Goal: Communication & Community: Answer question/provide support

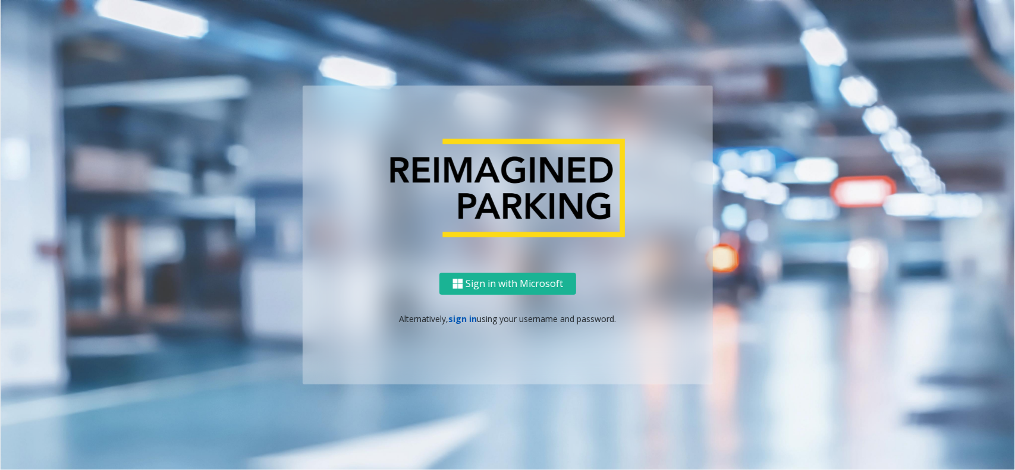
click at [467, 319] on link "sign in" at bounding box center [463, 318] width 29 height 11
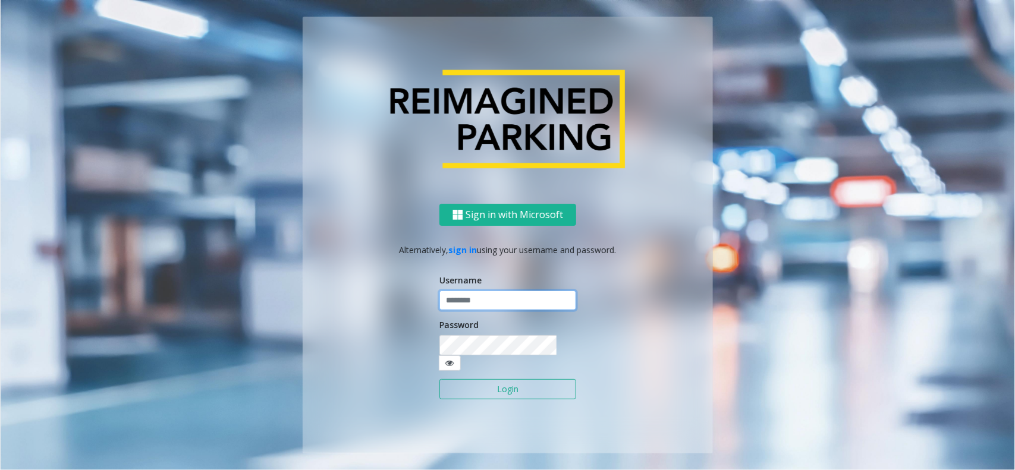
click at [473, 302] on input "text" at bounding box center [507, 301] width 137 height 20
type input "*"
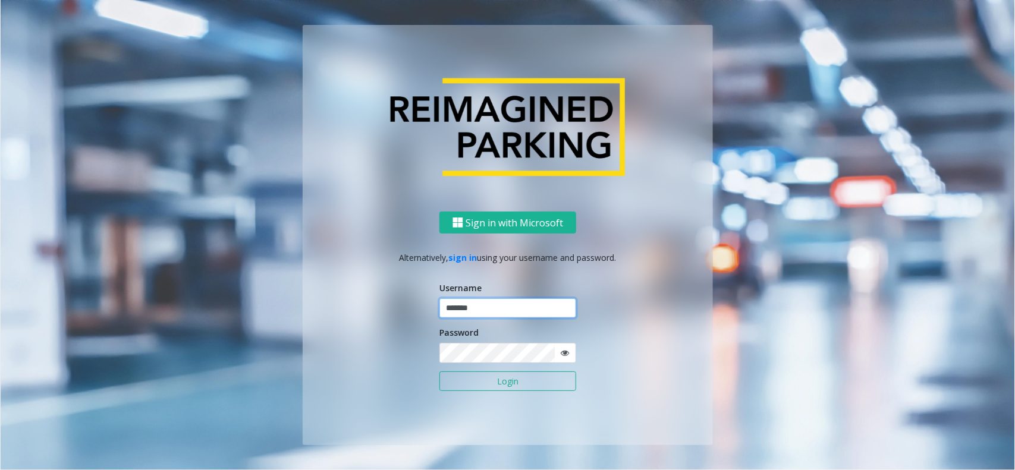
drag, startPoint x: 501, startPoint y: 308, endPoint x: 440, endPoint y: 309, distance: 60.6
click at [440, 309] on input "*******" at bounding box center [507, 308] width 137 height 20
type input "*******"
click at [455, 376] on button "Login" at bounding box center [507, 382] width 137 height 20
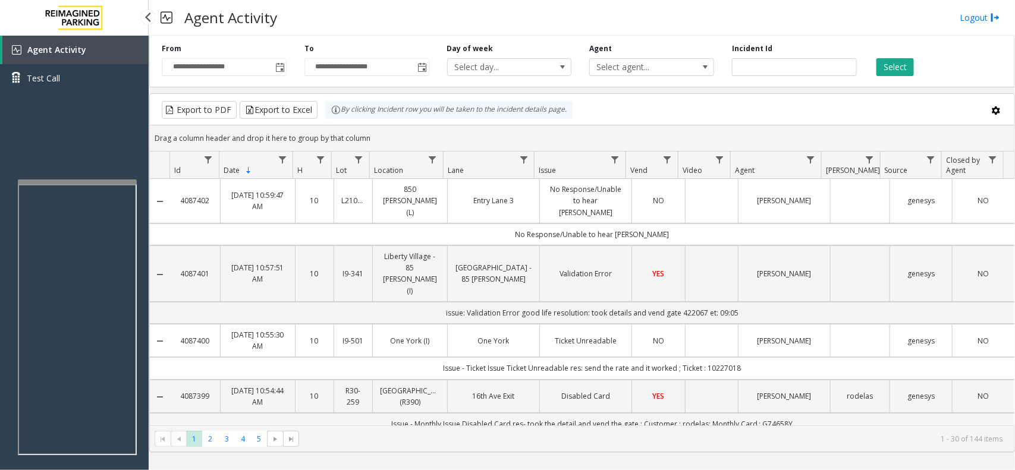
click at [18, 177] on div "Agent Activity Test Call" at bounding box center [74, 271] width 149 height 470
click at [27, 214] on div at bounding box center [73, 211] width 119 height 5
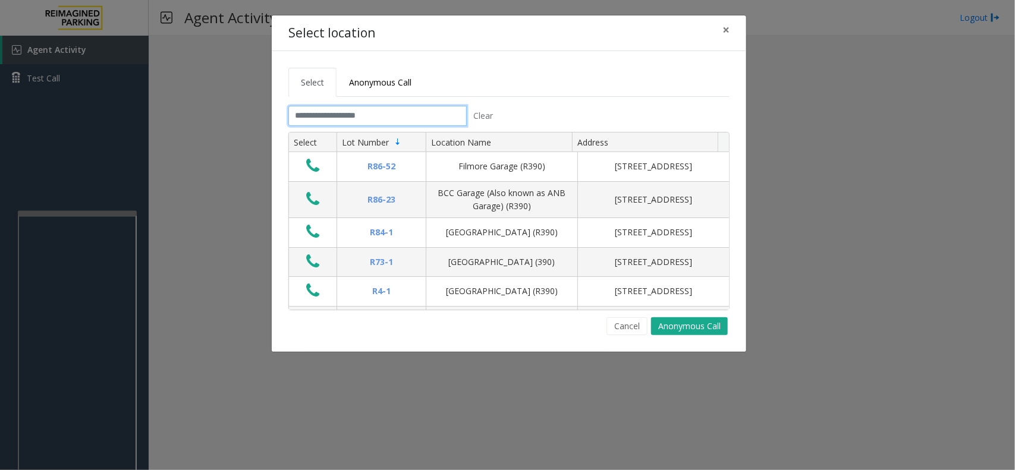
click at [372, 115] on input "text" at bounding box center [377, 116] width 178 height 20
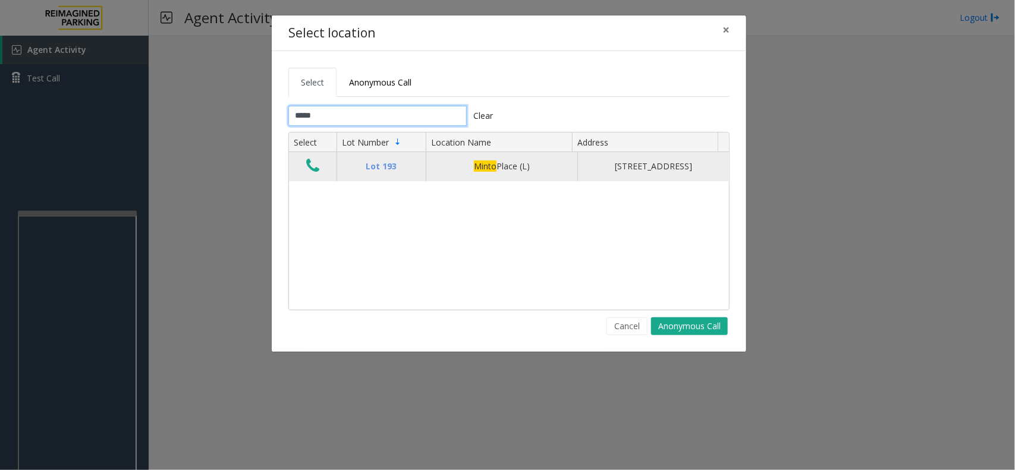
type input "*****"
click at [313, 169] on icon "Data table" at bounding box center [312, 166] width 13 height 17
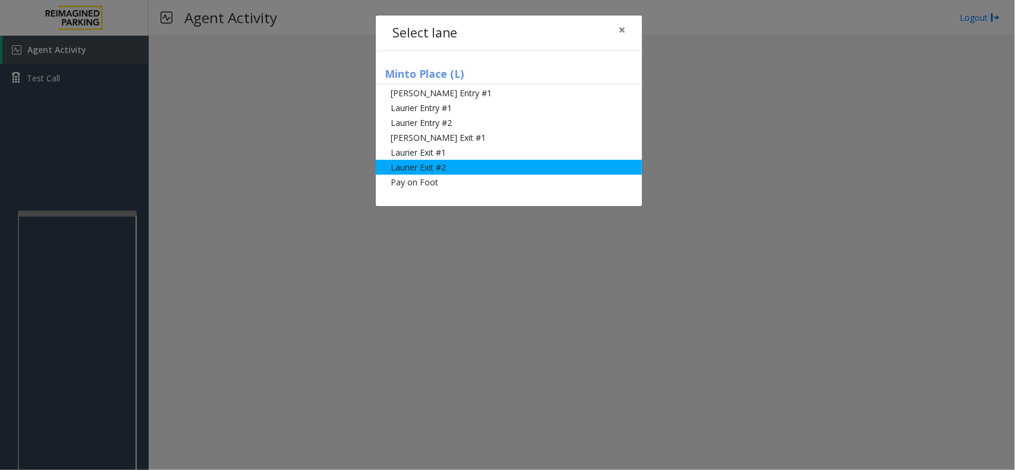
click at [414, 167] on li "Laurier Exit #2" at bounding box center [509, 167] width 266 height 15
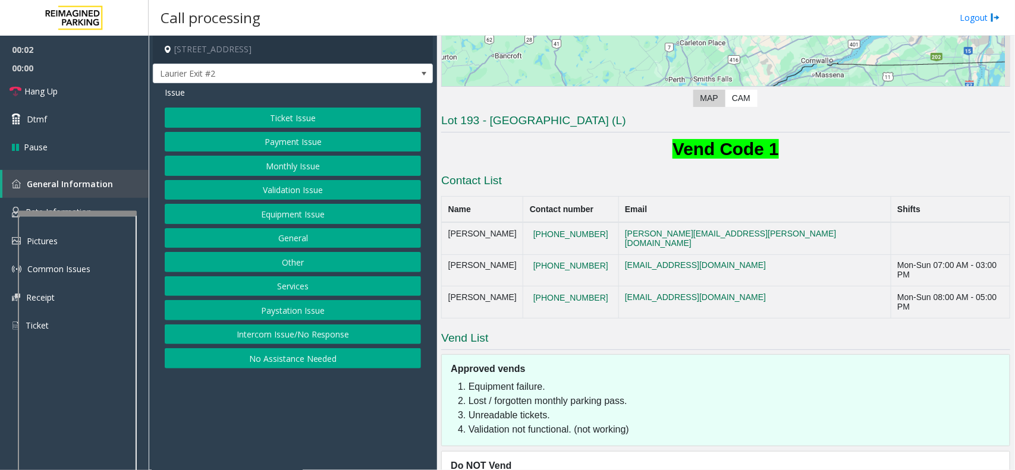
scroll to position [248, 0]
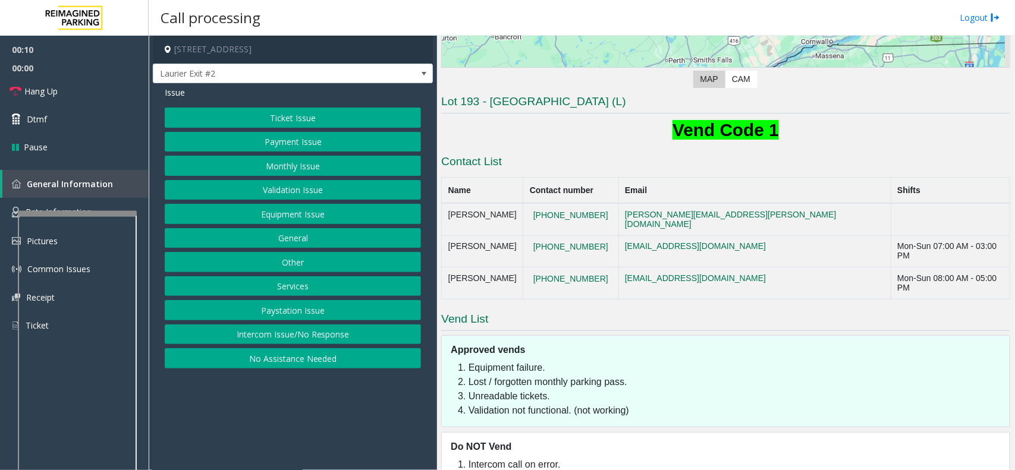
click at [331, 196] on button "Validation Issue" at bounding box center [293, 190] width 256 height 20
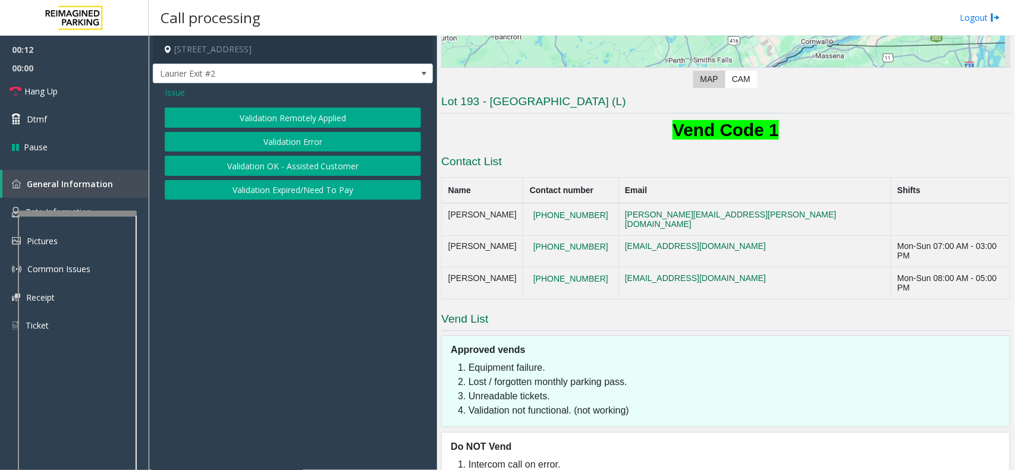
click at [279, 143] on button "Validation Error" at bounding box center [293, 142] width 256 height 20
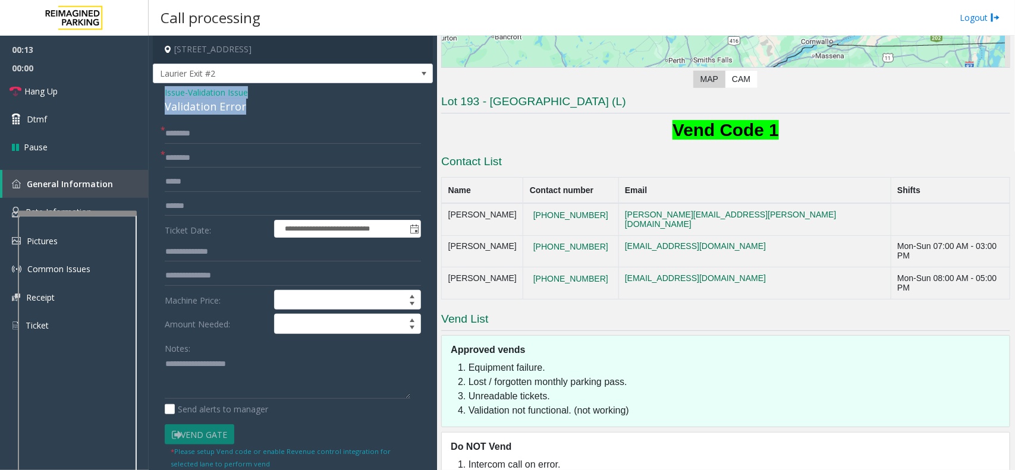
drag, startPoint x: 263, startPoint y: 104, endPoint x: 155, endPoint y: 91, distance: 108.4
click at [155, 91] on div "**********" at bounding box center [293, 434] width 280 height 703
click at [235, 376] on textarea at bounding box center [288, 377] width 246 height 45
type textarea "**********"
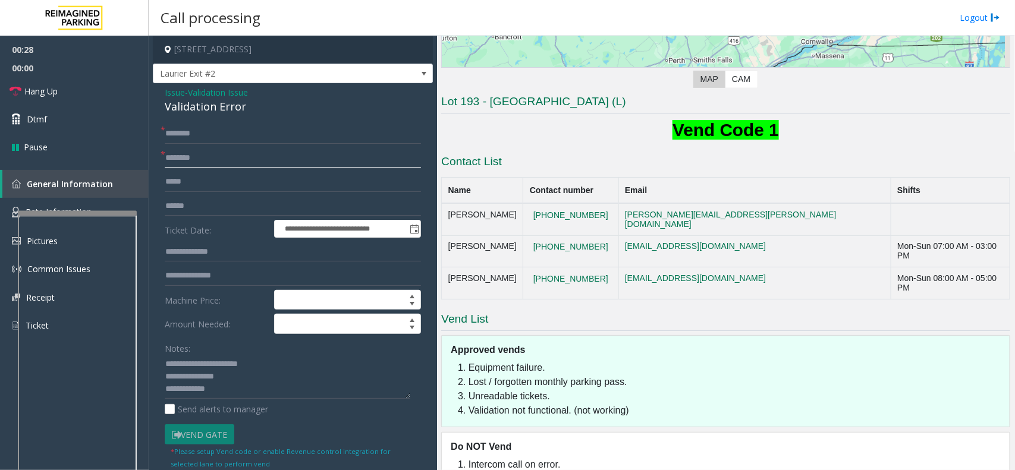
click at [248, 155] on input "text" at bounding box center [293, 158] width 256 height 20
type input "*****"
click at [204, 208] on input "text" at bounding box center [293, 206] width 256 height 20
click at [191, 128] on input "text" at bounding box center [293, 134] width 256 height 20
click at [170, 131] on input "****" at bounding box center [293, 134] width 256 height 20
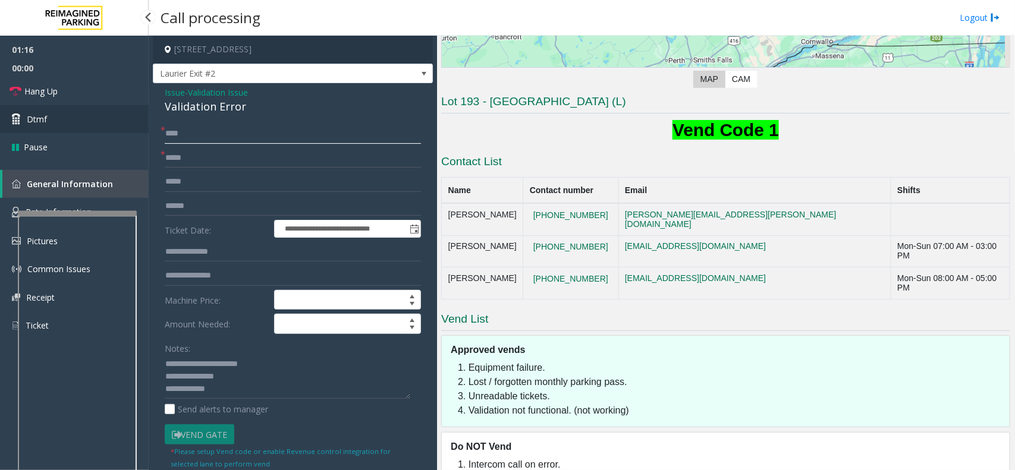
type input "****"
click at [103, 114] on link "Dtmf" at bounding box center [74, 119] width 149 height 28
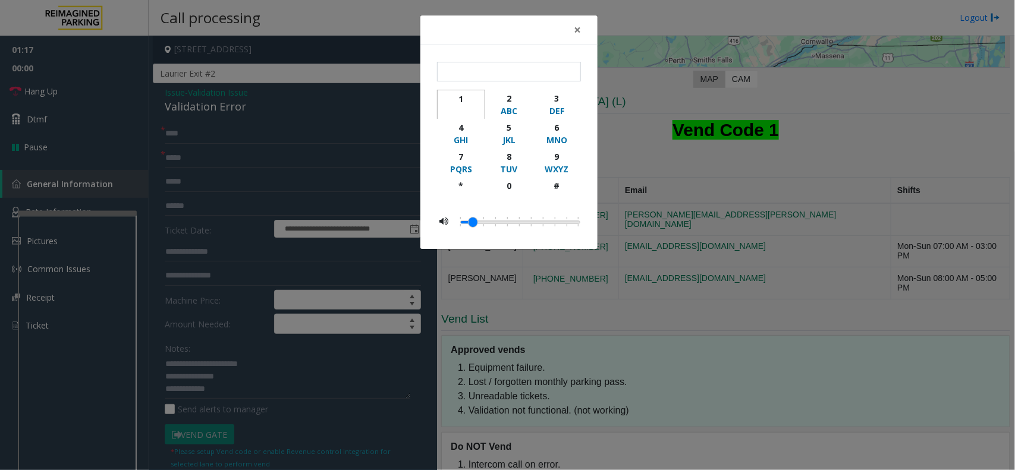
click at [457, 102] on div "1" at bounding box center [461, 99] width 33 height 12
type input "*"
click at [574, 27] on span "×" at bounding box center [577, 29] width 7 height 17
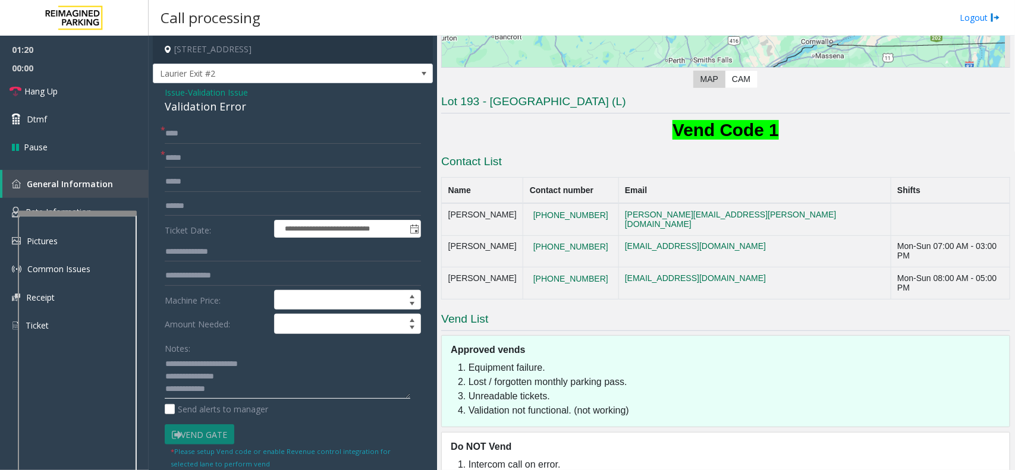
click at [238, 376] on textarea at bounding box center [288, 377] width 246 height 45
click at [87, 87] on link "Hang Up" at bounding box center [74, 91] width 149 height 28
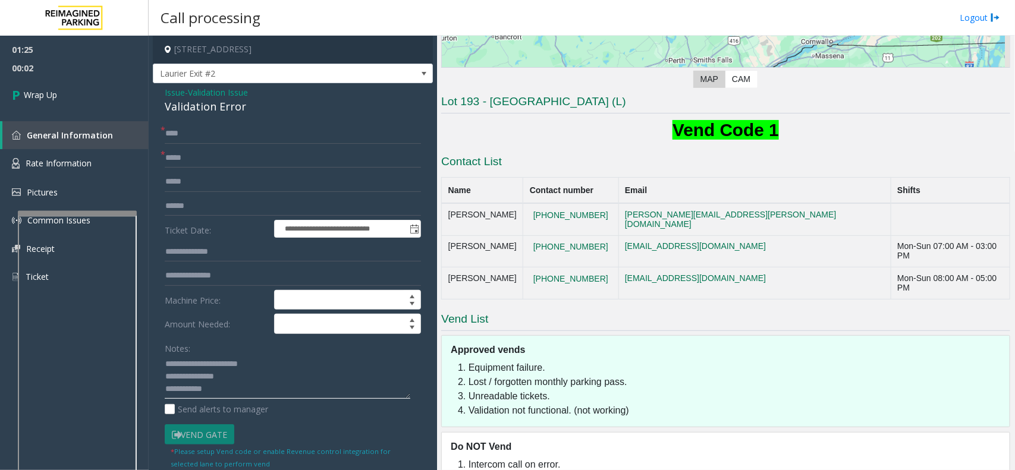
click at [266, 376] on textarea at bounding box center [288, 377] width 246 height 45
type textarea "**********"
click at [74, 100] on link "Wrap Up" at bounding box center [74, 94] width 149 height 35
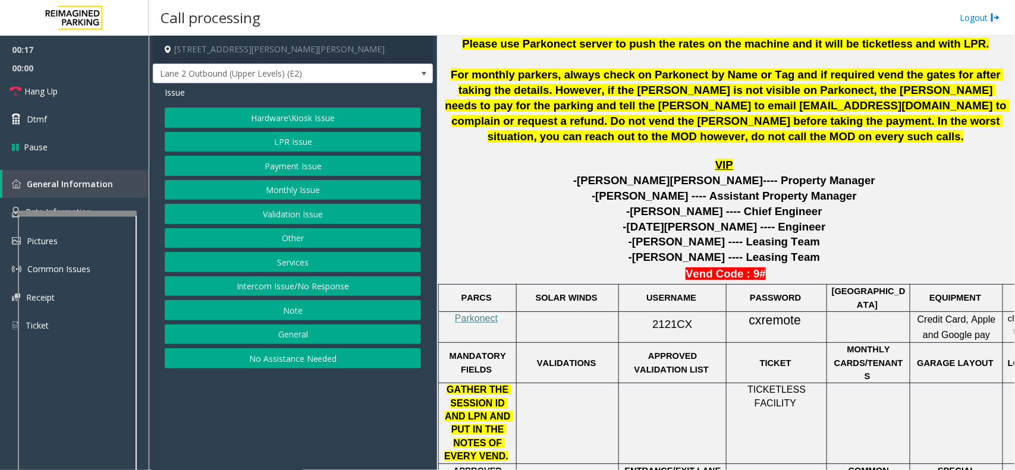
scroll to position [446, 0]
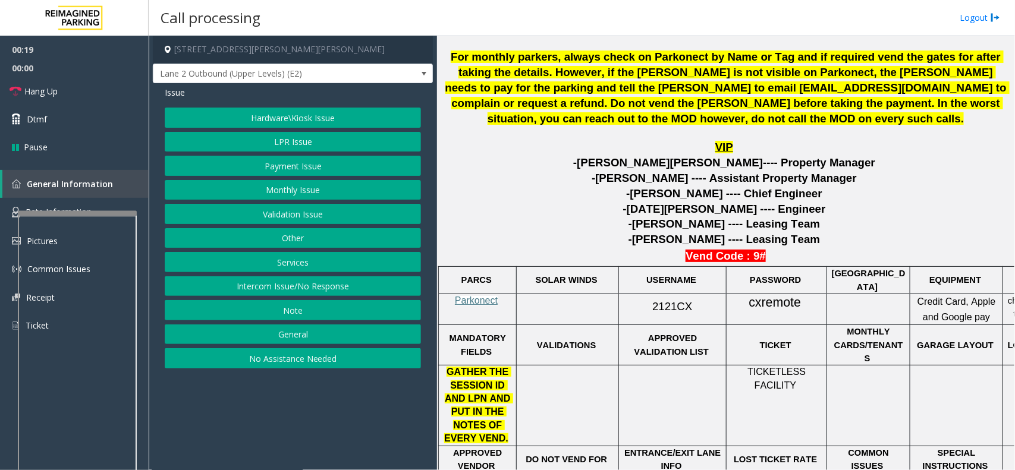
click at [254, 141] on button "LPR Issue" at bounding box center [293, 142] width 256 height 20
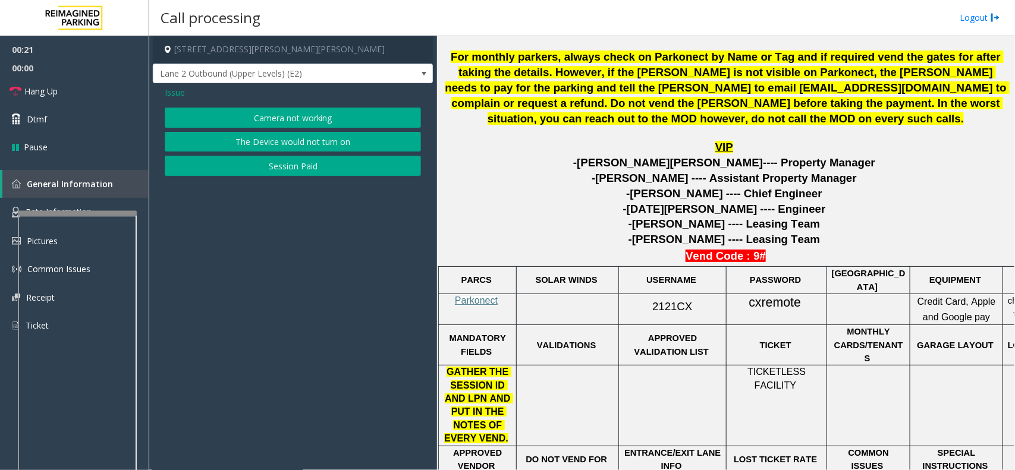
click at [295, 117] on button "Camera not working" at bounding box center [293, 118] width 256 height 20
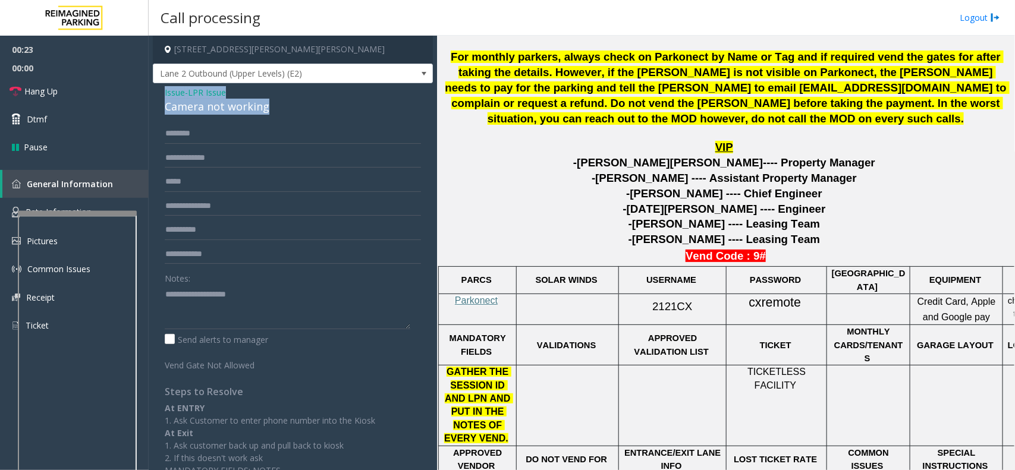
drag, startPoint x: 284, startPoint y: 105, endPoint x: 156, endPoint y: 93, distance: 128.4
click at [156, 93] on div "Issue - LPR Issue Camera not working Notes: Send alerts to manager Vend Gate No…" at bounding box center [293, 285] width 280 height 405
click at [241, 302] on textarea at bounding box center [288, 307] width 246 height 45
click at [265, 303] on textarea at bounding box center [288, 307] width 246 height 45
type textarea "**********"
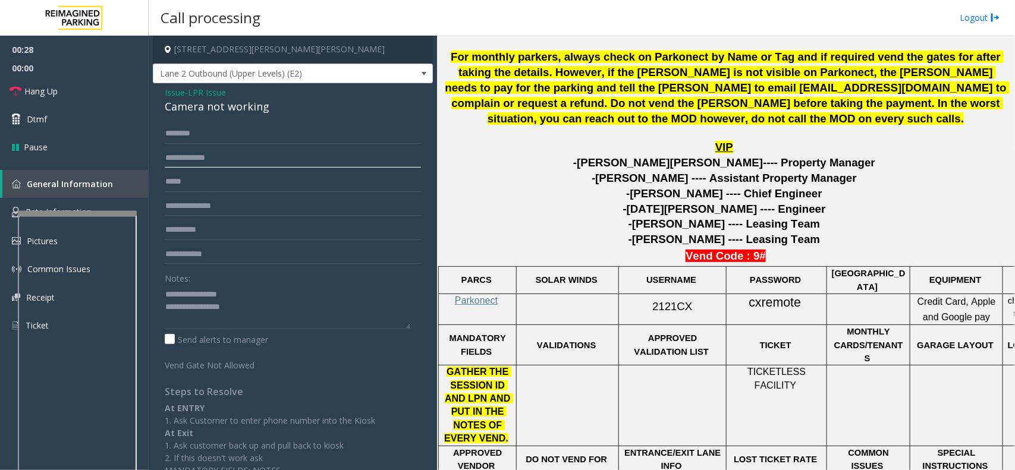
click at [196, 150] on input "text" at bounding box center [293, 158] width 256 height 20
click at [186, 160] on input "******" at bounding box center [293, 158] width 256 height 20
click at [194, 160] on input "******" at bounding box center [293, 158] width 256 height 20
click at [200, 161] on input "******" at bounding box center [293, 158] width 256 height 20
type input "******"
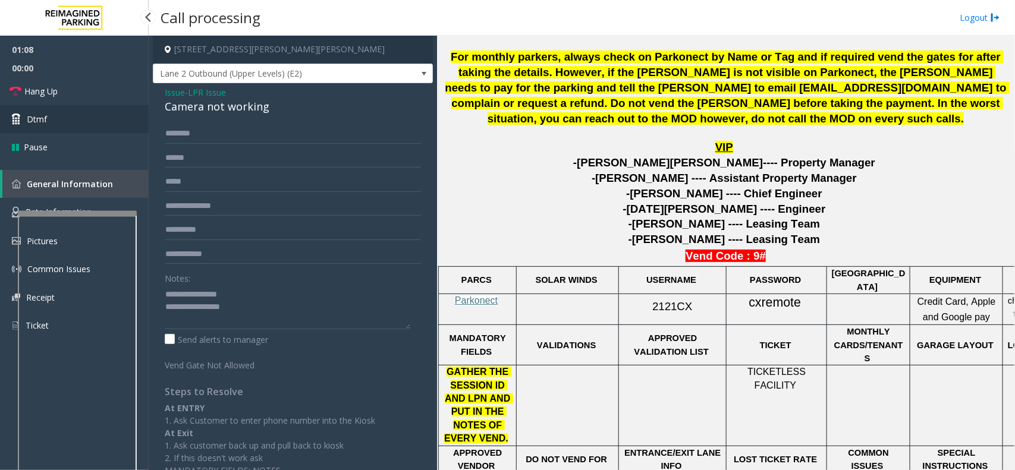
click at [103, 122] on link "Dtmf" at bounding box center [74, 119] width 149 height 28
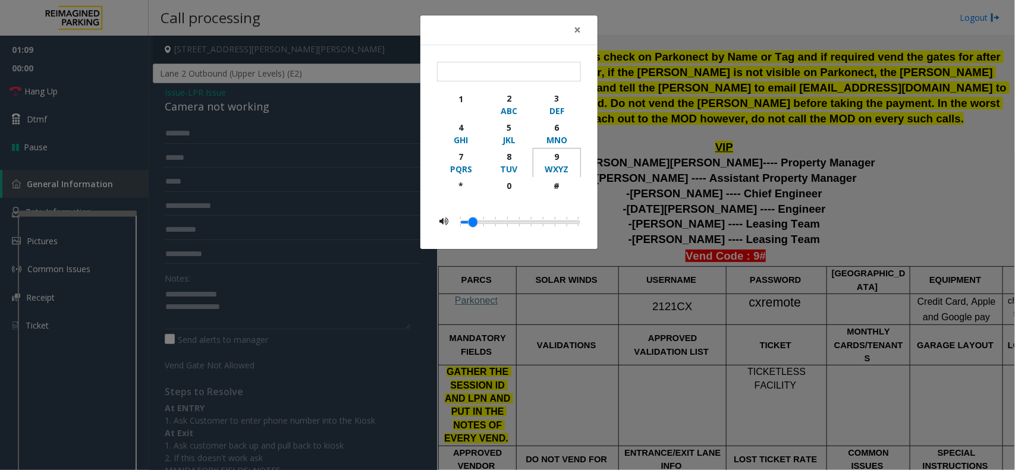
click at [562, 160] on div "9" at bounding box center [556, 156] width 33 height 12
click at [557, 182] on div "#" at bounding box center [556, 186] width 33 height 12
type input "**"
click at [569, 26] on button "×" at bounding box center [577, 29] width 24 height 29
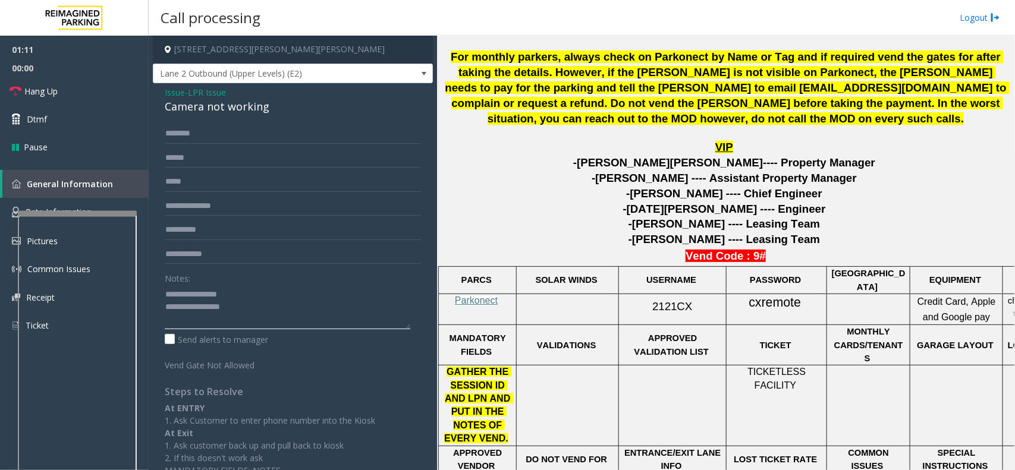
click at [314, 314] on textarea at bounding box center [288, 307] width 246 height 45
click at [89, 87] on link "Hang Up" at bounding box center [74, 91] width 149 height 28
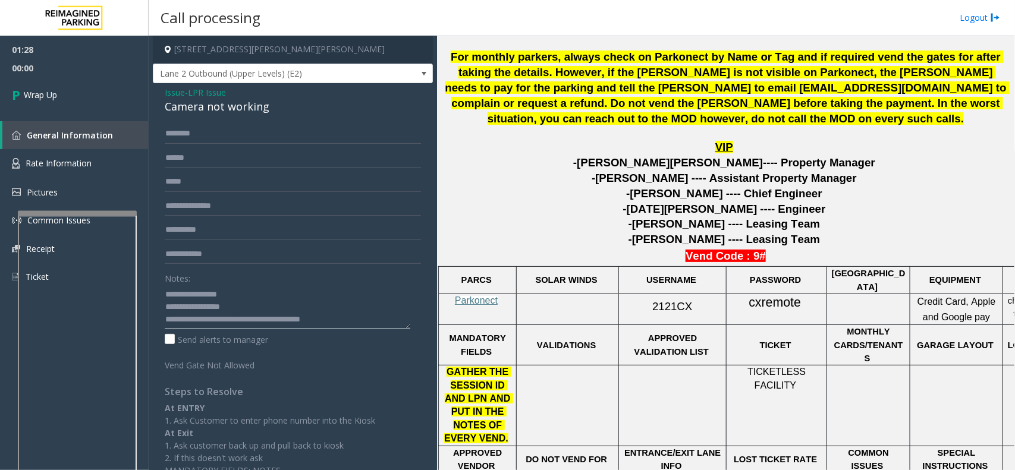
click at [358, 318] on textarea at bounding box center [288, 307] width 246 height 45
type textarea "**********"
click at [43, 87] on link "Wrap Up" at bounding box center [74, 94] width 149 height 35
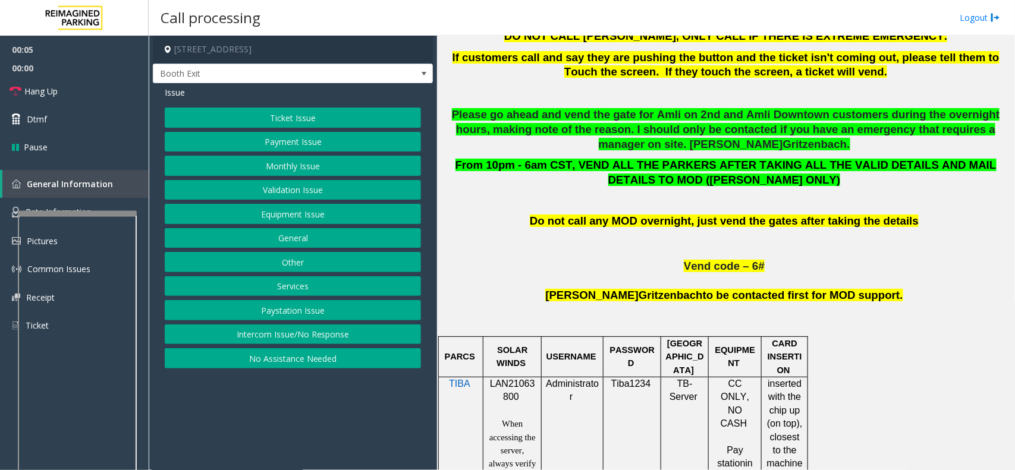
scroll to position [594, 0]
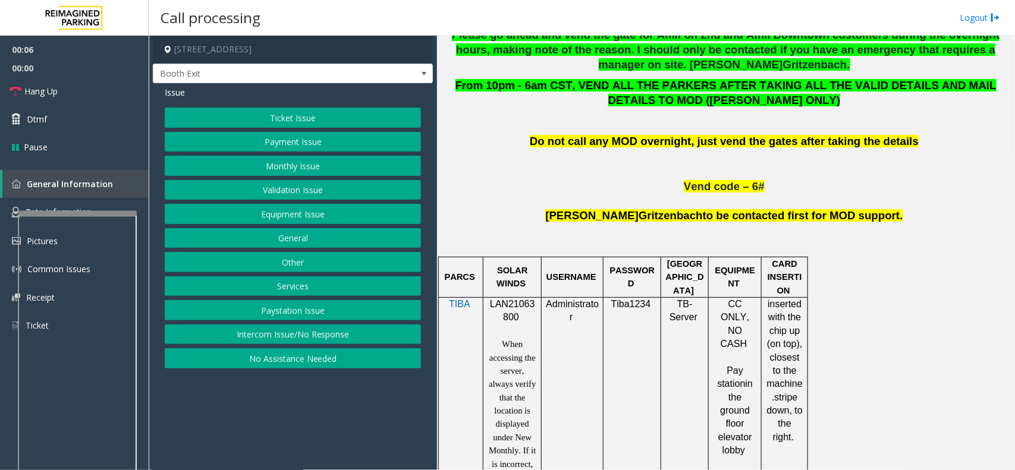
click at [509, 309] on span "LAN21063800" at bounding box center [512, 310] width 45 height 23
copy p "LAN21063800"
click at [328, 190] on button "Validation Issue" at bounding box center [293, 190] width 256 height 20
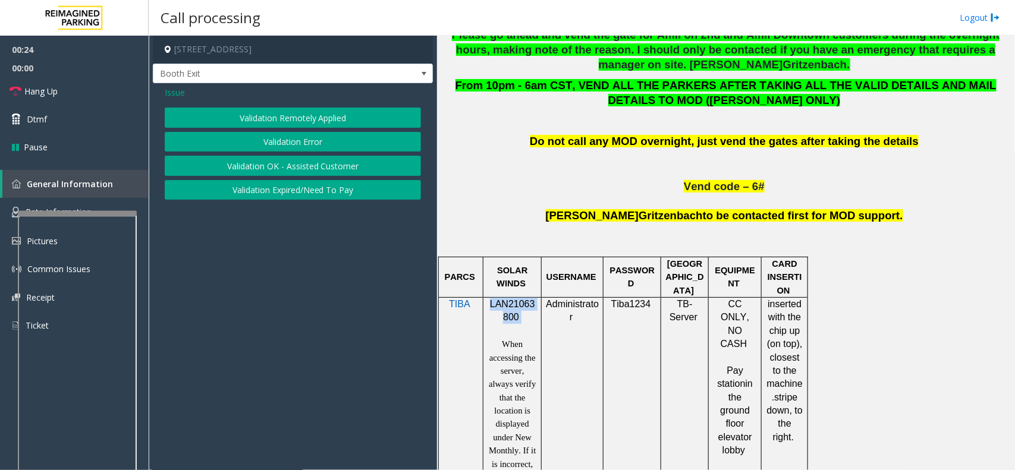
click at [298, 143] on button "Validation Error" at bounding box center [293, 142] width 256 height 20
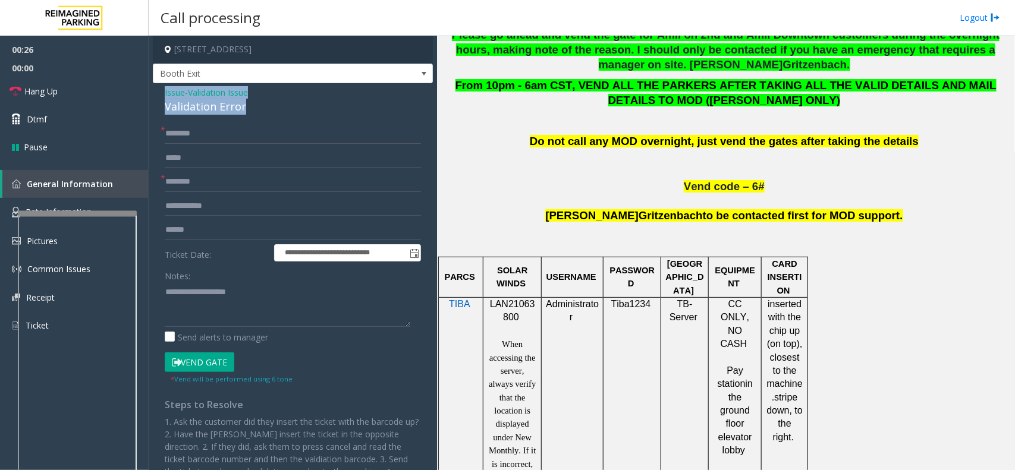
drag, startPoint x: 246, startPoint y: 106, endPoint x: 159, endPoint y: 91, distance: 87.5
click at [159, 91] on div "**********" at bounding box center [293, 317] width 280 height 468
copy div "Issue - Validation Issue Validation Error"
click at [194, 301] on textarea at bounding box center [288, 304] width 246 height 45
paste textarea "**********"
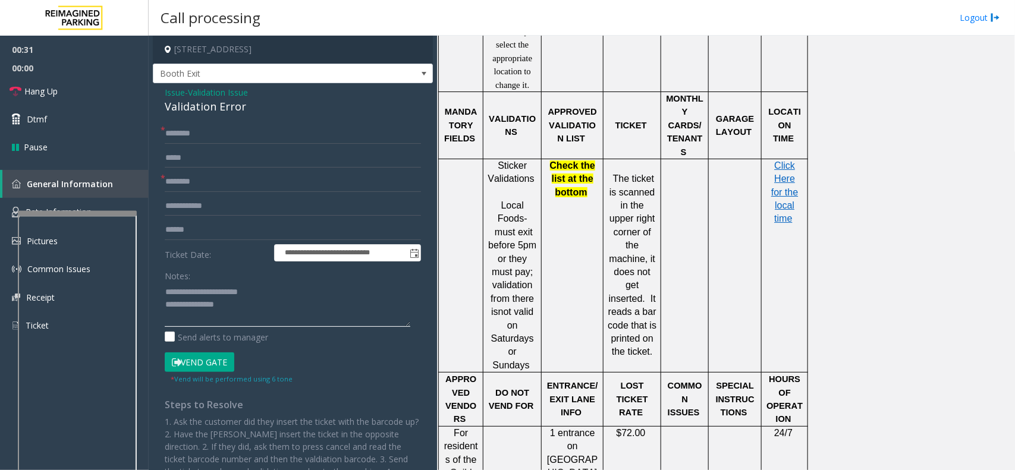
scroll to position [1115, 0]
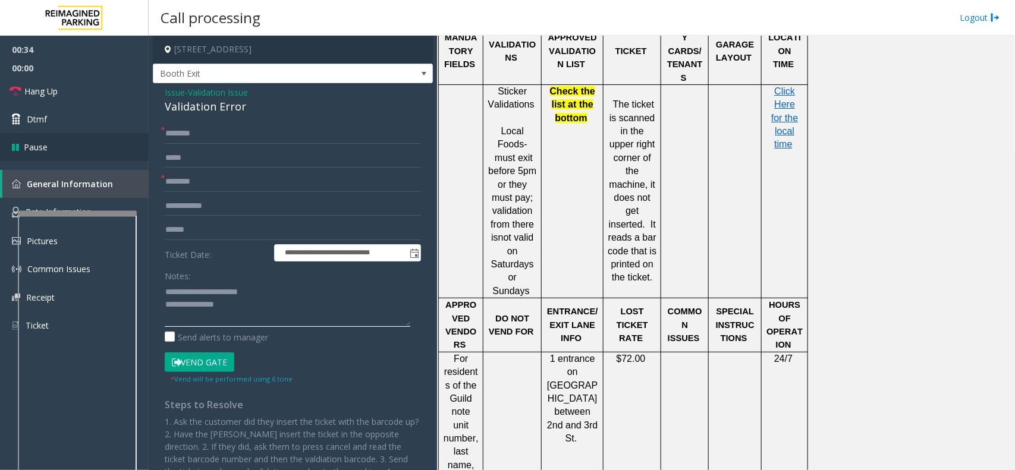
type textarea "**********"
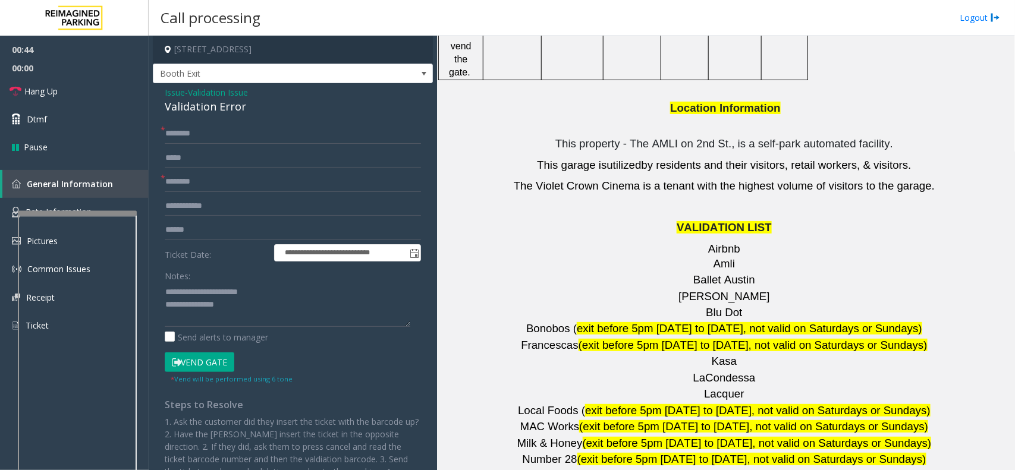
scroll to position [1635, 0]
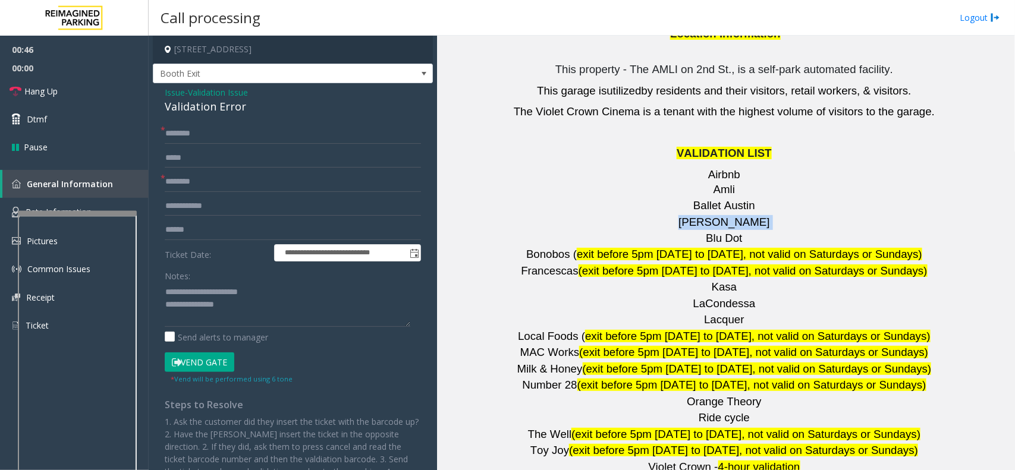
drag, startPoint x: 719, startPoint y: 152, endPoint x: 697, endPoint y: 152, distance: 22.0
click at [697, 215] on p "Barry's" at bounding box center [725, 222] width 569 height 15
copy p "Barry's"
click at [188, 182] on input "text" at bounding box center [293, 182] width 256 height 20
paste input "*******"
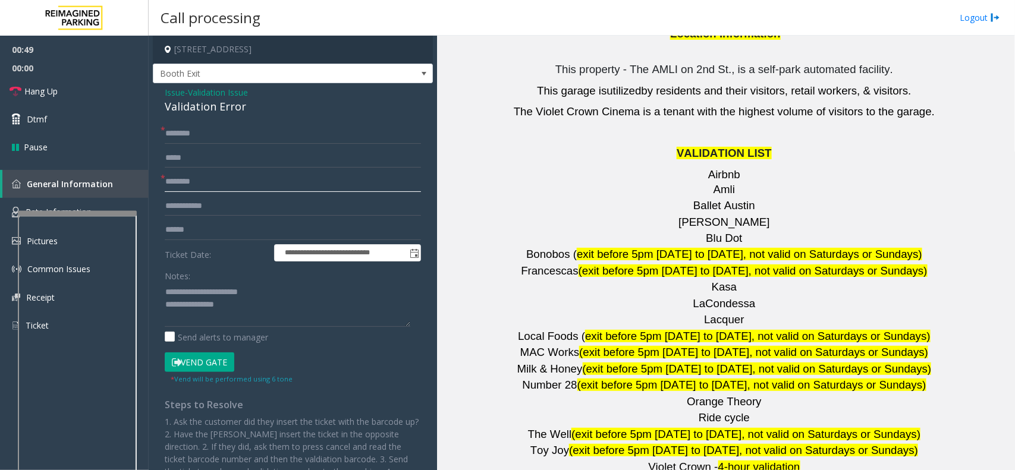
type input "*******"
click at [203, 232] on input "text" at bounding box center [293, 230] width 256 height 20
click at [193, 139] on input "text" at bounding box center [293, 134] width 256 height 20
type input "******"
click at [203, 235] on input "text" at bounding box center [293, 230] width 256 height 20
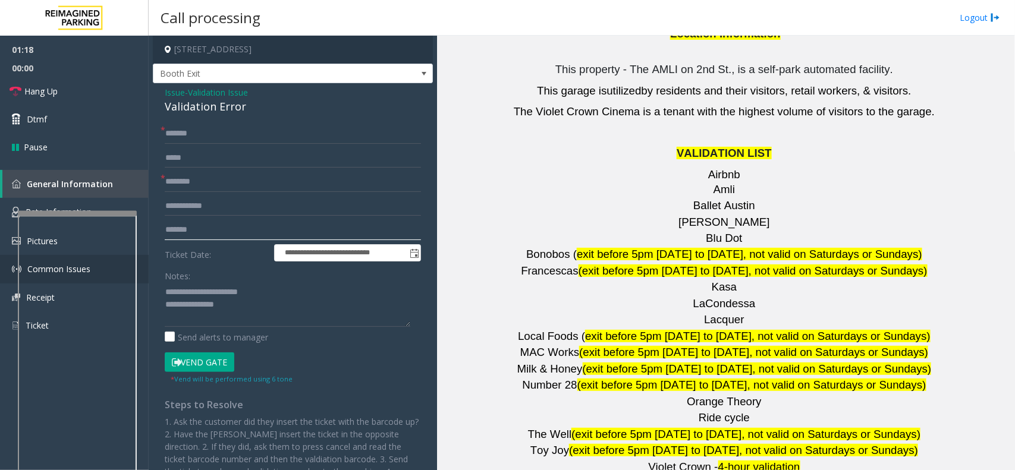
type input "*******"
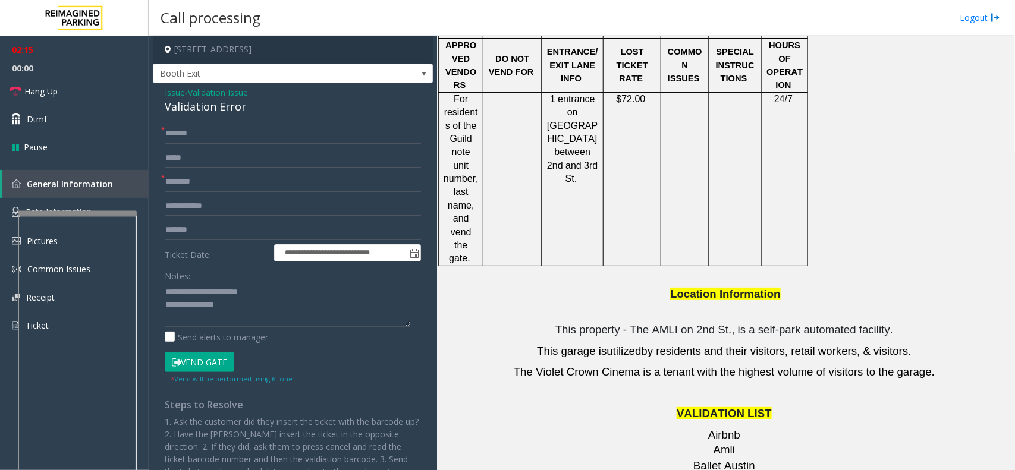
scroll to position [1189, 0]
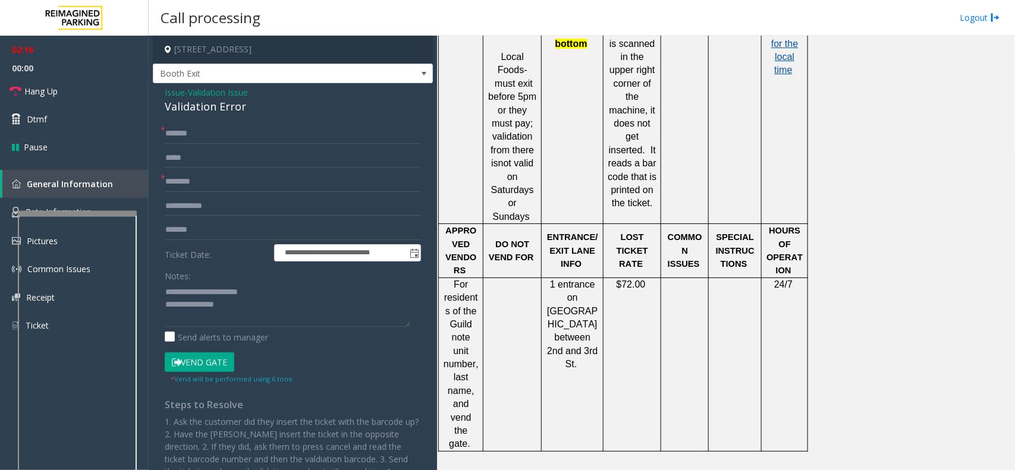
click at [785, 51] on span "Click Here for the local time" at bounding box center [784, 44] width 27 height 64
click at [207, 364] on button "Vend Gate" at bounding box center [200, 362] width 70 height 20
click at [263, 306] on textarea at bounding box center [288, 304] width 246 height 45
click at [232, 304] on textarea at bounding box center [288, 304] width 246 height 45
click at [91, 88] on link "Hang Up" at bounding box center [74, 91] width 149 height 28
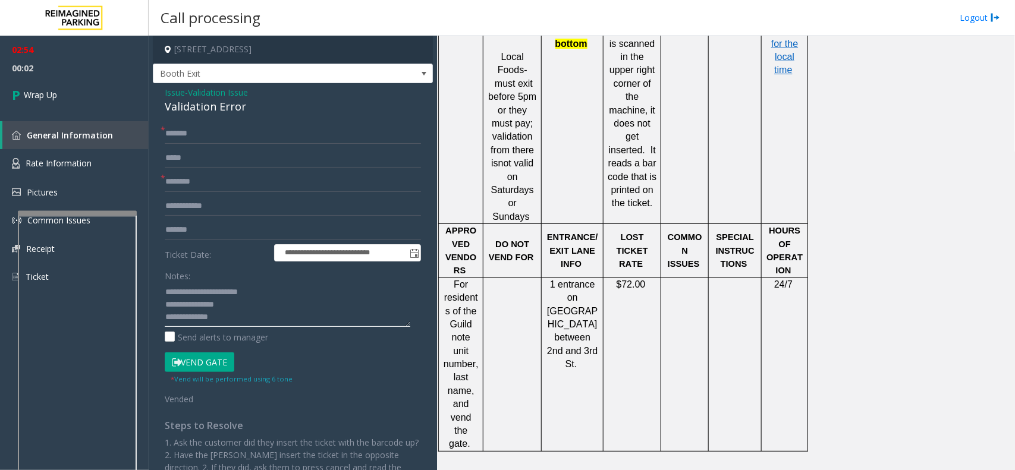
click at [257, 322] on textarea at bounding box center [288, 304] width 246 height 45
click at [389, 305] on textarea at bounding box center [288, 304] width 246 height 45
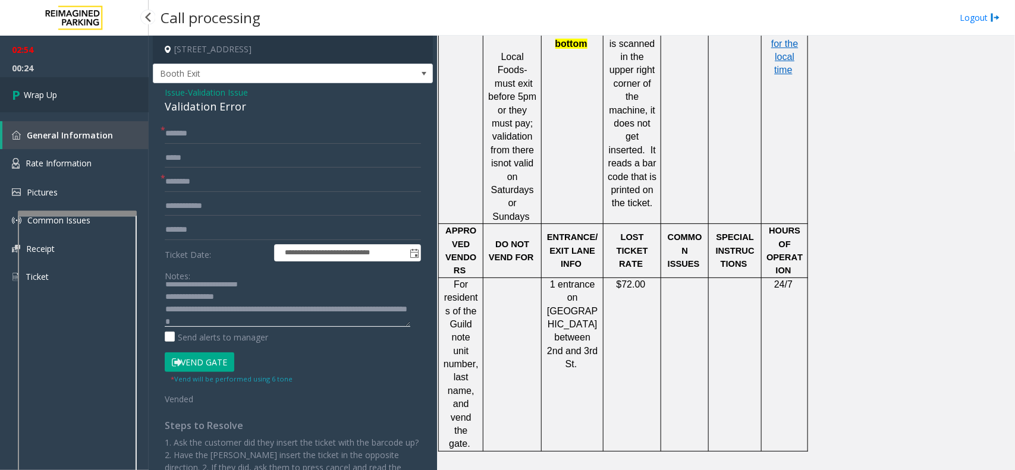
type textarea "**********"
click at [78, 101] on link "Wrap Up" at bounding box center [74, 94] width 149 height 35
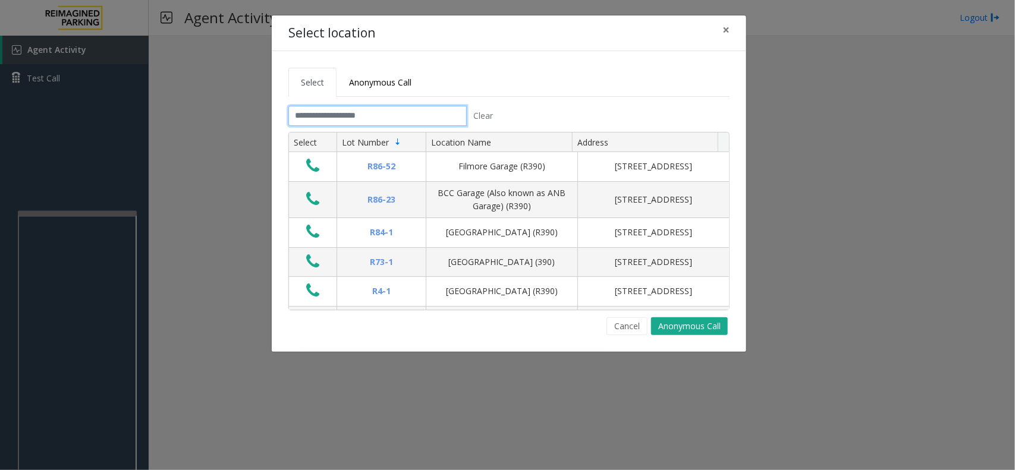
click at [387, 116] on input "text" at bounding box center [377, 116] width 178 height 20
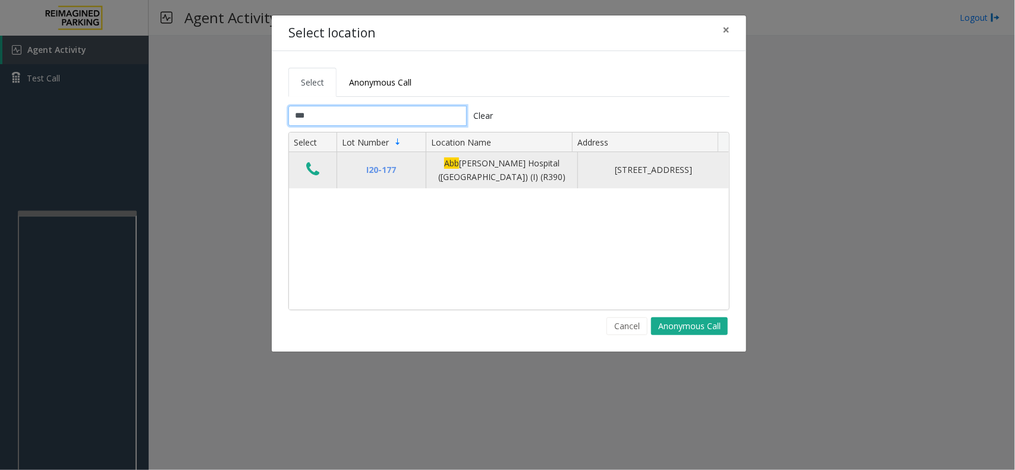
type input "***"
click at [312, 174] on icon "Data table" at bounding box center [312, 169] width 13 height 17
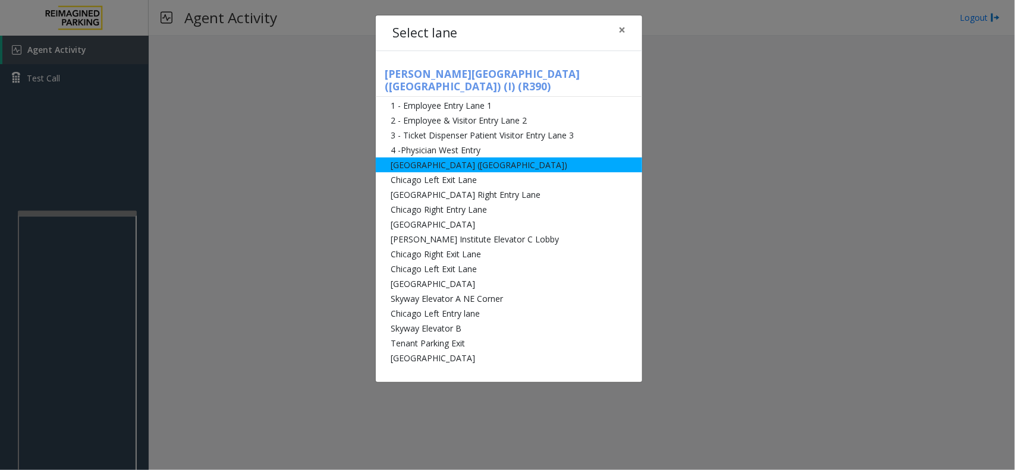
click at [445, 158] on li "Abbot Hospital (Main Hospital)" at bounding box center [509, 165] width 266 height 15
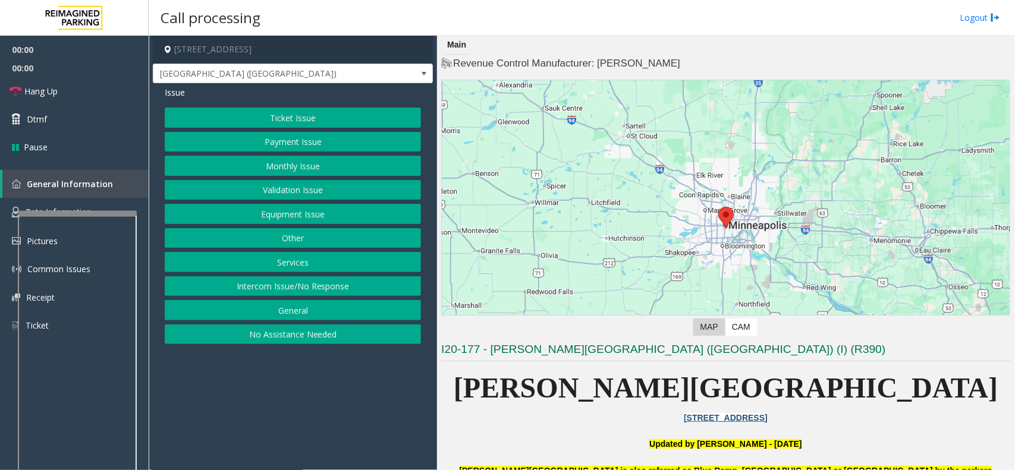
click at [296, 120] on button "Ticket Issue" at bounding box center [293, 118] width 256 height 20
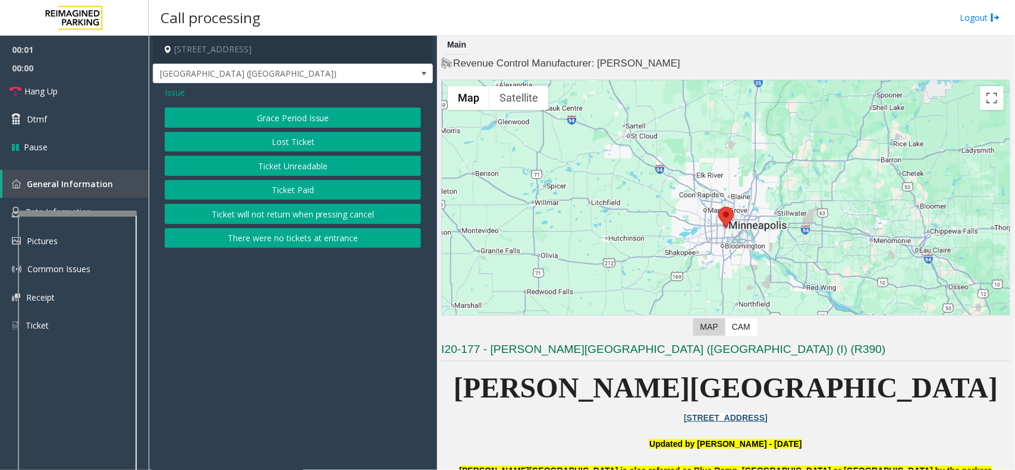
click at [301, 171] on button "Ticket Unreadable" at bounding box center [293, 166] width 256 height 20
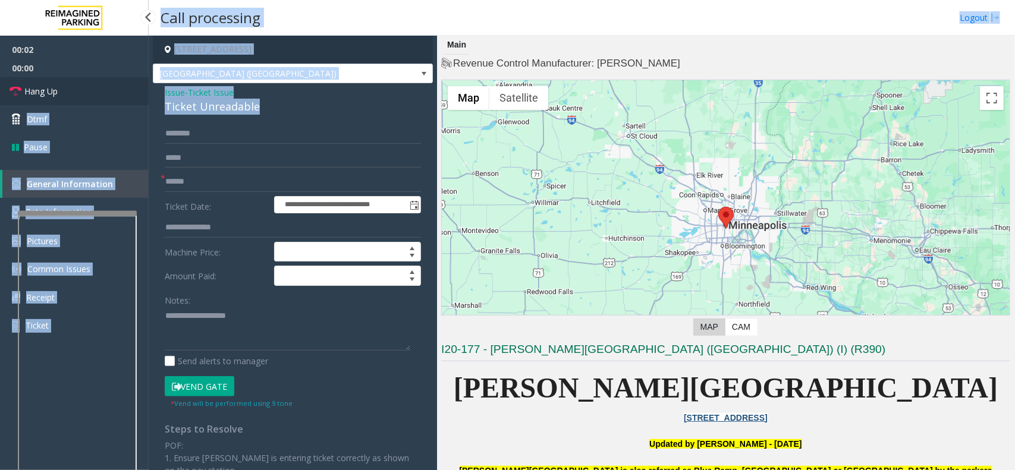
drag, startPoint x: 234, startPoint y: 108, endPoint x: 141, endPoint y: 90, distance: 94.3
click at [141, 90] on app-root "**********" at bounding box center [507, 235] width 1015 height 470
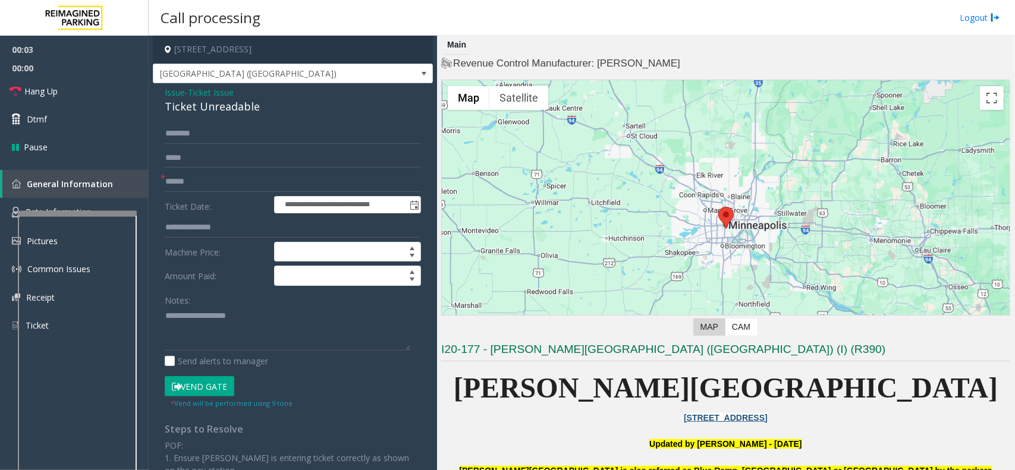
click at [208, 120] on div "**********" at bounding box center [293, 354] width 280 height 543
drag, startPoint x: 265, startPoint y: 108, endPoint x: 153, endPoint y: 90, distance: 113.1
click at [153, 90] on div "**********" at bounding box center [293, 354] width 280 height 543
click at [272, 328] on textarea at bounding box center [288, 329] width 246 height 45
type textarea "**********"
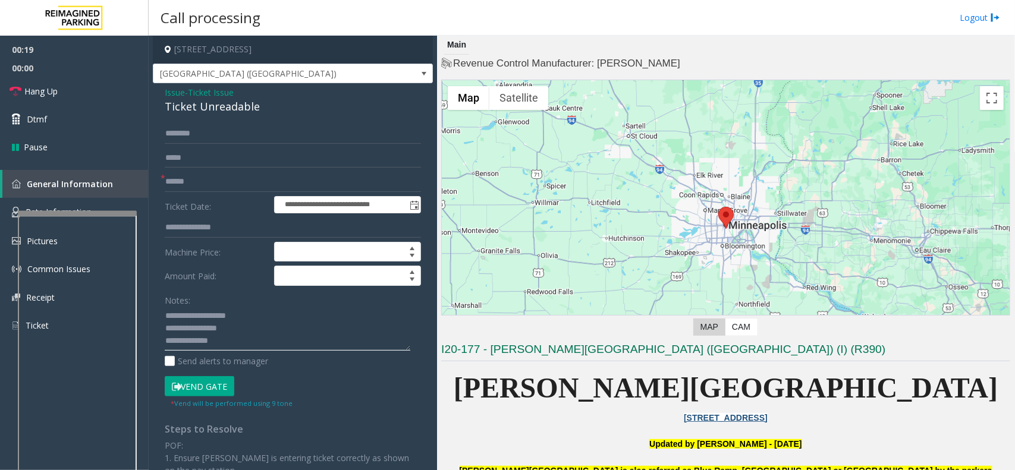
click at [218, 338] on textarea at bounding box center [288, 329] width 246 height 45
click at [180, 183] on input "text" at bounding box center [293, 182] width 256 height 20
type input "**"
click at [196, 376] on button "Vend Gate" at bounding box center [200, 386] width 70 height 20
click at [235, 346] on textarea at bounding box center [288, 329] width 246 height 45
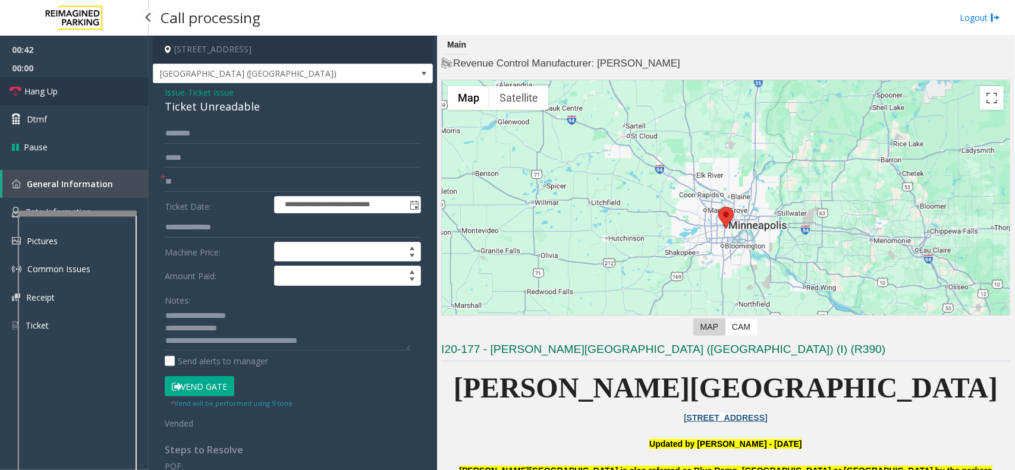
click at [64, 91] on link "Hang Up" at bounding box center [74, 91] width 149 height 28
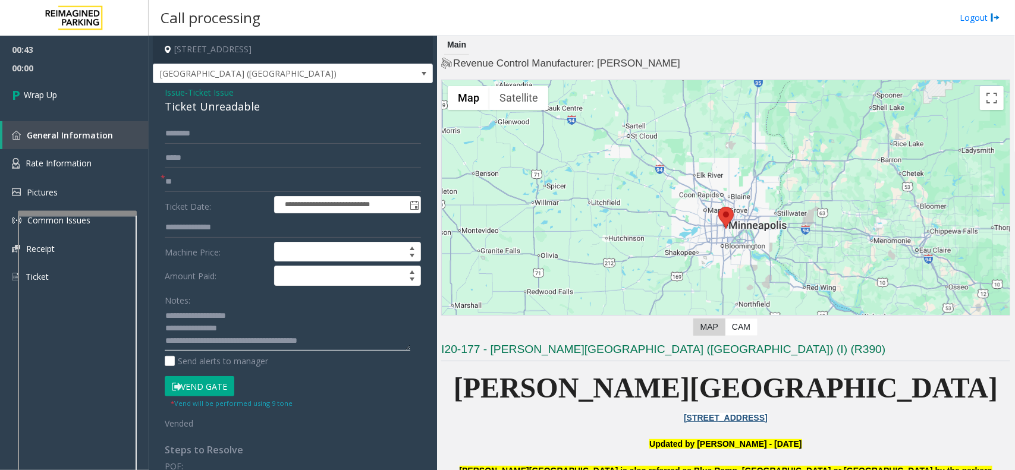
click at [299, 342] on textarea at bounding box center [288, 329] width 246 height 45
type textarea "**********"
click at [58, 98] on link "Wrap Up" at bounding box center [74, 94] width 149 height 35
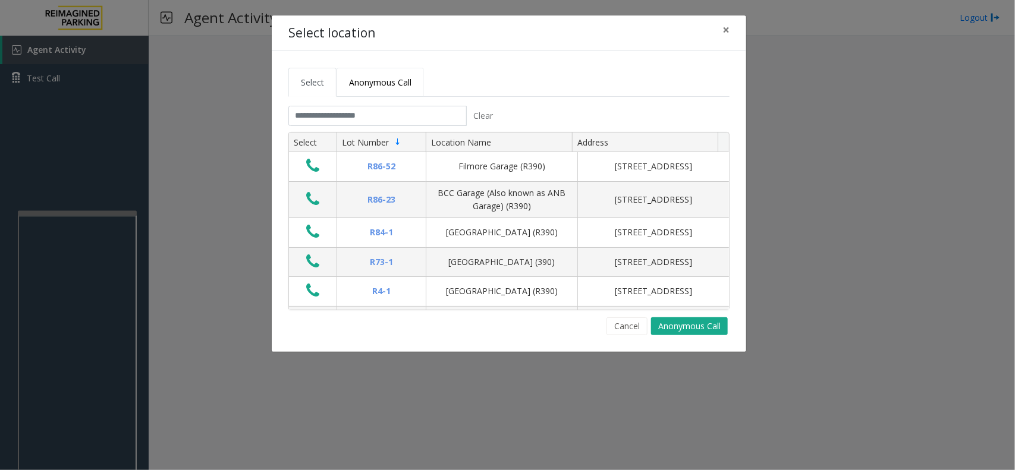
click at [379, 86] on span "Anonymous Call" at bounding box center [380, 82] width 62 height 11
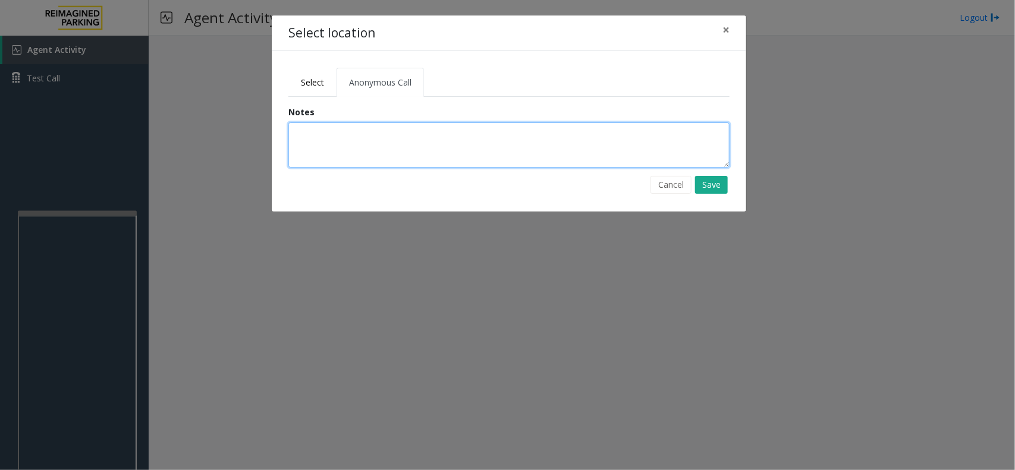
click at [339, 147] on textarea at bounding box center [508, 144] width 441 height 45
type textarea "**********"
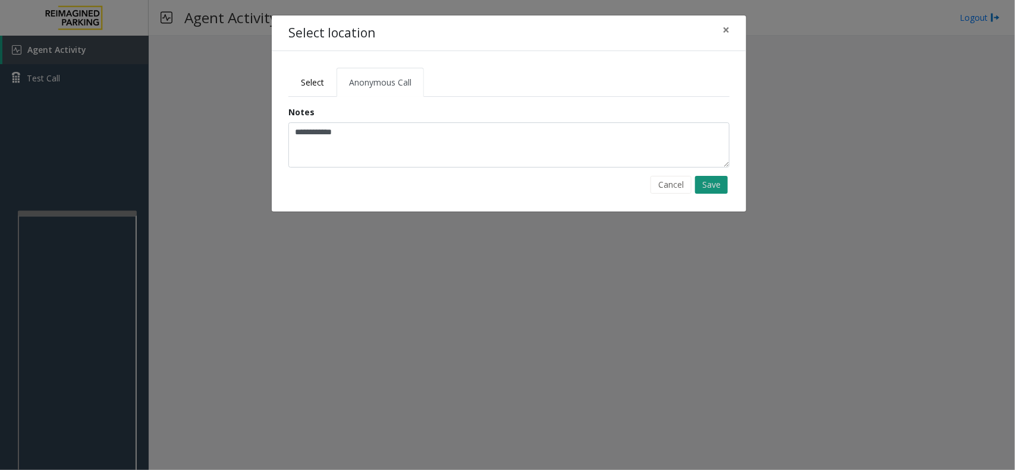
click at [712, 187] on button "Save" at bounding box center [711, 185] width 33 height 18
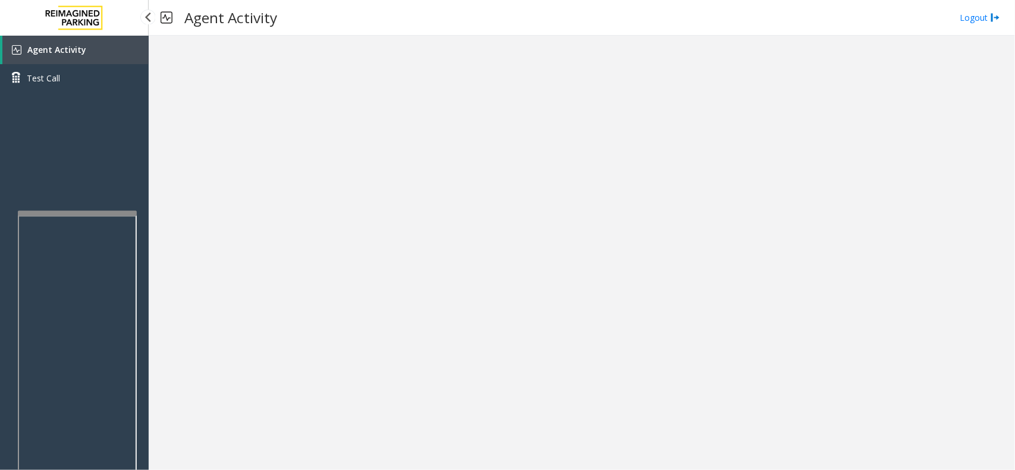
click at [67, 49] on span "Agent Activity" at bounding box center [56, 49] width 59 height 11
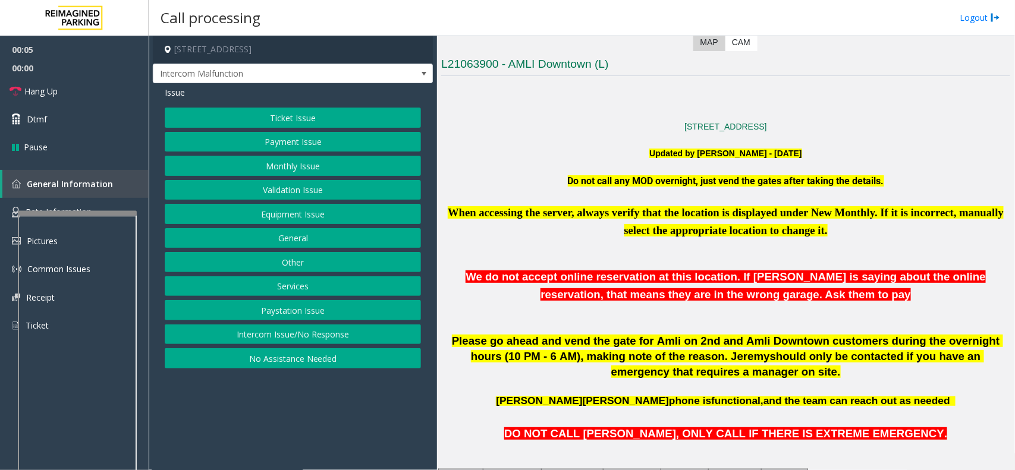
scroll to position [446, 0]
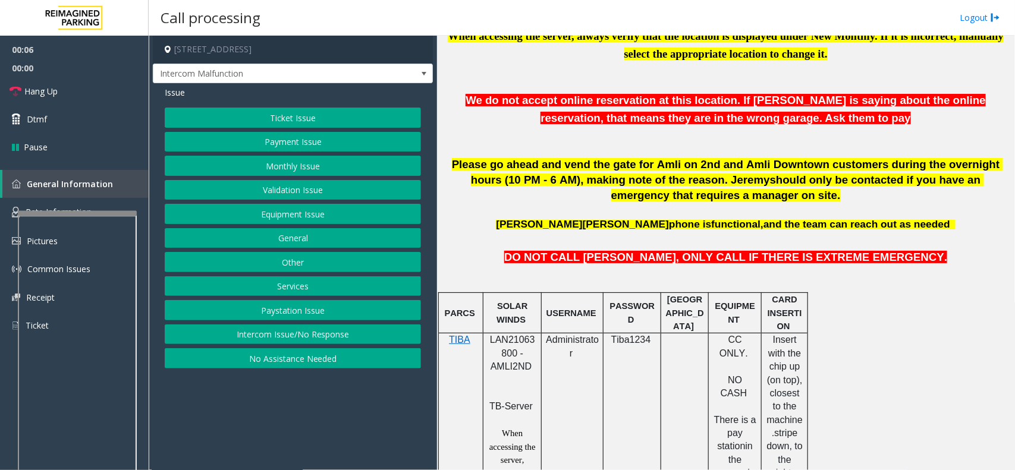
click at [511, 340] on span "LAN21063800 - AMLI2ND" at bounding box center [512, 353] width 45 height 37
copy span "LAN21063800"
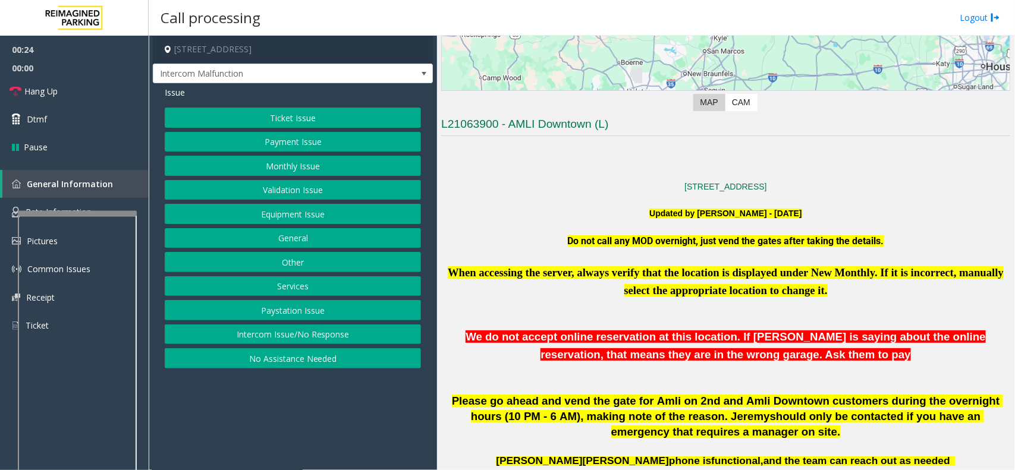
scroll to position [74, 0]
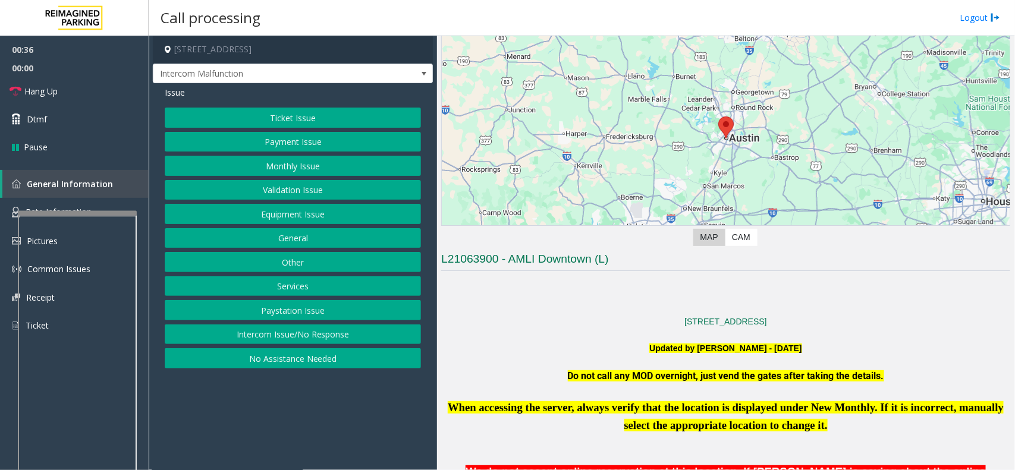
click at [280, 193] on button "Validation Issue" at bounding box center [293, 190] width 256 height 20
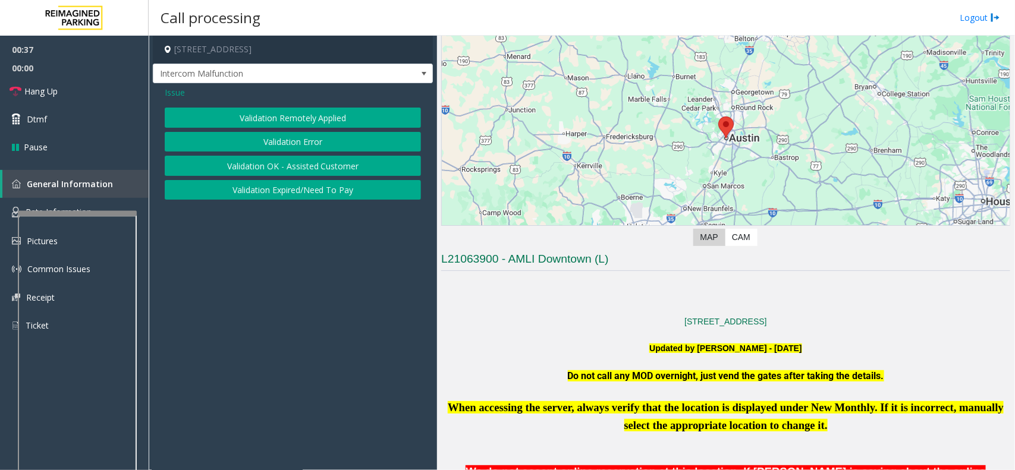
click at [283, 144] on button "Validation Error" at bounding box center [293, 142] width 256 height 20
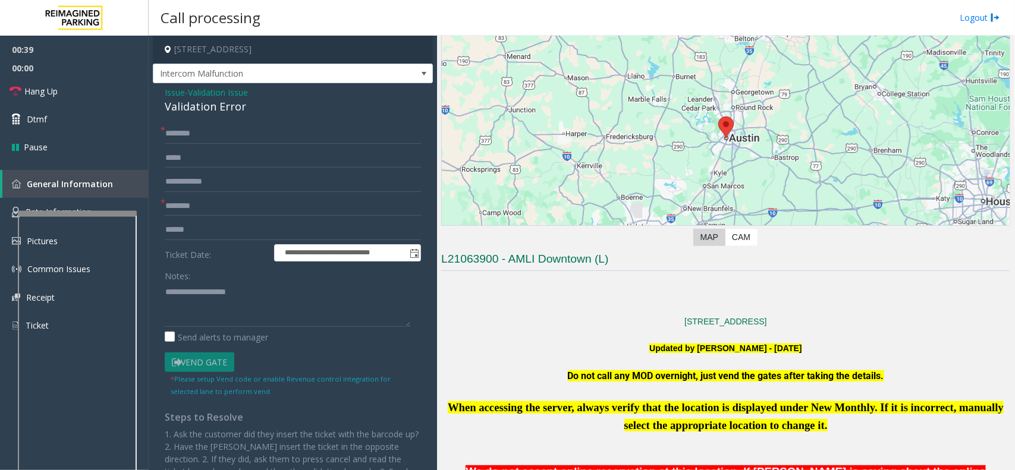
click at [168, 96] on span "Issue" at bounding box center [175, 92] width 20 height 12
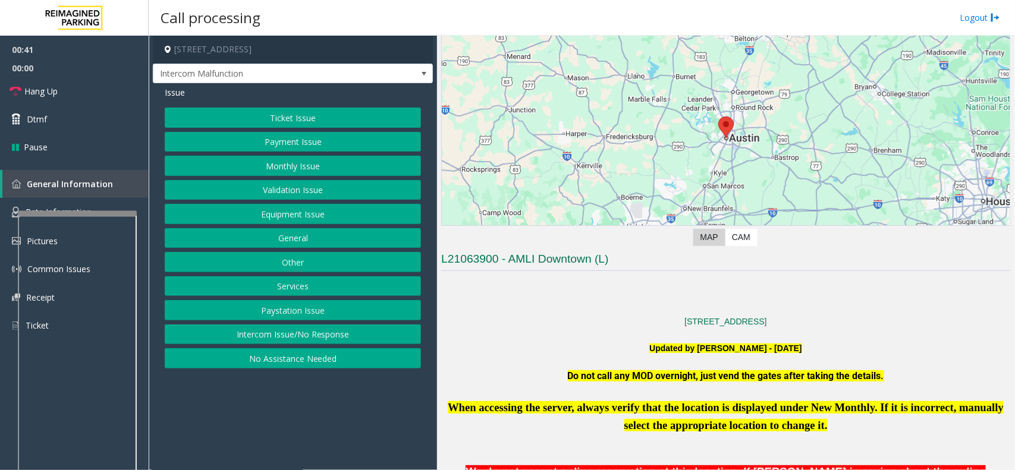
click at [280, 188] on button "Validation Issue" at bounding box center [293, 190] width 256 height 20
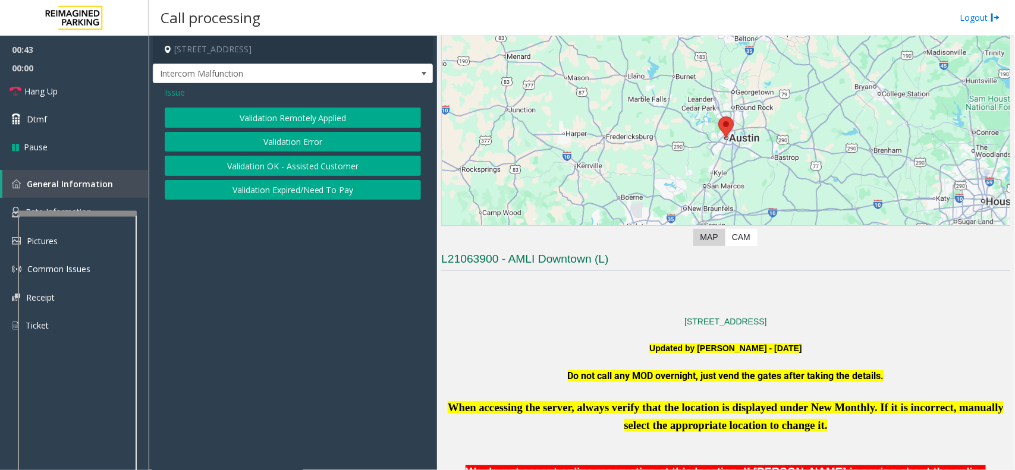
click at [285, 190] on button "Validation Expired/Need To Pay" at bounding box center [293, 190] width 256 height 20
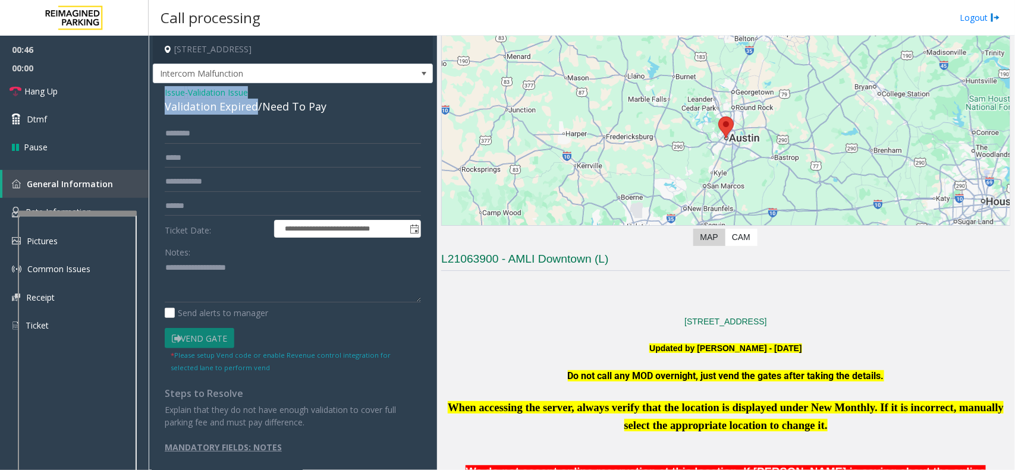
drag, startPoint x: 254, startPoint y: 107, endPoint x: 164, endPoint y: 90, distance: 91.3
click at [165, 90] on div "Issue - Validation Issue Validation Expired/Need To Pay" at bounding box center [293, 100] width 256 height 29
click at [194, 131] on input "text" at bounding box center [293, 134] width 256 height 20
drag, startPoint x: 332, startPoint y: 105, endPoint x: 161, endPoint y: 94, distance: 170.9
click at [161, 94] on div "**********" at bounding box center [293, 274] width 280 height 382
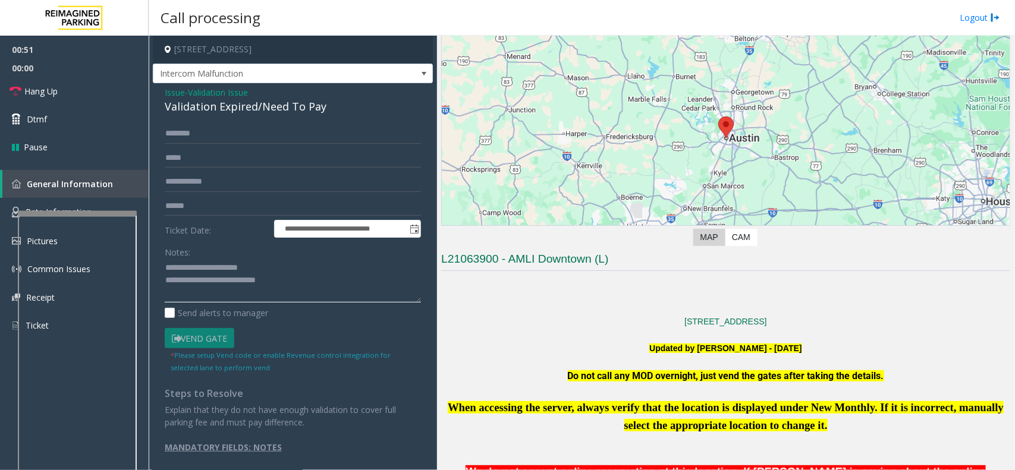
click at [235, 270] on textarea at bounding box center [293, 281] width 256 height 45
click at [308, 281] on textarea at bounding box center [293, 281] width 256 height 45
type textarea "**********"
click at [203, 132] on input "text" at bounding box center [293, 134] width 256 height 20
type input "*******"
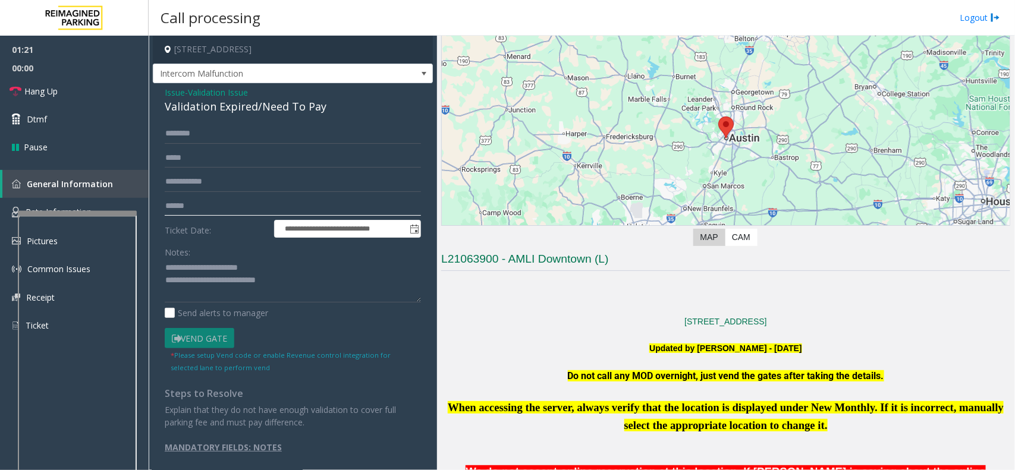
click at [188, 207] on input "text" at bounding box center [293, 206] width 256 height 20
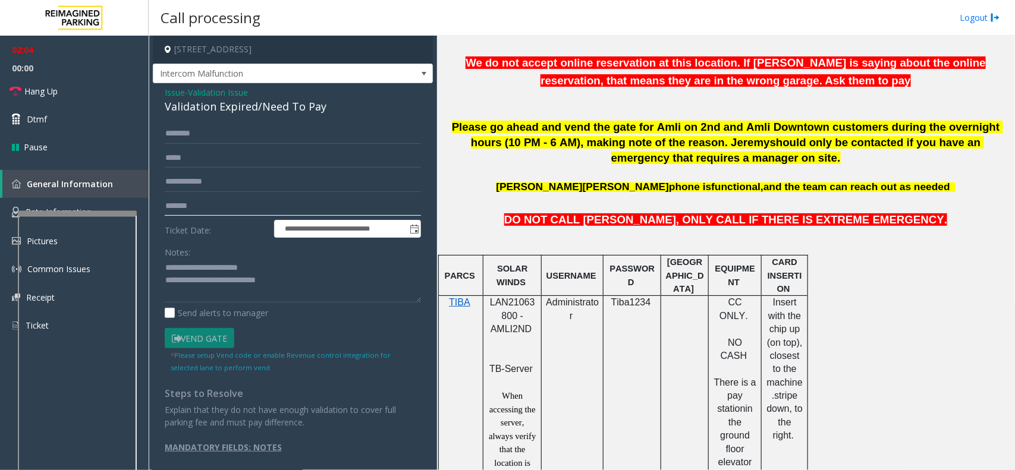
scroll to position [594, 0]
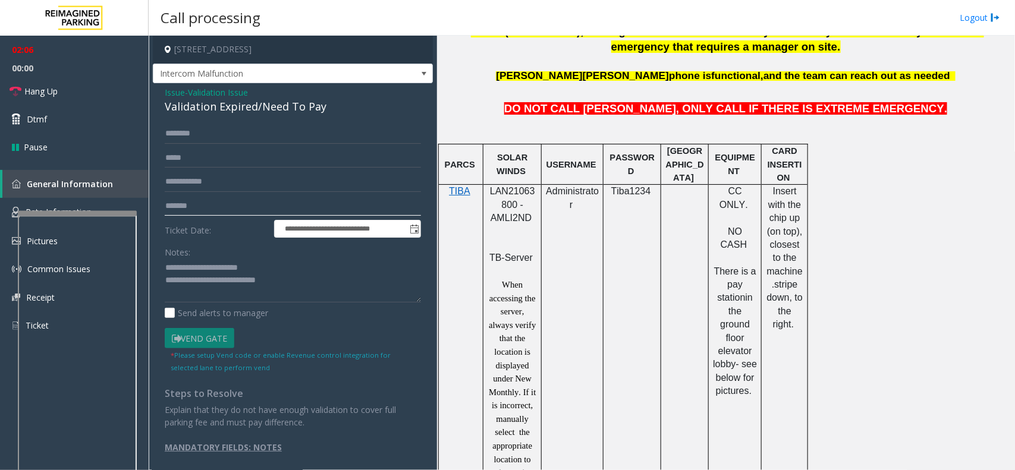
type input "*******"
click at [304, 280] on textarea at bounding box center [293, 281] width 256 height 45
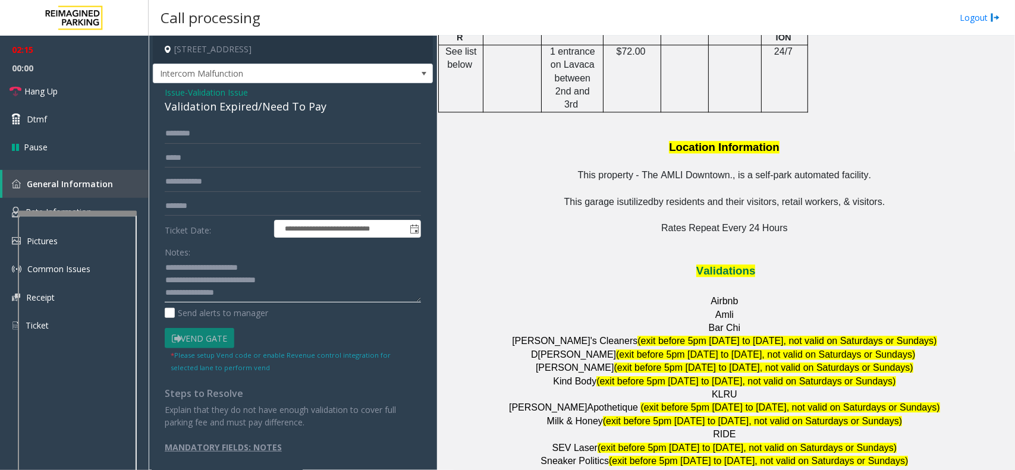
scroll to position [1412, 0]
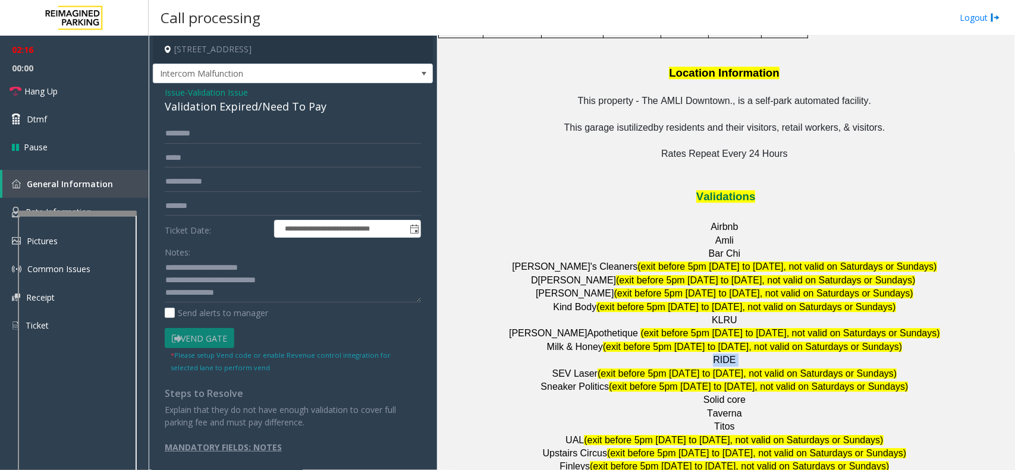
drag, startPoint x: 742, startPoint y: 298, endPoint x: 693, endPoint y: 297, distance: 49.3
click at [691, 354] on p "RIDE" at bounding box center [725, 360] width 569 height 13
click at [287, 297] on textarea at bounding box center [293, 281] width 256 height 45
click at [298, 299] on textarea at bounding box center [293, 281] width 256 height 45
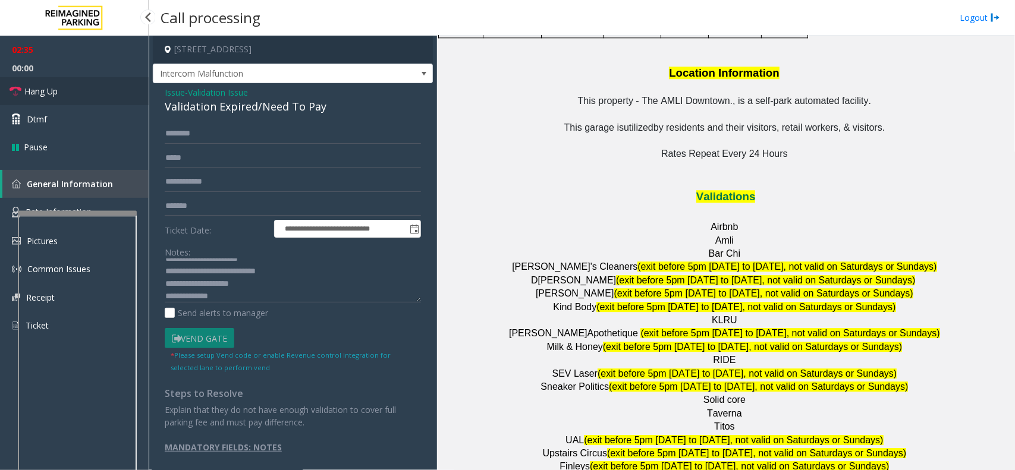
click at [75, 83] on link "Hang Up" at bounding box center [74, 91] width 149 height 28
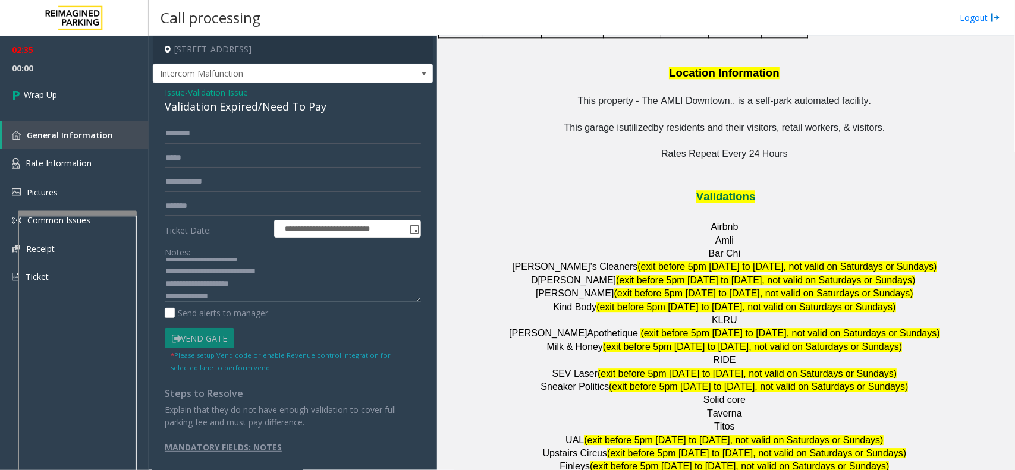
click at [245, 296] on textarea at bounding box center [293, 281] width 256 height 45
type textarea "**********"
click at [68, 90] on link "Wrap Up" at bounding box center [74, 94] width 149 height 35
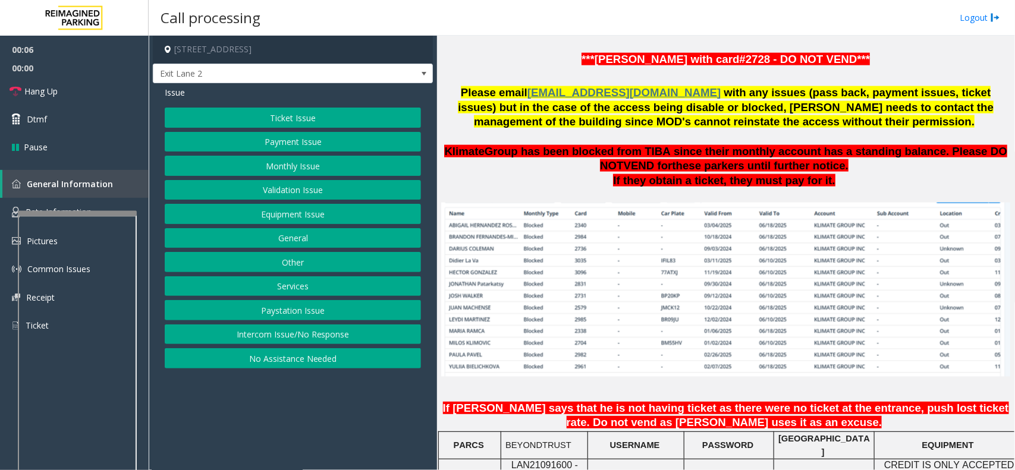
scroll to position [817, 0]
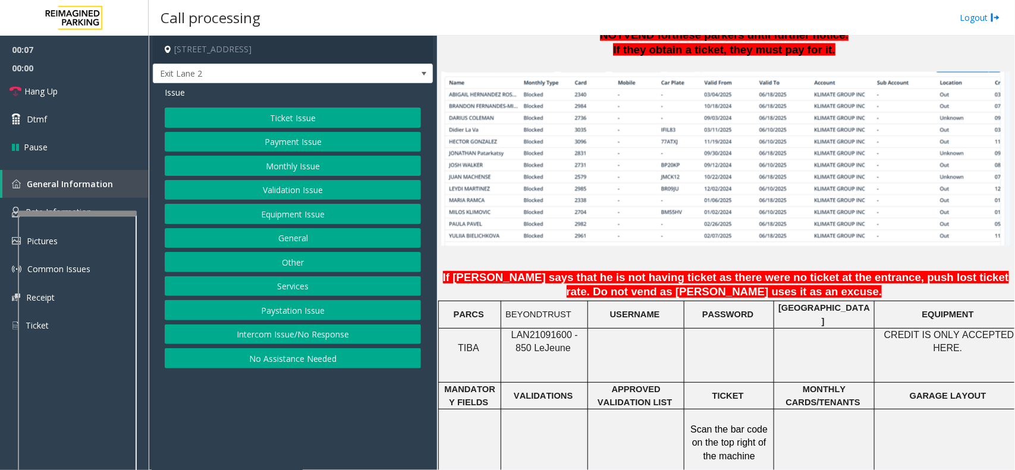
click at [535, 330] on span "LAN21091600 - 850 Le" at bounding box center [544, 341] width 67 height 23
copy span "LAN21091600"
click at [275, 170] on button "Monthly Issue" at bounding box center [293, 166] width 256 height 20
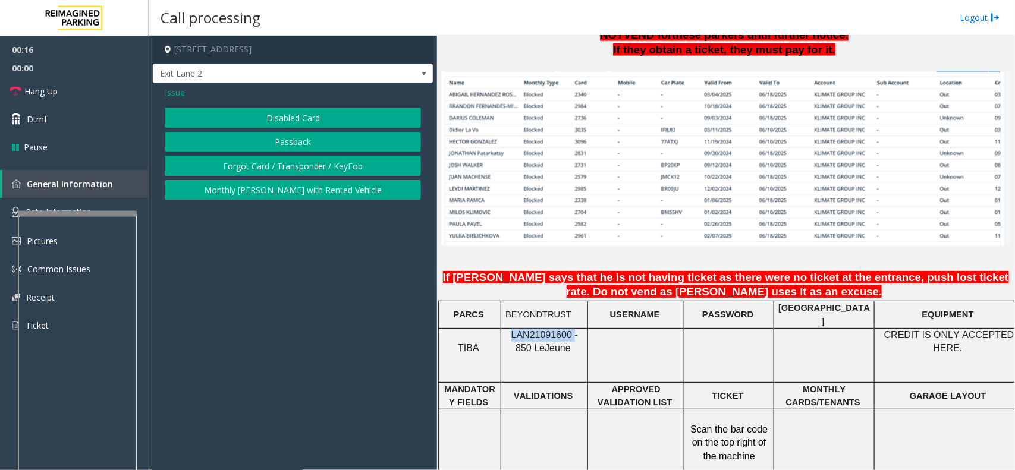
click at [254, 139] on button "Passback" at bounding box center [293, 142] width 256 height 20
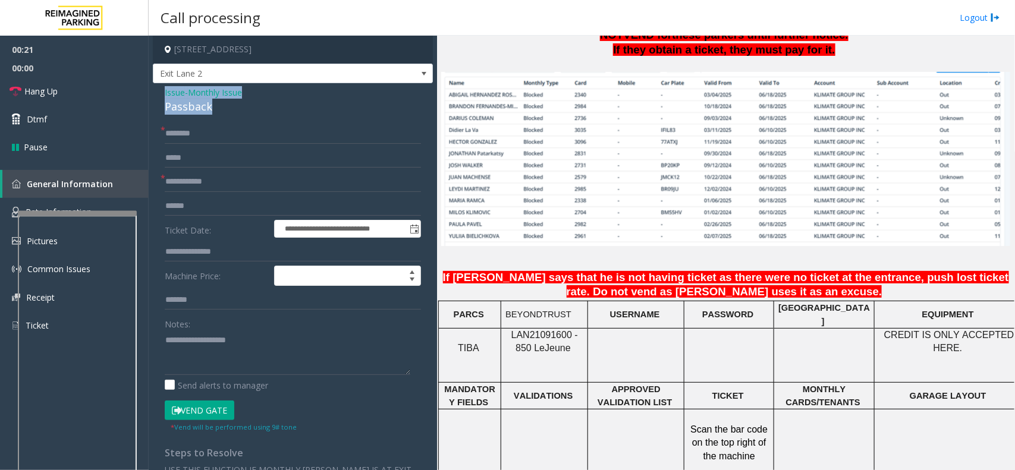
drag, startPoint x: 222, startPoint y: 110, endPoint x: 153, endPoint y: 96, distance: 70.3
click at [153, 96] on div "**********" at bounding box center [293, 366] width 280 height 566
click at [207, 348] on textarea at bounding box center [288, 353] width 246 height 45
type textarea "**********"
click at [233, 181] on input "text" at bounding box center [293, 182] width 256 height 20
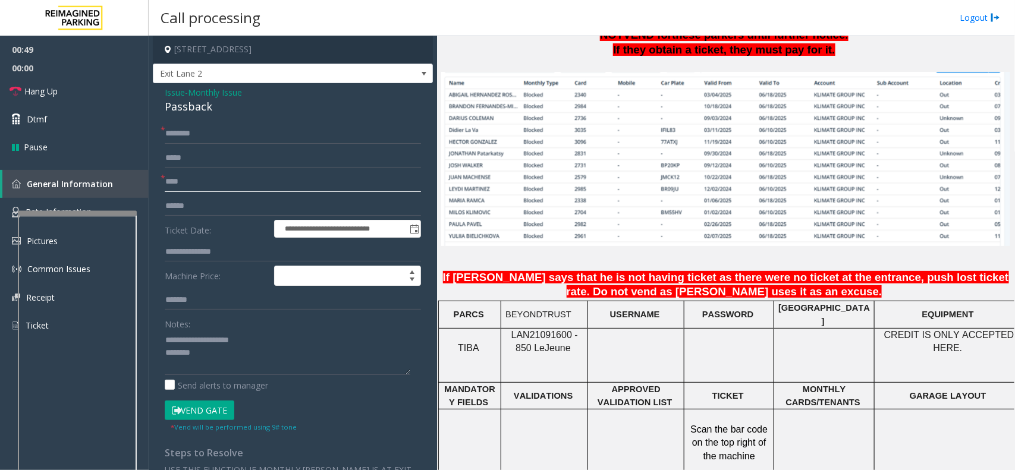
type input "****"
click at [200, 117] on div "**********" at bounding box center [293, 366] width 280 height 566
click at [215, 135] on input "text" at bounding box center [293, 134] width 256 height 20
click at [275, 140] on input "*******" at bounding box center [293, 134] width 256 height 20
type input "*******"
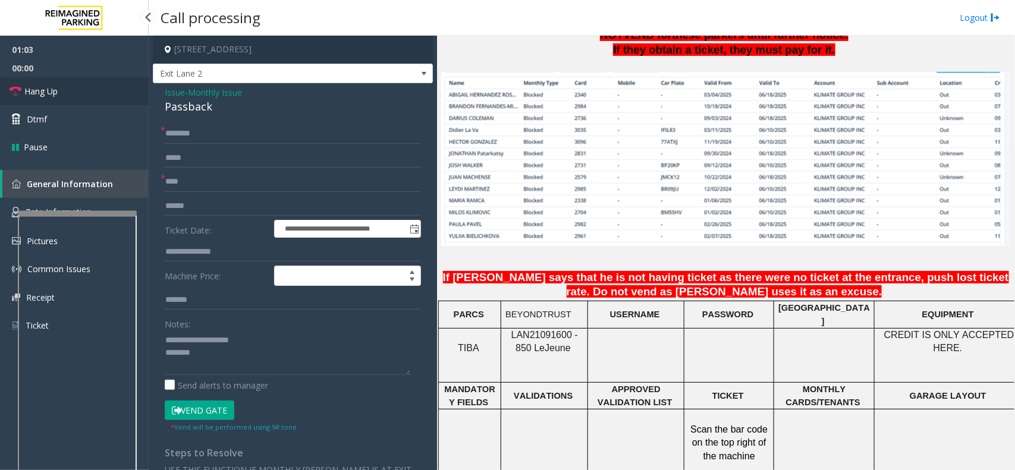
click at [114, 97] on link "Hang Up" at bounding box center [74, 91] width 149 height 28
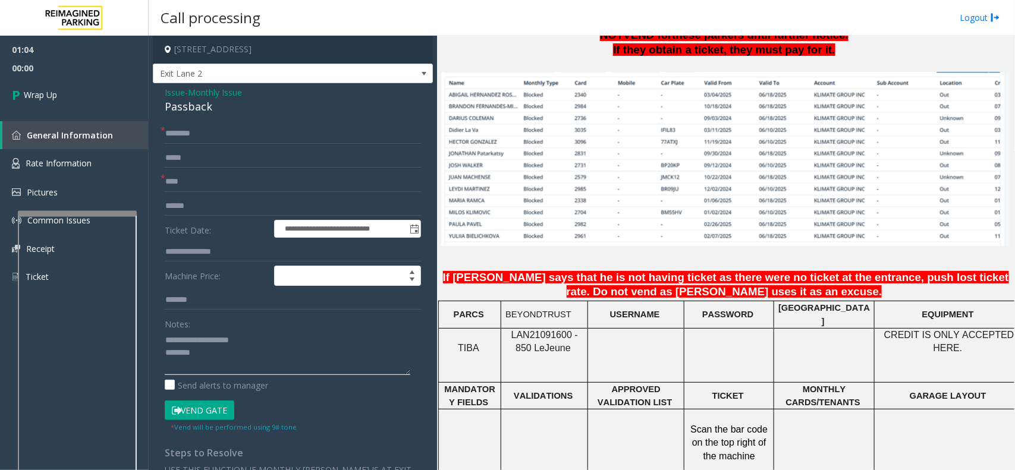
click at [250, 357] on textarea at bounding box center [288, 353] width 246 height 45
type textarea "**********"
click at [51, 102] on link "Wrap Up" at bounding box center [74, 94] width 149 height 35
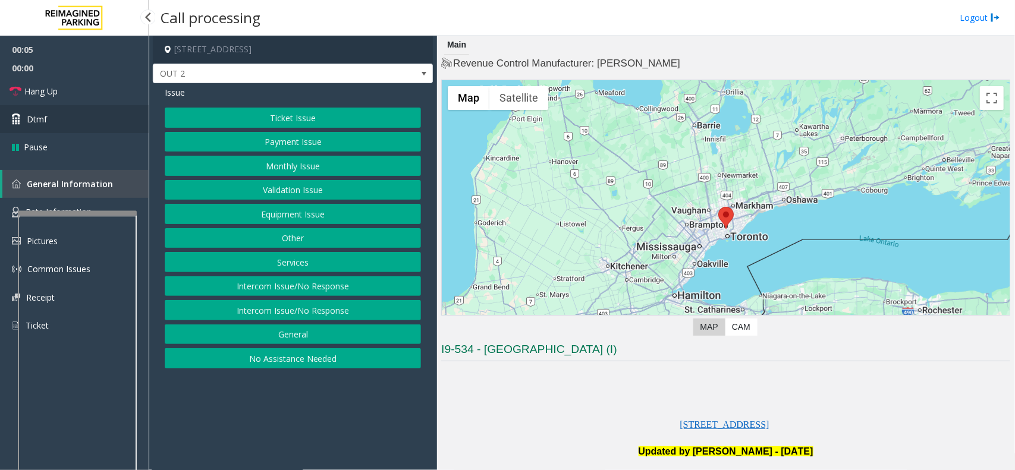
click at [107, 130] on link "Dtmf" at bounding box center [74, 119] width 149 height 28
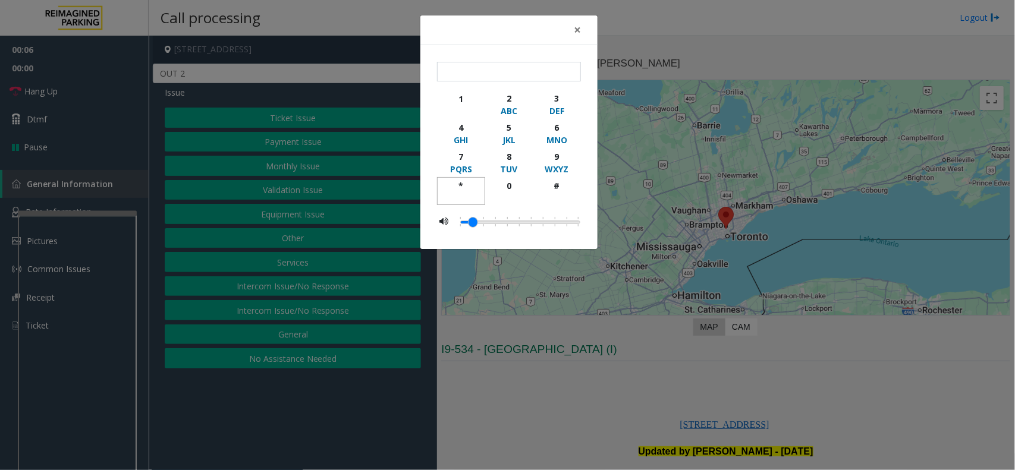
click at [464, 180] on div "*" at bounding box center [461, 186] width 33 height 12
click at [562, 156] on div "9" at bounding box center [556, 156] width 33 height 12
click at [556, 181] on div "#" at bounding box center [556, 186] width 33 height 12
type input "***"
click at [580, 28] on span "×" at bounding box center [577, 29] width 7 height 17
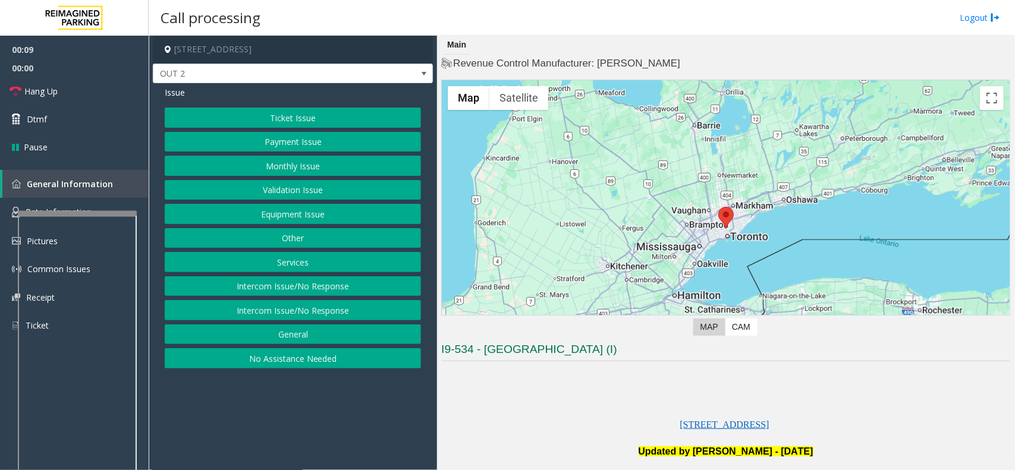
click at [323, 217] on button "Equipment Issue" at bounding box center [293, 214] width 256 height 20
click at [317, 212] on button "Gate / Door Won't Open" at bounding box center [293, 214] width 256 height 20
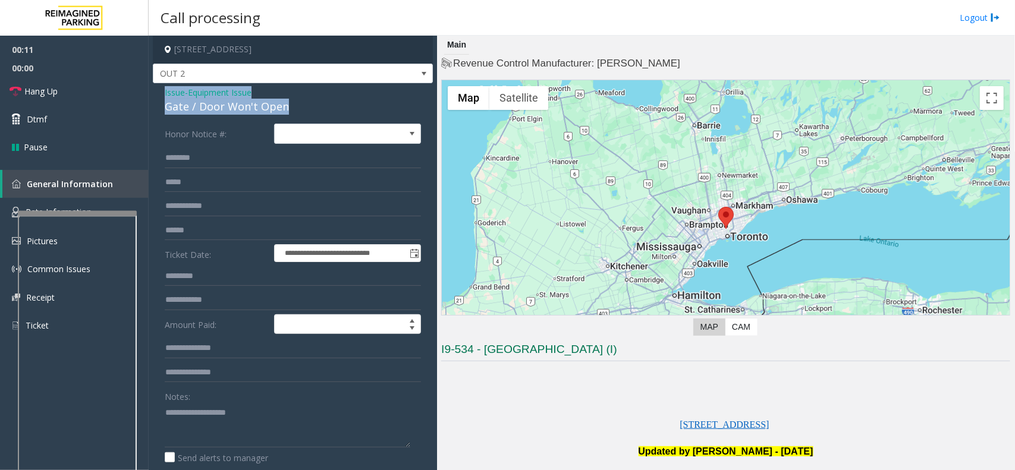
drag, startPoint x: 265, startPoint y: 99, endPoint x: 159, endPoint y: 93, distance: 106.0
click at [159, 93] on div "**********" at bounding box center [293, 359] width 280 height 552
copy div "Issue - Equipment Issue Gate / Door Won't Open"
click at [201, 376] on textarea at bounding box center [288, 425] width 246 height 45
paste textarea "**********"
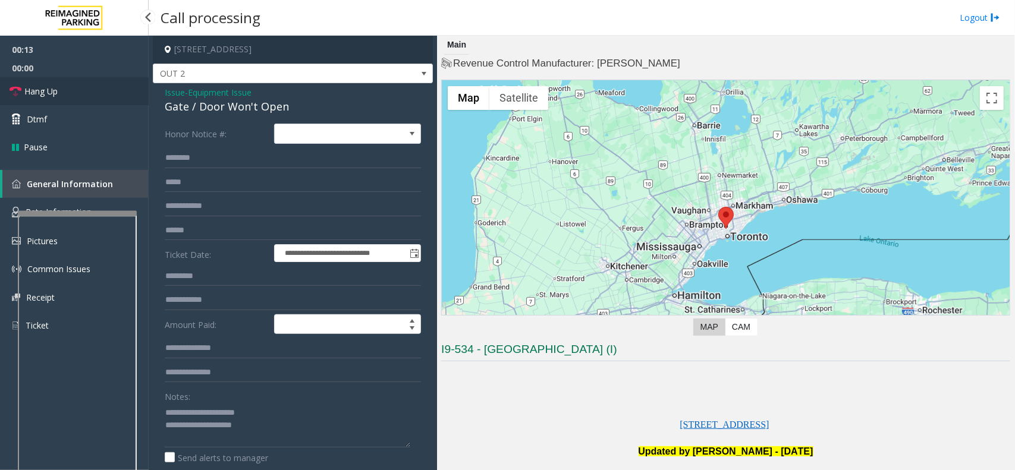
click at [92, 85] on link "Hang Up" at bounding box center [74, 91] width 149 height 28
click at [286, 376] on textarea at bounding box center [288, 425] width 246 height 45
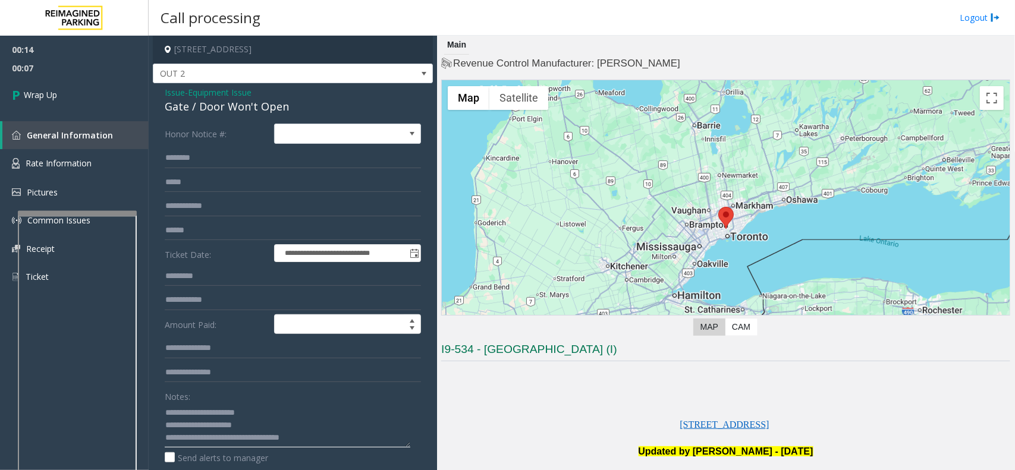
click at [254, 376] on textarea at bounding box center [288, 425] width 246 height 45
drag, startPoint x: 278, startPoint y: 447, endPoint x: 269, endPoint y: 423, distance: 26.2
click at [269, 376] on textarea at bounding box center [288, 425] width 246 height 45
type textarea "**********"
click at [42, 97] on span "Wrap Up" at bounding box center [40, 95] width 33 height 12
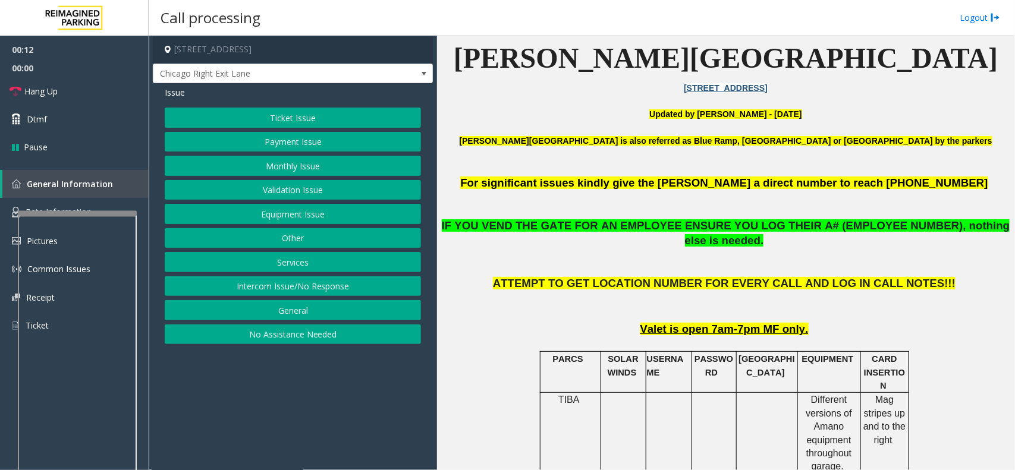
scroll to position [372, 0]
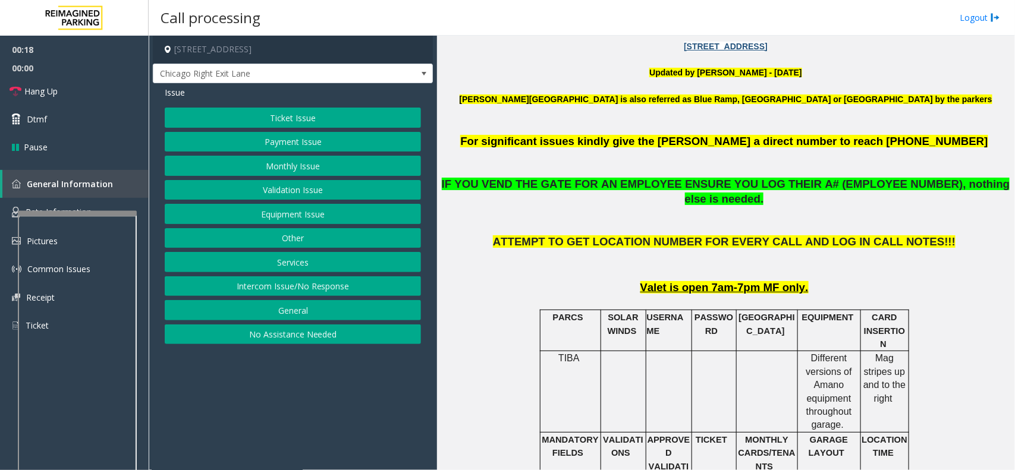
click at [299, 146] on button "Payment Issue" at bounding box center [293, 142] width 256 height 20
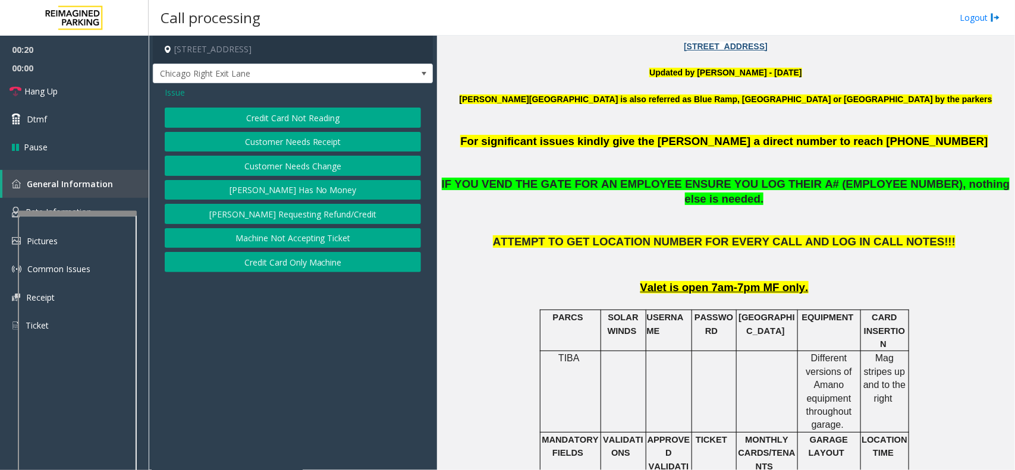
click at [302, 122] on button "Credit Card Not Reading" at bounding box center [293, 118] width 256 height 20
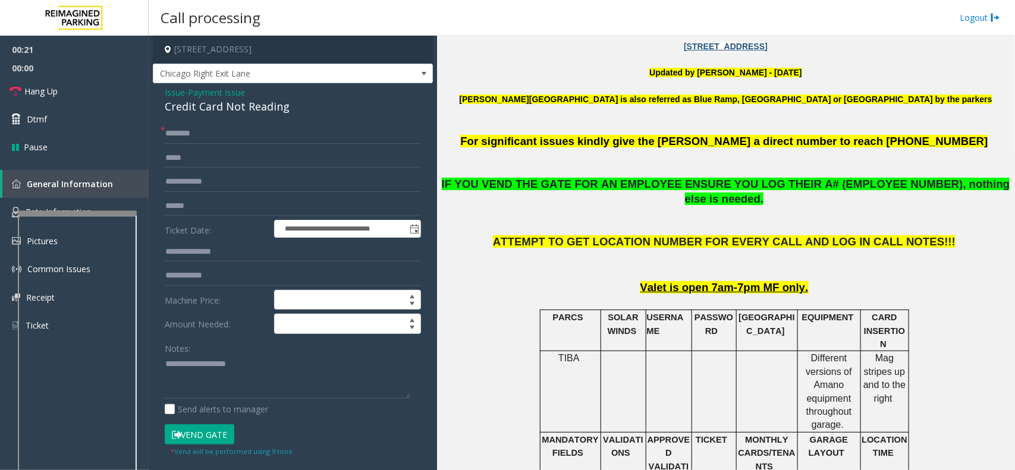
click at [165, 99] on div "Credit Card Not Reading" at bounding box center [293, 107] width 256 height 16
click at [173, 91] on span "Issue" at bounding box center [175, 92] width 20 height 12
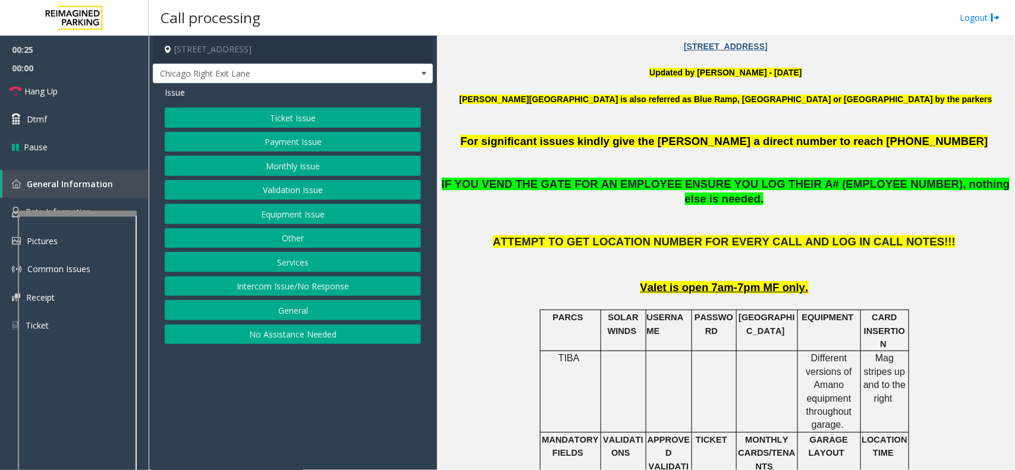
click at [212, 217] on button "Equipment Issue" at bounding box center [293, 214] width 256 height 20
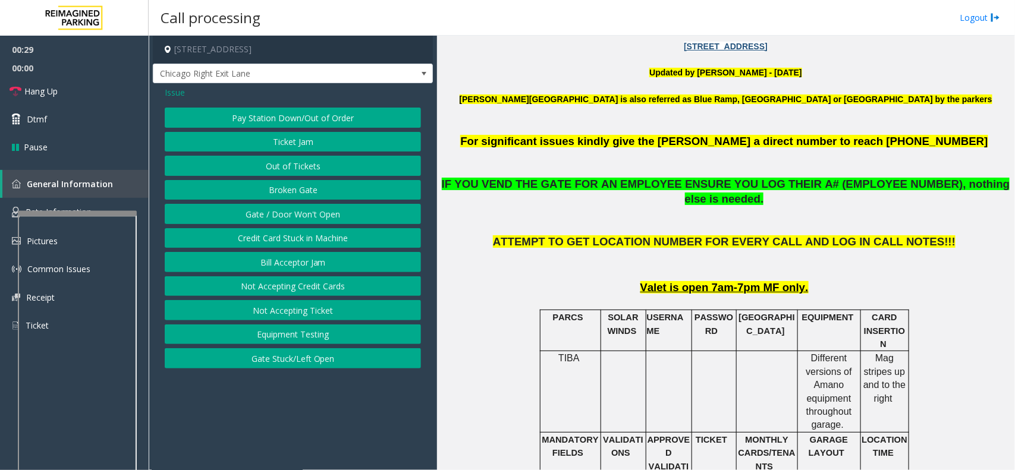
click at [212, 217] on button "Gate / Door Won't Open" at bounding box center [293, 214] width 256 height 20
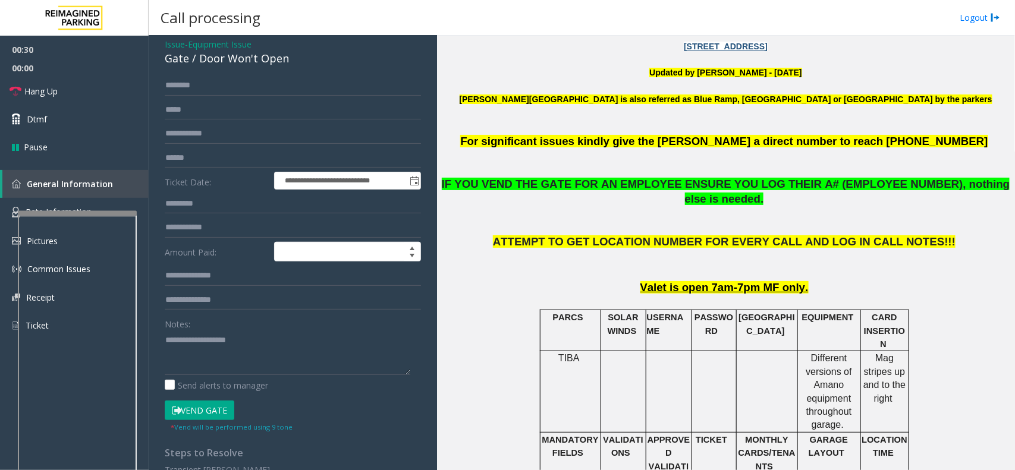
scroll to position [74, 0]
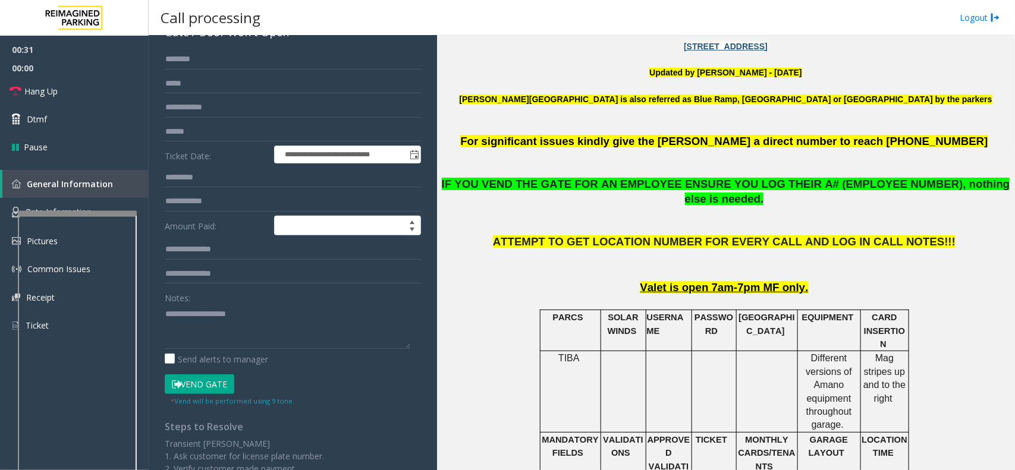
click at [194, 376] on button "Vend Gate" at bounding box center [200, 384] width 70 height 20
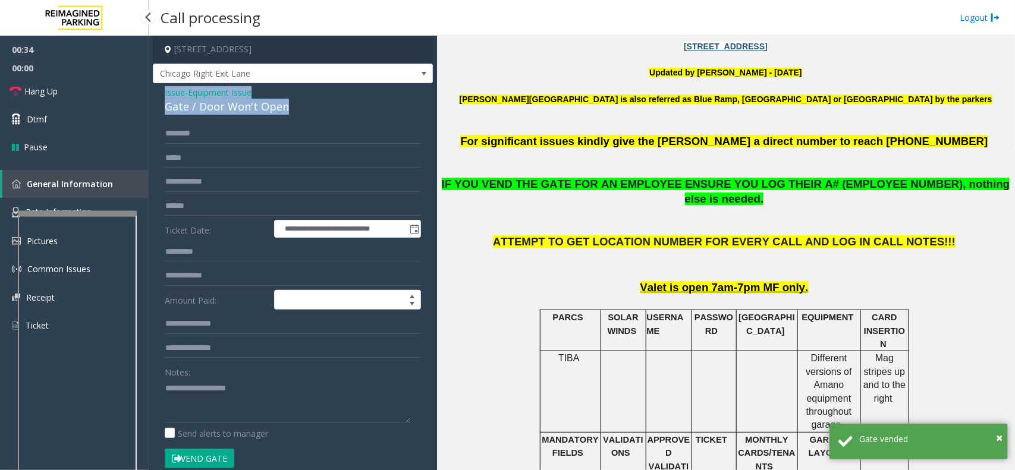
drag, startPoint x: 322, startPoint y: 99, endPoint x: 155, endPoint y: 94, distance: 167.1
click at [155, 94] on div "**********" at bounding box center [293, 394] width 280 height 623
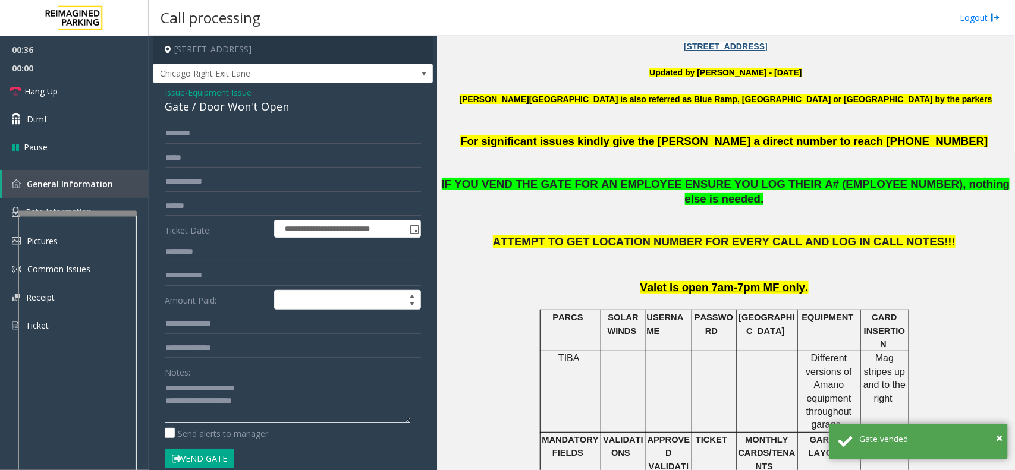
click at [284, 376] on textarea at bounding box center [288, 401] width 246 height 45
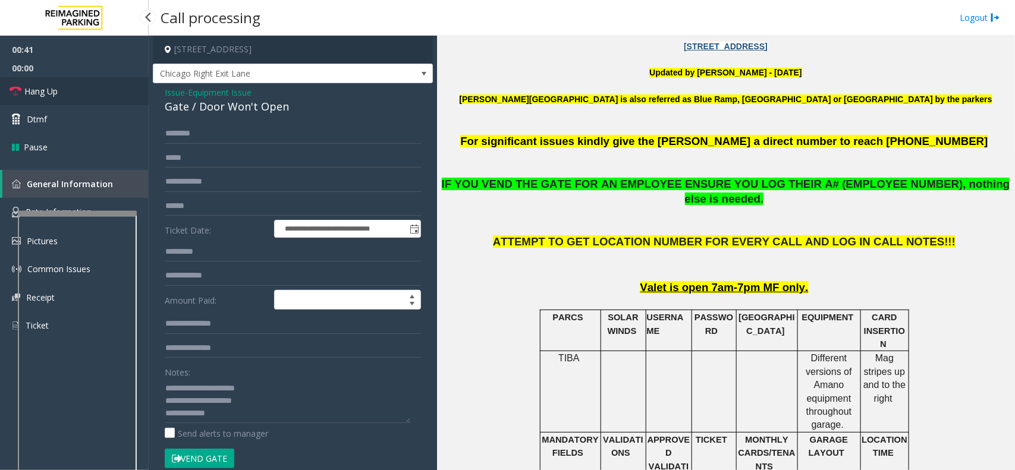
click at [83, 97] on link "Hang Up" at bounding box center [74, 91] width 149 height 28
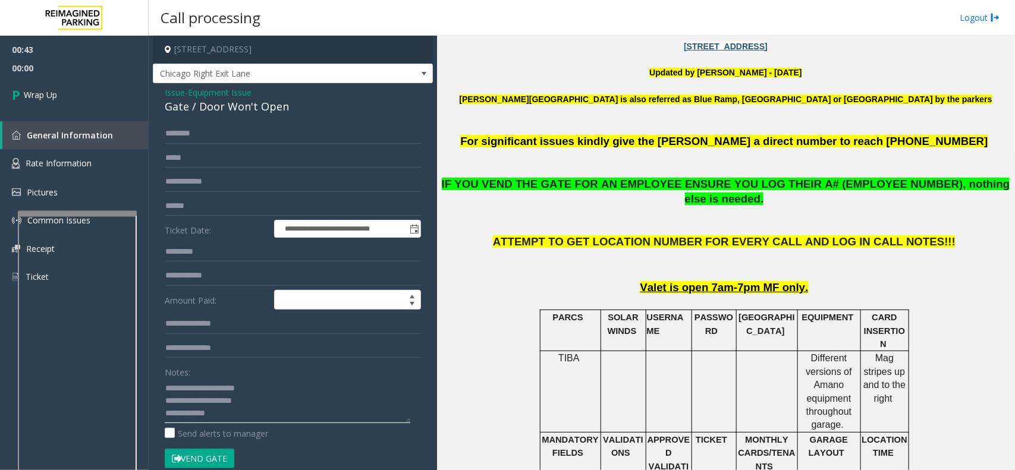
click at [238, 376] on textarea at bounding box center [288, 401] width 246 height 45
type textarea "**********"
click at [49, 85] on link "Wrap Up" at bounding box center [74, 94] width 149 height 35
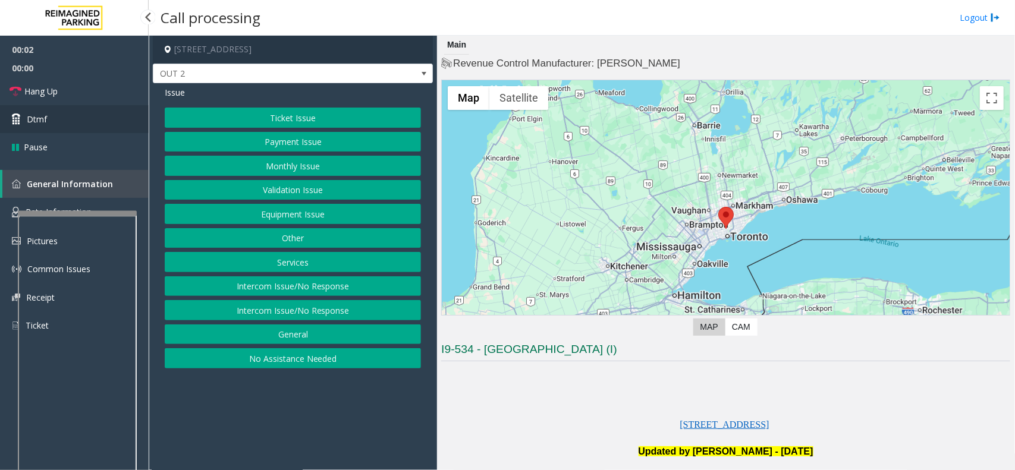
click at [109, 127] on link "Dtmf" at bounding box center [74, 119] width 149 height 28
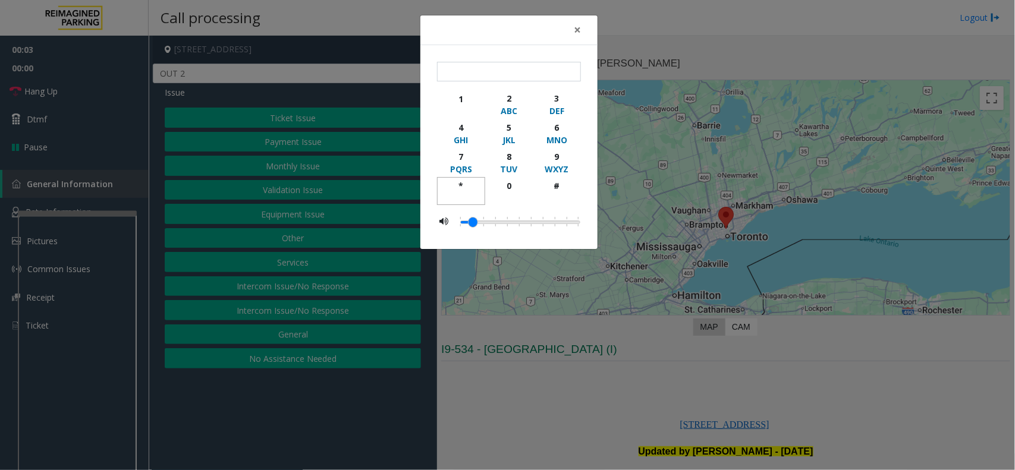
click at [464, 192] on div "button" at bounding box center [461, 197] width 33 height 11
click at [561, 162] on div "9" at bounding box center [556, 156] width 33 height 12
click at [555, 197] on div "button" at bounding box center [556, 197] width 33 height 11
type input "***"
click at [578, 29] on span "×" at bounding box center [577, 29] width 7 height 17
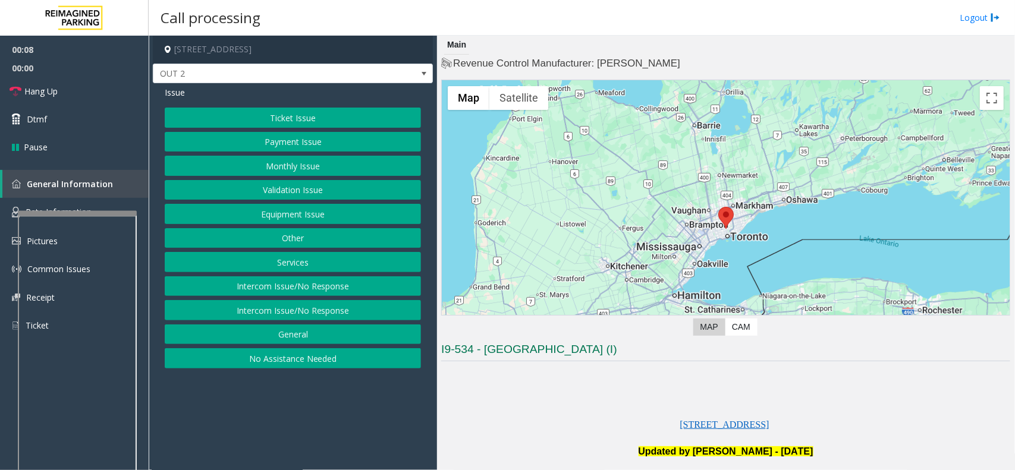
click at [300, 218] on button "Equipment Issue" at bounding box center [293, 214] width 256 height 20
click at [300, 218] on button "Gate / Door Won't Open" at bounding box center [293, 214] width 256 height 20
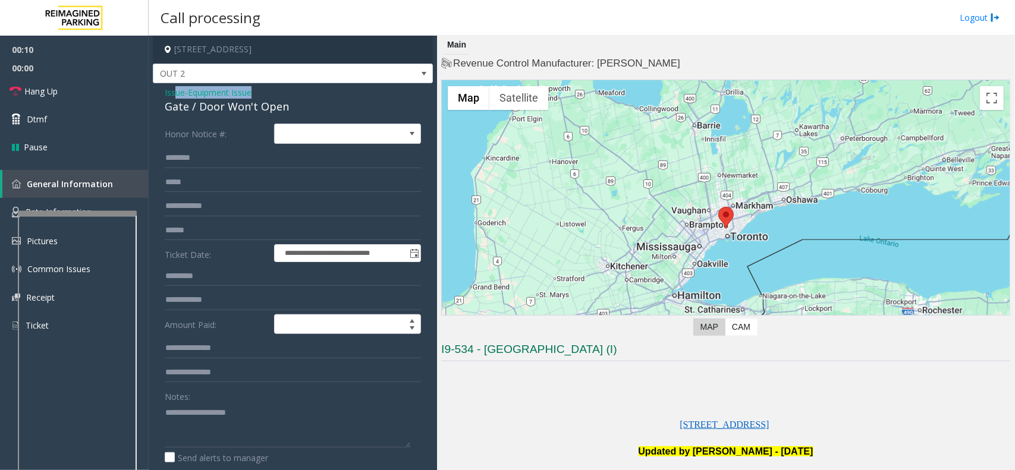
drag, startPoint x: 318, startPoint y: 97, endPoint x: 172, endPoint y: 95, distance: 145.6
click at [173, 93] on div "Issue - Equipment Issue Gate / Door Won't Open" at bounding box center [293, 100] width 256 height 29
click at [248, 111] on div "Gate / Door Won't Open" at bounding box center [293, 107] width 256 height 16
drag, startPoint x: 308, startPoint y: 108, endPoint x: 153, endPoint y: 88, distance: 156.4
click at [153, 88] on div "**********" at bounding box center [293, 359] width 280 height 552
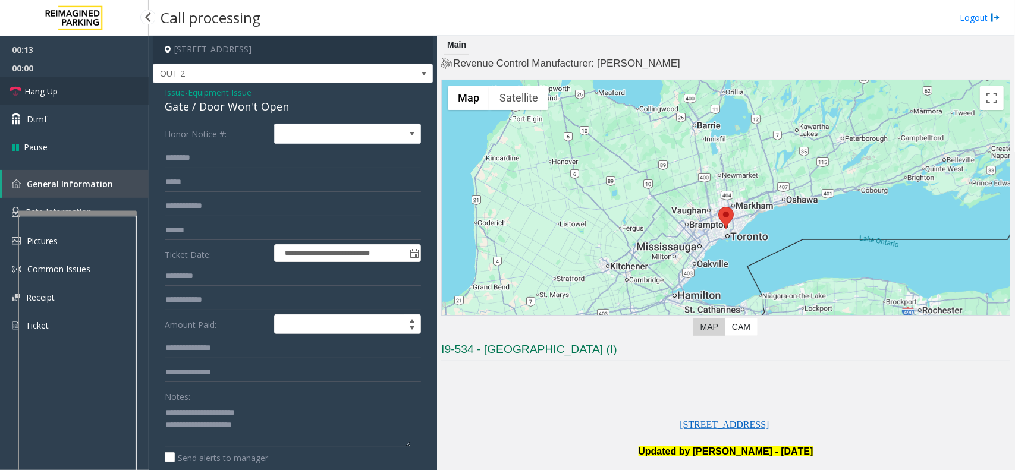
click at [67, 92] on link "Hang Up" at bounding box center [74, 91] width 149 height 28
click at [296, 376] on textarea at bounding box center [288, 425] width 246 height 45
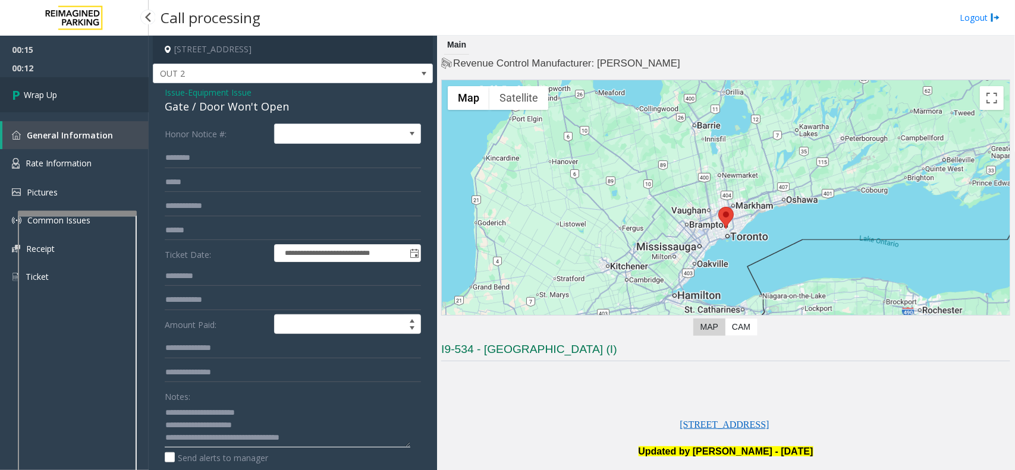
type textarea "**********"
click at [87, 98] on link "Wrap Up" at bounding box center [74, 94] width 149 height 35
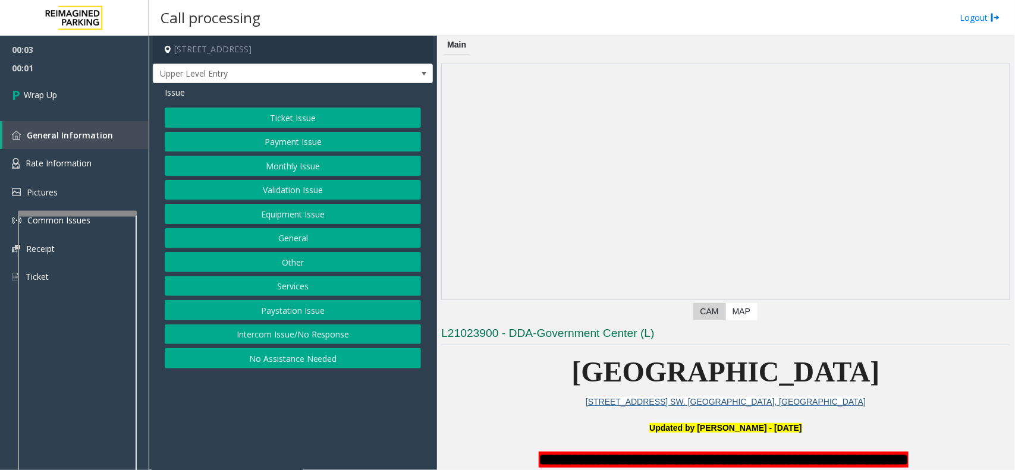
click at [266, 334] on button "Intercom Issue/No Response" at bounding box center [293, 335] width 256 height 20
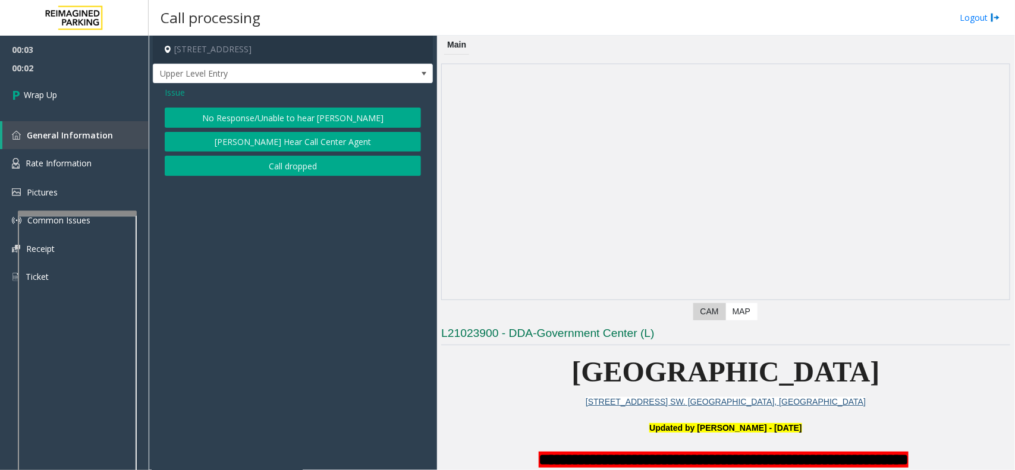
click at [260, 175] on button "Call dropped" at bounding box center [293, 166] width 256 height 20
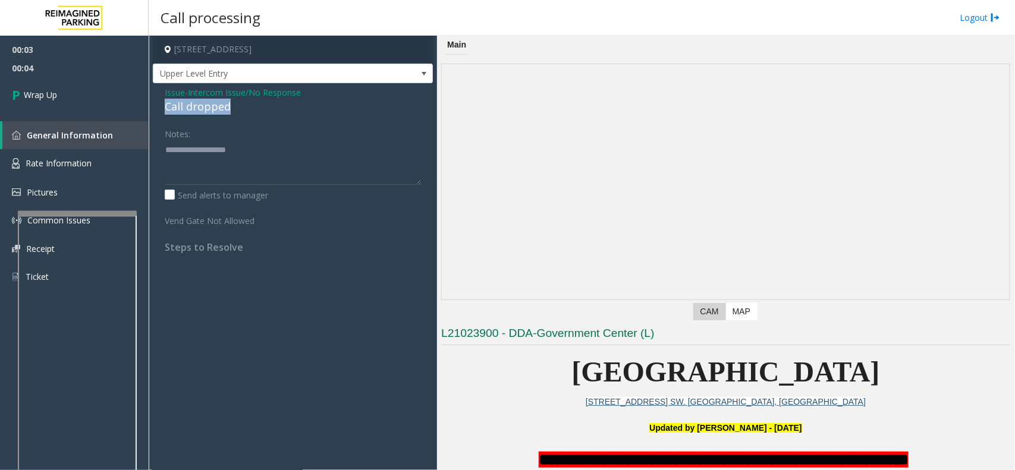
drag, startPoint x: 234, startPoint y: 99, endPoint x: 158, endPoint y: 108, distance: 76.7
click at [158, 108] on div "Issue - Intercom Issue/No Response Call dropped Notes: Send alerts to manager V…" at bounding box center [293, 174] width 280 height 182
type textarea "**********"
click at [109, 100] on link "Wrap Up" at bounding box center [74, 94] width 149 height 35
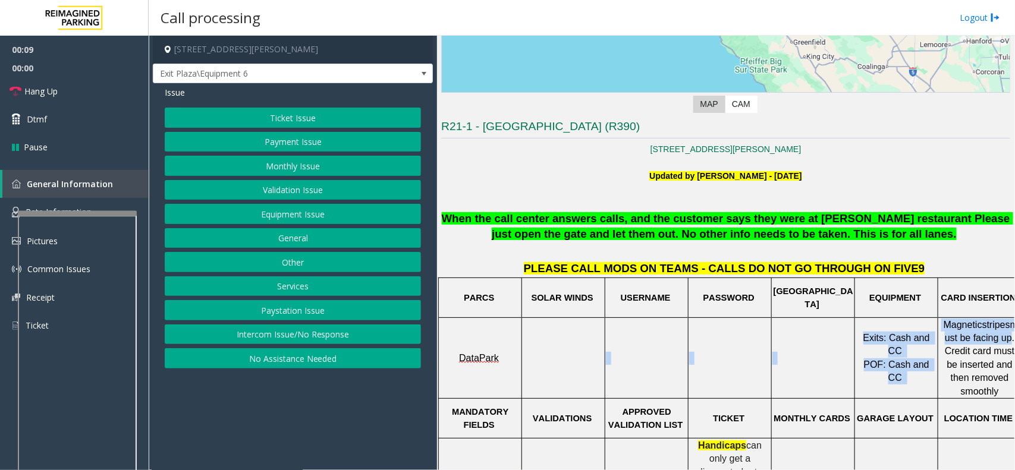
scroll to position [223, 18]
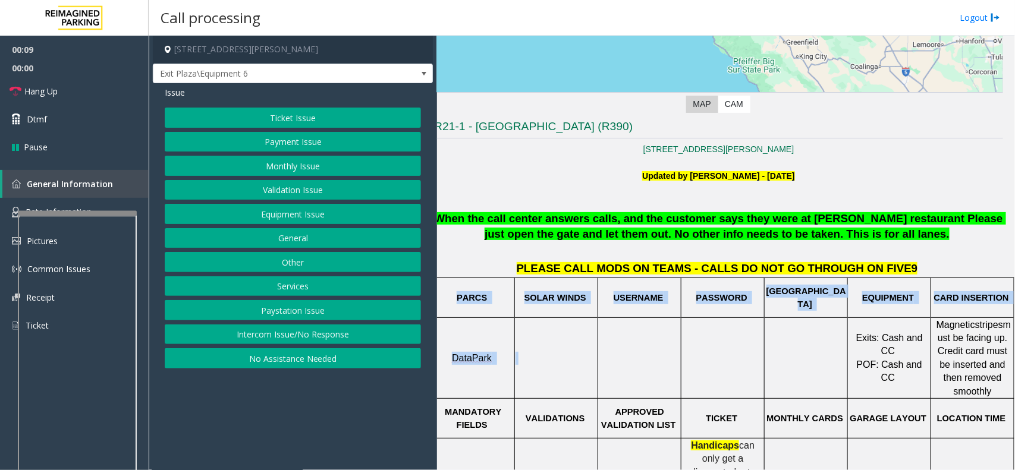
drag, startPoint x: 543, startPoint y: 345, endPoint x: 1014, endPoint y: 348, distance: 471.4
click at [811, 348] on div "Main Revenue Control Manufacturer: Datapark ← Move left → Move right ↑ Move up …" at bounding box center [725, 253] width 577 height 435
click at [811, 354] on p at bounding box center [805, 358] width 81 height 13
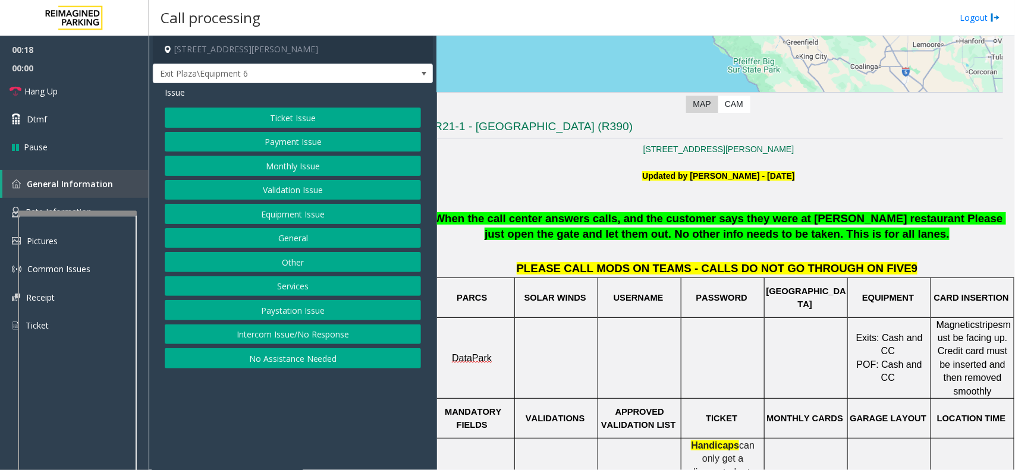
click at [278, 137] on button "Payment Issue" at bounding box center [293, 142] width 256 height 20
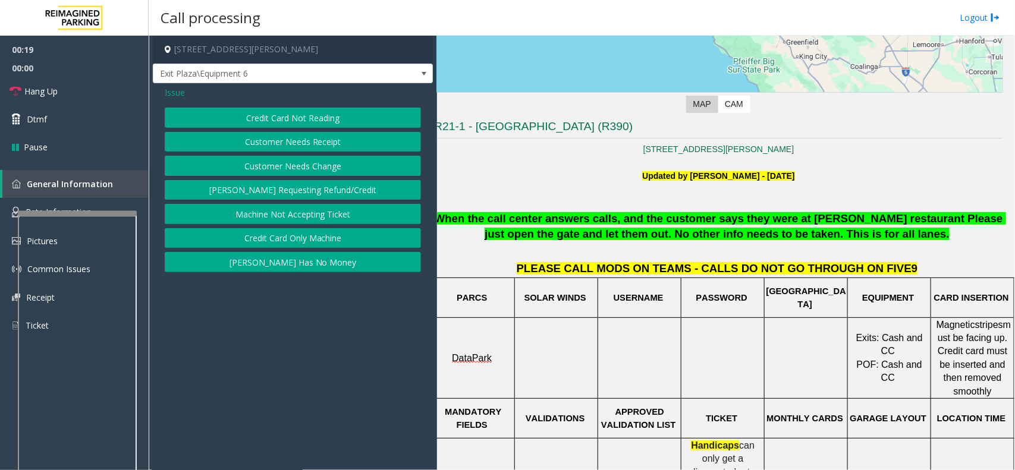
click at [291, 114] on button "Credit Card Not Reading" at bounding box center [293, 118] width 256 height 20
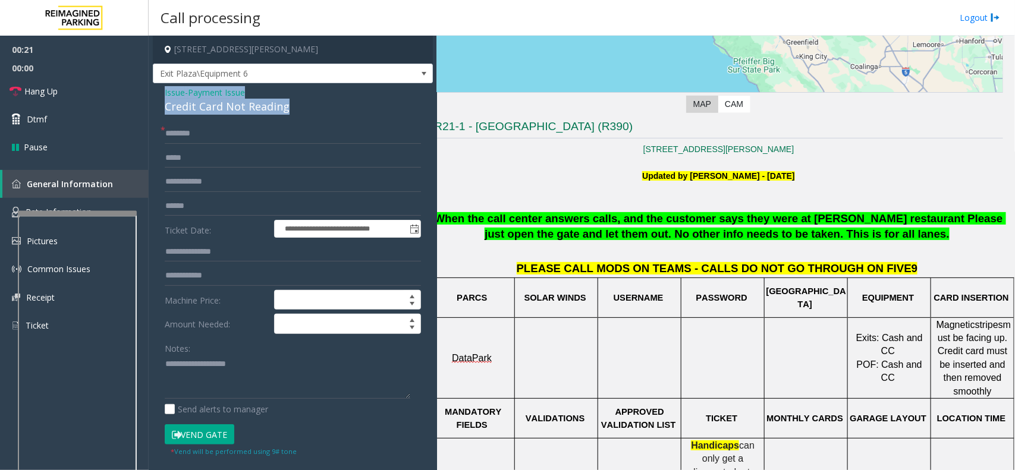
drag, startPoint x: 303, startPoint y: 107, endPoint x: 160, endPoint y: 93, distance: 143.4
click at [160, 93] on div "**********" at bounding box center [293, 378] width 280 height 591
click at [272, 376] on textarea at bounding box center [288, 377] width 246 height 45
type textarea "**********"
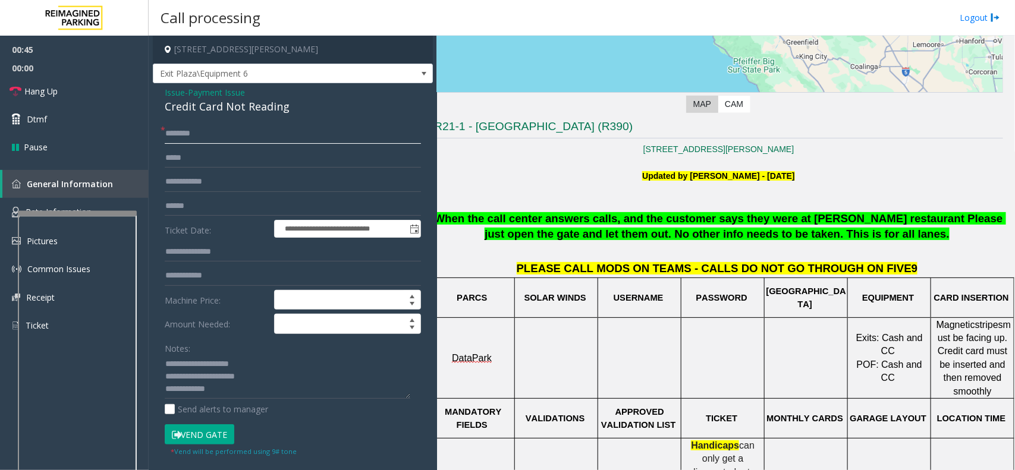
click at [218, 134] on input "text" at bounding box center [293, 134] width 256 height 20
type input "********"
click at [222, 185] on input "text" at bounding box center [293, 182] width 256 height 20
click at [218, 214] on input "text" at bounding box center [293, 206] width 256 height 20
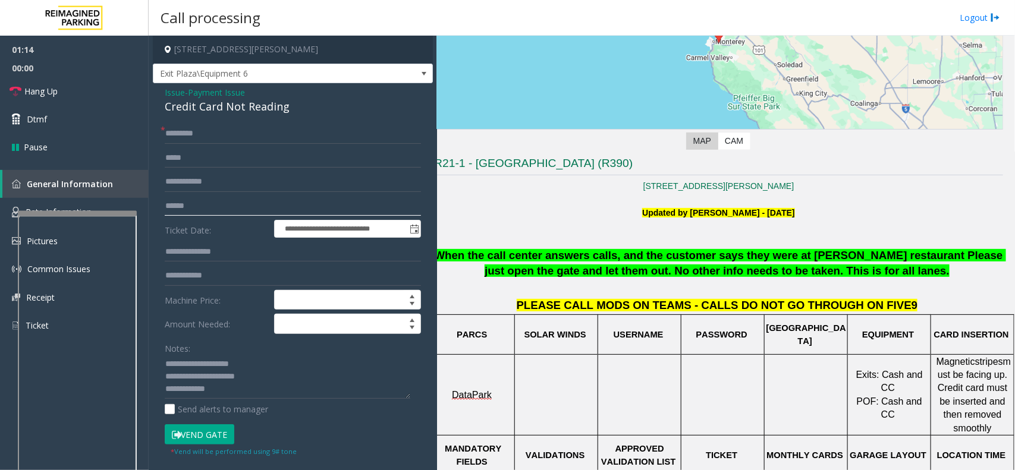
scroll to position [185, 18]
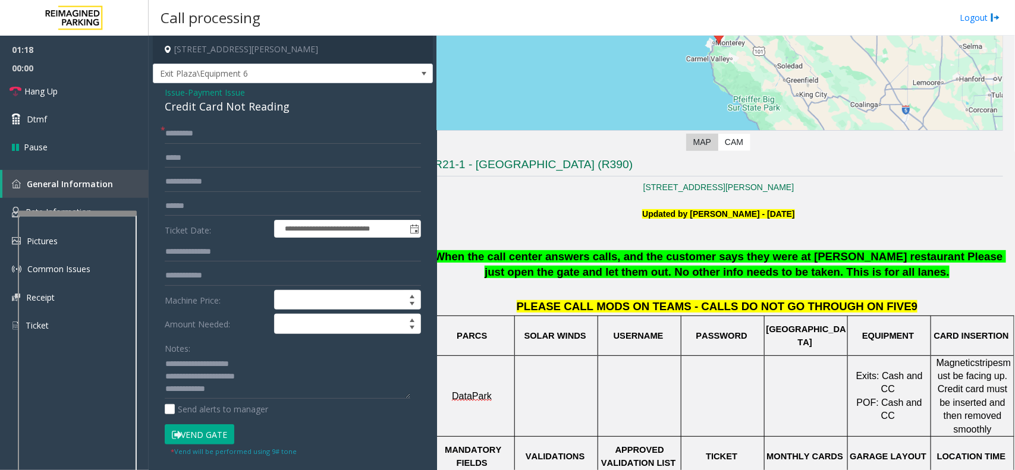
click at [218, 223] on label "Ticket Date:" at bounding box center [216, 229] width 109 height 18
click at [212, 209] on input "text" at bounding box center [293, 206] width 256 height 20
type input "******"
click at [186, 376] on button "Vend Gate" at bounding box center [200, 434] width 70 height 20
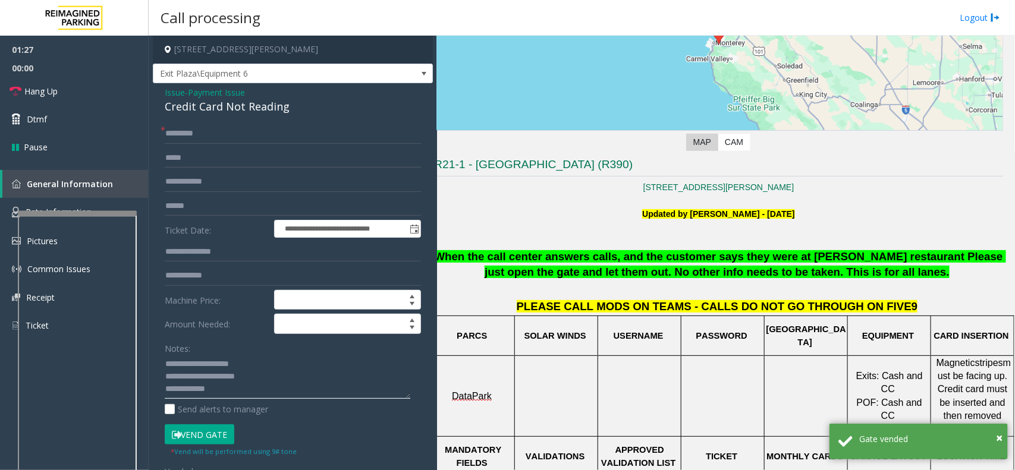
click at [233, 376] on textarea at bounding box center [288, 377] width 246 height 45
paste textarea "**********"
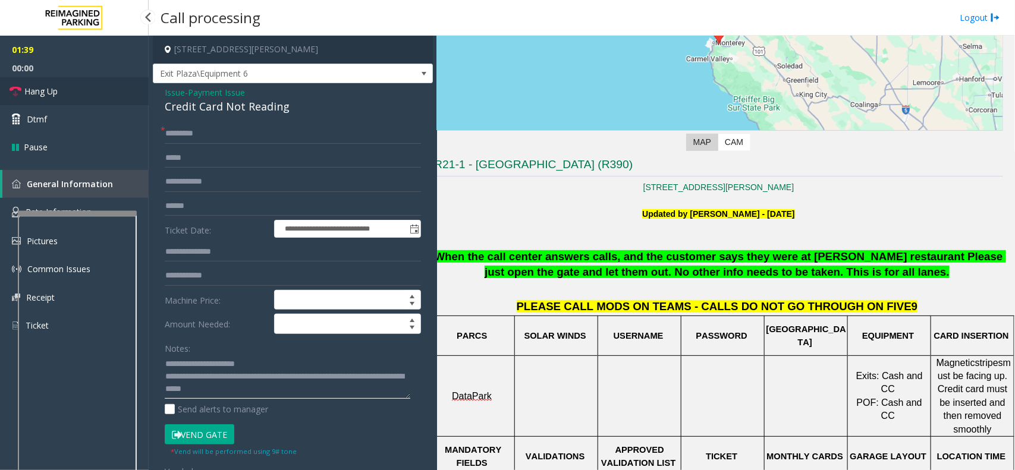
type textarea "**********"
click at [64, 97] on link "Hang Up" at bounding box center [74, 91] width 149 height 28
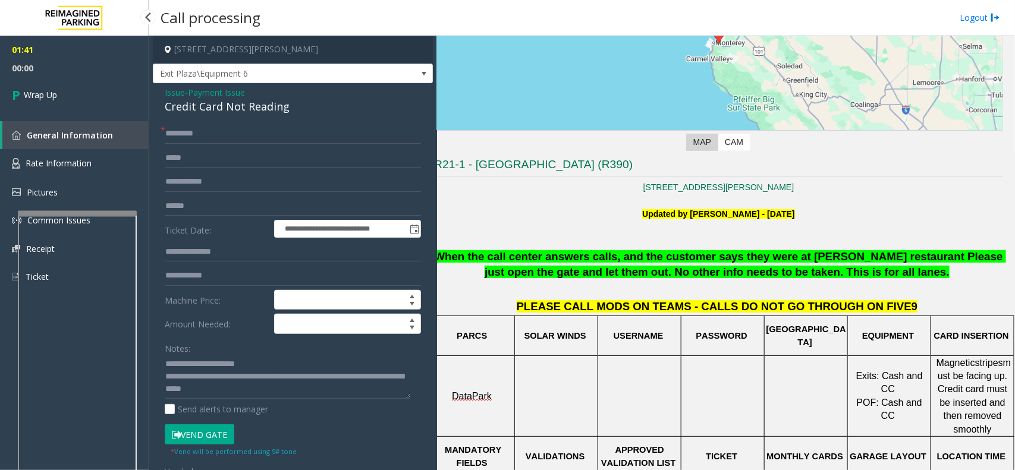
click at [64, 97] on link "Wrap Up" at bounding box center [74, 94] width 149 height 35
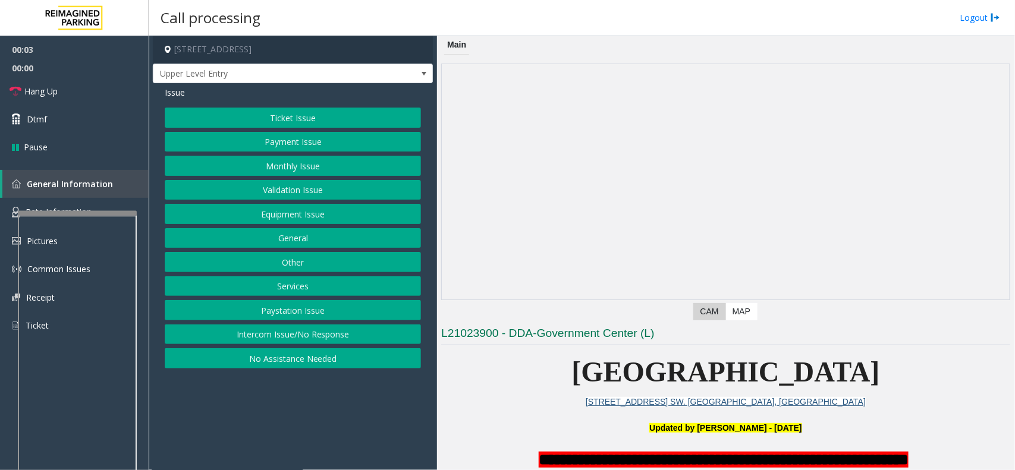
click at [290, 339] on button "Intercom Issue/No Response" at bounding box center [293, 335] width 256 height 20
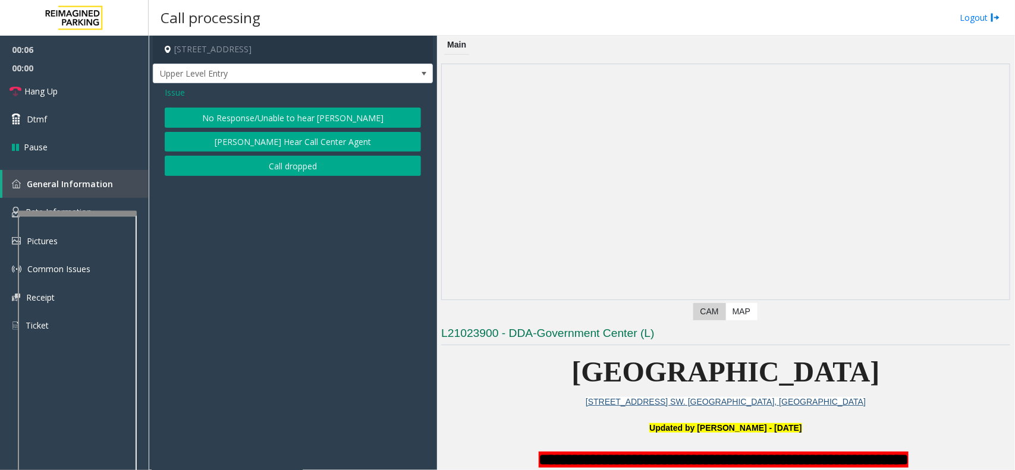
click at [220, 121] on button "No Response/Unable to hear [PERSON_NAME]" at bounding box center [293, 118] width 256 height 20
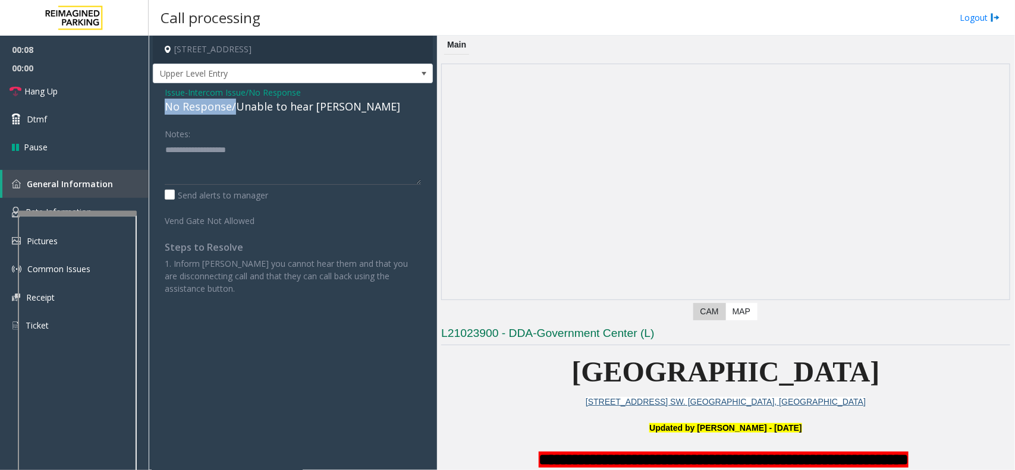
drag, startPoint x: 232, startPoint y: 104, endPoint x: 165, endPoint y: 109, distance: 67.3
click at [165, 109] on div "No Response/Unable to hear [PERSON_NAME]" at bounding box center [293, 107] width 256 height 16
click at [250, 155] on textarea at bounding box center [293, 162] width 256 height 45
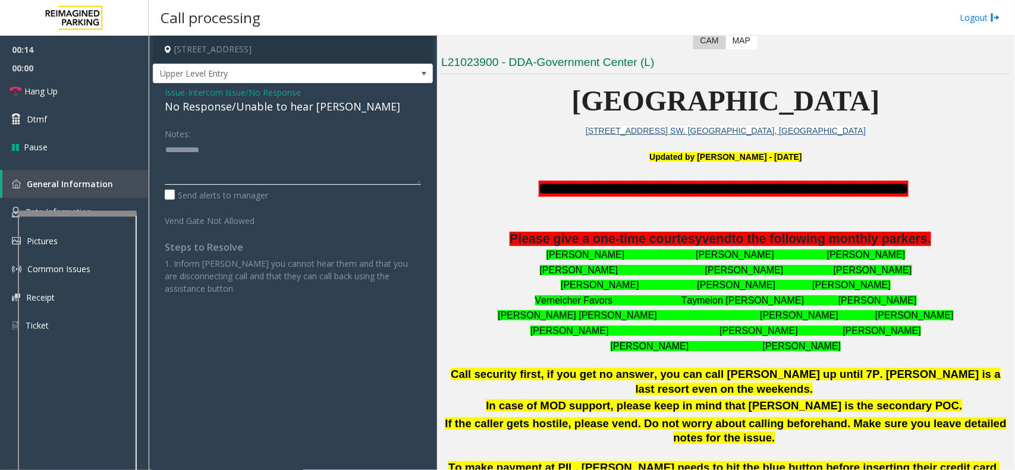
scroll to position [297, 0]
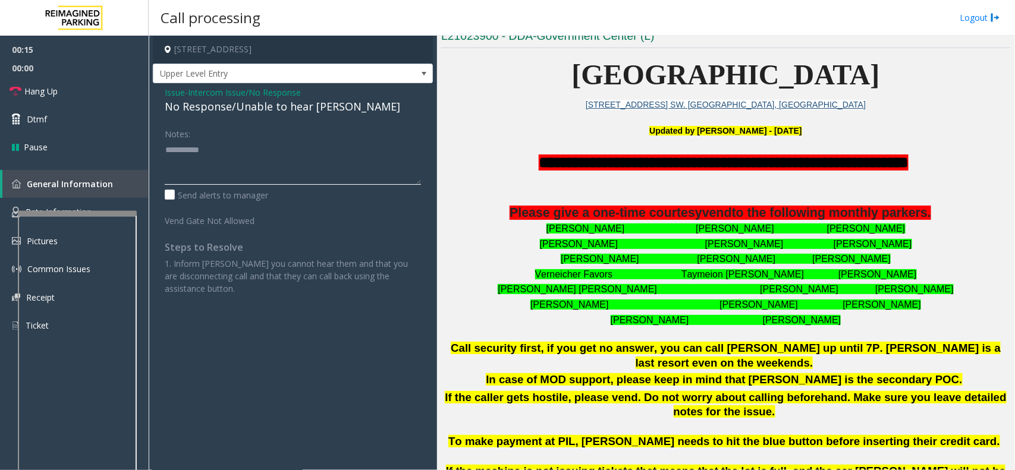
type textarea "**********"
drag, startPoint x: 543, startPoint y: 226, endPoint x: 880, endPoint y: 328, distance: 351.9
click at [811, 328] on div "Phillana Williams Jason Ingram Carlogeno Carson Raymond Ross Alexis Ramey Sandr…" at bounding box center [725, 274] width 569 height 106
click at [811, 328] on p "[PERSON_NAME] [PERSON_NAME]" at bounding box center [725, 320] width 569 height 15
click at [53, 97] on span "Hang Up" at bounding box center [40, 91] width 33 height 12
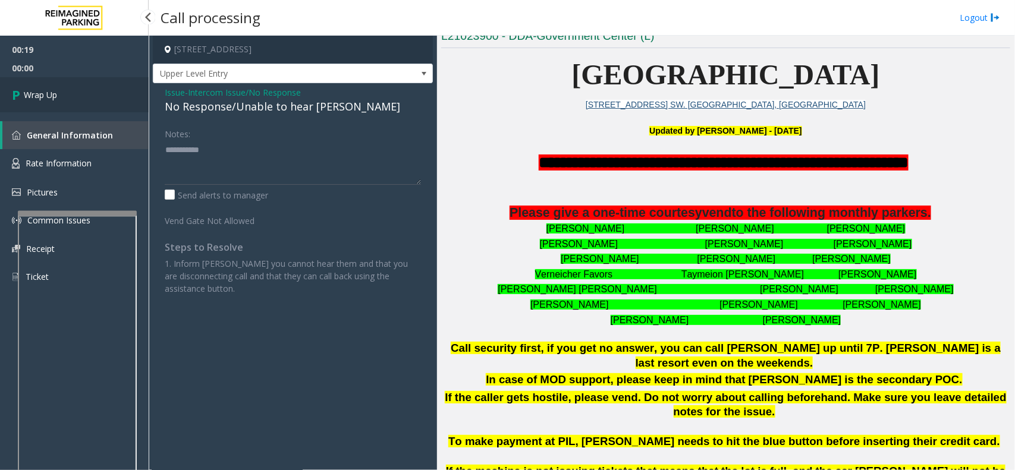
click at [34, 102] on link "Wrap Up" at bounding box center [74, 94] width 149 height 35
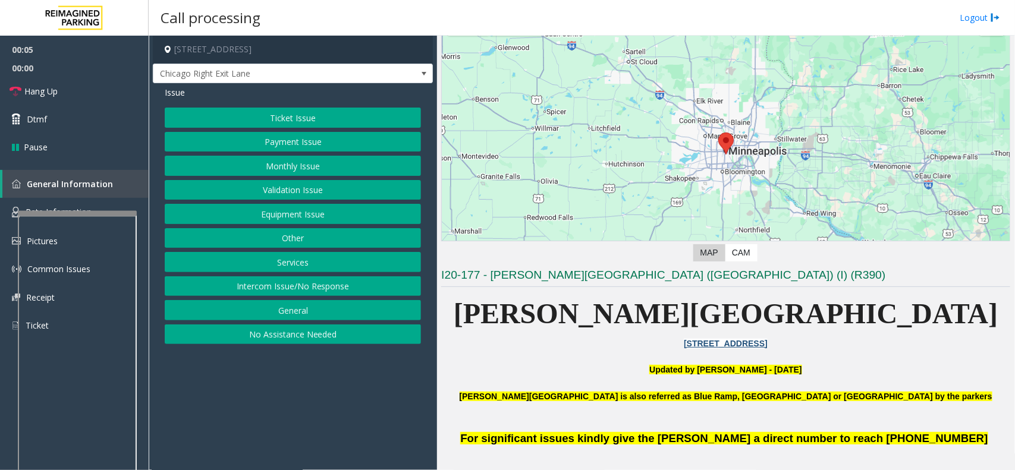
scroll to position [149, 0]
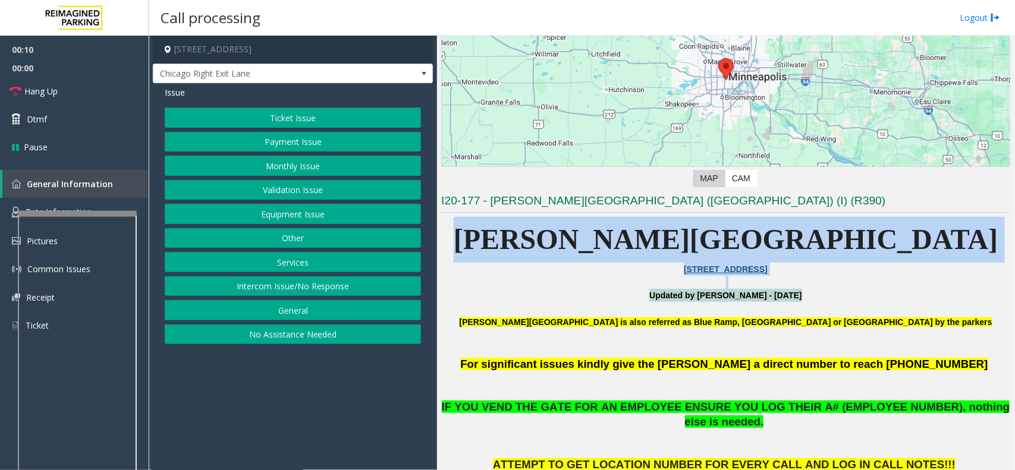
drag, startPoint x: 618, startPoint y: 241, endPoint x: 698, endPoint y: 308, distance: 104.7
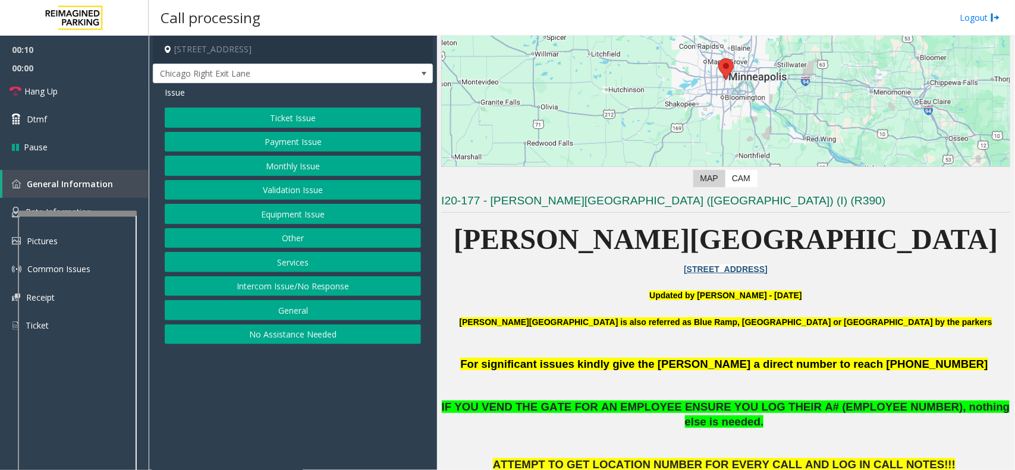
click at [713, 338] on p "Abbott Hospital is also referred as Blue Ramp, Children's Hospital or Piper Bui…" at bounding box center [725, 329] width 569 height 27
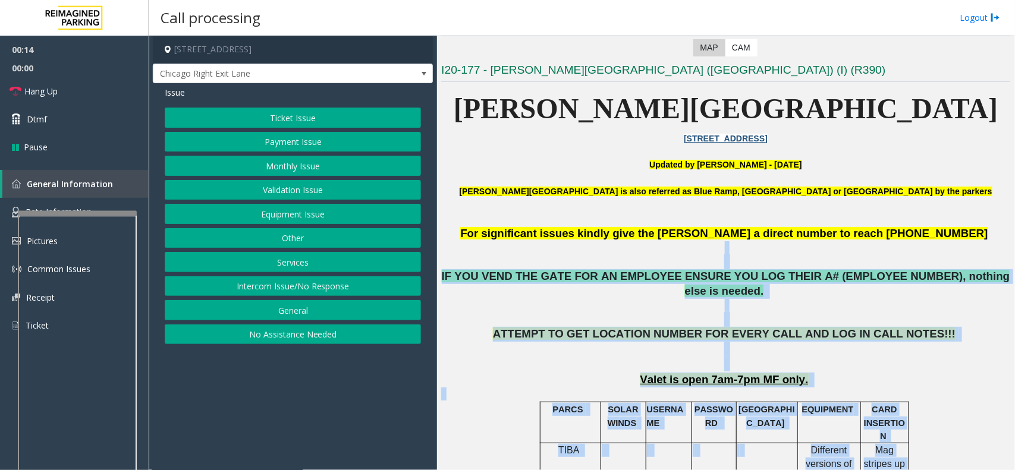
drag, startPoint x: 952, startPoint y: 378, endPoint x: 868, endPoint y: 458, distance: 116.0
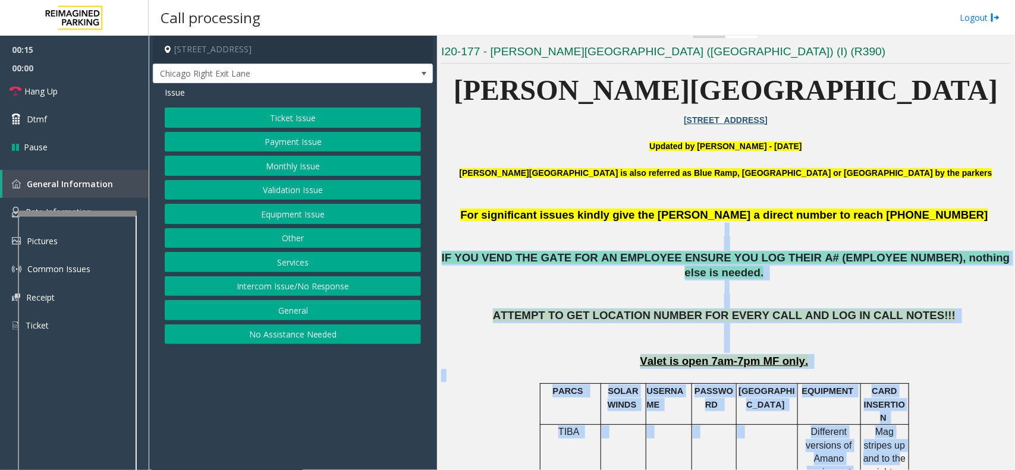
click at [811, 354] on p "Valet is open 7am-7pm MF only." at bounding box center [725, 361] width 569 height 15
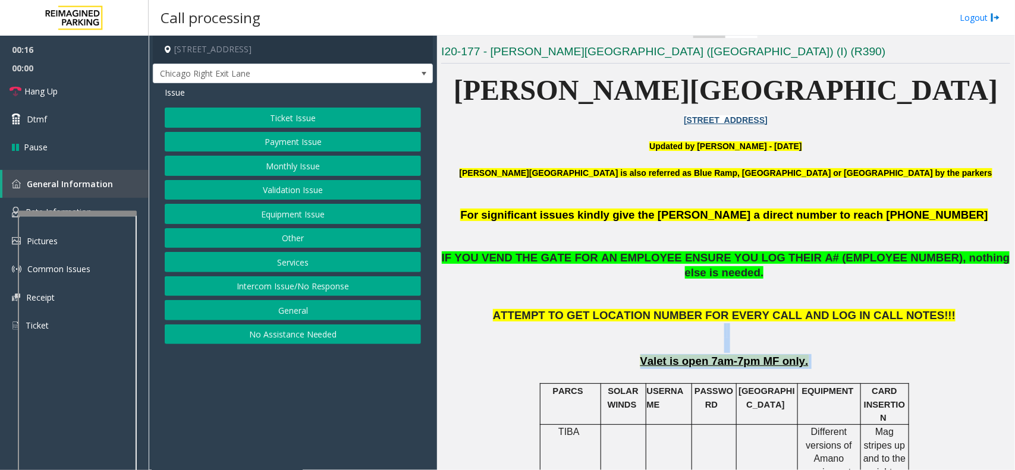
drag, startPoint x: 828, startPoint y: 345, endPoint x: 662, endPoint y: 320, distance: 168.3
click at [663, 318] on p "ATTEMPT TO GET LOCATION NUMBER FOR EVERY CALL AND LOG IN CALL NOTES!!!" at bounding box center [725, 331] width 569 height 44
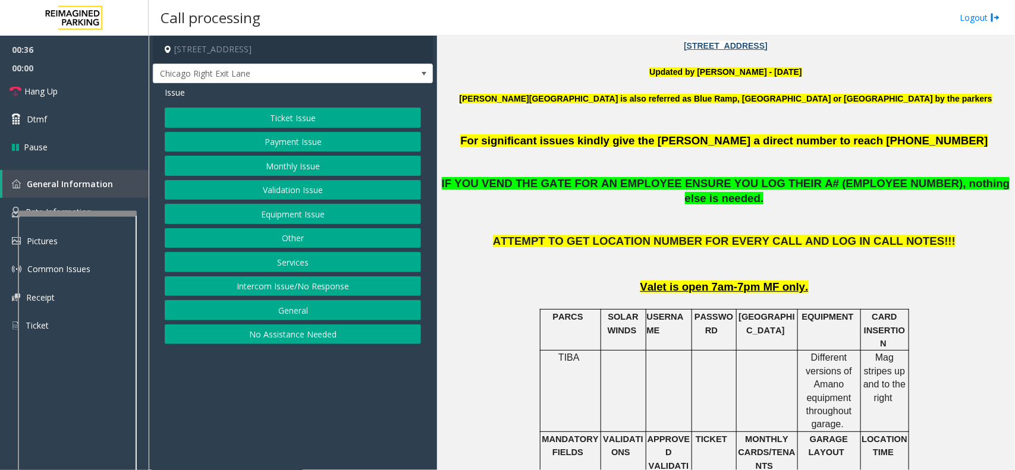
click at [811, 118] on p "Abbott Hospital is also referred as Blue Ramp, Children's Hospital or Piper Bui…" at bounding box center [725, 105] width 569 height 27
click at [256, 216] on button "Equipment Issue" at bounding box center [293, 214] width 256 height 20
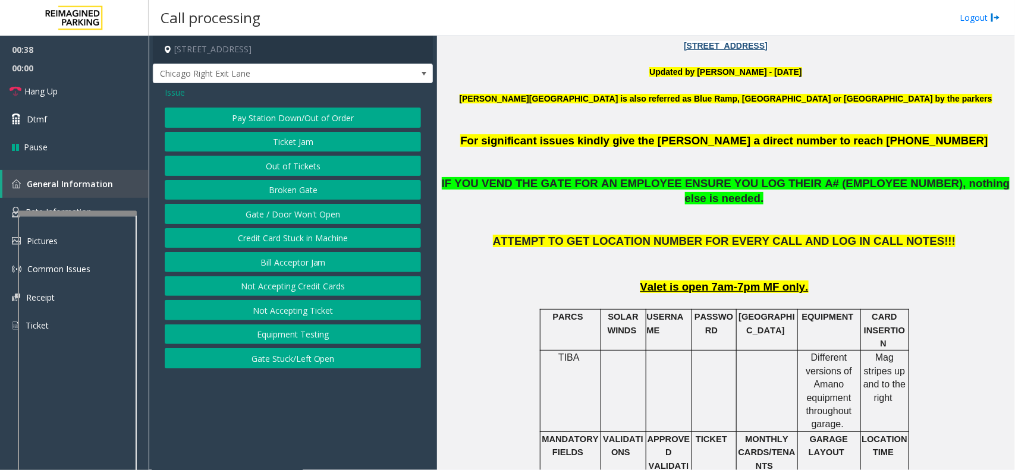
click at [256, 216] on button "Gate / Door Won't Open" at bounding box center [293, 214] width 256 height 20
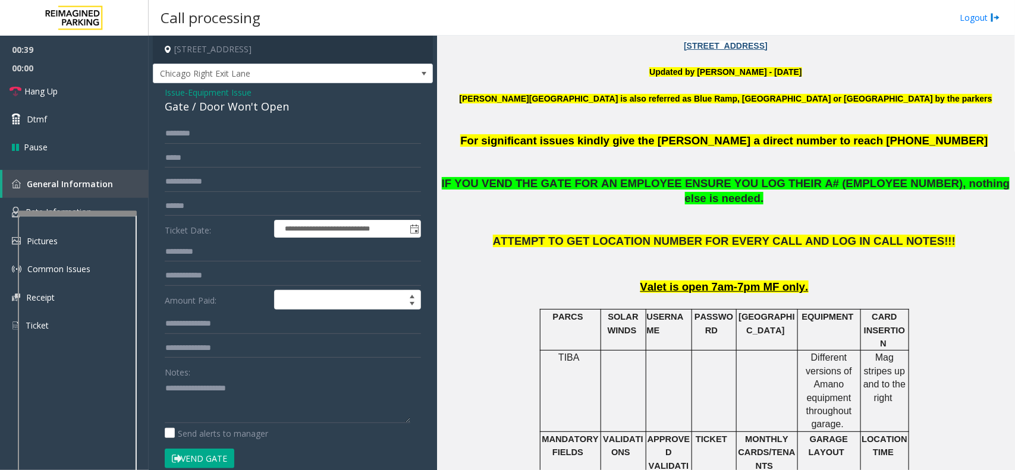
click at [208, 376] on button "Vend Gate" at bounding box center [200, 459] width 70 height 20
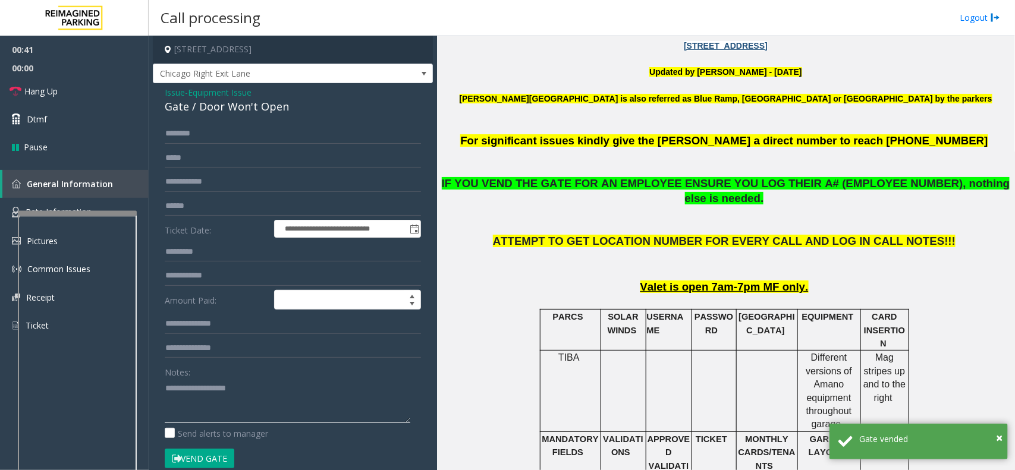
click at [199, 376] on textarea at bounding box center [288, 401] width 246 height 45
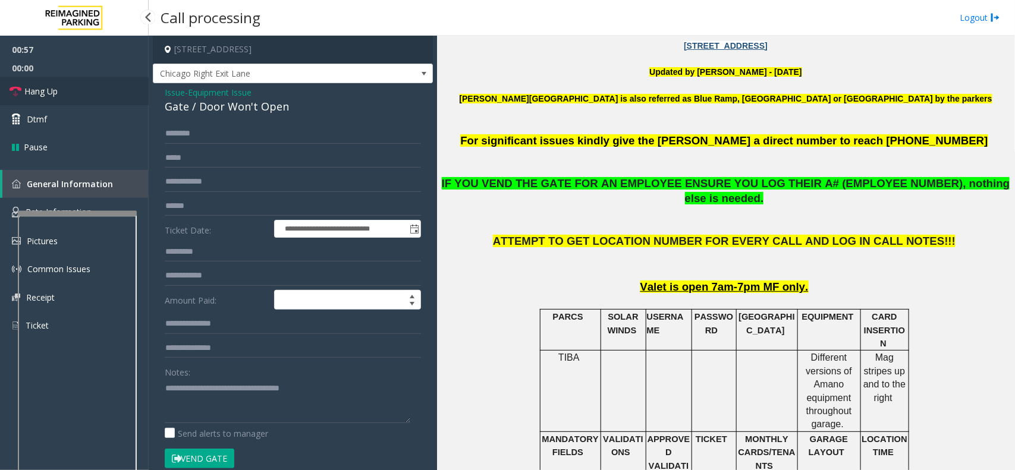
click at [78, 83] on link "Hang Up" at bounding box center [74, 91] width 149 height 28
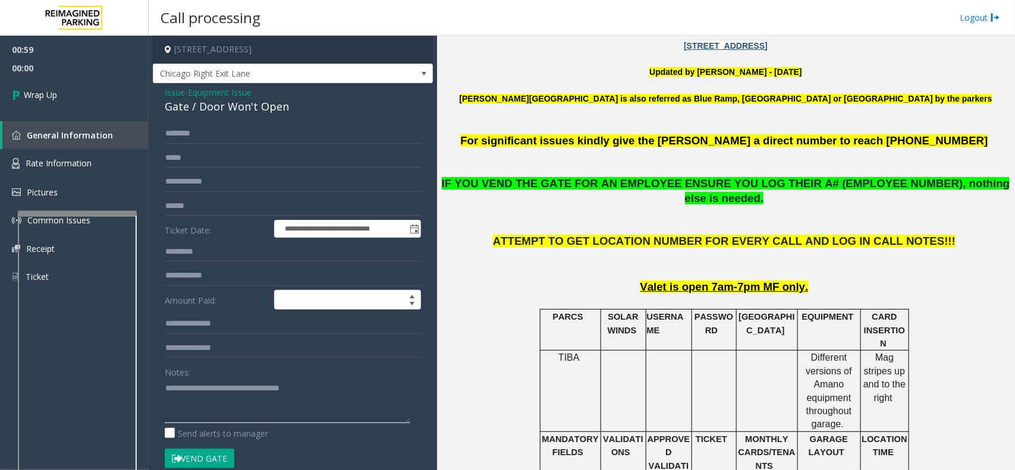
click at [361, 376] on textarea at bounding box center [288, 401] width 246 height 45
type textarea "**********"
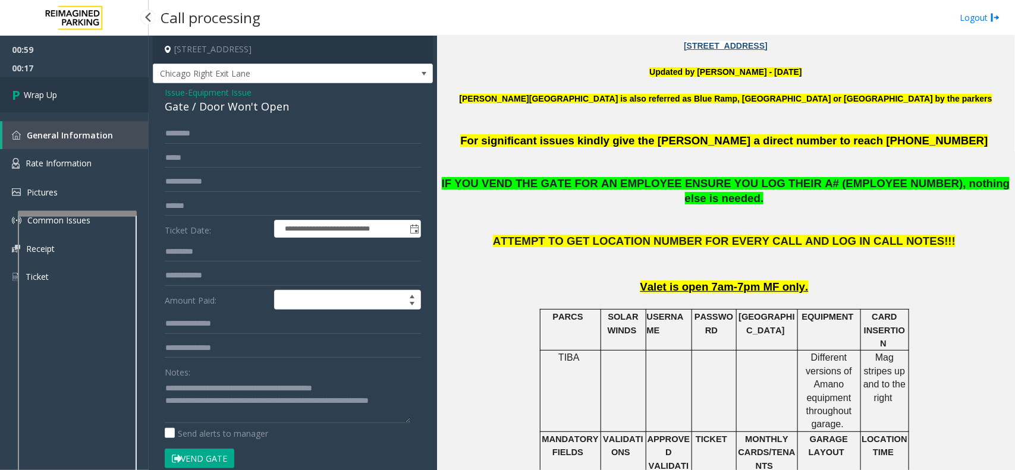
click at [48, 99] on span "Wrap Up" at bounding box center [40, 95] width 33 height 12
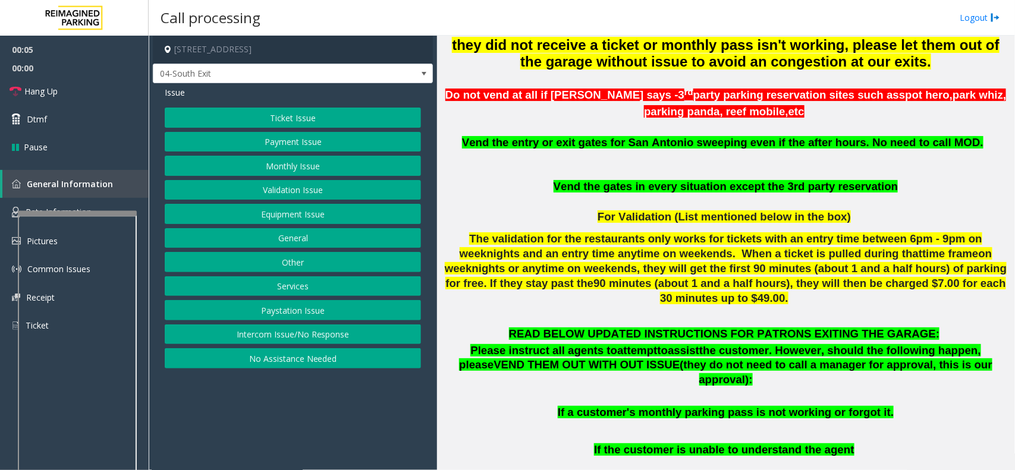
scroll to position [520, 0]
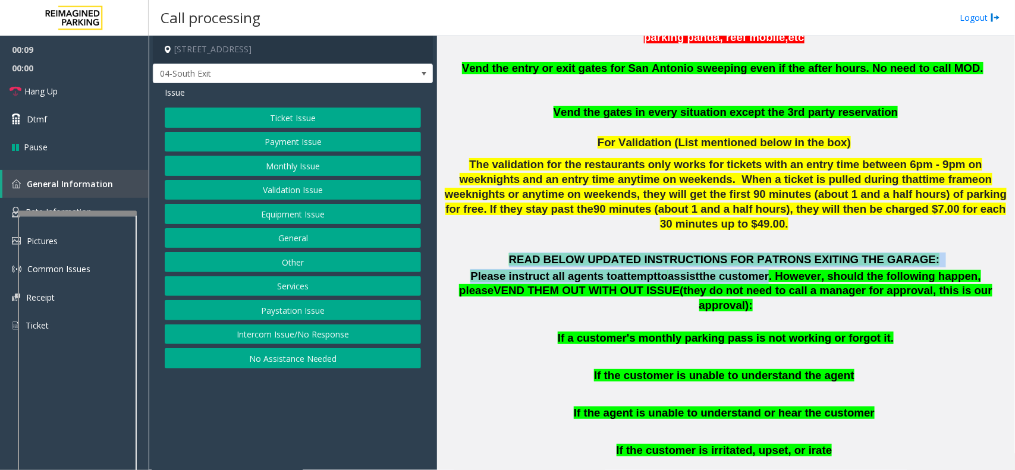
drag, startPoint x: 540, startPoint y: 253, endPoint x: 712, endPoint y: 267, distance: 173.0
click at [712, 267] on div "READ BELOW UPDATED INSTRUCTIONS FOR PATRONS EXITING THE GARAGE: Please instruct…" at bounding box center [725, 438] width 569 height 370
click at [710, 272] on span "the customer. However, should the following happen, please" at bounding box center [720, 283] width 522 height 27
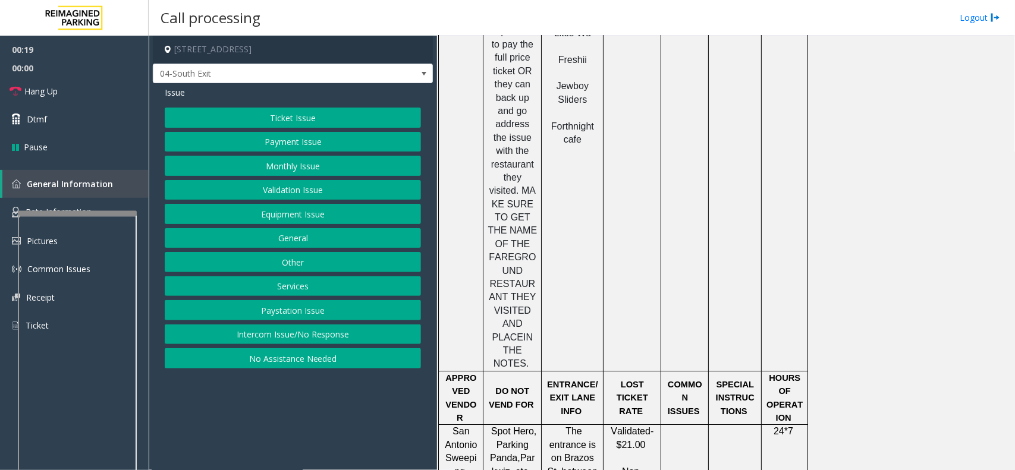
scroll to position [1635, 0]
click at [254, 122] on button "Ticket Issue" at bounding box center [293, 118] width 256 height 20
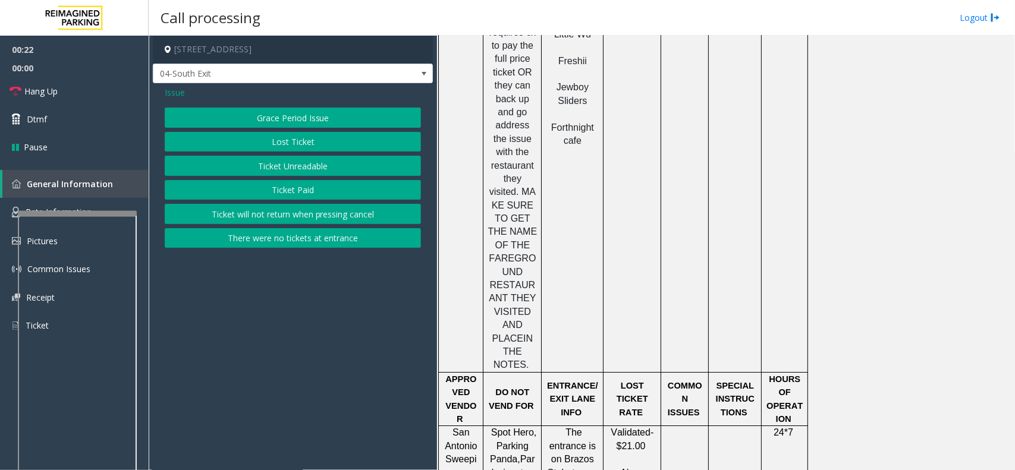
click at [254, 146] on button "Lost Ticket" at bounding box center [293, 142] width 256 height 20
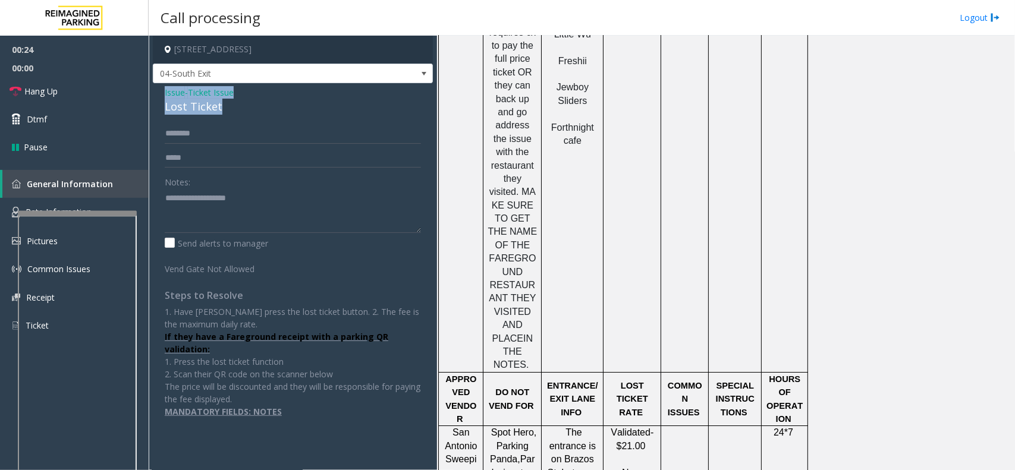
drag, startPoint x: 239, startPoint y: 111, endPoint x: 162, endPoint y: 93, distance: 78.7
click at [162, 93] on div "Issue - Ticket Issue Lost Ticket Notes: Send alerts to manager Vend Gate Not Al…" at bounding box center [293, 256] width 280 height 347
click at [143, 200] on link "Rate Information" at bounding box center [74, 212] width 149 height 29
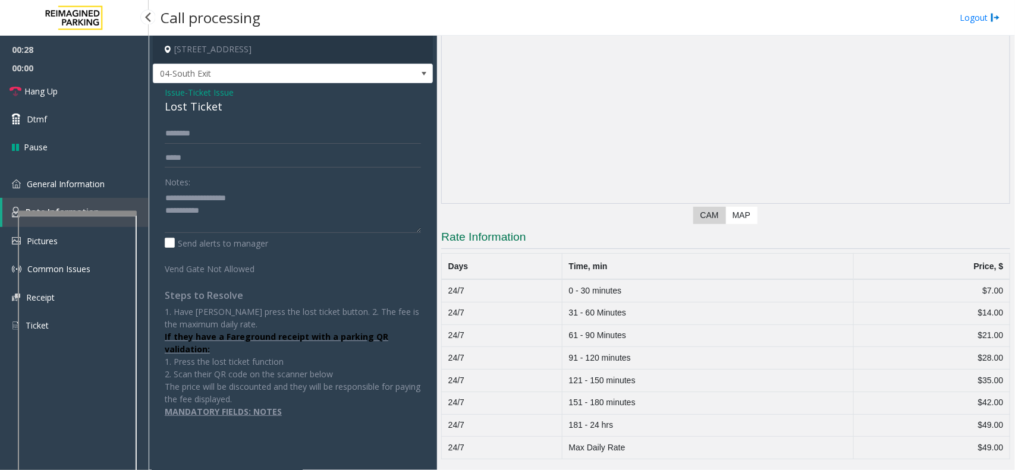
scroll to position [97, 0]
click at [137, 182] on link "General Information" at bounding box center [74, 184] width 149 height 28
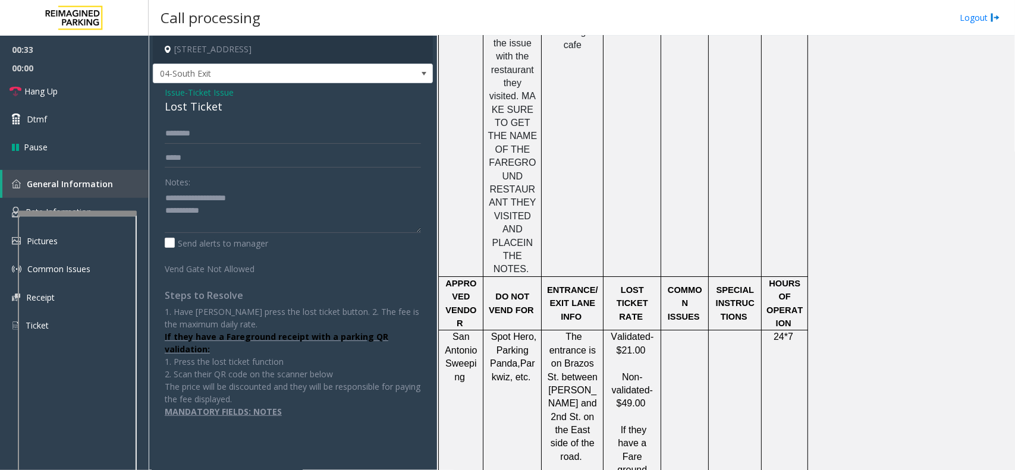
scroll to position [1858, 0]
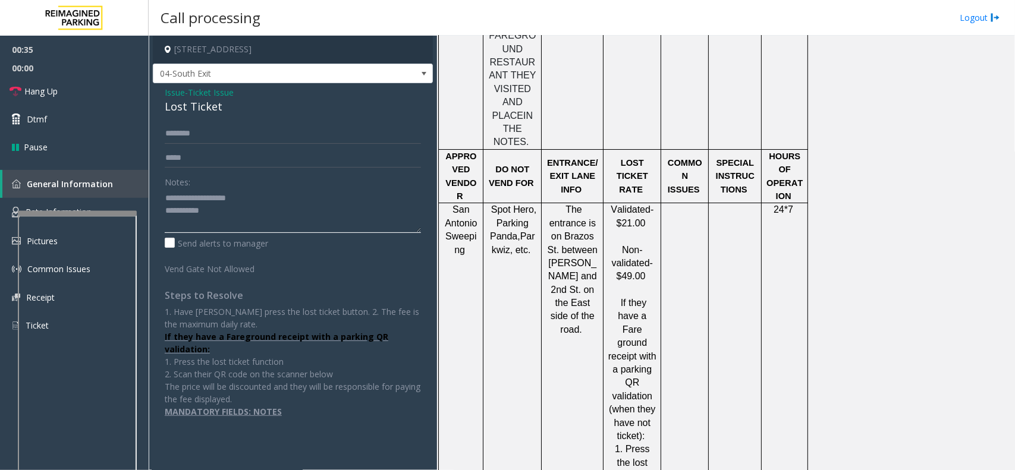
click at [226, 211] on textarea at bounding box center [293, 210] width 256 height 45
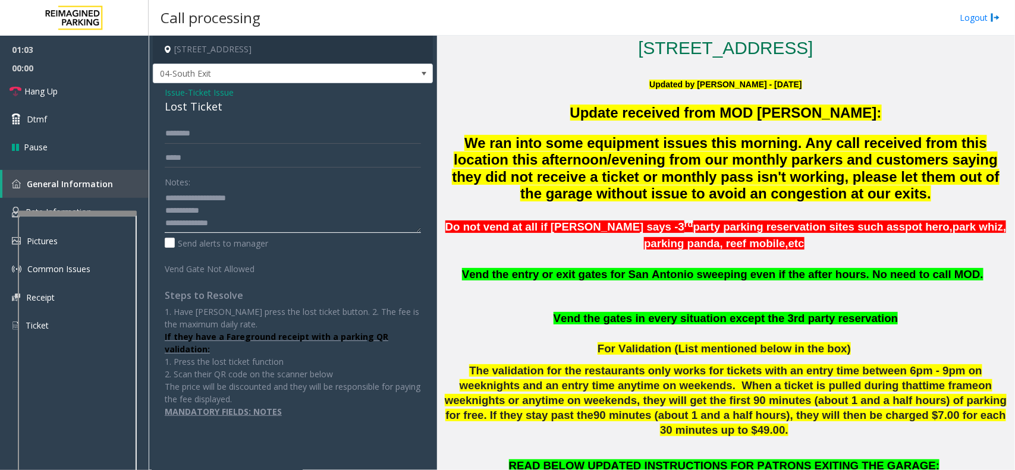
scroll to position [297, 0]
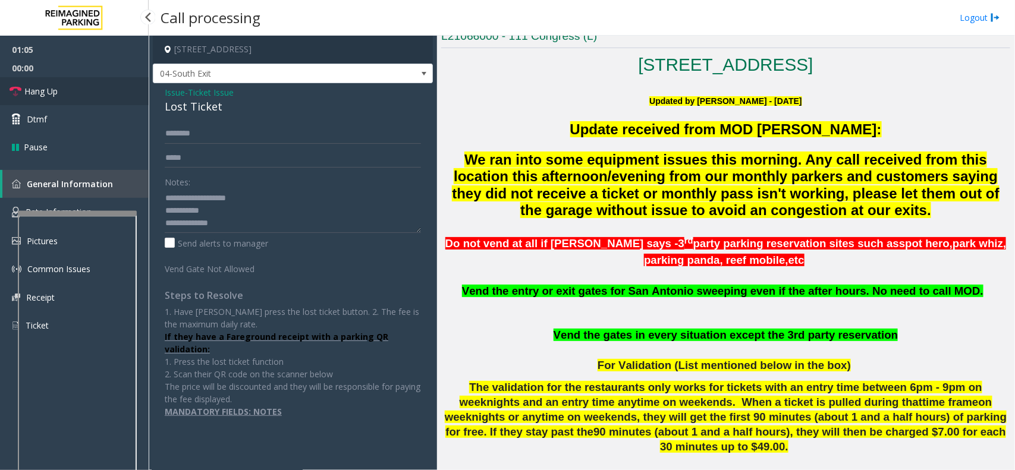
click at [82, 87] on link "Hang Up" at bounding box center [74, 91] width 149 height 28
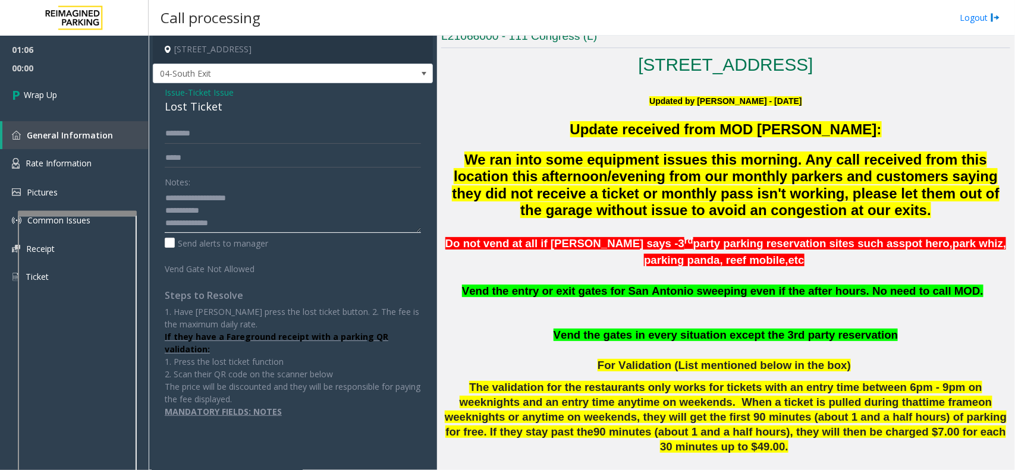
click at [225, 222] on textarea at bounding box center [293, 210] width 256 height 45
type textarea "**********"
click at [128, 99] on link "Wrap Up" at bounding box center [74, 94] width 149 height 35
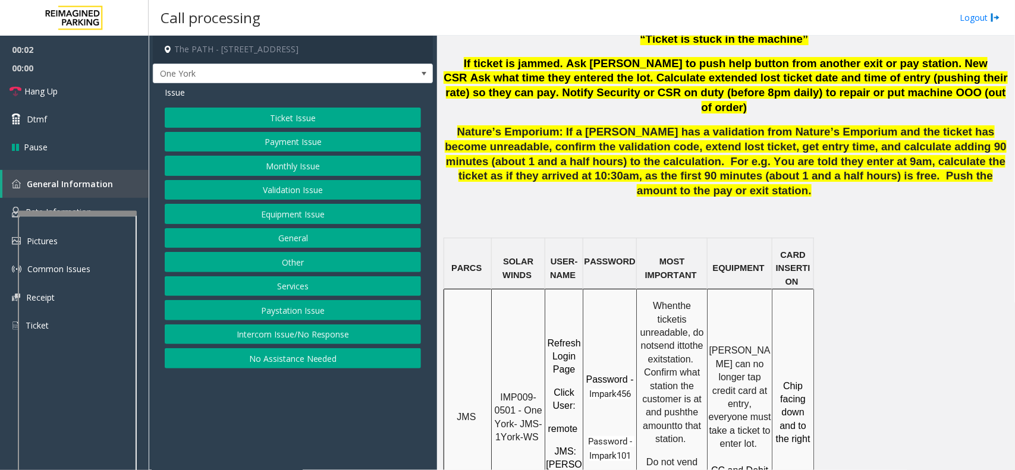
scroll to position [817, 0]
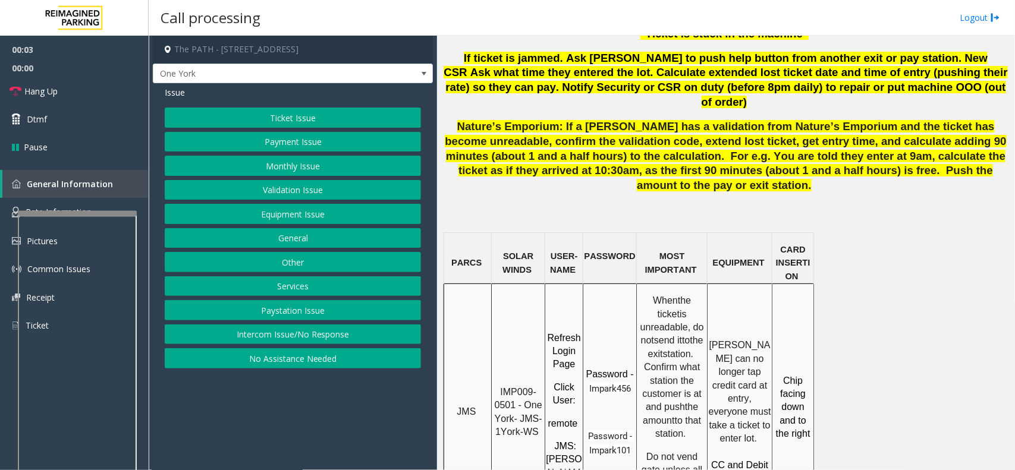
click at [512, 376] on span "IMP009-0501 - One York- JMS-1York-WS" at bounding box center [520, 412] width 51 height 50
drag, startPoint x: 515, startPoint y: 316, endPoint x: 499, endPoint y: 306, distance: 19.0
click at [499, 376] on p "IMP009-0501 - One York- JMS-1York-WS" at bounding box center [518, 412] width 52 height 53
copy span "IMP009-0501"
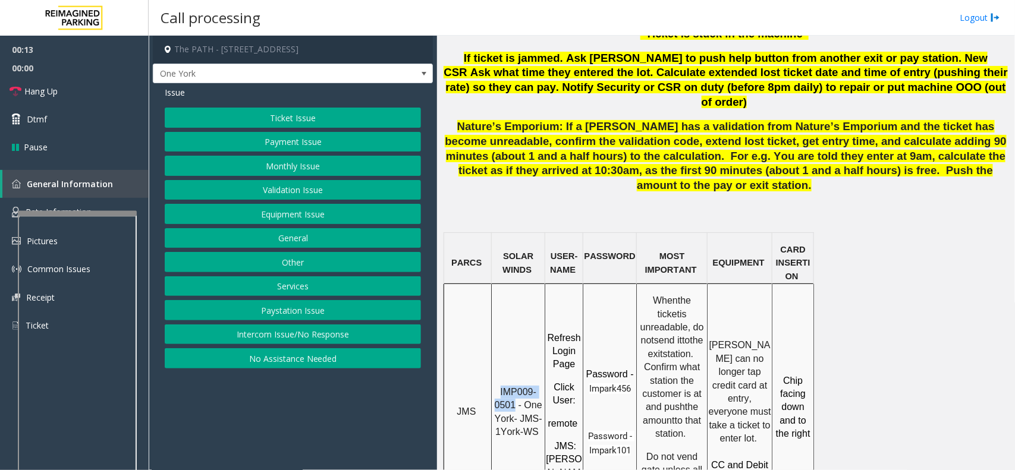
click at [328, 116] on button "Ticket Issue" at bounding box center [293, 118] width 256 height 20
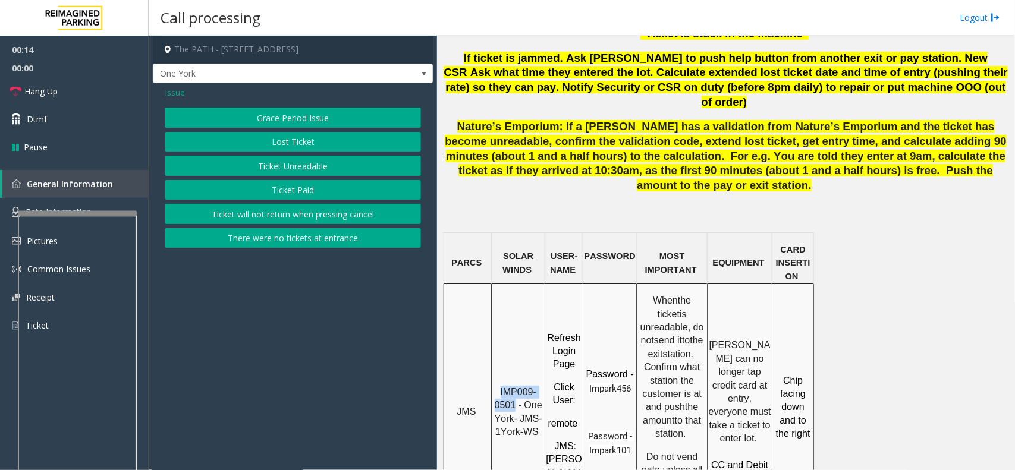
click at [292, 168] on button "Ticket Unreadable" at bounding box center [293, 166] width 256 height 20
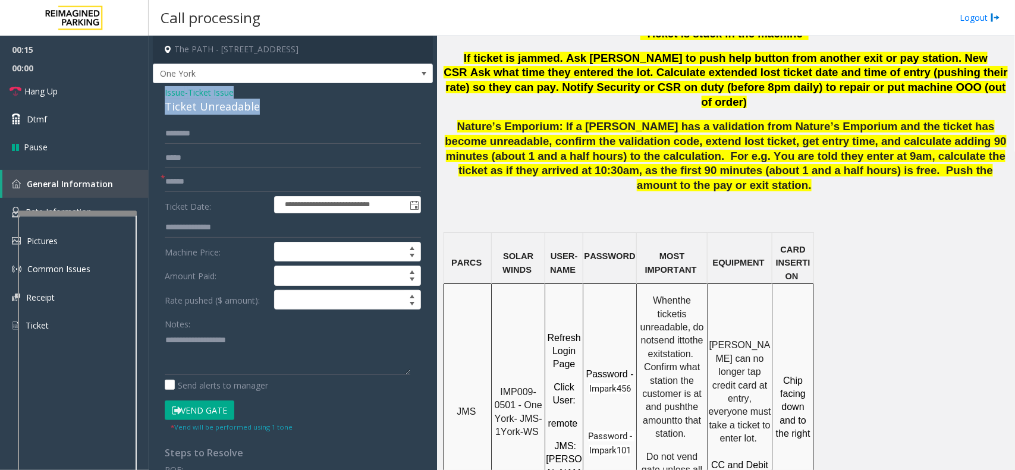
drag, startPoint x: 262, startPoint y: 110, endPoint x: 149, endPoint y: 91, distance: 113.9
click at [149, 91] on app-call-processing-form "**********" at bounding box center [293, 253] width 288 height 435
click at [254, 357] on textarea at bounding box center [288, 353] width 246 height 45
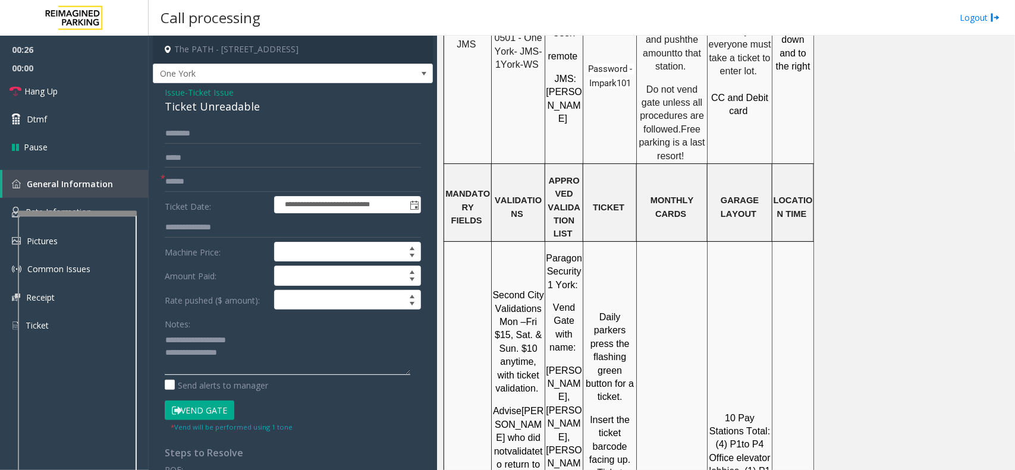
scroll to position [1189, 0]
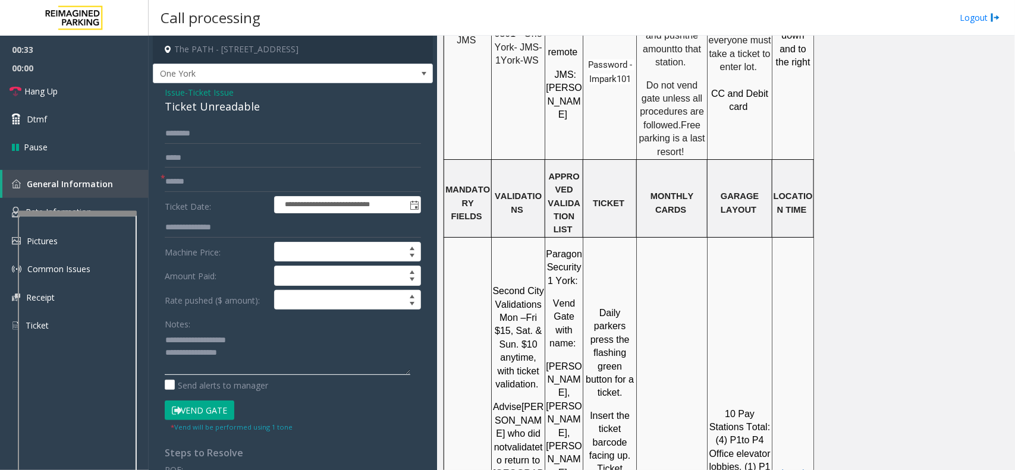
type textarea "**********"
click at [174, 180] on input "text" at bounding box center [293, 182] width 256 height 20
type input "********"
click at [139, 208] on link "Rate Information" at bounding box center [74, 212] width 149 height 29
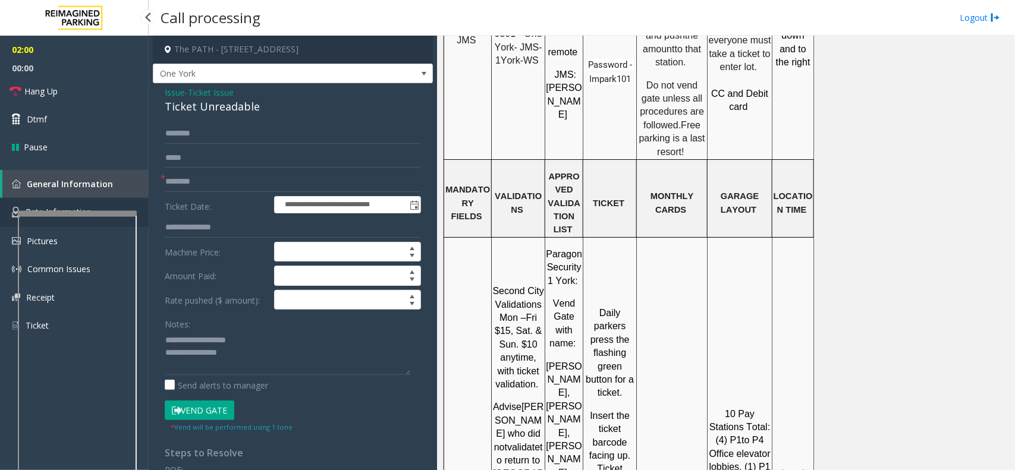
scroll to position [90, 0]
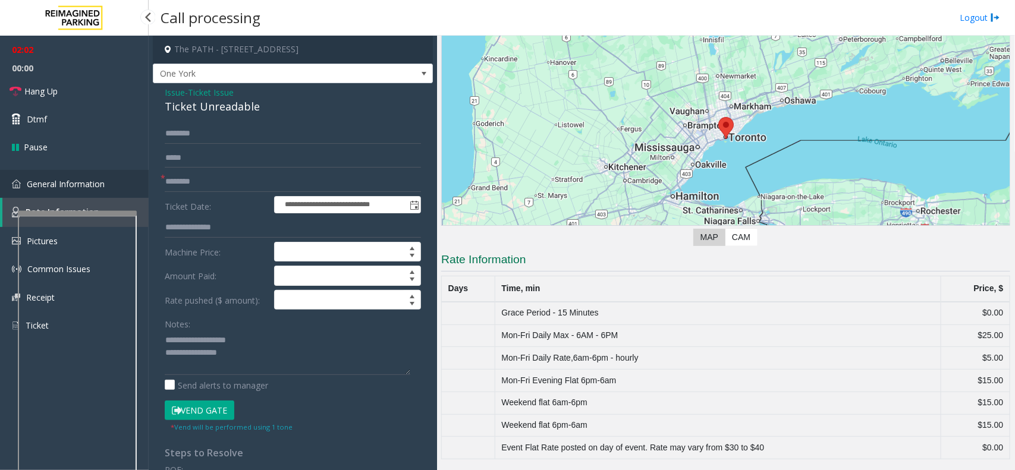
click at [137, 186] on link "General Information" at bounding box center [74, 184] width 149 height 28
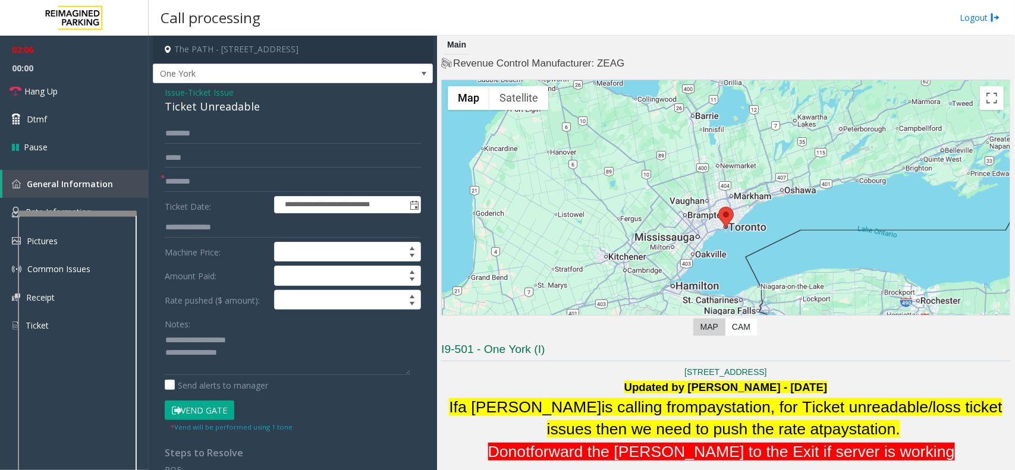
scroll to position [1189, 0]
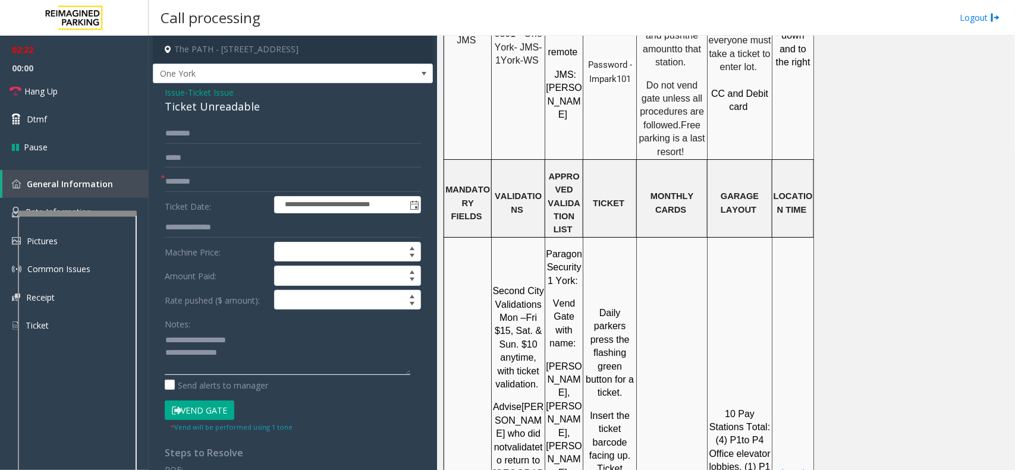
click at [257, 352] on textarea at bounding box center [288, 353] width 246 height 45
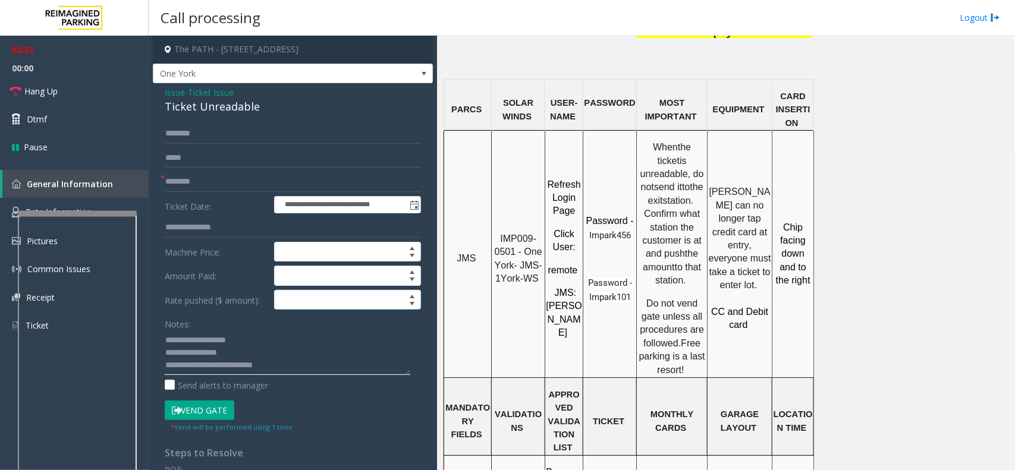
scroll to position [966, 0]
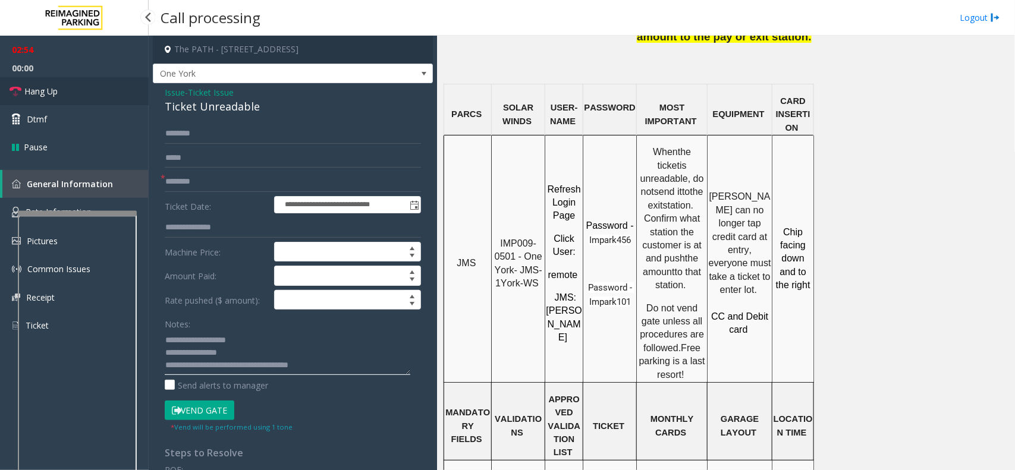
type textarea "**********"
click at [40, 87] on span "Hang Up" at bounding box center [40, 91] width 33 height 12
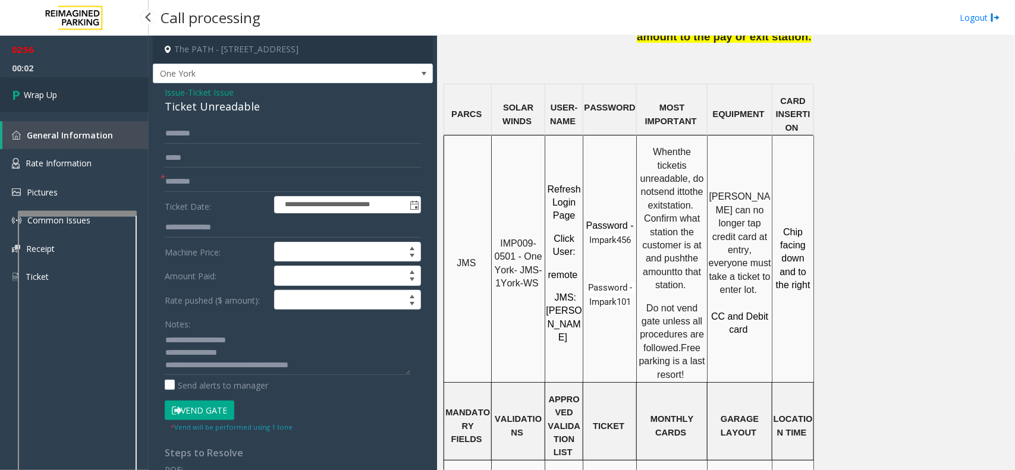
click at [51, 104] on link "Wrap Up" at bounding box center [74, 94] width 149 height 35
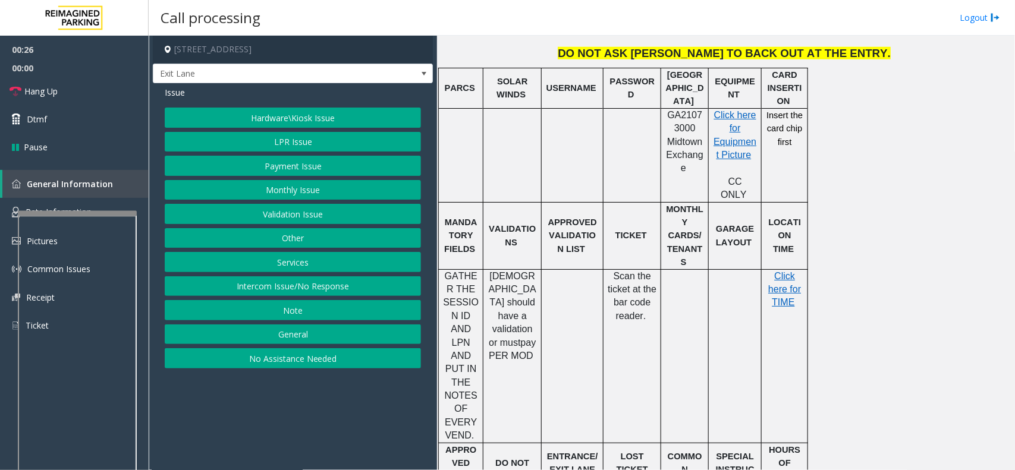
scroll to position [372, 0]
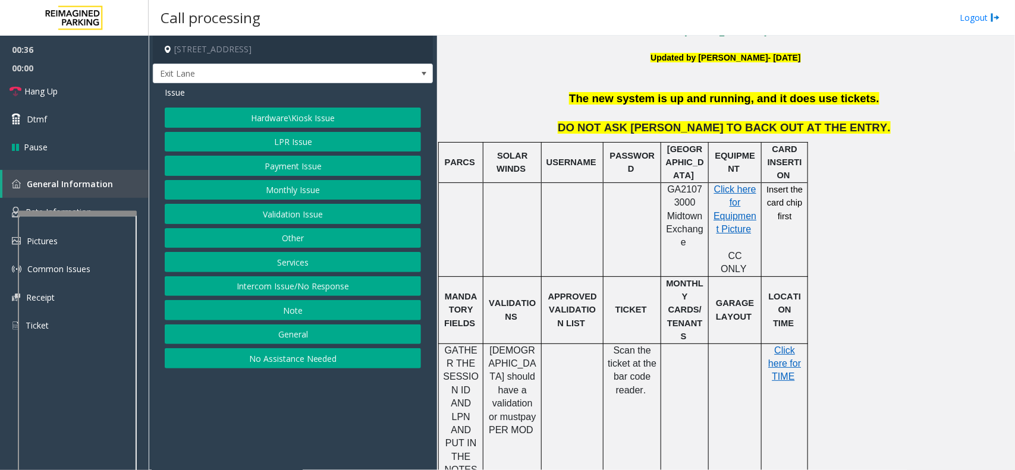
click at [250, 188] on button "Monthly Issue" at bounding box center [293, 190] width 256 height 20
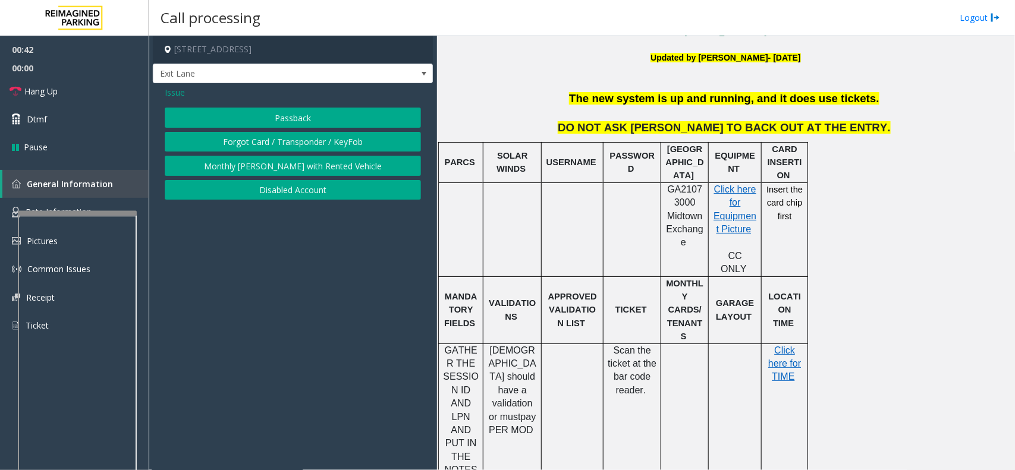
click at [177, 90] on span "Issue" at bounding box center [175, 92] width 20 height 12
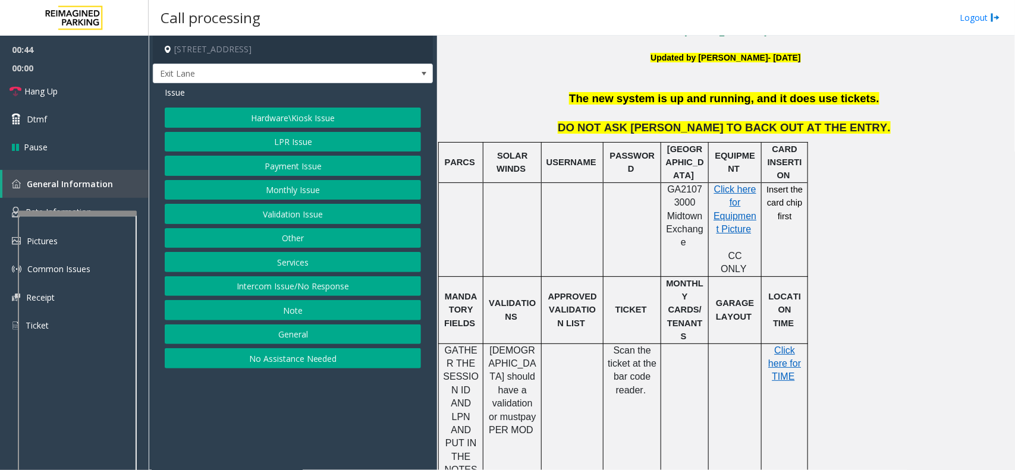
click at [275, 118] on button "Hardware\Kiosk Issue" at bounding box center [293, 118] width 256 height 20
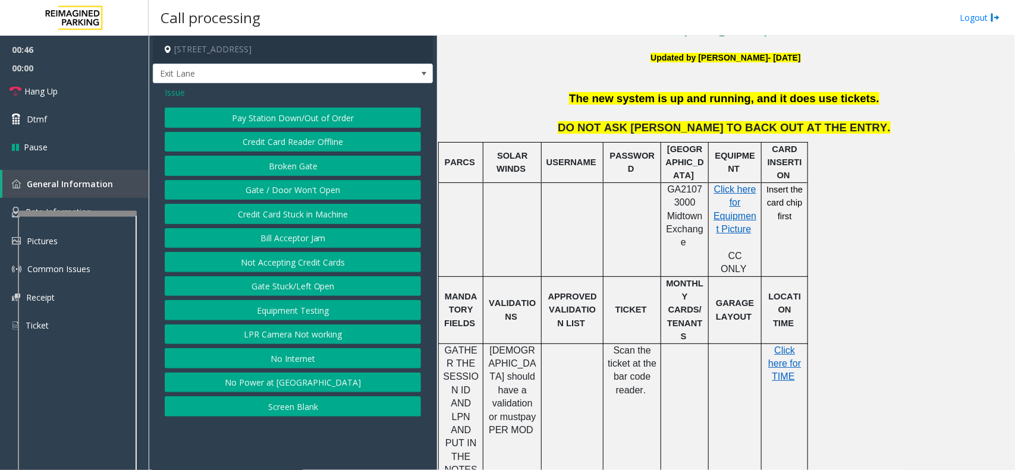
click at [278, 188] on button "Gate / Door Won't Open" at bounding box center [293, 190] width 256 height 20
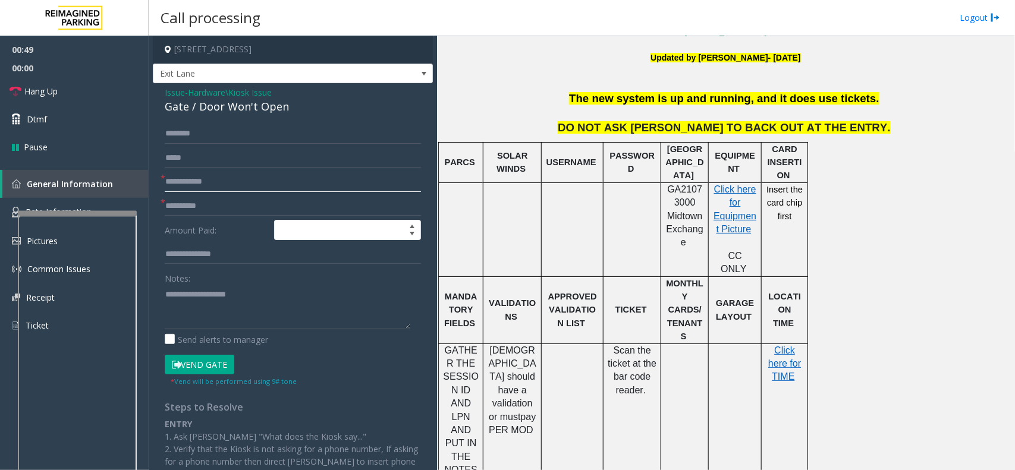
click at [170, 185] on input "text" at bounding box center [293, 182] width 256 height 20
type input "**"
click at [180, 201] on input "text" at bounding box center [293, 206] width 256 height 20
type input "**"
click at [184, 302] on textarea at bounding box center [288, 307] width 246 height 45
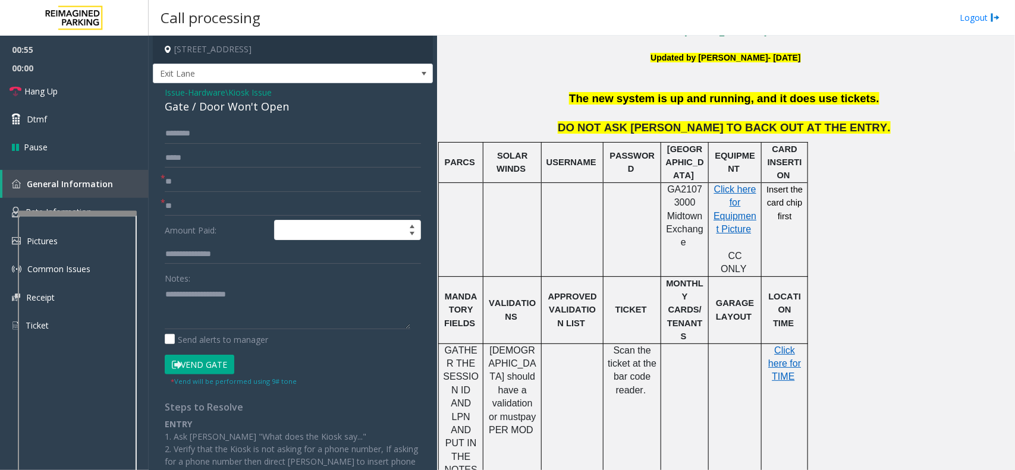
click at [193, 122] on div "Issue - Hardware\Kiosk Issue Gate / Door Won't Open * ** * ** Amount Paid: Note…" at bounding box center [293, 343] width 280 height 521
click at [190, 140] on input "text" at bounding box center [293, 134] width 256 height 20
type input "*****"
click at [191, 292] on textarea at bounding box center [288, 307] width 246 height 45
click at [171, 310] on textarea at bounding box center [288, 307] width 246 height 45
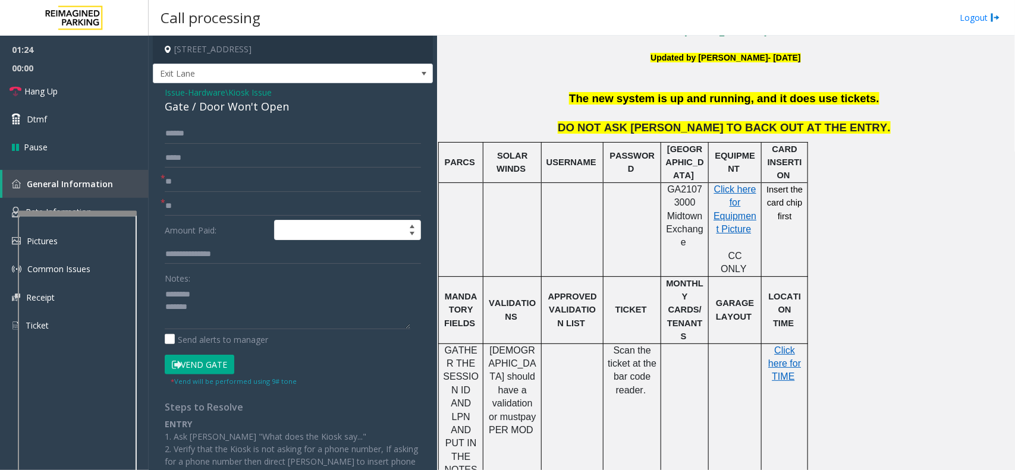
click at [193, 369] on button "Vend Gate" at bounding box center [200, 365] width 70 height 20
click at [247, 315] on textarea at bounding box center [288, 307] width 246 height 45
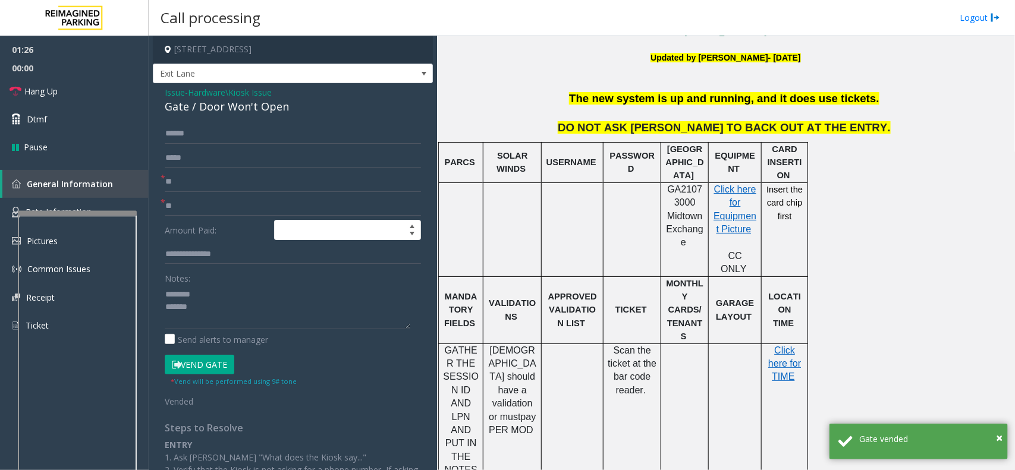
click at [163, 306] on div "***** * ** * ** Amount Paid: Notes: Send alerts to manager Vend Gate * Vend wil…" at bounding box center [293, 368] width 274 height 489
click at [165, 306] on textarea at bounding box center [288, 307] width 246 height 45
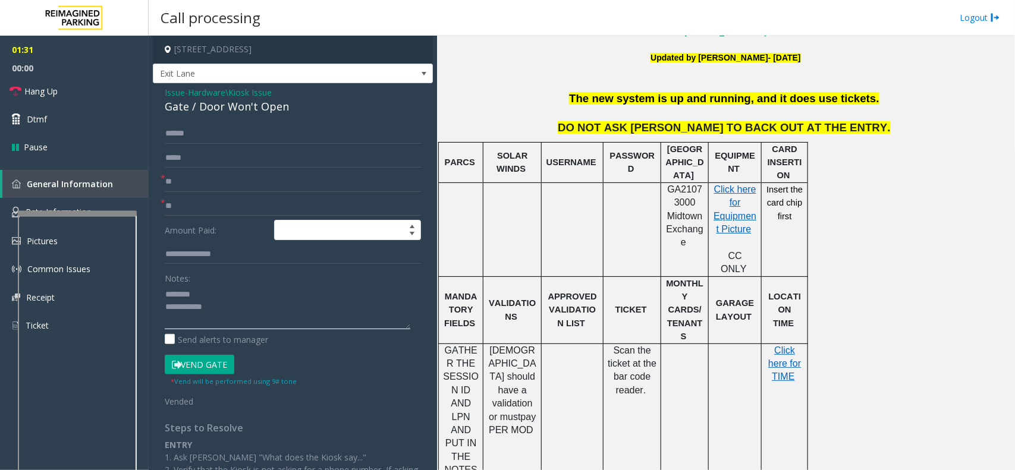
click at [205, 291] on textarea at bounding box center [288, 307] width 246 height 45
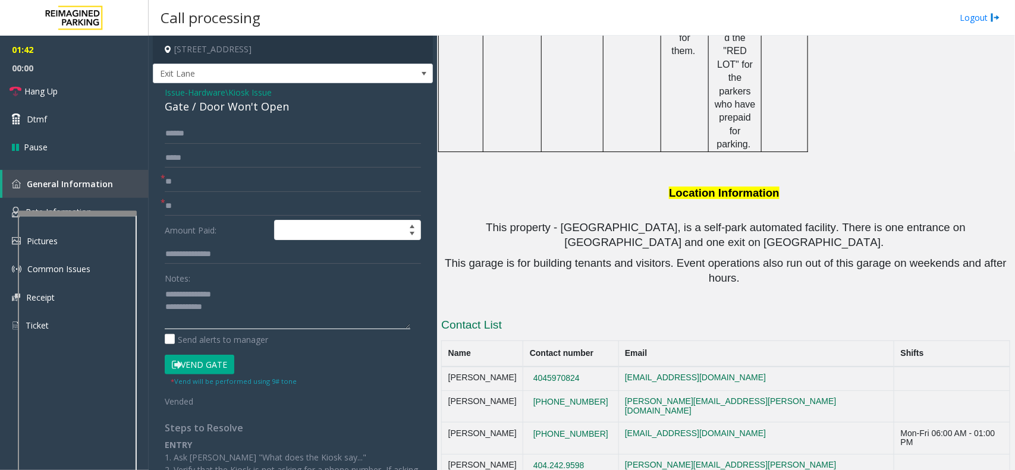
scroll to position [1214, 0]
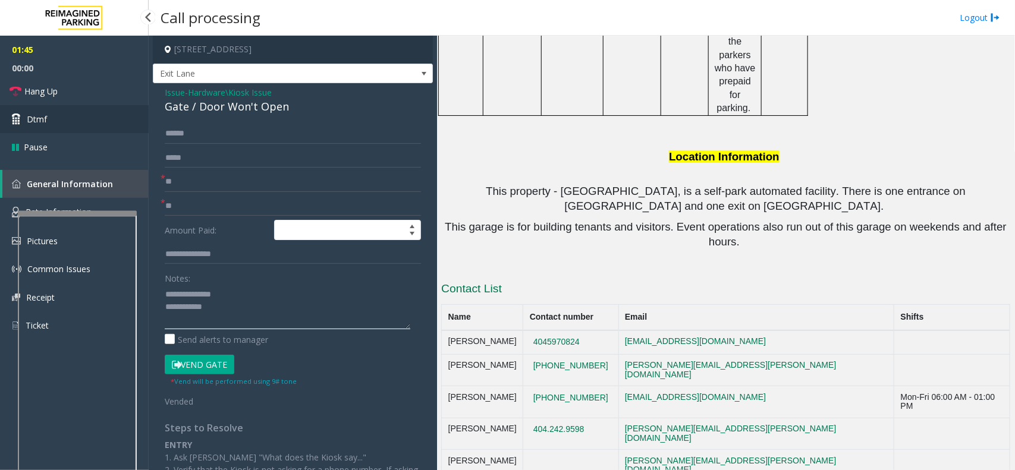
type textarea "**********"
click at [78, 129] on link "Dtmf" at bounding box center [74, 119] width 149 height 28
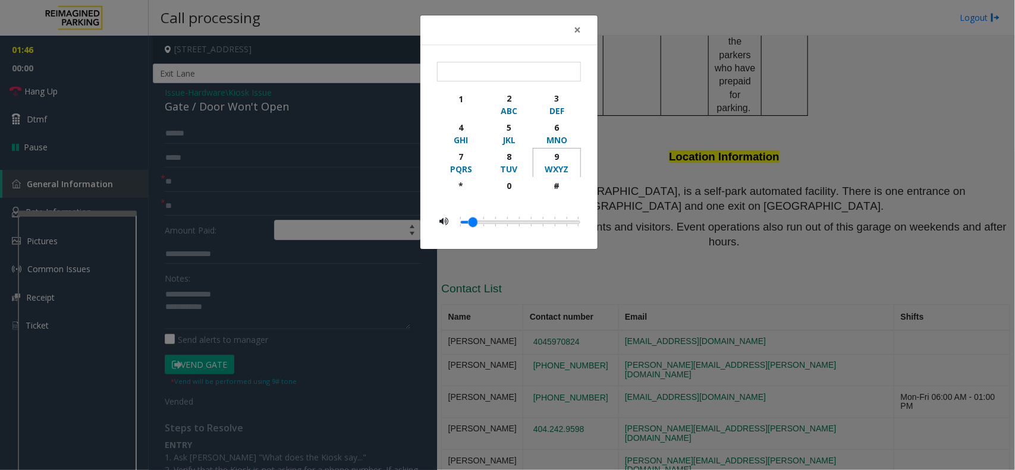
click at [557, 156] on div "9" at bounding box center [556, 156] width 33 height 12
click at [556, 177] on button "9 WXYZ" at bounding box center [557, 162] width 48 height 29
click at [556, 160] on div "9" at bounding box center [556, 156] width 33 height 12
click at [553, 195] on div "button" at bounding box center [556, 197] width 33 height 11
type input "****"
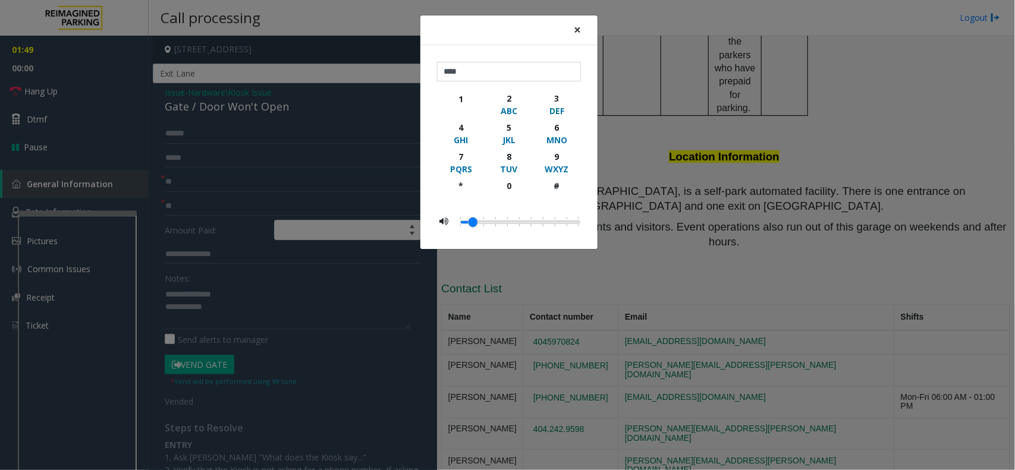
click at [581, 31] on button "×" at bounding box center [577, 29] width 24 height 29
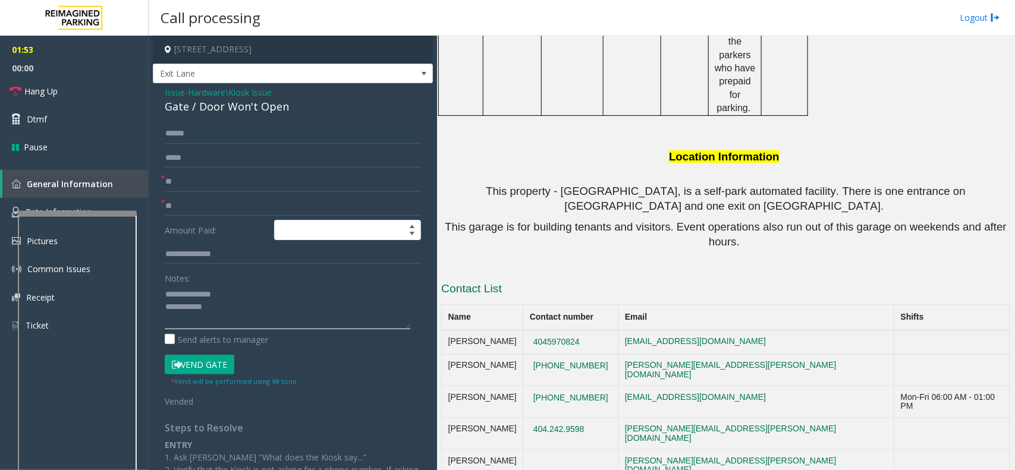
click at [251, 292] on textarea at bounding box center [288, 307] width 246 height 45
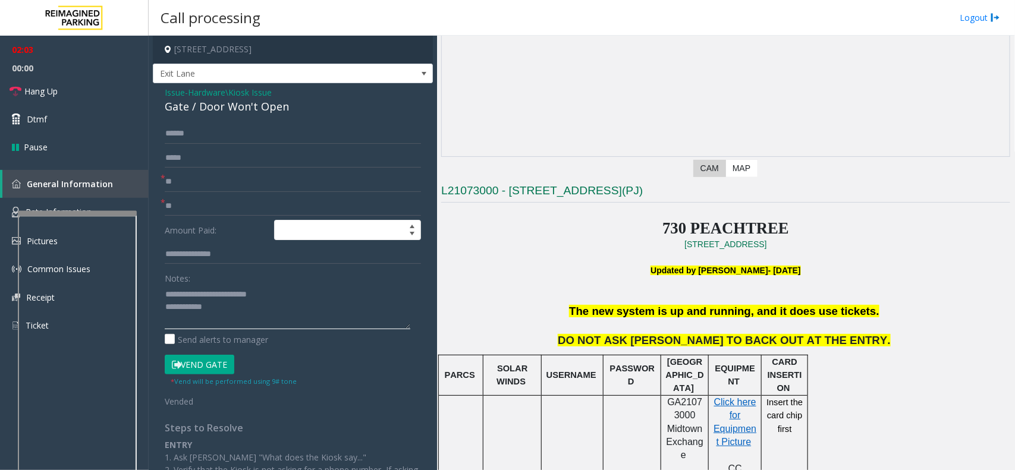
scroll to position [99, 0]
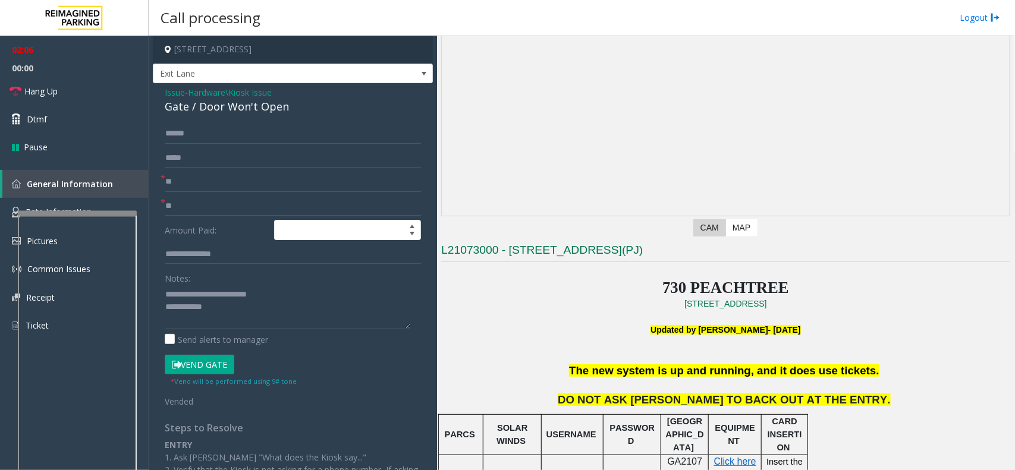
click at [205, 367] on button "Vend Gate" at bounding box center [200, 365] width 70 height 20
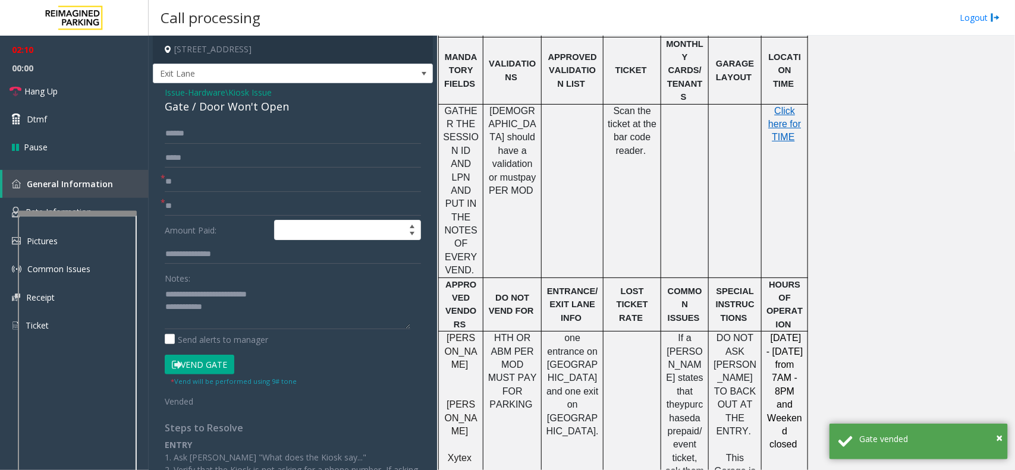
scroll to position [619, 0]
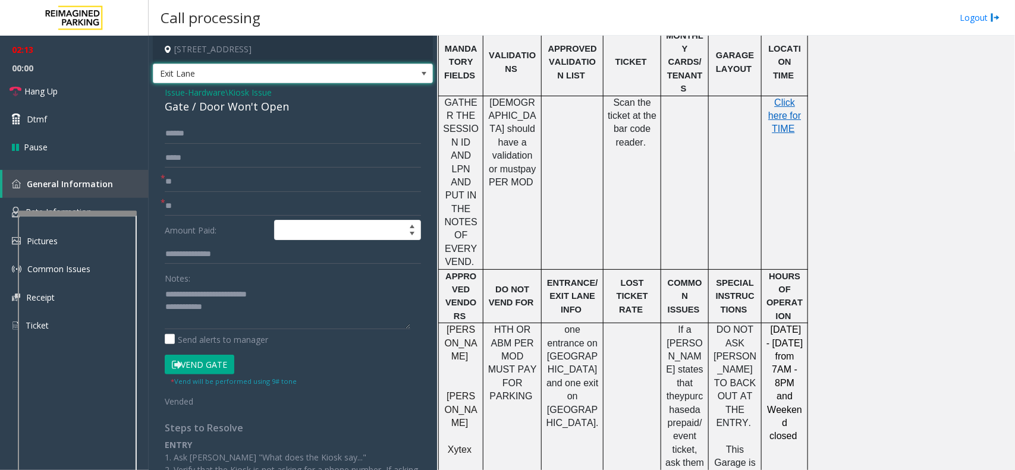
click at [263, 71] on span "Exit Lane" at bounding box center [264, 73] width 223 height 19
click at [245, 196] on input "**" at bounding box center [293, 206] width 256 height 20
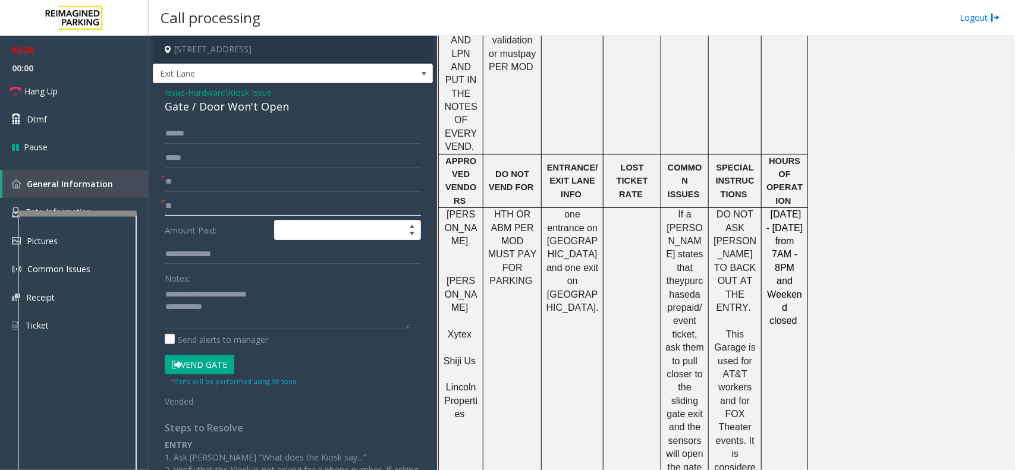
scroll to position [768, 0]
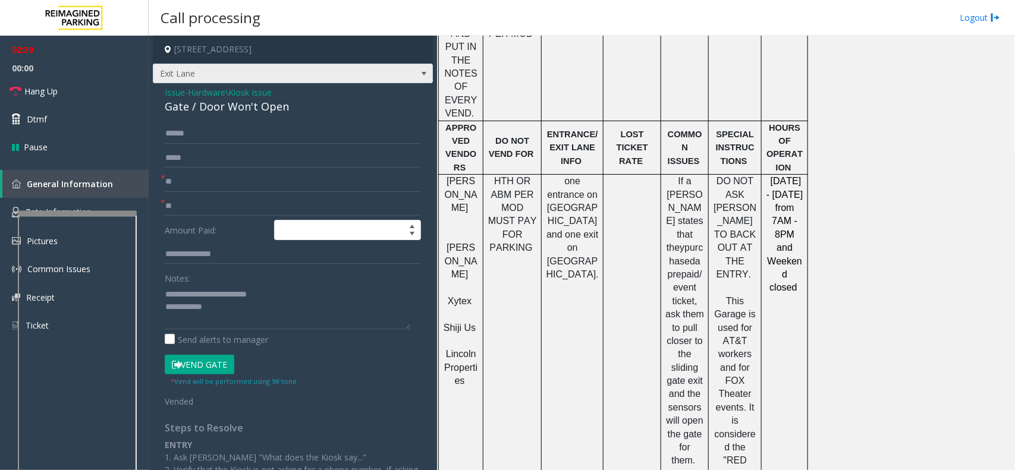
click at [247, 73] on span "Exit Lane" at bounding box center [264, 73] width 223 height 19
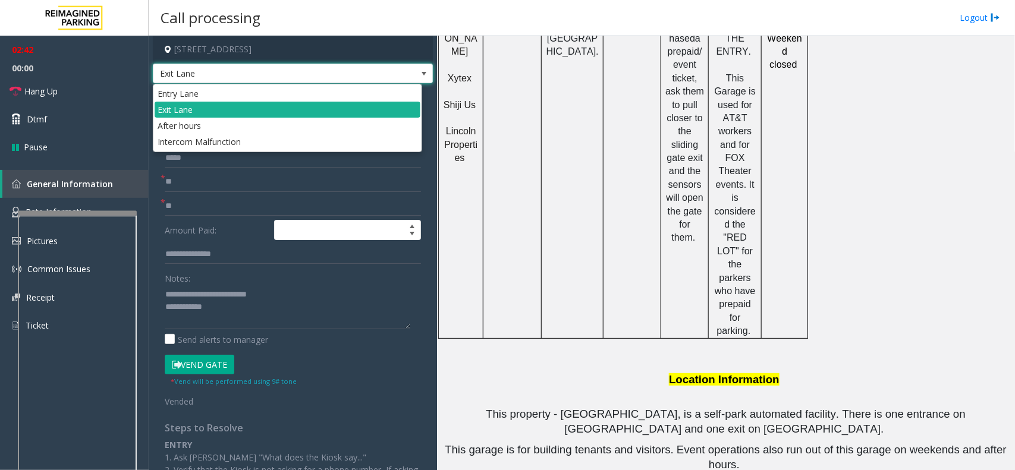
scroll to position [1214, 0]
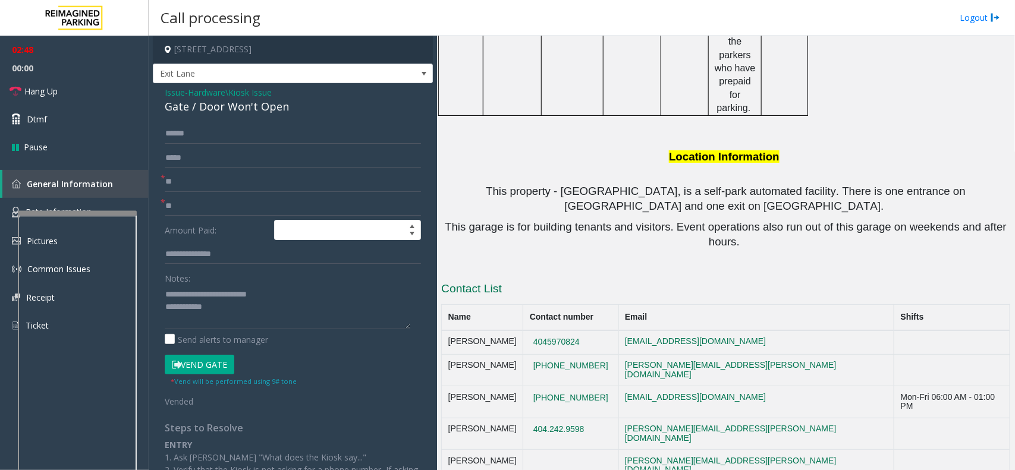
click at [63, 95] on link "Hang Up" at bounding box center [74, 91] width 149 height 28
click at [281, 308] on textarea at bounding box center [288, 307] width 246 height 45
click at [298, 291] on textarea at bounding box center [288, 307] width 246 height 45
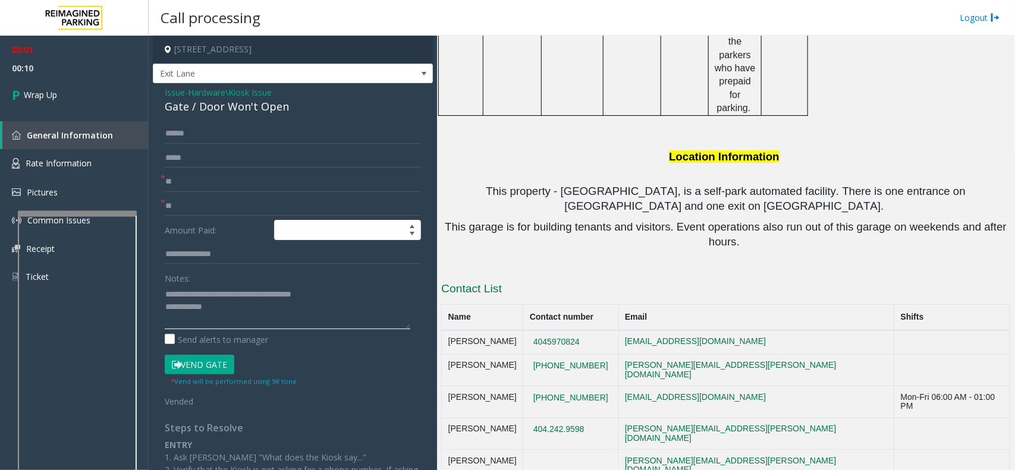
click at [245, 319] on textarea at bounding box center [288, 307] width 246 height 45
type textarea "**********"
click at [48, 103] on link "Wrap Up" at bounding box center [74, 94] width 149 height 35
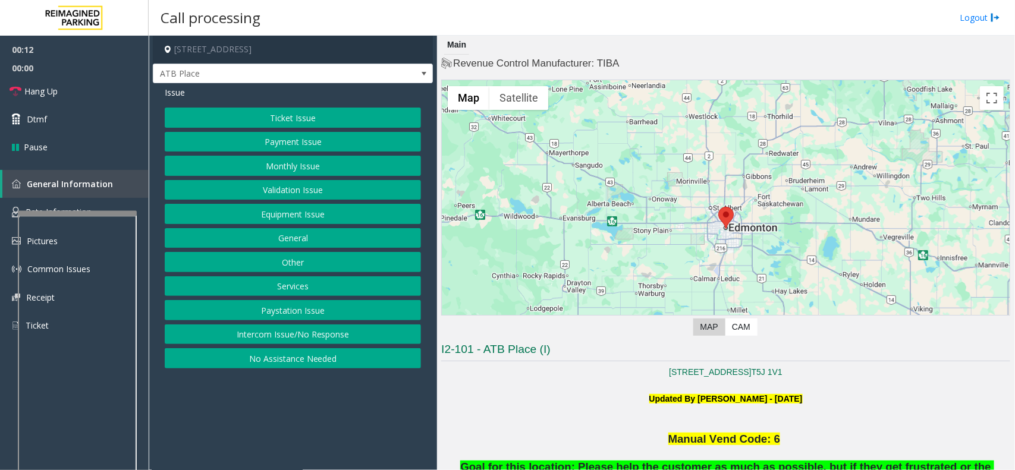
click at [217, 339] on button "Intercom Issue/No Response" at bounding box center [293, 335] width 256 height 20
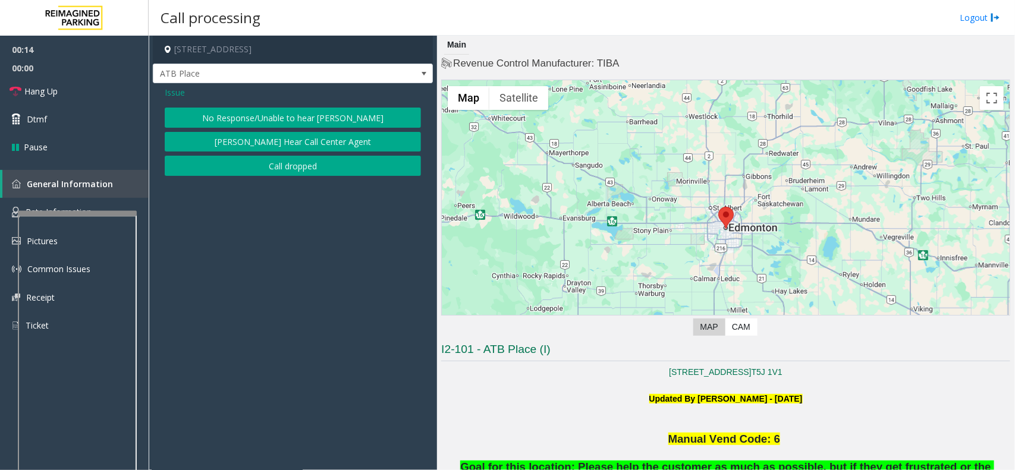
click at [238, 125] on button "No Response/Unable to hear [PERSON_NAME]" at bounding box center [293, 118] width 256 height 20
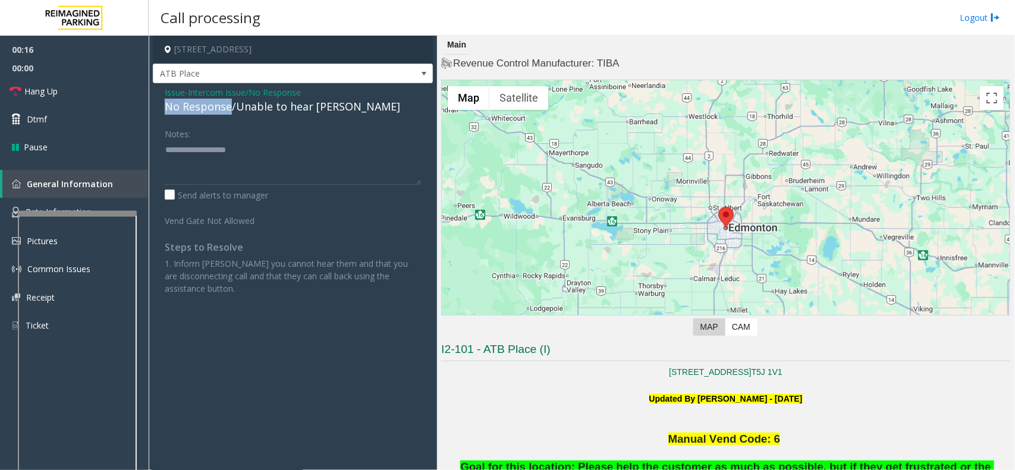
drag, startPoint x: 228, startPoint y: 109, endPoint x: 162, endPoint y: 108, distance: 65.4
click at [162, 108] on div "Issue - Intercom Issue/No Response No Response/Unable to hear parker Notes: Sen…" at bounding box center [293, 195] width 280 height 224
click at [277, 147] on textarea at bounding box center [293, 162] width 256 height 45
type textarea "**********"
click at [32, 99] on link "Hang Up" at bounding box center [74, 91] width 149 height 28
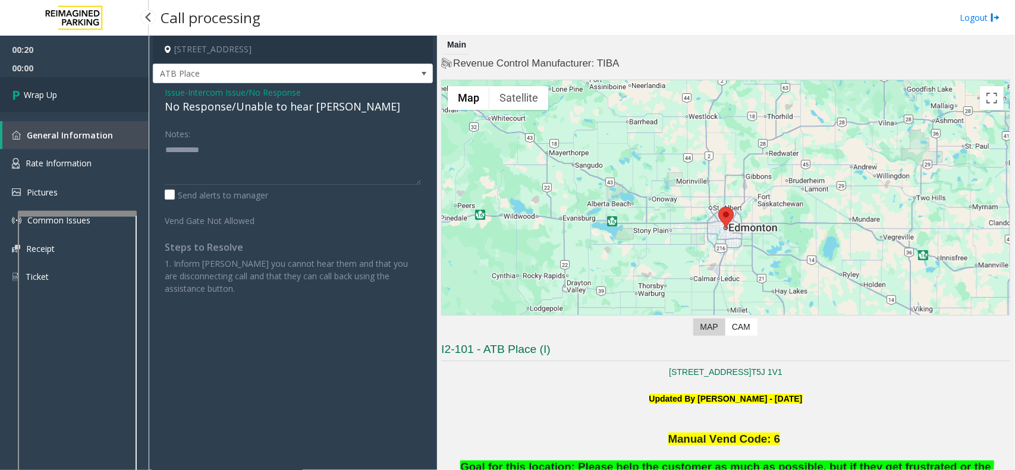
click at [32, 99] on span "Wrap Up" at bounding box center [40, 95] width 33 height 12
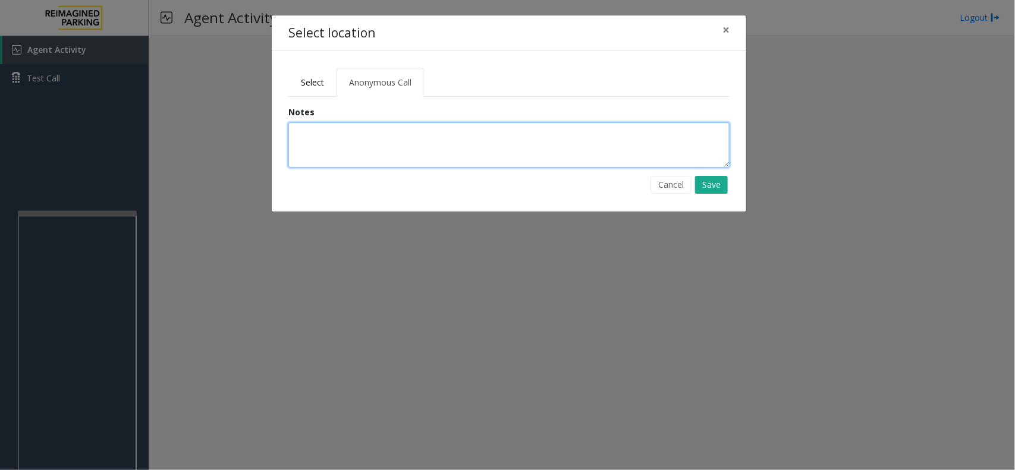
click at [326, 149] on textarea at bounding box center [508, 144] width 441 height 45
type textarea "*"
type textarea "**********"
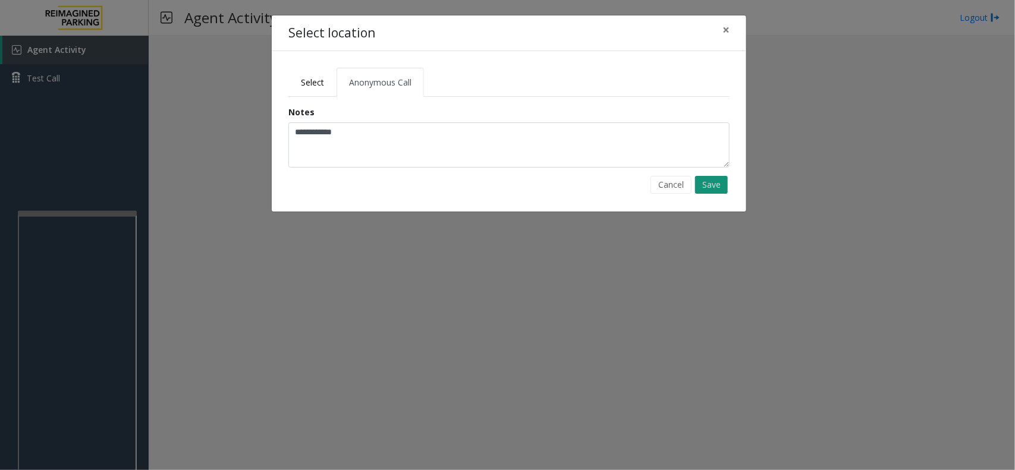
click at [706, 183] on button "Save" at bounding box center [711, 185] width 33 height 18
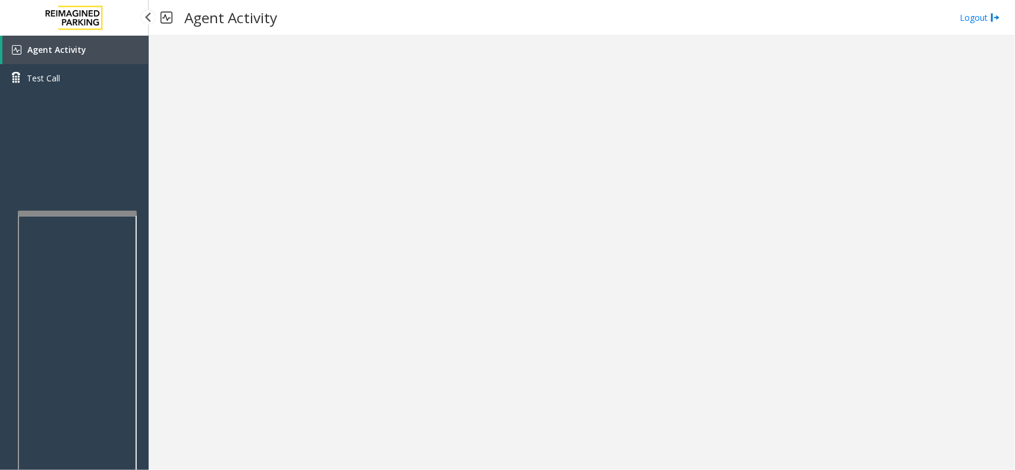
click at [72, 54] on link "Agent Activity" at bounding box center [75, 50] width 146 height 29
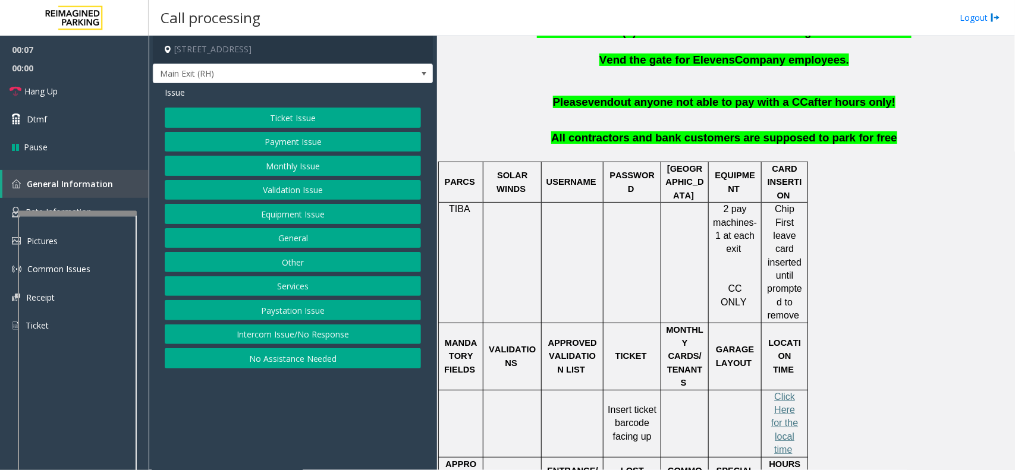
scroll to position [446, 0]
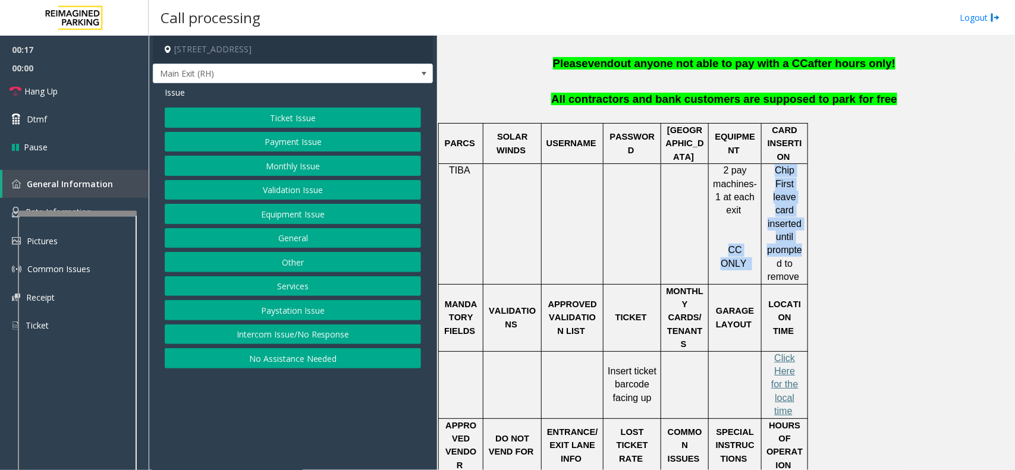
drag, startPoint x: 715, startPoint y: 257, endPoint x: 770, endPoint y: 256, distance: 55.3
click at [770, 256] on tr "TIBA 2 pay machines- 1 at each exit CC ONLY Chip First leave card inserted unti…" at bounding box center [623, 224] width 369 height 121
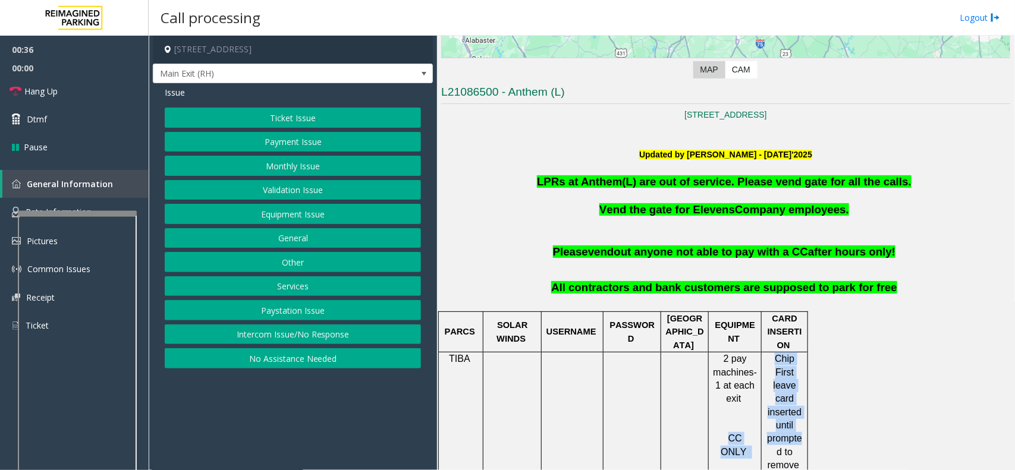
scroll to position [297, 0]
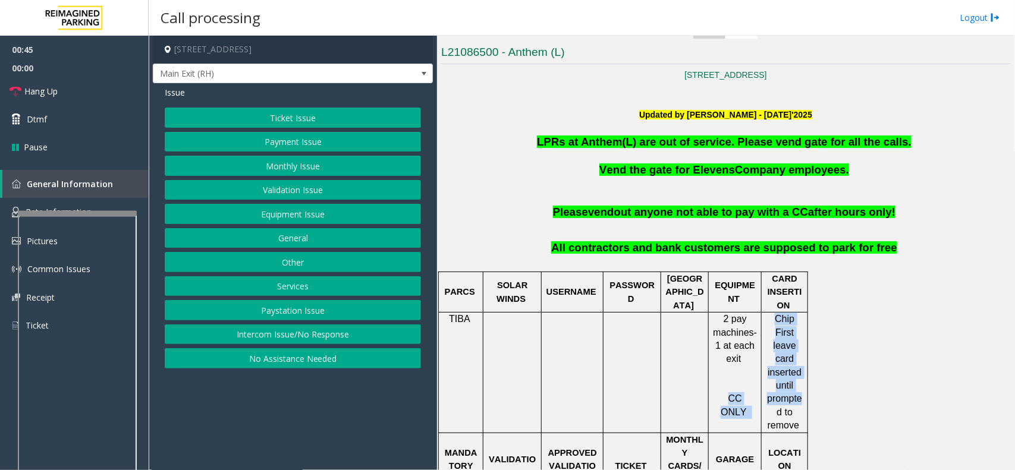
click at [307, 219] on button "Equipment Issue" at bounding box center [293, 214] width 256 height 20
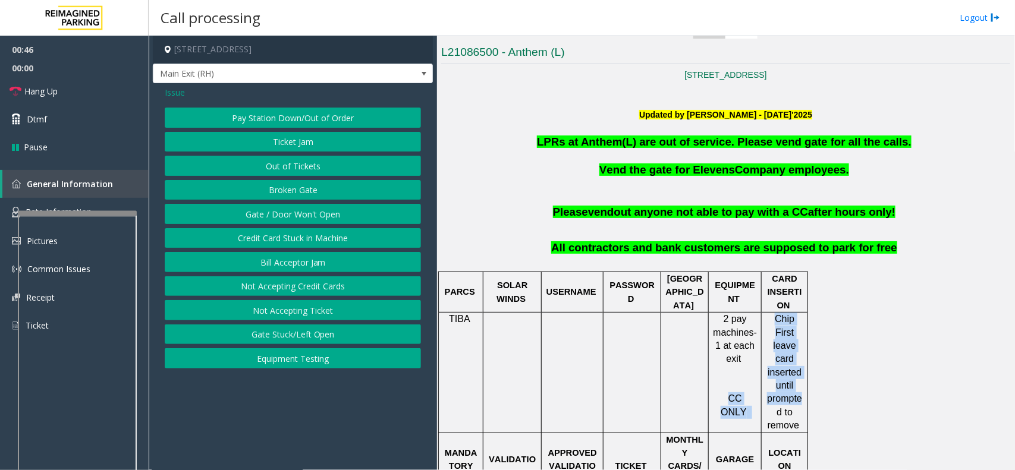
click at [307, 219] on button "Gate / Door Won't Open" at bounding box center [293, 214] width 256 height 20
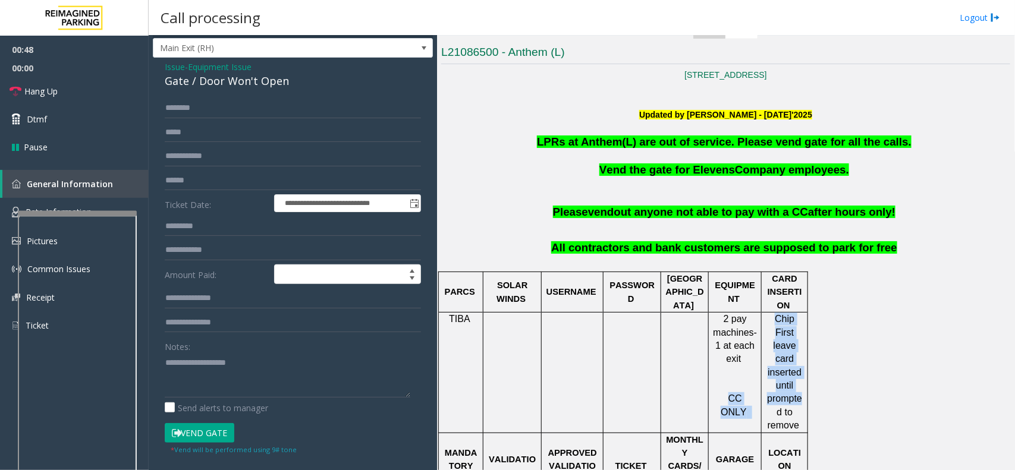
scroll to position [0, 0]
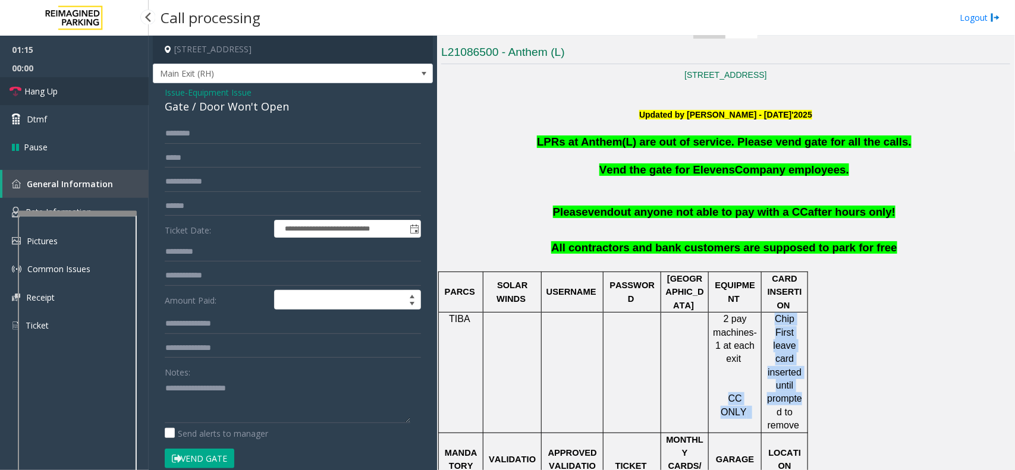
click at [117, 93] on link "Hang Up" at bounding box center [74, 91] width 149 height 28
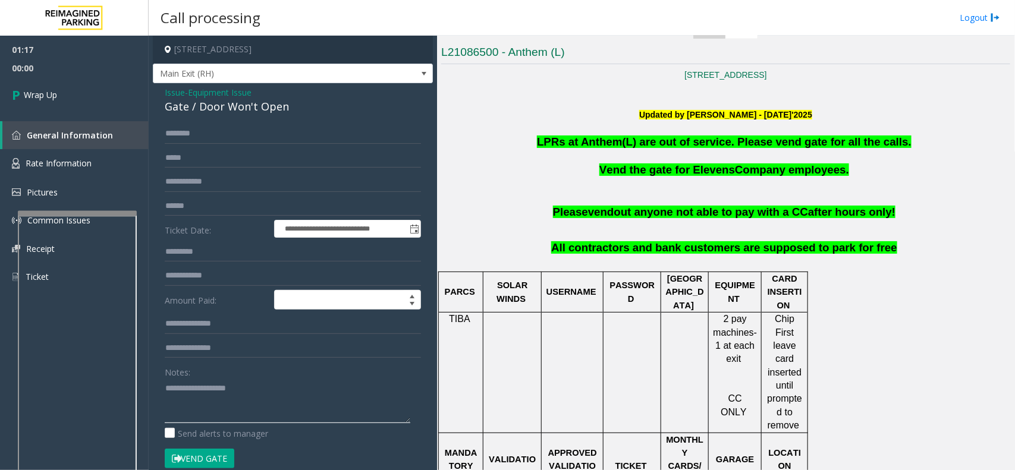
click at [186, 394] on textarea at bounding box center [288, 401] width 246 height 45
type textarea "**********"
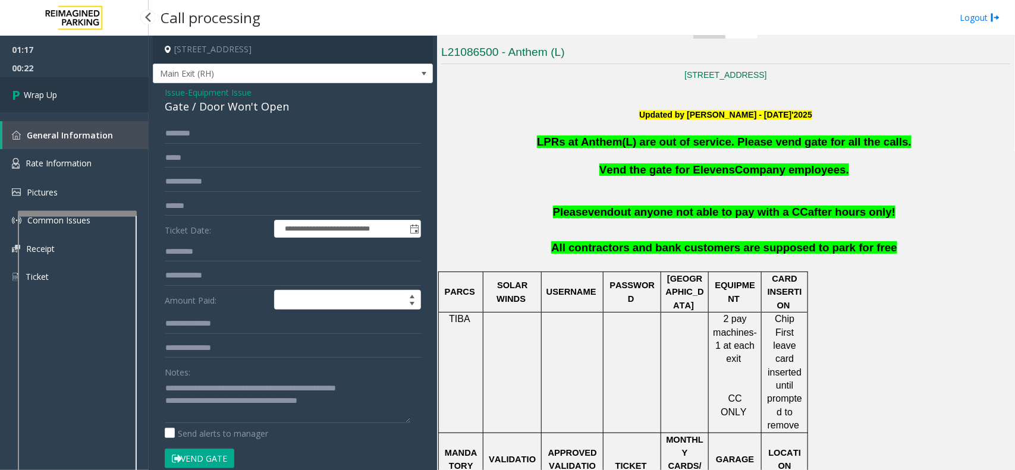
click at [102, 107] on link "Wrap Up" at bounding box center [74, 94] width 149 height 35
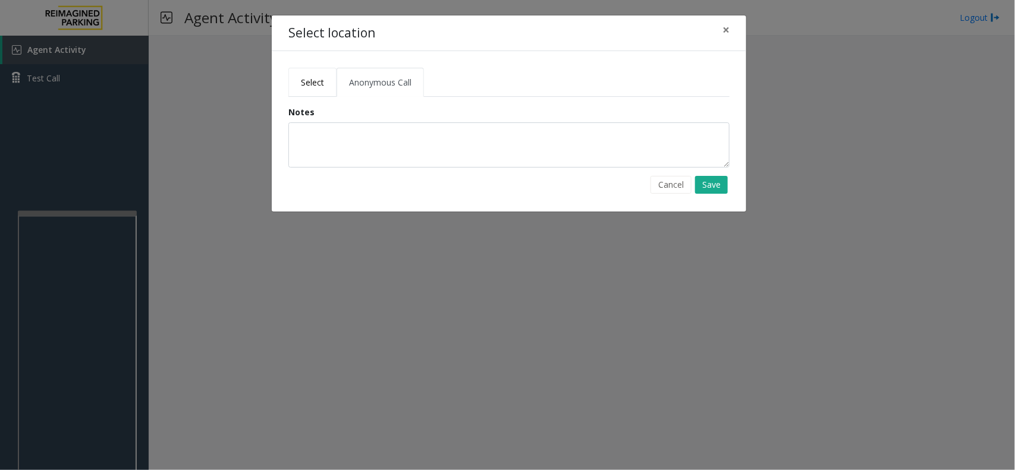
click at [302, 82] on span "Select" at bounding box center [312, 82] width 23 height 11
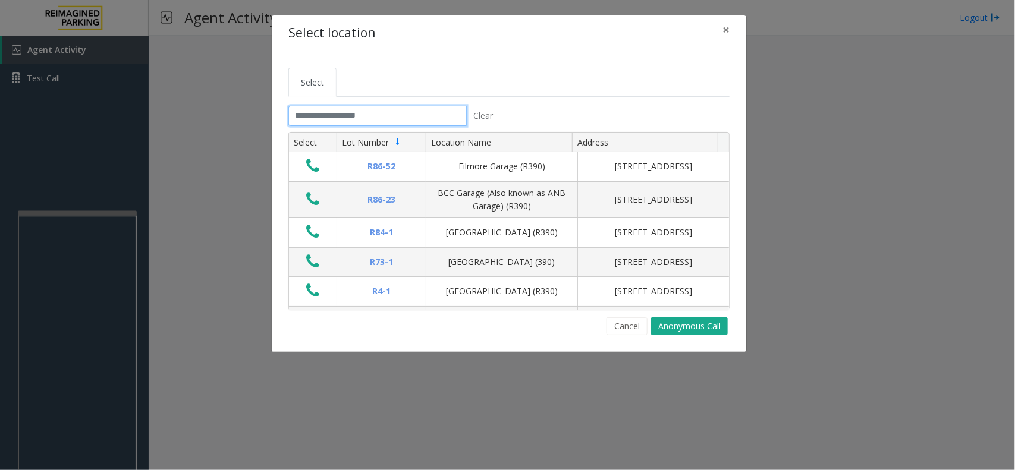
click at [336, 120] on input "text" at bounding box center [377, 116] width 178 height 20
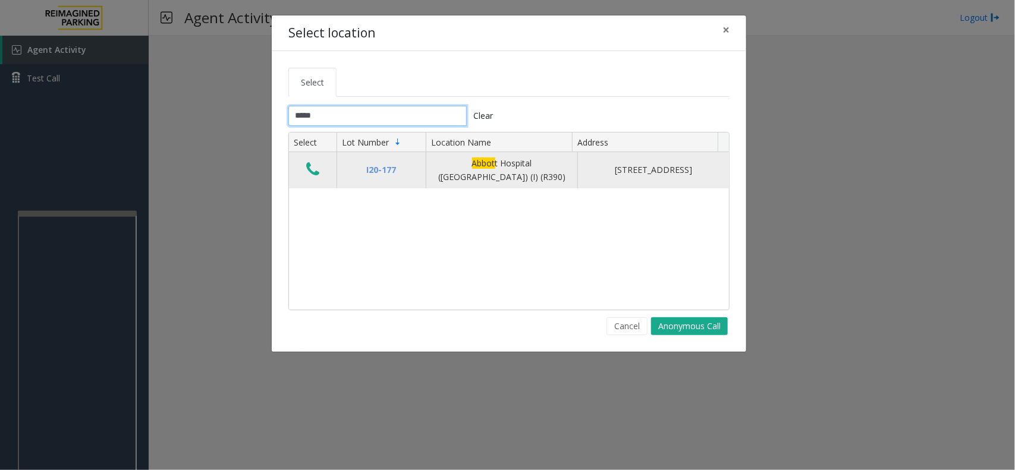
type input "*****"
click at [311, 169] on icon "Data table" at bounding box center [312, 169] width 13 height 17
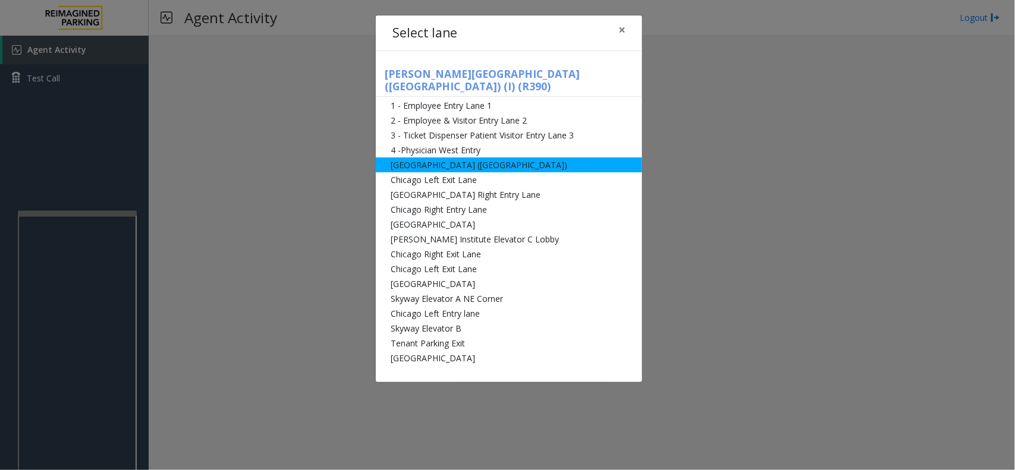
click at [443, 158] on li "[GEOGRAPHIC_DATA] ([GEOGRAPHIC_DATA])" at bounding box center [509, 165] width 266 height 15
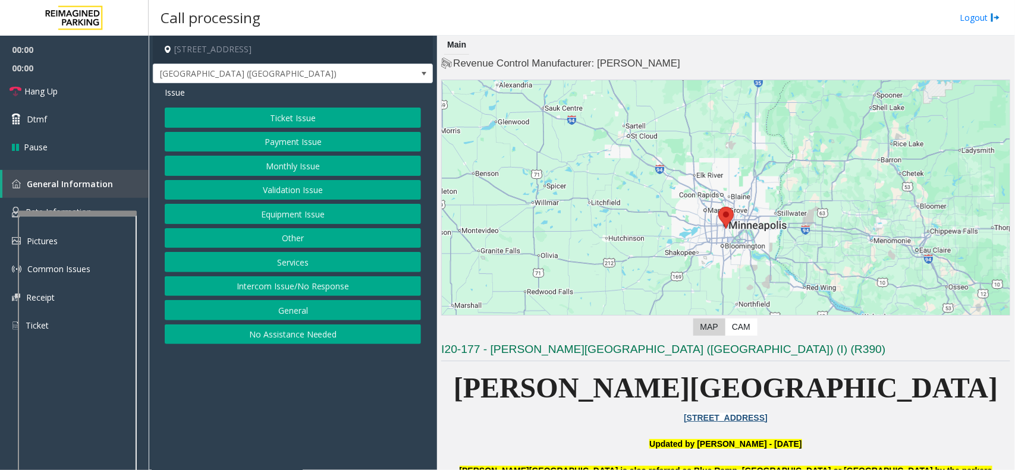
click at [275, 120] on button "Ticket Issue" at bounding box center [293, 118] width 256 height 20
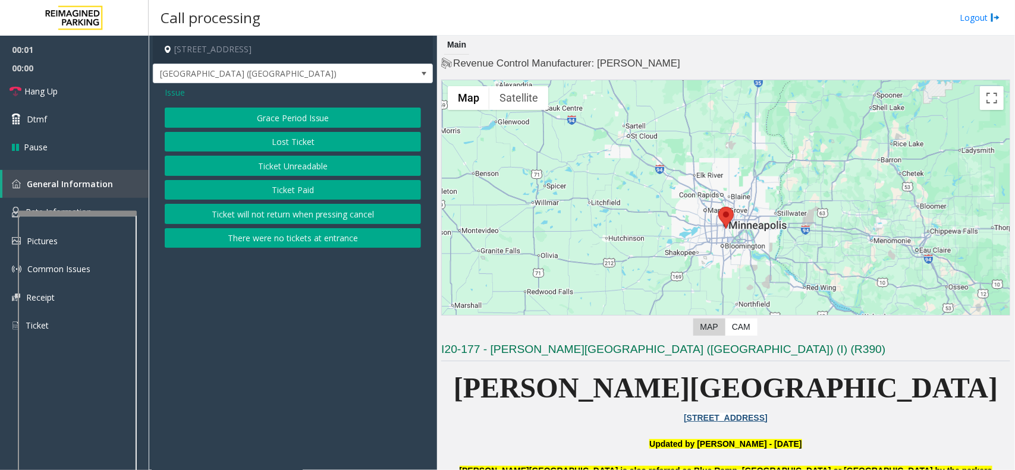
click at [274, 161] on button "Ticket Unreadable" at bounding box center [293, 166] width 256 height 20
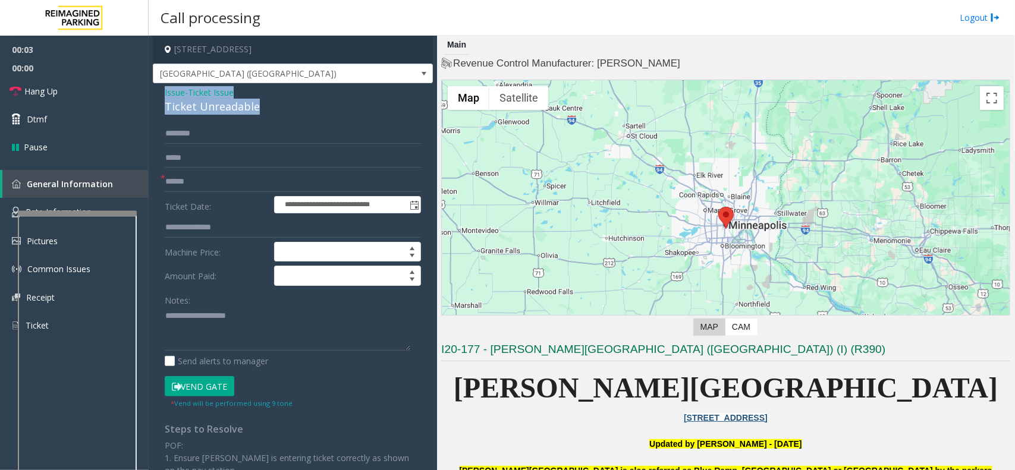
drag, startPoint x: 262, startPoint y: 105, endPoint x: 152, endPoint y: 92, distance: 111.3
click at [152, 92] on app-call-processing-form "**********" at bounding box center [293, 253] width 288 height 435
click at [260, 331] on textarea at bounding box center [288, 329] width 246 height 45
click at [231, 331] on textarea at bounding box center [288, 329] width 246 height 45
click at [244, 332] on textarea at bounding box center [288, 329] width 246 height 45
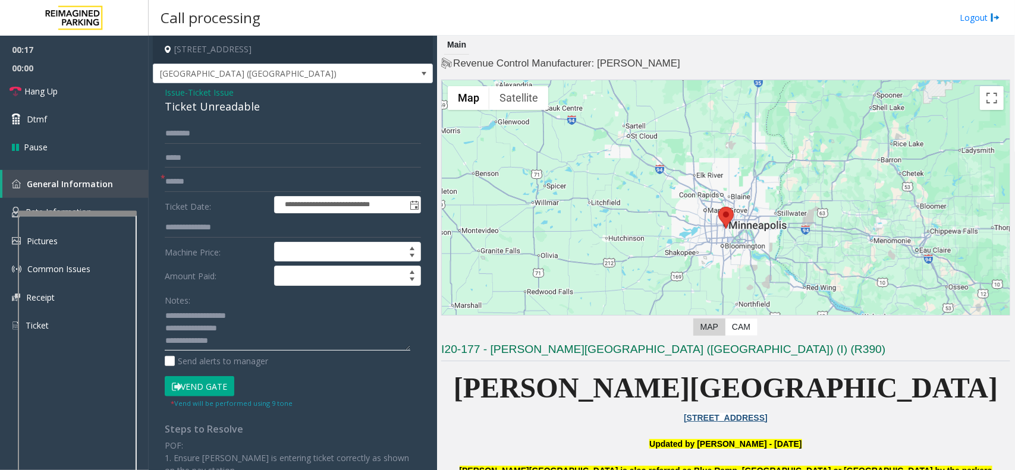
click at [243, 348] on textarea at bounding box center [288, 329] width 246 height 45
paste textarea "**********"
type textarea "**********"
click at [203, 193] on form "**********" at bounding box center [293, 266] width 256 height 285
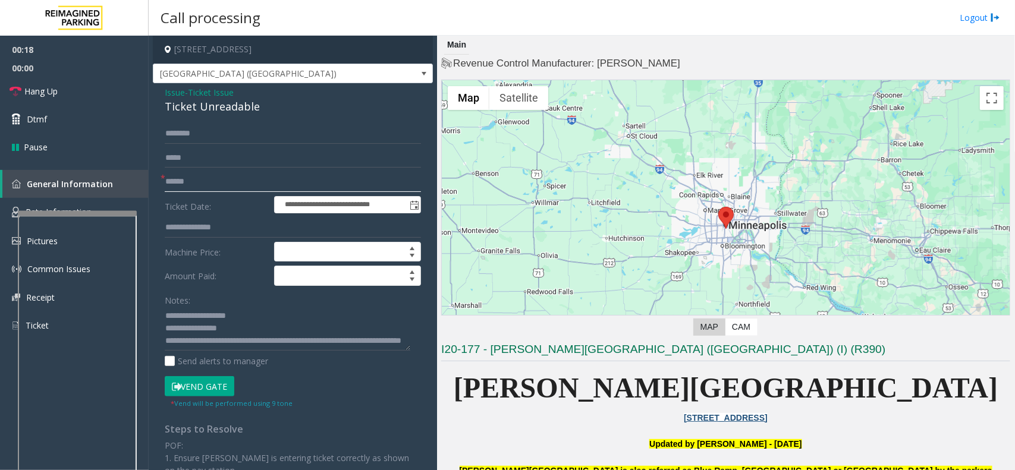
click at [192, 172] on input "text" at bounding box center [293, 182] width 256 height 20
type input "*********"
click at [207, 390] on button "Vend Gate" at bounding box center [200, 386] width 70 height 20
click at [46, 100] on link "Hang Up" at bounding box center [74, 91] width 149 height 28
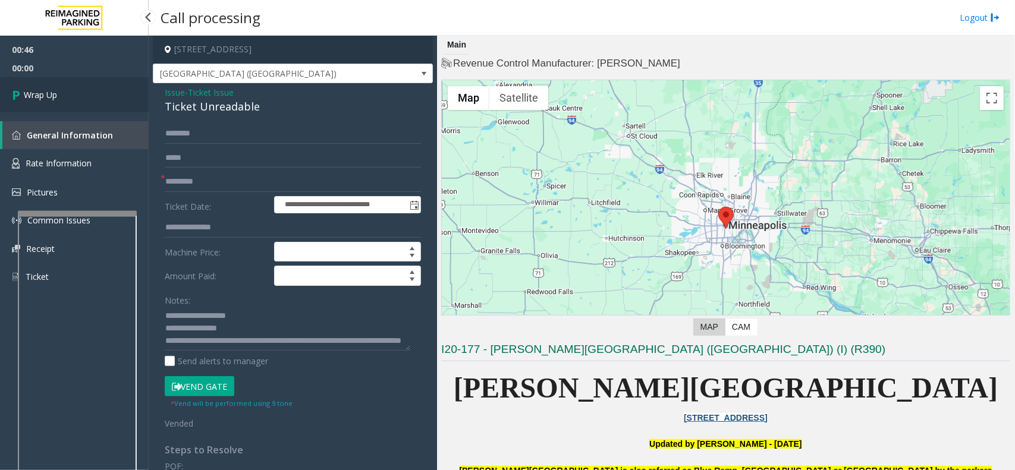
click at [37, 100] on span "Wrap Up" at bounding box center [40, 95] width 33 height 12
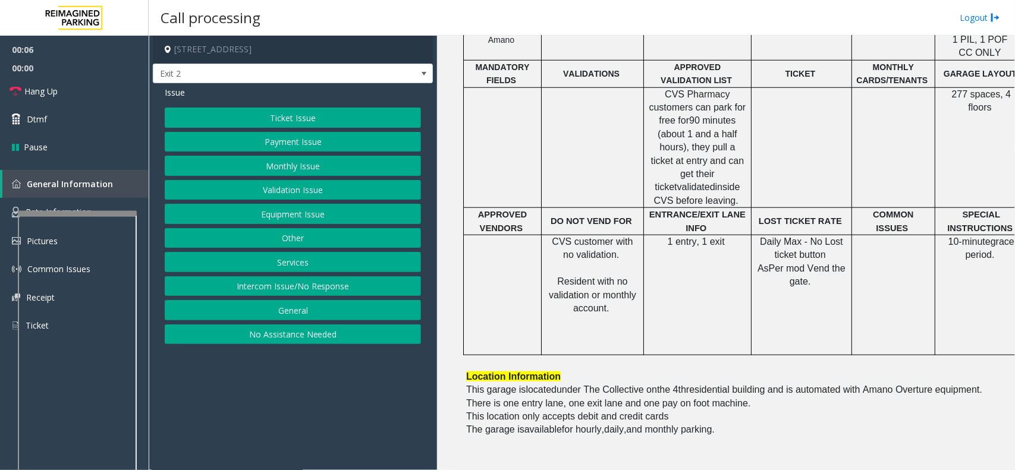
scroll to position [520, 0]
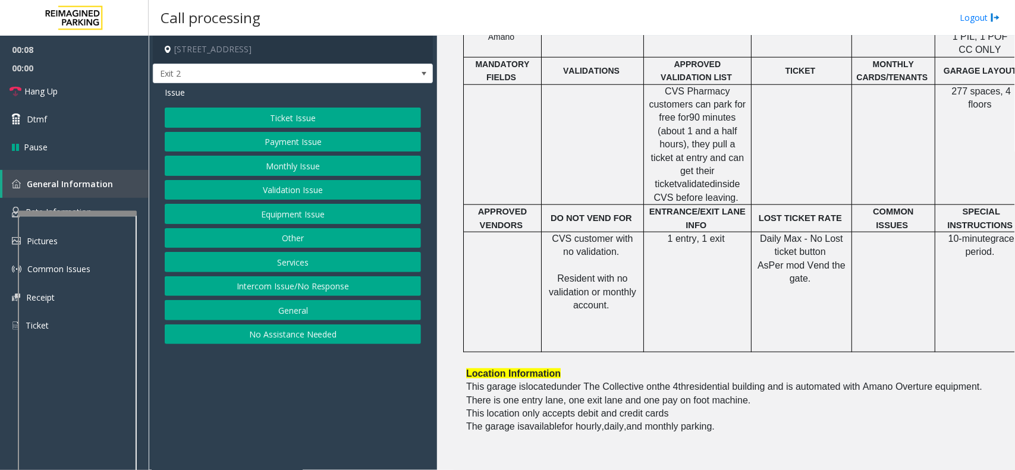
click at [306, 123] on button "Ticket Issue" at bounding box center [293, 118] width 256 height 20
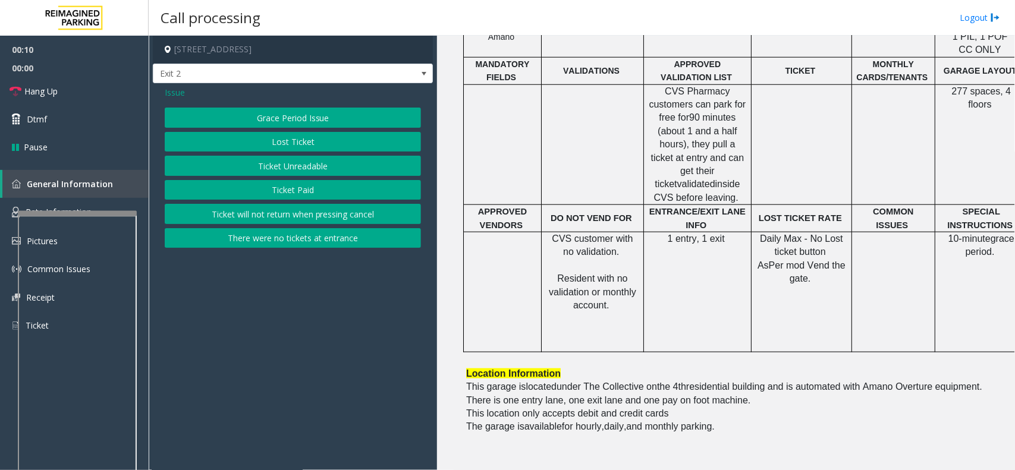
click at [299, 165] on button "Ticket Unreadable" at bounding box center [293, 166] width 256 height 20
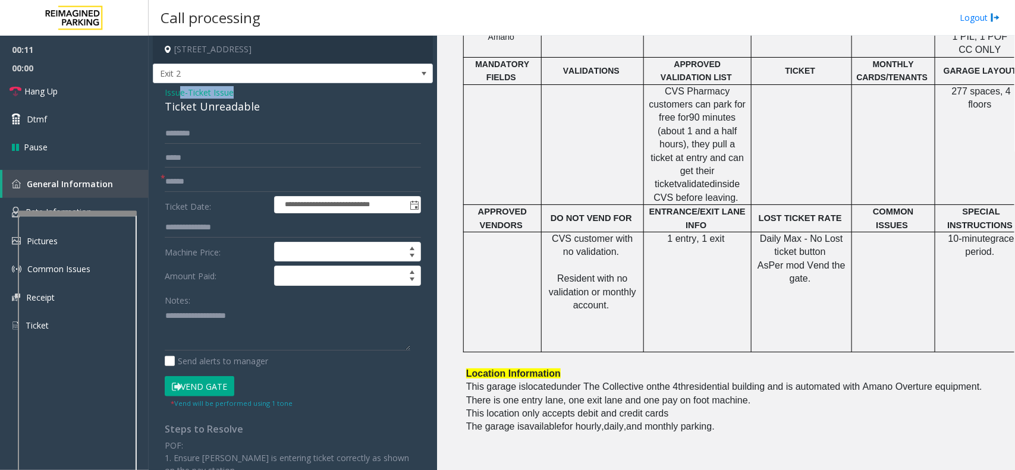
drag, startPoint x: 281, startPoint y: 97, endPoint x: 241, endPoint y: 122, distance: 47.0
click at [179, 96] on div "Issue - Ticket Issue Ticket Unreadable" at bounding box center [293, 100] width 256 height 29
click at [246, 123] on div "**********" at bounding box center [293, 360] width 280 height 555
drag, startPoint x: 262, startPoint y: 107, endPoint x: 150, endPoint y: 93, distance: 112.6
click at [150, 93] on app-call-processing-form "**********" at bounding box center [293, 253] width 288 height 435
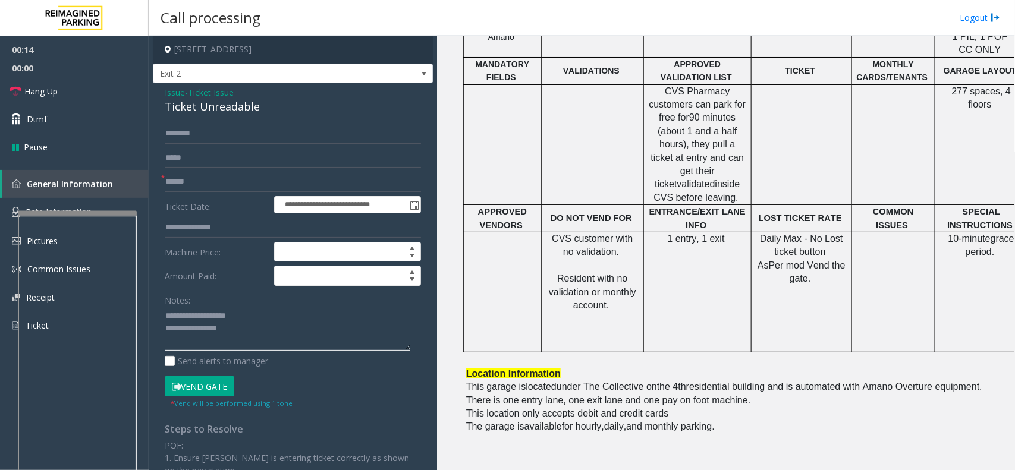
click at [270, 333] on textarea at bounding box center [288, 329] width 246 height 45
type textarea "**********"
click at [199, 178] on input "text" at bounding box center [293, 182] width 256 height 20
type input "*********"
click at [235, 330] on textarea at bounding box center [288, 329] width 246 height 45
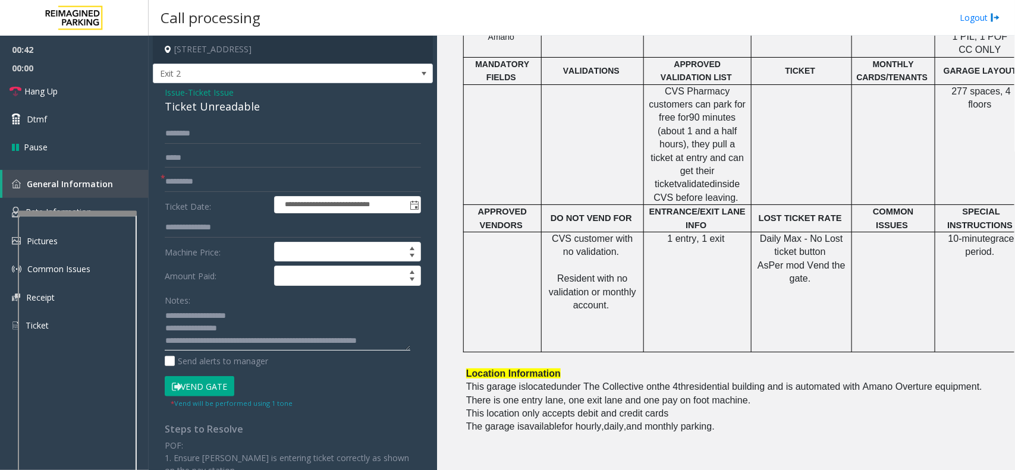
scroll to position [37, 0]
click at [206, 388] on button "Vend Gate" at bounding box center [200, 386] width 70 height 20
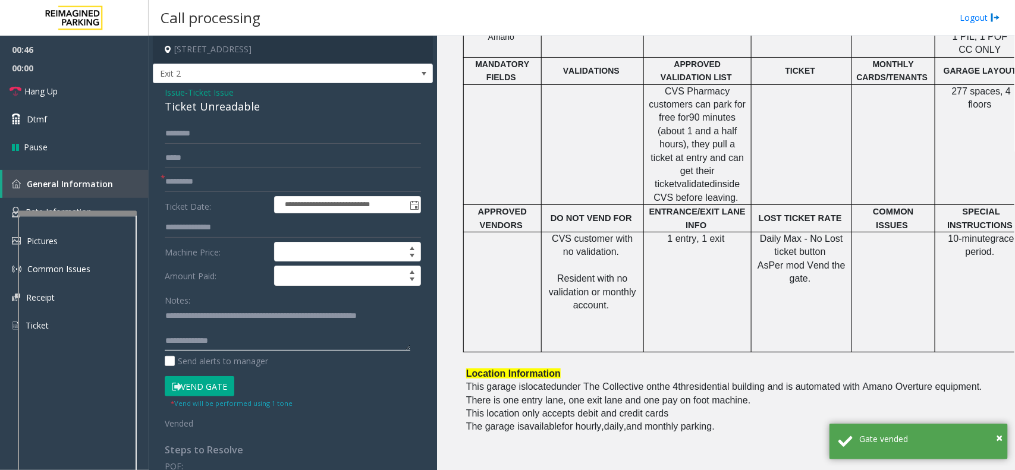
drag, startPoint x: 220, startPoint y: 342, endPoint x: 162, endPoint y: 339, distance: 57.8
click at [162, 339] on div "**********" at bounding box center [293, 386] width 274 height 524
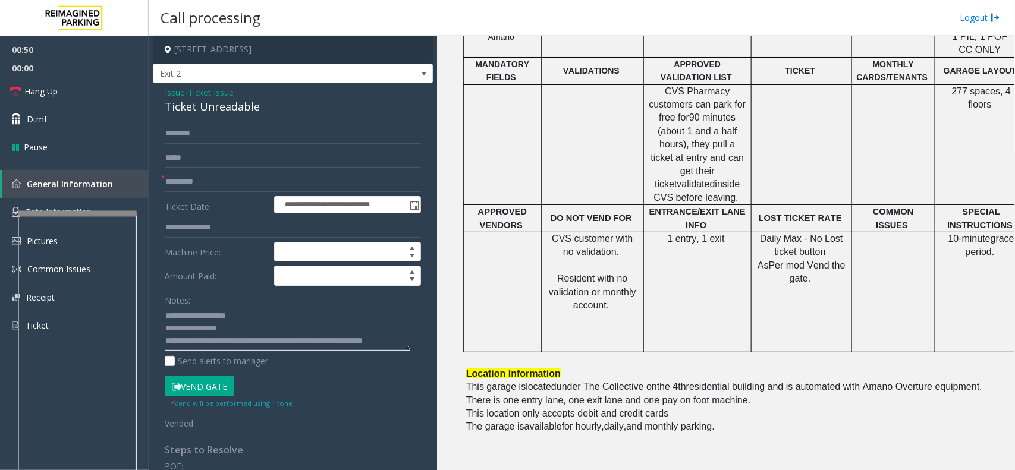
click at [166, 343] on textarea at bounding box center [288, 329] width 246 height 45
type textarea "**********"
click at [80, 91] on link "Hang Up" at bounding box center [74, 91] width 149 height 28
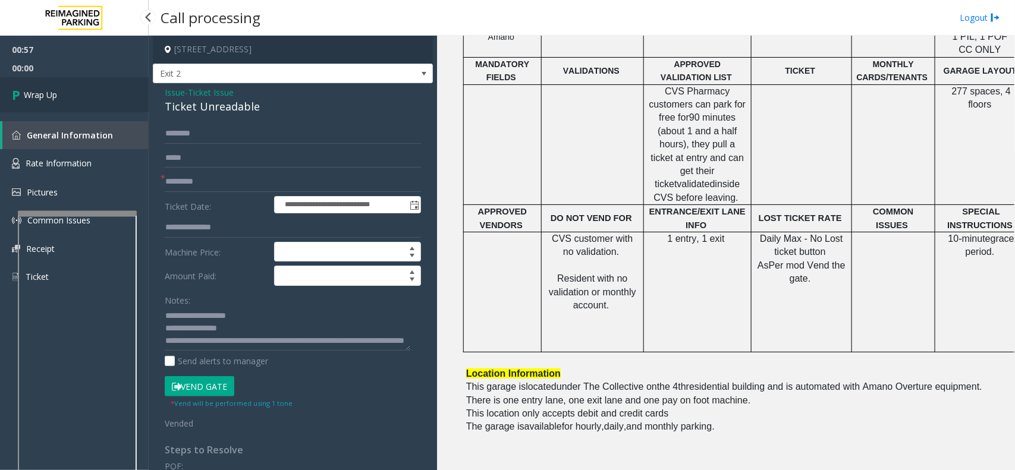
click at [30, 99] on span "Wrap Up" at bounding box center [40, 95] width 33 height 12
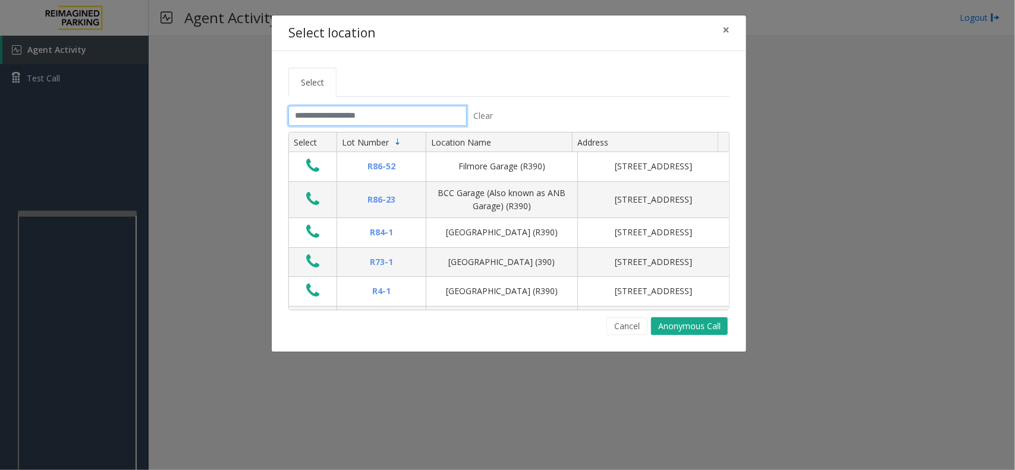
click at [310, 123] on input "text" at bounding box center [377, 116] width 178 height 20
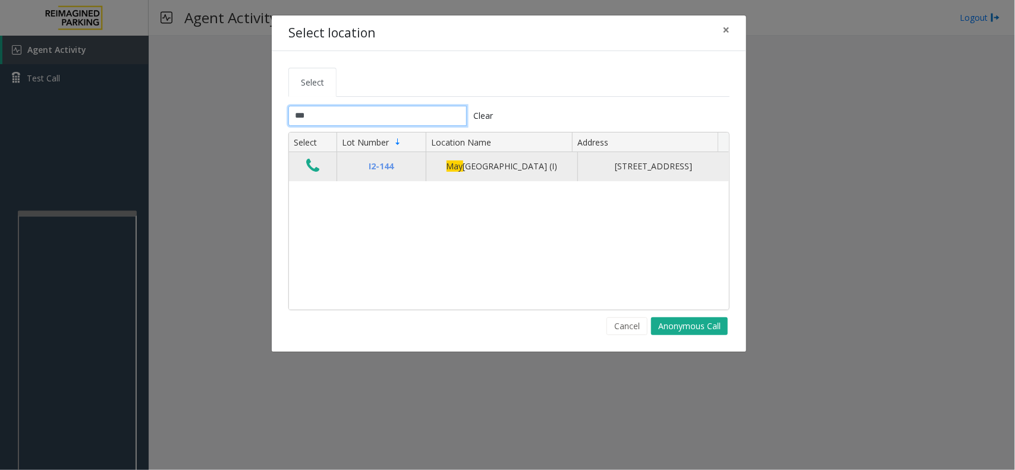
type input "***"
click at [309, 171] on icon "Data table" at bounding box center [312, 166] width 13 height 17
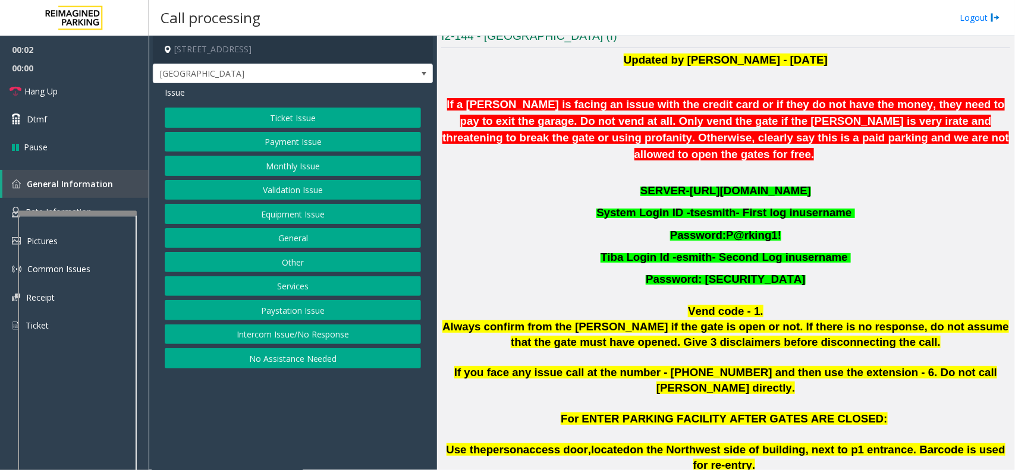
scroll to position [372, 0]
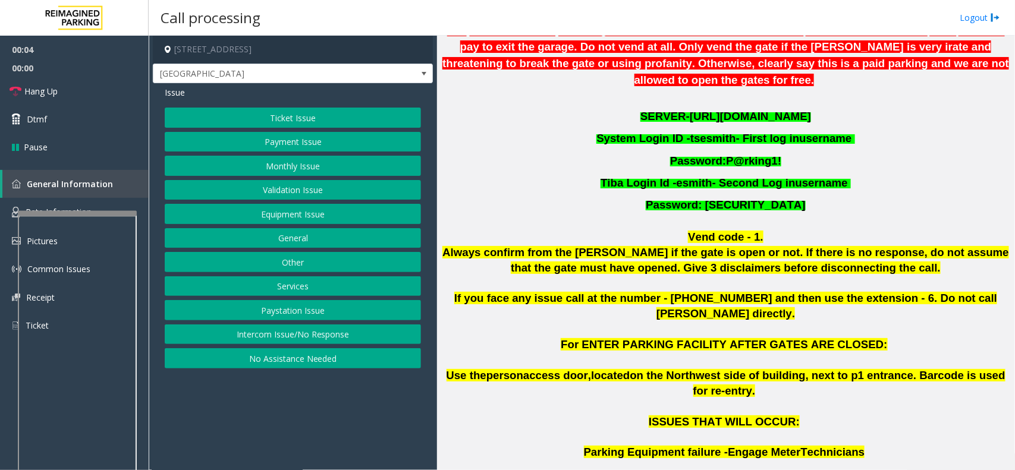
click at [709, 110] on span "https://mayfairsouth.tibacloud.ca/" at bounding box center [750, 116] width 121 height 12
click at [245, 117] on button "Ticket Issue" at bounding box center [293, 118] width 256 height 20
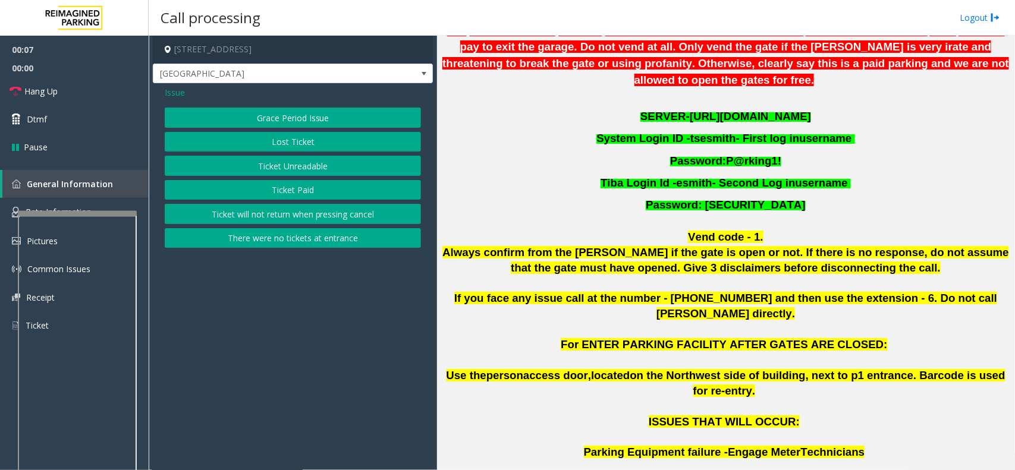
click at [297, 187] on button "Ticket Paid" at bounding box center [293, 190] width 256 height 20
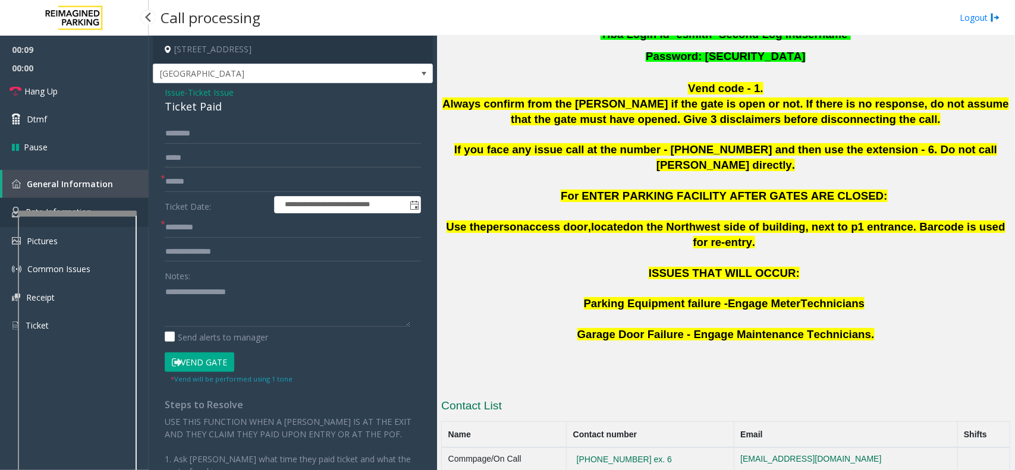
click at [141, 205] on link "Rate Information" at bounding box center [74, 212] width 149 height 29
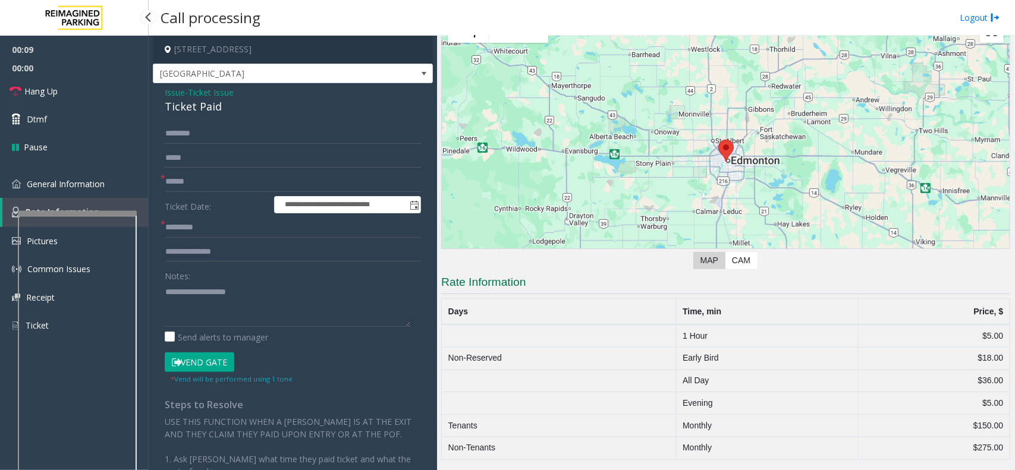
scroll to position [52, 0]
click at [137, 184] on link "General Information" at bounding box center [74, 184] width 149 height 28
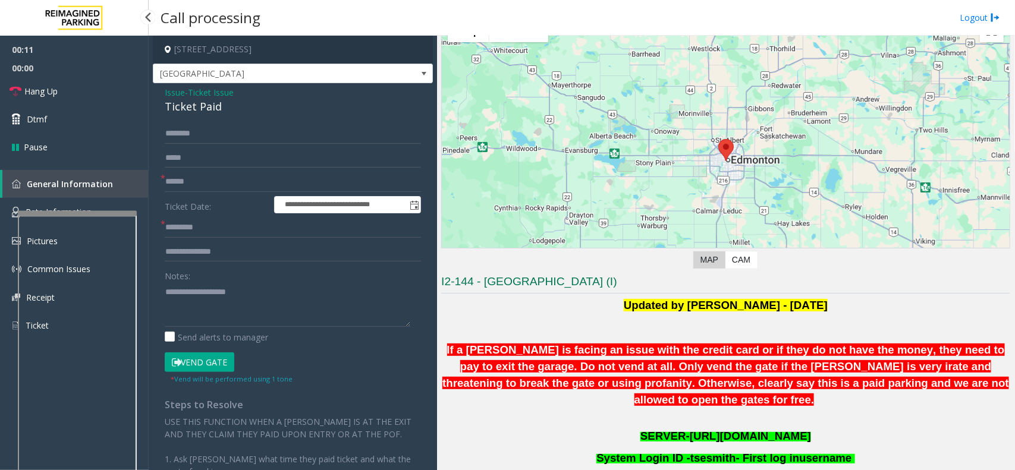
scroll to position [520, 0]
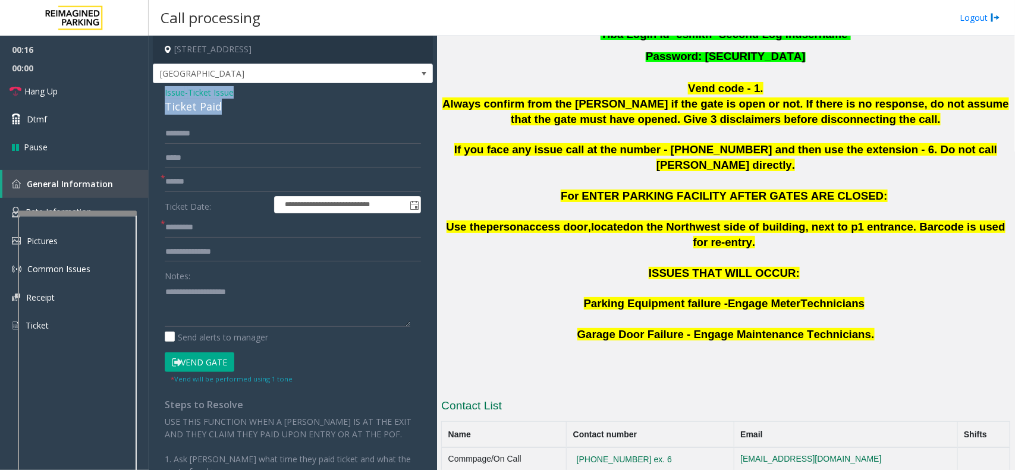
drag, startPoint x: 219, startPoint y: 110, endPoint x: 161, endPoint y: 94, distance: 59.9
click at [161, 94] on div "**********" at bounding box center [293, 348] width 280 height 531
click at [216, 319] on textarea at bounding box center [288, 304] width 246 height 45
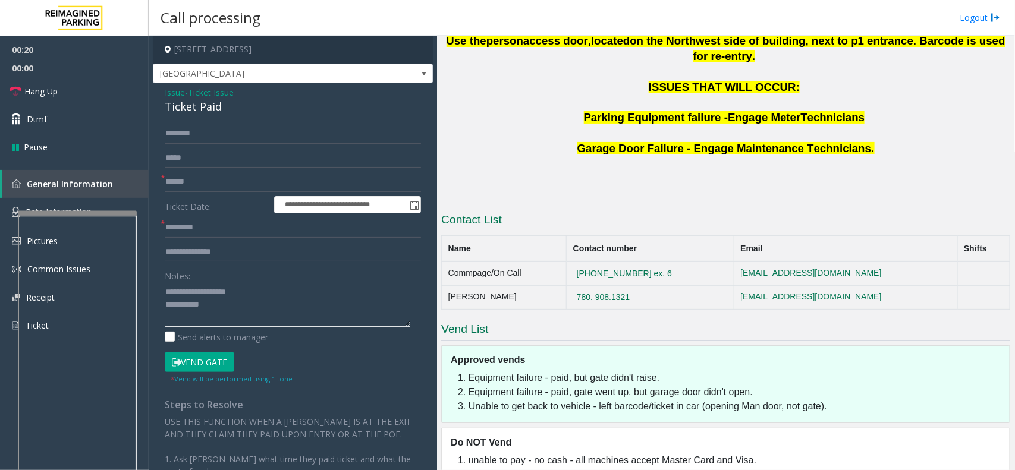
scroll to position [707, 0]
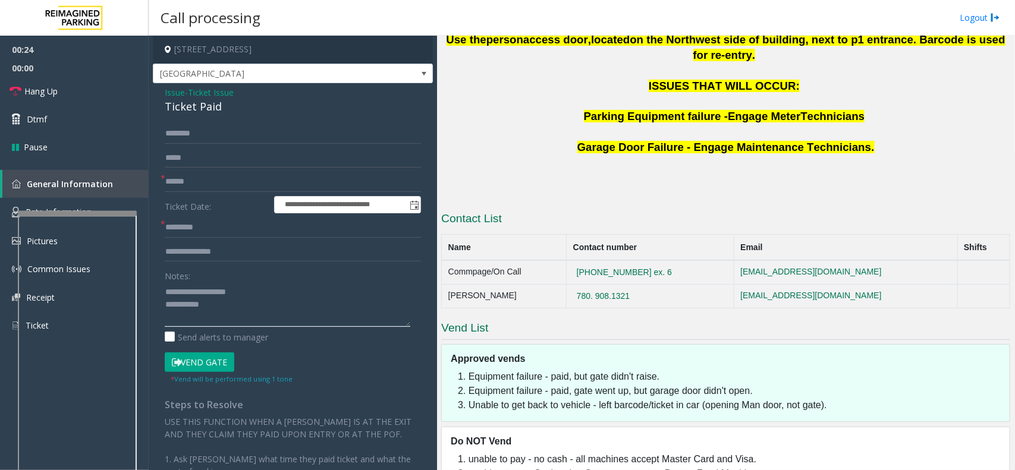
type textarea "**********"
click at [207, 130] on input "text" at bounding box center [293, 134] width 256 height 20
type input "****"
click at [180, 175] on input "text" at bounding box center [293, 182] width 256 height 20
type input "*****"
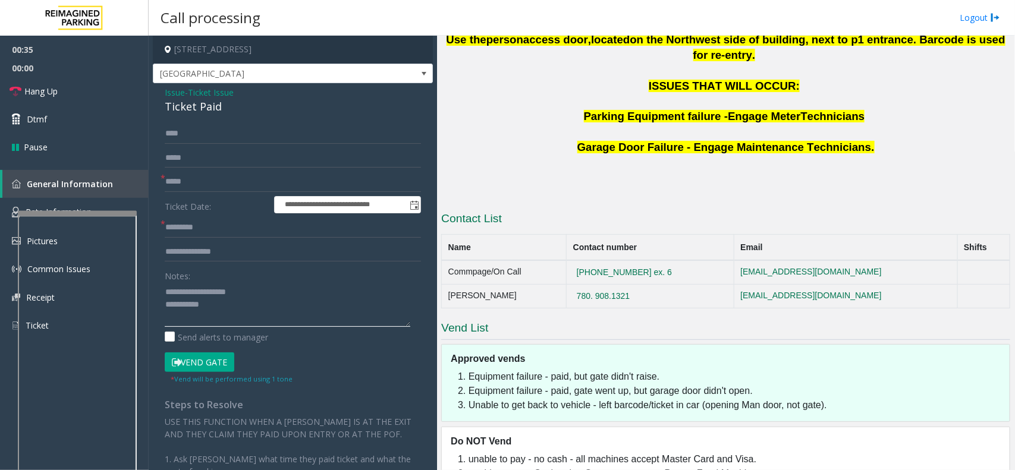
click at [216, 304] on textarea at bounding box center [288, 304] width 246 height 45
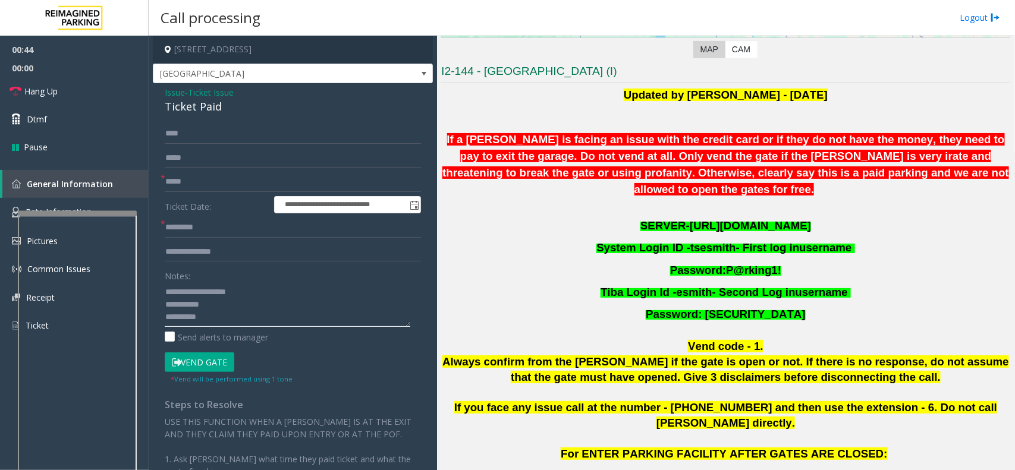
scroll to position [262, 0]
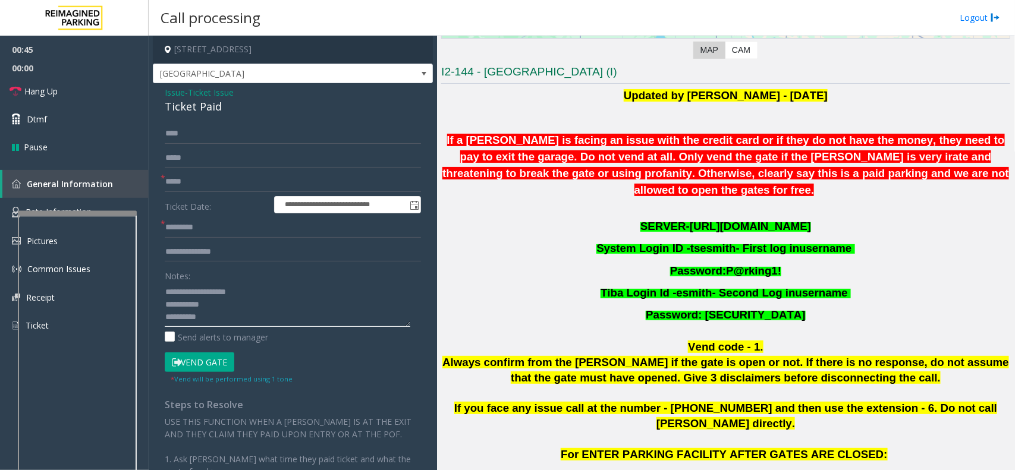
type textarea "**********"
click at [653, 220] on b "SERVER-" at bounding box center [664, 226] width 49 height 12
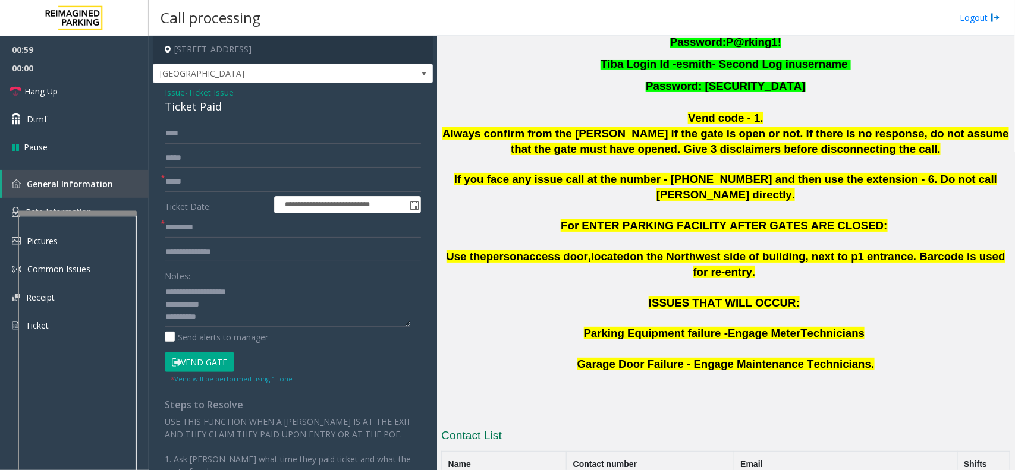
scroll to position [484, 0]
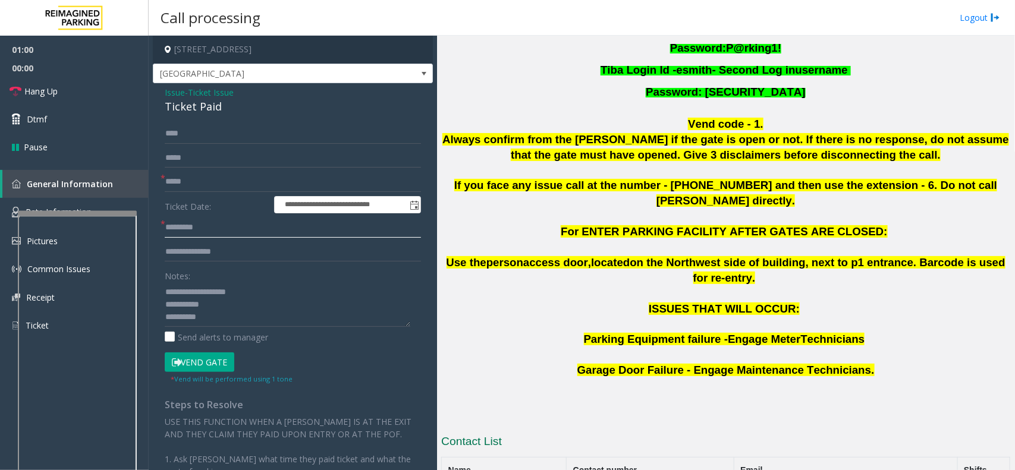
click at [194, 225] on input "text" at bounding box center [293, 228] width 256 height 20
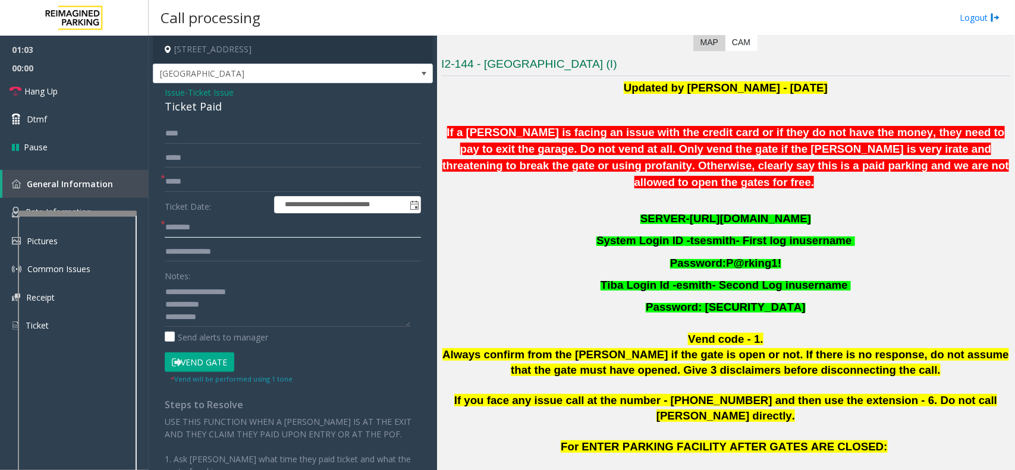
scroll to position [262, 0]
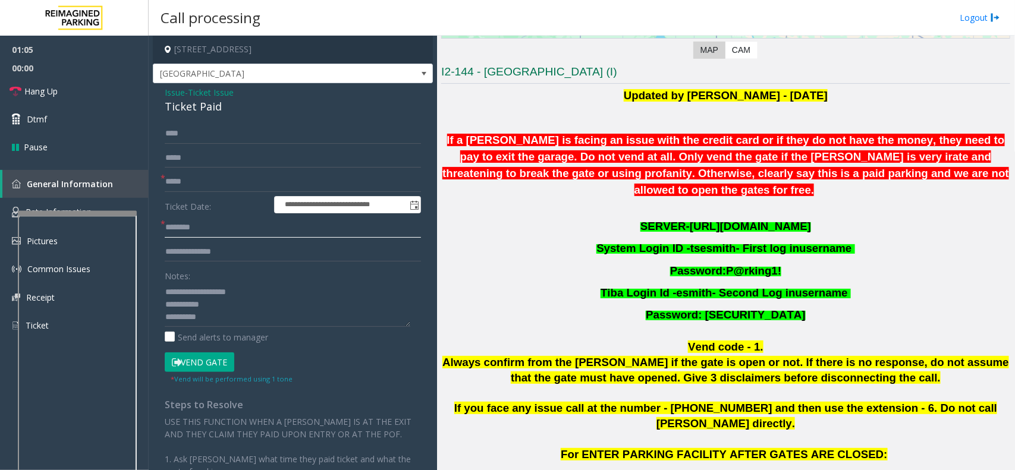
type input "*******"
click at [210, 248] on input "text" at bounding box center [293, 252] width 256 height 20
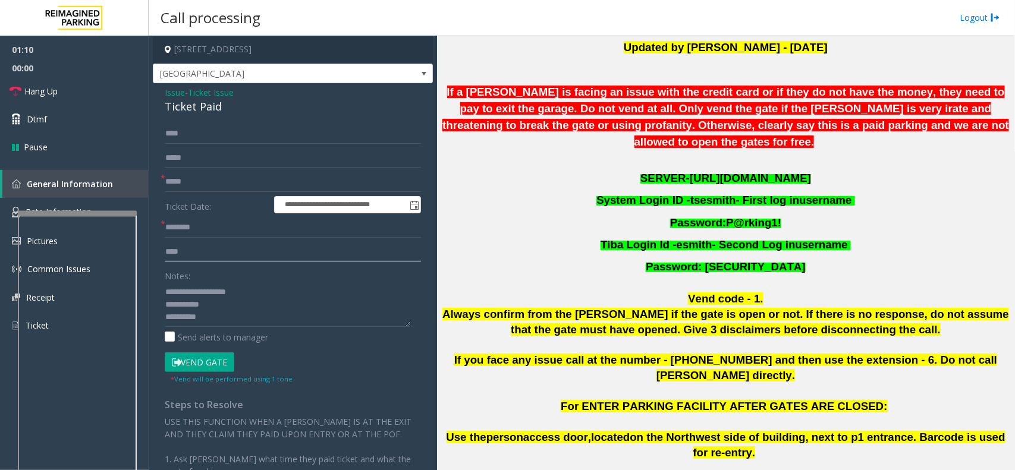
scroll to position [336, 0]
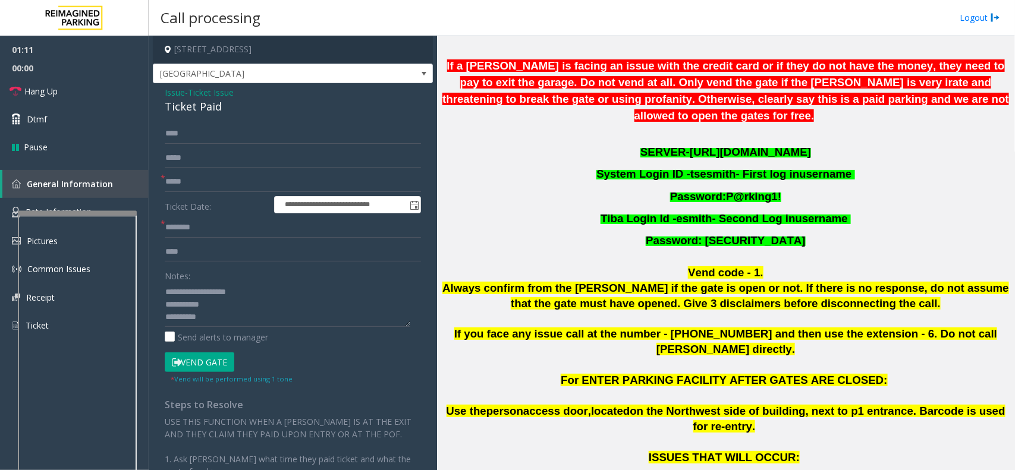
click at [729, 146] on span "https://mayfairsouth.tibacloud.ca/" at bounding box center [750, 152] width 121 height 12
click at [215, 250] on input "***" at bounding box center [293, 252] width 256 height 20
type input "********"
click at [690, 168] on span "tsesmith" at bounding box center [713, 174] width 46 height 12
drag, startPoint x: 687, startPoint y: 158, endPoint x: 722, endPoint y: 160, distance: 35.2
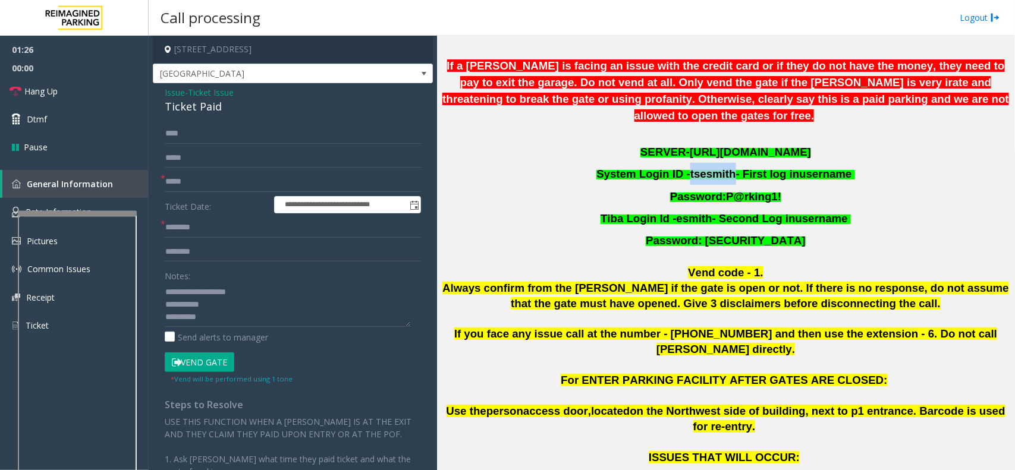
click at [726, 168] on span "tsesmith" at bounding box center [713, 174] width 46 height 12
copy span "tsesmith"
drag, startPoint x: 721, startPoint y: 183, endPoint x: 786, endPoint y: 181, distance: 65.4
click at [786, 185] on p "Password: P@rking1!" at bounding box center [725, 196] width 569 height 22
copy span "P@rking1!"
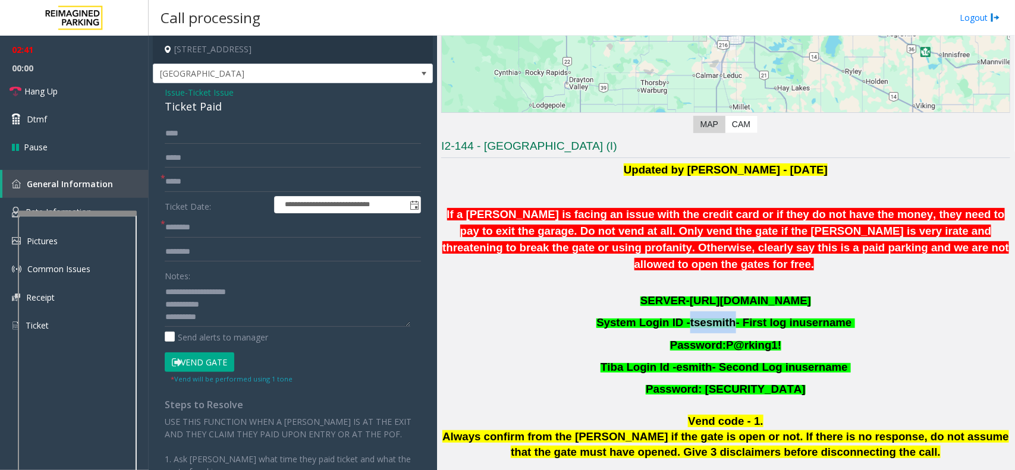
scroll to position [74, 0]
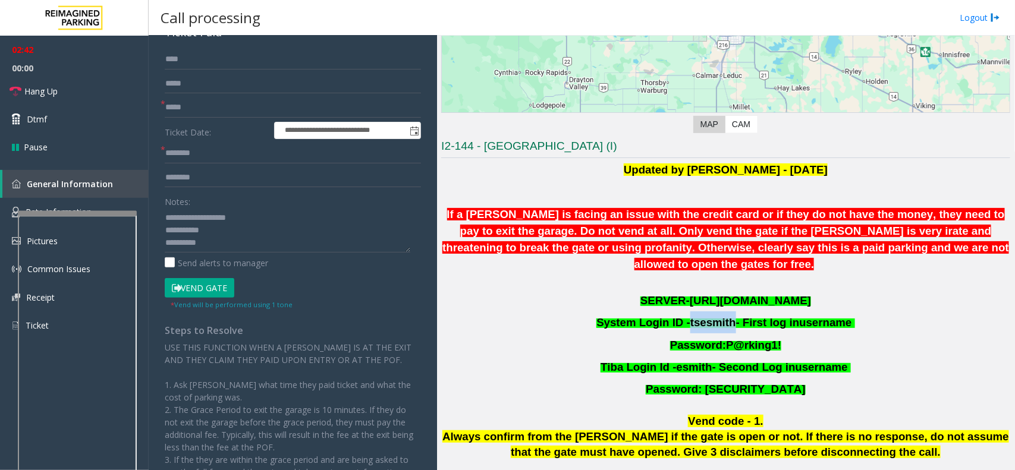
click at [203, 289] on button "Vend Gate" at bounding box center [200, 288] width 70 height 20
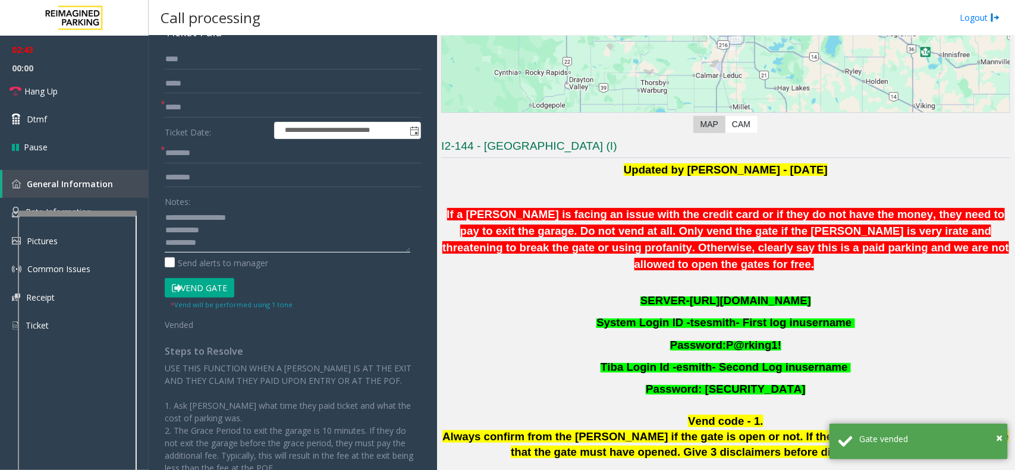
click at [207, 244] on textarea at bounding box center [288, 230] width 246 height 45
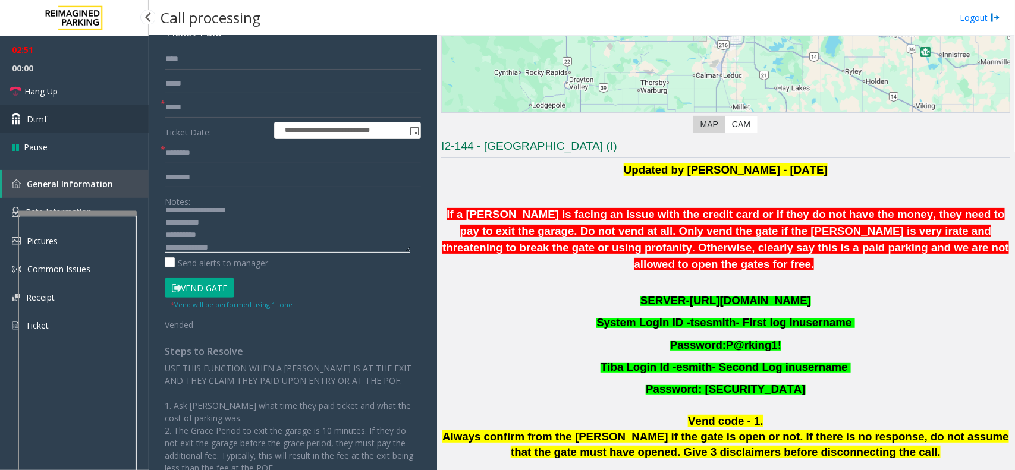
type textarea "**********"
click at [99, 127] on link "Dtmf" at bounding box center [74, 119] width 149 height 28
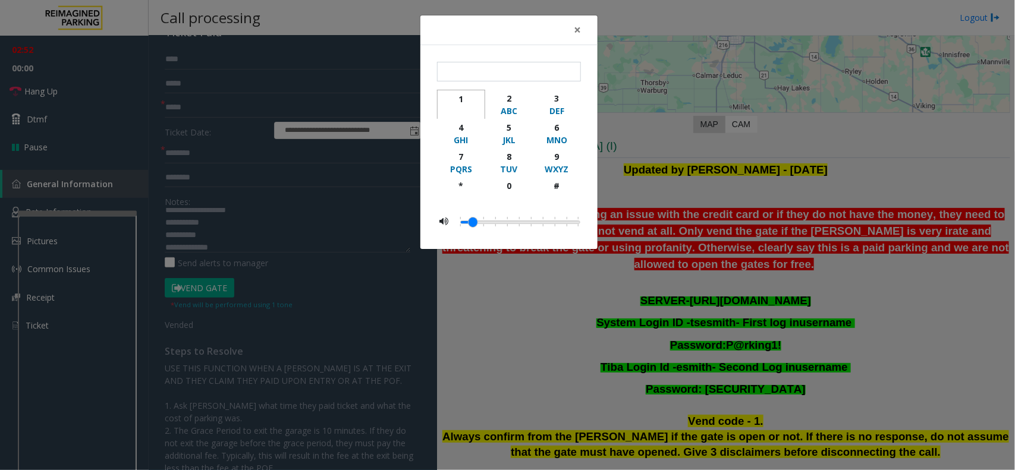
click at [457, 99] on div "1" at bounding box center [461, 99] width 33 height 12
type input "*"
click at [566, 34] on button "×" at bounding box center [577, 29] width 24 height 29
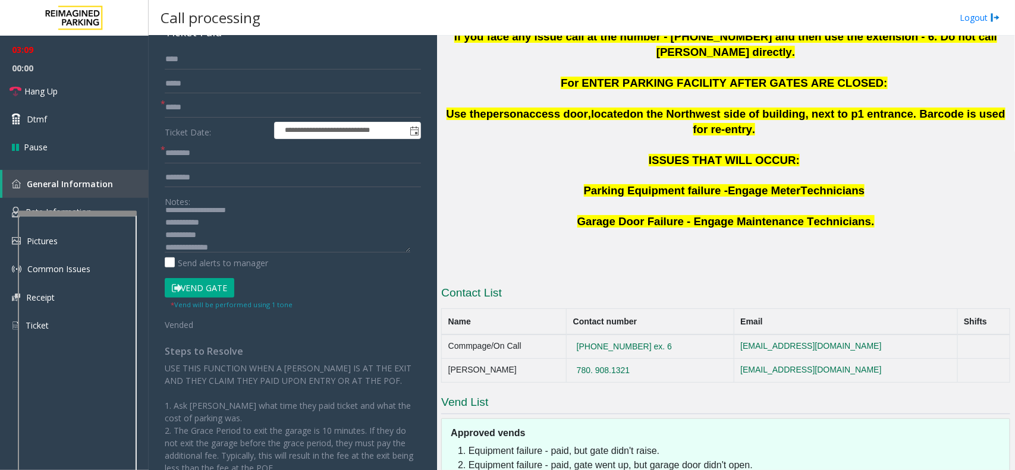
scroll to position [559, 0]
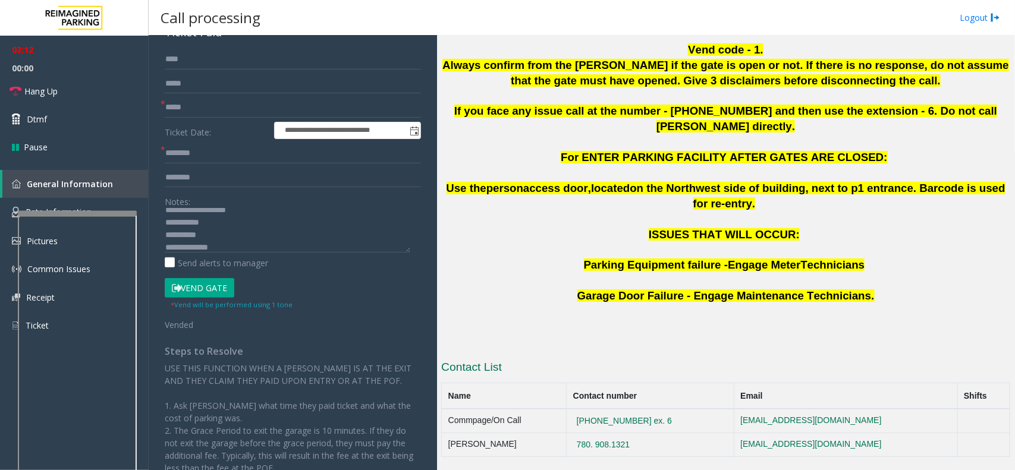
drag, startPoint x: 637, startPoint y: 372, endPoint x: 580, endPoint y: 363, distance: 57.8
click at [616, 416] on button "780-420-1976 ex. 6" at bounding box center [624, 421] width 102 height 11
drag, startPoint x: 577, startPoint y: 369, endPoint x: 634, endPoint y: 372, distance: 57.2
click at [634, 409] on td "780-420-1976 ex. 6" at bounding box center [650, 421] width 168 height 24
copy button "780-420-1976"
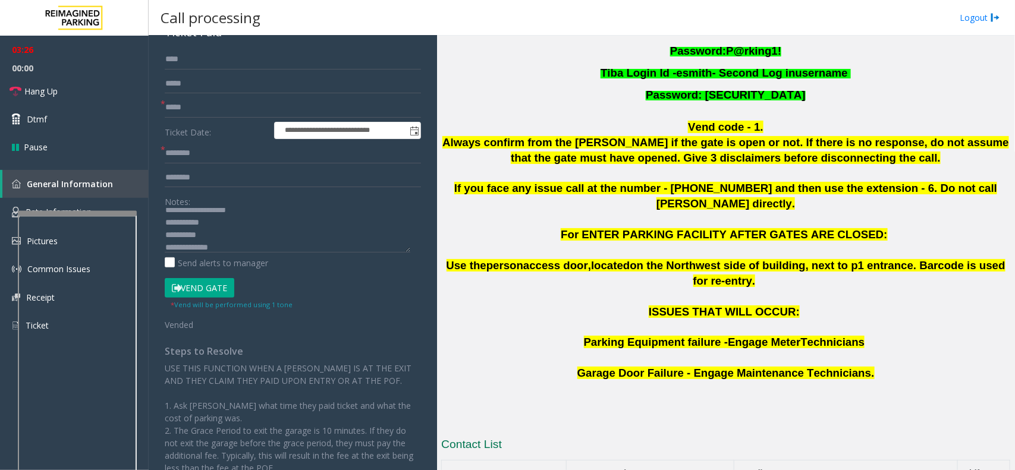
scroll to position [410, 0]
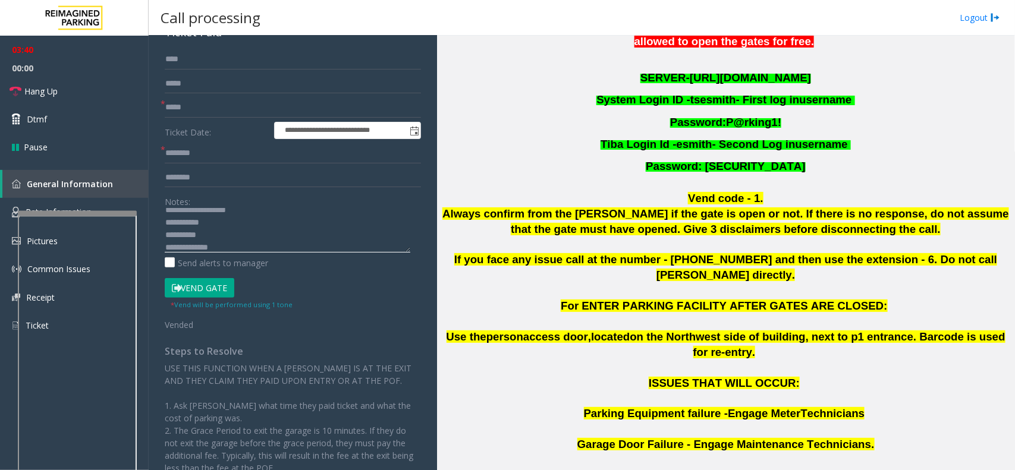
click at [241, 251] on textarea at bounding box center [288, 230] width 246 height 45
type textarea "**********"
click at [60, 127] on link "Dtmf" at bounding box center [74, 119] width 149 height 28
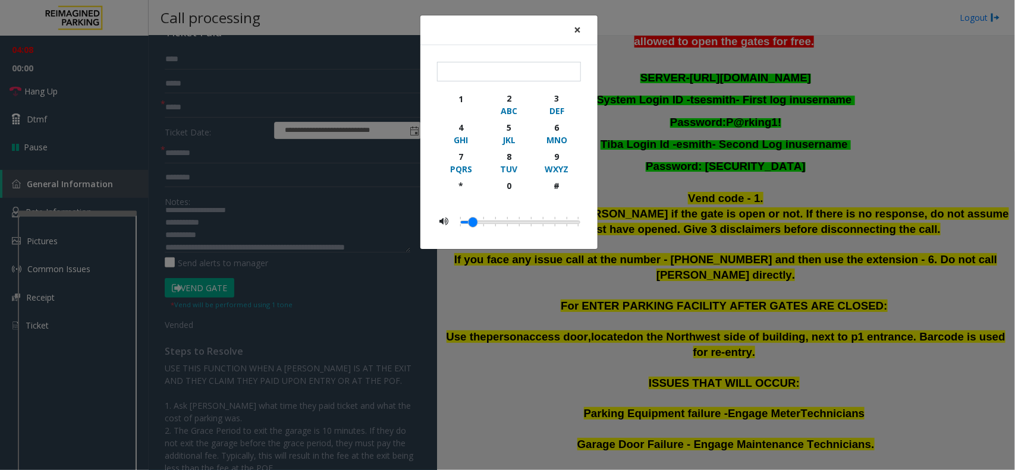
click at [578, 33] on span "×" at bounding box center [577, 29] width 7 height 17
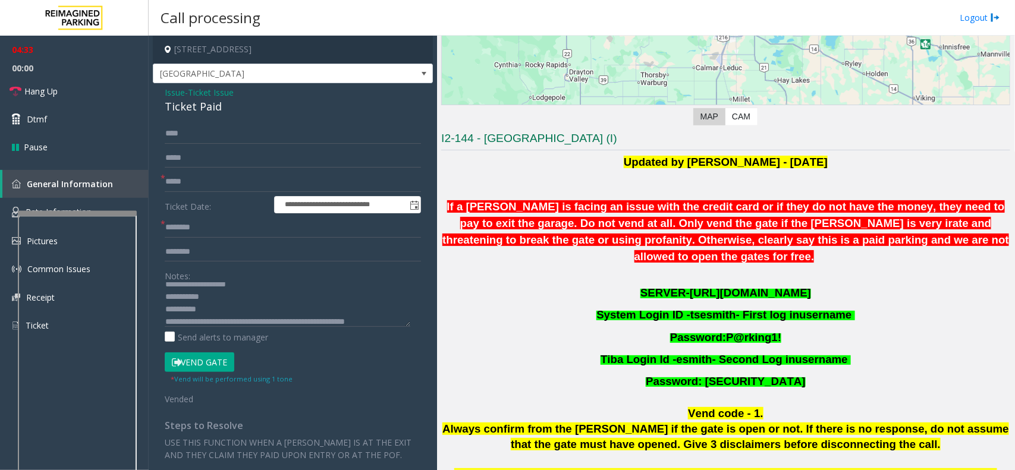
scroll to position [187, 0]
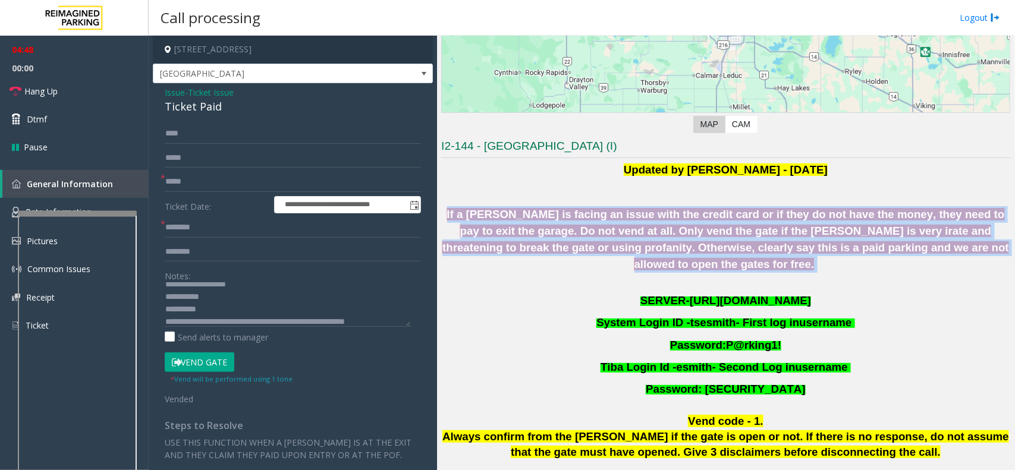
drag, startPoint x: 446, startPoint y: 211, endPoint x: 955, endPoint y: 251, distance: 511.0
click at [955, 251] on p "If a parker is facing an issue with the credit card or if they do not have the …" at bounding box center [725, 239] width 569 height 67
click at [955, 254] on p "If a parker is facing an issue with the credit card or if they do not have the …" at bounding box center [725, 239] width 569 height 67
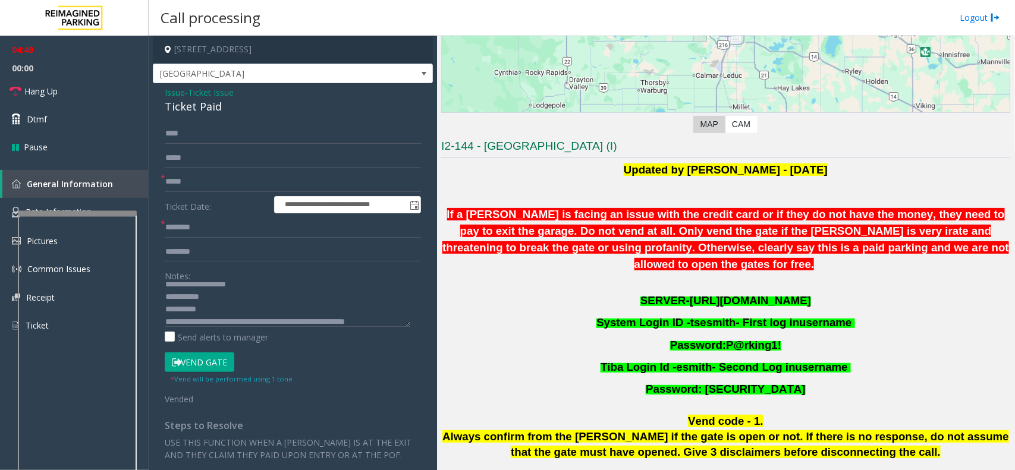
click at [881, 292] on p "SERVER- https://mayfairsouth.tibacloud.ca/" at bounding box center [725, 300] width 569 height 22
drag, startPoint x: 855, startPoint y: 364, endPoint x: 776, endPoint y: 351, distance: 79.5
click at [776, 356] on p "Tiba Login Id - esmith - Second Log in username" at bounding box center [725, 367] width 569 height 22
click at [855, 400] on p at bounding box center [725, 406] width 569 height 13
drag, startPoint x: 592, startPoint y: 147, endPoint x: 550, endPoint y: 163, distance: 44.8
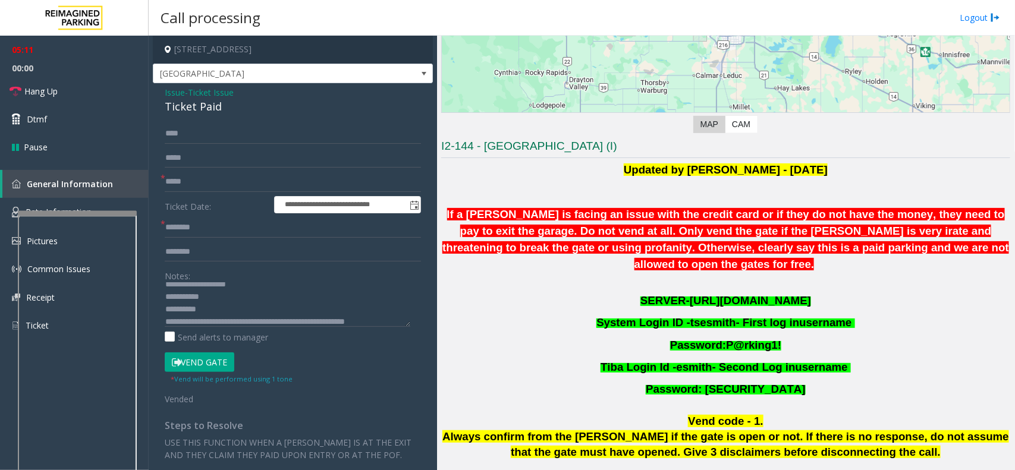
click at [556, 176] on p "Updated by Harmeet Singh - 16th June 2025" at bounding box center [725, 169] width 569 height 15
click at [387, 317] on textarea at bounding box center [288, 304] width 246 height 45
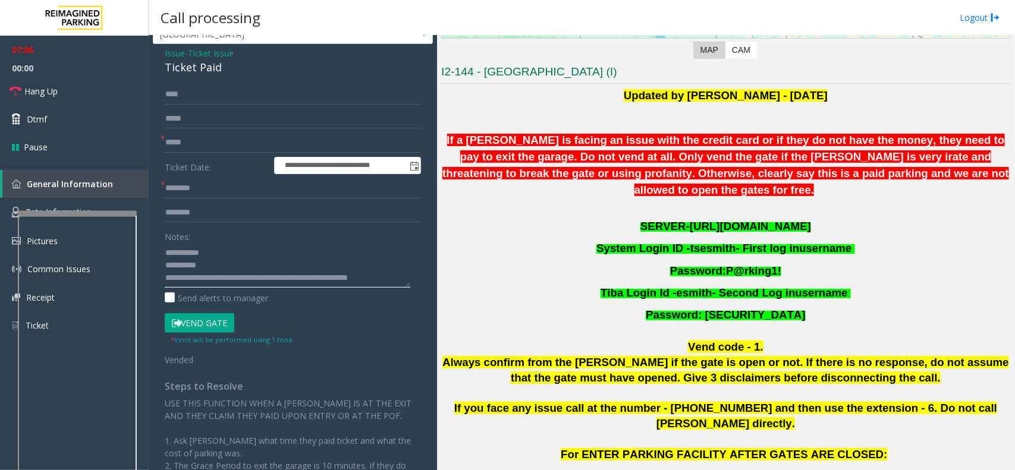
scroll to position [74, 0]
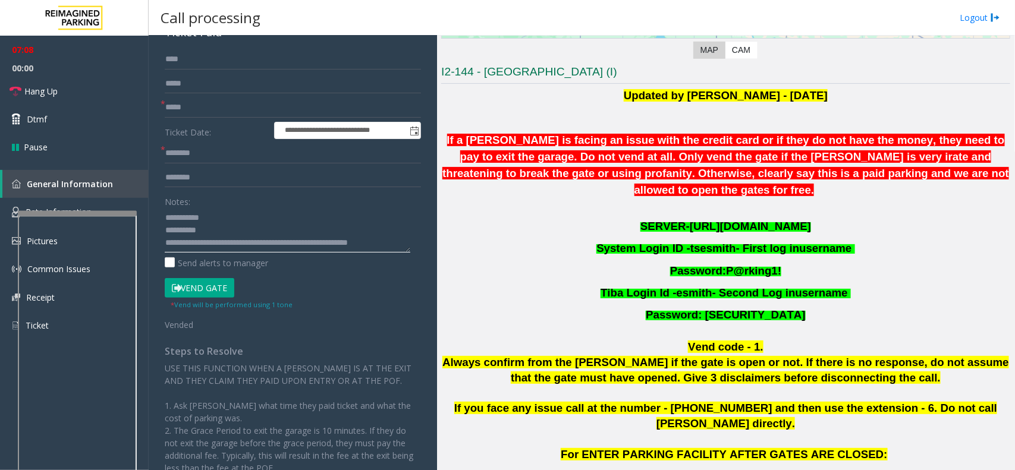
click at [390, 241] on textarea at bounding box center [288, 230] width 246 height 45
click at [78, 96] on link "Hang Up" at bounding box center [74, 91] width 149 height 28
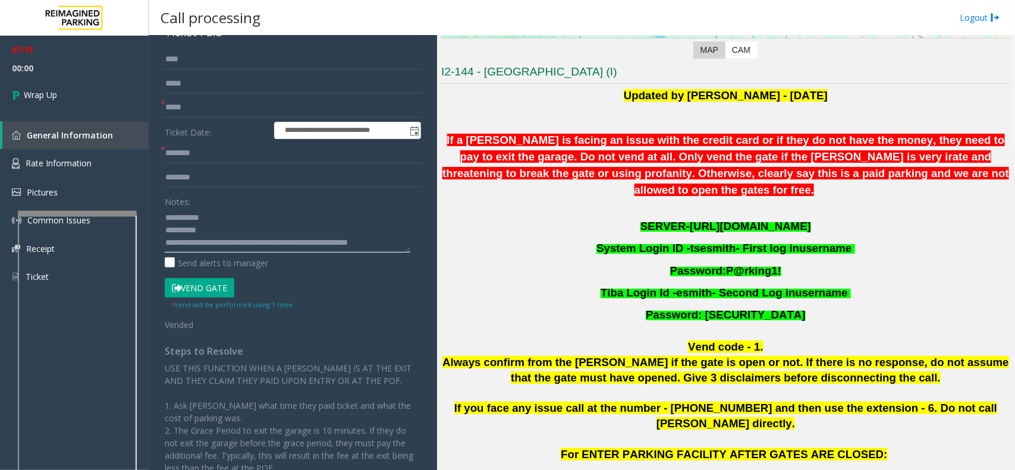
click at [386, 241] on textarea at bounding box center [288, 230] width 246 height 45
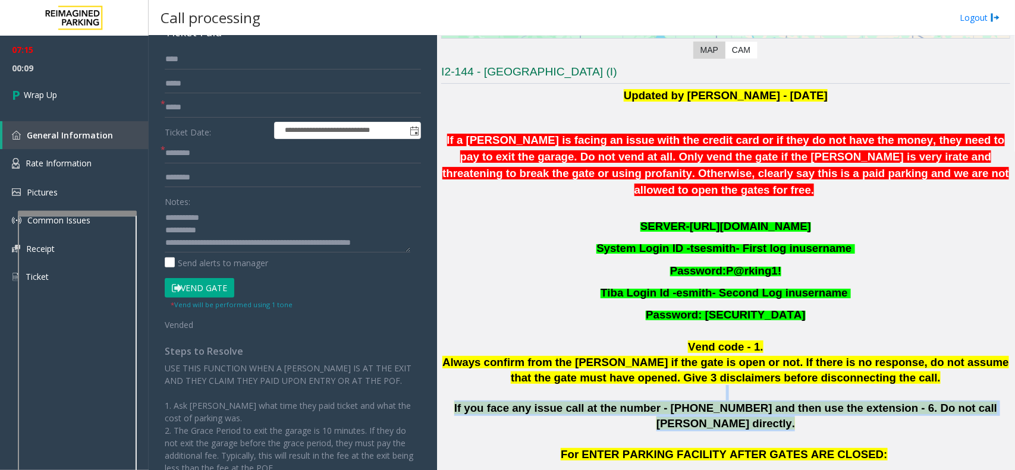
drag, startPoint x: 670, startPoint y: 382, endPoint x: 756, endPoint y: 400, distance: 88.1
click at [756, 400] on div "Updated by Harmeet Singh - 16th June 2025 If a parker is facing an issue with t…" at bounding box center [725, 283] width 569 height 390
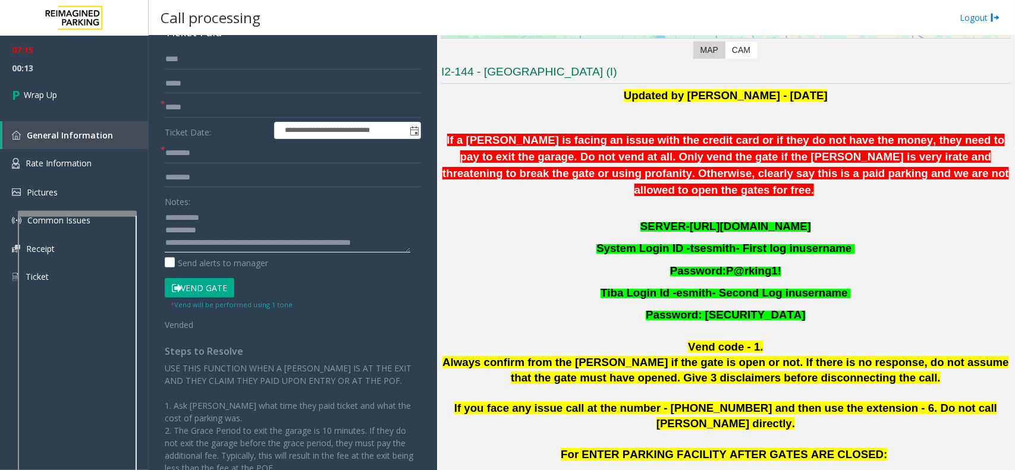
click at [386, 244] on textarea at bounding box center [288, 230] width 246 height 45
drag, startPoint x: 656, startPoint y: 395, endPoint x: 716, endPoint y: 391, distance: 60.8
click at [716, 402] on span "If you face any issue call at the number - 780-420-1976 and then use the extens…" at bounding box center [725, 416] width 543 height 28
click at [711, 432] on p at bounding box center [725, 439] width 569 height 15
click at [388, 240] on textarea at bounding box center [288, 230] width 246 height 45
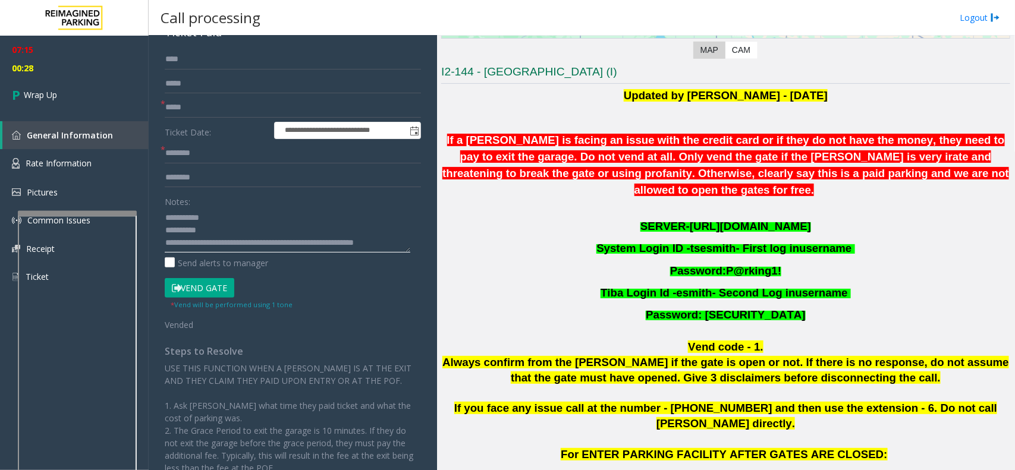
drag, startPoint x: 212, startPoint y: 239, endPoint x: 413, endPoint y: 257, distance: 202.4
click at [413, 257] on div "**********" at bounding box center [293, 298] width 274 height 499
click at [415, 279] on div "**********" at bounding box center [293, 298] width 274 height 499
click at [391, 244] on textarea at bounding box center [288, 230] width 246 height 45
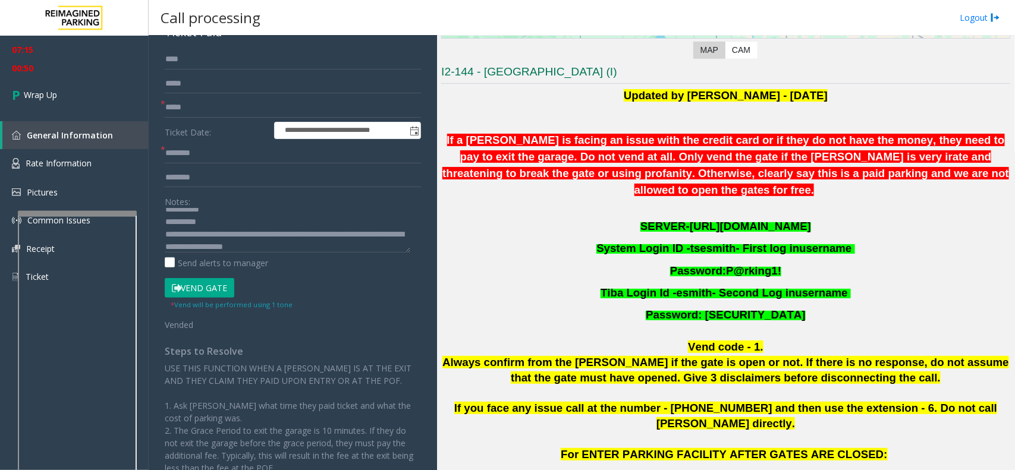
click at [657, 402] on span "If you face any issue call at the number - 780-420-1976 and then use the extens…" at bounding box center [725, 416] width 543 height 28
drag, startPoint x: 654, startPoint y: 393, endPoint x: 715, endPoint y: 386, distance: 61.6
click at [715, 402] on span "If you face any issue call at the number - 780-420-1976 and then use the extens…" at bounding box center [725, 416] width 543 height 28
copy span "780-420-1976"
click at [322, 253] on textarea at bounding box center [288, 230] width 246 height 45
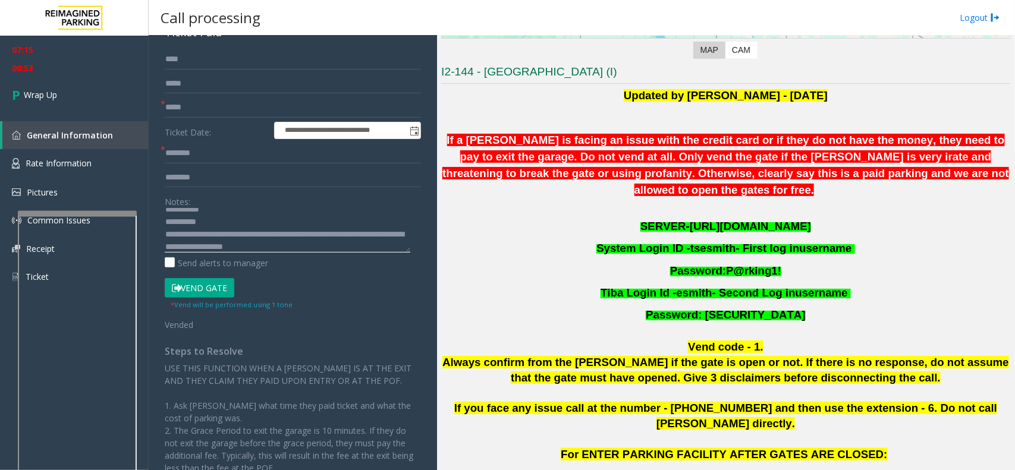
paste textarea "**********"
click at [302, 247] on textarea at bounding box center [288, 230] width 246 height 45
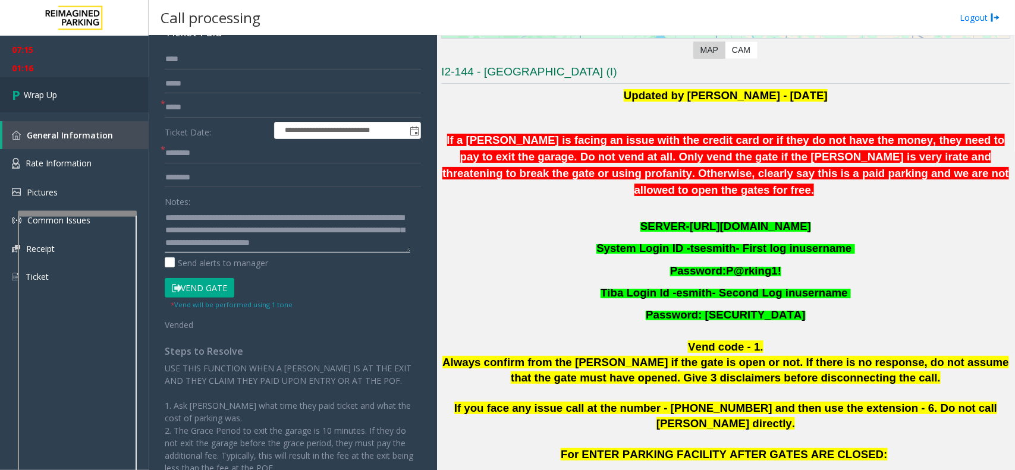
type textarea "**********"
click at [91, 93] on link "Wrap Up" at bounding box center [74, 94] width 149 height 35
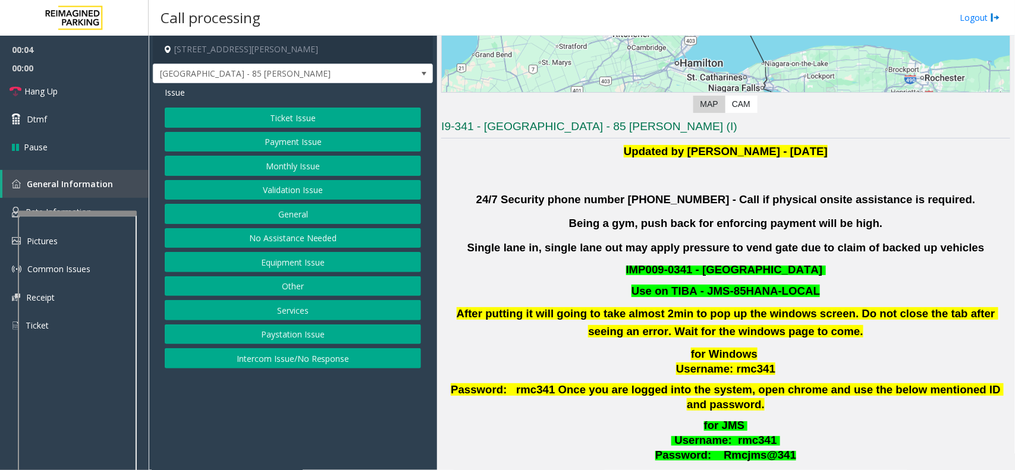
scroll to position [297, 0]
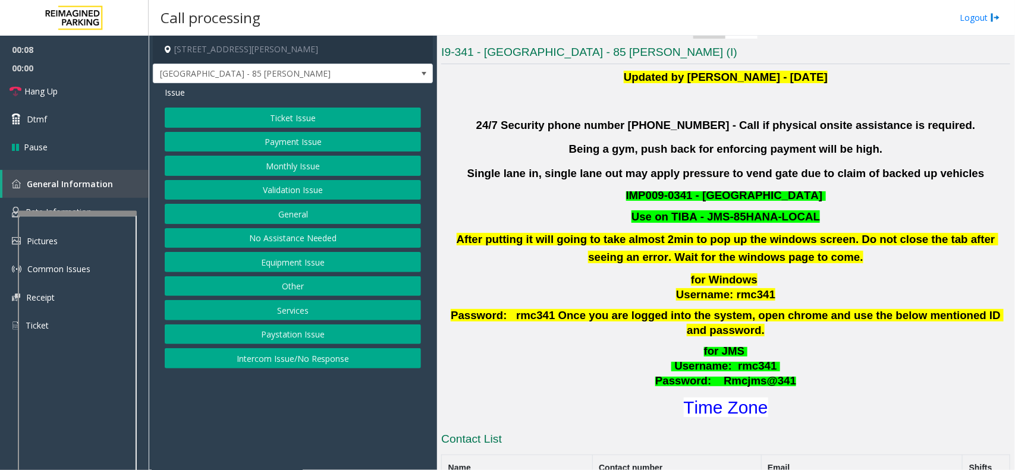
click at [313, 195] on button "Validation Issue" at bounding box center [293, 190] width 256 height 20
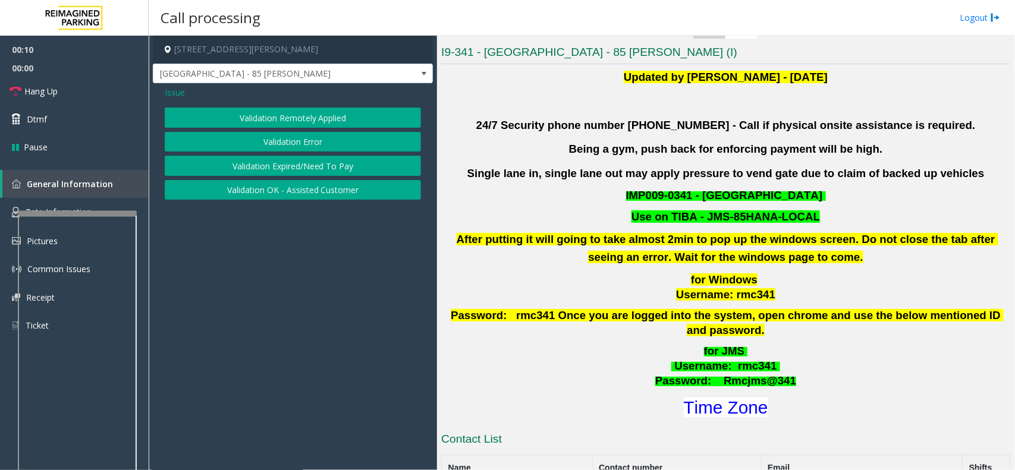
click at [292, 149] on button "Validation Error" at bounding box center [293, 142] width 256 height 20
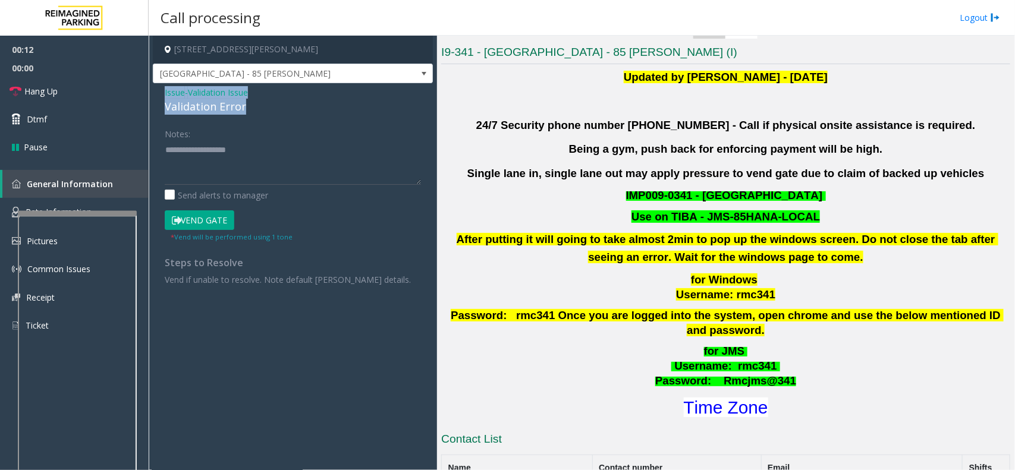
drag, startPoint x: 208, startPoint y: 105, endPoint x: 162, endPoint y: 96, distance: 47.2
click at [162, 96] on div "Issue - Validation Issue Validation Error Notes: Send alerts to manager Vend Ga…" at bounding box center [293, 190] width 280 height 214
click at [203, 155] on textarea at bounding box center [293, 162] width 256 height 45
drag, startPoint x: 194, startPoint y: 150, endPoint x: 254, endPoint y: 162, distance: 61.3
click at [248, 165] on textarea at bounding box center [293, 162] width 256 height 45
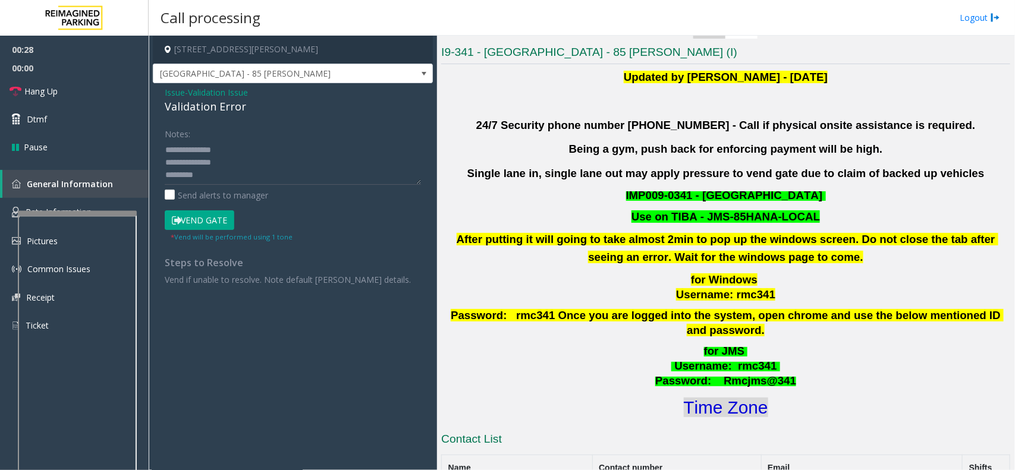
click at [687, 398] on font "Time Zone" at bounding box center [726, 408] width 84 height 20
click at [206, 224] on button "Vend Gate" at bounding box center [200, 220] width 70 height 20
click at [214, 174] on textarea at bounding box center [293, 162] width 256 height 45
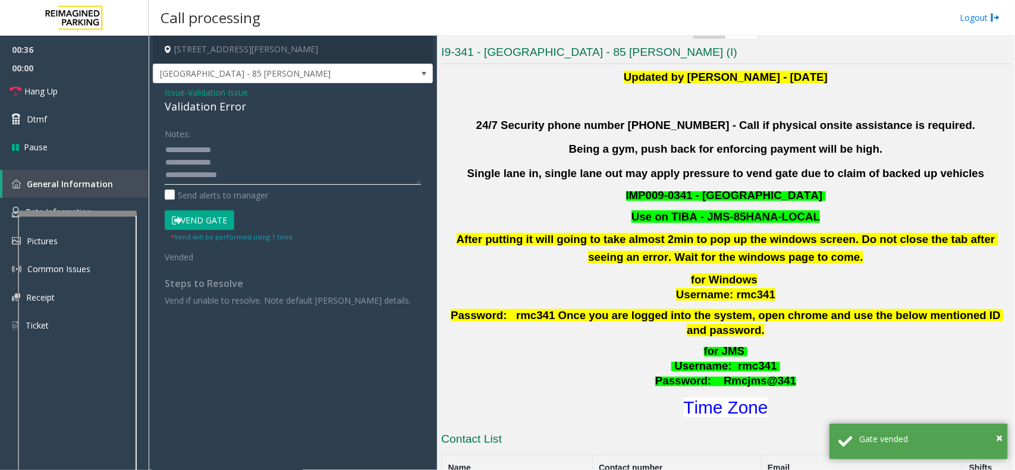
click at [226, 144] on textarea at bounding box center [293, 162] width 256 height 45
click at [105, 93] on link "Hang Up" at bounding box center [74, 91] width 149 height 28
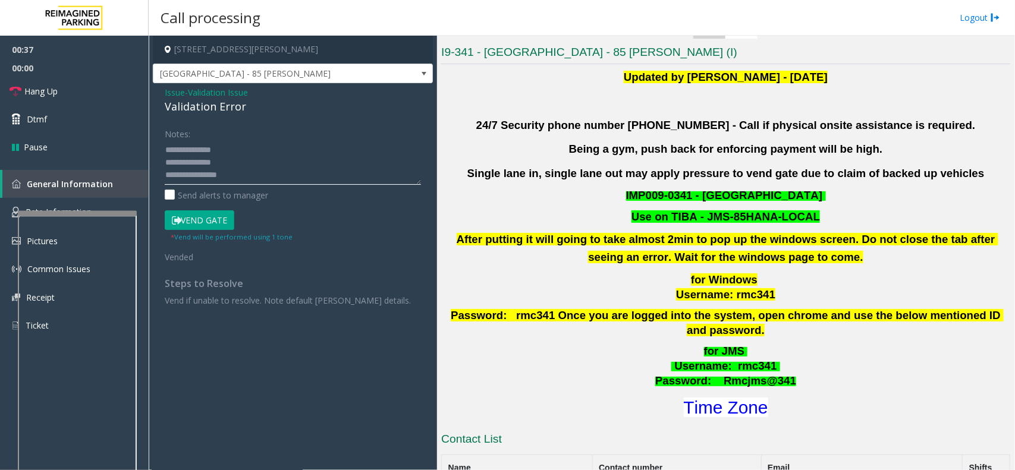
click at [237, 147] on textarea at bounding box center [293, 162] width 256 height 45
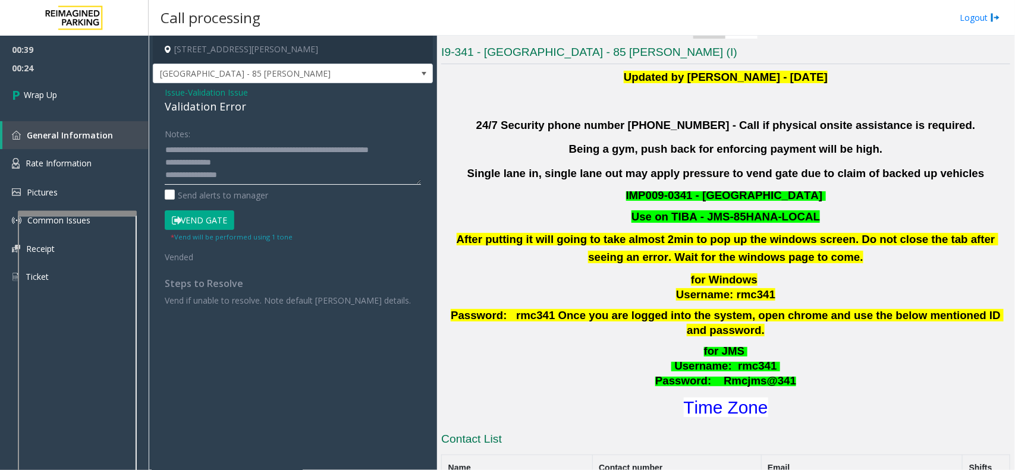
click at [235, 179] on textarea at bounding box center [293, 162] width 256 height 45
click at [235, 178] on textarea at bounding box center [293, 162] width 256 height 45
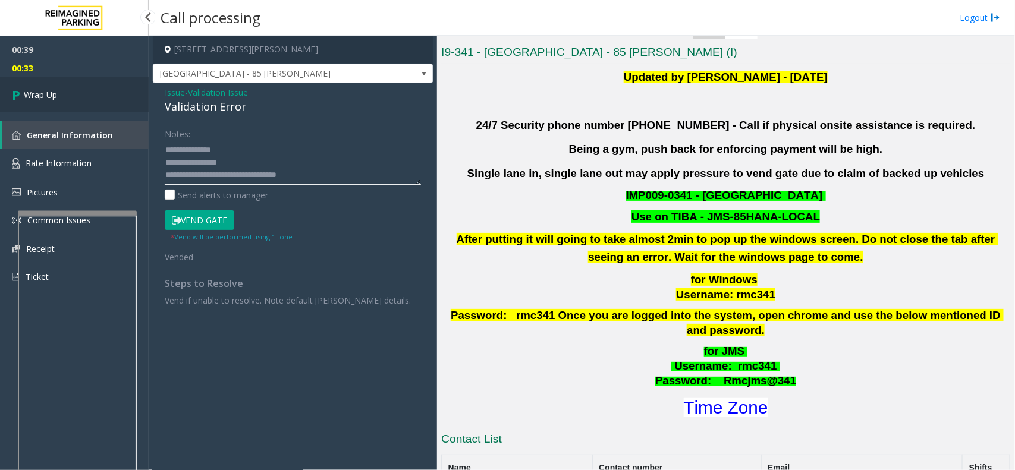
type textarea "**********"
click at [49, 90] on span "Wrap Up" at bounding box center [40, 95] width 33 height 12
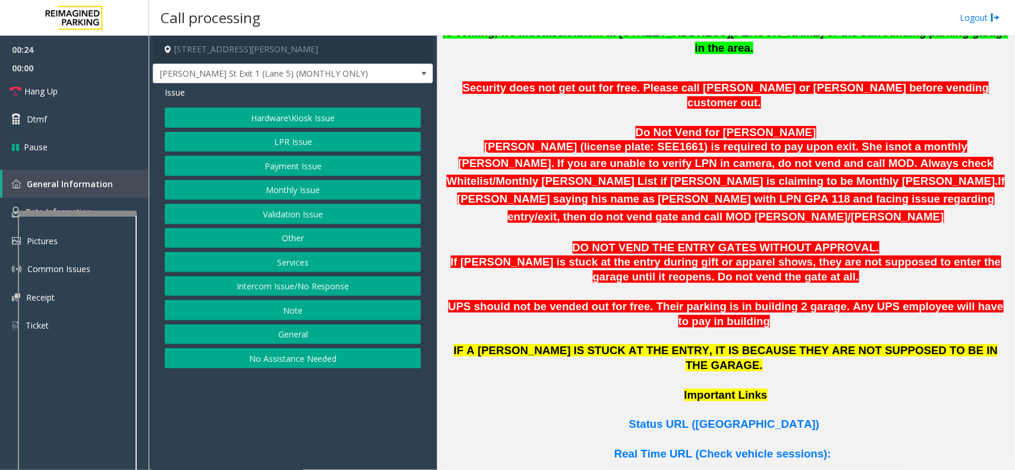
scroll to position [743, 0]
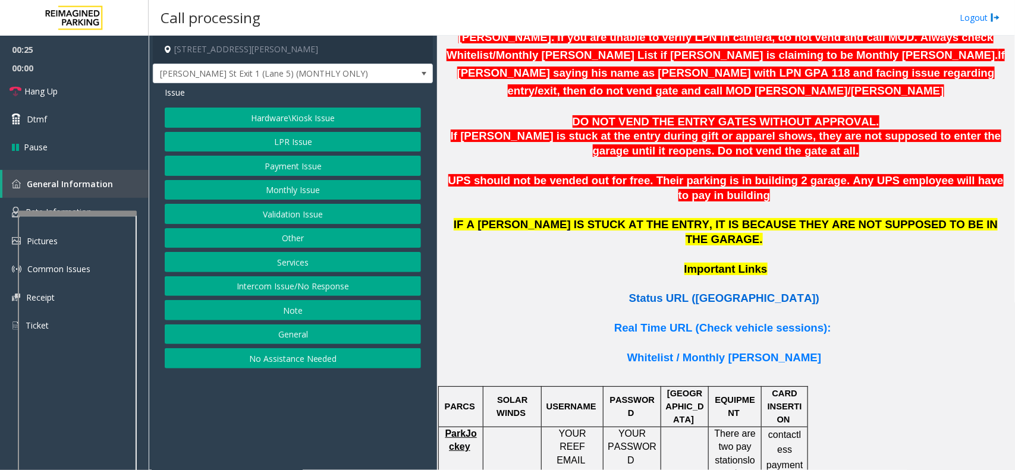
click at [703, 292] on span "Status URL (Vend Gate)" at bounding box center [724, 298] width 190 height 12
click at [287, 143] on button "LPR Issue" at bounding box center [293, 142] width 256 height 20
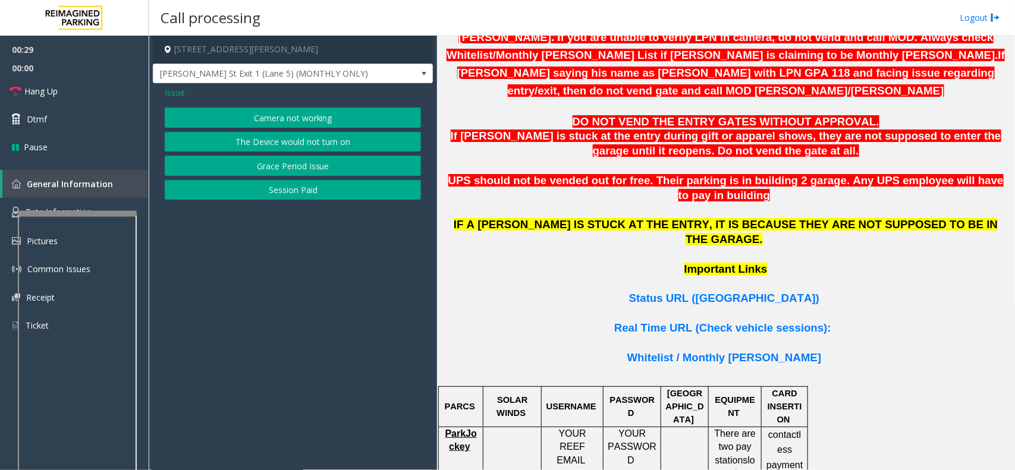
click at [305, 111] on button "Camera not working" at bounding box center [293, 118] width 256 height 20
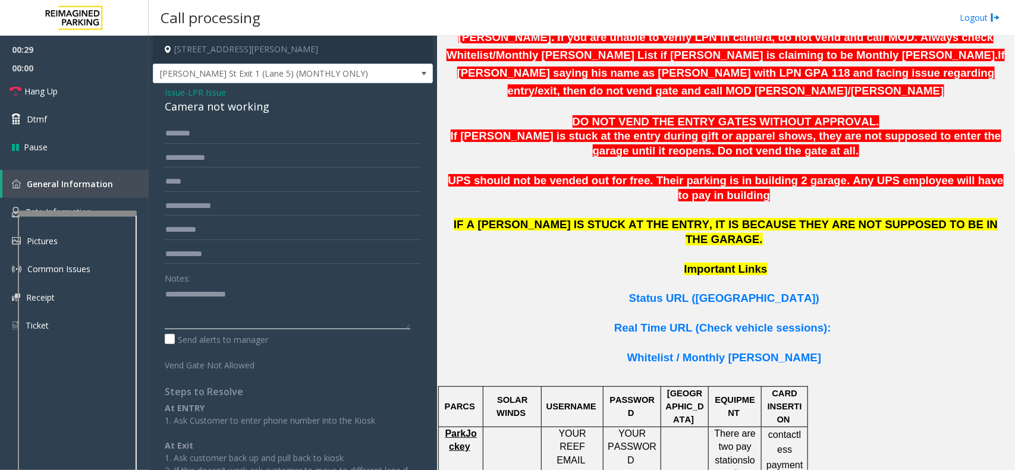
click at [207, 291] on textarea at bounding box center [288, 307] width 246 height 45
type textarea "**********"
click at [226, 152] on input "text" at bounding box center [293, 158] width 256 height 20
click at [190, 153] on input "text" at bounding box center [293, 158] width 256 height 20
click at [180, 167] on input "*******" at bounding box center [293, 158] width 256 height 20
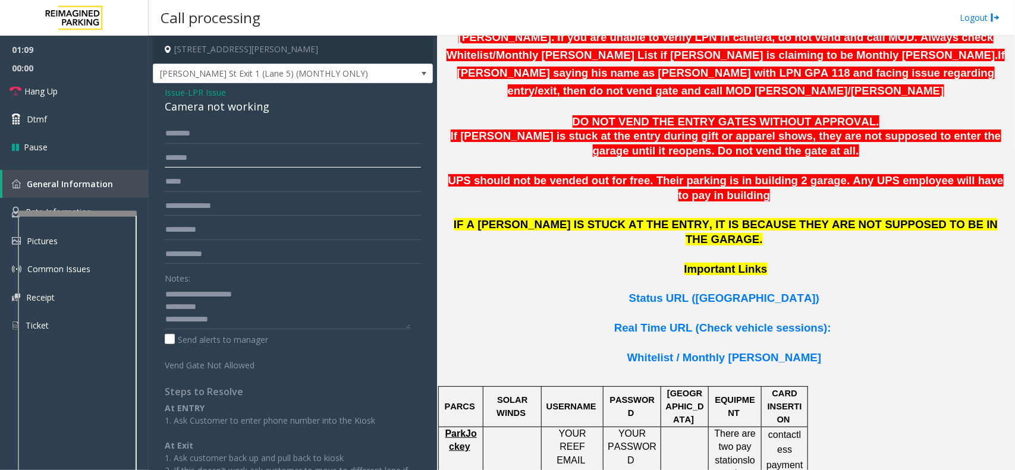
click at [185, 168] on input "*******" at bounding box center [293, 158] width 256 height 20
click at [188, 168] on input "*******" at bounding box center [293, 158] width 256 height 20
click at [193, 168] on input "*******" at bounding box center [293, 158] width 256 height 20
click at [203, 168] on input "*******" at bounding box center [293, 158] width 256 height 20
type input "*******"
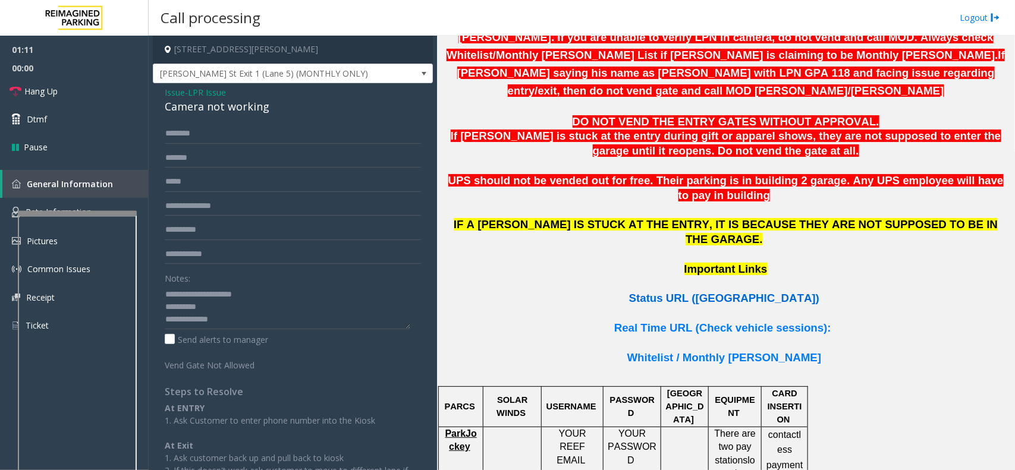
click at [712, 292] on span "Status URL (Vend Gate)" at bounding box center [724, 298] width 190 height 12
click at [175, 158] on input "*******" at bounding box center [293, 158] width 256 height 20
drag, startPoint x: 228, startPoint y: 171, endPoint x: 235, endPoint y: 159, distance: 13.4
click at [234, 160] on form "******* Notes: Send alerts to manager Vend Gate Not Allowed" at bounding box center [293, 248] width 256 height 248
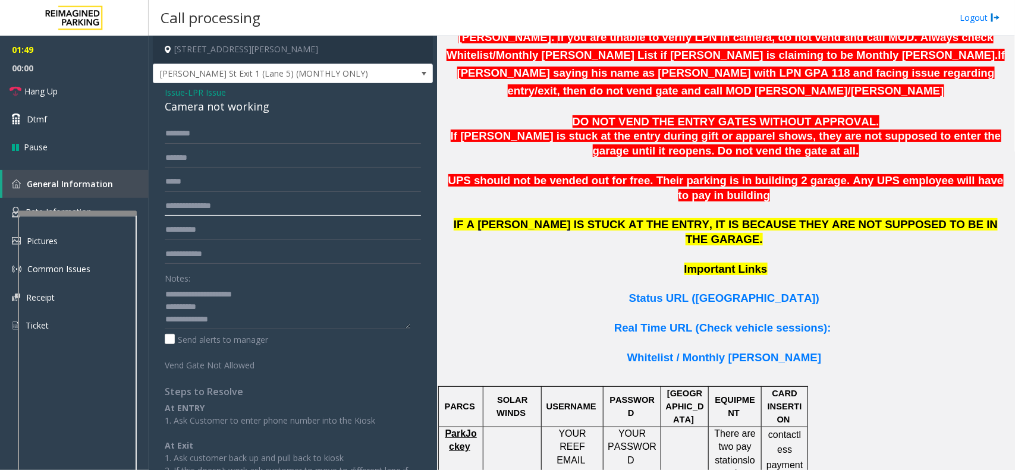
click at [214, 212] on input "text" at bounding box center [293, 206] width 256 height 20
click at [477, 49] on p "Namisha Gilani (license plate: SEE1661) is required to pay upon exit. She is no…" at bounding box center [725, 57] width 569 height 86
click at [331, 170] on form "******* Notes: Send alerts to manager Vend Gate Not Allowed" at bounding box center [293, 248] width 256 height 248
click at [292, 165] on input "*******" at bounding box center [293, 158] width 256 height 20
click at [87, 100] on link "Hang Up" at bounding box center [74, 91] width 149 height 28
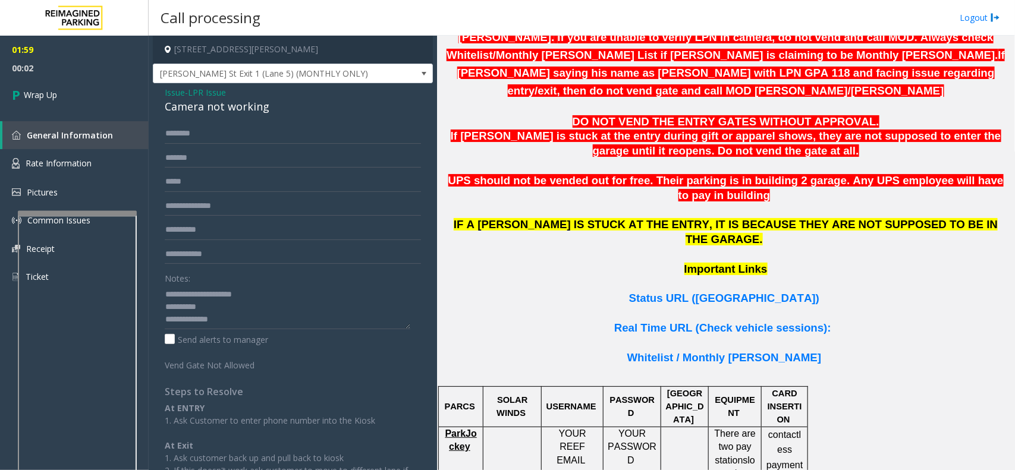
click at [171, 95] on span "Issue" at bounding box center [175, 92] width 20 height 12
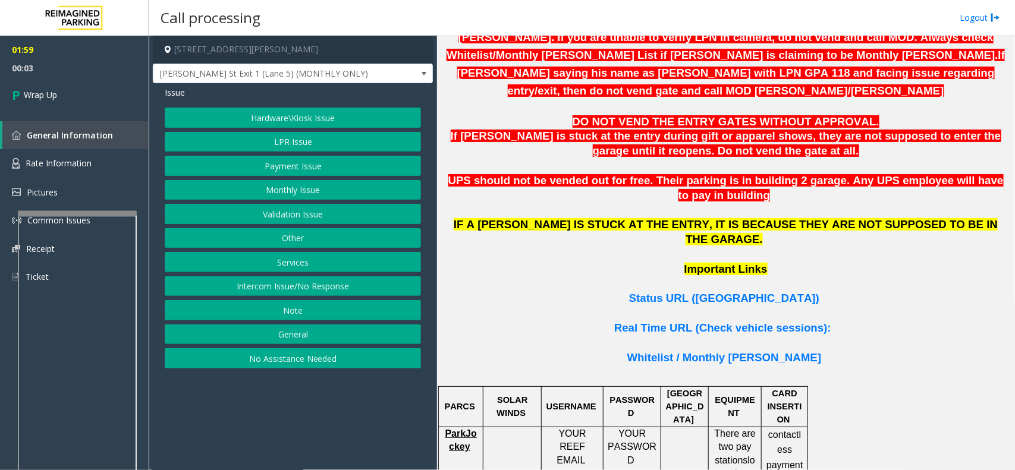
click at [256, 115] on button "Hardware\Kiosk Issue" at bounding box center [293, 118] width 256 height 20
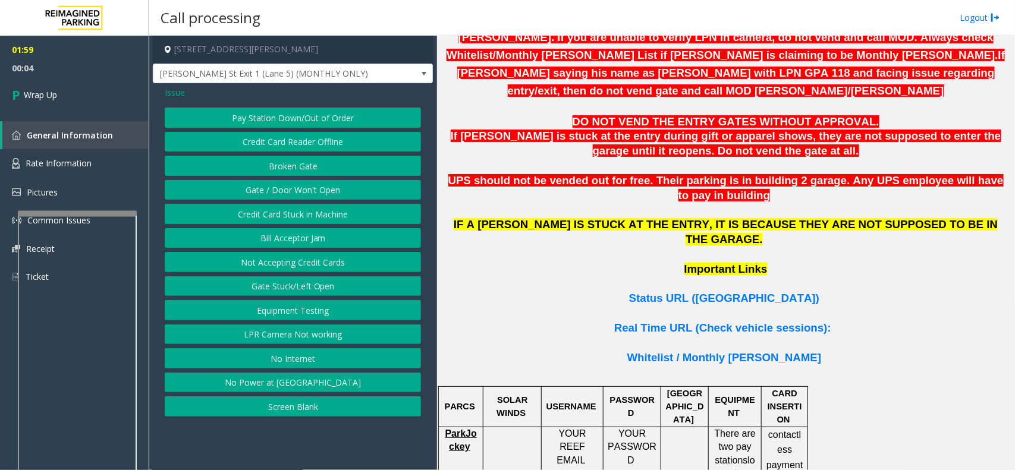
click at [273, 190] on button "Gate / Door Won't Open" at bounding box center [293, 190] width 256 height 20
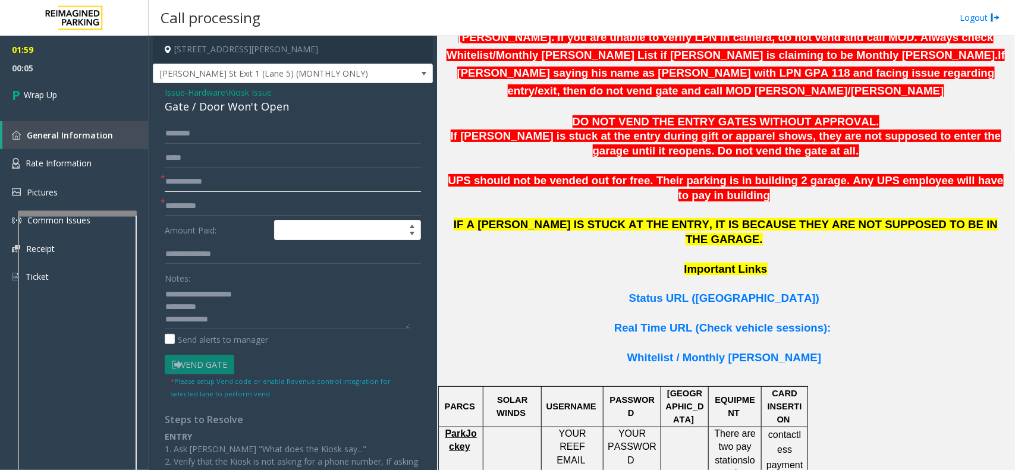
click at [235, 185] on input "text" at bounding box center [293, 182] width 256 height 20
type input "**"
click at [245, 199] on input "text" at bounding box center [293, 206] width 256 height 20
type input "**"
click at [171, 94] on span "Issue" at bounding box center [175, 92] width 20 height 12
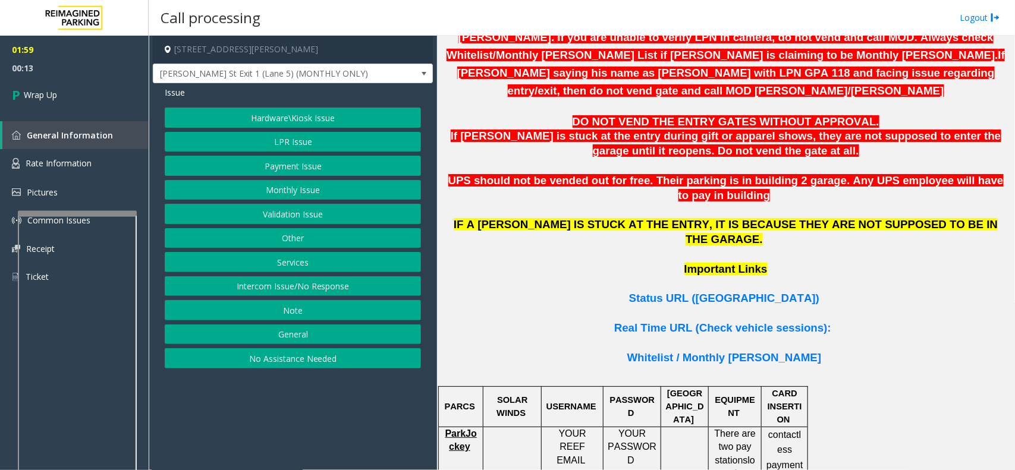
click at [253, 139] on button "LPR Issue" at bounding box center [293, 142] width 256 height 20
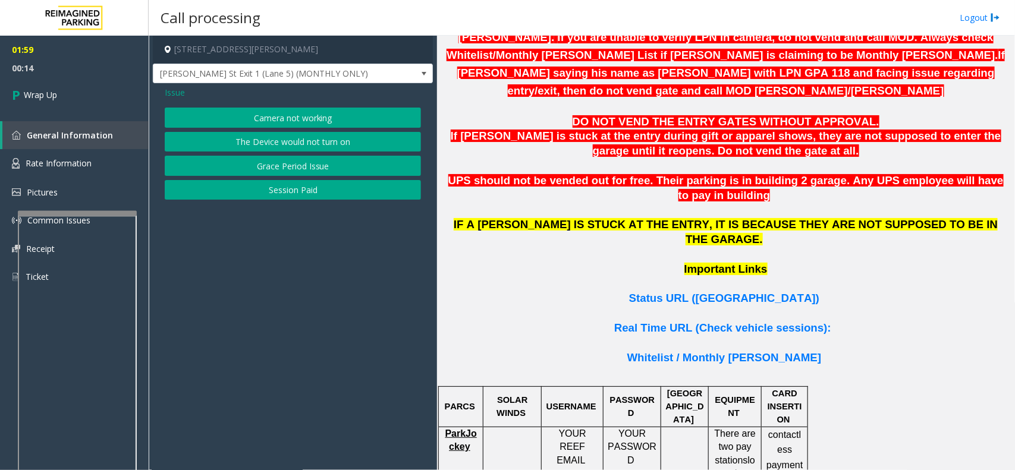
click at [284, 121] on button "Camera not working" at bounding box center [293, 118] width 256 height 20
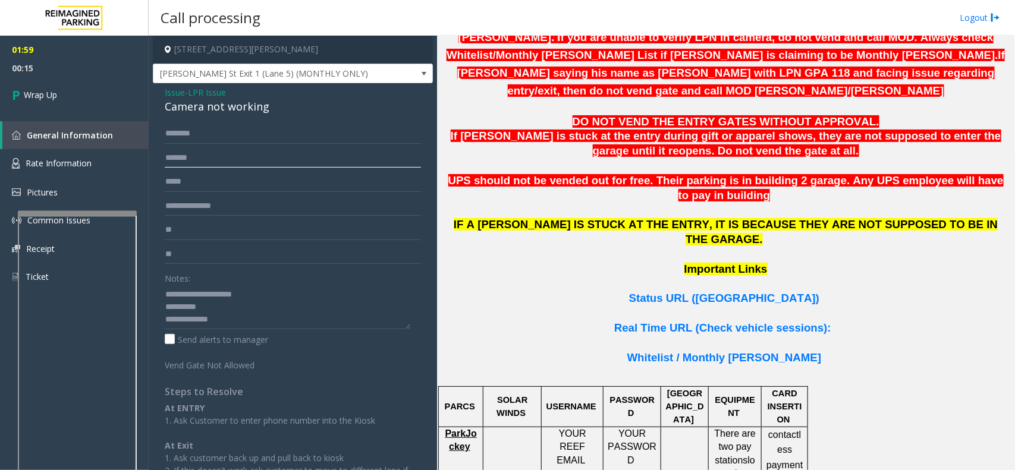
drag, startPoint x: 213, startPoint y: 159, endPoint x: 158, endPoint y: 147, distance: 55.8
click at [158, 147] on div "******* ** ** Notes: Send alerts to manager Vend Gate Not Allowed Steps to Reso…" at bounding box center [293, 325] width 274 height 403
click at [177, 95] on span "Issue" at bounding box center [175, 92] width 20 height 12
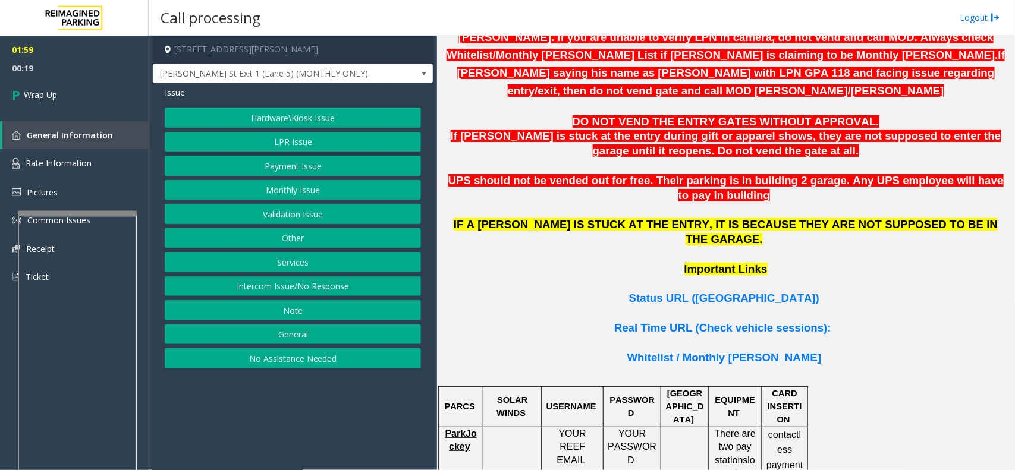
click at [275, 124] on button "Hardware\Kiosk Issue" at bounding box center [293, 118] width 256 height 20
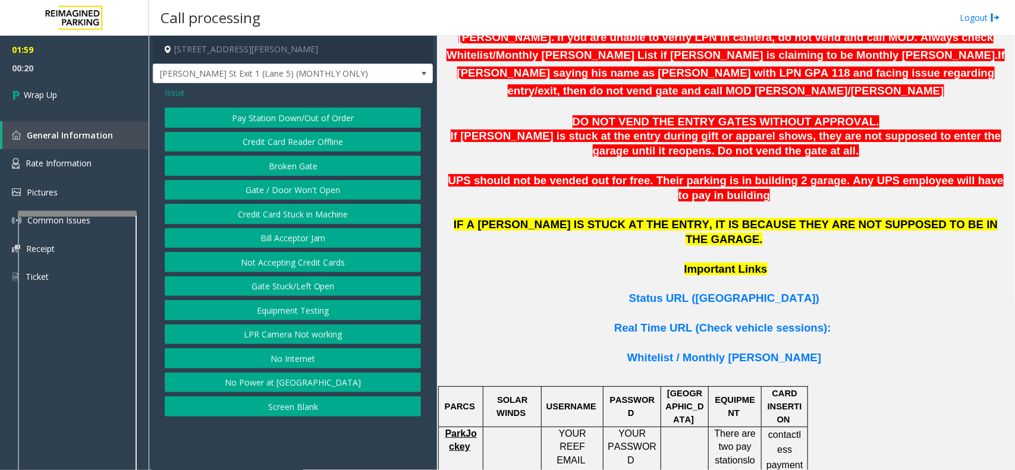
click at [262, 191] on button "Gate / Door Won't Open" at bounding box center [293, 190] width 256 height 20
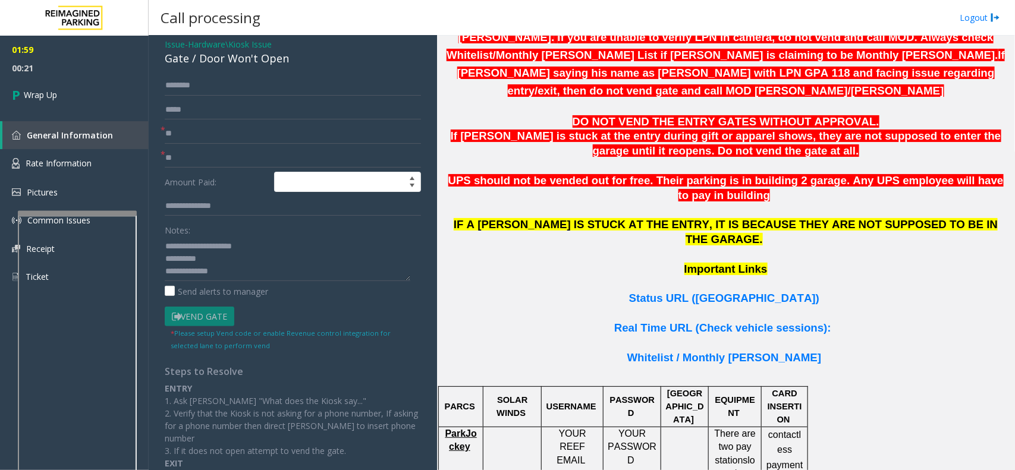
scroll to position [74, 0]
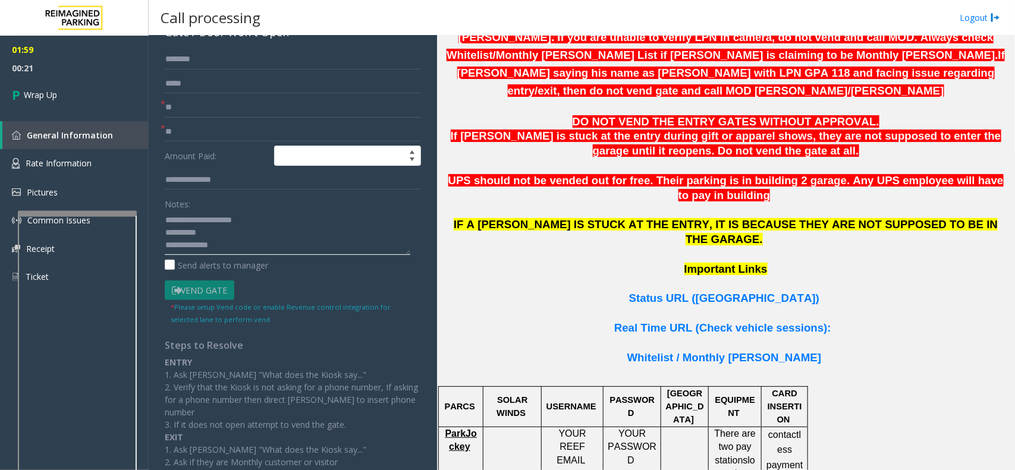
click at [225, 233] on textarea at bounding box center [288, 232] width 246 height 45
paste textarea "*******"
click at [236, 257] on div "Notes: Send alerts to manager" at bounding box center [293, 233] width 256 height 78
click at [235, 246] on textarea at bounding box center [288, 232] width 246 height 45
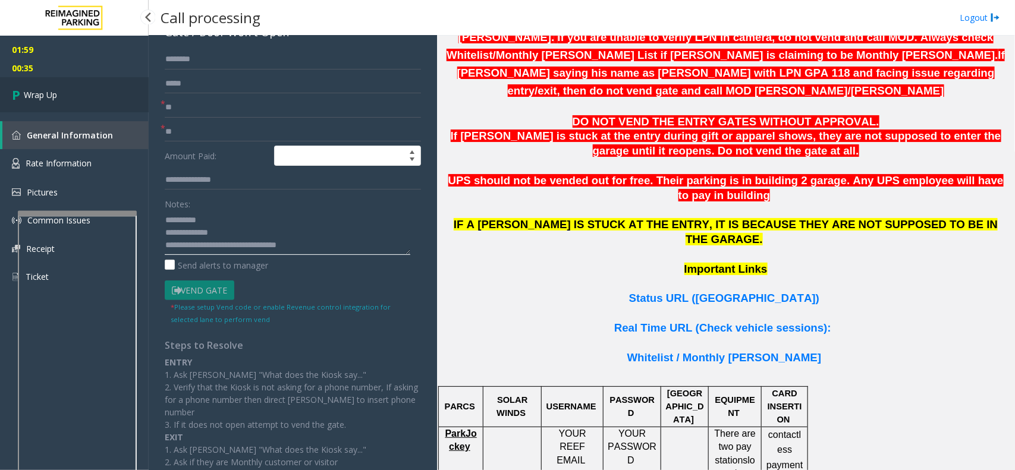
type textarea "**********"
click at [56, 99] on span "Wrap Up" at bounding box center [40, 95] width 33 height 12
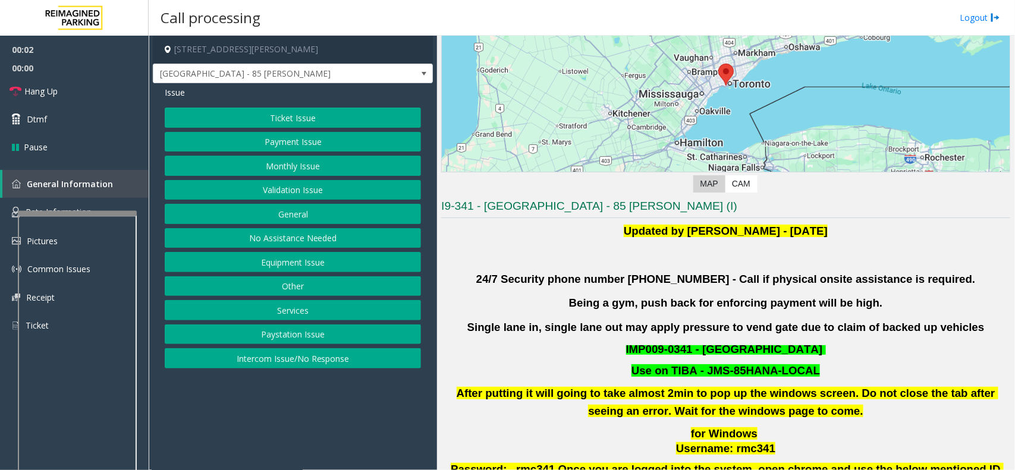
scroll to position [149, 0]
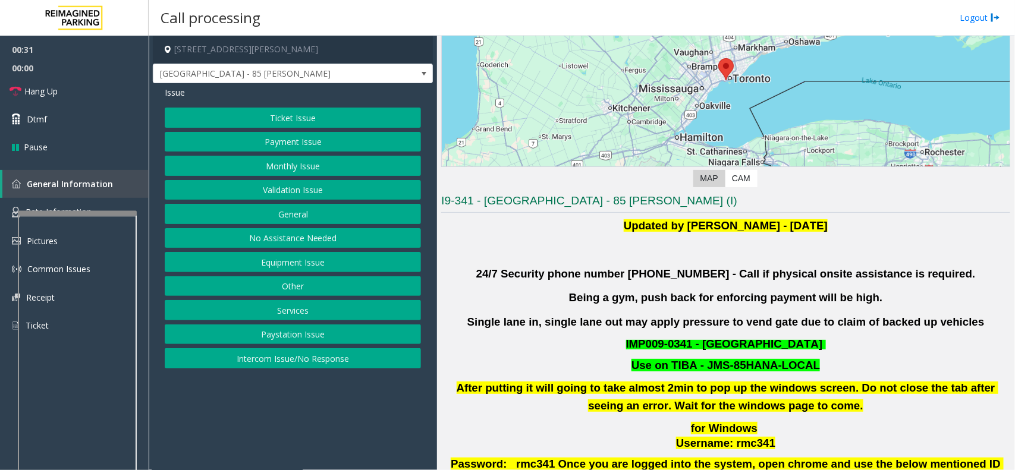
click at [299, 192] on button "Validation Issue" at bounding box center [293, 190] width 256 height 20
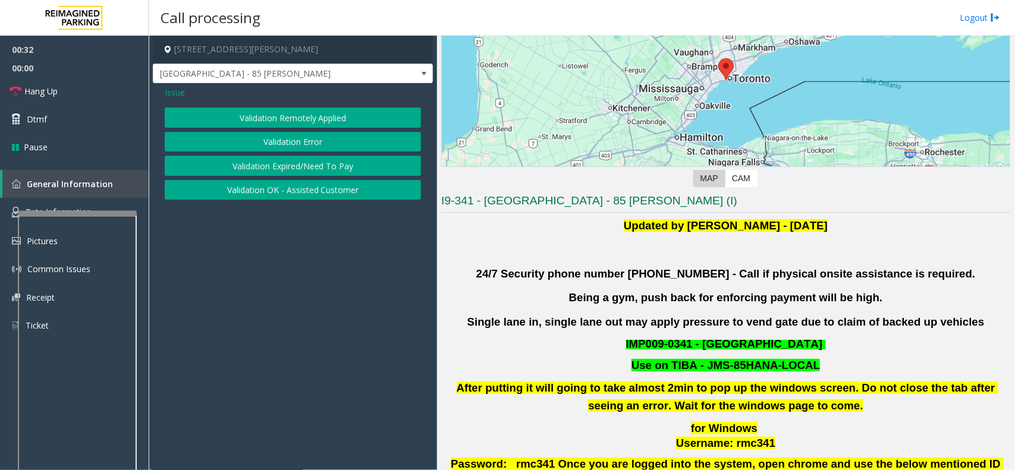
click at [300, 147] on button "Validation Error" at bounding box center [293, 142] width 256 height 20
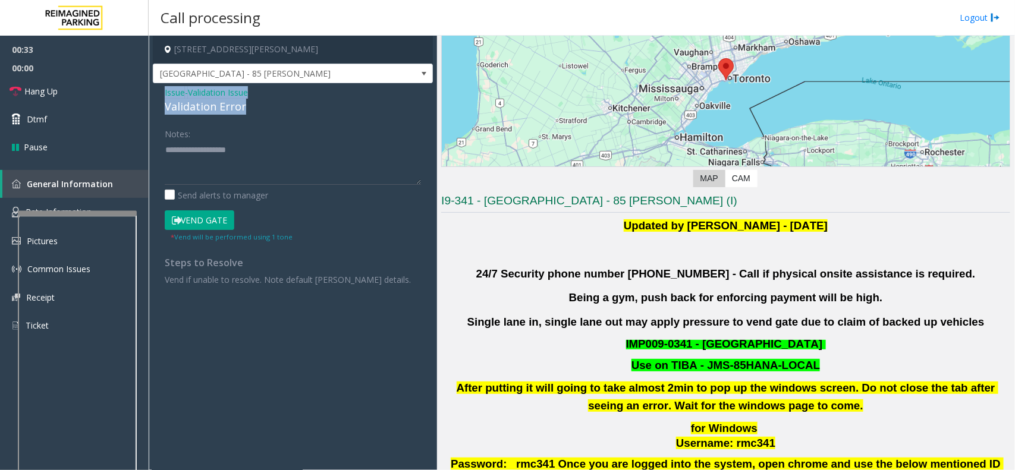
drag, startPoint x: 239, startPoint y: 113, endPoint x: 168, endPoint y: 96, distance: 72.8
click at [162, 93] on div "Issue - Validation Issue Validation Error Notes: Send alerts to manager Vend Ga…" at bounding box center [293, 190] width 280 height 214
click at [259, 162] on textarea at bounding box center [293, 162] width 256 height 45
drag, startPoint x: 247, startPoint y: 162, endPoint x: 205, endPoint y: 170, distance: 43.0
click at [205, 170] on textarea at bounding box center [293, 162] width 256 height 45
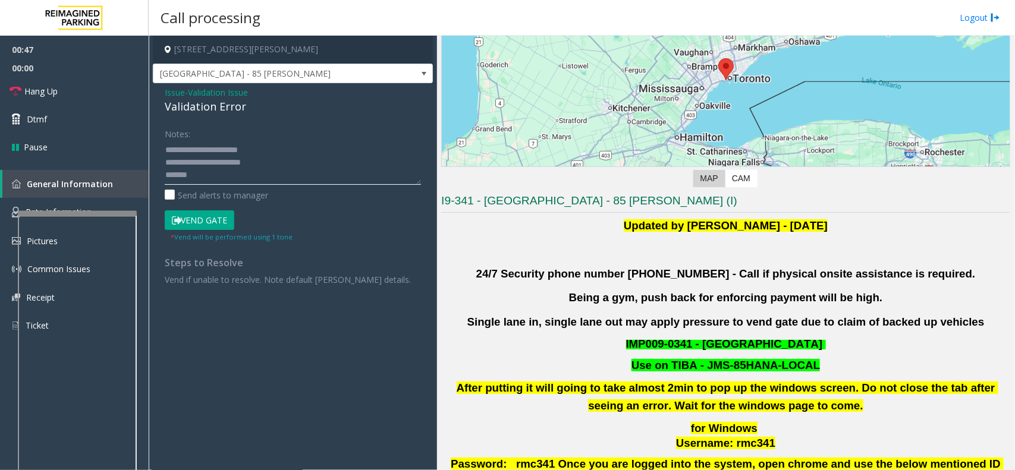
scroll to position [8, 0]
click at [266, 160] on textarea at bounding box center [293, 162] width 256 height 45
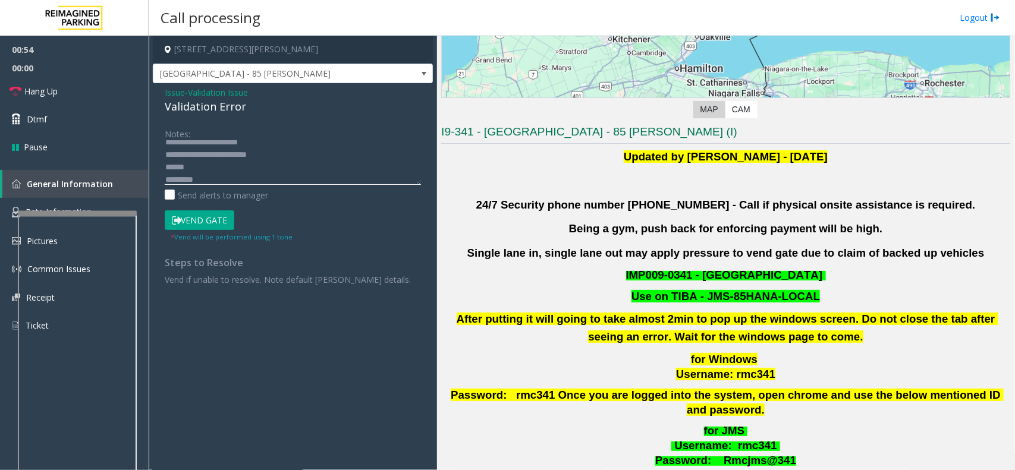
scroll to position [297, 0]
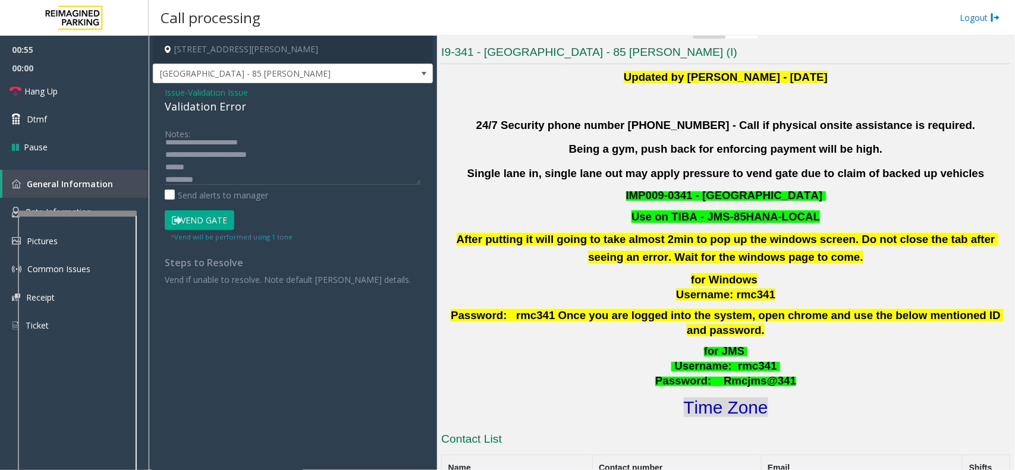
click at [709, 398] on font "Time Zone" at bounding box center [726, 408] width 84 height 20
click at [165, 165] on textarea at bounding box center [293, 162] width 256 height 45
click at [221, 174] on textarea at bounding box center [293, 162] width 256 height 45
click at [209, 226] on button "Vend Gate" at bounding box center [200, 220] width 70 height 20
click at [256, 185] on div "Notes: Send alerts to manager" at bounding box center [293, 163] width 256 height 78
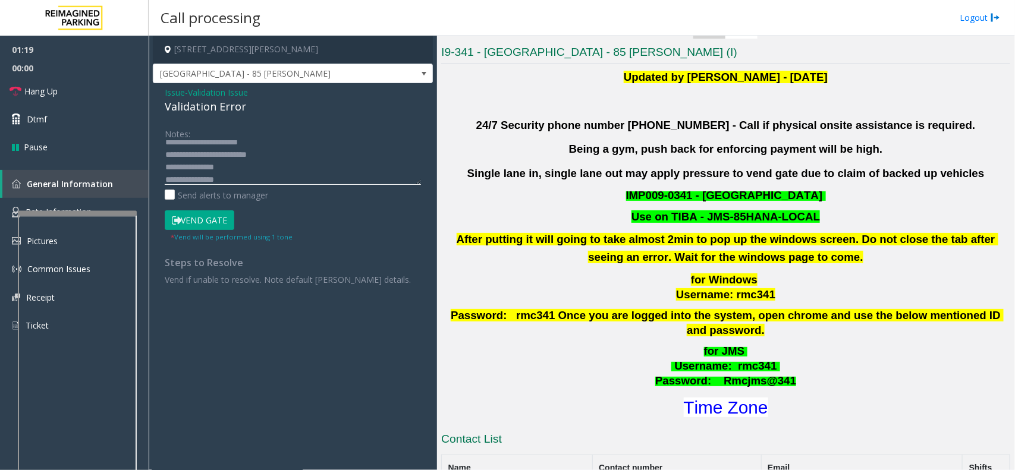
click at [247, 180] on textarea at bounding box center [293, 162] width 256 height 45
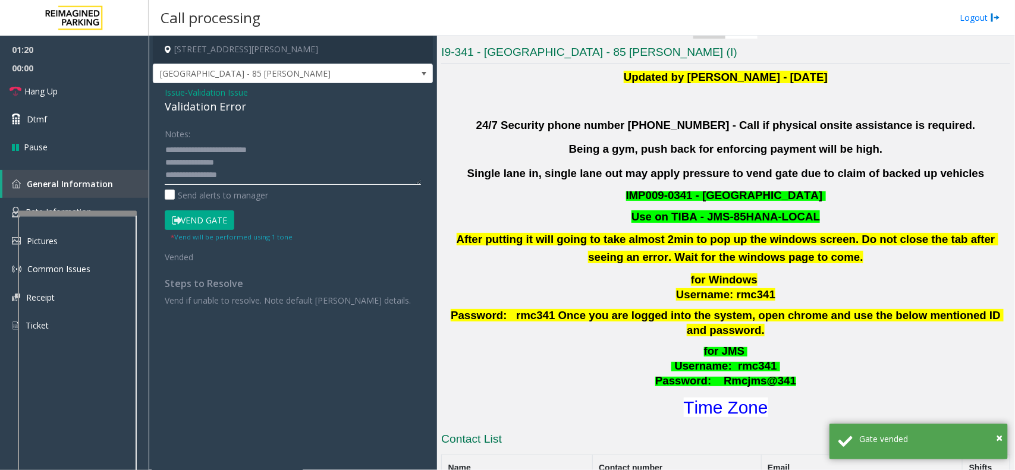
scroll to position [21, 0]
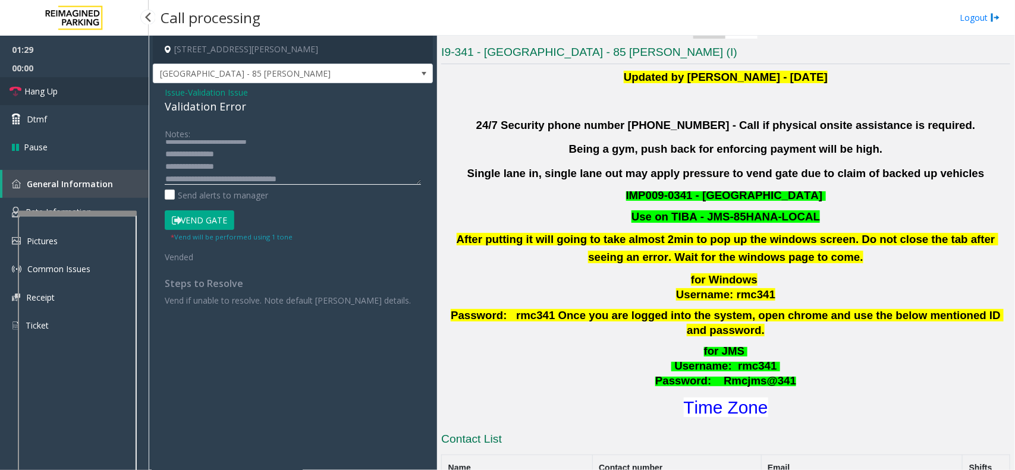
type textarea "**********"
click at [39, 92] on span "Hang Up" at bounding box center [40, 91] width 33 height 12
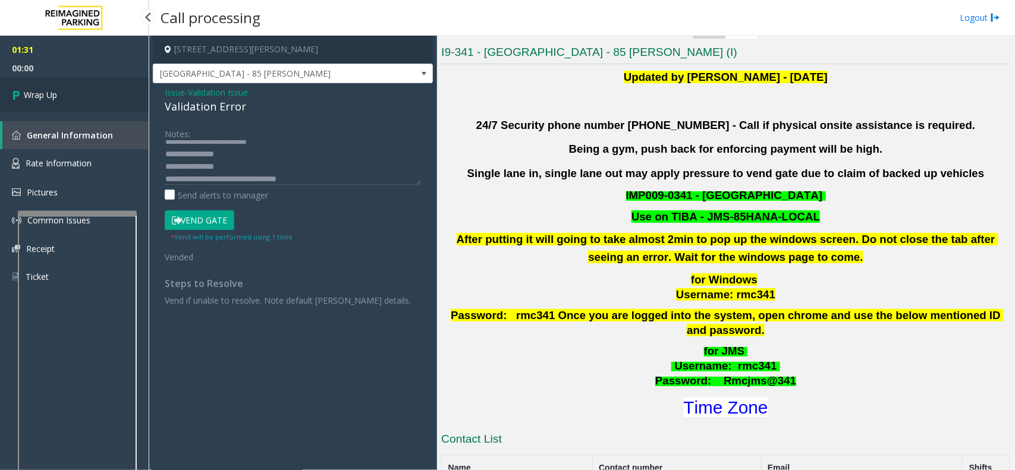
click at [42, 90] on span "Wrap Up" at bounding box center [40, 95] width 33 height 12
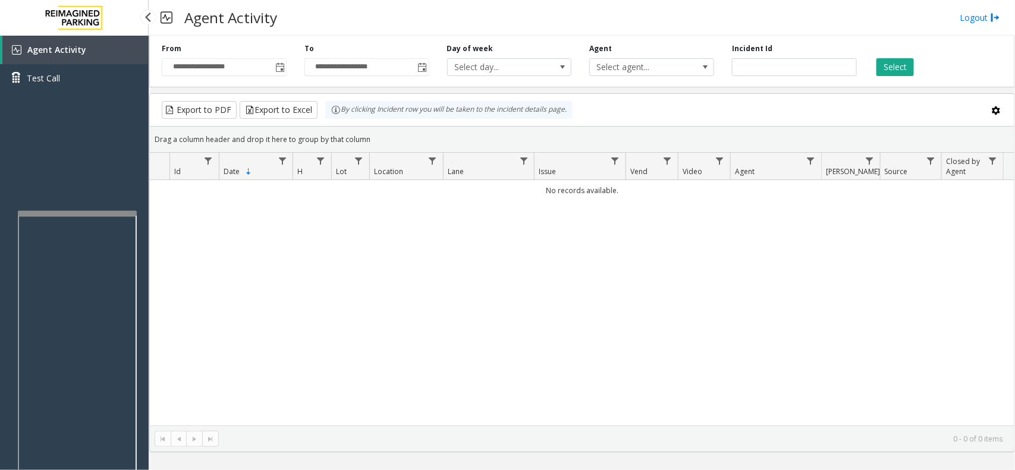
click at [45, 49] on span "Agent Activity" at bounding box center [56, 49] width 59 height 11
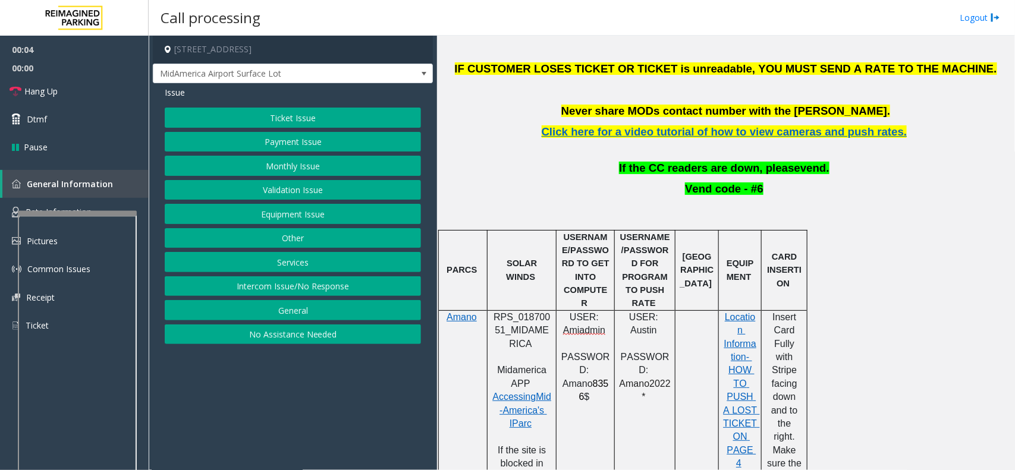
scroll to position [520, 0]
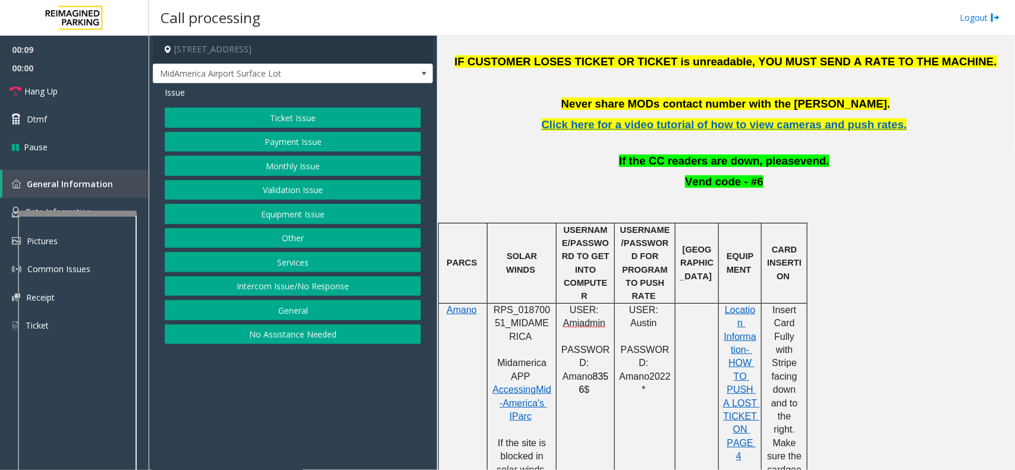
click at [241, 164] on button "Monthly Issue" at bounding box center [293, 166] width 256 height 20
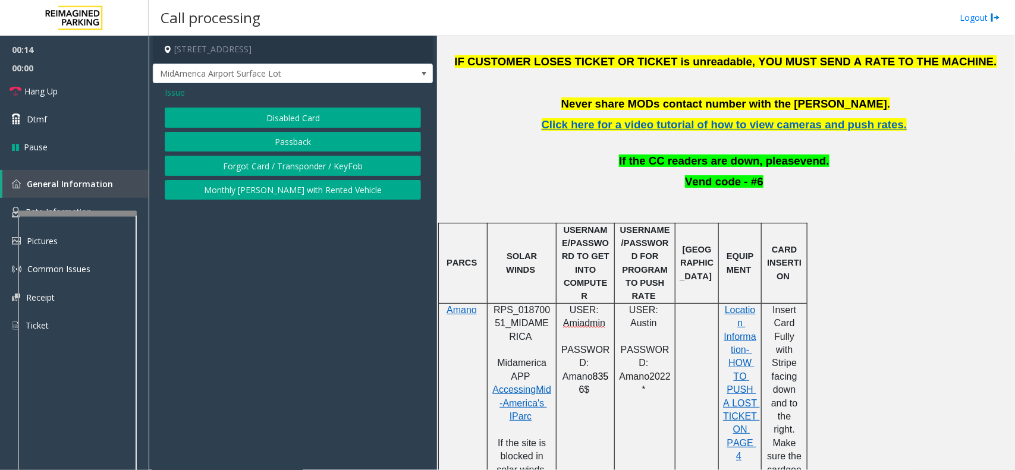
click at [260, 116] on button "Disabled Card" at bounding box center [293, 118] width 256 height 20
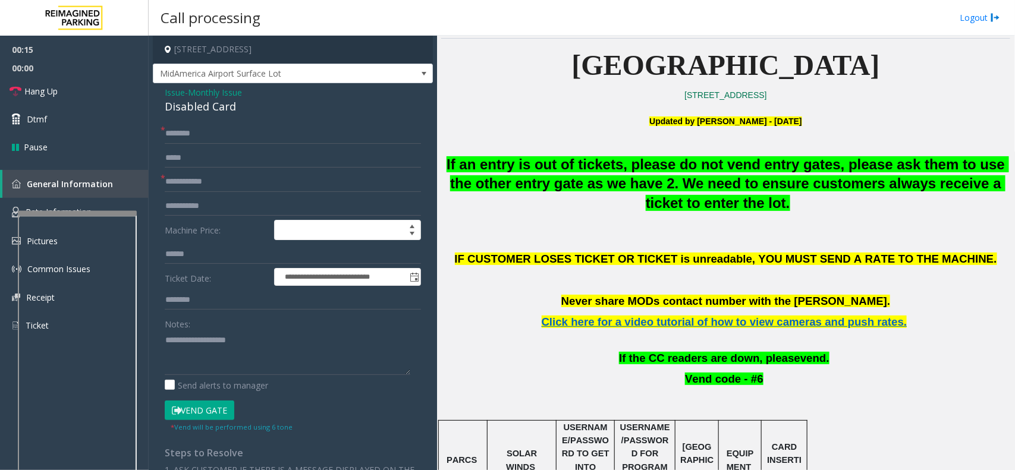
scroll to position [297, 0]
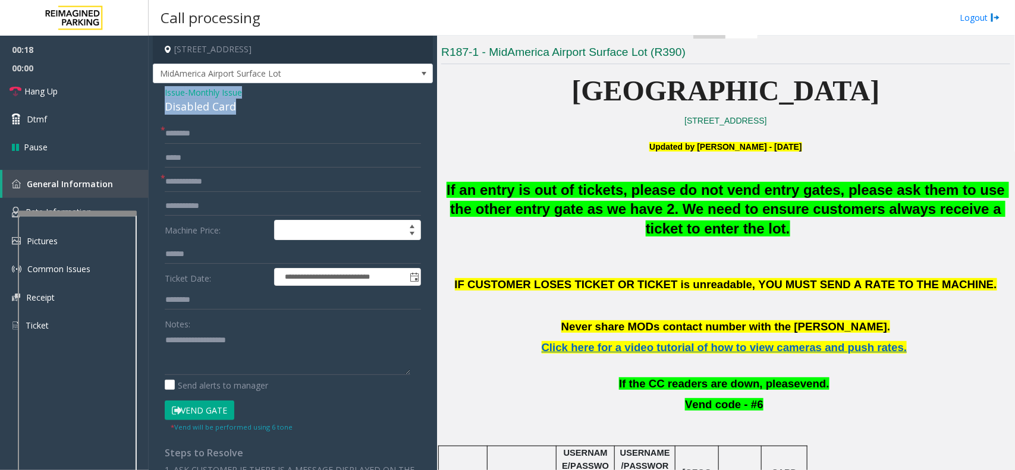
drag, startPoint x: 235, startPoint y: 108, endPoint x: 188, endPoint y: 93, distance: 48.5
click at [158, 93] on div "**********" at bounding box center [293, 403] width 280 height 641
click at [247, 352] on textarea at bounding box center [288, 353] width 246 height 45
type textarea "**********"
click at [212, 180] on input "text" at bounding box center [293, 182] width 256 height 20
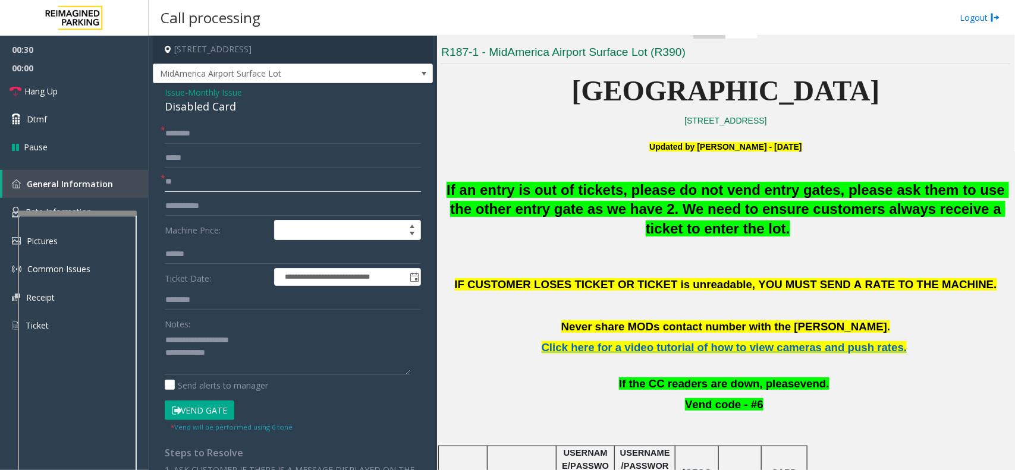
type input "*"
type input "********"
click at [178, 132] on input "text" at bounding box center [293, 134] width 256 height 20
type input "*"
type input "*****"
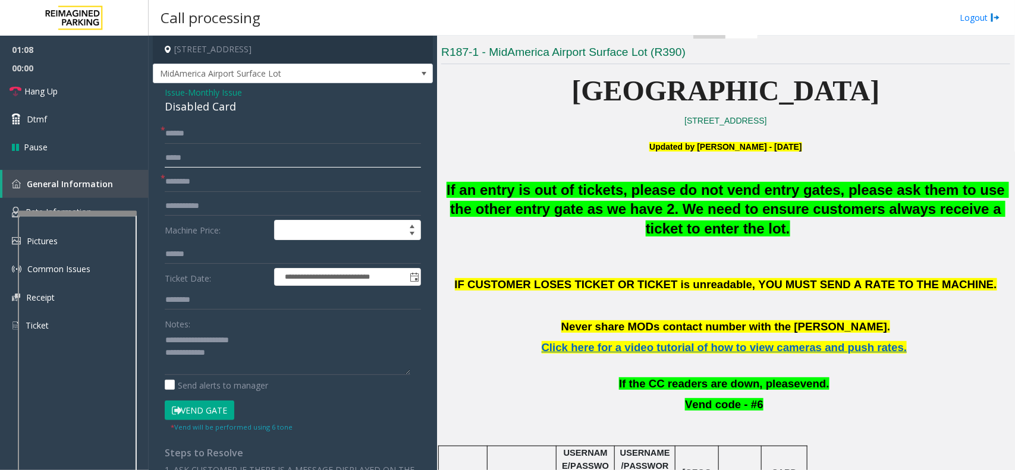
drag, startPoint x: 178, startPoint y: 131, endPoint x: 166, endPoint y: 159, distance: 30.4
click at [166, 159] on input "text" at bounding box center [293, 158] width 256 height 20
click at [177, 141] on input "*****" at bounding box center [293, 134] width 256 height 20
click at [179, 141] on input "*****" at bounding box center [293, 134] width 256 height 20
click at [185, 140] on input "*****" at bounding box center [293, 134] width 256 height 20
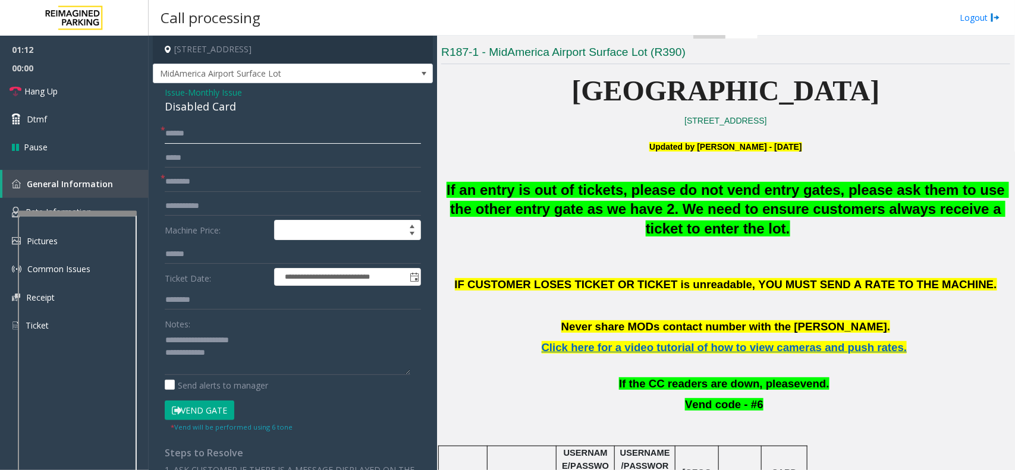
click at [196, 141] on input "*****" at bounding box center [293, 134] width 256 height 20
click at [182, 155] on input "text" at bounding box center [293, 158] width 256 height 20
click at [209, 411] on button "Vend Gate" at bounding box center [200, 411] width 70 height 20
click at [240, 366] on textarea at bounding box center [288, 353] width 246 height 45
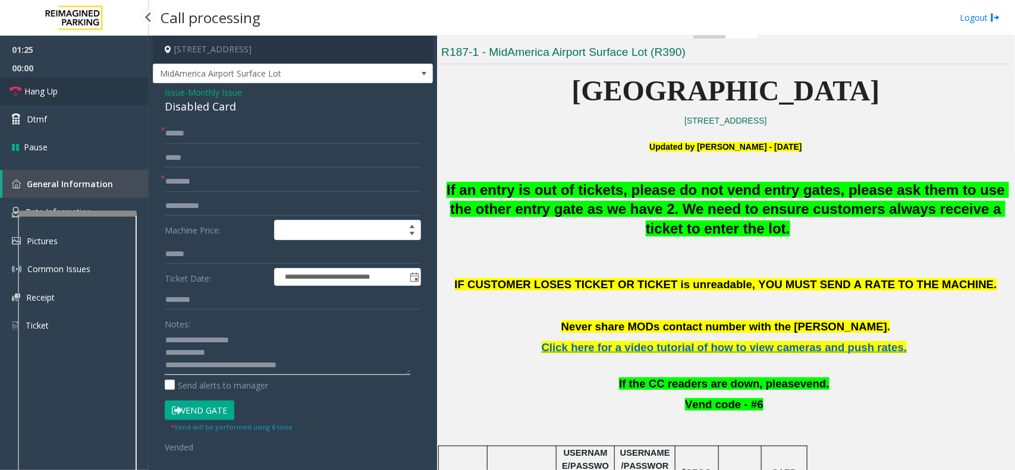
type textarea "**********"
click at [34, 89] on span "Hang Up" at bounding box center [40, 91] width 33 height 12
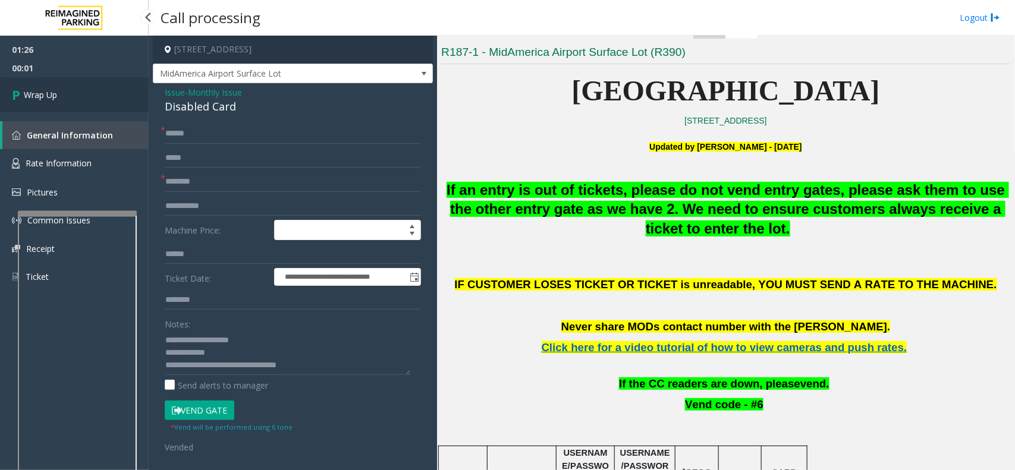
click at [48, 100] on span "Wrap Up" at bounding box center [40, 95] width 33 height 12
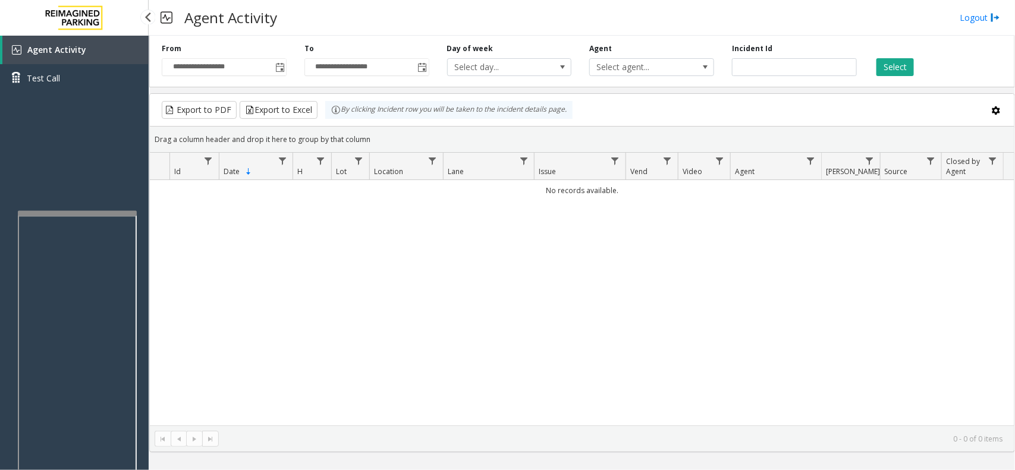
click at [58, 51] on span "Agent Activity" at bounding box center [56, 49] width 59 height 11
click at [59, 49] on span "Agent Activity" at bounding box center [56, 49] width 59 height 11
click at [64, 52] on span "Agent Activity" at bounding box center [56, 49] width 59 height 11
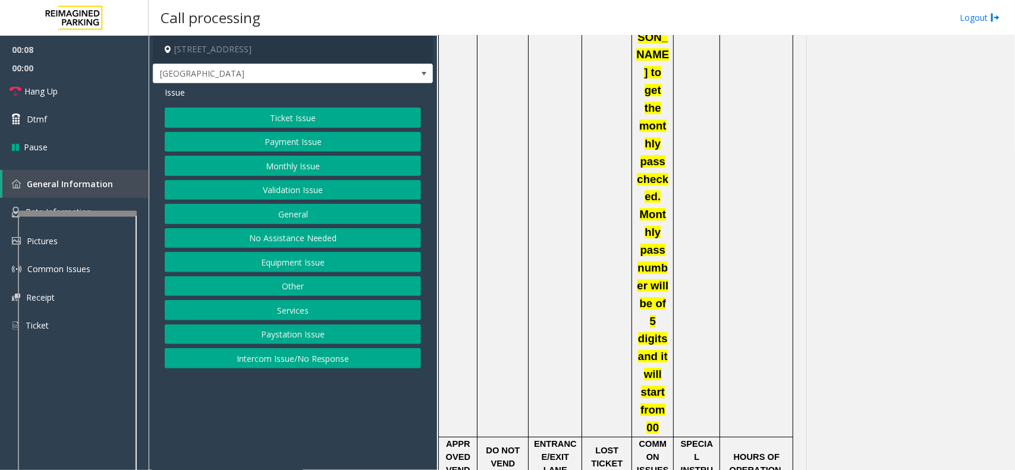
scroll to position [1783, 0]
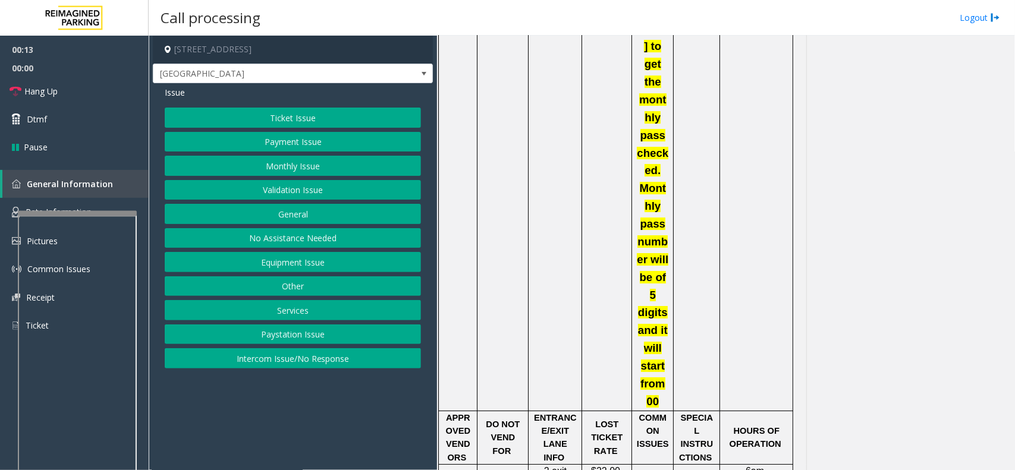
click at [253, 111] on button "Ticket Issue" at bounding box center [293, 118] width 256 height 20
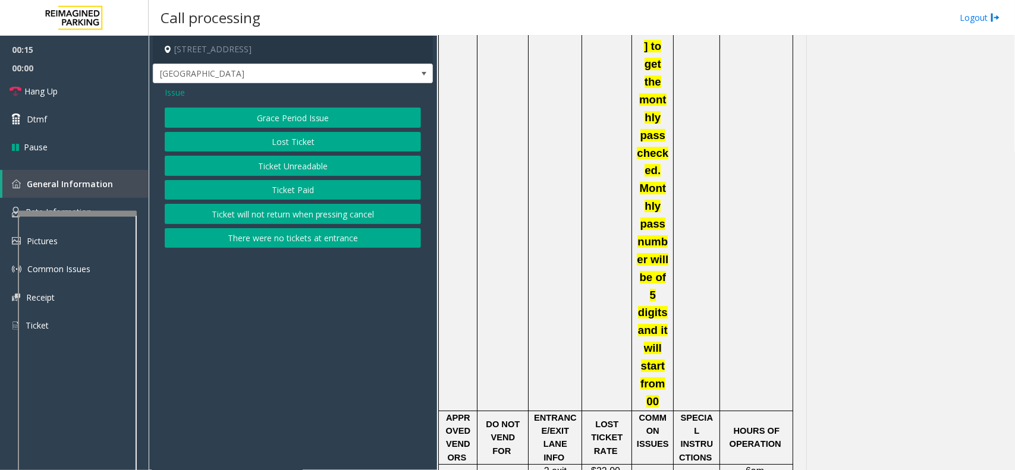
click at [273, 144] on button "Lost Ticket" at bounding box center [293, 142] width 256 height 20
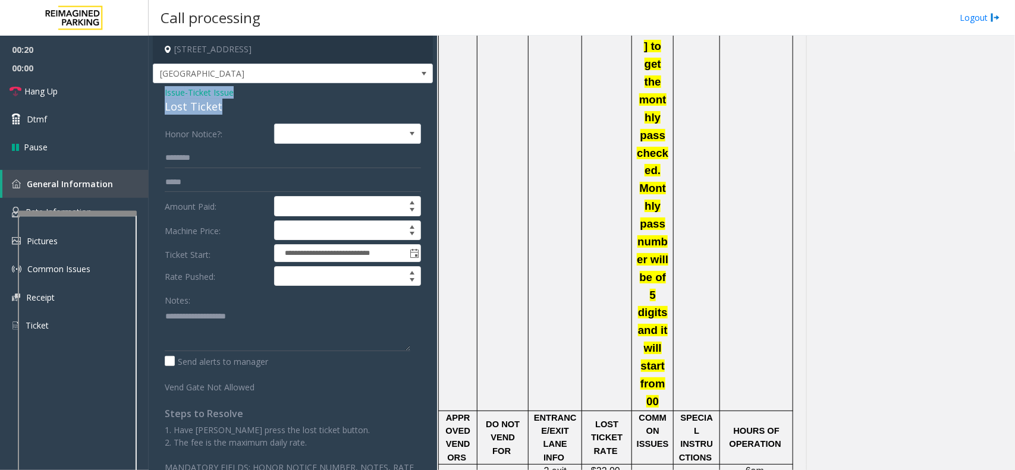
drag, startPoint x: 232, startPoint y: 108, endPoint x: 156, endPoint y: 93, distance: 77.6
click at [156, 93] on div "**********" at bounding box center [293, 290] width 280 height 415
click at [231, 330] on textarea at bounding box center [288, 329] width 246 height 45
click at [223, 158] on input "text" at bounding box center [293, 158] width 256 height 20
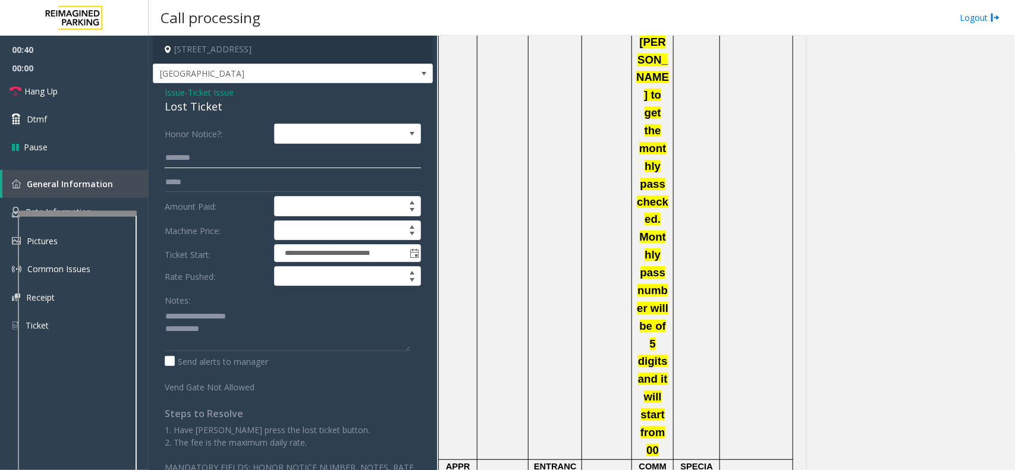
scroll to position [1709, 0]
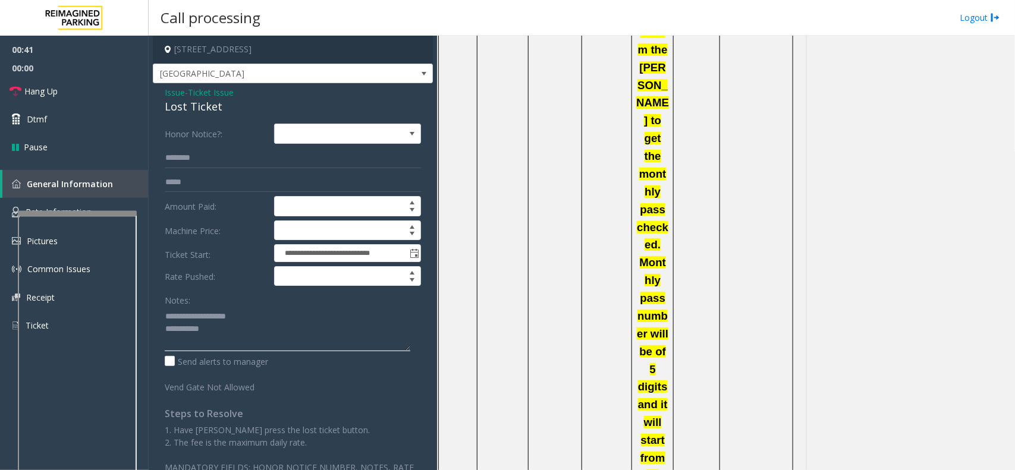
click at [262, 339] on textarea at bounding box center [288, 329] width 246 height 45
type textarea "**********"
click at [194, 162] on input "text" at bounding box center [293, 158] width 256 height 20
drag, startPoint x: 172, startPoint y: 158, endPoint x: 166, endPoint y: 165, distance: 9.3
click at [166, 165] on input "***" at bounding box center [293, 158] width 256 height 20
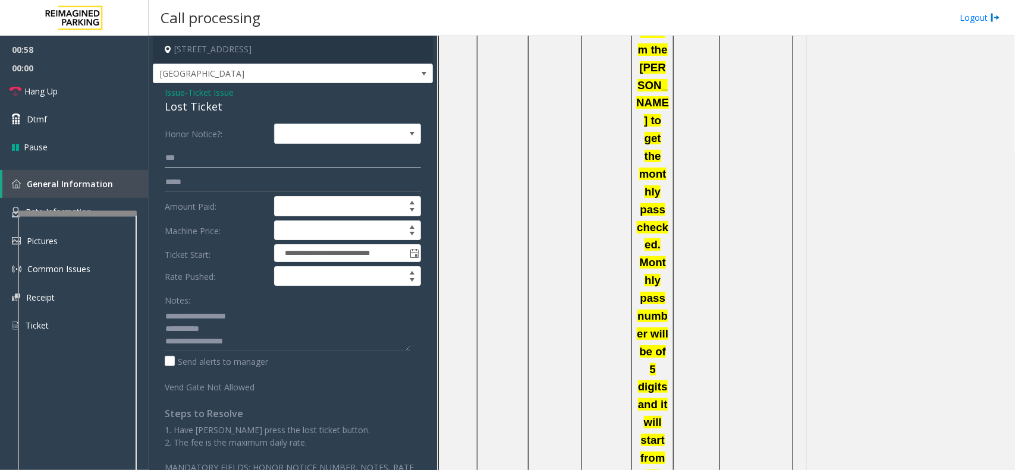
click at [179, 159] on input "***" at bounding box center [293, 158] width 256 height 20
type input "****"
drag, startPoint x: 171, startPoint y: 162, endPoint x: 155, endPoint y: 187, distance: 30.2
click at [156, 187] on div "**********" at bounding box center [293, 305] width 274 height 363
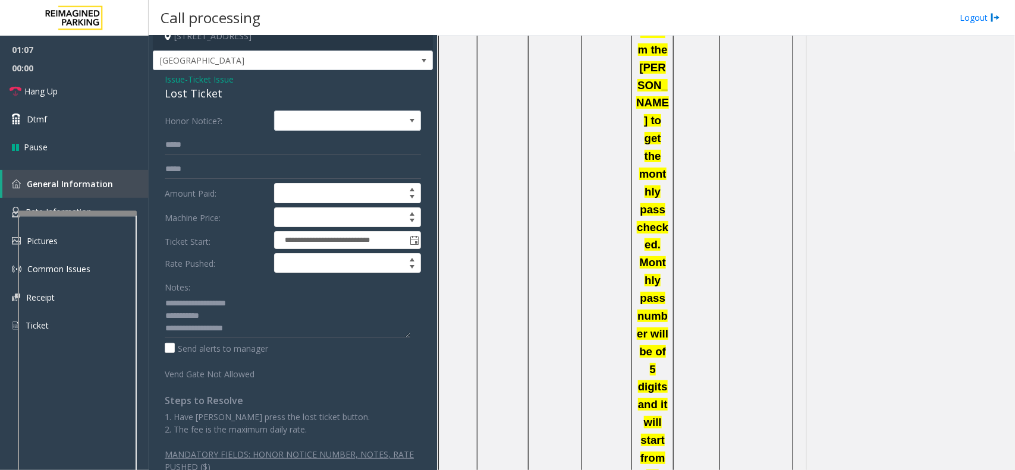
scroll to position [0, 0]
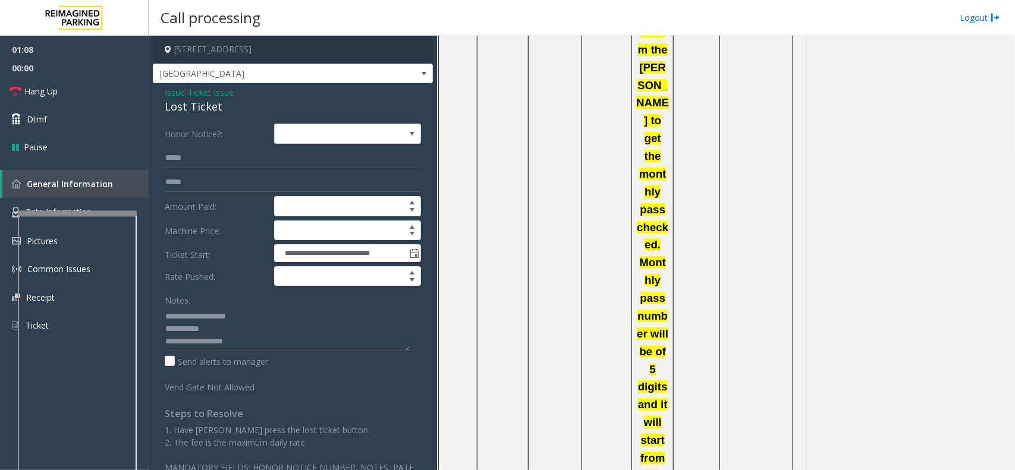
click at [174, 94] on span "Issue" at bounding box center [175, 92] width 20 height 12
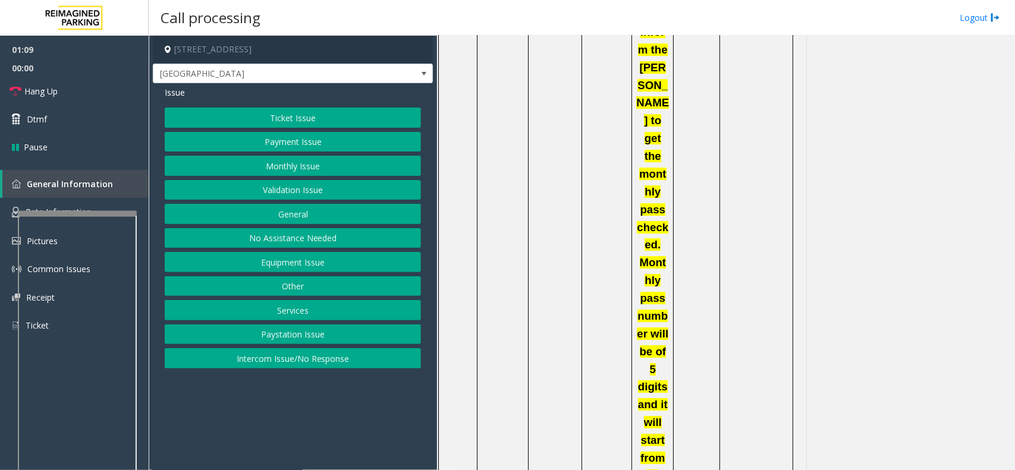
click at [250, 125] on button "Ticket Issue" at bounding box center [293, 118] width 256 height 20
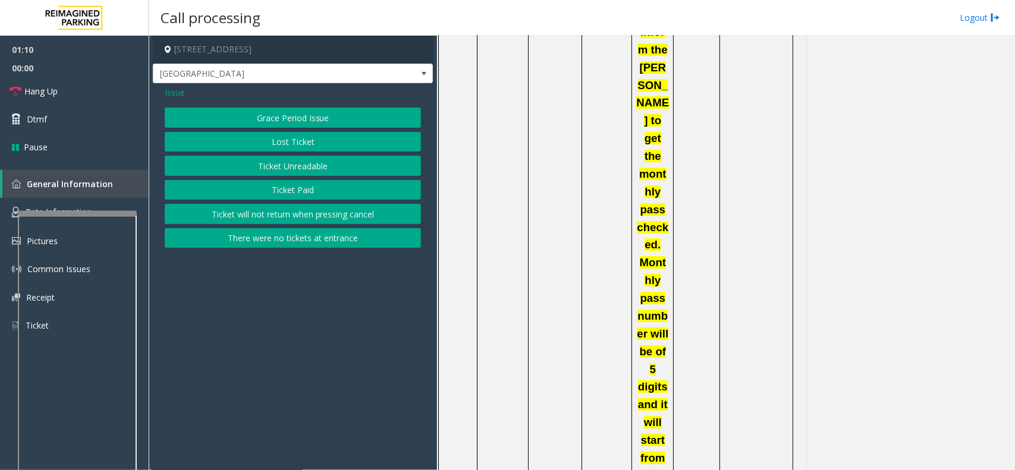
click at [287, 172] on button "Ticket Unreadable" at bounding box center [293, 166] width 256 height 20
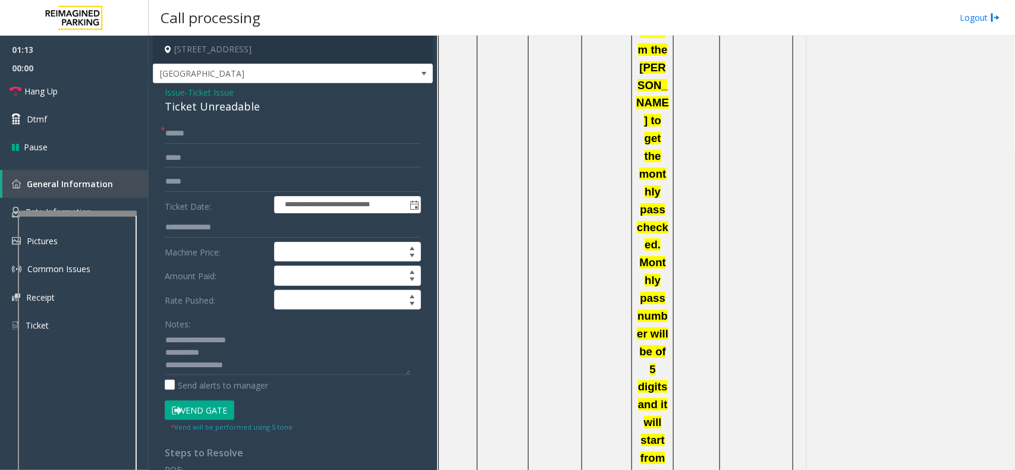
drag, startPoint x: 608, startPoint y: 248, endPoint x: 628, endPoint y: 336, distance: 90.3
click at [196, 413] on button "Vend Gate" at bounding box center [200, 411] width 70 height 20
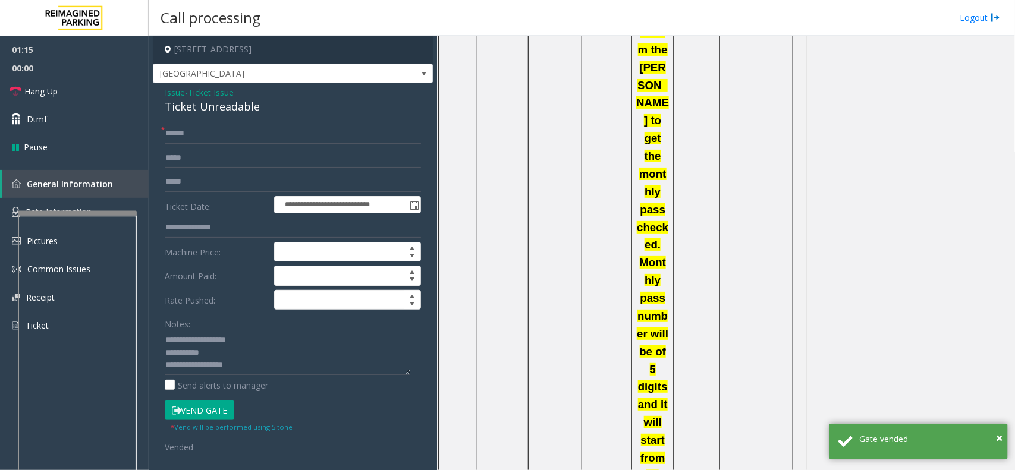
click at [173, 97] on span "Issue" at bounding box center [175, 92] width 20 height 12
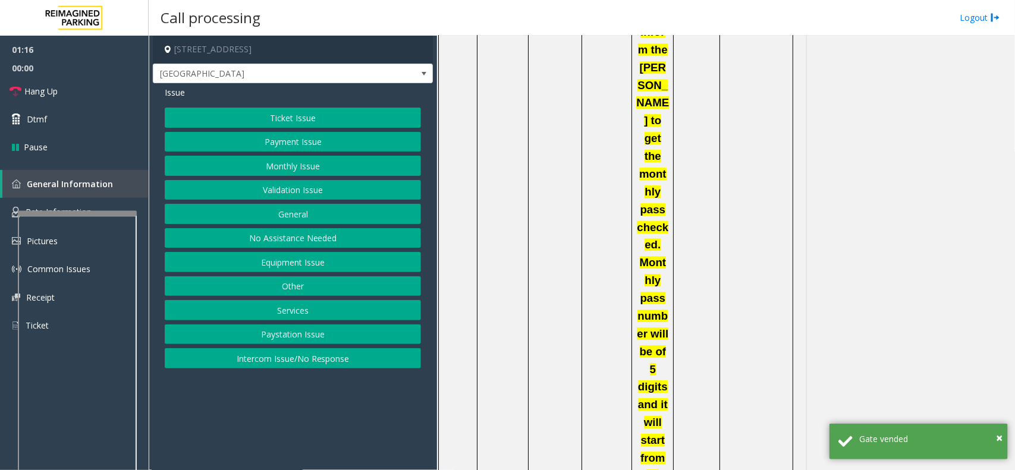
click at [218, 117] on button "Ticket Issue" at bounding box center [293, 118] width 256 height 20
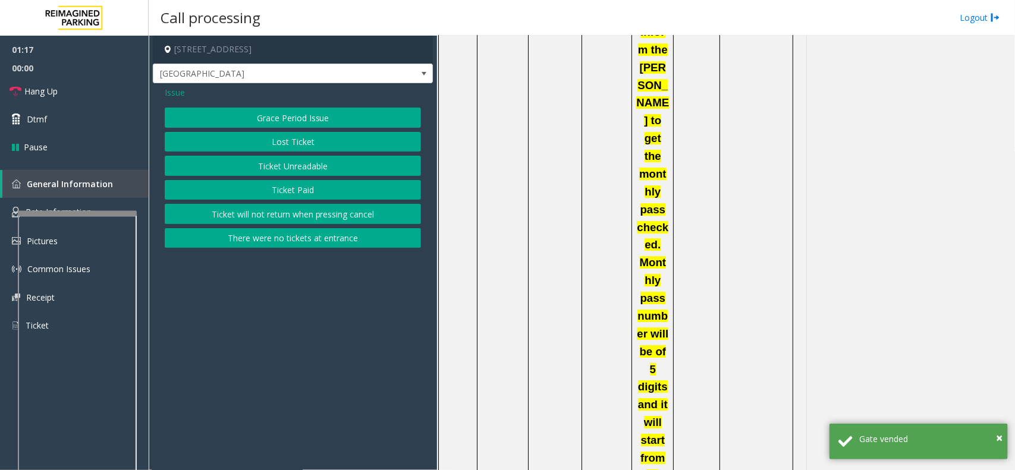
click at [251, 143] on button "Lost Ticket" at bounding box center [293, 142] width 256 height 20
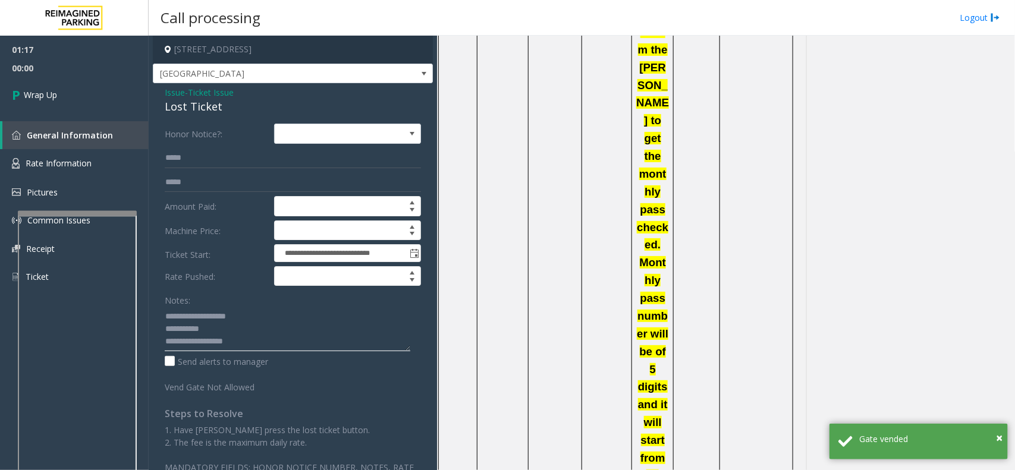
click at [248, 346] on textarea at bounding box center [288, 329] width 246 height 45
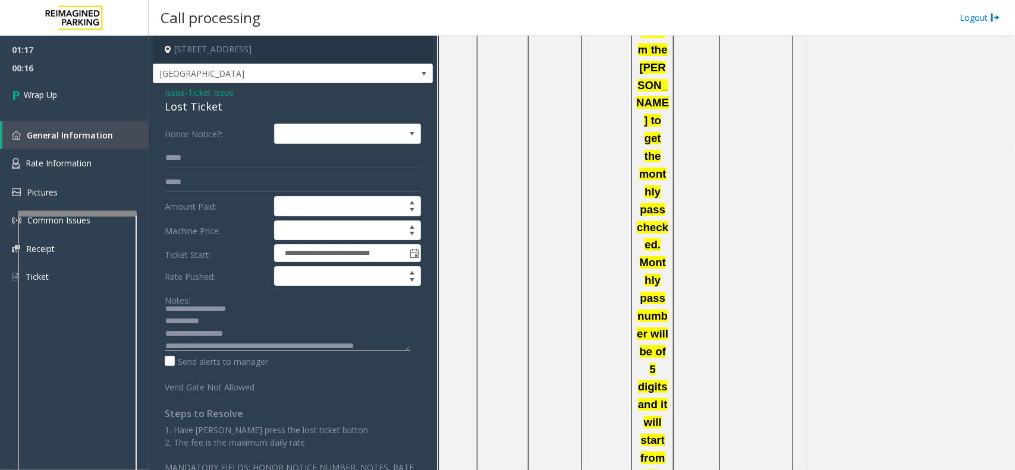
scroll to position [21, 0]
click at [226, 346] on textarea at bounding box center [288, 329] width 246 height 45
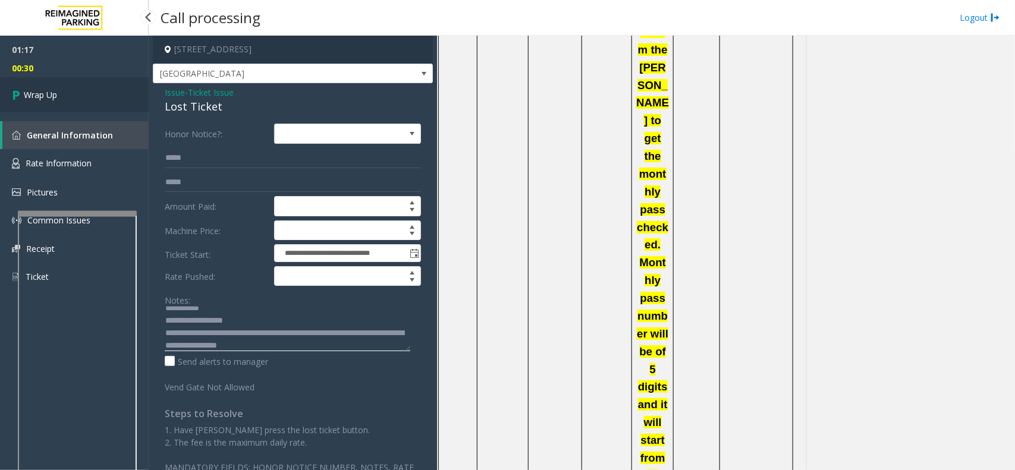
type textarea "**********"
click at [61, 94] on link "Wrap Up" at bounding box center [74, 94] width 149 height 35
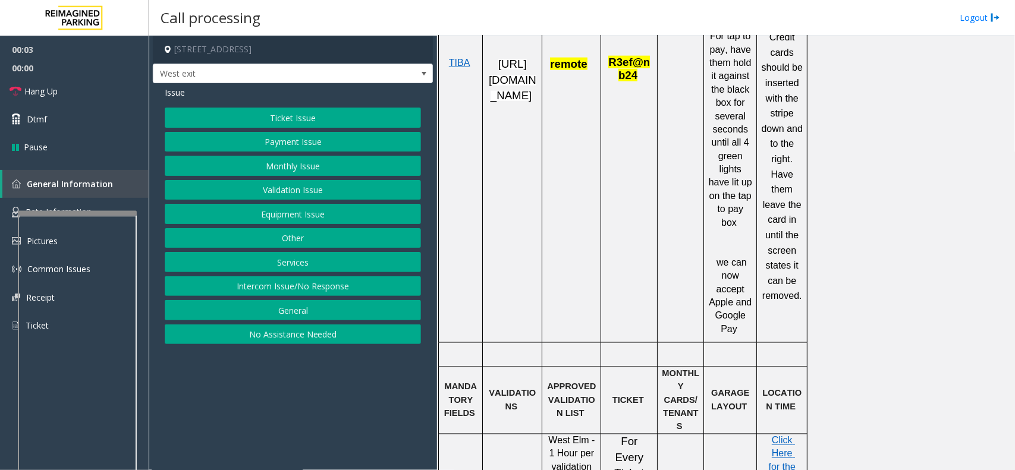
scroll to position [743, 0]
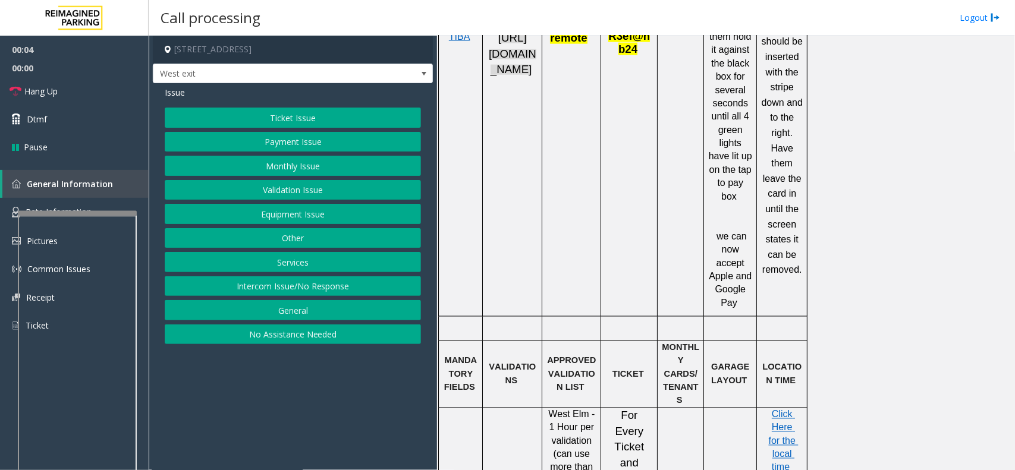
click at [509, 69] on span "https://fillmore-web.sp.tibaparking.net/" at bounding box center [513, 54] width 48 height 44
click at [569, 42] on span "remote" at bounding box center [568, 38] width 37 height 12
copy span "remote"
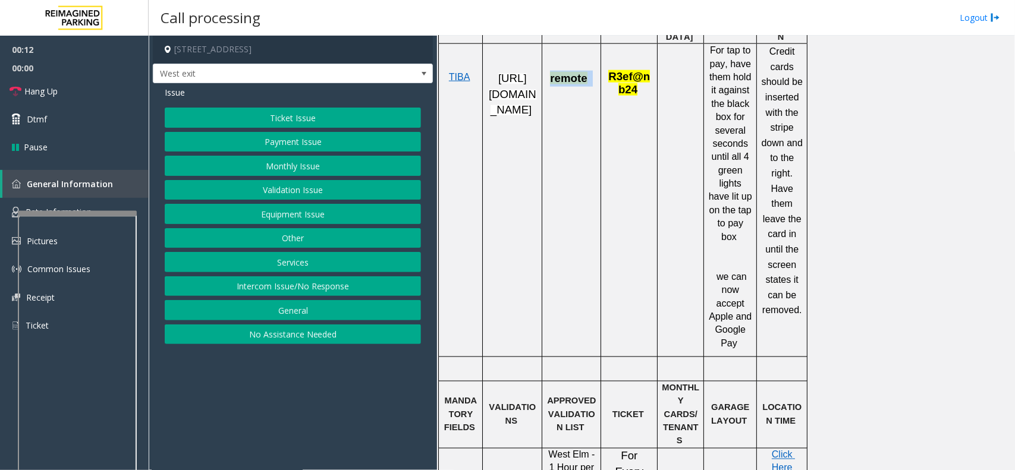
scroll to position [669, 0]
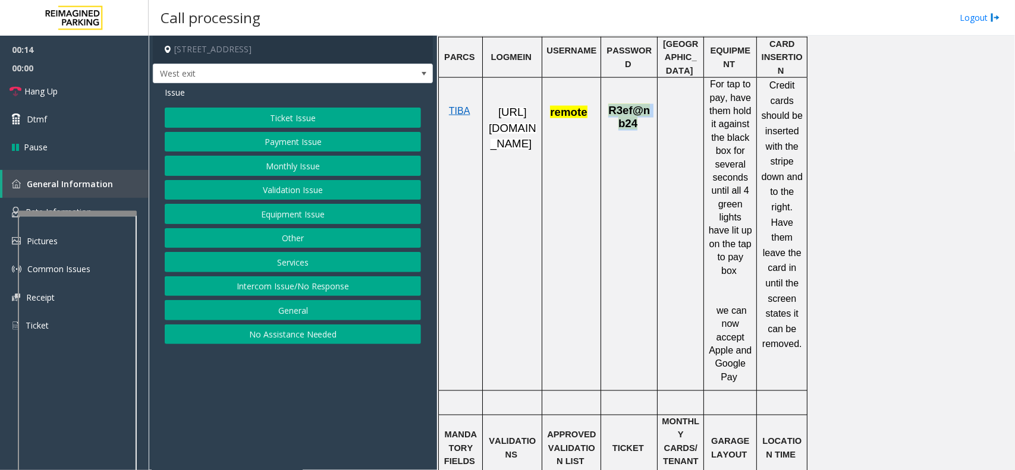
drag, startPoint x: 609, startPoint y: 116, endPoint x: 631, endPoint y: 128, distance: 25.0
click at [631, 128] on span "R3ef@nb24" at bounding box center [629, 117] width 42 height 26
copy span "R3ef@nb24"
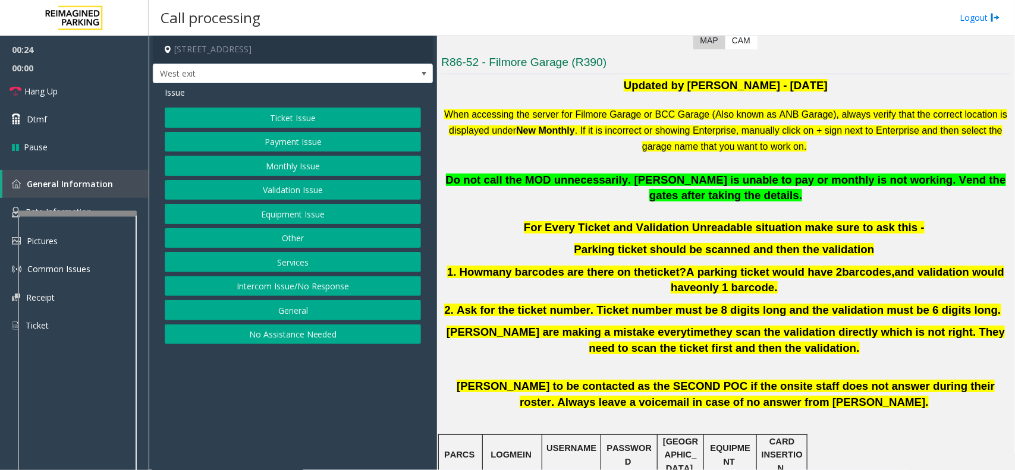
scroll to position [297, 0]
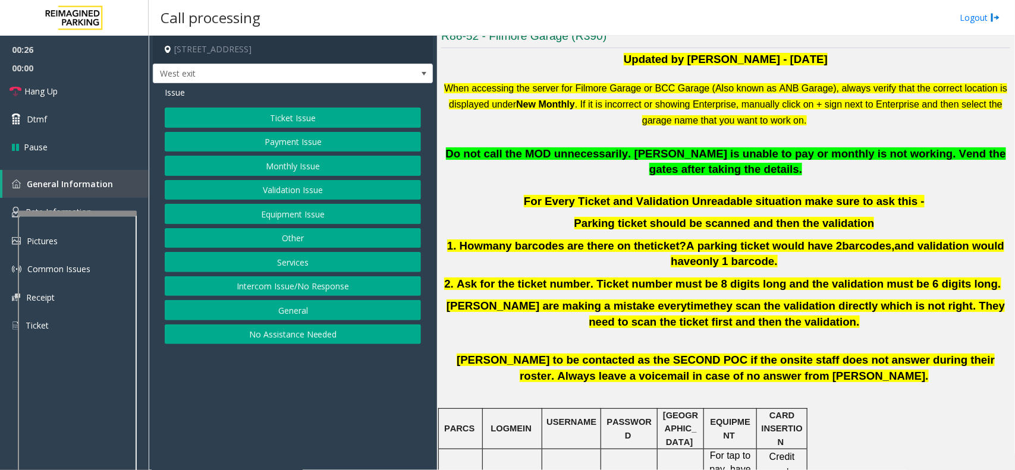
click at [293, 193] on button "Validation Issue" at bounding box center [293, 190] width 256 height 20
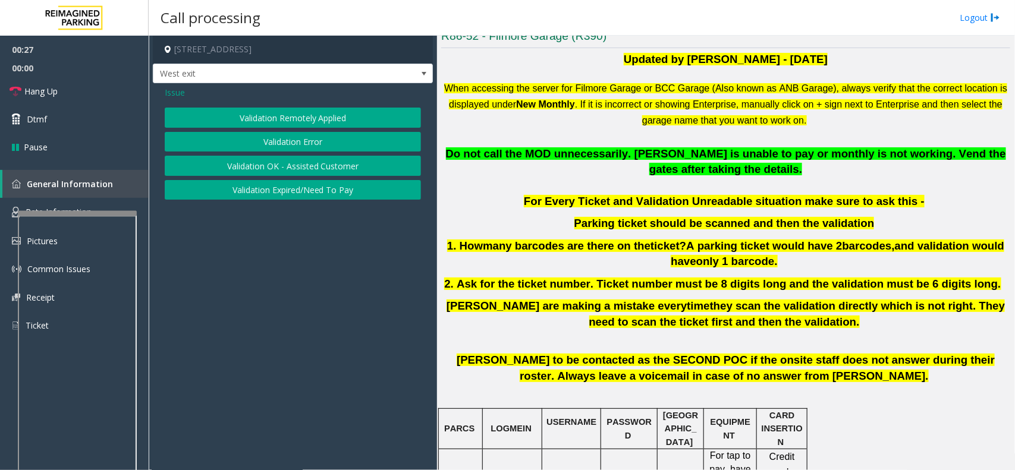
click at [287, 144] on button "Validation Error" at bounding box center [293, 142] width 256 height 20
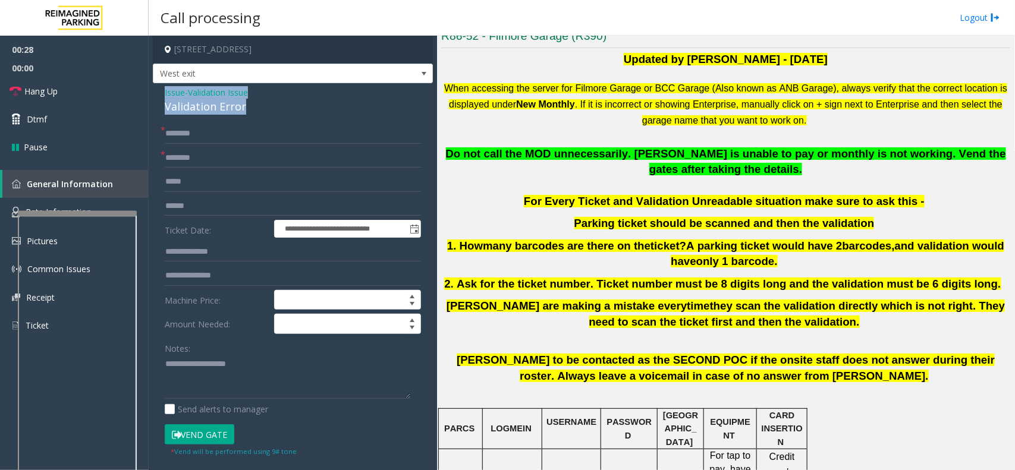
drag, startPoint x: 263, startPoint y: 108, endPoint x: 159, endPoint y: 96, distance: 105.3
click at [159, 96] on div "**********" at bounding box center [293, 428] width 280 height 691
click at [242, 379] on textarea at bounding box center [288, 377] width 246 height 45
type textarea "**********"
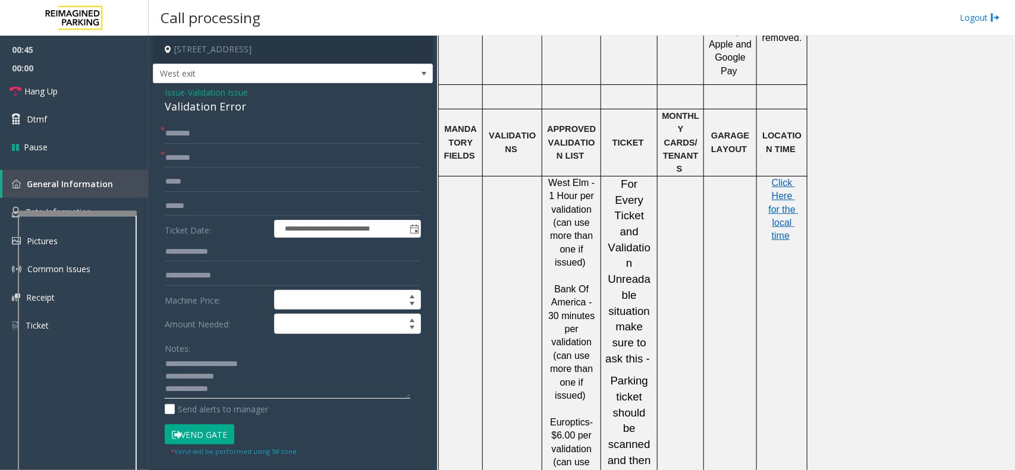
scroll to position [966, 0]
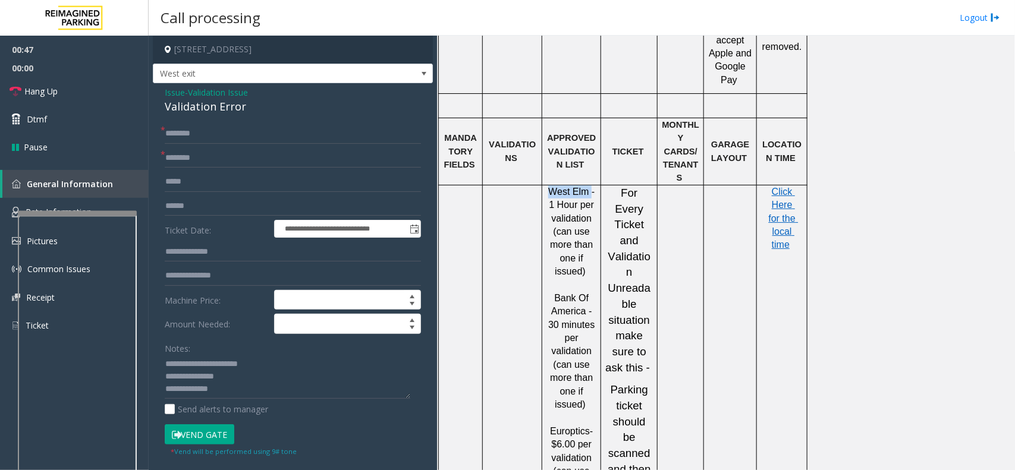
drag, startPoint x: 548, startPoint y: 153, endPoint x: 583, endPoint y: 162, distance: 36.2
click at [584, 187] on span "West Elm - 1 Hour per validation (can use more than one if issued)" at bounding box center [572, 232] width 49 height 90
drag, startPoint x: 584, startPoint y: 152, endPoint x: 551, endPoint y: 149, distance: 33.4
click at [551, 187] on span "West Elm - 1 Hour per validation (can use more than one if issued)" at bounding box center [572, 232] width 49 height 90
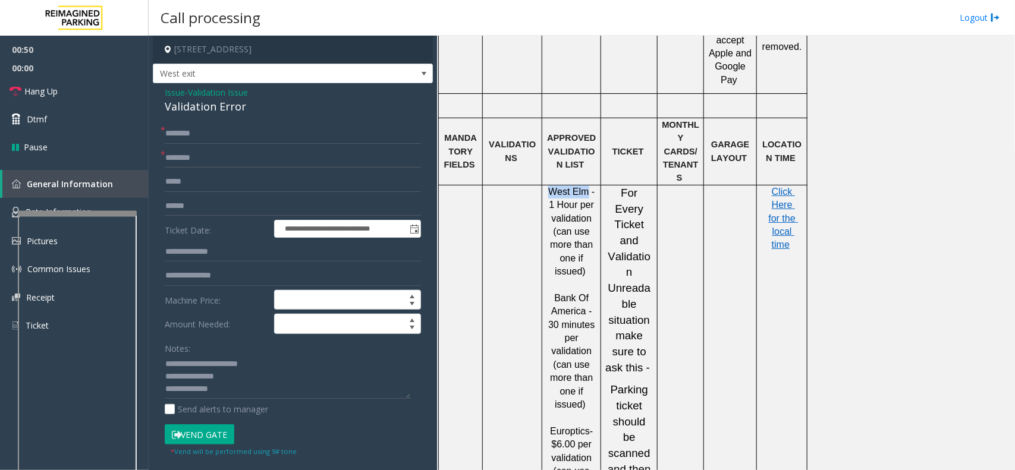
copy span "West Elm"
click at [200, 158] on input "text" at bounding box center [293, 158] width 256 height 20
paste input "********"
type input "********"
click at [243, 132] on input "text" at bounding box center [293, 134] width 256 height 20
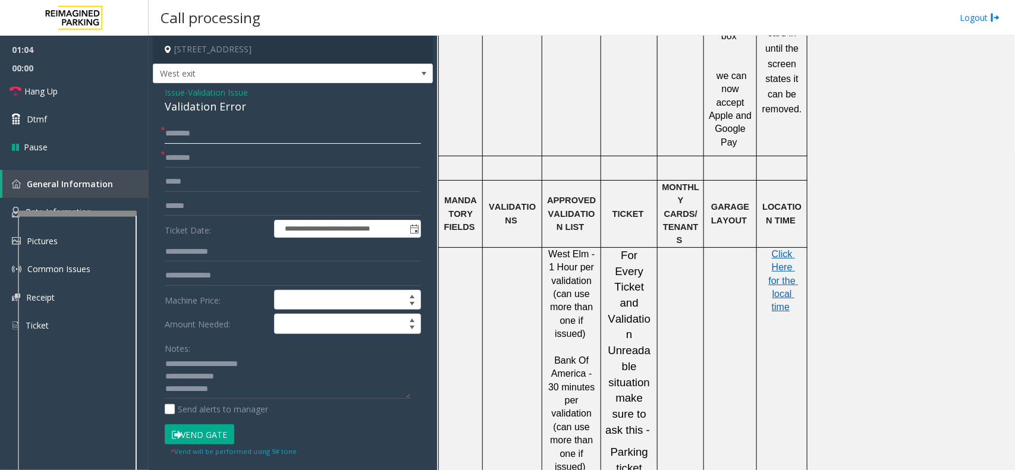
scroll to position [817, 0]
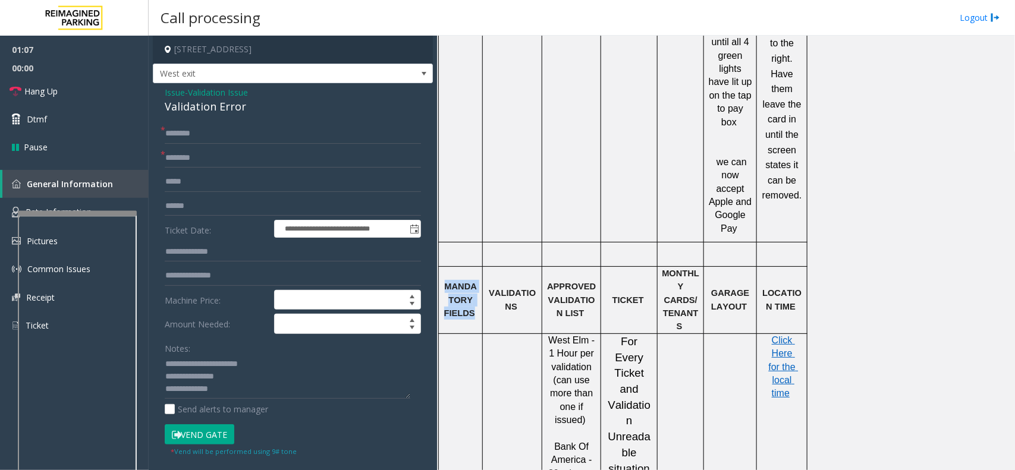
drag, startPoint x: 441, startPoint y: 262, endPoint x: 471, endPoint y: 286, distance: 38.4
click at [471, 286] on div "MANDATORY FIELDS" at bounding box center [460, 300] width 43 height 40
click at [177, 204] on input "text" at bounding box center [293, 206] width 256 height 20
type input "*********"
click at [213, 125] on input "text" at bounding box center [293, 134] width 256 height 20
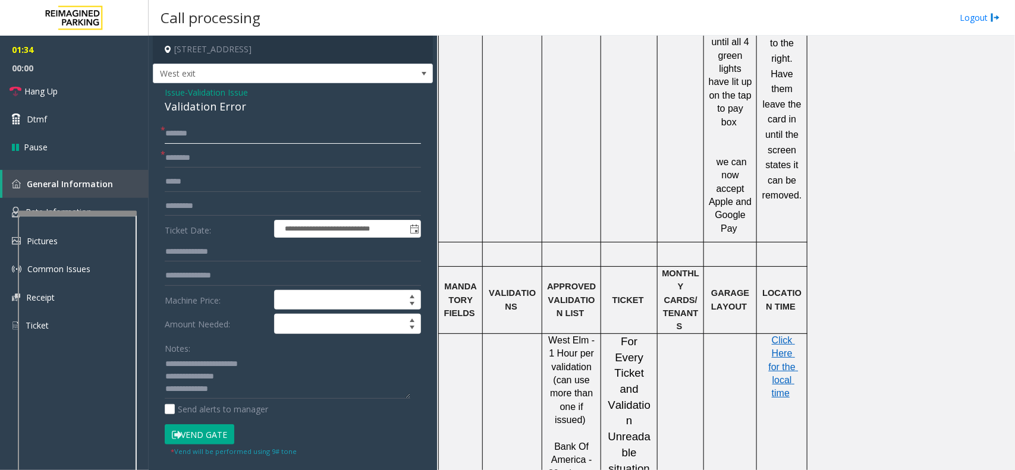
drag, startPoint x: 183, startPoint y: 134, endPoint x: 171, endPoint y: 140, distance: 13.8
click at [171, 140] on input "******" at bounding box center [293, 134] width 256 height 20
click at [174, 137] on input "******" at bounding box center [293, 134] width 256 height 20
click at [176, 136] on input "******" at bounding box center [293, 134] width 256 height 20
click at [181, 137] on input "******" at bounding box center [293, 134] width 256 height 20
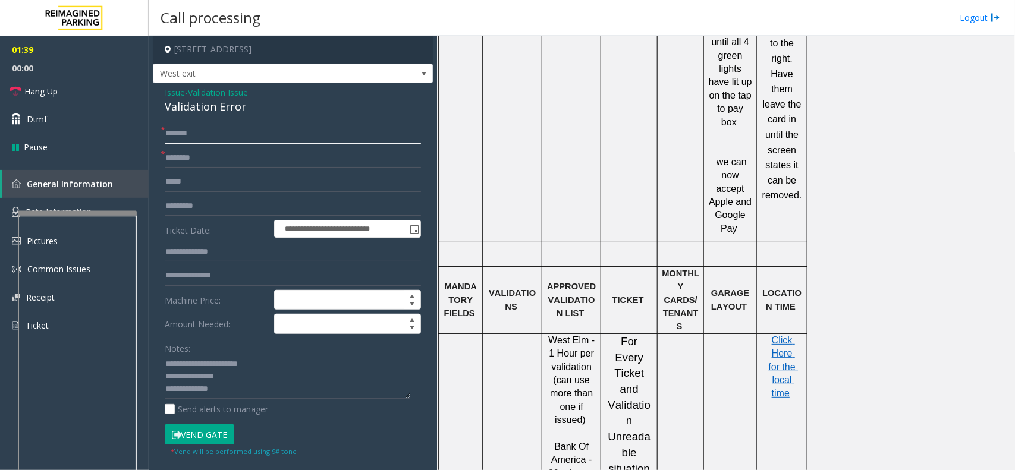
click at [187, 137] on input "******" at bounding box center [293, 134] width 256 height 20
click at [191, 134] on input "******" at bounding box center [293, 134] width 256 height 20
type input "******"
click at [779, 335] on span "Click Here for the local time" at bounding box center [784, 367] width 30 height 64
drag, startPoint x: 224, startPoint y: 212, endPoint x: 161, endPoint y: 208, distance: 63.1
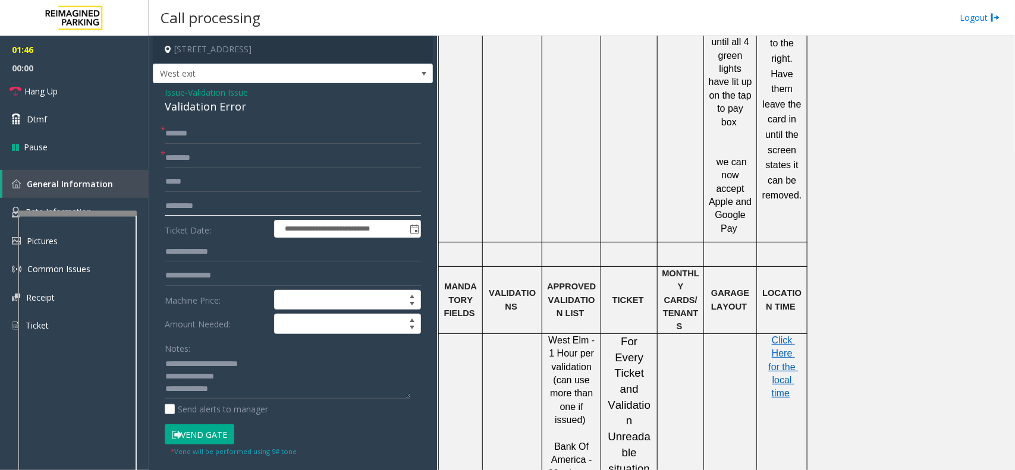
click at [161, 208] on div "**********" at bounding box center [293, 443] width 274 height 638
click at [223, 205] on input "*********" at bounding box center [293, 206] width 256 height 20
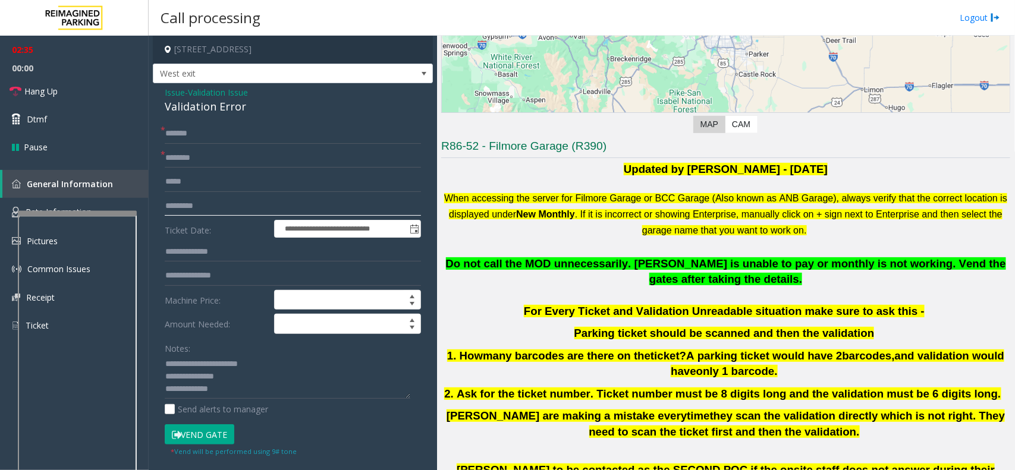
scroll to position [149, 0]
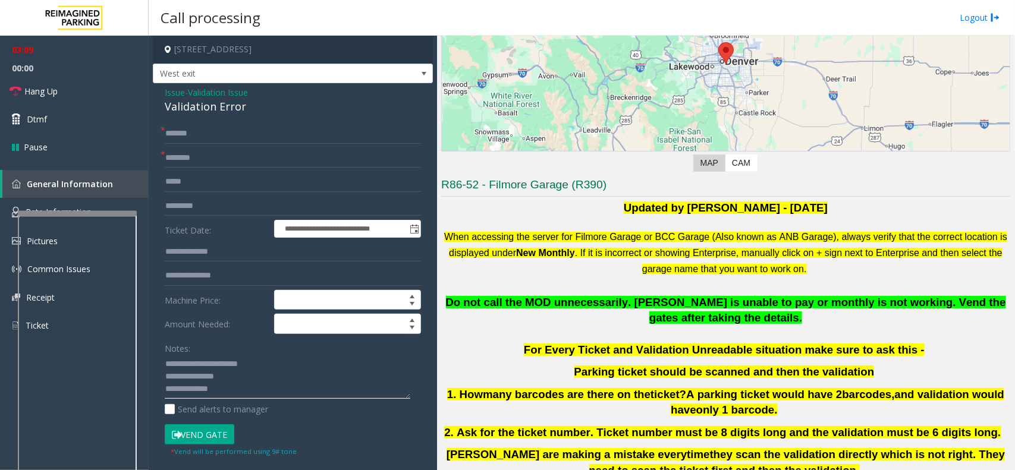
click at [244, 379] on textarea at bounding box center [288, 377] width 246 height 45
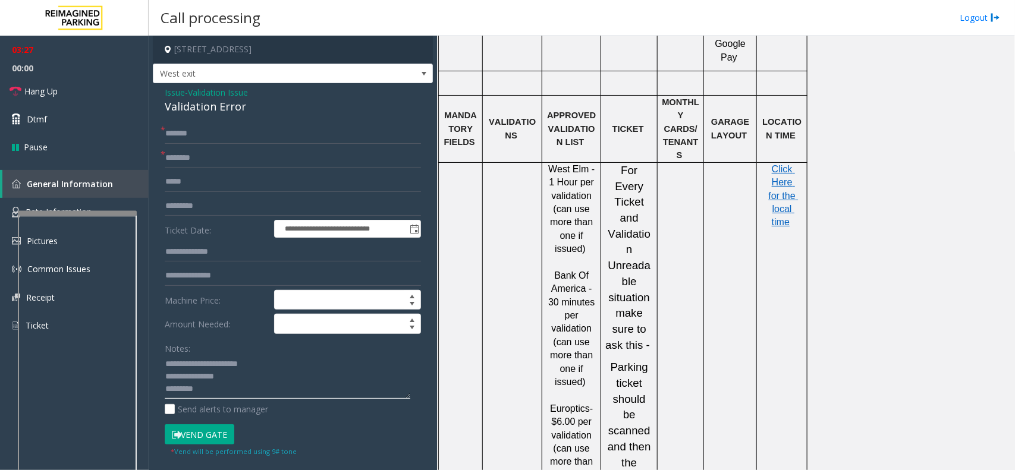
scroll to position [902, 0]
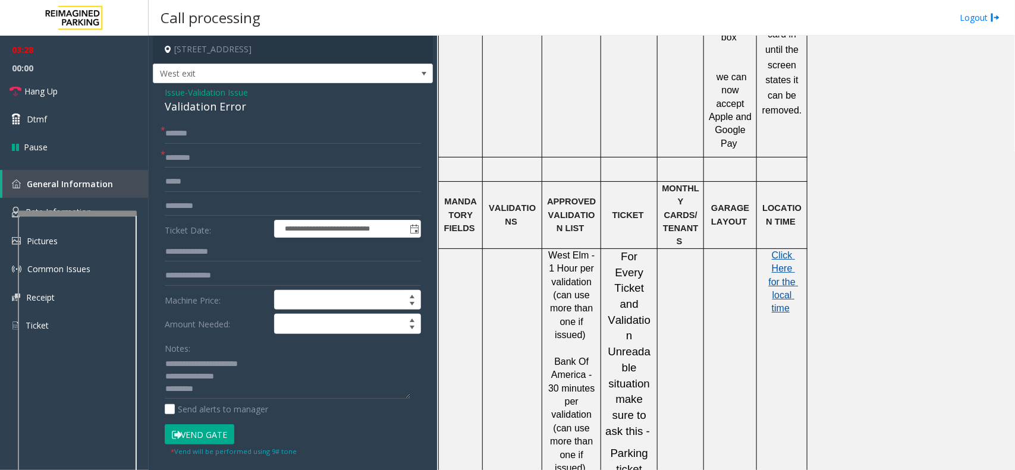
click at [785, 250] on span "Click Here for the local time" at bounding box center [784, 282] width 30 height 64
click at [187, 435] on button "Vend Gate" at bounding box center [200, 434] width 70 height 20
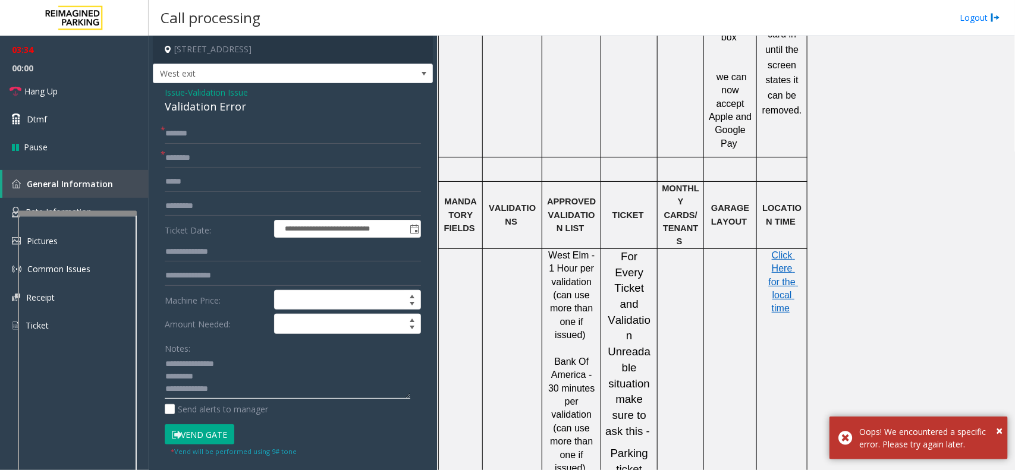
drag, startPoint x: 200, startPoint y: 394, endPoint x: 162, endPoint y: 375, distance: 42.3
click at [163, 375] on div "**********" at bounding box center [293, 443] width 274 height 638
click at [231, 391] on textarea at bounding box center [288, 377] width 246 height 45
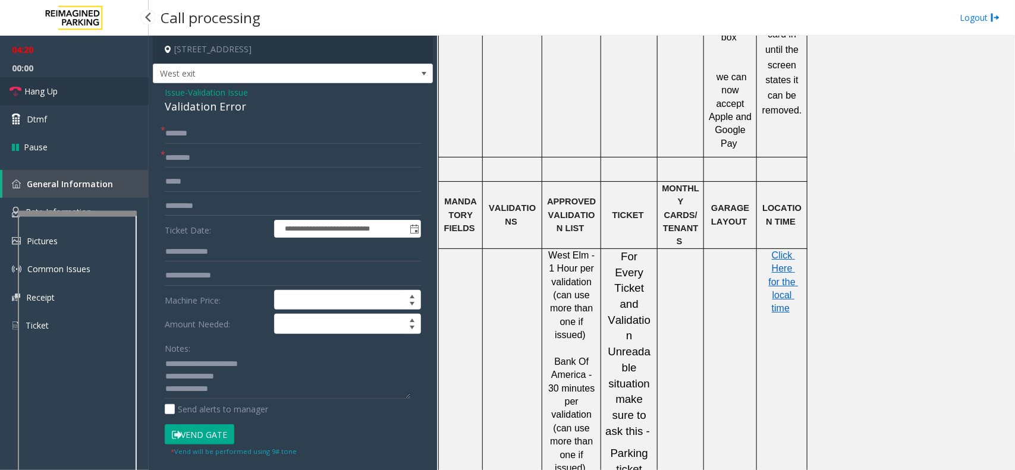
click at [64, 90] on link "Hang Up" at bounding box center [74, 91] width 149 height 28
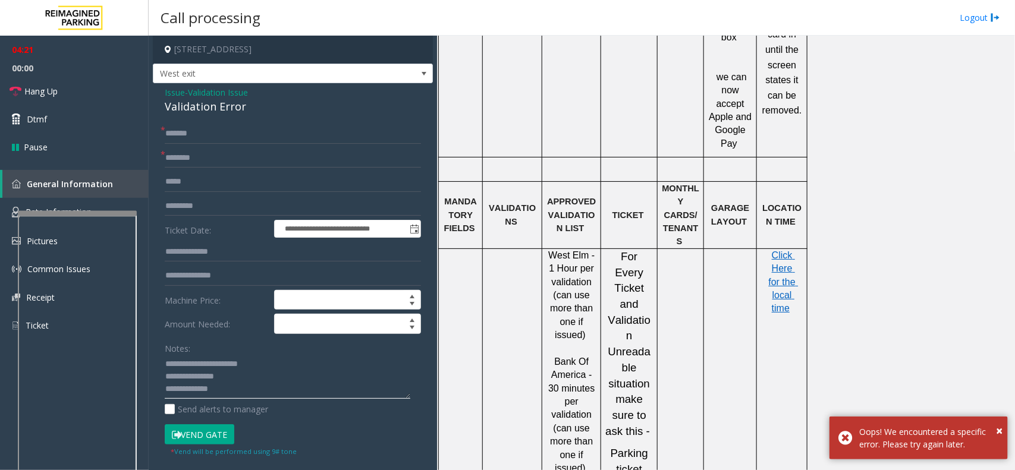
click at [232, 393] on textarea at bounding box center [288, 377] width 246 height 45
click at [61, 84] on link "Hang Up" at bounding box center [74, 91] width 149 height 28
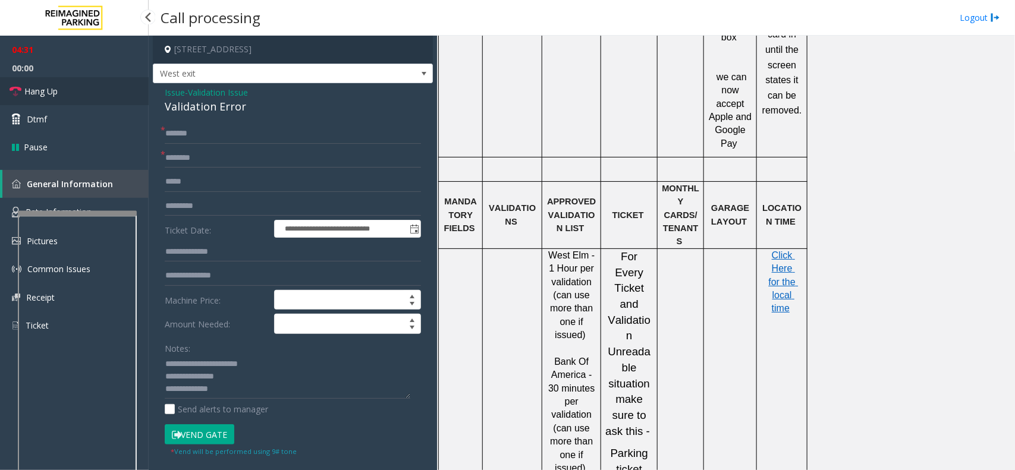
click at [57, 90] on span "Hang Up" at bounding box center [40, 91] width 33 height 12
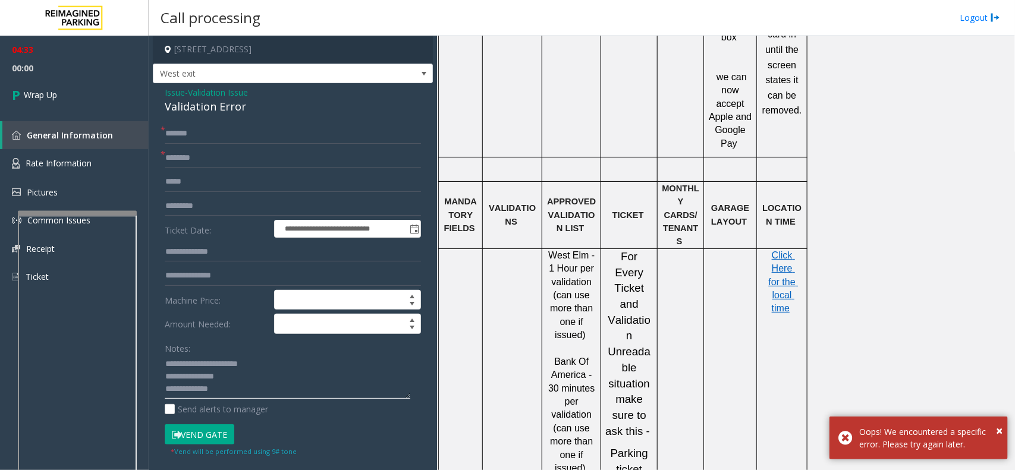
click at [242, 388] on textarea at bounding box center [288, 377] width 246 height 45
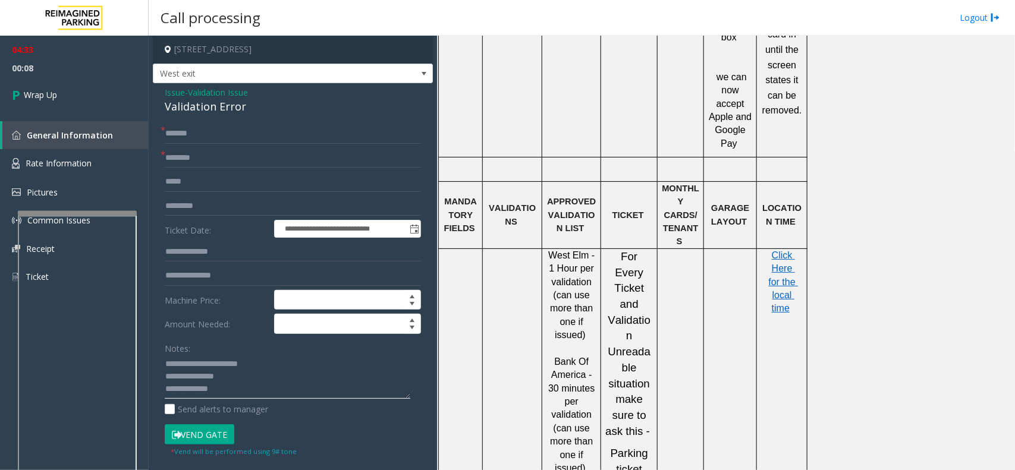
click at [242, 388] on textarea at bounding box center [288, 377] width 246 height 45
type textarea "**********"
click at [39, 98] on span "Wrap Up" at bounding box center [40, 95] width 33 height 12
click at [64, 94] on link "Wrap Up" at bounding box center [74, 94] width 149 height 35
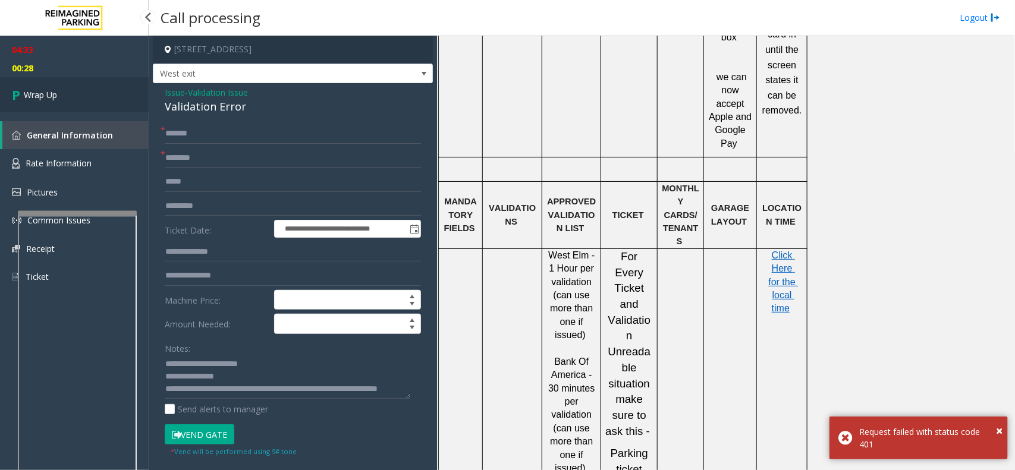
click at [48, 92] on span "Wrap Up" at bounding box center [40, 95] width 33 height 12
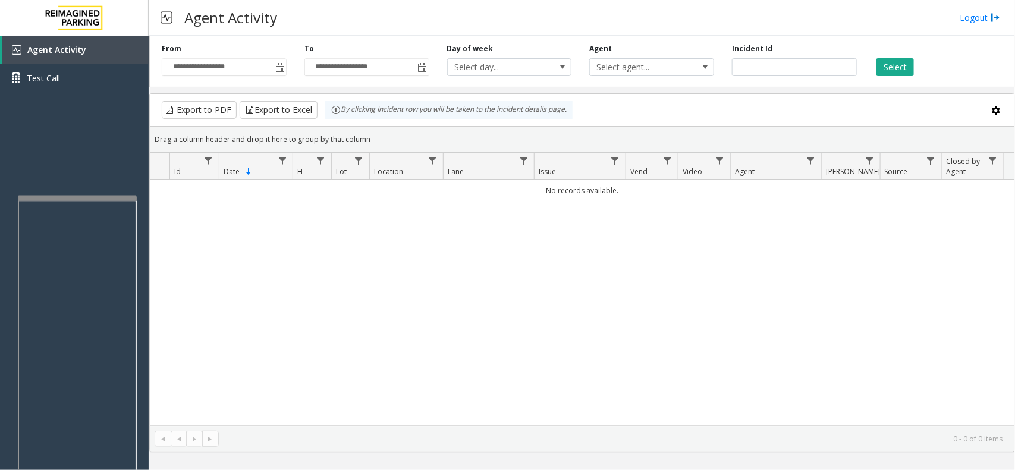
click at [18, 201] on div at bounding box center [77, 335] width 119 height 279
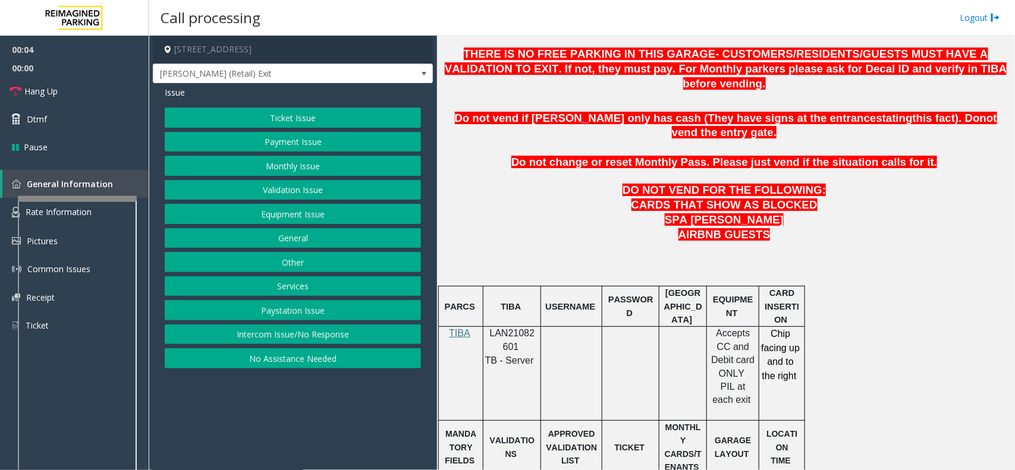
scroll to position [520, 0]
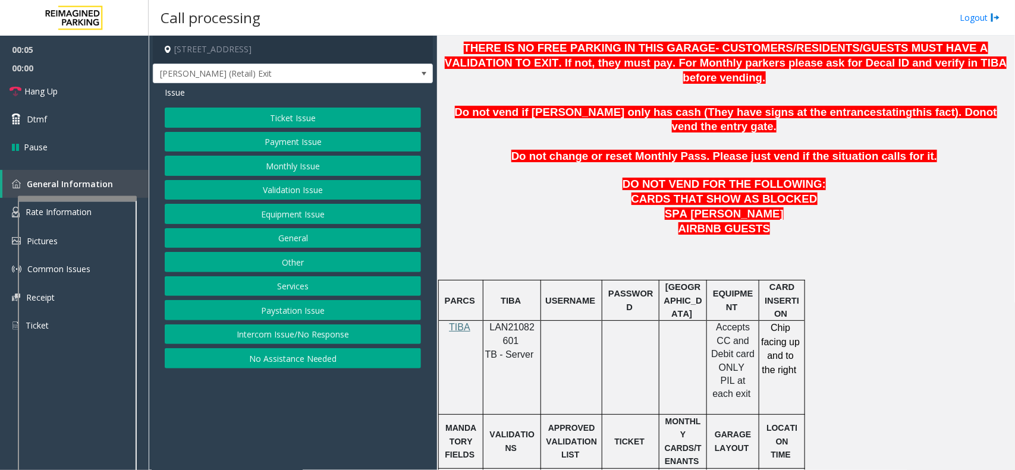
click at [507, 322] on span "LAN21082601" at bounding box center [512, 333] width 45 height 23
copy p "LAN21082601"
click at [334, 334] on button "Intercom Issue/No Response" at bounding box center [293, 335] width 256 height 20
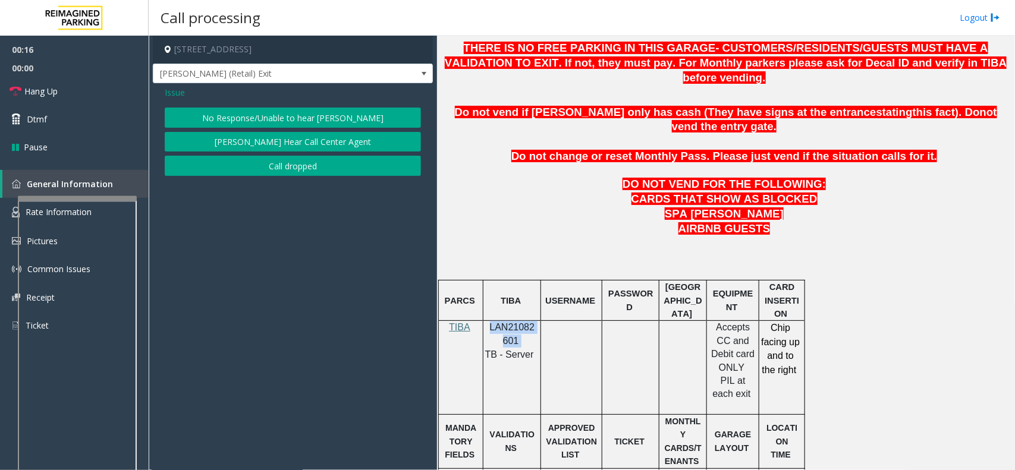
click at [248, 122] on button "No Response/Unable to hear [PERSON_NAME]" at bounding box center [293, 118] width 256 height 20
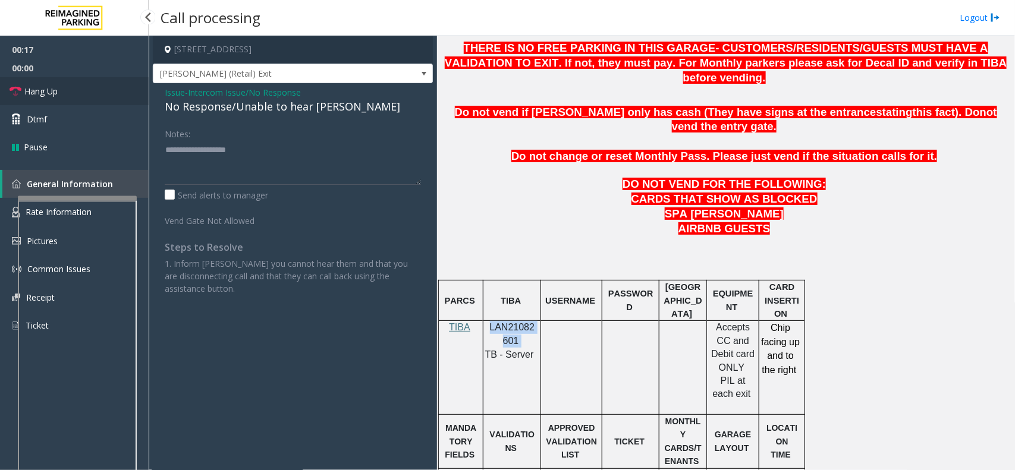
click at [56, 85] on span "Hang Up" at bounding box center [40, 91] width 33 height 12
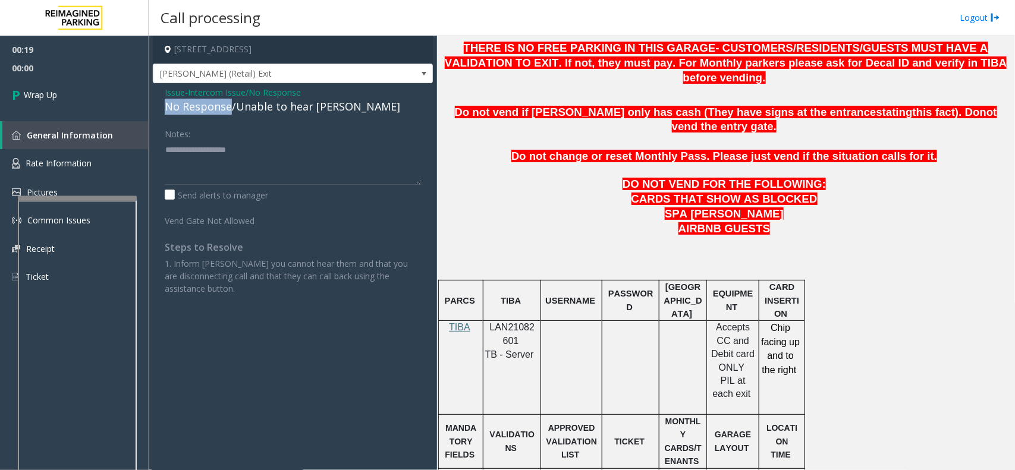
drag, startPoint x: 229, startPoint y: 106, endPoint x: 165, endPoint y: 108, distance: 64.2
click at [165, 108] on div "No Response/Unable to hear [PERSON_NAME]" at bounding box center [293, 107] width 256 height 16
type textarea "**********"
click at [78, 100] on link "Wrap Up" at bounding box center [74, 94] width 149 height 35
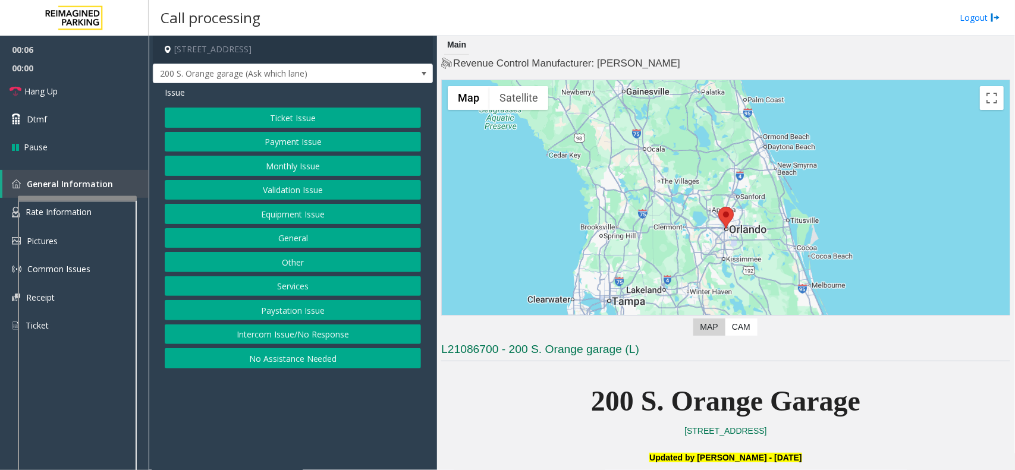
click at [347, 357] on button "No Assistance Needed" at bounding box center [293, 358] width 256 height 20
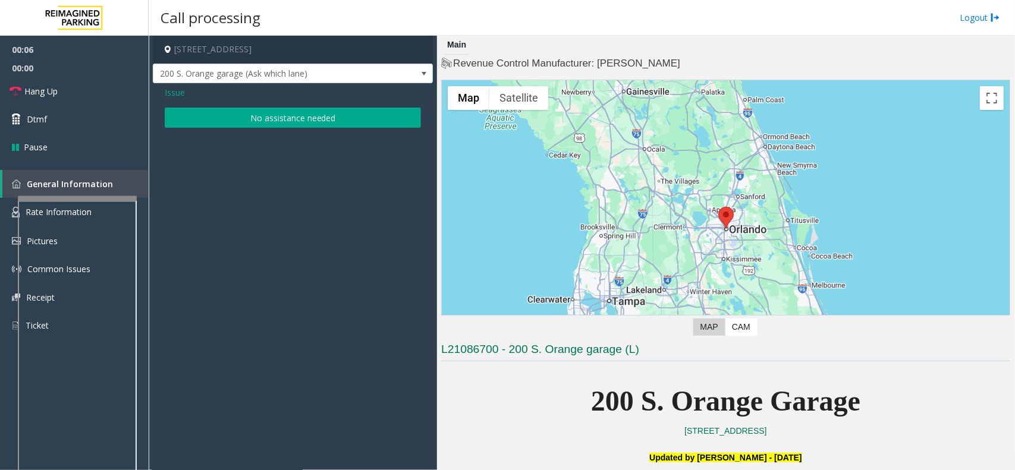
click at [275, 117] on button "No assistance needed" at bounding box center [293, 118] width 256 height 20
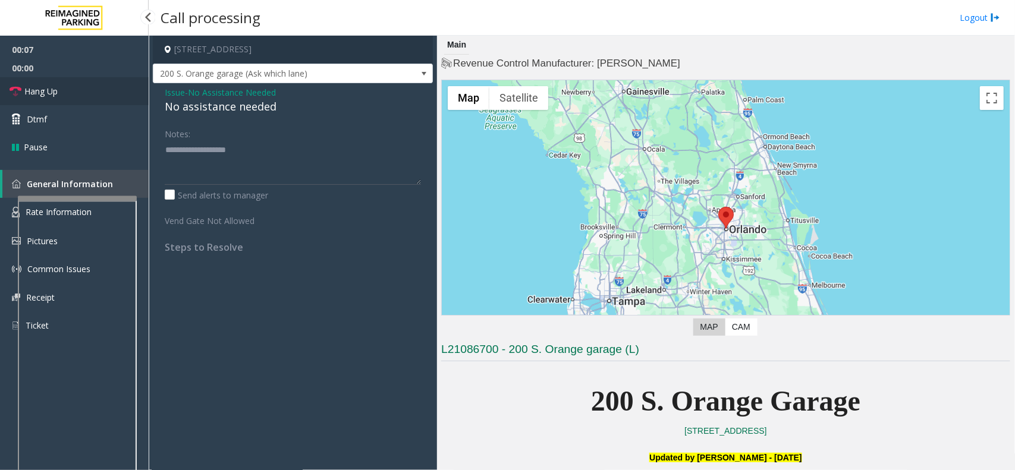
click at [108, 96] on link "Hang Up" at bounding box center [74, 91] width 149 height 28
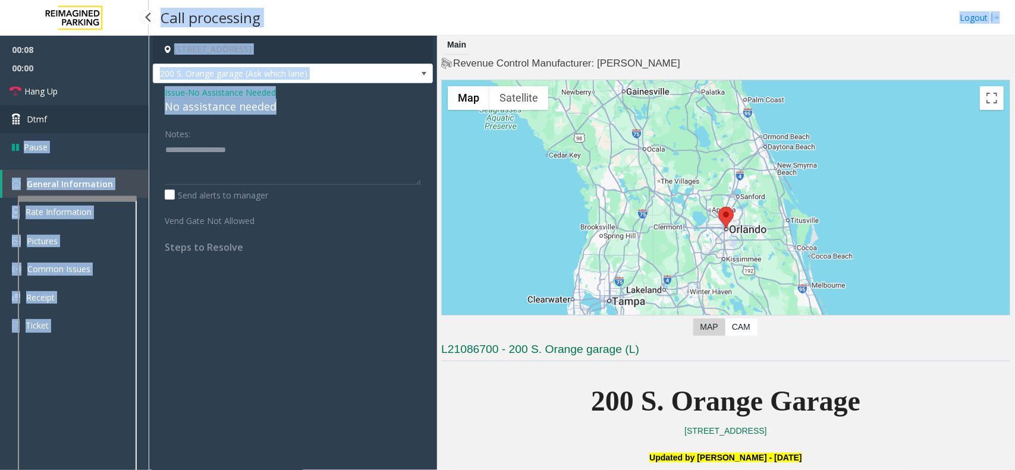
drag, startPoint x: 278, startPoint y: 105, endPoint x: 132, endPoint y: 108, distance: 146.3
click at [132, 108] on app-root "00:08 00:00 Hang Up Dtmf Pause General Information Rate Information Pictures Co…" at bounding box center [507, 235] width 1015 height 470
click at [206, 114] on div "No assistance needed" at bounding box center [293, 107] width 256 height 16
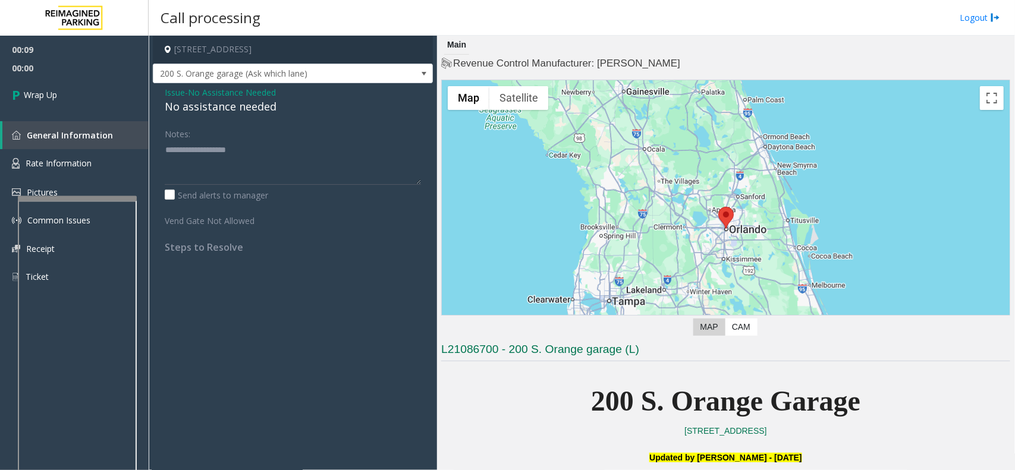
click at [218, 110] on div "No assistance needed" at bounding box center [293, 107] width 256 height 16
type textarea "**********"
click at [88, 95] on link "Wrap Up" at bounding box center [74, 94] width 149 height 35
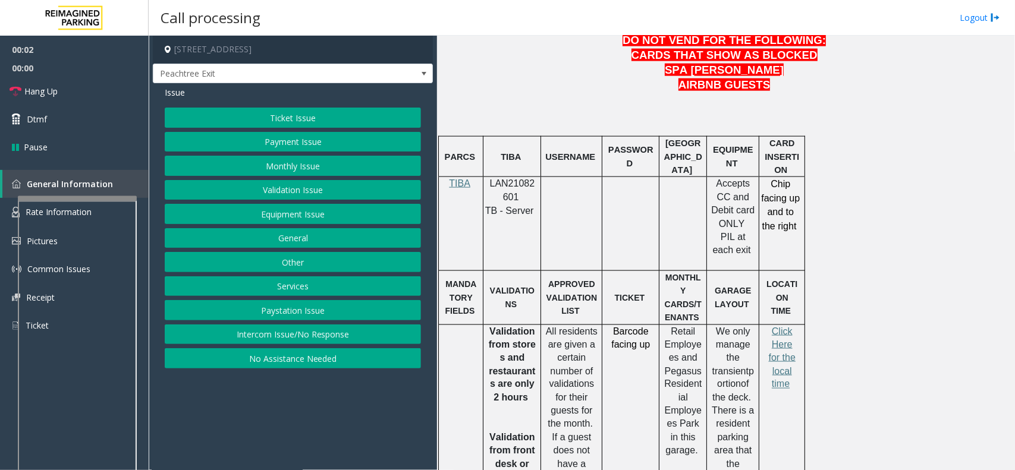
scroll to position [669, 0]
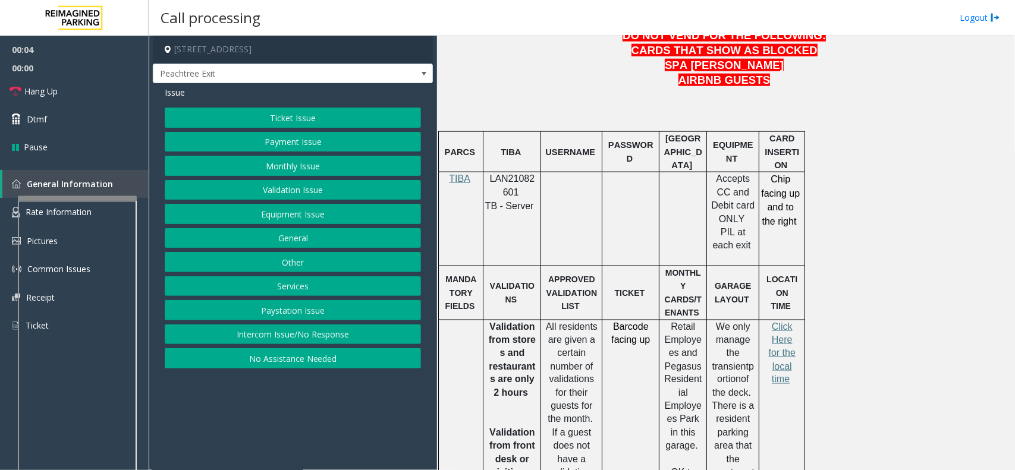
click at [500, 174] on span "LAN21082601" at bounding box center [512, 185] width 45 height 23
copy p "LAN21082601"
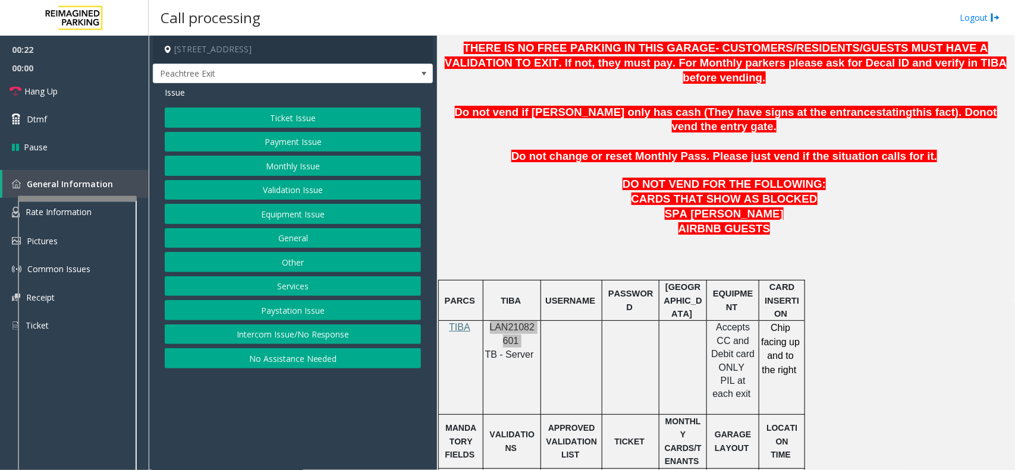
scroll to position [446, 0]
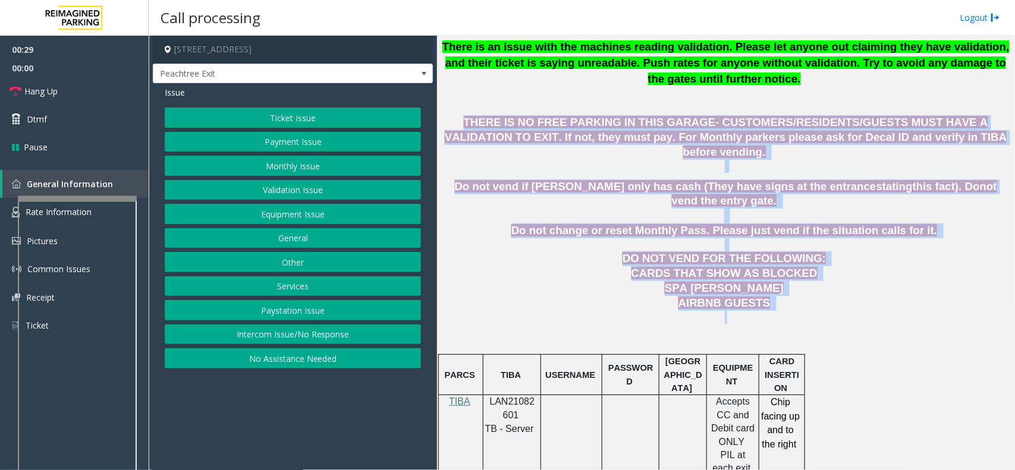
drag, startPoint x: 448, startPoint y: 125, endPoint x: 813, endPoint y: 287, distance: 399.2
click at [496, 224] on p "Do not change or reset Monthly Pass. Please just vend if the situation calls fo…" at bounding box center [725, 231] width 569 height 15
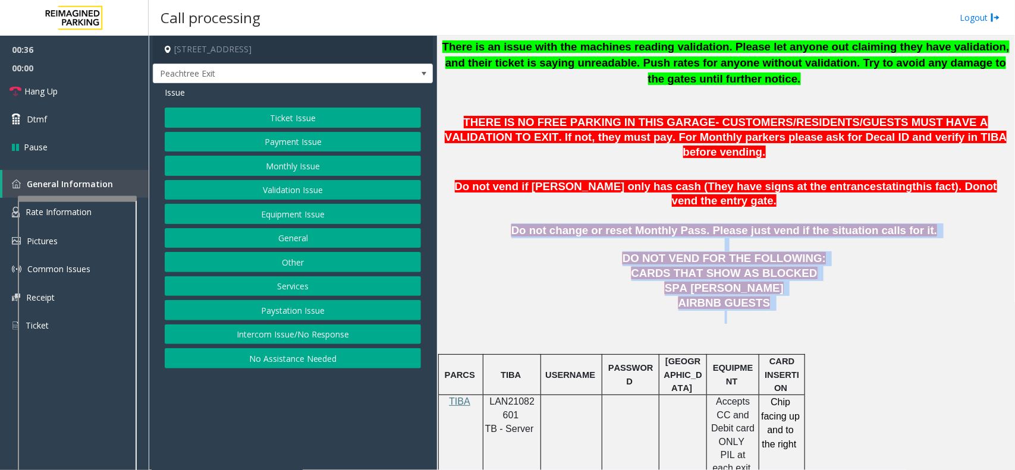
drag, startPoint x: 816, startPoint y: 284, endPoint x: 464, endPoint y: 174, distance: 368.5
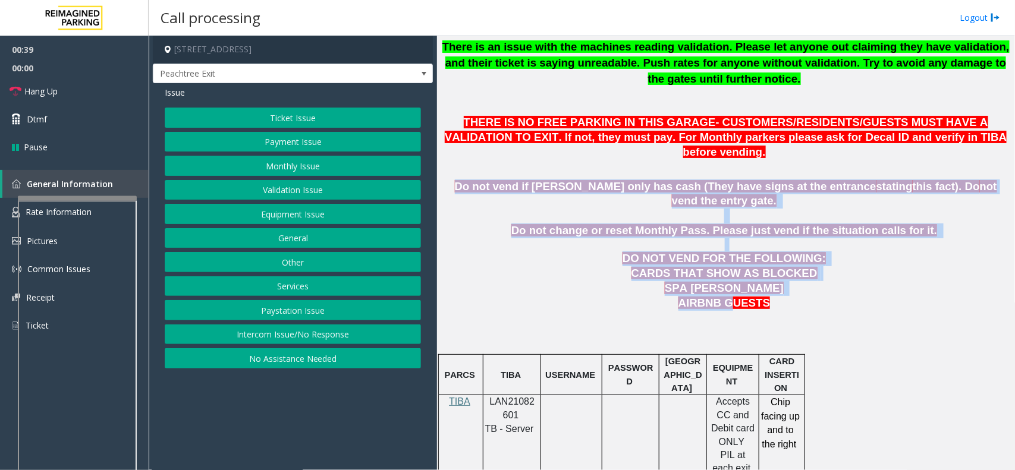
drag, startPoint x: 458, startPoint y: 159, endPoint x: 724, endPoint y: 269, distance: 287.9
click at [724, 297] on span "AIRBNB GUESTS" at bounding box center [724, 303] width 92 height 12
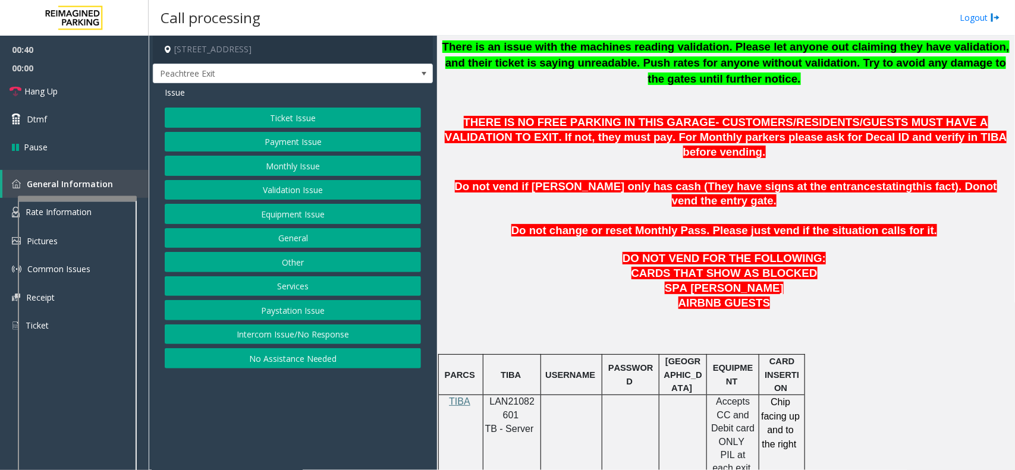
click at [315, 339] on button "Intercom Issue/No Response" at bounding box center [293, 335] width 256 height 20
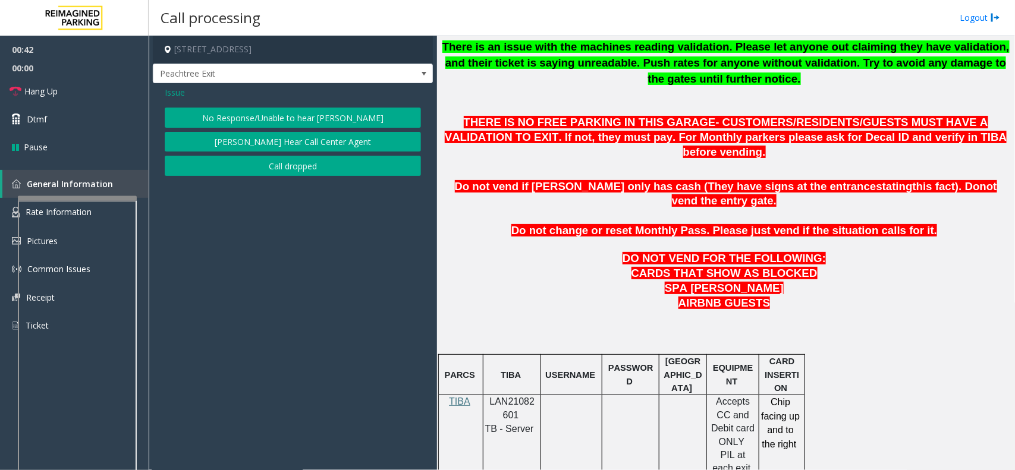
click at [241, 117] on button "No Response/Unable to hear [PERSON_NAME]" at bounding box center [293, 118] width 256 height 20
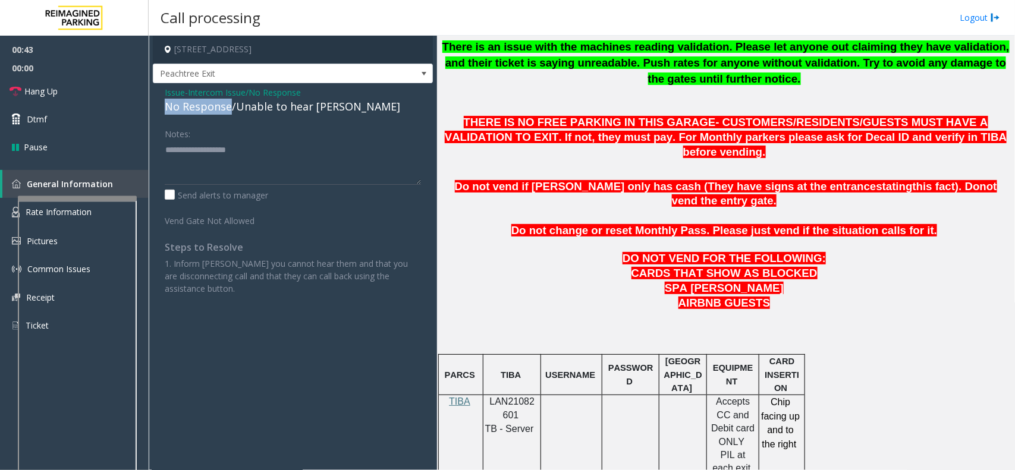
drag, startPoint x: 229, startPoint y: 102, endPoint x: 162, endPoint y: 106, distance: 67.3
click at [162, 106] on div "Issue - Intercom Issue/No Response No Response/Unable to hear parker Notes: Sen…" at bounding box center [293, 195] width 280 height 224
click at [228, 162] on textarea at bounding box center [293, 162] width 256 height 45
type textarea "**********"
click at [52, 93] on span "Hang Up" at bounding box center [40, 91] width 33 height 12
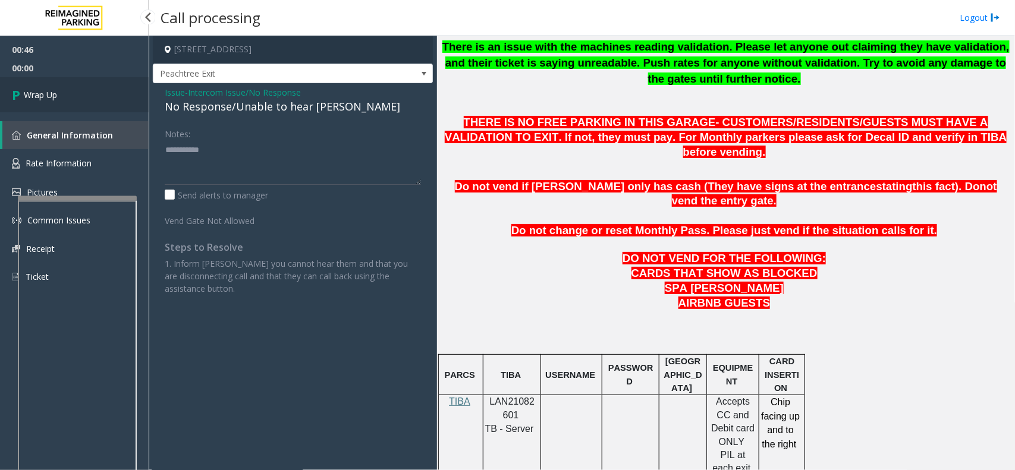
click at [37, 93] on span "Wrap Up" at bounding box center [40, 95] width 33 height 12
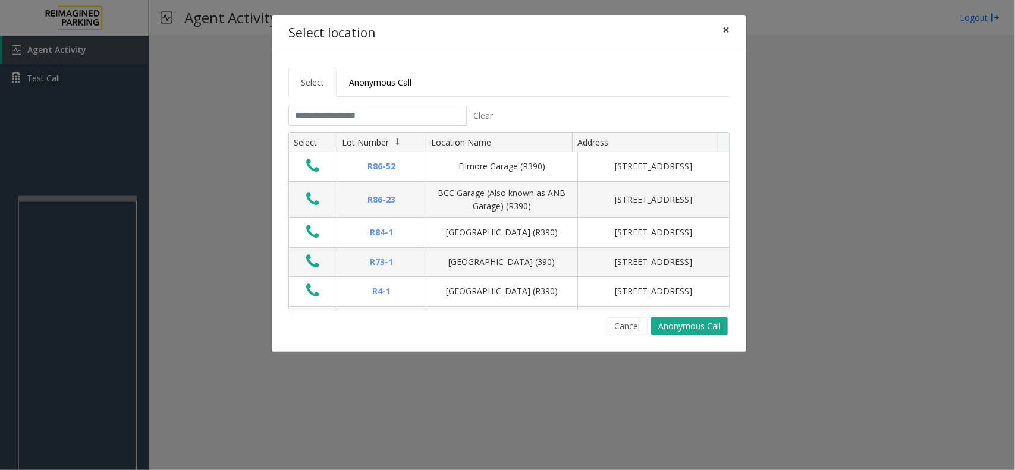
click at [720, 32] on button "×" at bounding box center [726, 29] width 24 height 29
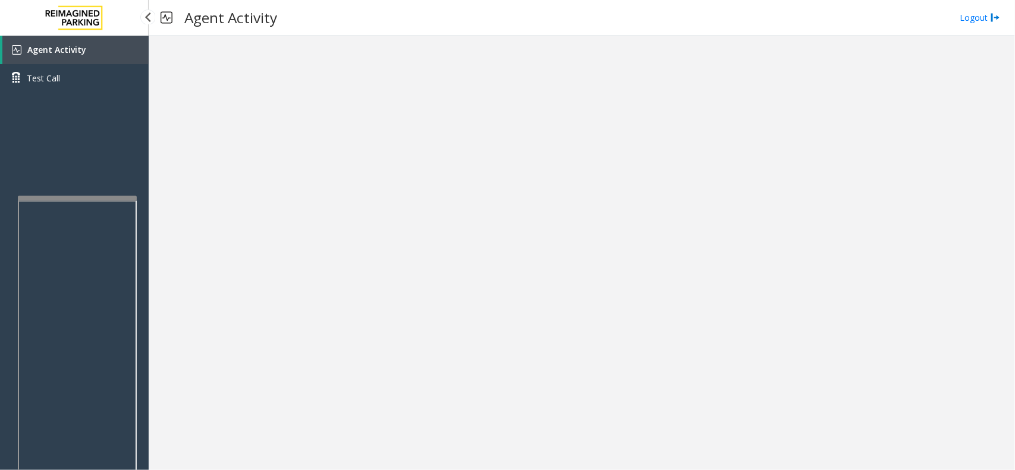
click at [102, 48] on link "Agent Activity" at bounding box center [75, 50] width 146 height 29
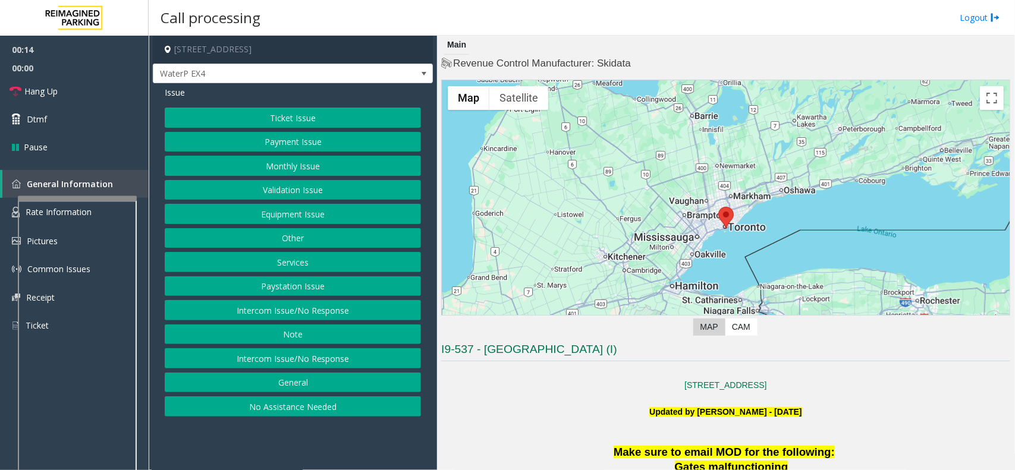
click at [234, 366] on button "Intercom Issue/No Response" at bounding box center [293, 358] width 256 height 20
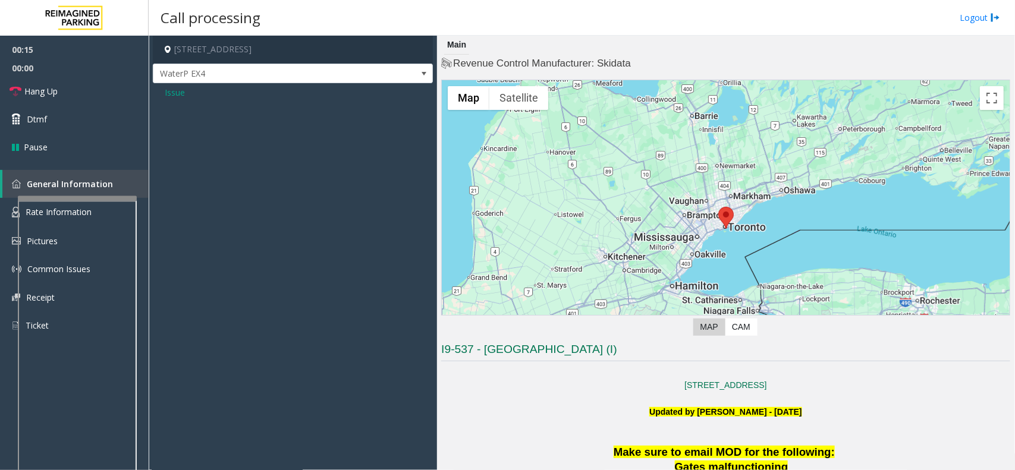
click at [167, 90] on span "Issue" at bounding box center [175, 92] width 20 height 12
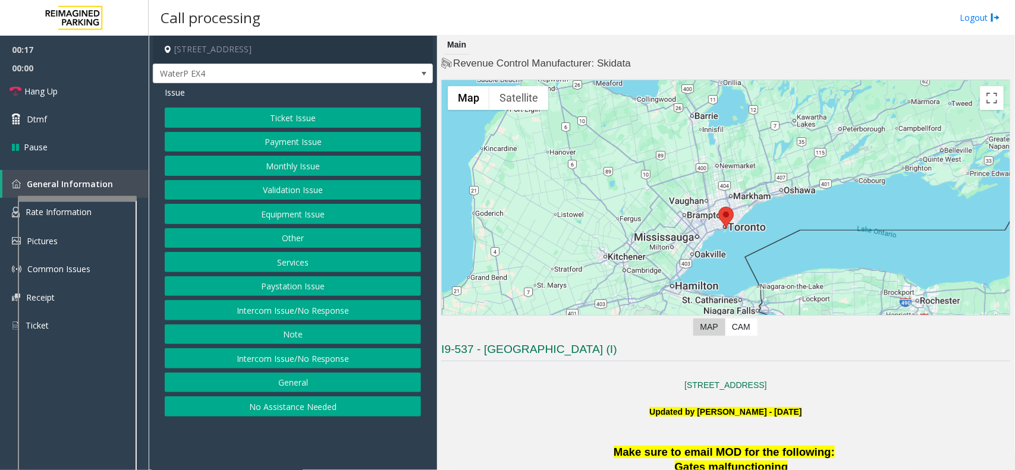
click at [235, 317] on button "Intercom Issue/No Response" at bounding box center [293, 310] width 256 height 20
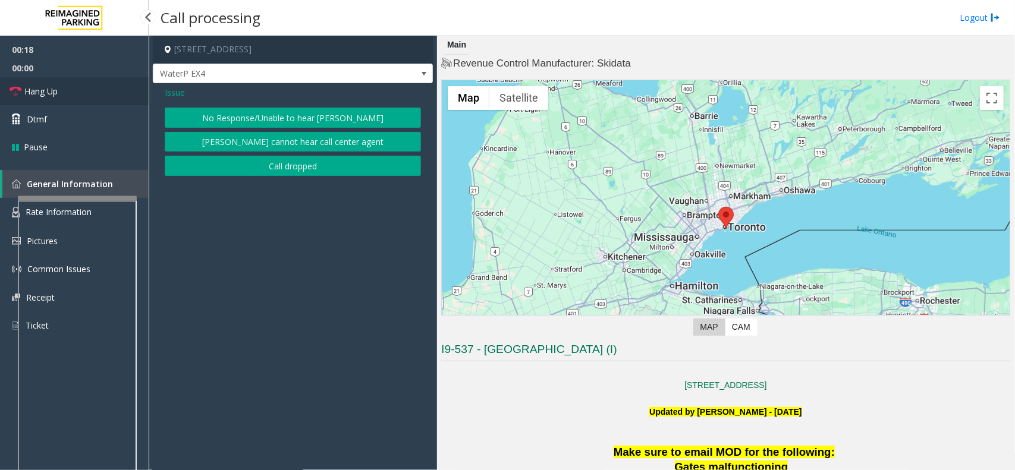
drag, startPoint x: 89, startPoint y: 92, endPoint x: 128, endPoint y: 96, distance: 38.8
click at [89, 92] on link "Hang Up" at bounding box center [74, 91] width 149 height 28
click at [237, 119] on button "No Response/Unable to hear [PERSON_NAME]" at bounding box center [293, 118] width 256 height 20
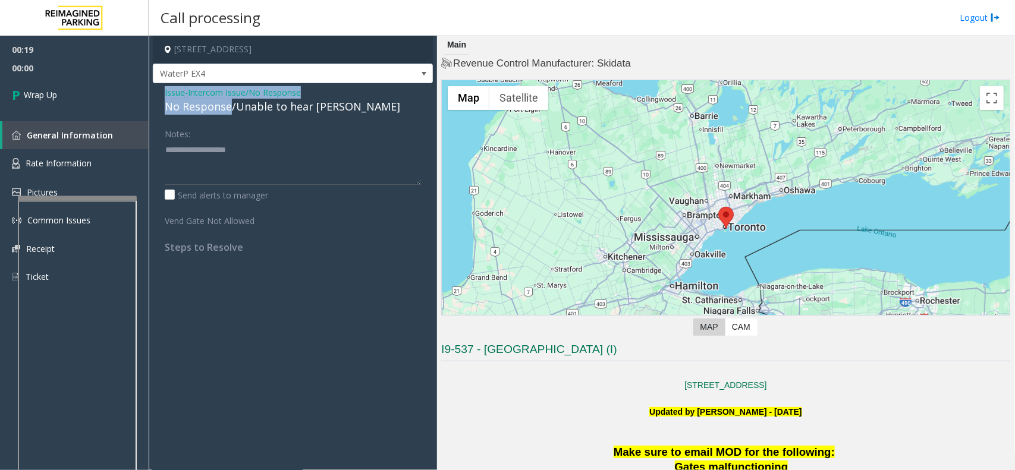
drag, startPoint x: 224, startPoint y: 110, endPoint x: 153, endPoint y: 99, distance: 71.0
click at [153, 99] on div "Issue - Intercom Issue/No Response No Response/Unable to hear parker Notes: Sen…" at bounding box center [293, 174] width 280 height 182
click at [180, 115] on div "No Response/Unable to hear [PERSON_NAME]" at bounding box center [293, 107] width 256 height 16
drag, startPoint x: 229, startPoint y: 107, endPoint x: 175, endPoint y: 104, distance: 54.2
click at [175, 104] on div "No Response/Unable to hear [PERSON_NAME]" at bounding box center [293, 107] width 256 height 16
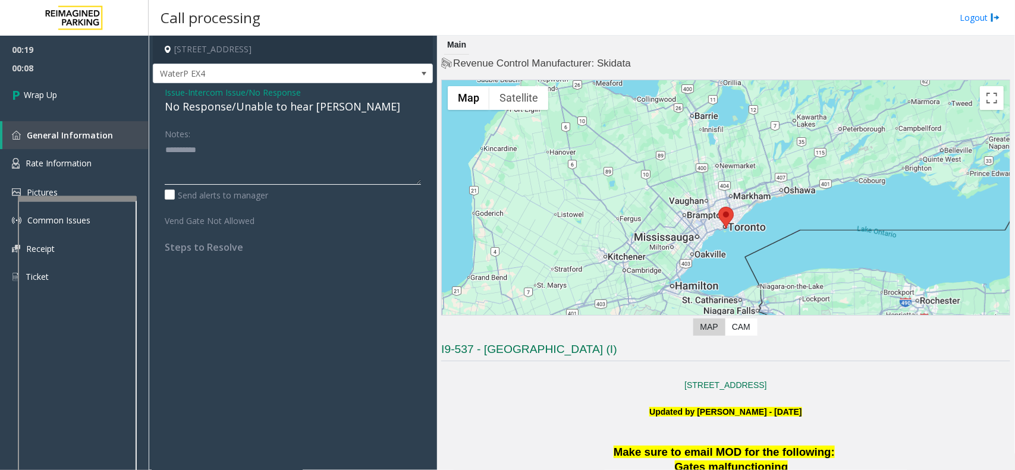
click at [165, 152] on textarea at bounding box center [293, 162] width 256 height 45
type textarea "**********"
click at [72, 78] on link "Wrap Up" at bounding box center [74, 94] width 149 height 35
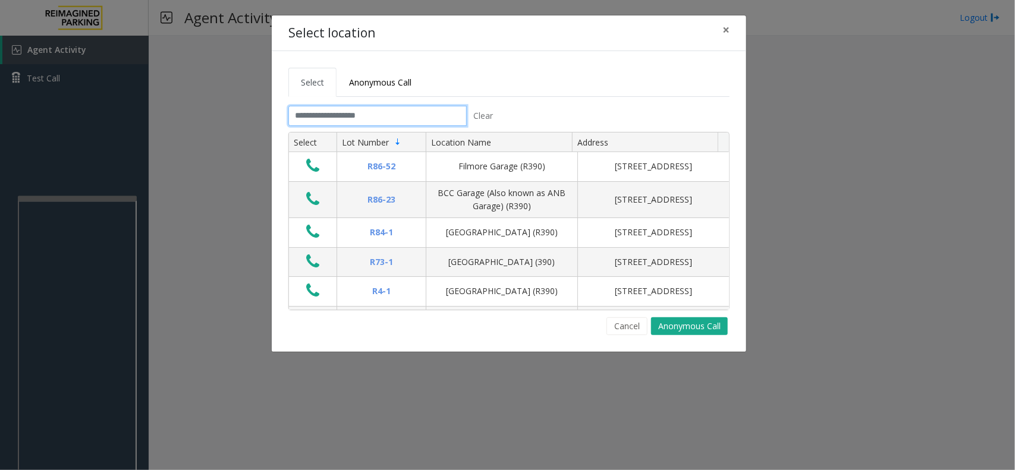
click at [388, 116] on input "text" at bounding box center [377, 116] width 178 height 20
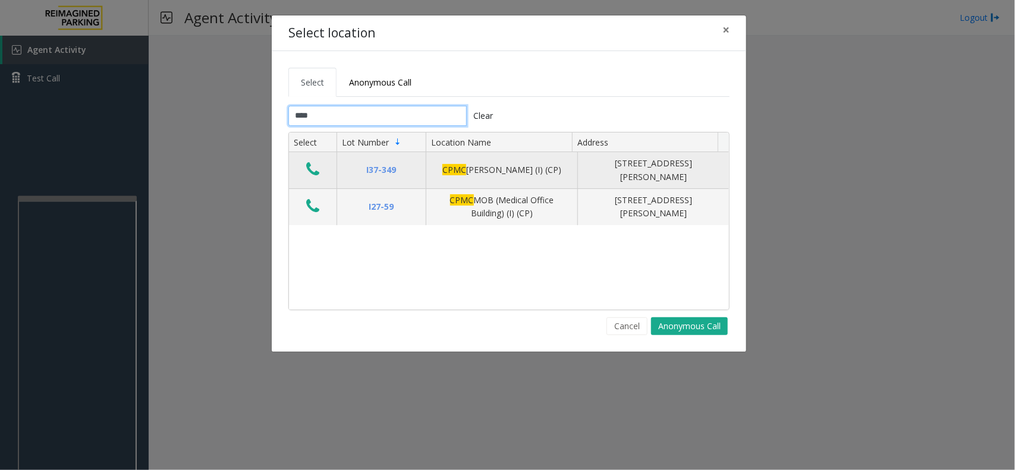
type input "****"
click at [305, 164] on button "Data table" at bounding box center [313, 169] width 20 height 19
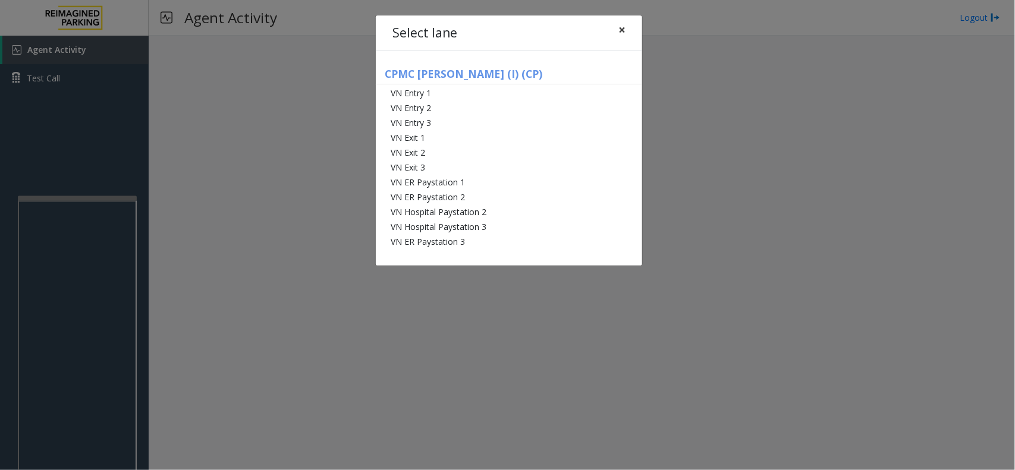
click at [620, 30] on span "×" at bounding box center [621, 29] width 7 height 17
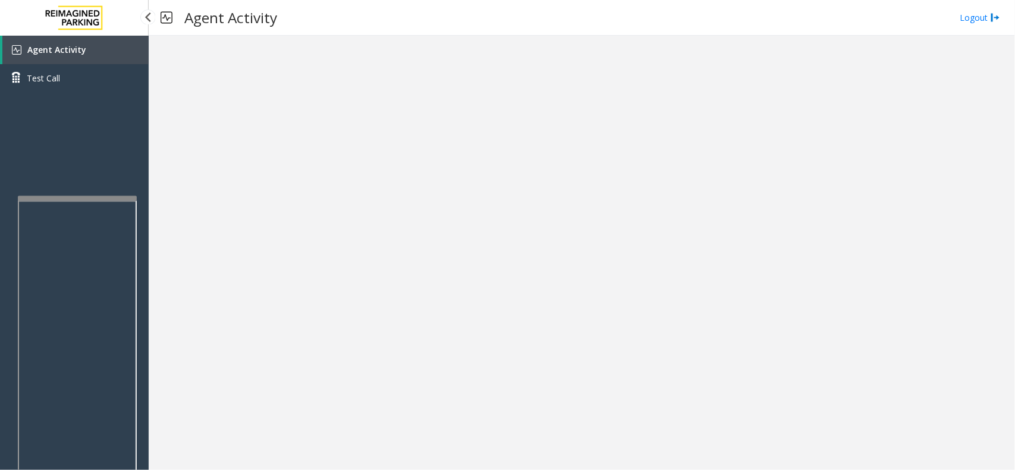
click at [28, 52] on span "Agent Activity" at bounding box center [56, 49] width 59 height 11
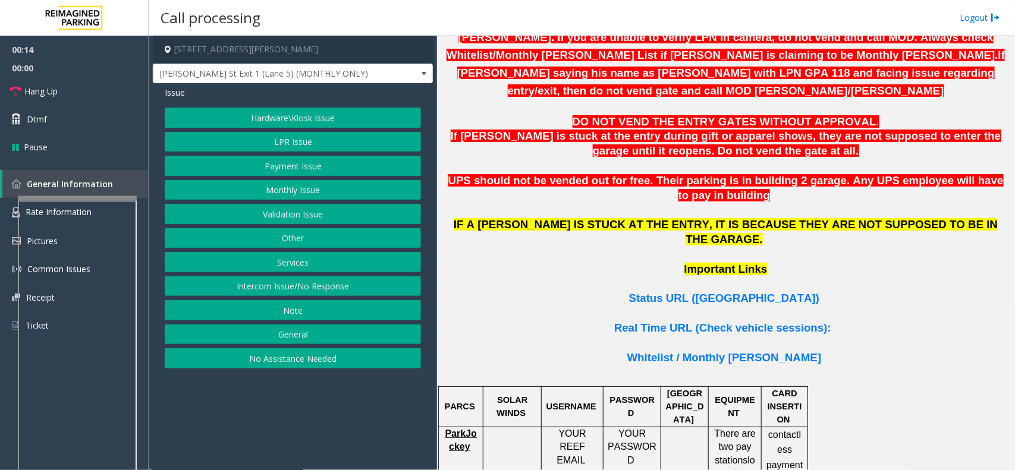
scroll to position [817, 0]
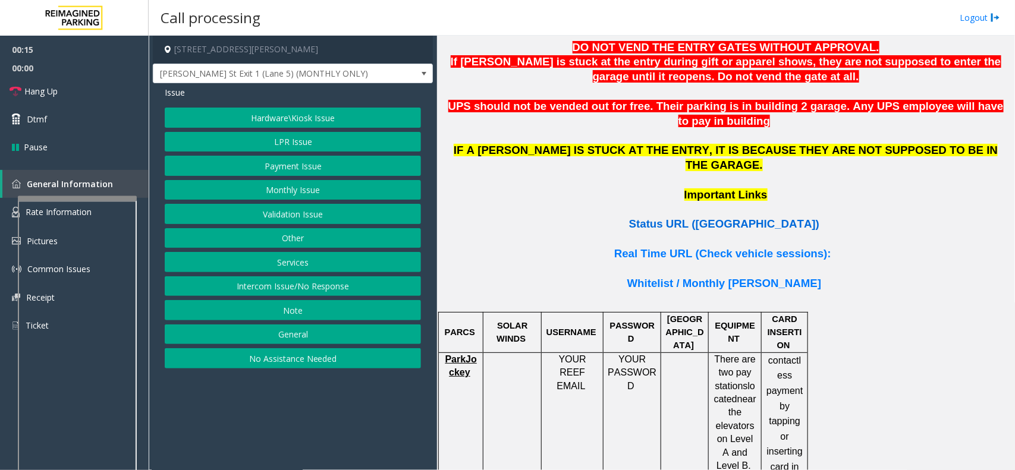
click at [698, 218] on span "Status URL (Vend Gate)" at bounding box center [724, 224] width 190 height 12
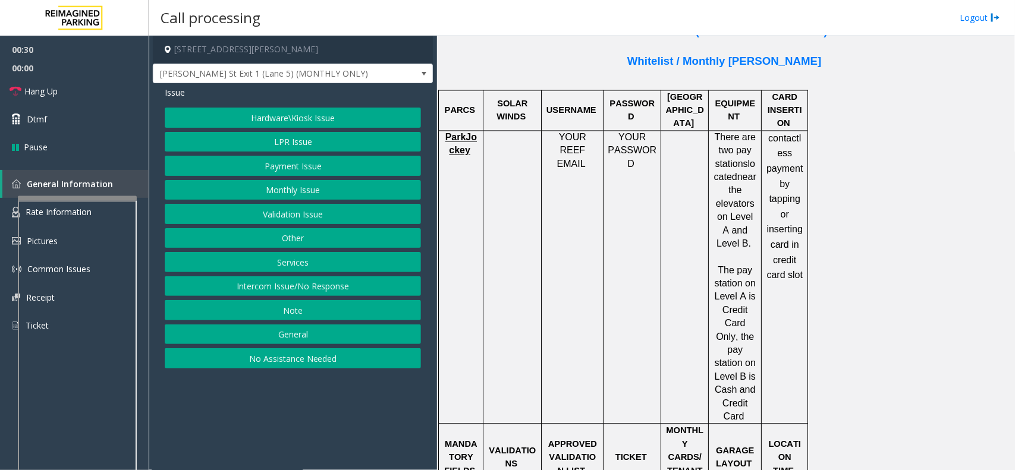
scroll to position [1040, 0]
click at [290, 174] on button "Payment Issue" at bounding box center [293, 166] width 256 height 20
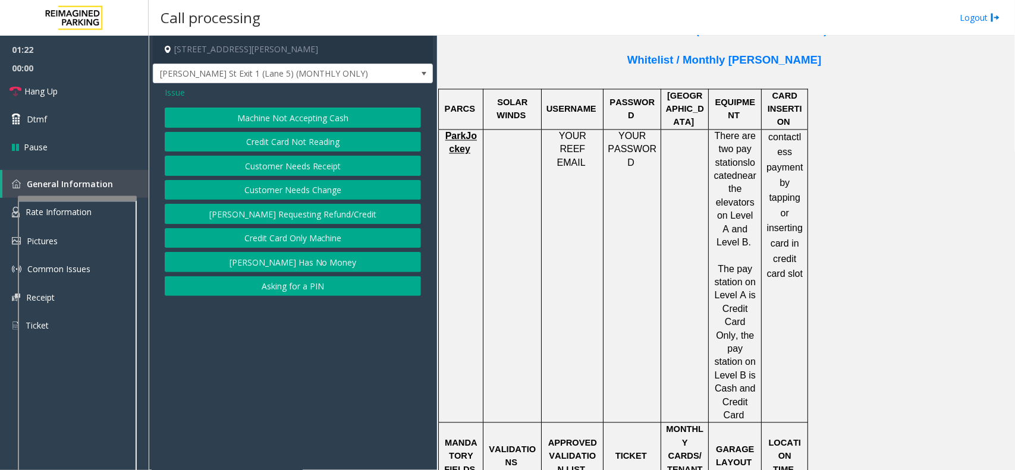
click at [288, 241] on button "Credit Card Only Machine" at bounding box center [293, 238] width 256 height 20
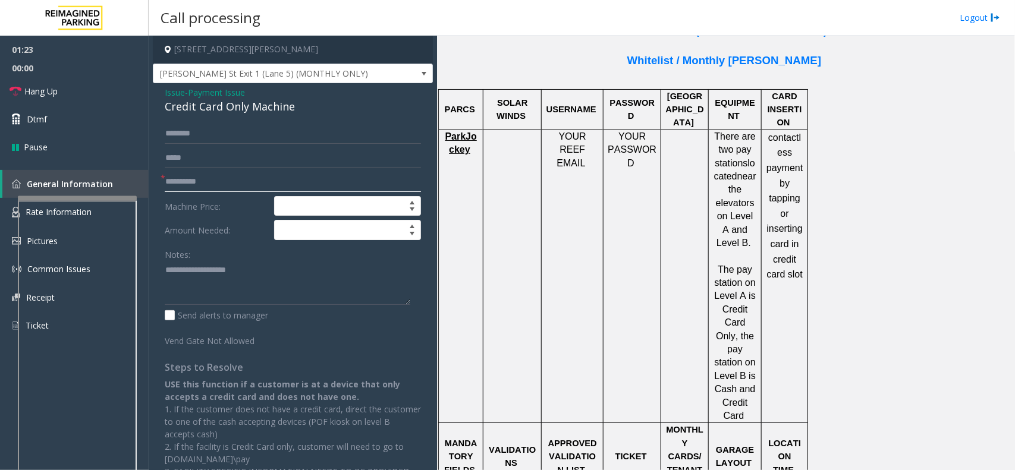
click at [212, 185] on input "text" at bounding box center [293, 182] width 256 height 20
type input "**"
click at [55, 90] on span "Hang Up" at bounding box center [40, 91] width 33 height 12
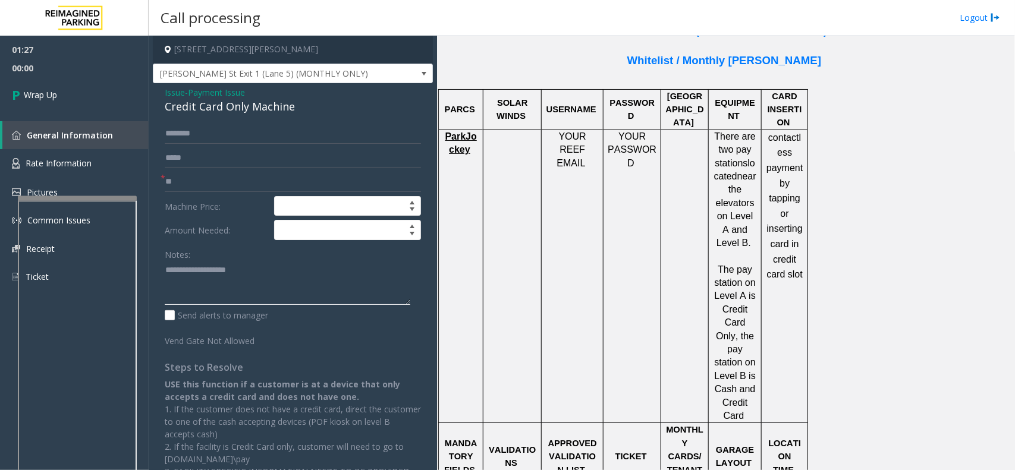
click at [246, 270] on textarea at bounding box center [288, 283] width 246 height 45
type textarea "**********"
click at [52, 99] on span "Wrap Up" at bounding box center [40, 95] width 33 height 12
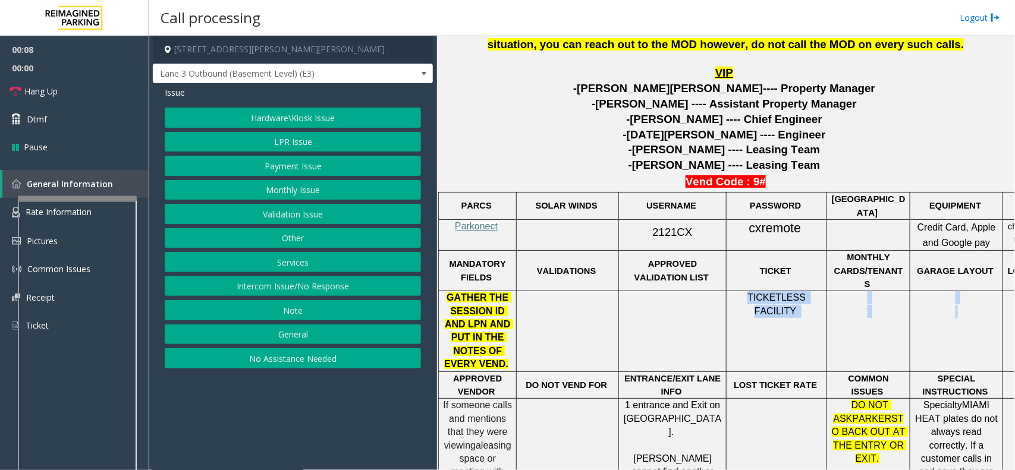
scroll to position [520, 86]
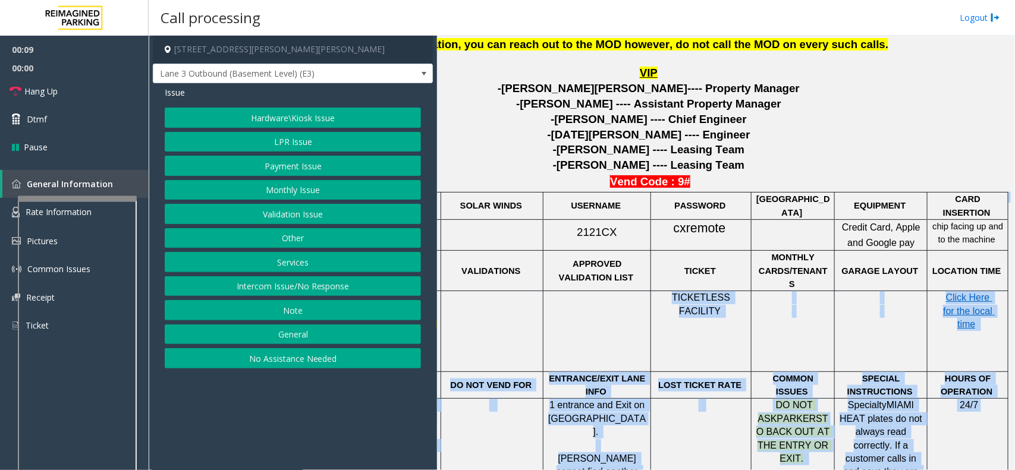
drag, startPoint x: 700, startPoint y: 297, endPoint x: 1014, endPoint y: 298, distance: 314.5
click at [1014, 298] on div "Main Revenue Control Manufacturer: Park Jockey ← Move left → Move right ↑ Move …" at bounding box center [725, 253] width 577 height 435
click at [233, 168] on button "Payment Issue" at bounding box center [293, 166] width 256 height 20
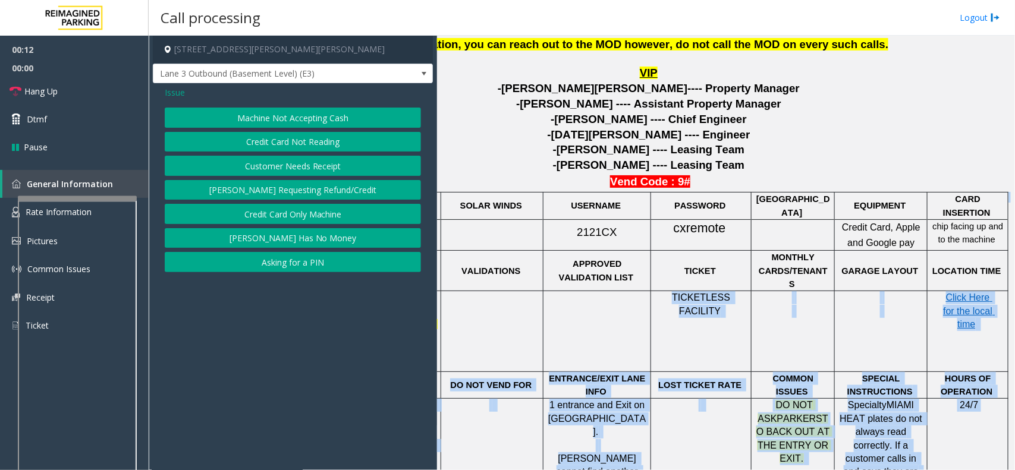
click at [260, 147] on button "Credit Card Not Reading" at bounding box center [293, 142] width 256 height 20
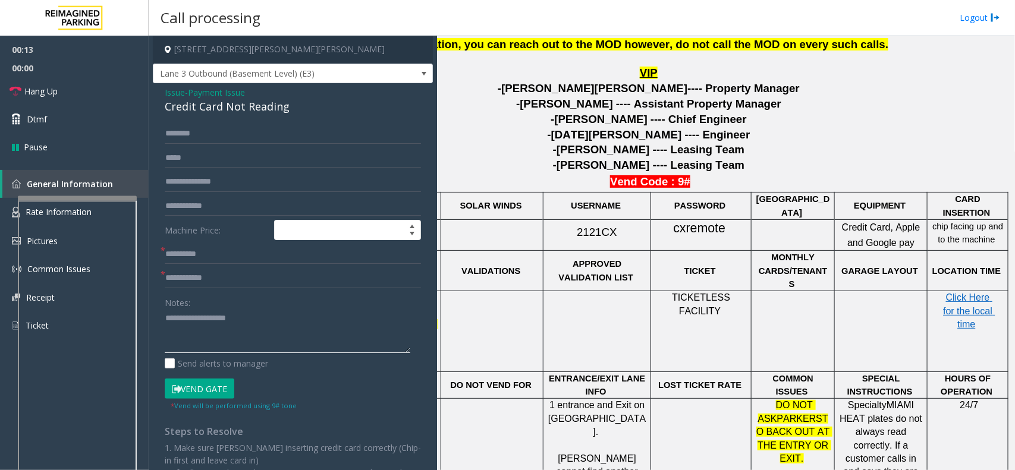
click at [213, 338] on textarea at bounding box center [288, 331] width 246 height 45
drag, startPoint x: 203, startPoint y: 326, endPoint x: 182, endPoint y: 193, distance: 134.3
click at [182, 193] on form "Machine Price: * * Notes: Send alerts to manager Vend Gate * Vend will be perfo…" at bounding box center [293, 268] width 256 height 288
click at [212, 318] on textarea at bounding box center [288, 331] width 246 height 45
click at [333, 329] on textarea at bounding box center [288, 331] width 246 height 45
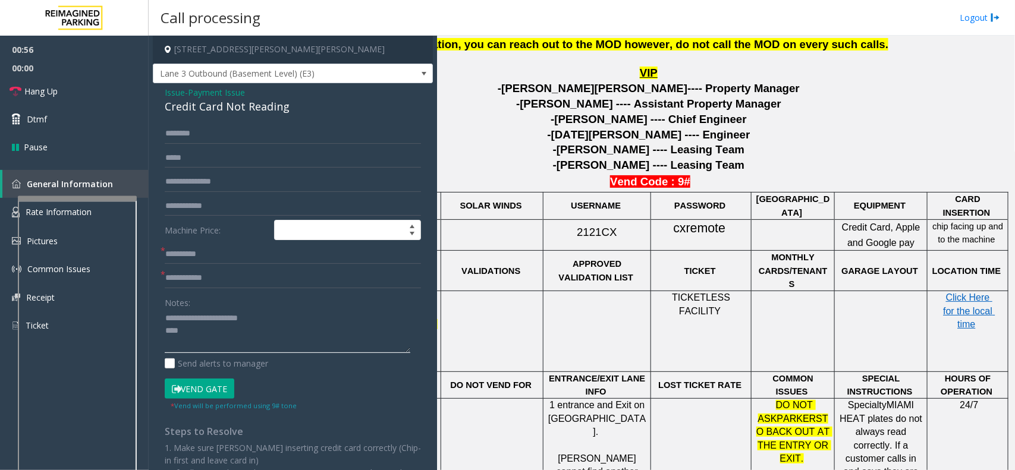
drag, startPoint x: 210, startPoint y: 322, endPoint x: 194, endPoint y: 310, distance: 19.5
click at [194, 310] on textarea at bounding box center [288, 331] width 246 height 45
click at [189, 333] on textarea at bounding box center [288, 331] width 246 height 45
drag, startPoint x: 206, startPoint y: 319, endPoint x: 242, endPoint y: 336, distance: 40.4
click at [242, 336] on textarea at bounding box center [288, 331] width 246 height 45
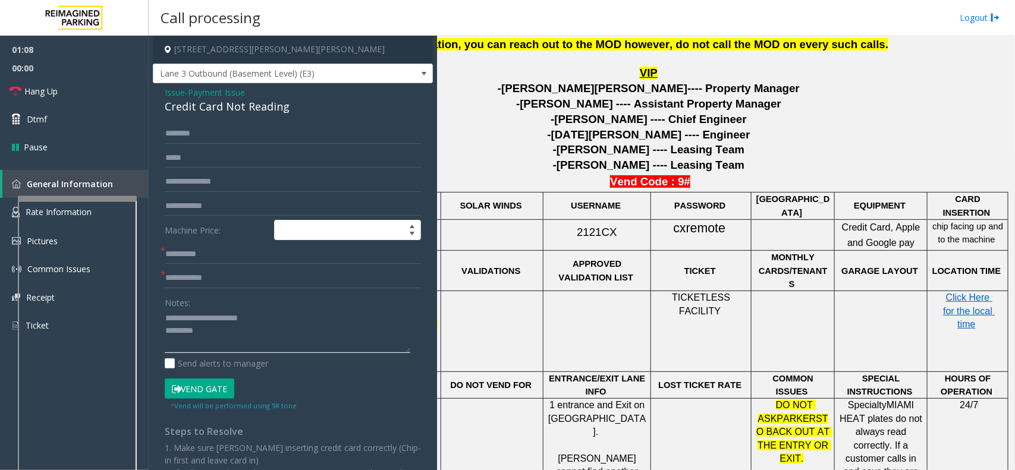
click at [215, 319] on textarea at bounding box center [288, 331] width 246 height 45
click at [215, 338] on textarea at bounding box center [288, 331] width 246 height 45
type textarea "**********"
click at [201, 265] on input "text" at bounding box center [293, 254] width 256 height 20
type input "**"
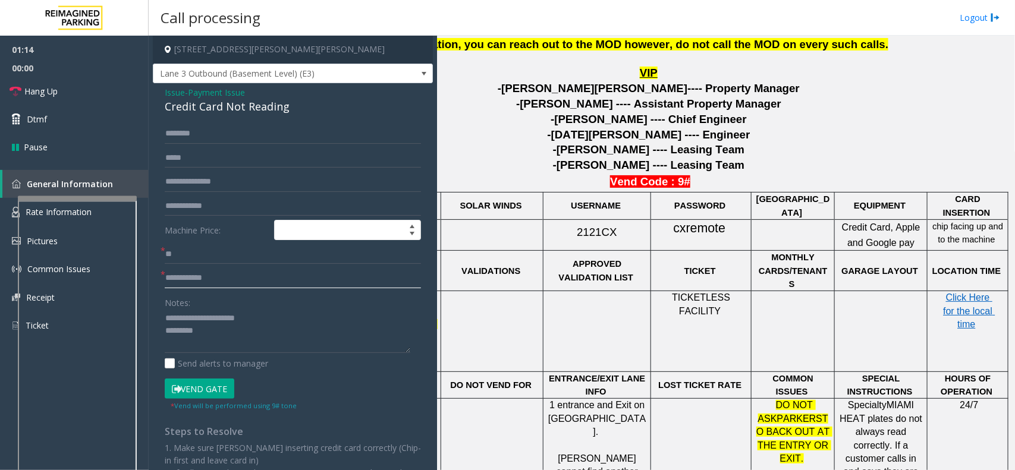
click at [197, 285] on input "text" at bounding box center [293, 278] width 256 height 20
type input "**"
click at [289, 313] on textarea at bounding box center [288, 331] width 246 height 45
click at [229, 320] on textarea at bounding box center [288, 331] width 246 height 45
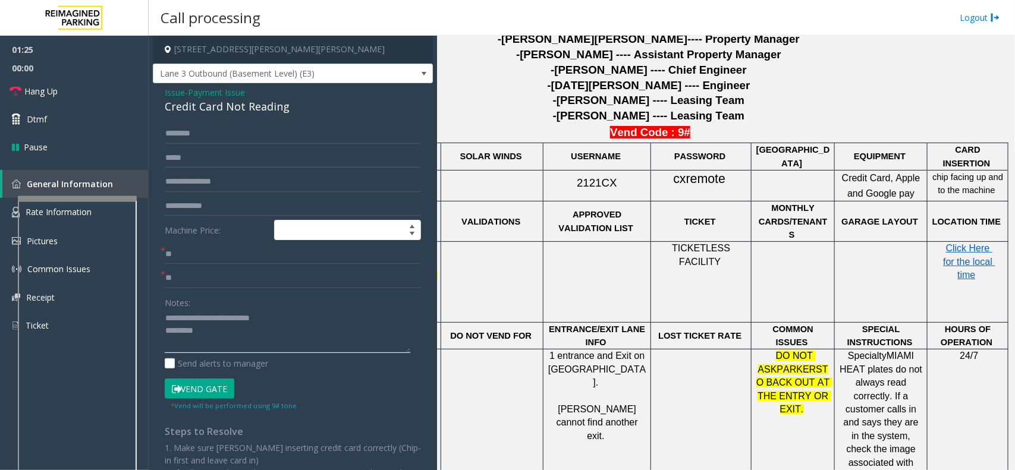
scroll to position [669, 86]
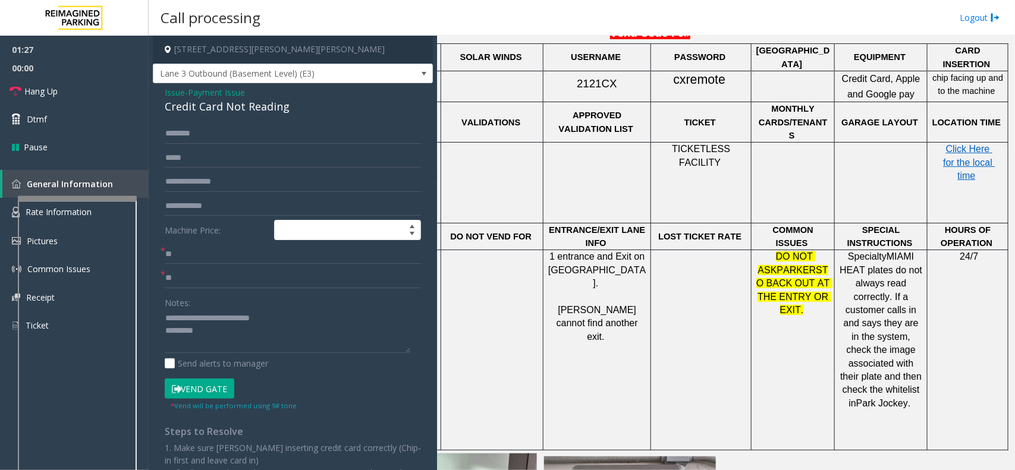
click at [190, 390] on button "Vend Gate" at bounding box center [200, 389] width 70 height 20
click at [260, 354] on div "Notes: Send alerts to manager" at bounding box center [293, 331] width 256 height 78
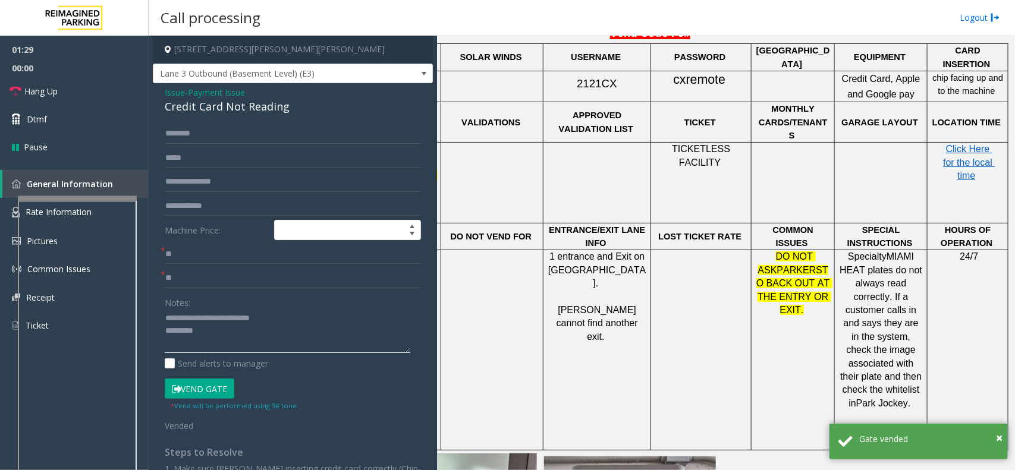
click at [259, 333] on textarea at bounding box center [288, 331] width 246 height 45
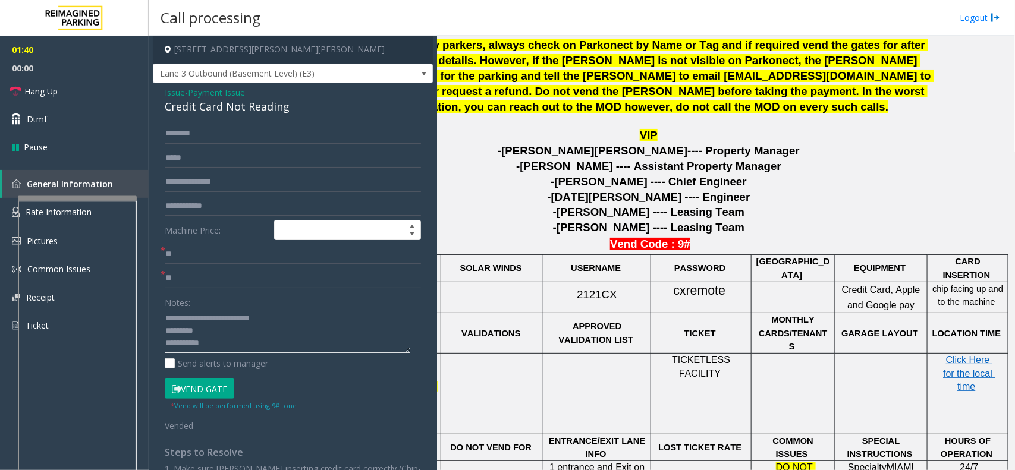
scroll to position [372, 86]
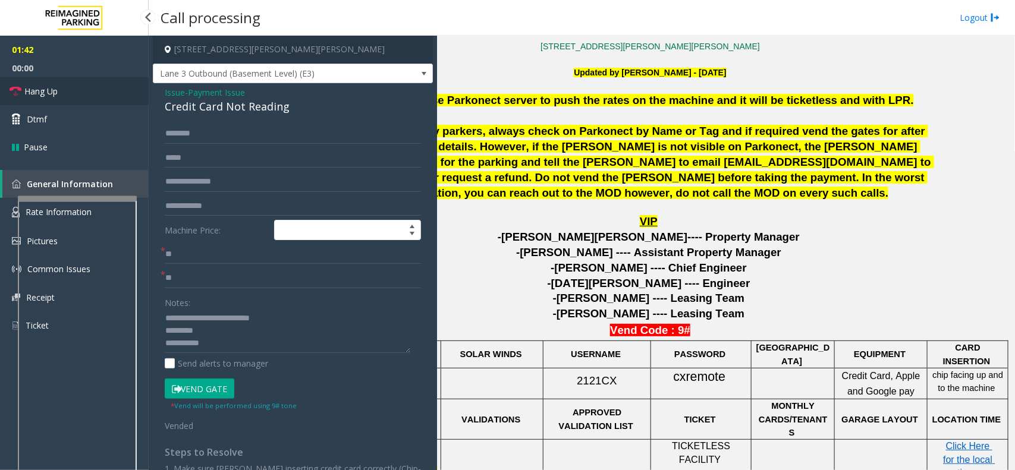
click at [84, 99] on link "Hang Up" at bounding box center [74, 91] width 149 height 28
click at [244, 351] on textarea at bounding box center [288, 331] width 246 height 45
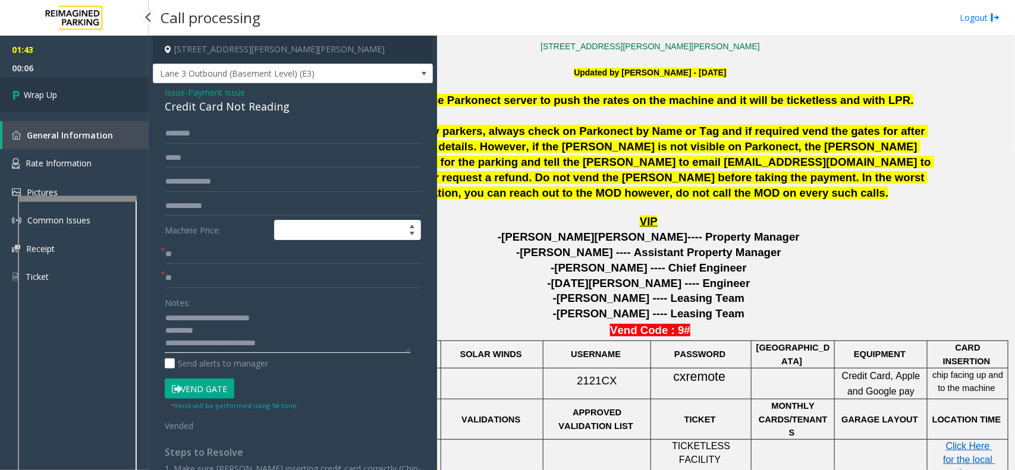
type textarea "**********"
click at [30, 94] on span "Wrap Up" at bounding box center [40, 95] width 33 height 12
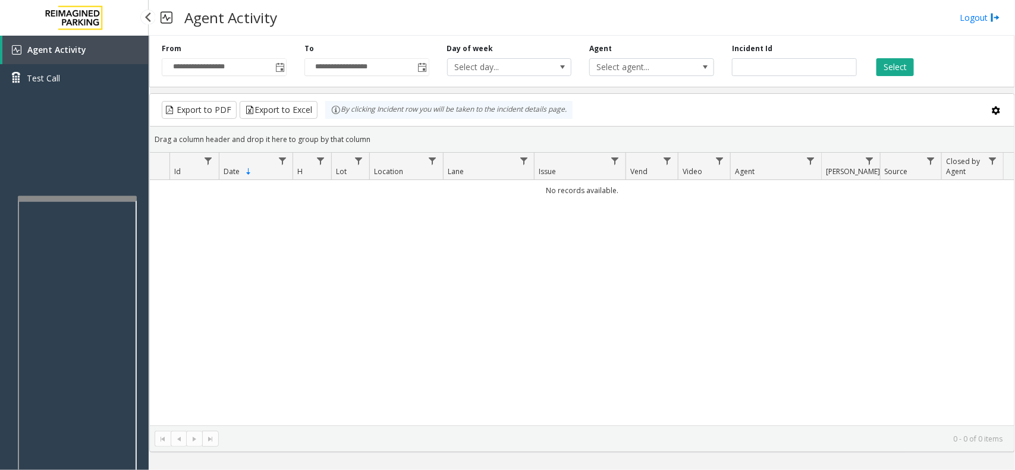
click at [67, 49] on span "Agent Activity" at bounding box center [56, 49] width 59 height 11
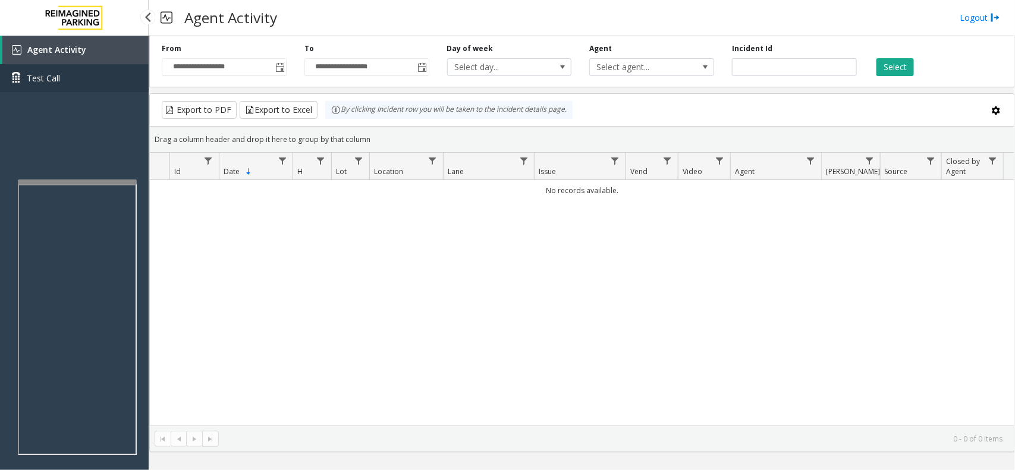
click at [45, 72] on span "Test Call" at bounding box center [43, 78] width 33 height 12
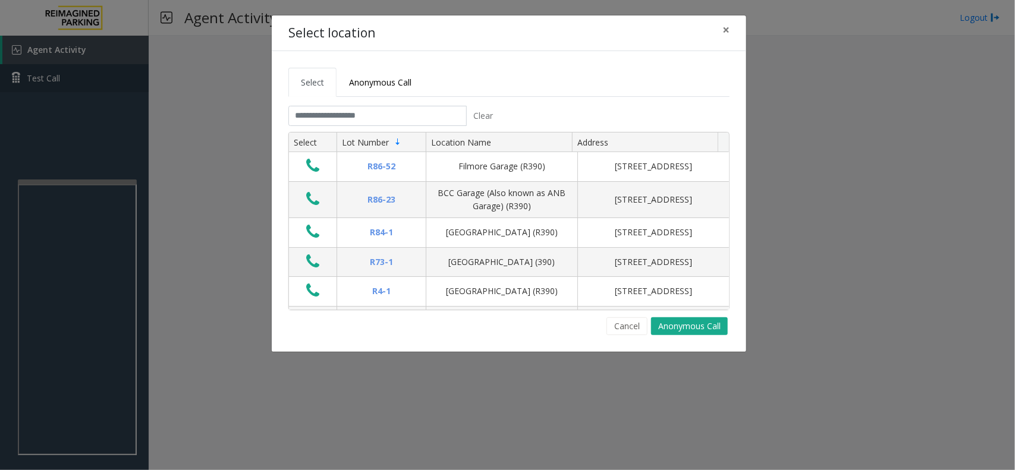
click at [70, 55] on div "Select location × Select Anonymous Call Clear Select Lot Number Location Name A…" at bounding box center [507, 235] width 1015 height 470
click at [729, 28] on span "×" at bounding box center [725, 29] width 7 height 17
click at [329, 116] on input "text" at bounding box center [377, 116] width 178 height 20
click at [313, 113] on input "text" at bounding box center [377, 116] width 178 height 20
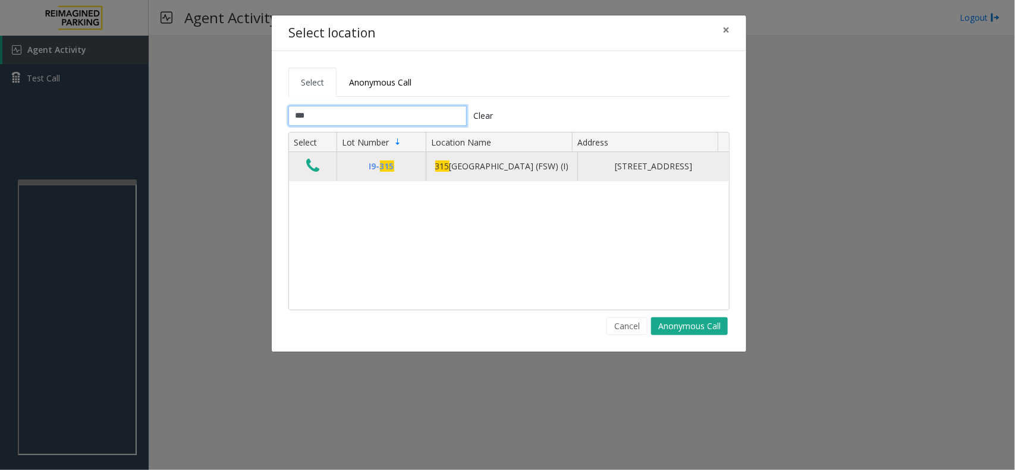
type input "***"
click at [313, 171] on icon "Data table" at bounding box center [312, 166] width 13 height 17
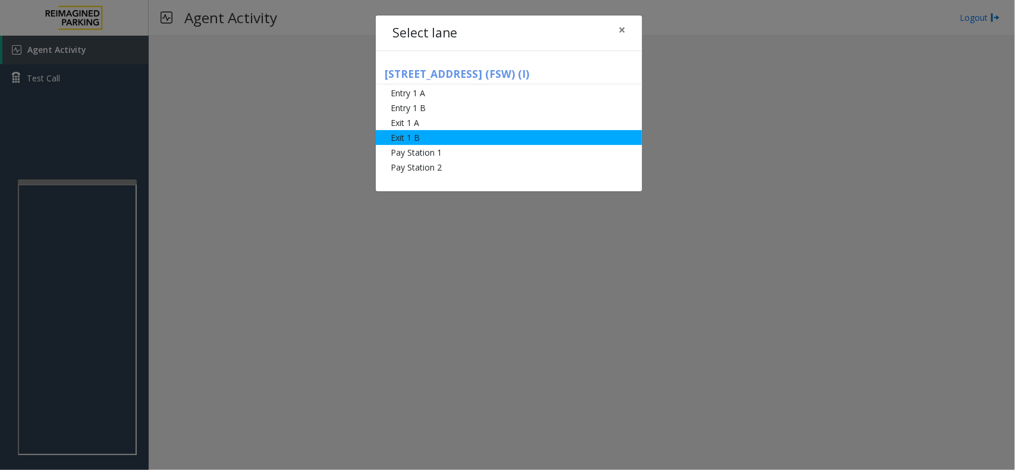
click at [403, 134] on li "Exit 1 B" at bounding box center [509, 137] width 266 height 15
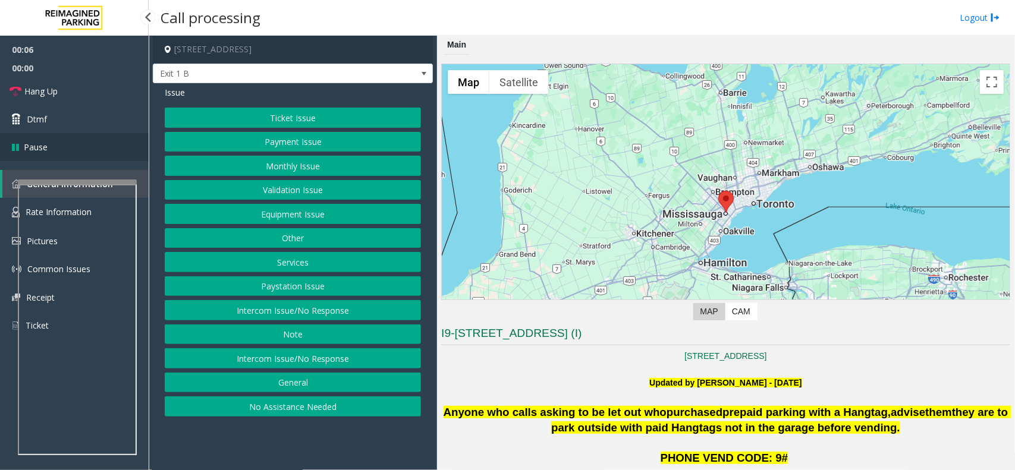
click at [104, 150] on link "Pause" at bounding box center [74, 147] width 149 height 28
click at [97, 146] on link "Resume" at bounding box center [74, 147] width 149 height 28
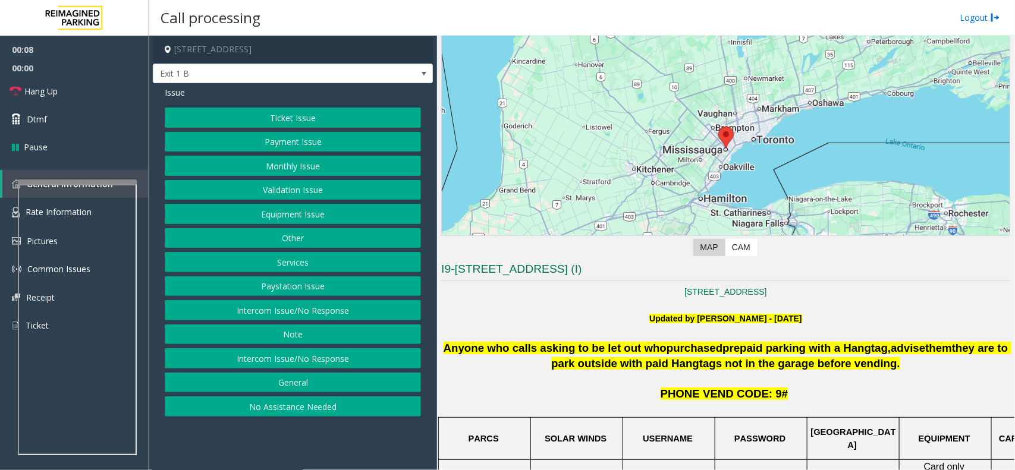
scroll to position [149, 0]
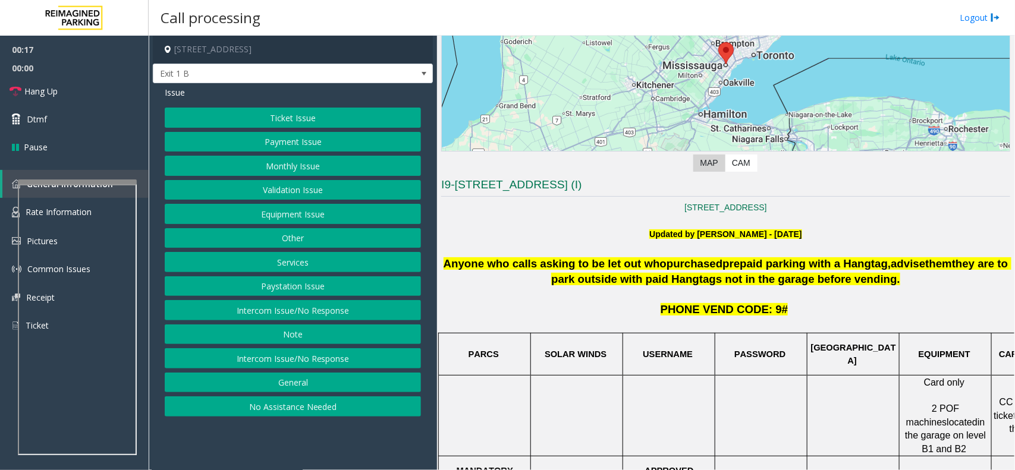
click at [289, 214] on button "Equipment Issue" at bounding box center [293, 214] width 256 height 20
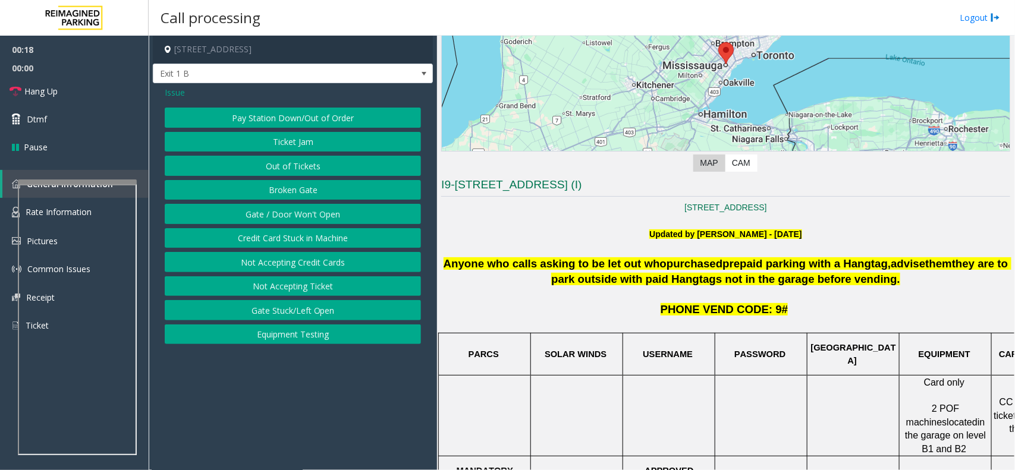
click at [172, 90] on span "Issue" at bounding box center [175, 92] width 20 height 12
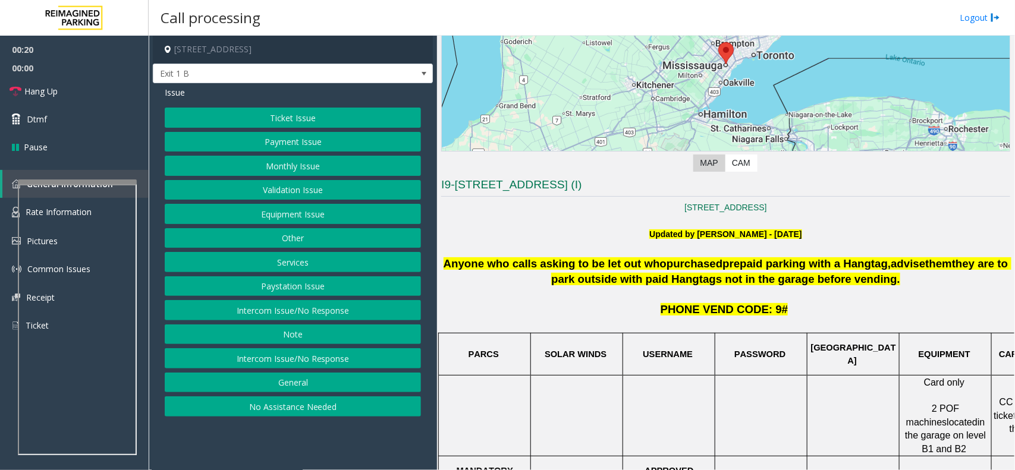
click at [281, 262] on button "Services" at bounding box center [293, 262] width 256 height 20
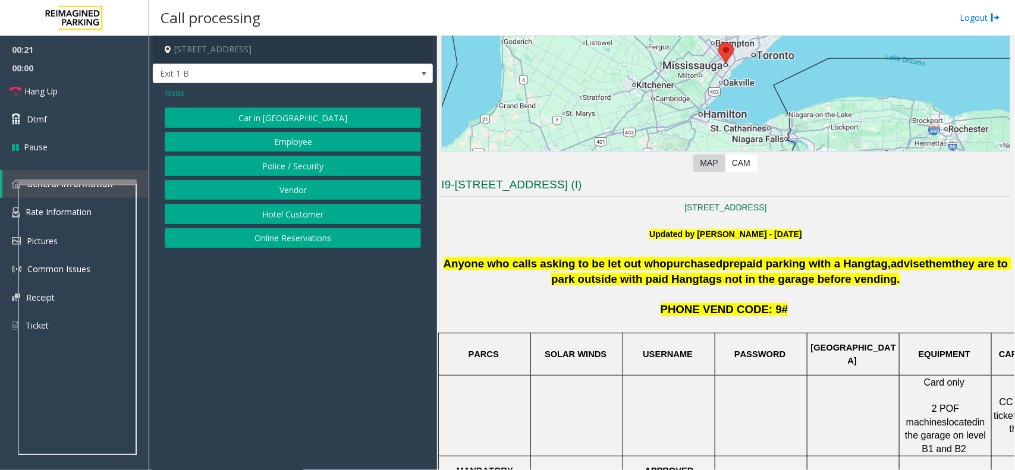
click at [279, 238] on button "Online Reservations" at bounding box center [293, 238] width 256 height 20
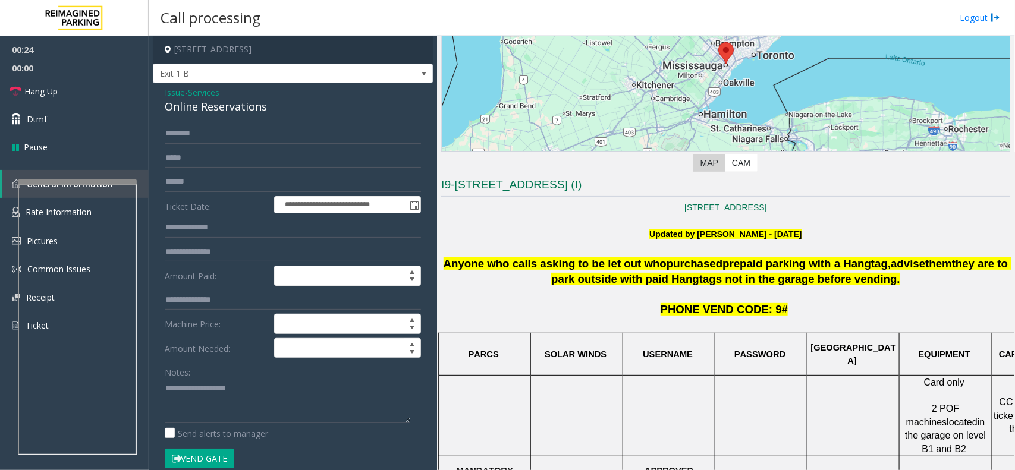
click at [276, 107] on div "Online Reservations" at bounding box center [293, 107] width 256 height 16
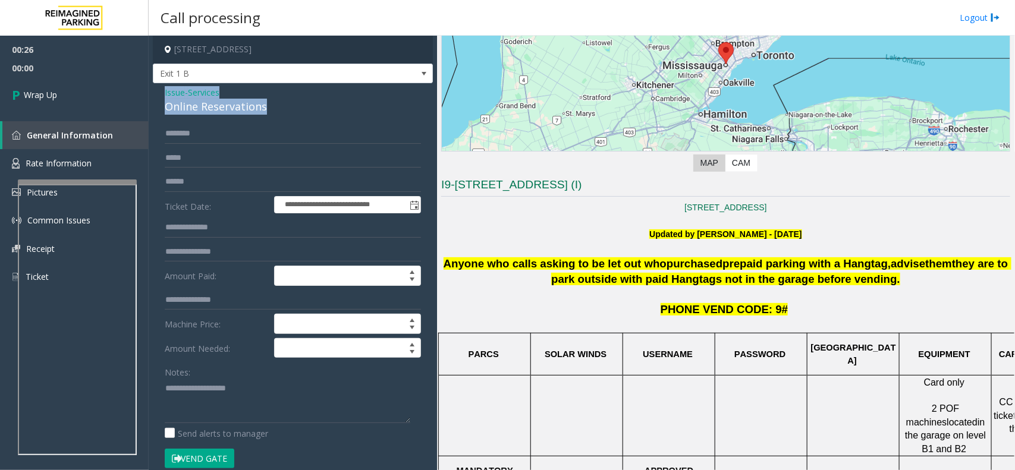
drag, startPoint x: 270, startPoint y: 103, endPoint x: 158, endPoint y: 84, distance: 114.4
click at [158, 84] on div "**********" at bounding box center [293, 459] width 280 height 752
click at [275, 402] on textarea at bounding box center [288, 401] width 246 height 45
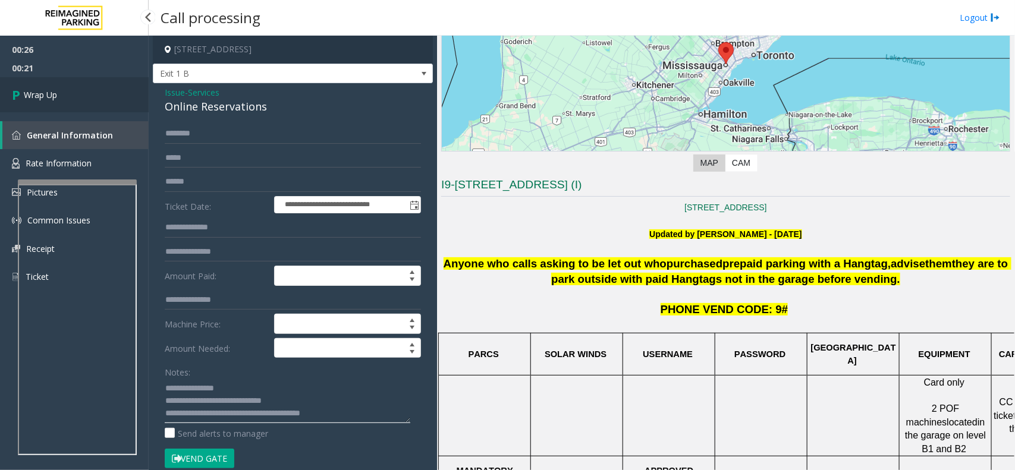
type textarea "**********"
click at [33, 84] on link "Wrap Up" at bounding box center [74, 94] width 149 height 35
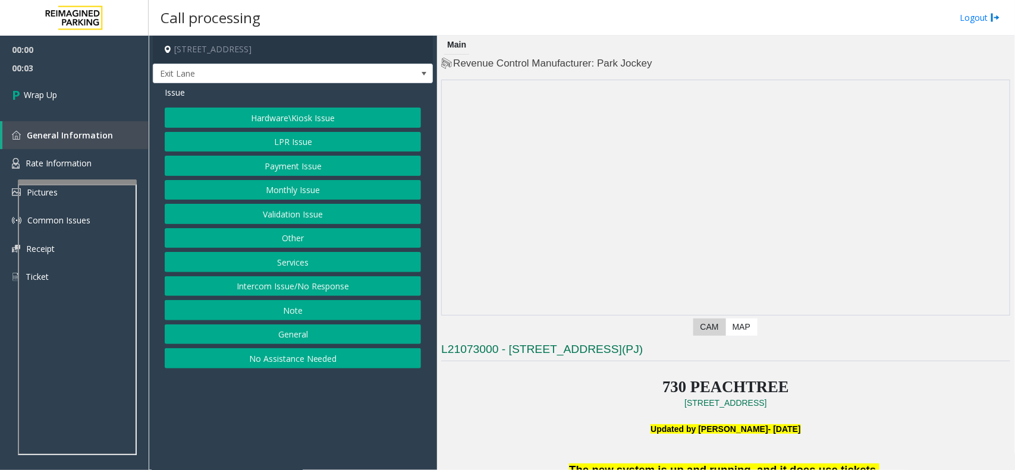
click at [282, 290] on button "Intercom Issue/No Response" at bounding box center [293, 286] width 256 height 20
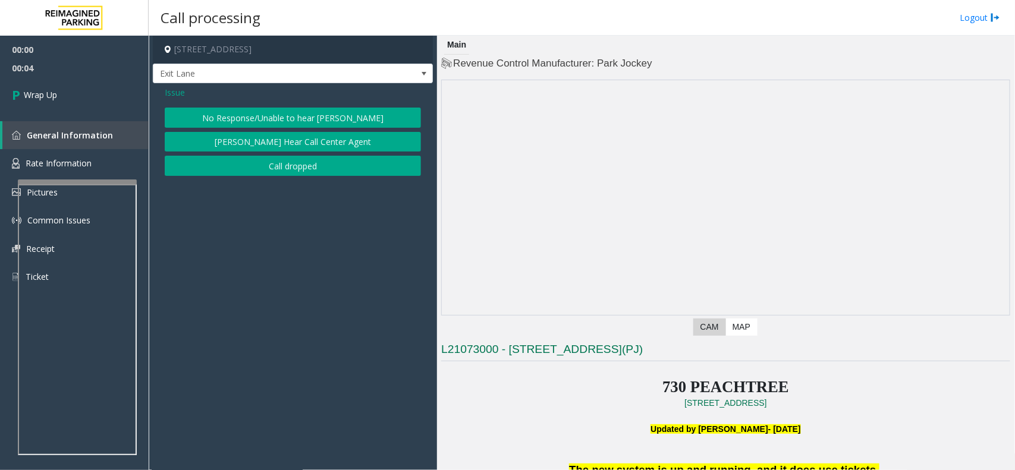
click at [279, 168] on button "Call dropped" at bounding box center [293, 166] width 256 height 20
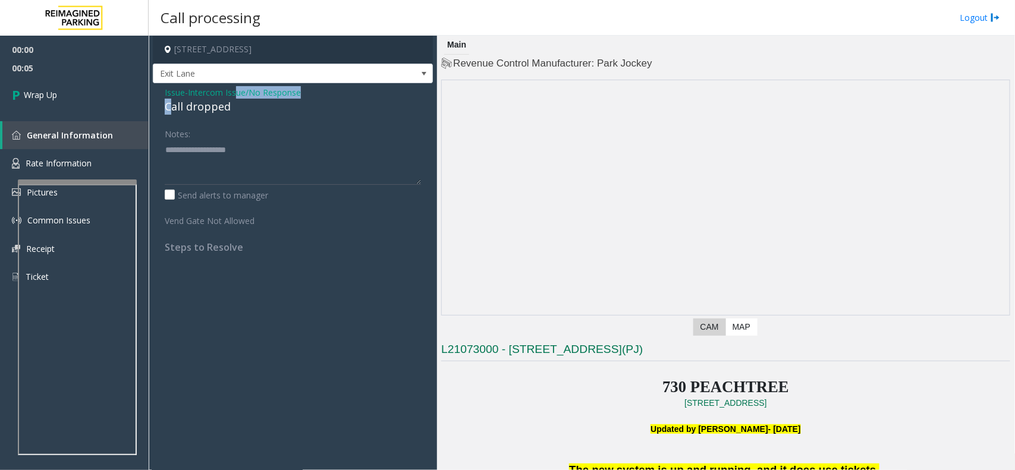
drag, startPoint x: 231, startPoint y: 99, endPoint x: 177, endPoint y: 107, distance: 54.1
click at [169, 103] on div "Issue - Intercom Issue/No Response Call dropped" at bounding box center [293, 100] width 256 height 29
click at [243, 120] on div "Issue - Intercom Issue/No Response Call dropped Notes: Send alerts to manager V…" at bounding box center [293, 174] width 280 height 182
drag, startPoint x: 203, startPoint y: 107, endPoint x: 191, endPoint y: 103, distance: 13.2
click at [158, 103] on div "Issue - Intercom Issue/No Response Call dropped Notes: Send alerts to manager V…" at bounding box center [293, 174] width 280 height 182
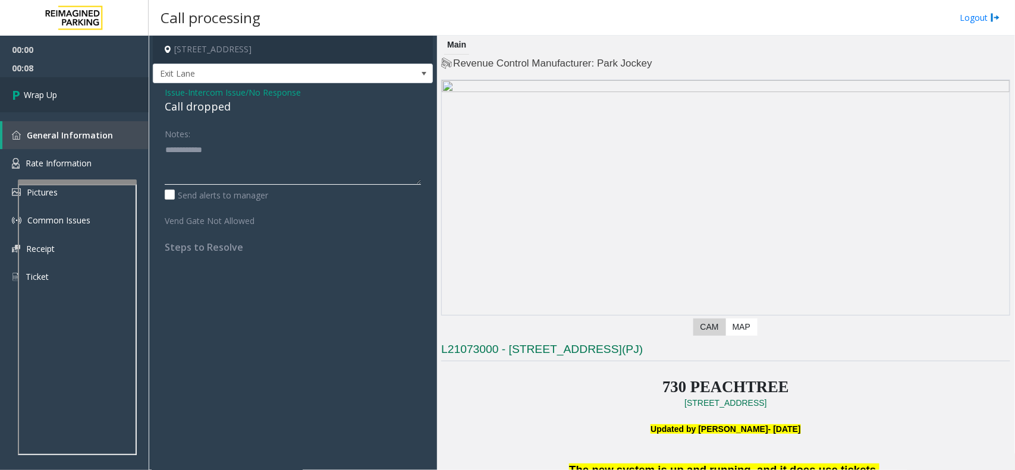
type textarea "**********"
click at [79, 93] on link "Wrap Up" at bounding box center [74, 94] width 149 height 35
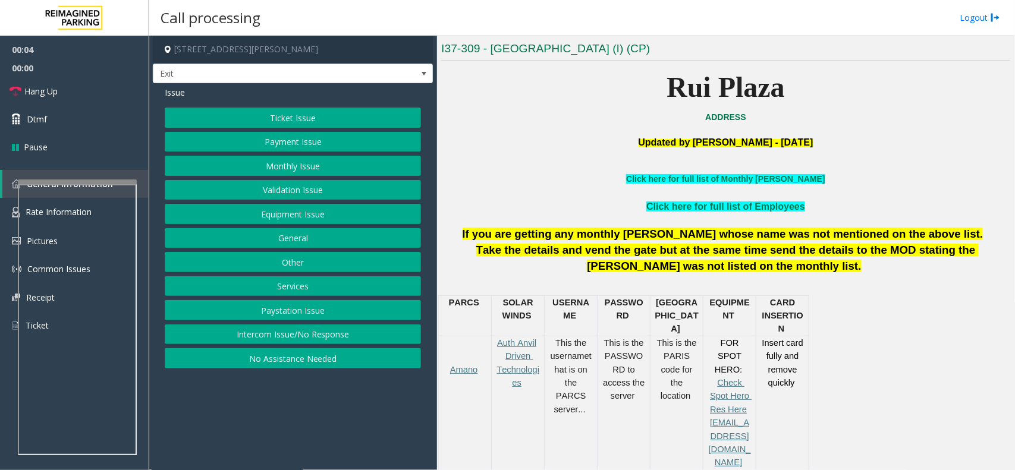
scroll to position [446, 0]
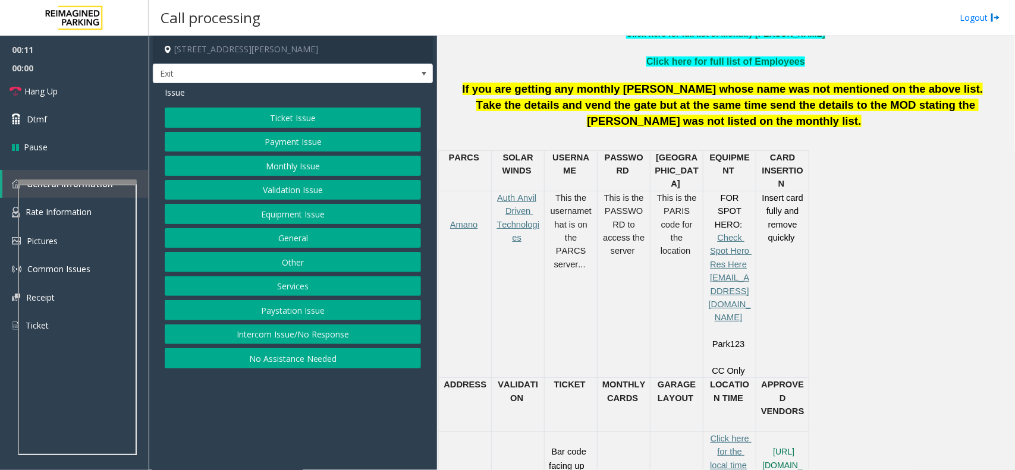
click at [933, 250] on div "PARCS SOLAR WINDS USERNAME PASSWOR D PARIS EQUIPMENT CARD INSERTION Amano Auth …" at bounding box center [724, 325] width 572 height 351
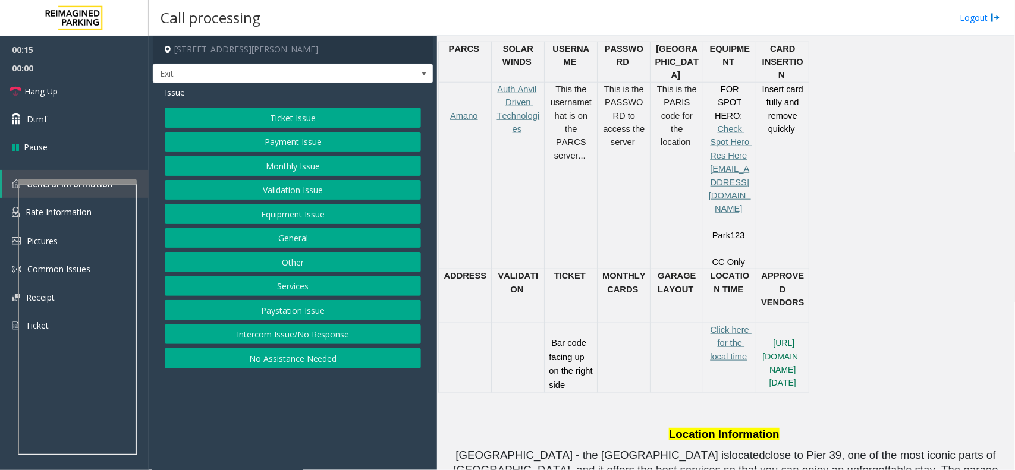
scroll to position [594, 0]
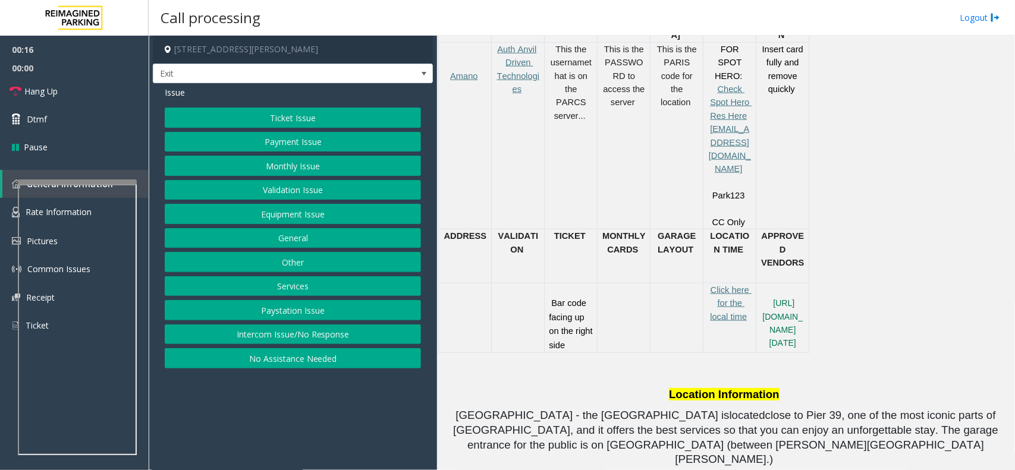
click at [268, 114] on button "Ticket Issue" at bounding box center [293, 118] width 256 height 20
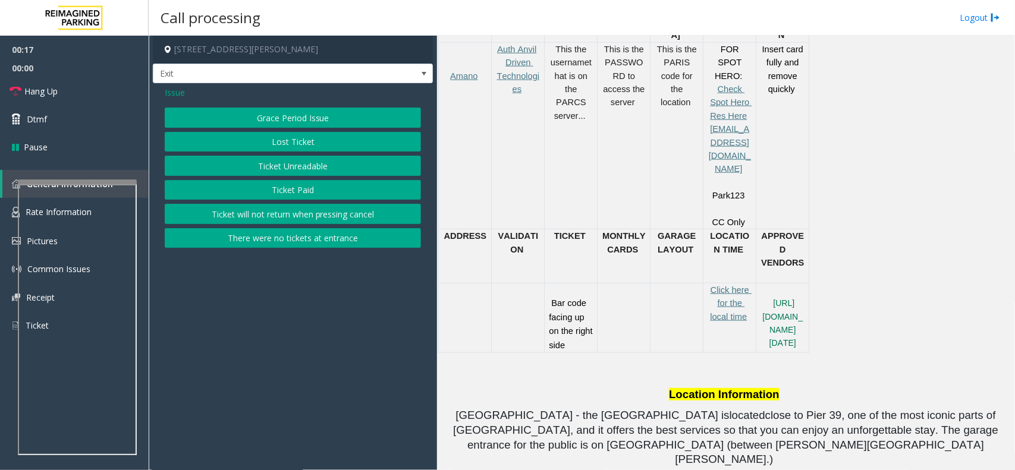
click at [273, 165] on button "Ticket Unreadable" at bounding box center [293, 166] width 256 height 20
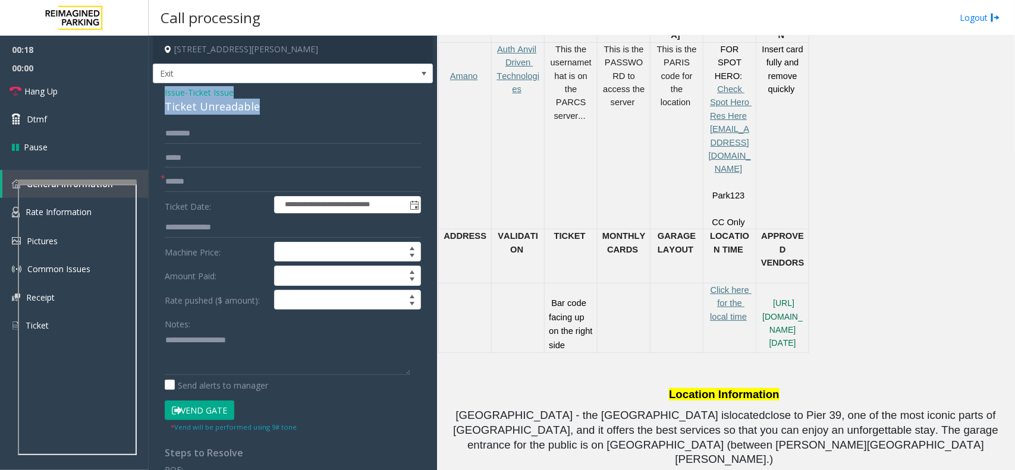
drag, startPoint x: 256, startPoint y: 107, endPoint x: 155, endPoint y: 90, distance: 101.8
click at [155, 90] on div "**********" at bounding box center [293, 378] width 280 height 591
click at [260, 352] on textarea at bounding box center [288, 353] width 246 height 45
click at [243, 364] on textarea at bounding box center [288, 353] width 246 height 45
paste textarea "**********"
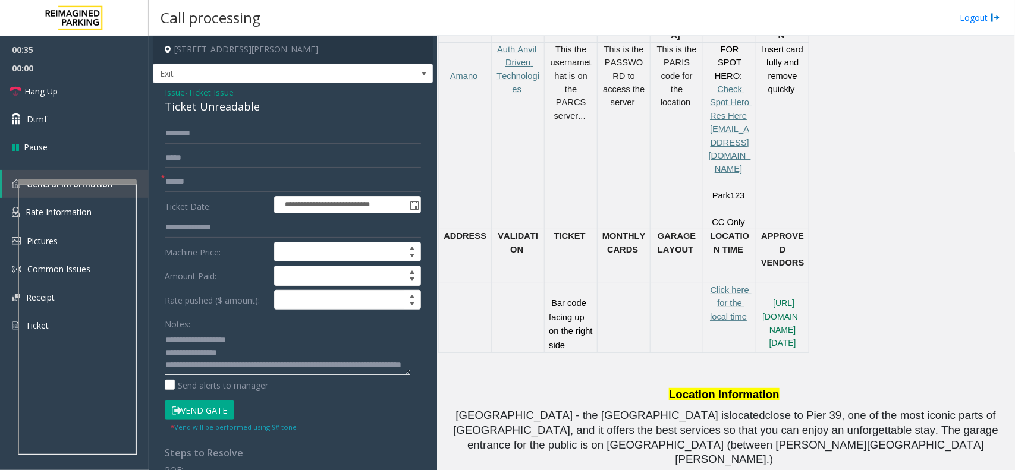
scroll to position [21, 0]
type textarea "**********"
click at [193, 193] on form "**********" at bounding box center [293, 278] width 256 height 309
click at [195, 180] on input "text" at bounding box center [293, 182] width 256 height 20
type input "******"
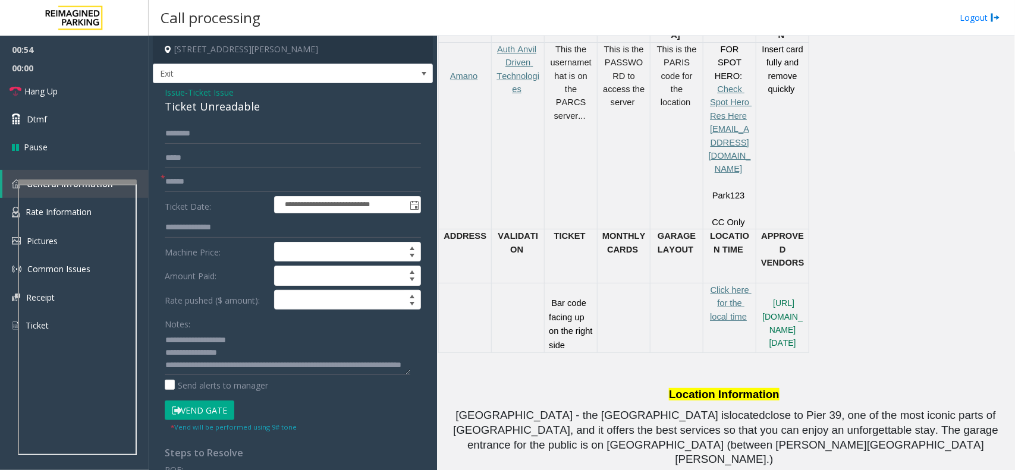
click at [200, 411] on button "Vend Gate" at bounding box center [200, 411] width 70 height 20
click at [269, 360] on textarea at bounding box center [288, 353] width 246 height 45
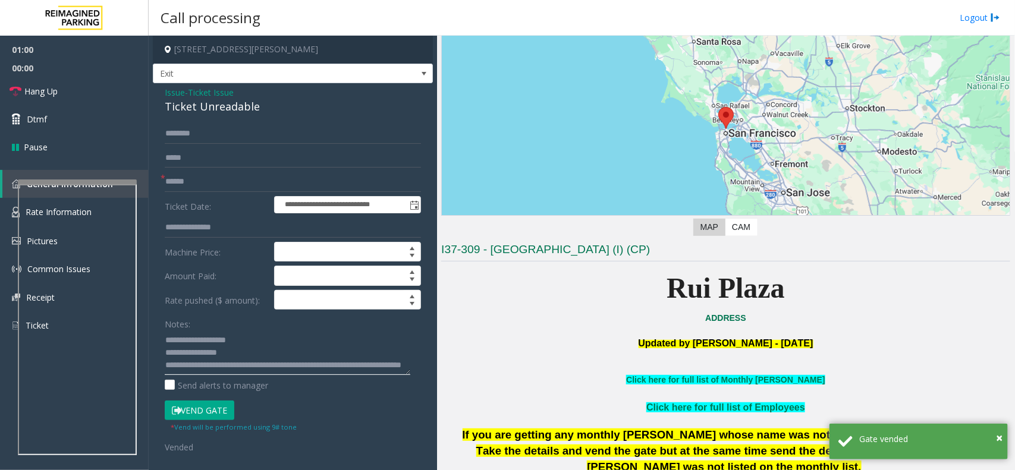
scroll to position [74, 0]
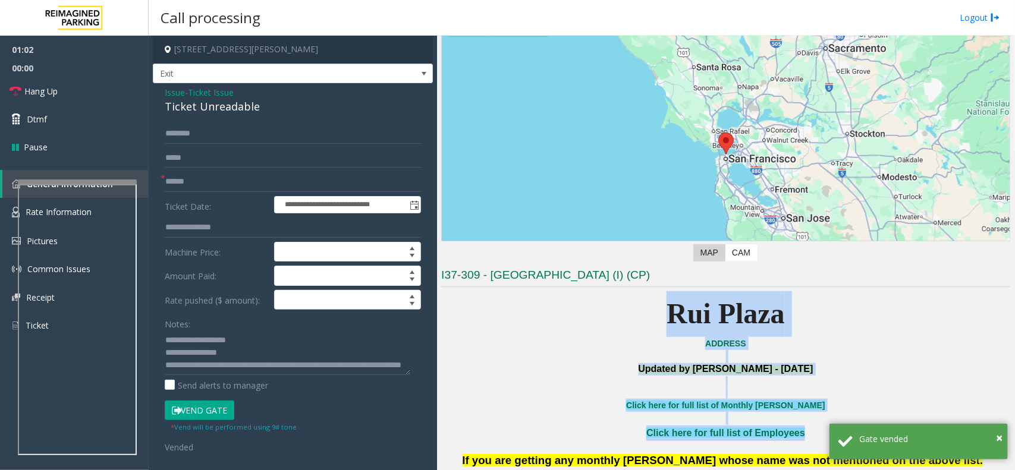
drag, startPoint x: 663, startPoint y: 313, endPoint x: 792, endPoint y: 433, distance: 176.2
click at [792, 431] on p "Click here for full list of Employees" at bounding box center [725, 433] width 569 height 15
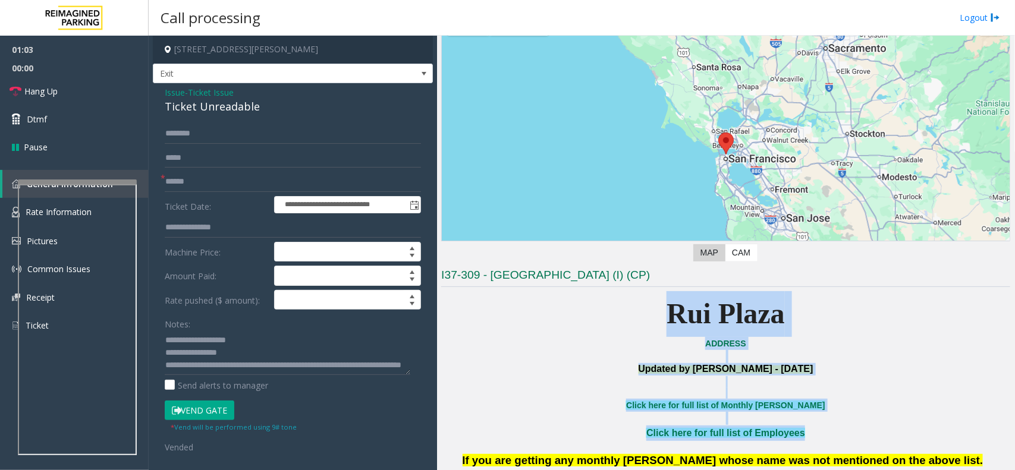
drag, startPoint x: 770, startPoint y: 424, endPoint x: 634, endPoint y: 308, distance: 178.3
click at [634, 308] on p "Rui Plaza" at bounding box center [725, 314] width 569 height 46
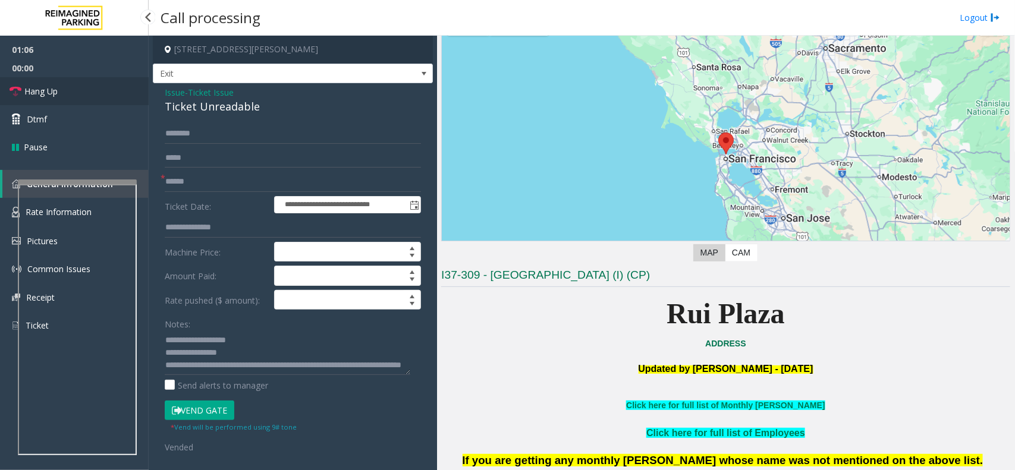
click at [61, 88] on link "Hang Up" at bounding box center [74, 91] width 149 height 28
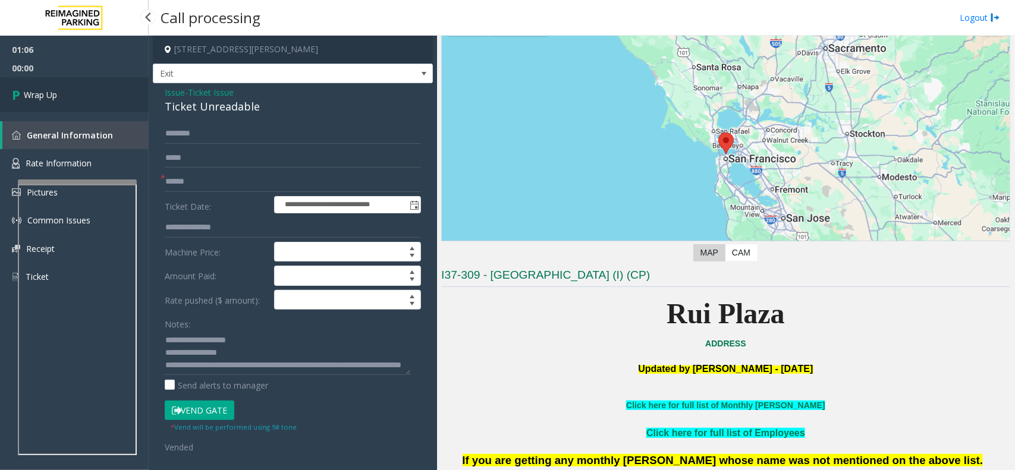
click at [40, 90] on span "Wrap Up" at bounding box center [40, 95] width 33 height 12
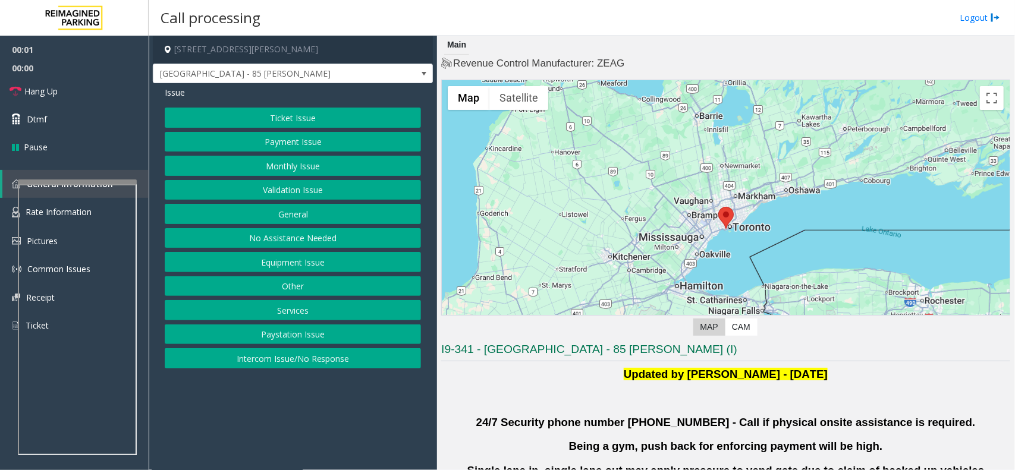
click at [251, 190] on button "Validation Issue" at bounding box center [293, 190] width 256 height 20
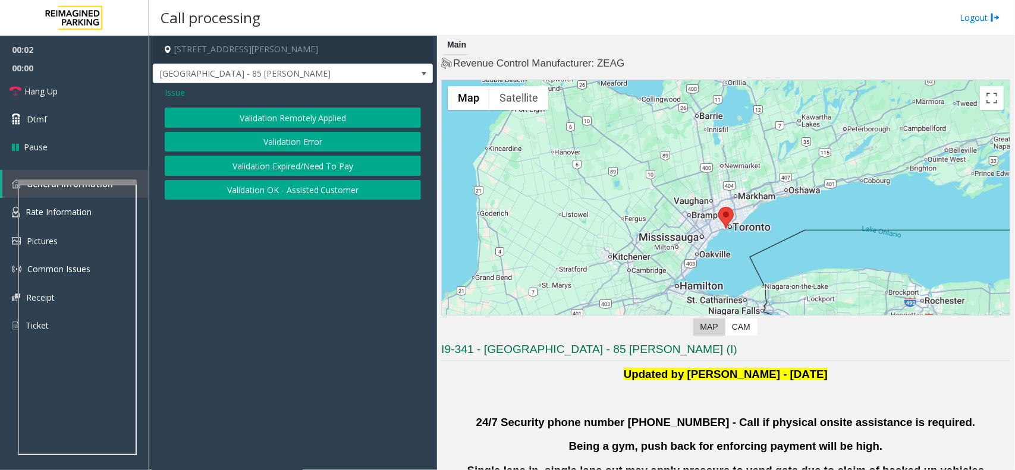
click at [251, 141] on button "Validation Error" at bounding box center [293, 142] width 256 height 20
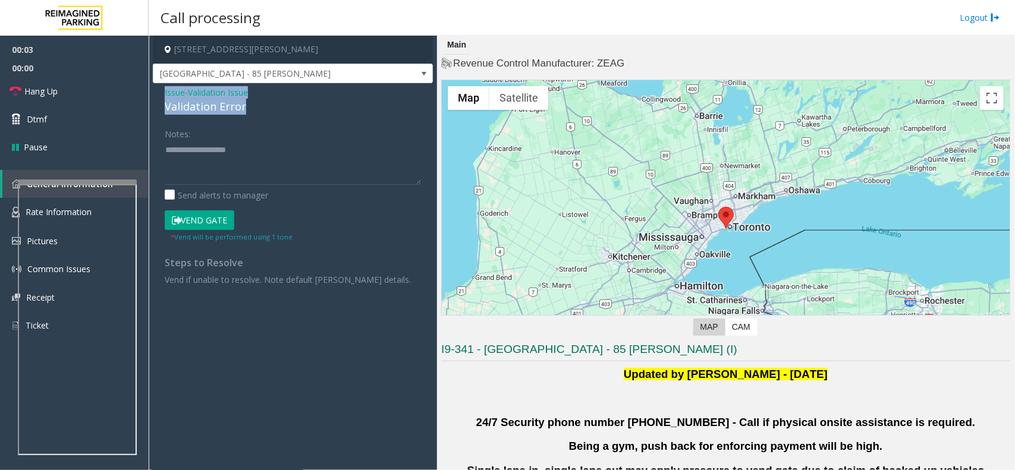
drag, startPoint x: 254, startPoint y: 102, endPoint x: 159, endPoint y: 89, distance: 95.9
click at [159, 89] on div "Issue - Validation Issue Validation Error Notes: Send alerts to manager Vend Ga…" at bounding box center [293, 190] width 280 height 214
click at [263, 169] on textarea at bounding box center [293, 162] width 256 height 45
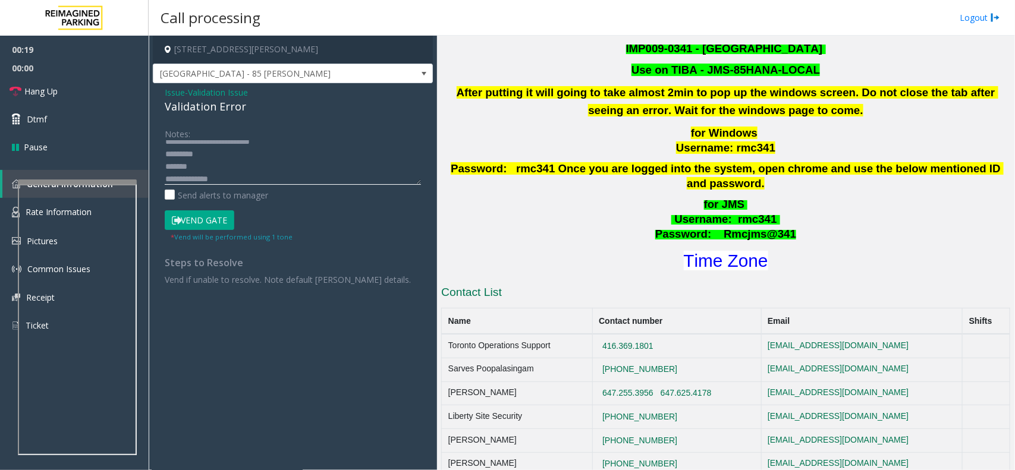
scroll to position [446, 0]
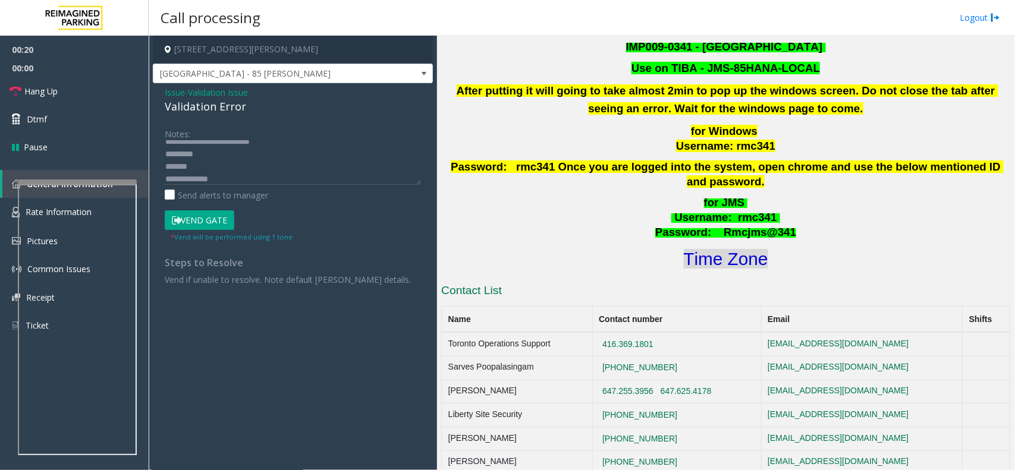
click at [717, 249] on font "Time Zone" at bounding box center [726, 259] width 84 height 20
click at [221, 153] on textarea at bounding box center [293, 162] width 256 height 45
click at [200, 165] on textarea at bounding box center [293, 162] width 256 height 45
drag, startPoint x: 189, startPoint y: 222, endPoint x: 211, endPoint y: 202, distance: 29.5
click at [189, 221] on button "Vend Gate" at bounding box center [200, 220] width 70 height 20
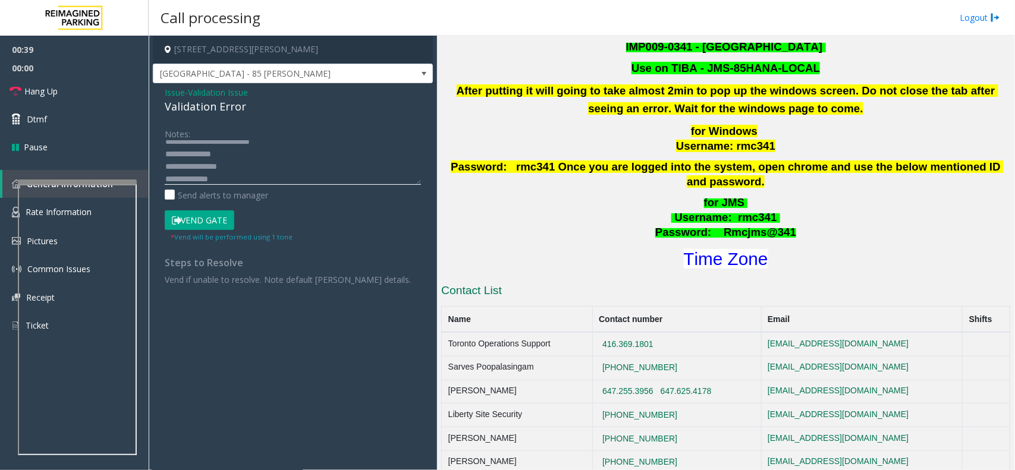
click at [239, 175] on textarea at bounding box center [293, 162] width 256 height 45
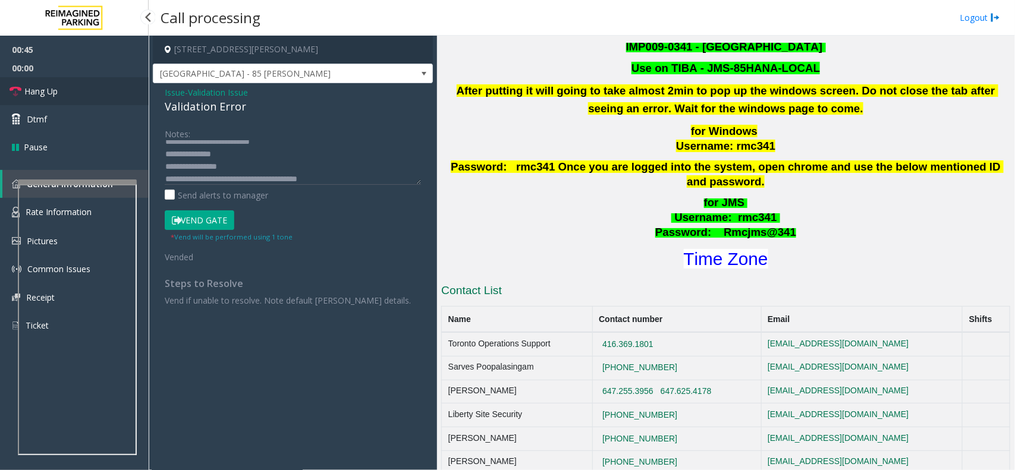
click at [54, 90] on span "Hang Up" at bounding box center [40, 91] width 33 height 12
click at [346, 176] on textarea at bounding box center [293, 162] width 256 height 45
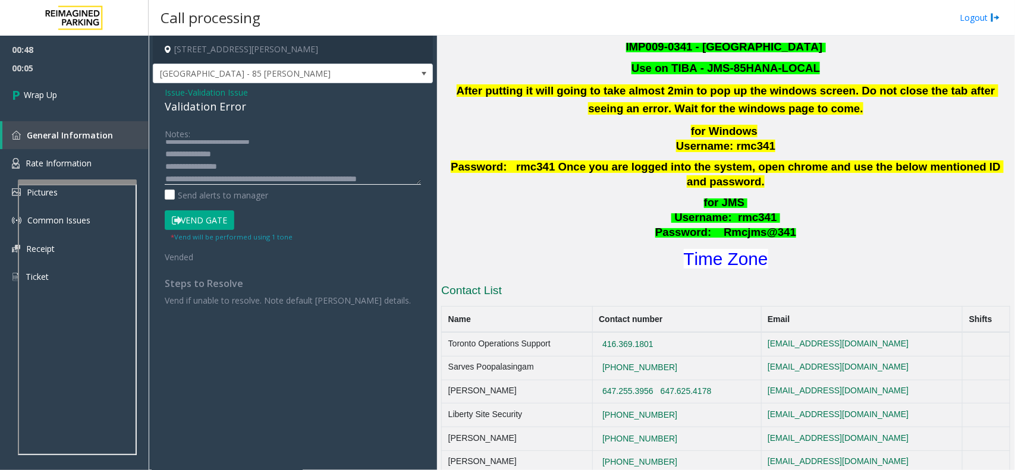
scroll to position [33, 0]
type textarea "**********"
click at [72, 103] on link "Wrap Up" at bounding box center [74, 94] width 149 height 35
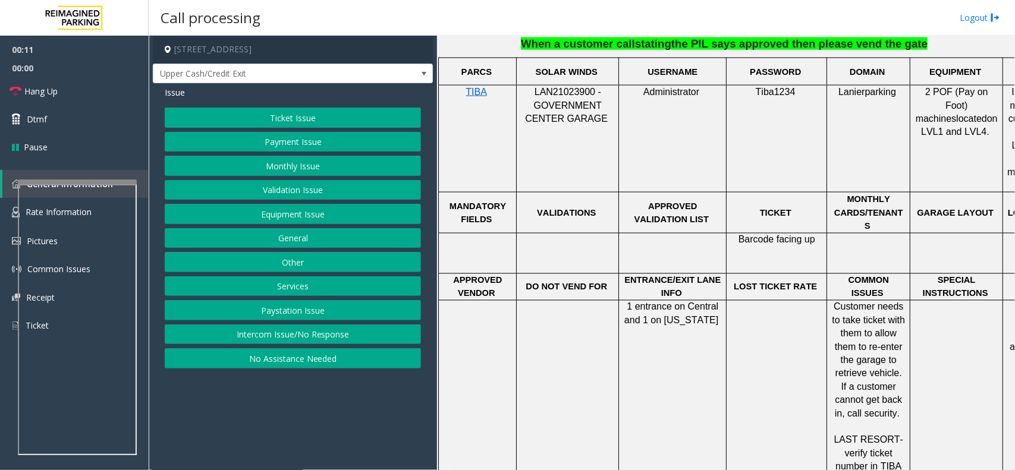
scroll to position [669, 0]
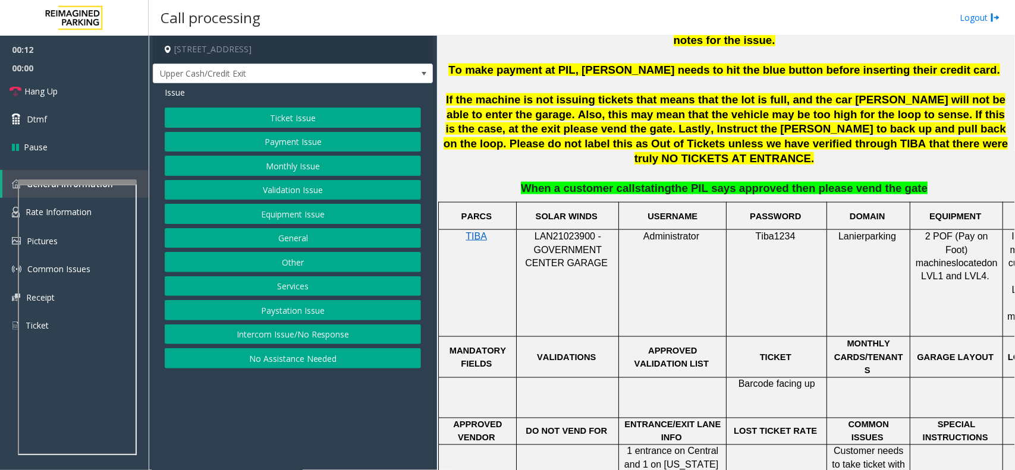
click at [556, 231] on span "LAN21023900 - GOVERNMENT CENTER GARAGE" at bounding box center [566, 249] width 83 height 37
copy span "LAN21023900"
click at [107, 88] on link "Hang Up" at bounding box center [74, 91] width 149 height 28
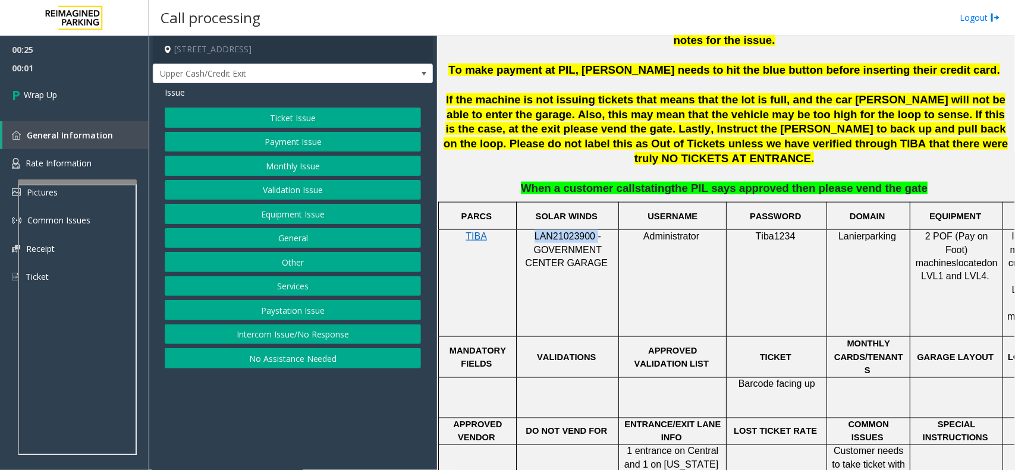
click at [266, 218] on button "Equipment Issue" at bounding box center [293, 214] width 256 height 20
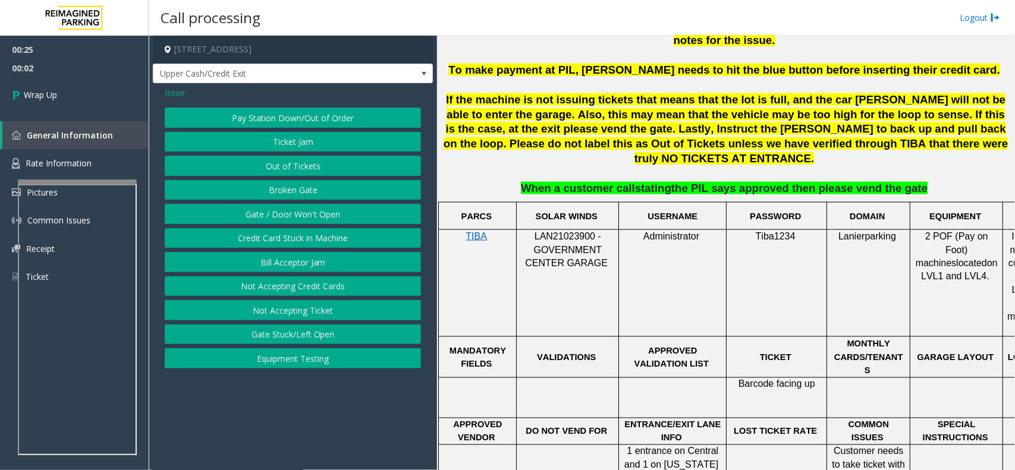
click at [171, 90] on span "Issue" at bounding box center [175, 92] width 20 height 12
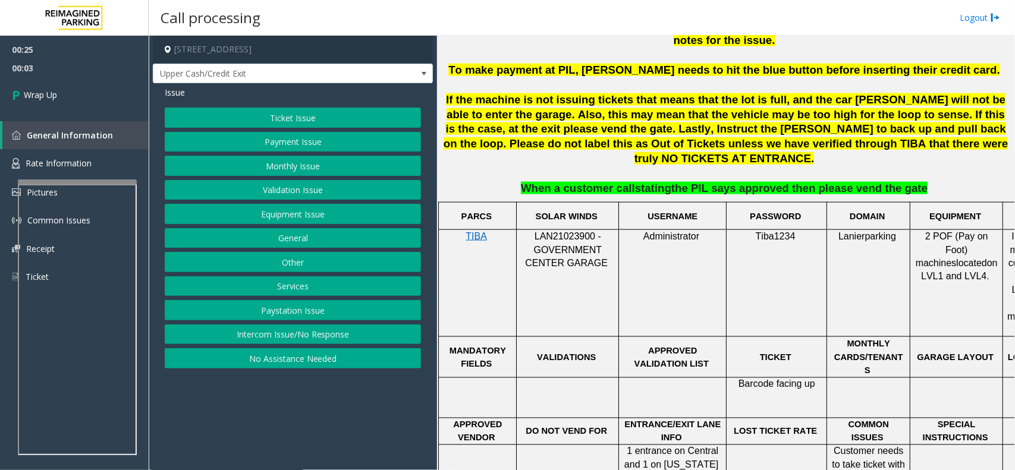
click at [251, 122] on button "Ticket Issue" at bounding box center [293, 118] width 256 height 20
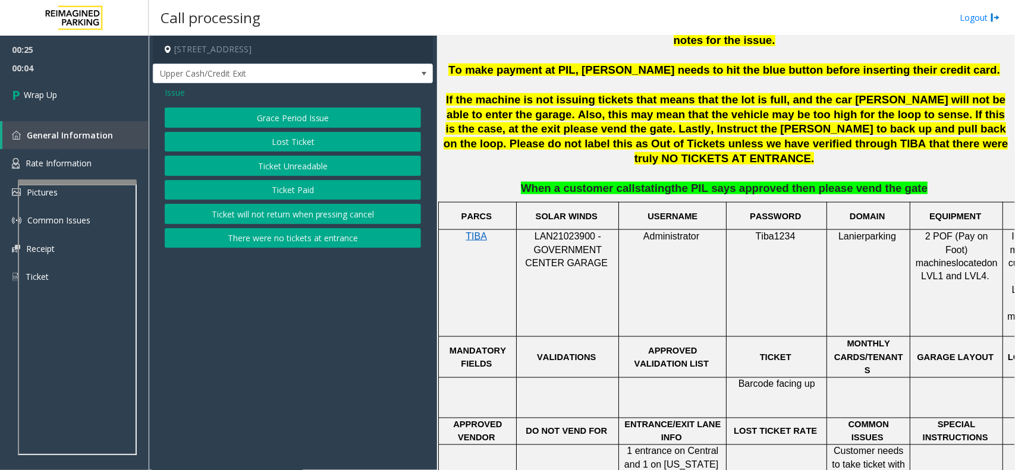
click at [276, 147] on button "Lost Ticket" at bounding box center [293, 142] width 256 height 20
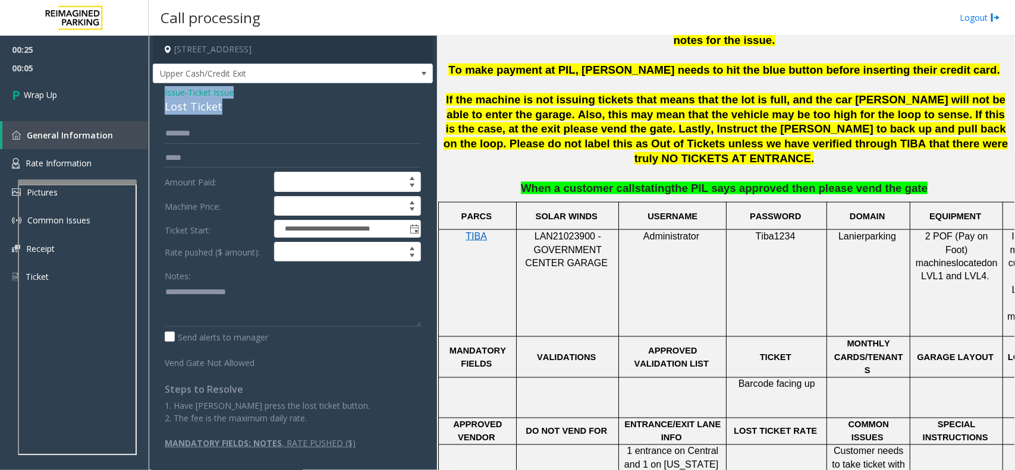
drag, startPoint x: 209, startPoint y: 104, endPoint x: 153, endPoint y: 90, distance: 57.7
click at [153, 90] on div "**********" at bounding box center [293, 272] width 280 height 378
click at [235, 307] on textarea at bounding box center [293, 304] width 256 height 45
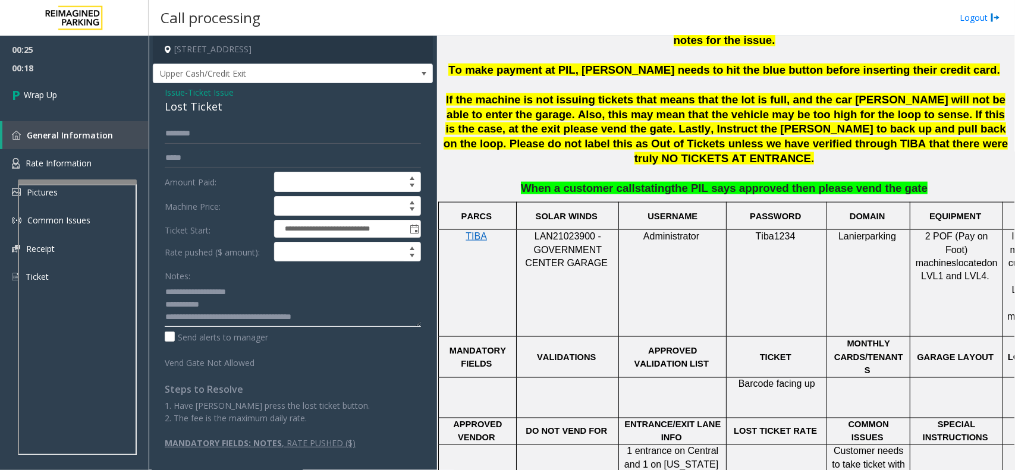
drag, startPoint x: 304, startPoint y: 307, endPoint x: 302, endPoint y: 316, distance: 9.1
type textarea "**********"
click at [71, 99] on link "Wrap Up" at bounding box center [74, 94] width 149 height 35
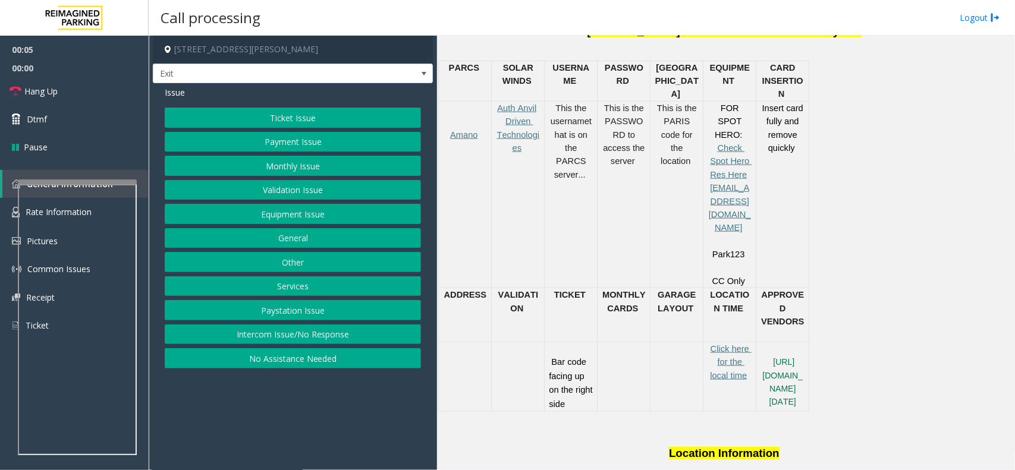
scroll to position [594, 0]
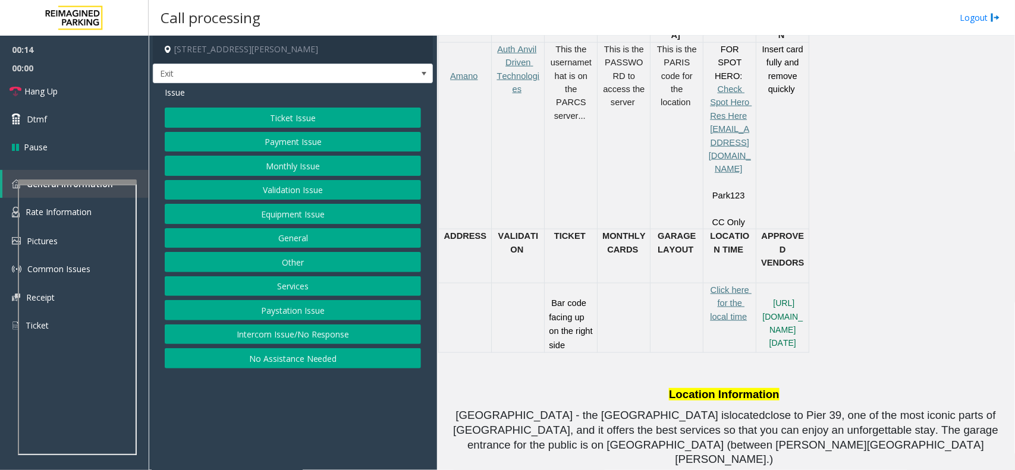
click at [275, 117] on button "Ticket Issue" at bounding box center [293, 118] width 256 height 20
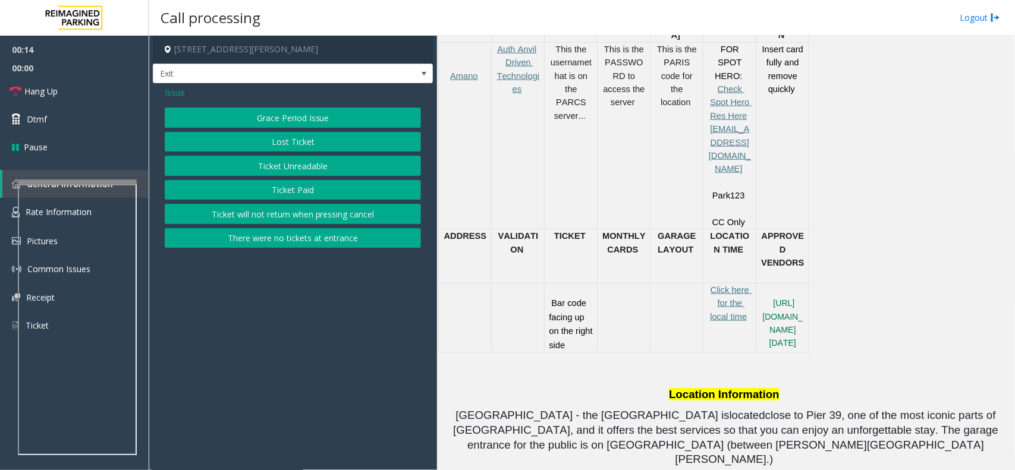
click at [290, 169] on button "Ticket Unreadable" at bounding box center [293, 166] width 256 height 20
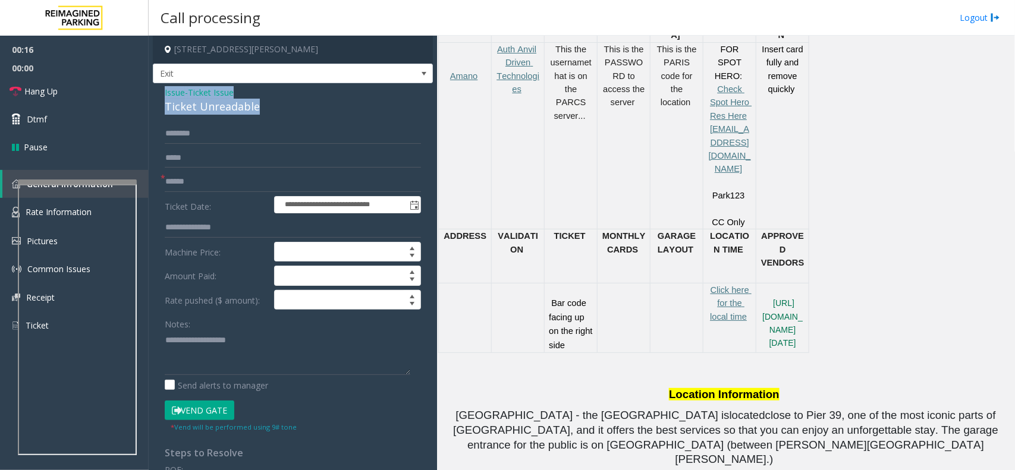
drag, startPoint x: 253, startPoint y: 110, endPoint x: 156, endPoint y: 94, distance: 98.2
click at [156, 94] on div "**********" at bounding box center [293, 378] width 280 height 591
click at [262, 351] on textarea at bounding box center [288, 353] width 246 height 45
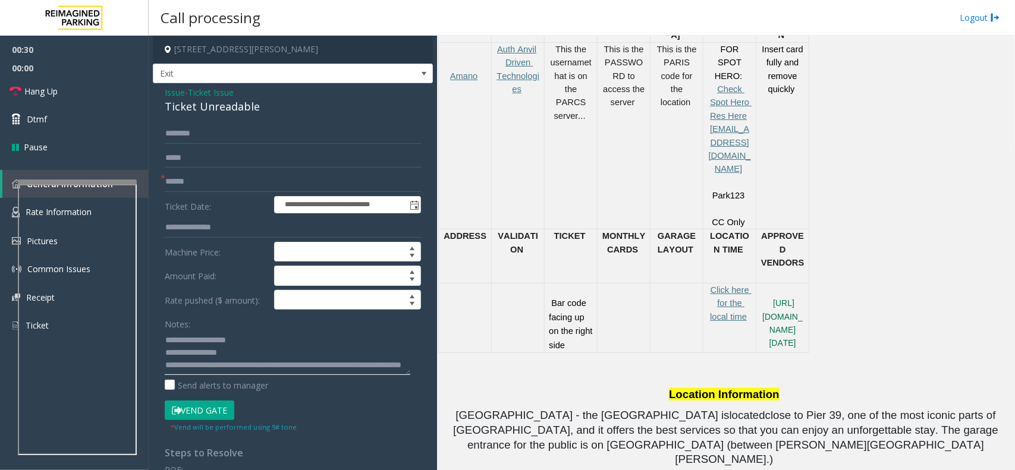
type textarea "**********"
click at [194, 188] on input "text" at bounding box center [293, 182] width 256 height 20
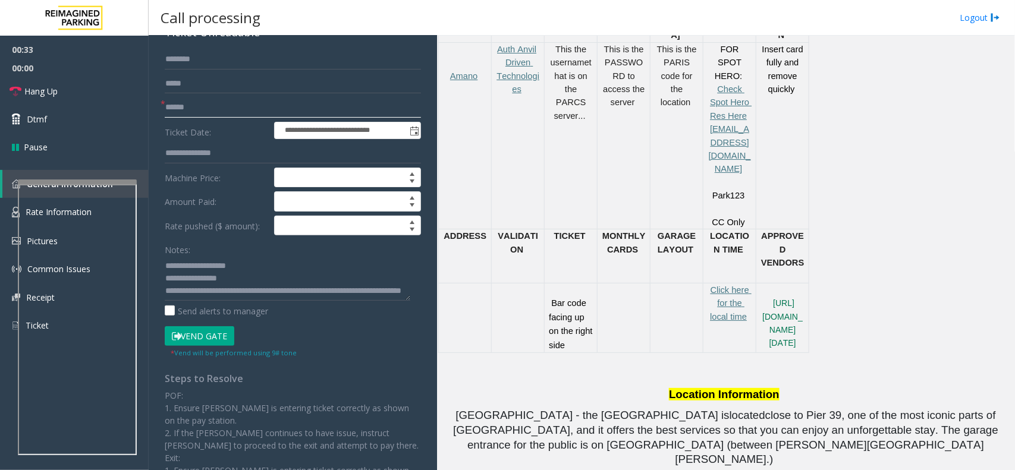
scroll to position [0, 0]
click at [186, 108] on input "text" at bounding box center [293, 107] width 256 height 20
type input "*******"
click at [191, 342] on button "Vend Gate" at bounding box center [200, 336] width 70 height 20
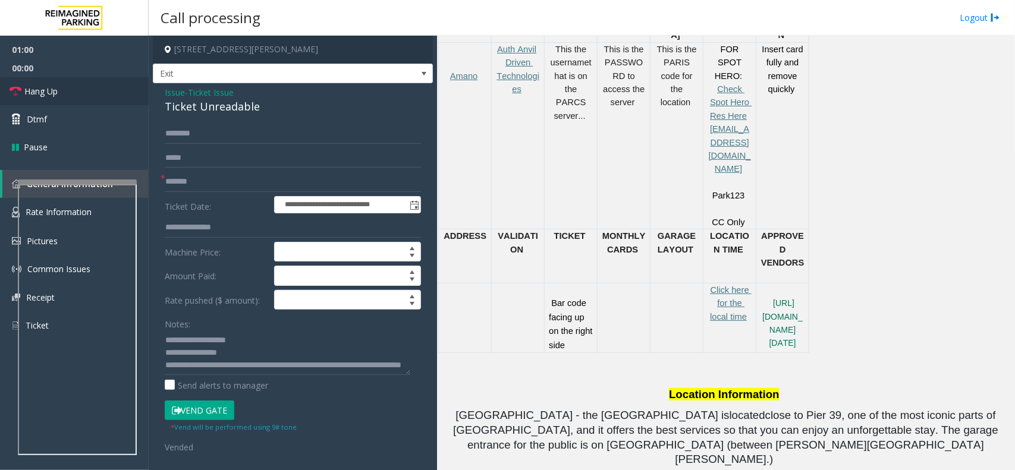
click at [48, 87] on span "Hang Up" at bounding box center [40, 91] width 33 height 12
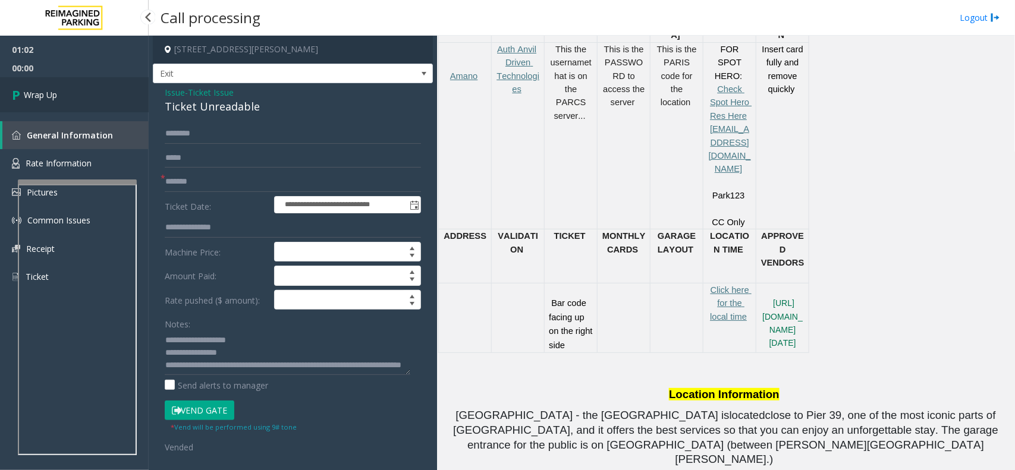
click at [34, 95] on span "Wrap Up" at bounding box center [40, 95] width 33 height 12
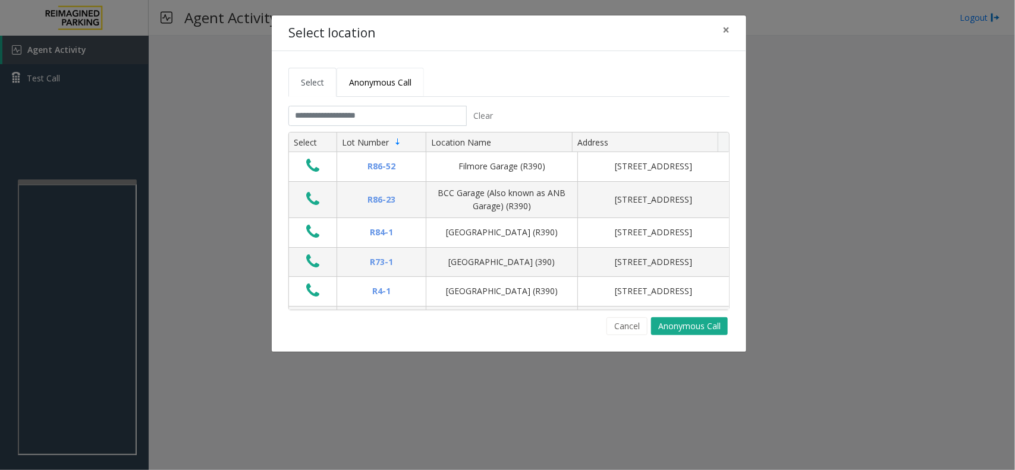
click at [370, 85] on span "Anonymous Call" at bounding box center [380, 82] width 62 height 11
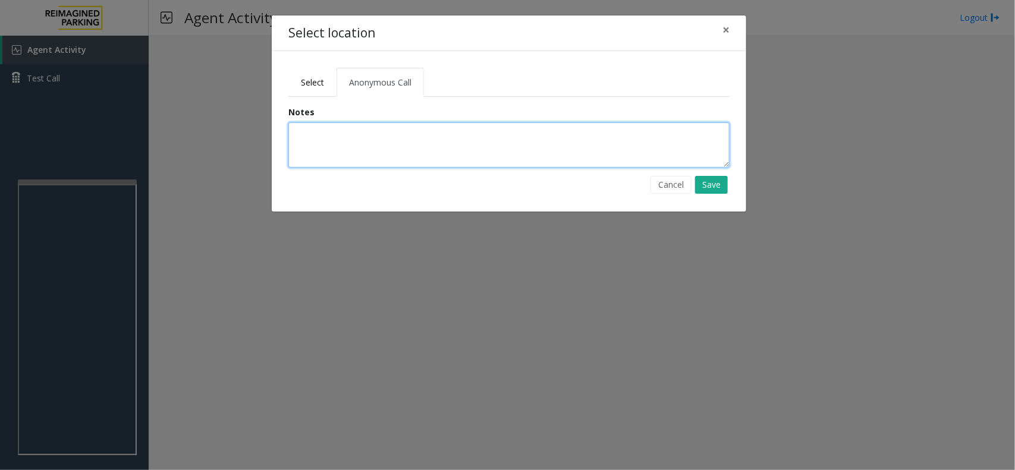
click at [313, 153] on textarea at bounding box center [508, 144] width 441 height 45
type textarea "**********"
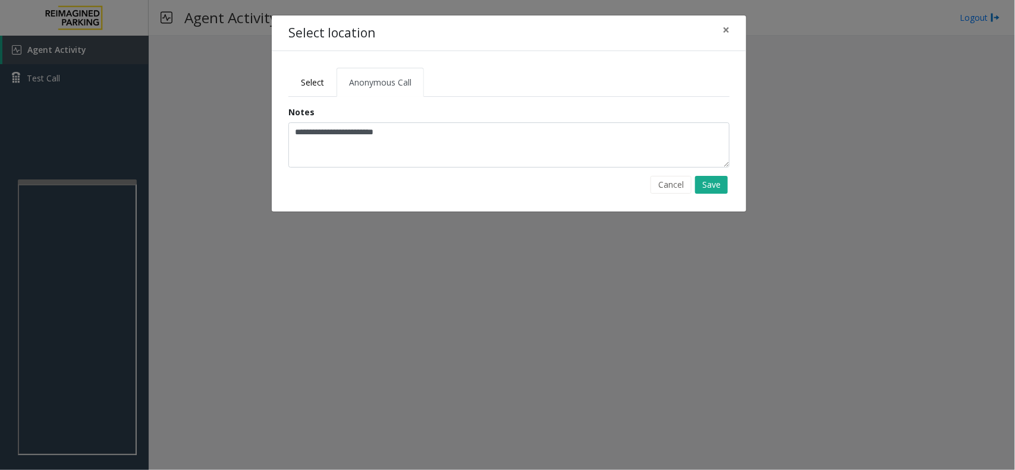
click at [691, 186] on div "Cancel Save" at bounding box center [508, 185] width 441 height 18
click at [713, 185] on button "Save" at bounding box center [711, 185] width 33 height 18
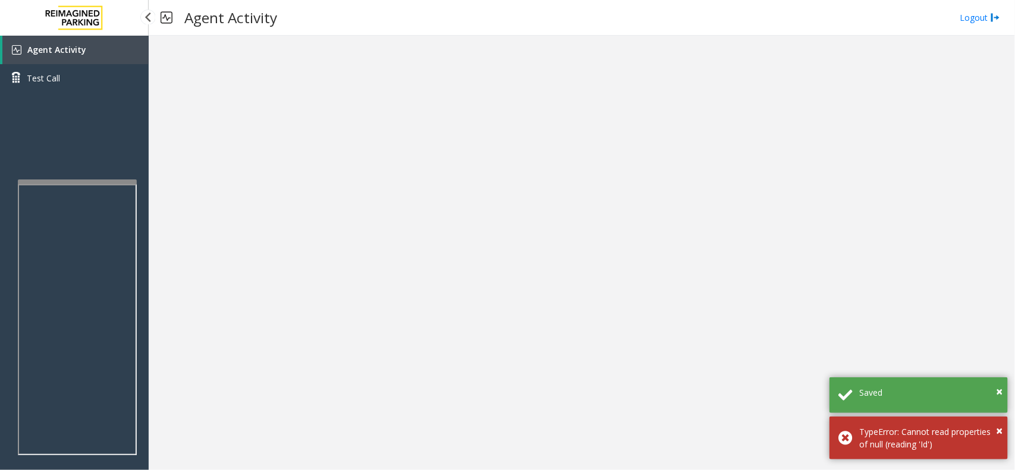
click at [64, 45] on span "Agent Activity" at bounding box center [56, 49] width 59 height 11
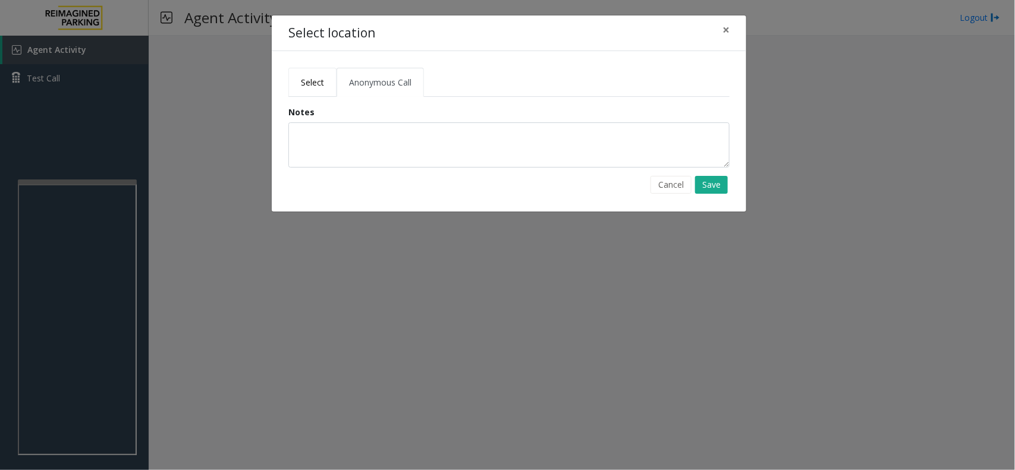
click at [307, 90] on link "Select" at bounding box center [312, 82] width 48 height 29
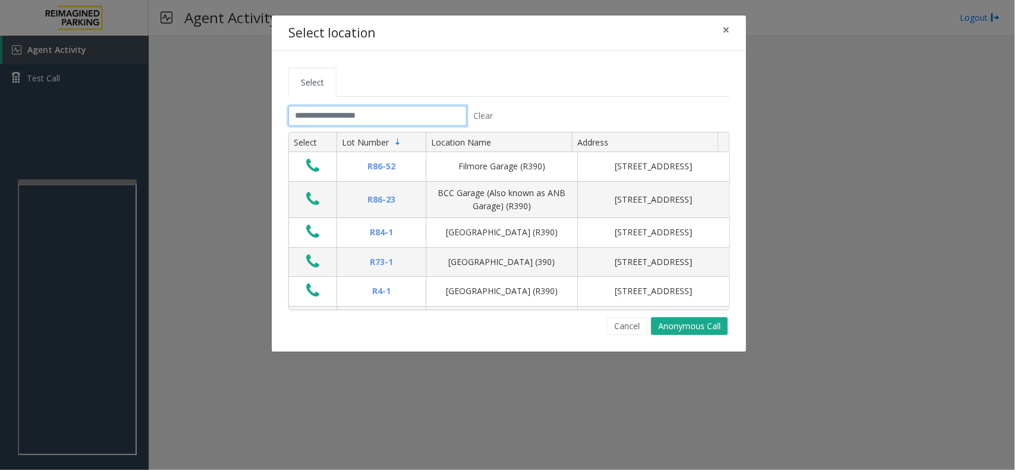
click at [322, 114] on input "text" at bounding box center [377, 116] width 178 height 20
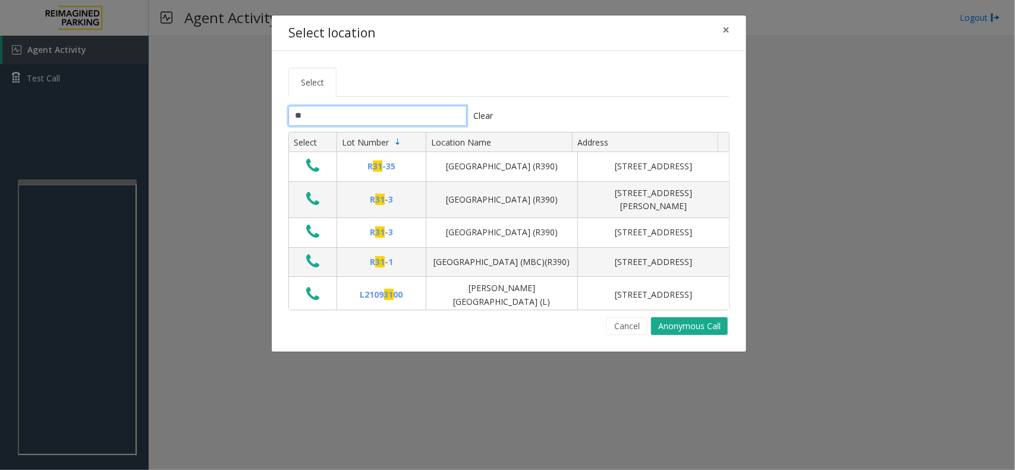
type input "***"
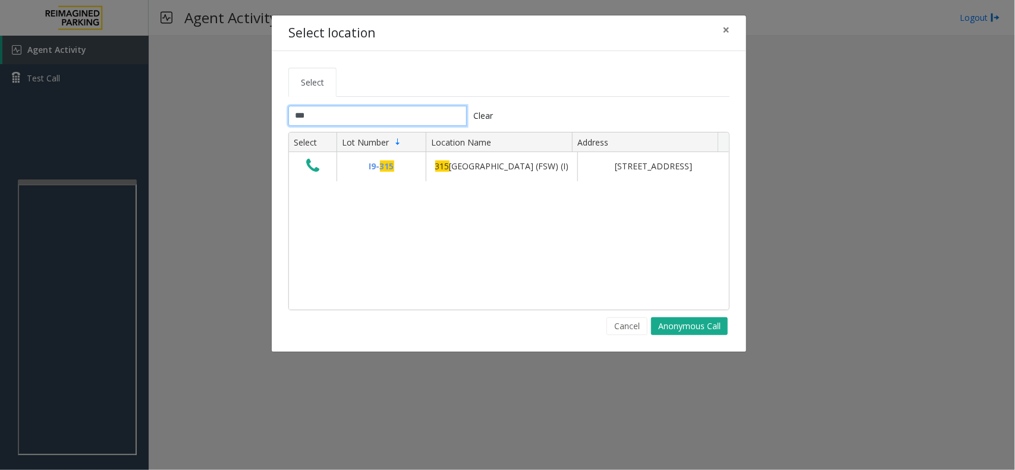
drag, startPoint x: 315, startPoint y: 118, endPoint x: 295, endPoint y: 117, distance: 20.2
click at [295, 117] on input "***" at bounding box center [377, 116] width 178 height 20
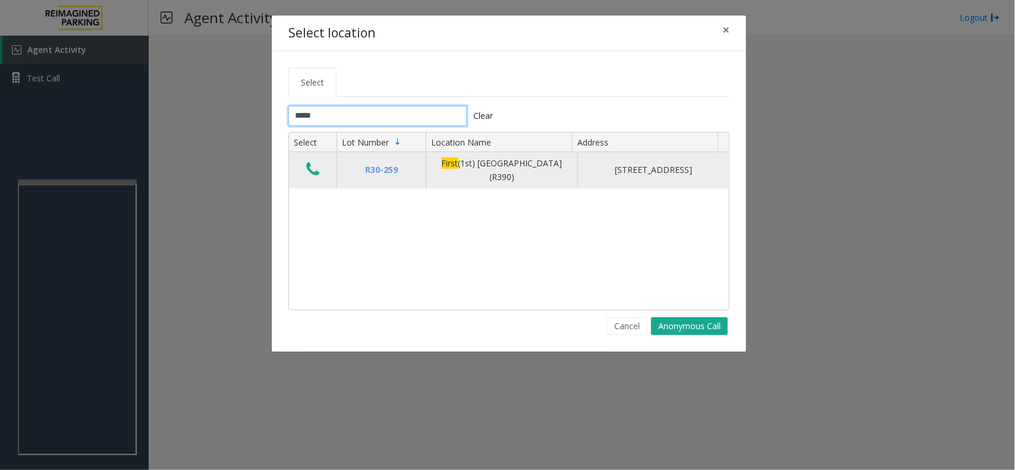
type input "*****"
click at [306, 167] on icon "Data table" at bounding box center [312, 169] width 13 height 17
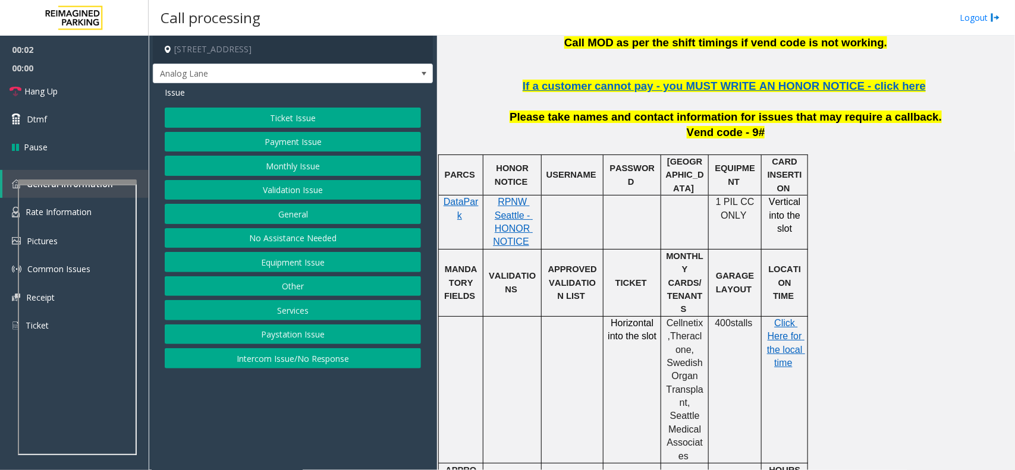
scroll to position [446, 0]
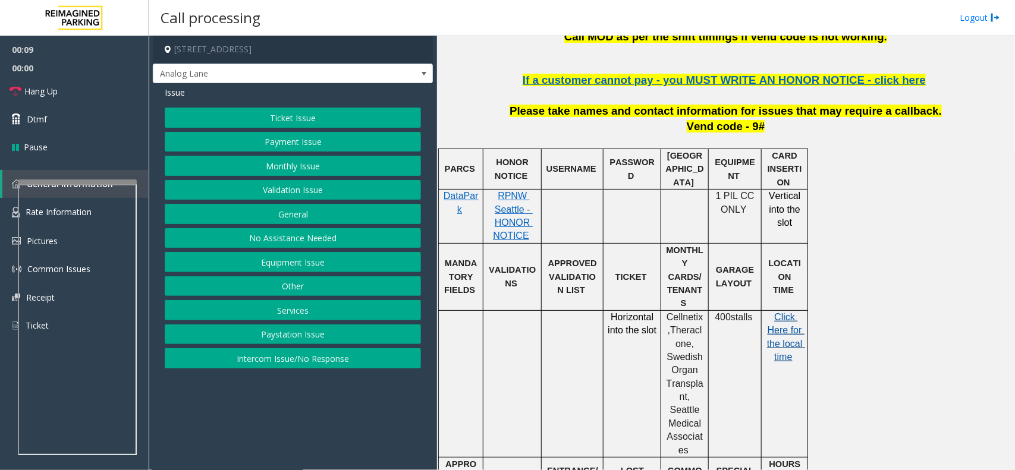
click at [785, 311] on p "Click Here for the local time" at bounding box center [784, 337] width 37 height 53
click at [786, 320] on span "Click Here for the local time" at bounding box center [786, 337] width 38 height 50
click at [627, 80] on span "If a customer cannot pay - you MUST WRITE AN HONOR NOTICE - click here" at bounding box center [724, 80] width 403 height 12
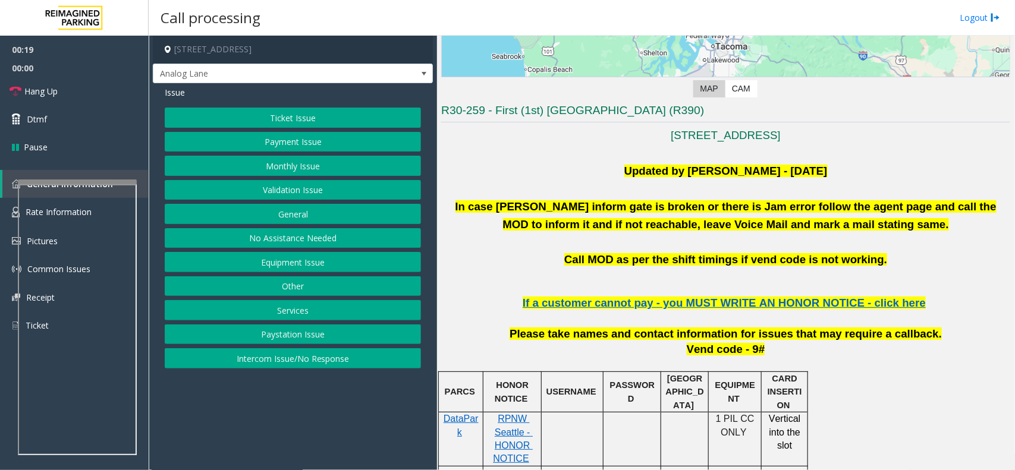
click at [270, 115] on button "Ticket Issue" at bounding box center [293, 118] width 256 height 20
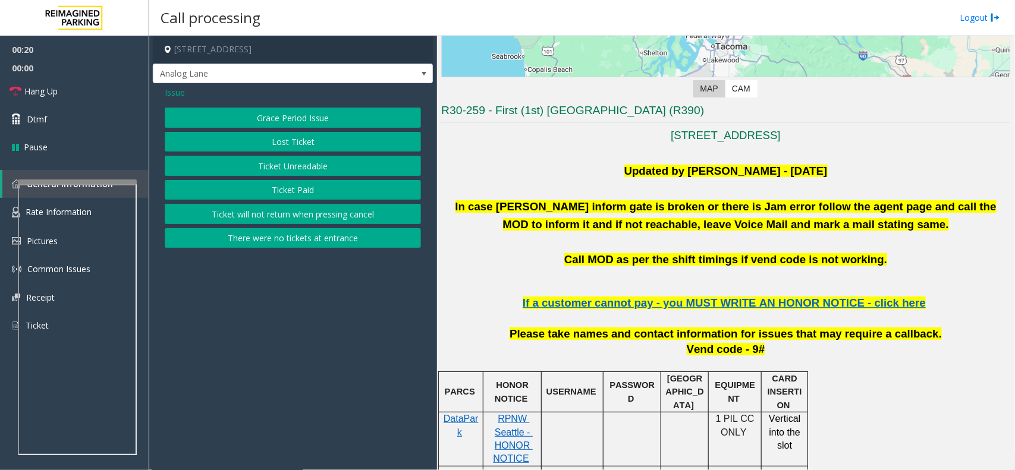
click at [278, 165] on button "Ticket Unreadable" at bounding box center [293, 166] width 256 height 20
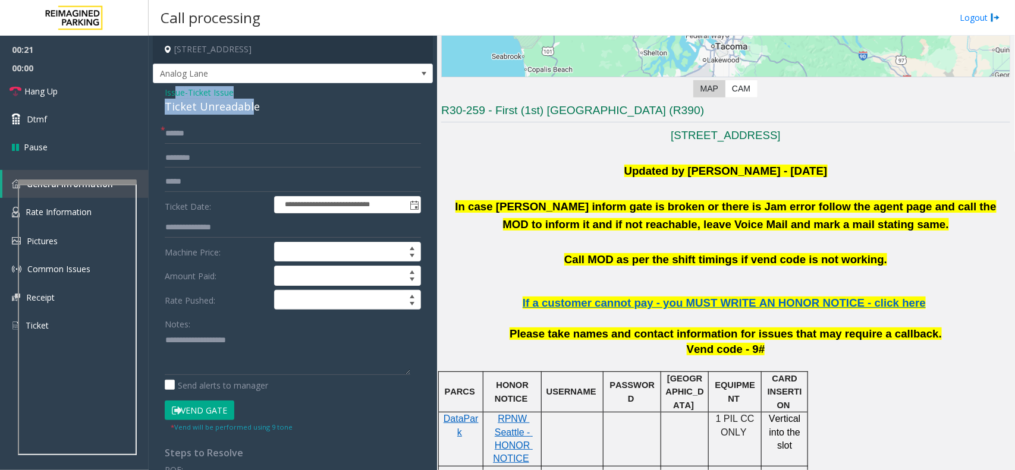
drag, startPoint x: 236, startPoint y: 102, endPoint x: 180, endPoint y: 98, distance: 56.6
click at [174, 97] on div "Issue - Ticket Issue Ticket Unreadable" at bounding box center [293, 100] width 256 height 29
click at [221, 122] on div "**********" at bounding box center [293, 378] width 280 height 591
drag, startPoint x: 257, startPoint y: 106, endPoint x: 164, endPoint y: 93, distance: 93.6
click at [165, 93] on div "Issue - Ticket Issue Ticket Unreadable" at bounding box center [293, 100] width 256 height 29
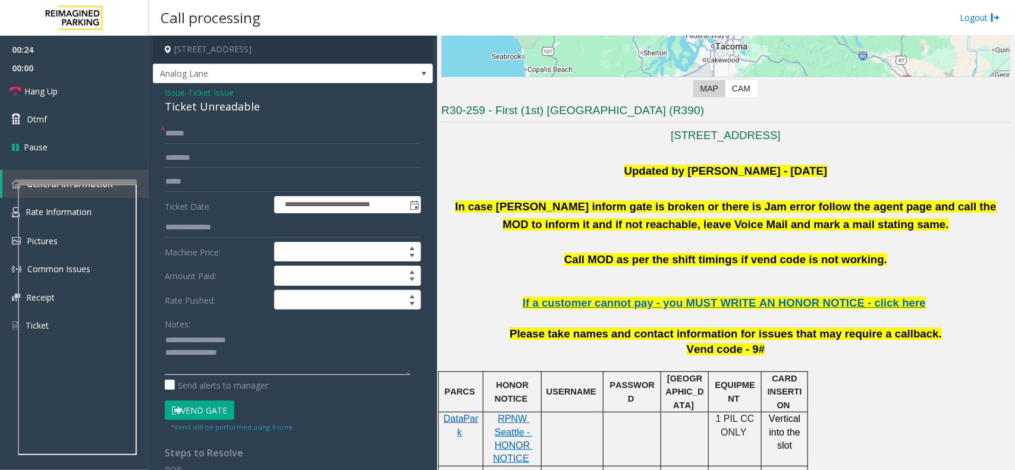
click at [263, 351] on textarea at bounding box center [288, 353] width 246 height 45
type textarea "**********"
click at [188, 132] on input "text" at bounding box center [293, 134] width 256 height 20
type input "******"
click at [141, 202] on link "Rate Information" at bounding box center [74, 212] width 149 height 29
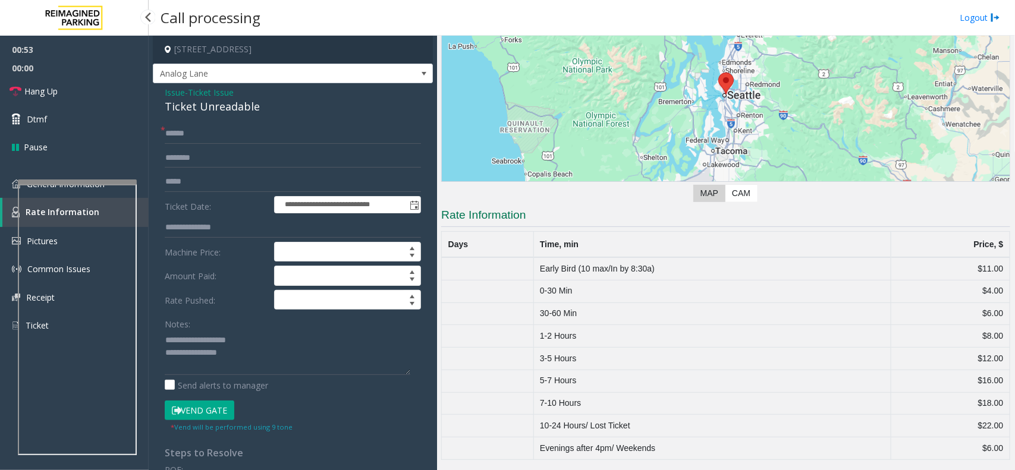
scroll to position [119, 0]
drag, startPoint x: 538, startPoint y: 336, endPoint x: 997, endPoint y: 333, distance: 458.9
click at [997, 333] on tr "1-2 Hours $8.00" at bounding box center [726, 336] width 568 height 23
click at [144, 230] on link "Pictures" at bounding box center [74, 241] width 149 height 28
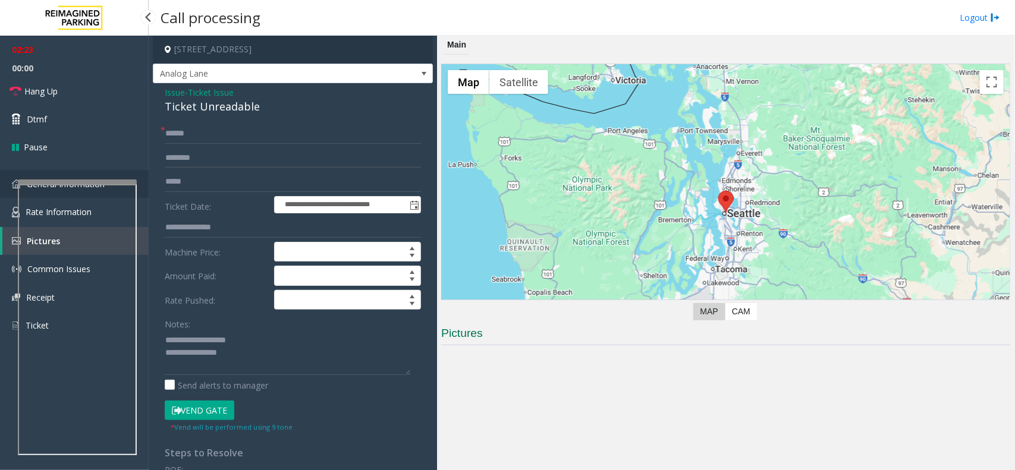
click at [140, 196] on link "General Information" at bounding box center [74, 184] width 149 height 28
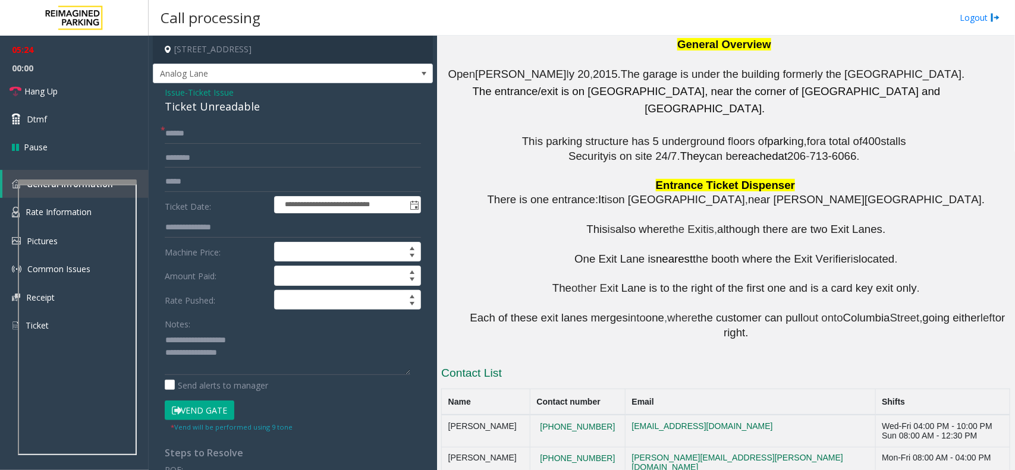
scroll to position [1287, 0]
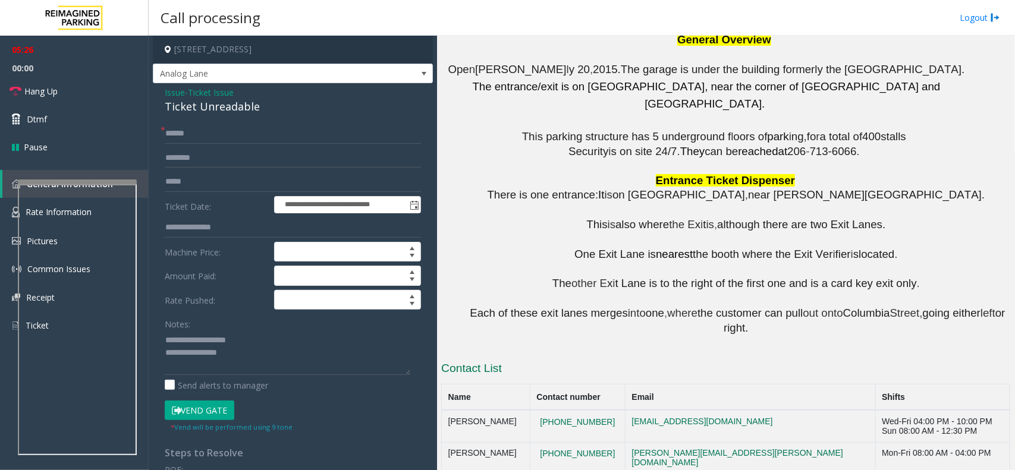
drag, startPoint x: 210, startPoint y: 414, endPoint x: 216, endPoint y: 399, distance: 16.0
click at [210, 414] on button "Vend Gate" at bounding box center [200, 411] width 70 height 20
click at [257, 358] on textarea at bounding box center [288, 353] width 246 height 45
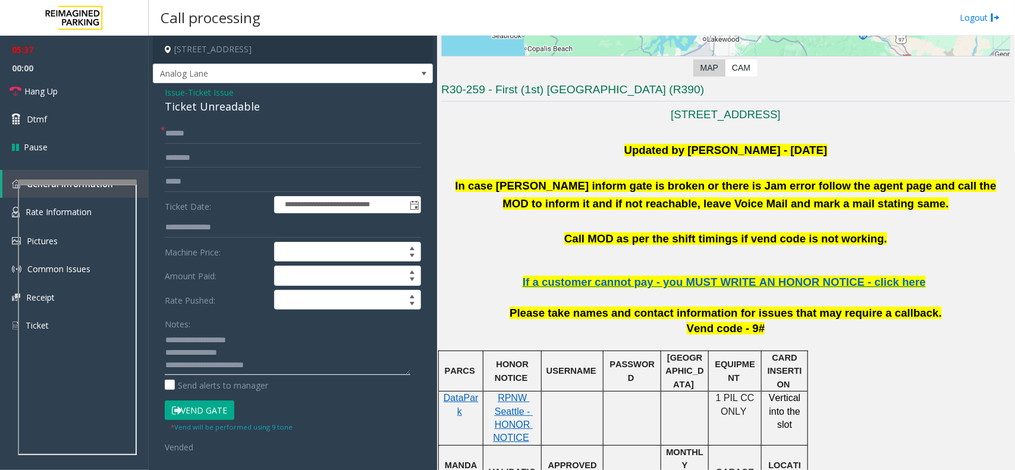
scroll to position [247, 0]
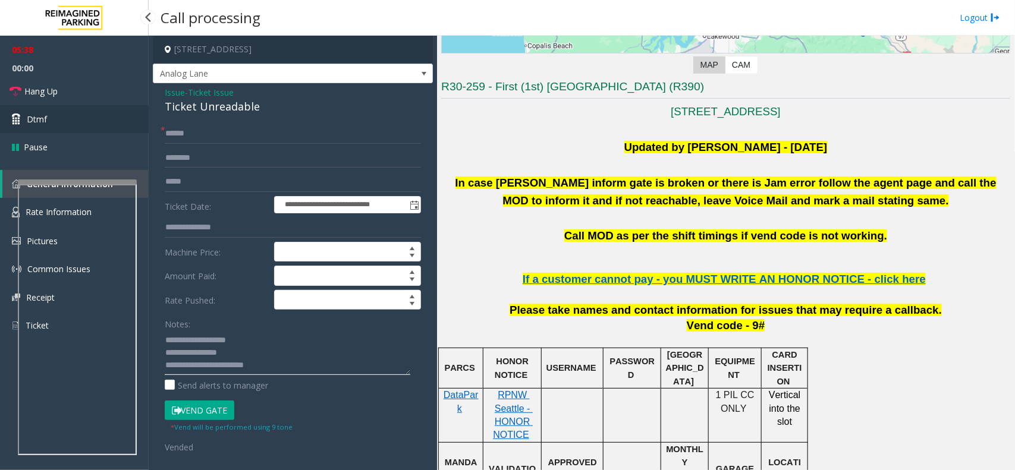
type textarea "**********"
click at [60, 122] on link "Dtmf" at bounding box center [74, 119] width 149 height 28
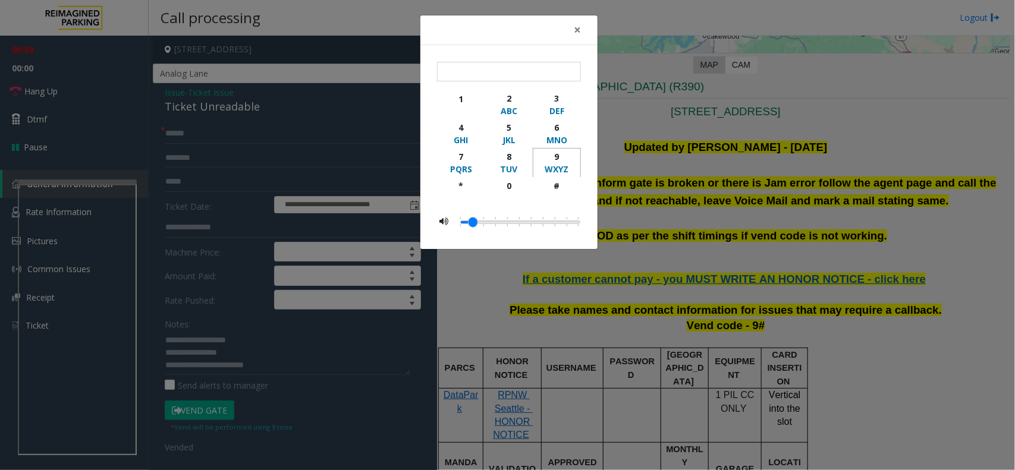
drag, startPoint x: 556, startPoint y: 158, endPoint x: 558, endPoint y: 185, distance: 26.8
click at [556, 158] on div "9" at bounding box center [556, 156] width 33 height 12
click at [558, 185] on div "#" at bounding box center [556, 186] width 33 height 12
type input "**"
click at [572, 25] on button "×" at bounding box center [577, 29] width 24 height 29
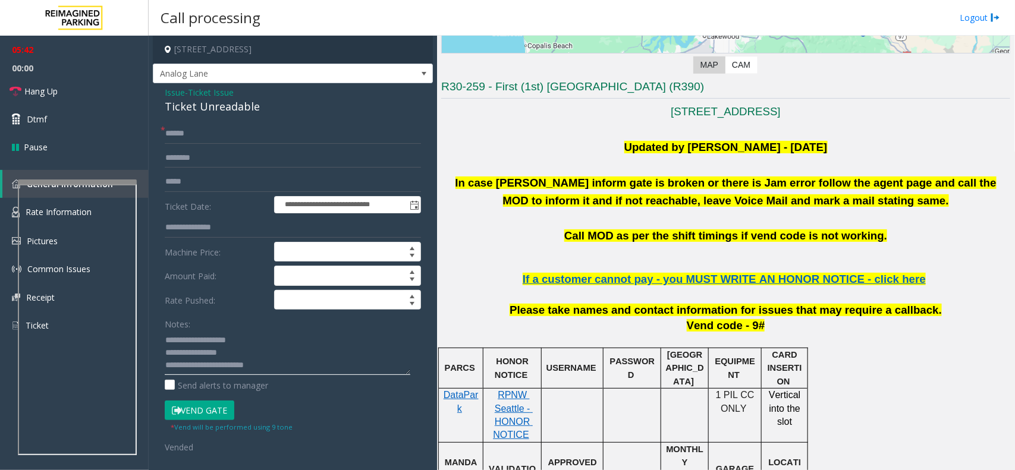
click at [269, 366] on textarea at bounding box center [288, 353] width 246 height 45
click at [43, 85] on span "Hang Up" at bounding box center [40, 91] width 33 height 12
click at [326, 369] on textarea at bounding box center [288, 353] width 246 height 45
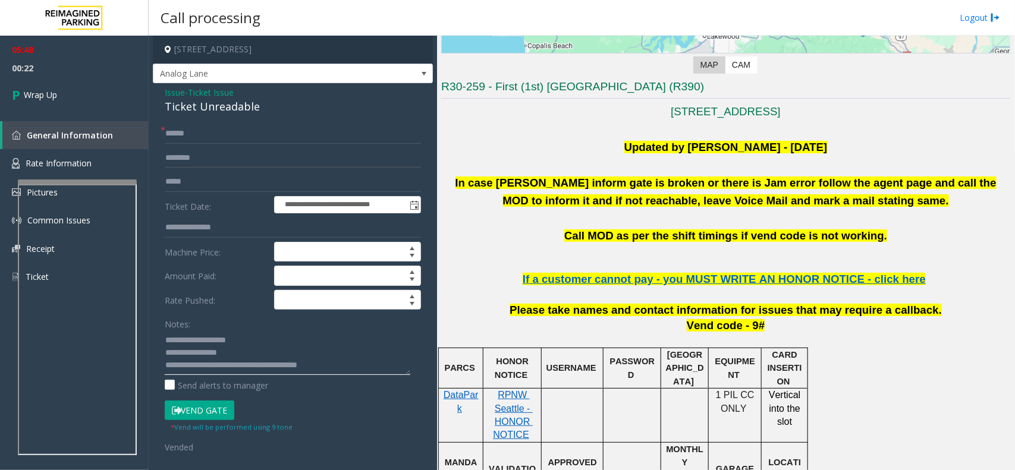
click at [217, 364] on textarea at bounding box center [288, 353] width 246 height 45
type textarea "**********"
click at [21, 85] on icon at bounding box center [18, 95] width 12 height 20
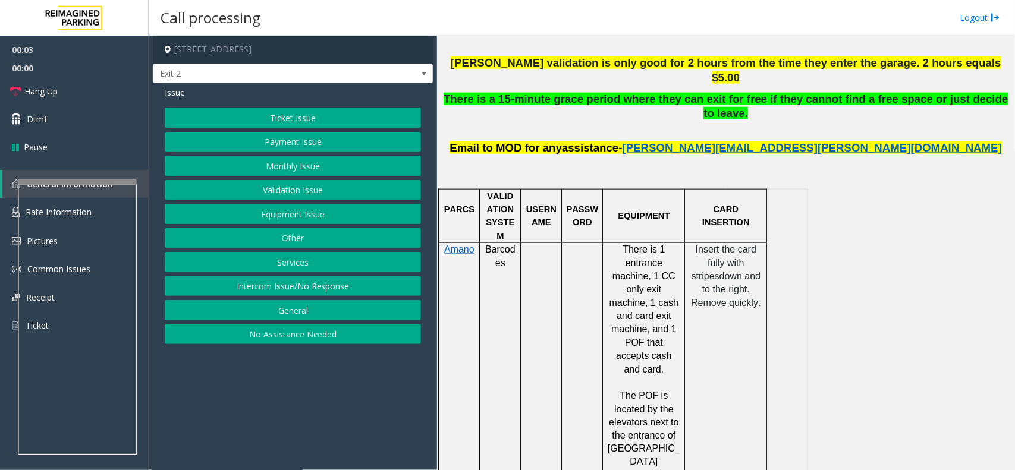
scroll to position [669, 0]
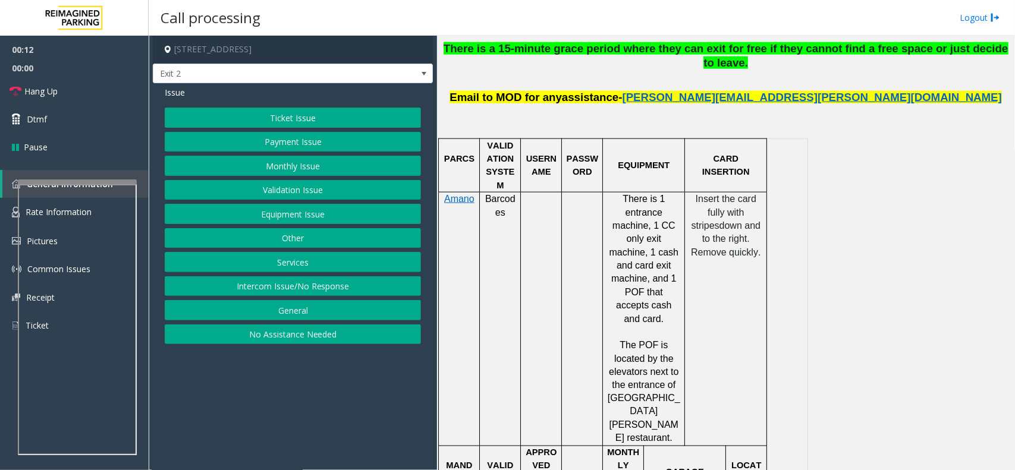
click at [281, 141] on button "Payment Issue" at bounding box center [293, 142] width 256 height 20
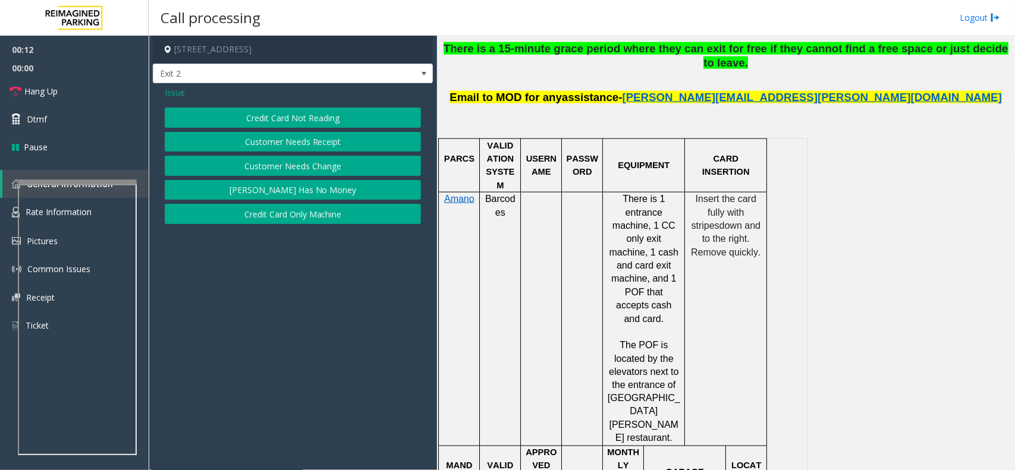
click at [285, 120] on button "Credit Card Not Reading" at bounding box center [293, 118] width 256 height 20
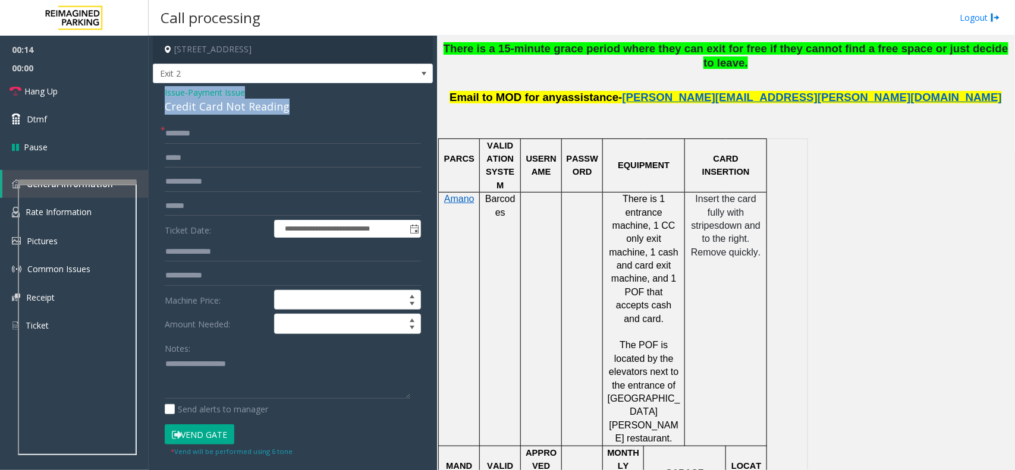
drag, startPoint x: 288, startPoint y: 105, endPoint x: 174, endPoint y: 96, distance: 114.5
click at [161, 93] on div "**********" at bounding box center [293, 359] width 280 height 553
click at [284, 377] on textarea at bounding box center [288, 377] width 246 height 45
click at [231, 388] on textarea at bounding box center [288, 377] width 246 height 45
paste textarea "**********"
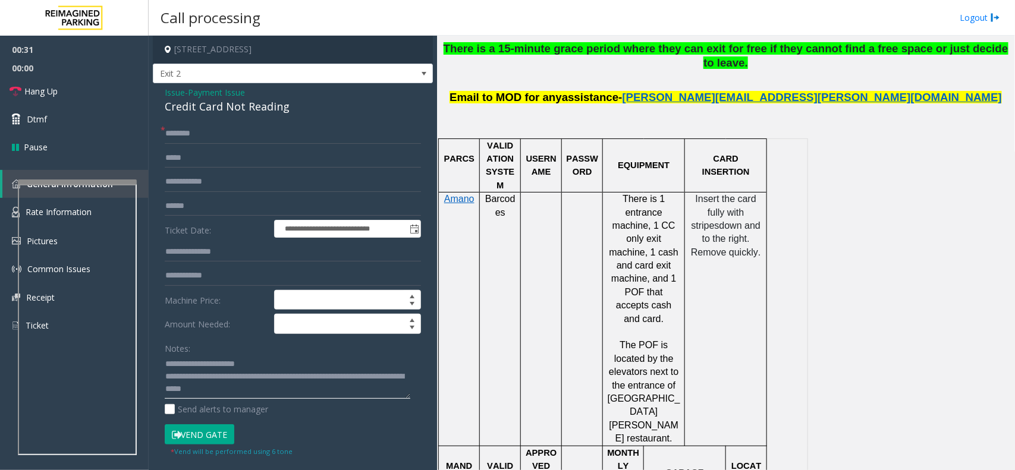
paste textarea "**********"
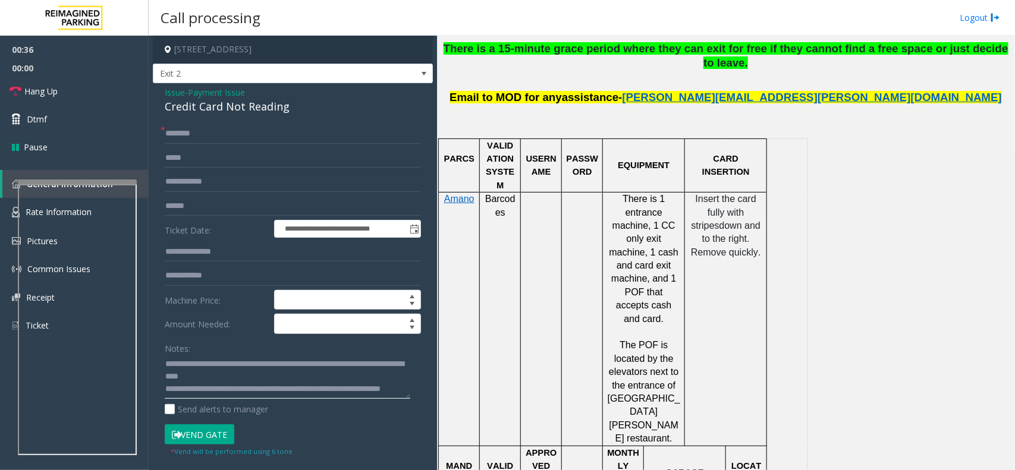
scroll to position [46, 0]
drag, startPoint x: 164, startPoint y: 366, endPoint x: 248, endPoint y: 382, distance: 85.3
click at [248, 382] on textarea at bounding box center [288, 377] width 246 height 45
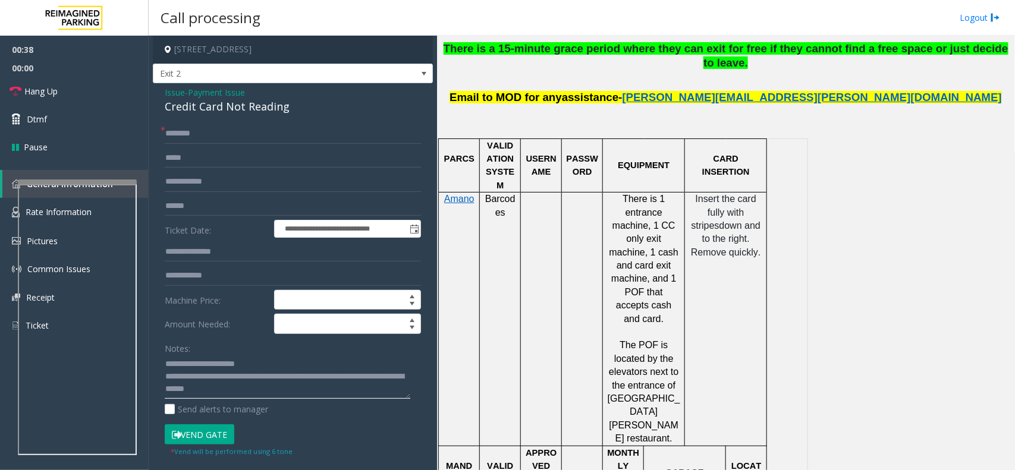
scroll to position [0, 0]
type textarea "**********"
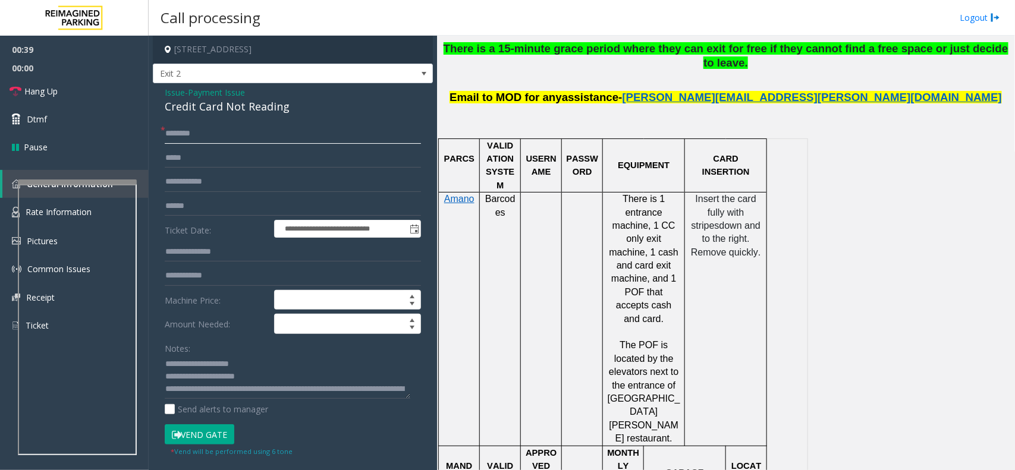
click at [188, 134] on input "text" at bounding box center [293, 134] width 256 height 20
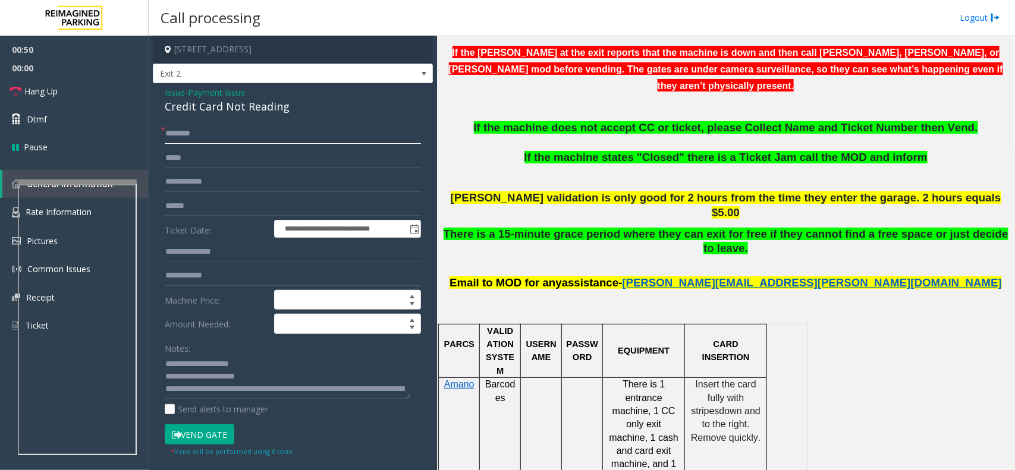
scroll to position [446, 0]
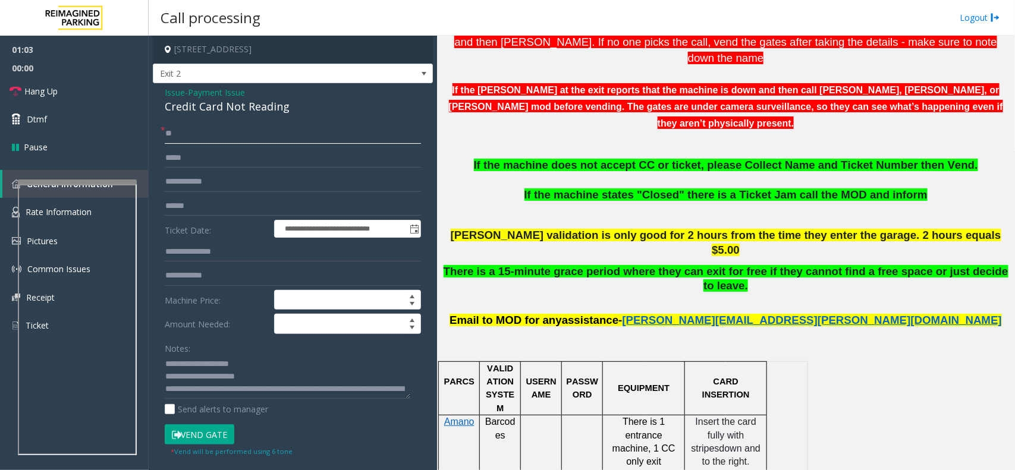
type input "*"
click at [168, 133] on input "*******" at bounding box center [293, 134] width 256 height 20
click at [174, 132] on input "*******" at bounding box center [293, 134] width 256 height 20
click at [180, 134] on input "*******" at bounding box center [293, 134] width 256 height 20
click at [185, 134] on input "*******" at bounding box center [293, 134] width 256 height 20
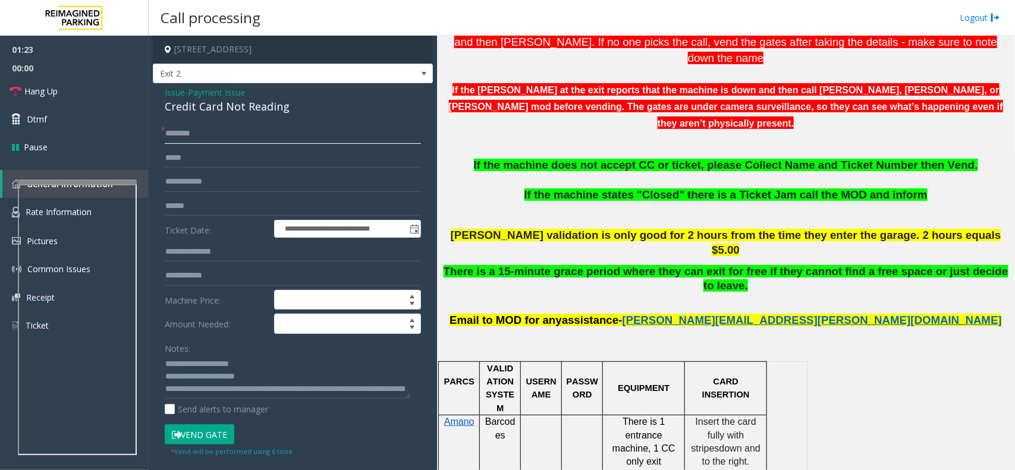
click at [191, 131] on input "*******" at bounding box center [293, 134] width 256 height 20
click at [198, 132] on input "*******" at bounding box center [293, 134] width 256 height 20
type input "*******"
click at [200, 204] on input "text" at bounding box center [293, 206] width 256 height 20
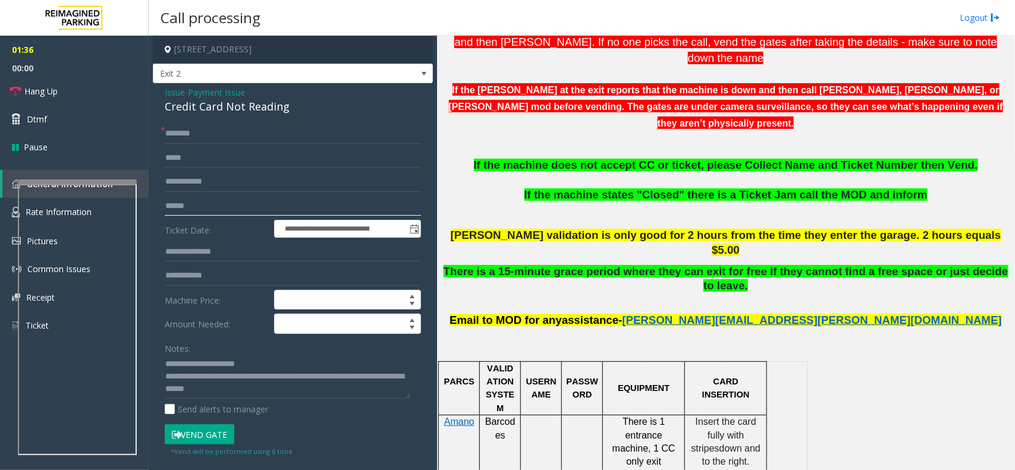
click at [194, 205] on input "text" at bounding box center [293, 206] width 256 height 20
drag, startPoint x: 212, startPoint y: 388, endPoint x: 253, endPoint y: 390, distance: 40.5
click at [253, 390] on textarea at bounding box center [288, 377] width 246 height 45
paste textarea
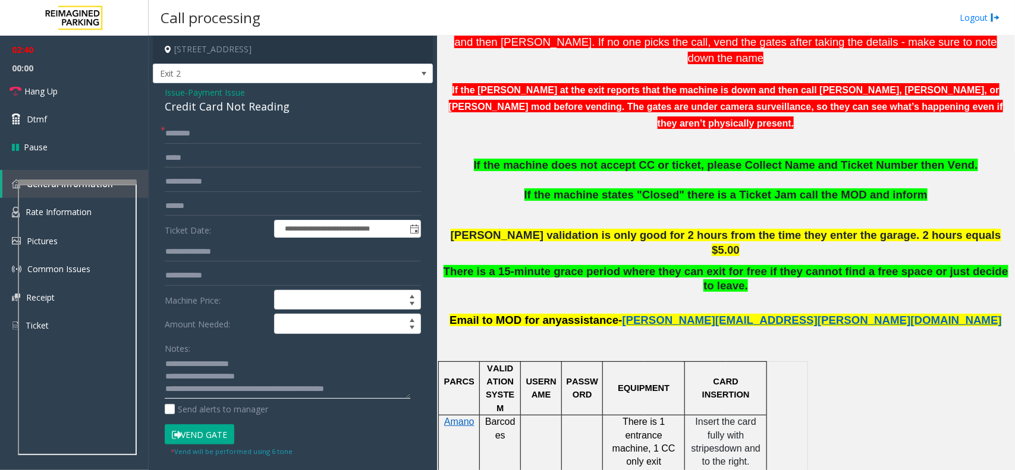
drag, startPoint x: 214, startPoint y: 380, endPoint x: 373, endPoint y: 382, distance: 158.7
click at [373, 382] on textarea at bounding box center [288, 377] width 246 height 45
drag, startPoint x: 212, startPoint y: 385, endPoint x: 379, endPoint y: 385, distance: 167.0
click at [379, 385] on textarea at bounding box center [288, 377] width 246 height 45
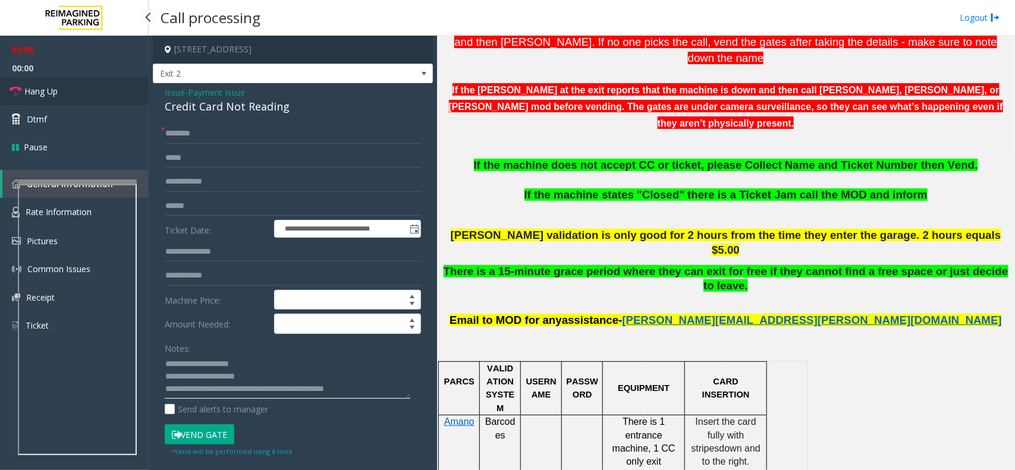
type textarea "**********"
click at [37, 90] on span "Hang Up" at bounding box center [40, 91] width 33 height 12
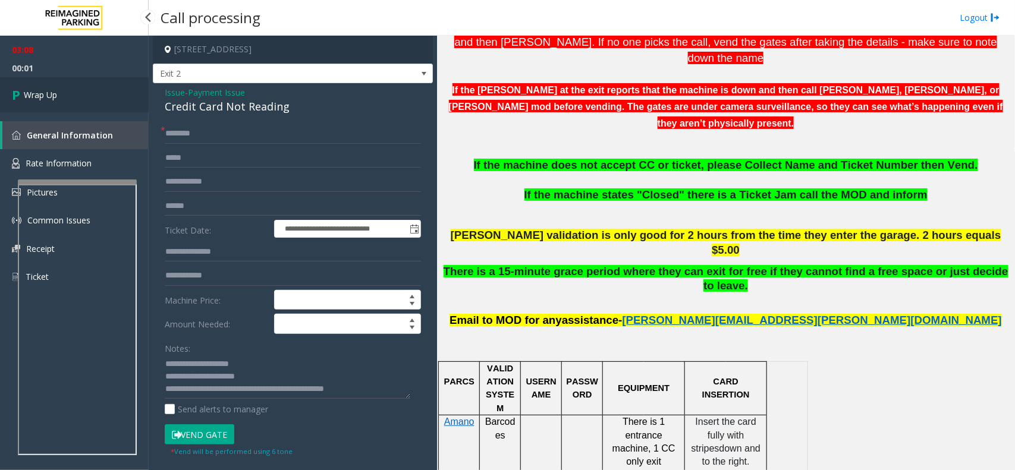
click at [36, 93] on span "Wrap Up" at bounding box center [40, 95] width 33 height 12
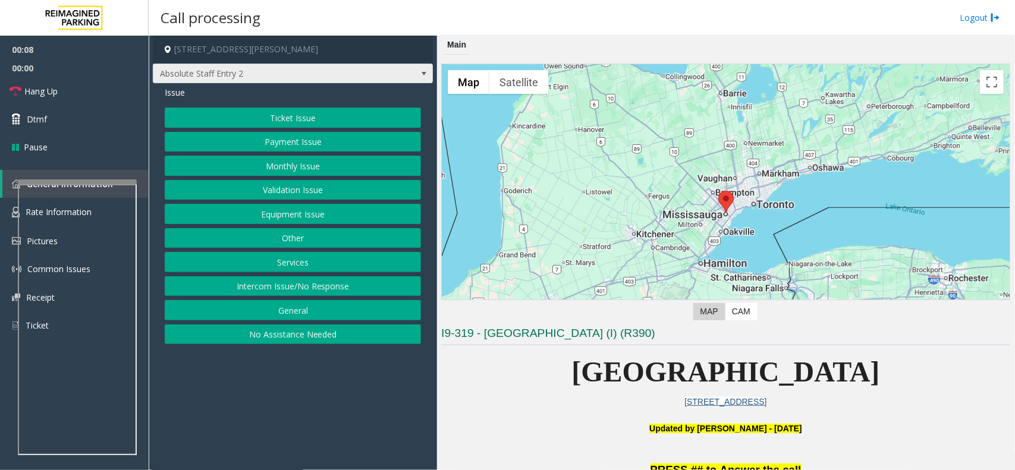
click at [283, 78] on span "Absolute Staff Entry 2" at bounding box center [264, 73] width 223 height 19
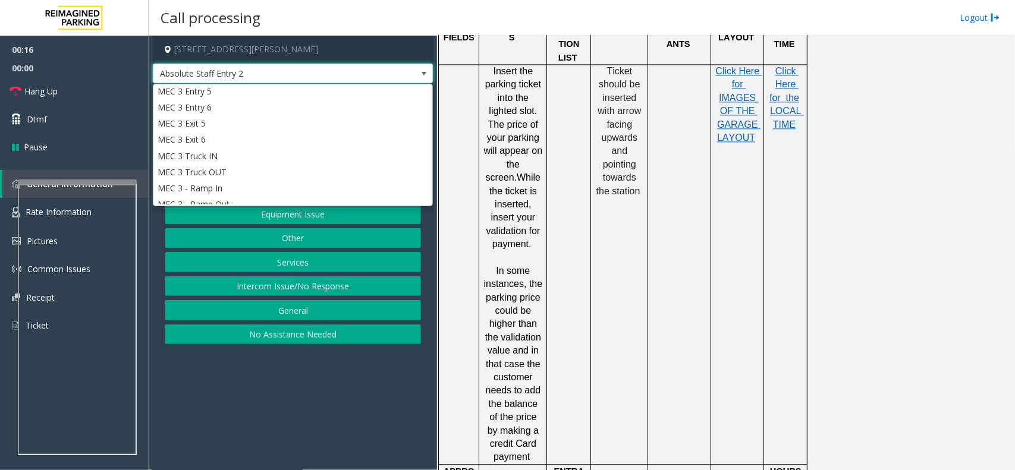
scroll to position [1337, 0]
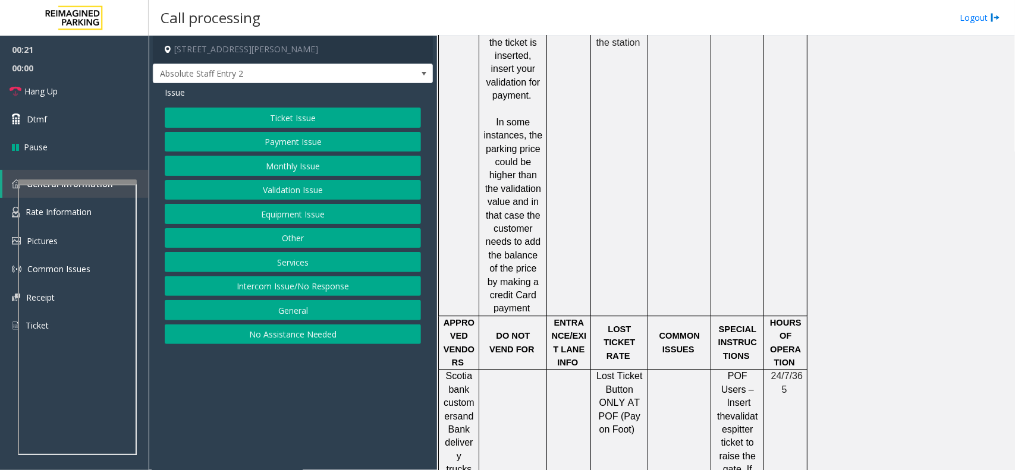
click at [817, 373] on div "PARCS SOLAR WINDS USERNAME PASSWORD PARIS EQUIPMENT CARD INSERTION HUB Parking …" at bounding box center [724, 102] width 572 height 1282
click at [298, 262] on button "Services" at bounding box center [293, 262] width 256 height 20
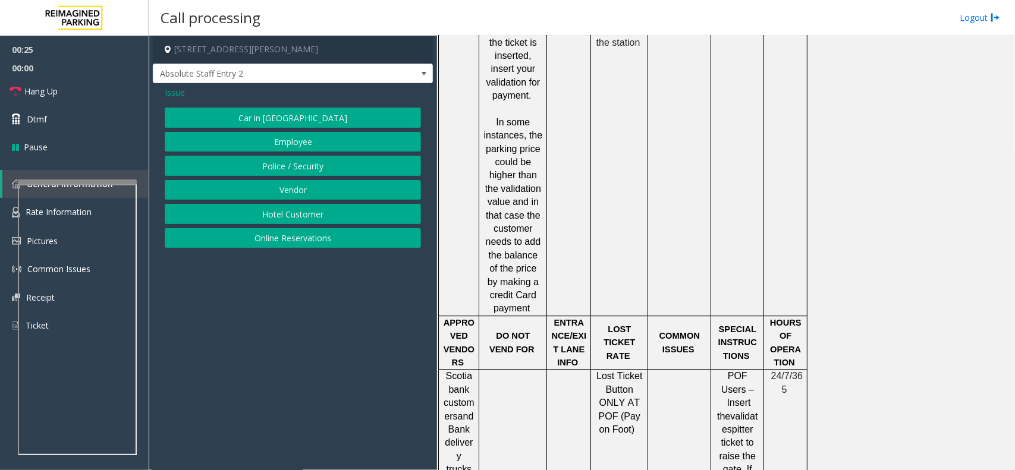
click at [170, 90] on span "Issue" at bounding box center [175, 92] width 20 height 12
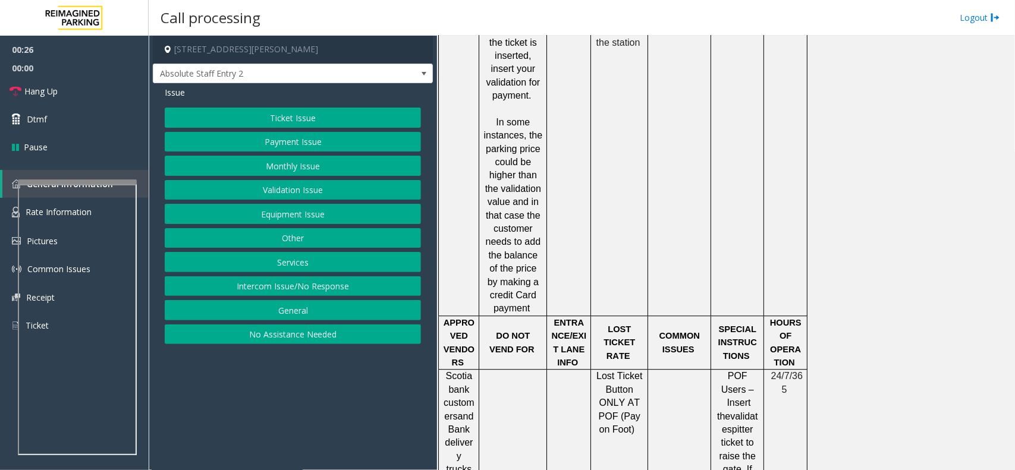
click at [278, 237] on button "Other" at bounding box center [293, 238] width 256 height 20
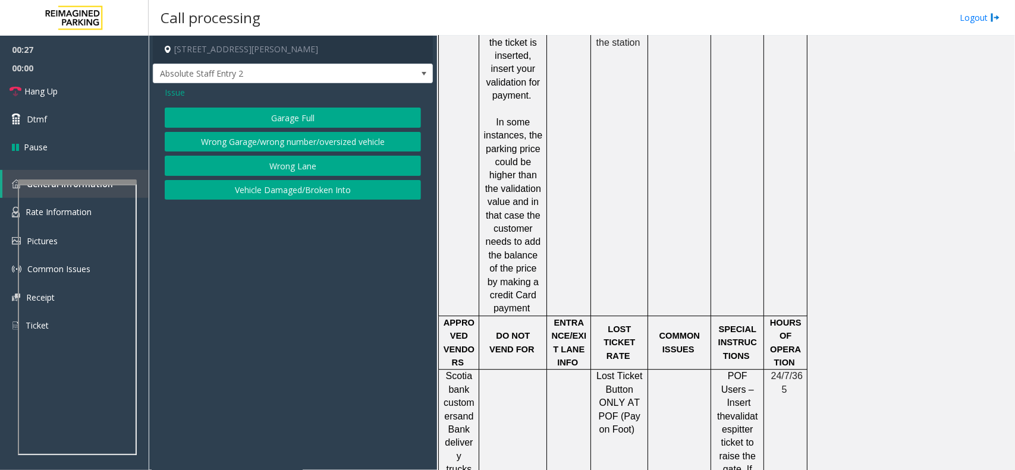
click at [250, 168] on button "Wrong Lane" at bounding box center [293, 166] width 256 height 20
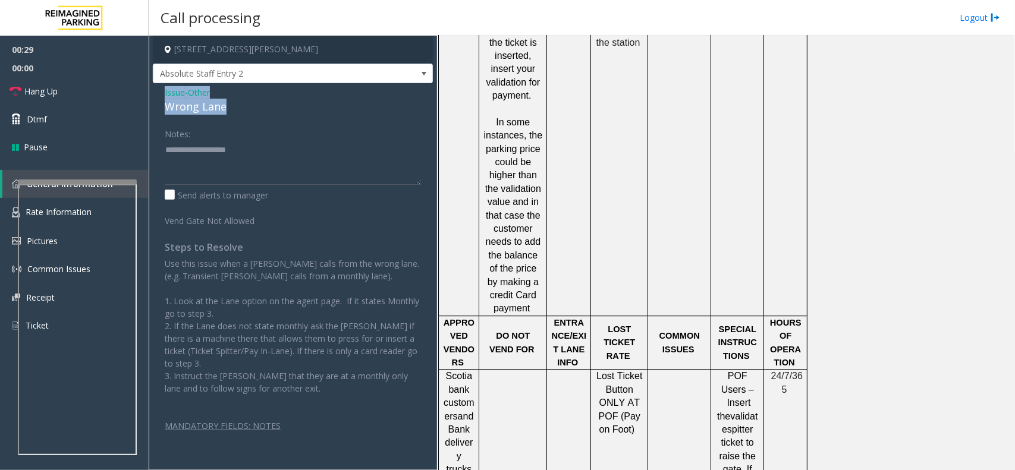
drag, startPoint x: 238, startPoint y: 102, endPoint x: 158, endPoint y: 90, distance: 81.1
click at [159, 91] on div "Issue - Other Wrong Lane Notes: Send alerts to manager Vend Gate Not Allowed St…" at bounding box center [293, 276] width 280 height 386
click at [87, 86] on link "Hang Up" at bounding box center [74, 91] width 149 height 28
click at [238, 164] on textarea at bounding box center [293, 162] width 256 height 45
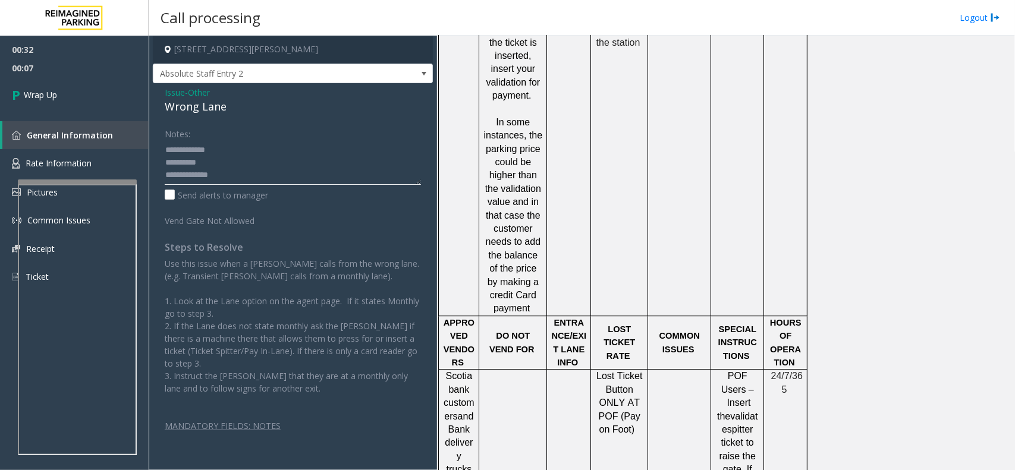
click at [239, 177] on textarea at bounding box center [293, 162] width 256 height 45
click at [330, 171] on textarea at bounding box center [293, 162] width 256 height 45
type textarea "**********"
click at [49, 93] on span "Wrap Up" at bounding box center [40, 95] width 33 height 12
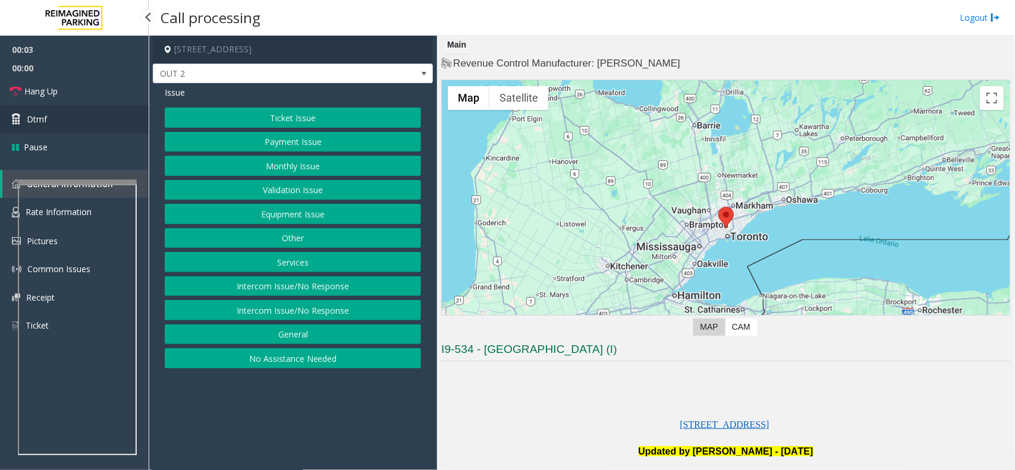
click at [96, 111] on link "Dtmf" at bounding box center [74, 119] width 149 height 28
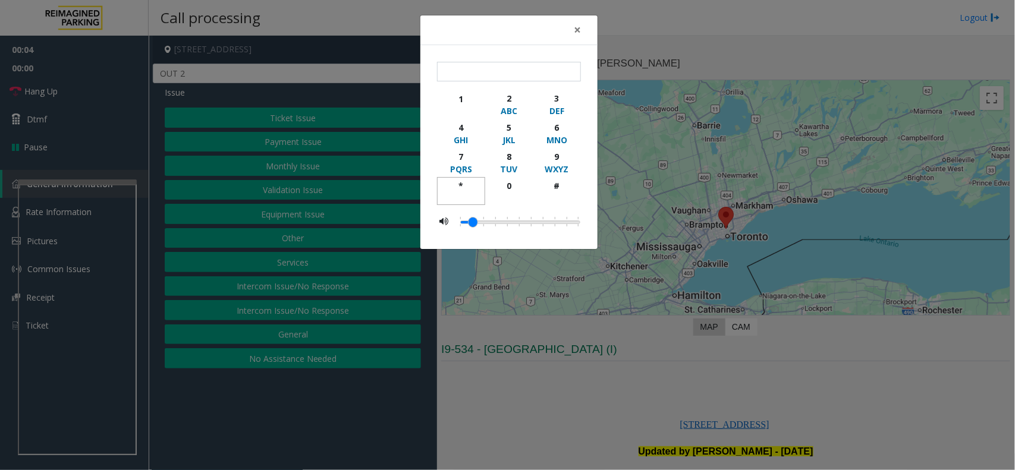
drag, startPoint x: 453, startPoint y: 186, endPoint x: 534, endPoint y: 185, distance: 80.8
click at [455, 186] on div "*" at bounding box center [461, 186] width 33 height 12
click at [558, 156] on div "9" at bounding box center [556, 156] width 33 height 12
click at [557, 190] on div "#" at bounding box center [556, 186] width 33 height 12
type input "***"
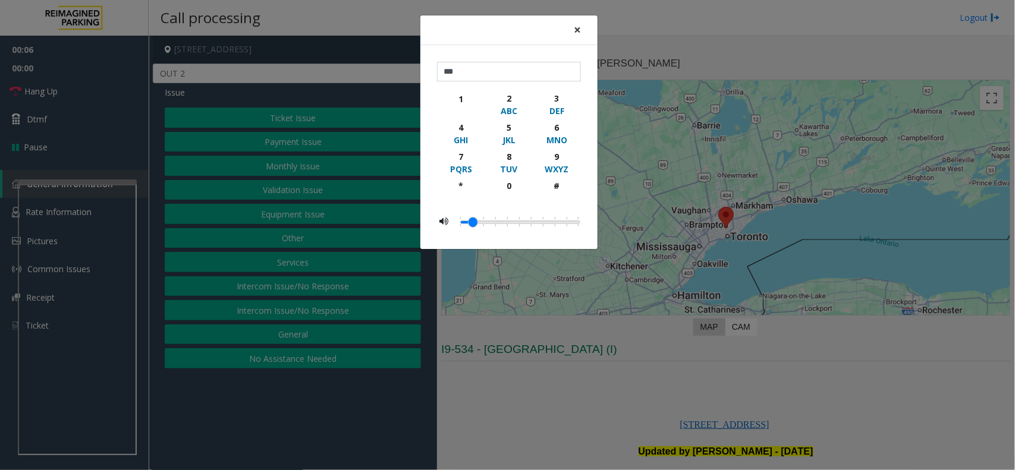
click at [577, 27] on span "×" at bounding box center [577, 29] width 7 height 17
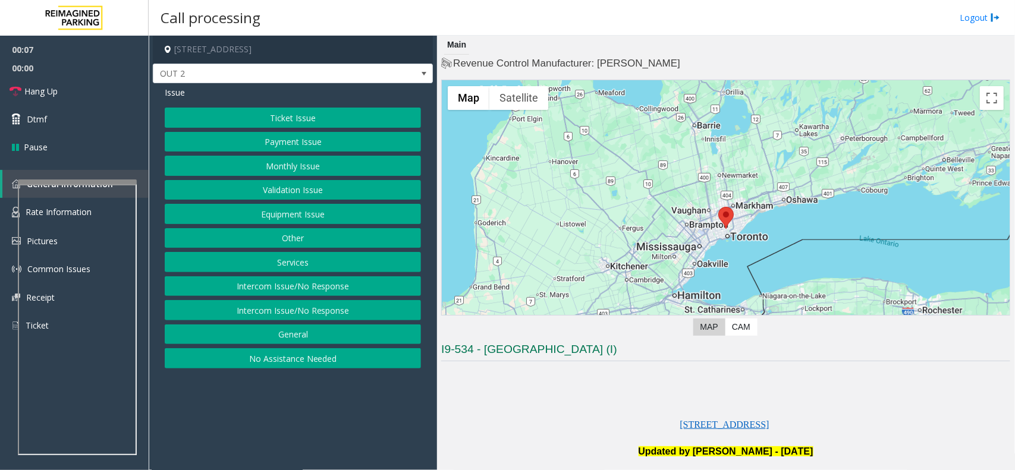
click at [327, 210] on button "Equipment Issue" at bounding box center [293, 214] width 256 height 20
click at [327, 213] on button "Gate / Door Won't Open" at bounding box center [293, 214] width 256 height 20
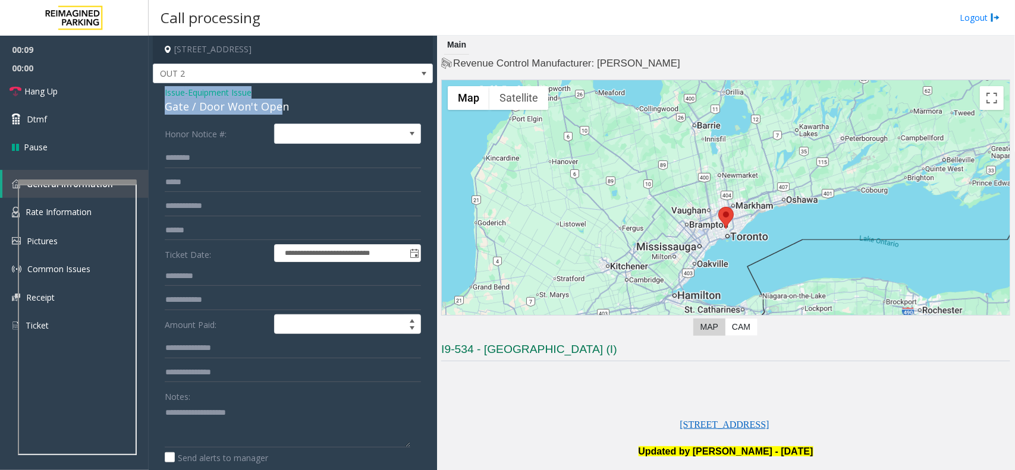
drag, startPoint x: 276, startPoint y: 107, endPoint x: 162, endPoint y: 93, distance: 115.5
click at [162, 93] on div "**********" at bounding box center [293, 359] width 280 height 552
click at [267, 113] on div "Gate / Door Won't Open" at bounding box center [293, 107] width 256 height 16
drag, startPoint x: 298, startPoint y: 106, endPoint x: 156, endPoint y: 88, distance: 143.2
click at [156, 88] on div "**********" at bounding box center [293, 359] width 280 height 552
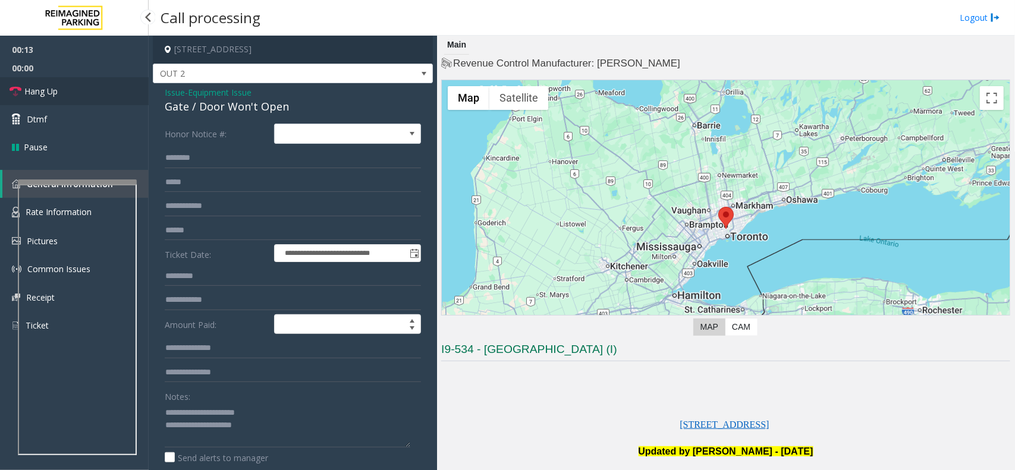
click at [84, 101] on link "Hang Up" at bounding box center [74, 91] width 149 height 28
click at [287, 429] on textarea at bounding box center [288, 425] width 246 height 45
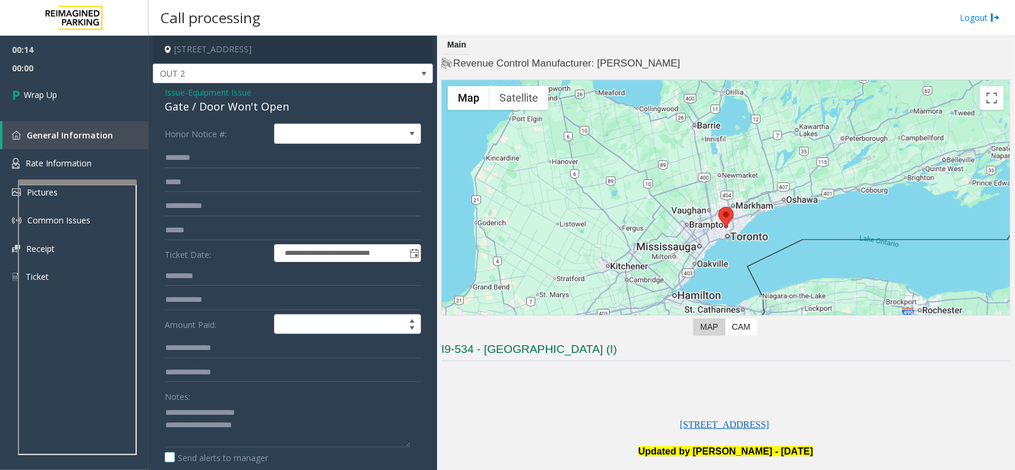
click at [267, 452] on label "Send alerts to manager" at bounding box center [216, 458] width 103 height 12
click at [273, 437] on textarea at bounding box center [288, 425] width 246 height 45
type textarea "**********"
click at [60, 94] on link "Wrap Up" at bounding box center [74, 94] width 149 height 35
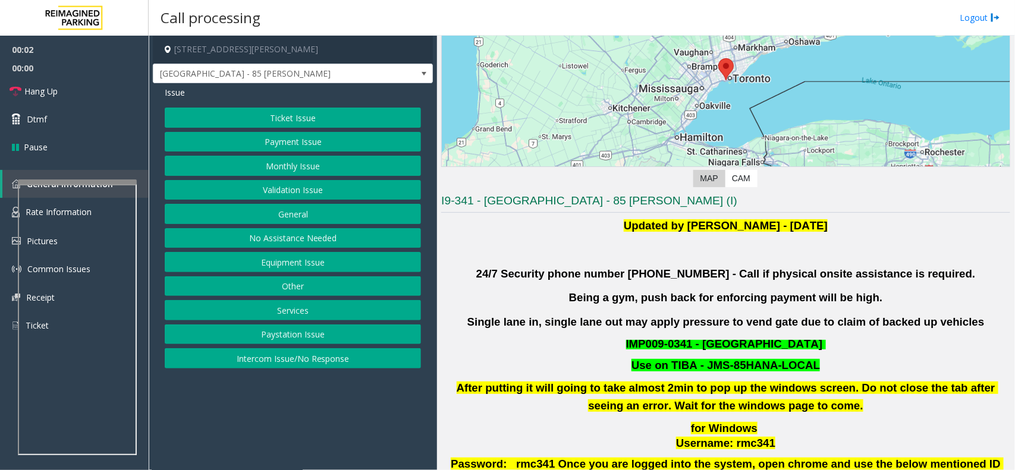
scroll to position [223, 0]
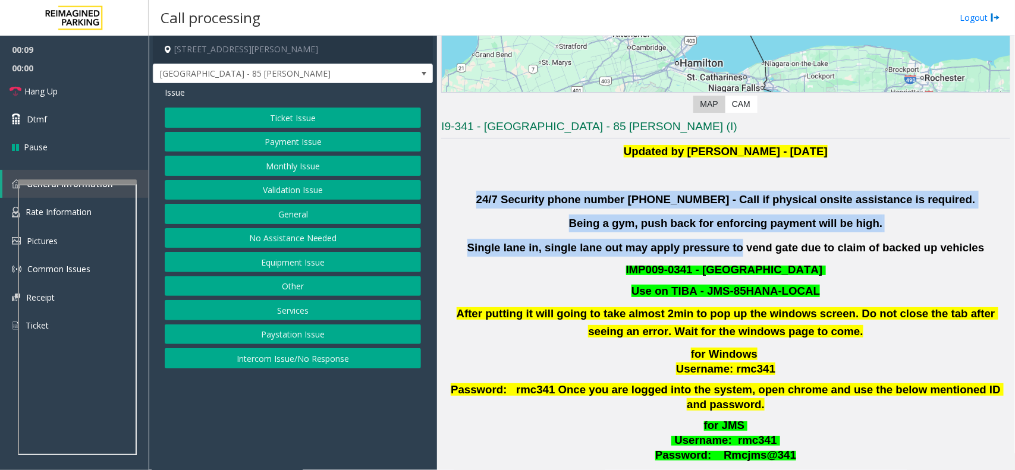
drag, startPoint x: 503, startPoint y: 194, endPoint x: 734, endPoint y: 253, distance: 238.5
click at [734, 253] on div "Updated by [PERSON_NAME] - [DATE] 24/7 Security phone number [PHONE_NUMBER] - C…" at bounding box center [725, 318] width 569 height 351
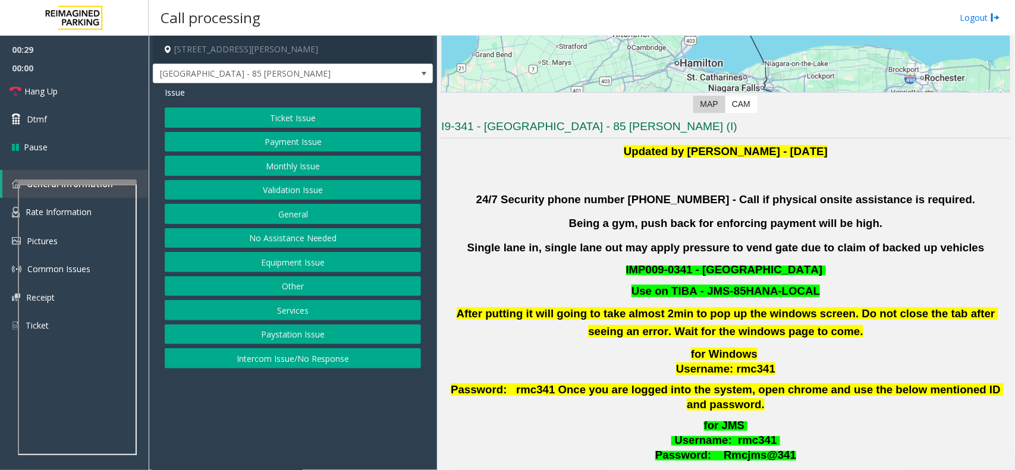
click at [537, 283] on div "Updated by [PERSON_NAME] - [DATE] 24/7 Security phone number [PHONE_NUMBER] - C…" at bounding box center [725, 318] width 569 height 351
click at [289, 266] on button "Equipment Issue" at bounding box center [293, 262] width 256 height 20
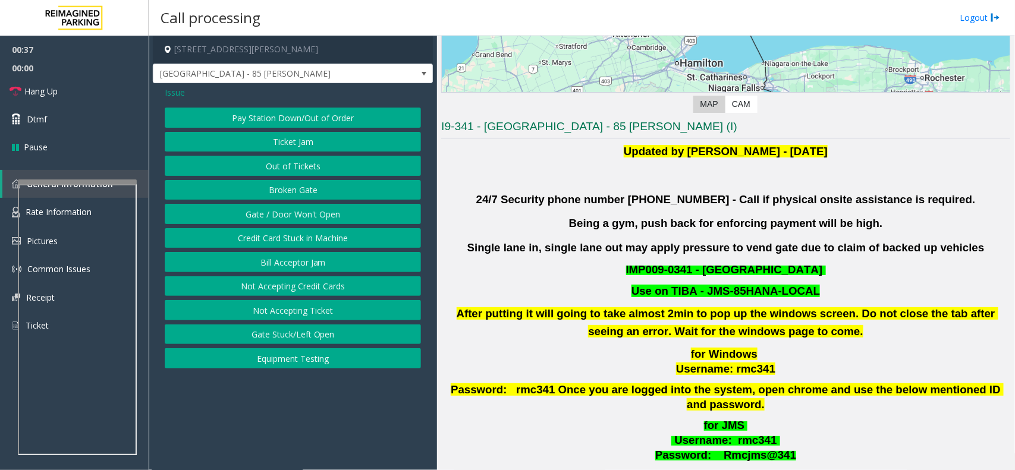
click at [293, 215] on button "Gate / Door Won't Open" at bounding box center [293, 214] width 256 height 20
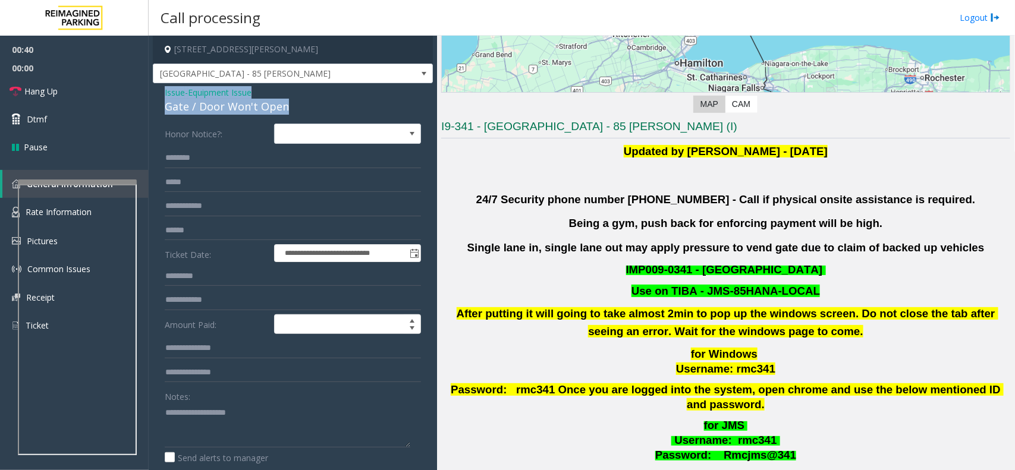
drag, startPoint x: 294, startPoint y: 105, endPoint x: 152, endPoint y: 93, distance: 143.2
click at [152, 93] on app-call-processing-form "**********" at bounding box center [293, 253] width 288 height 435
click at [273, 429] on textarea at bounding box center [288, 425] width 246 height 45
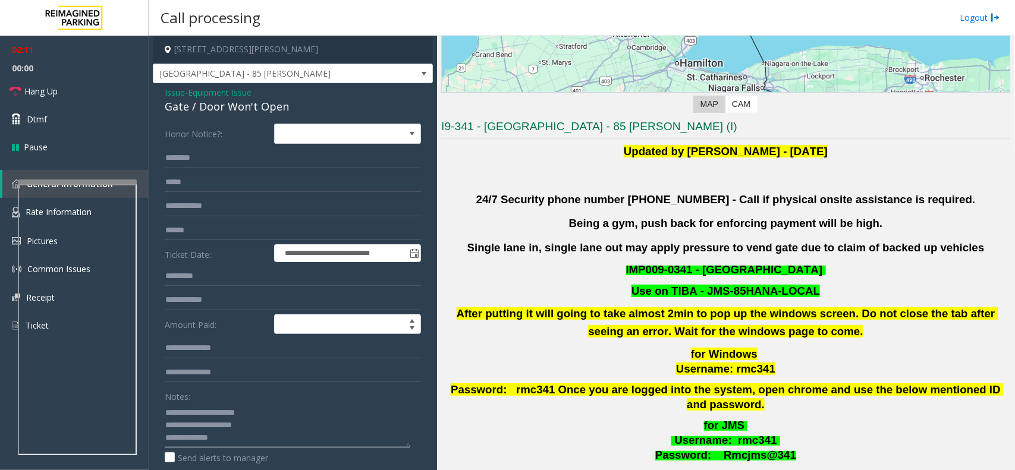
type textarea "**********"
click at [173, 93] on span "Issue" at bounding box center [175, 92] width 20 height 12
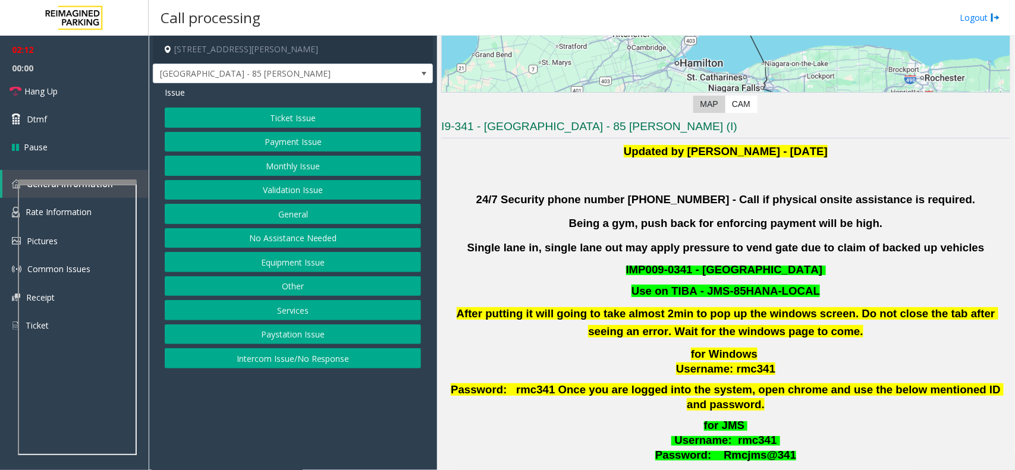
click at [248, 114] on button "Ticket Issue" at bounding box center [293, 118] width 256 height 20
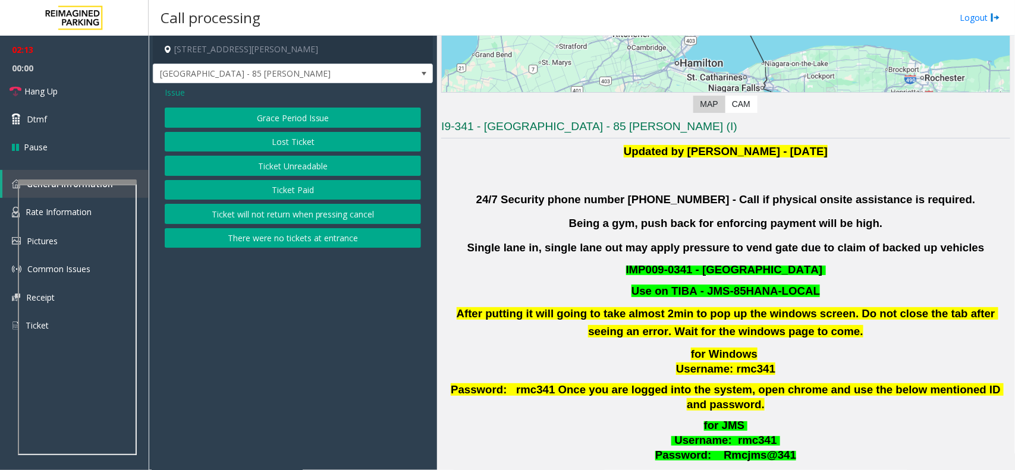
click at [256, 164] on button "Ticket Unreadable" at bounding box center [293, 166] width 256 height 20
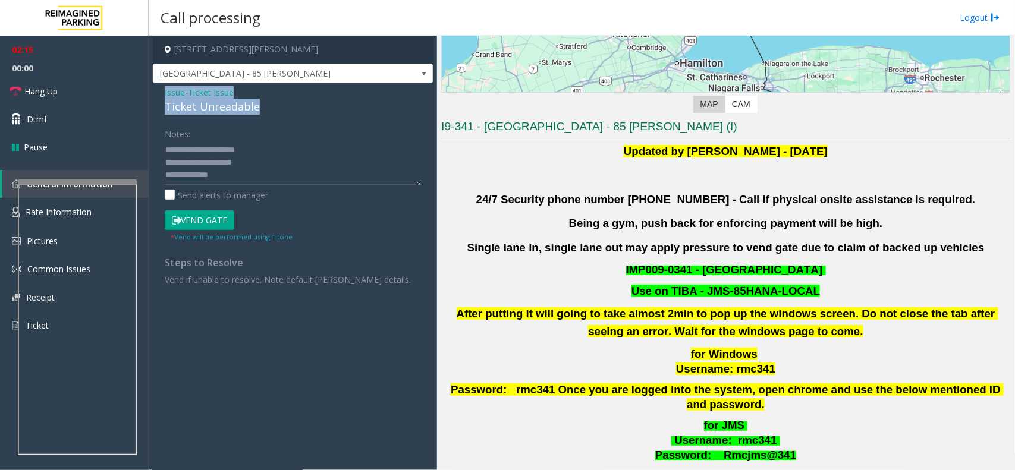
drag, startPoint x: 263, startPoint y: 108, endPoint x: 153, endPoint y: 94, distance: 111.4
click at [153, 94] on div "Issue - Ticket Issue Ticket Unreadable Notes: Send alerts to manager Vend Gate …" at bounding box center [293, 190] width 280 height 214
copy div "Issue - Ticket Issue Ticket Unreadable"
drag, startPoint x: 262, startPoint y: 165, endPoint x: 159, endPoint y: 149, distance: 103.6
click at [159, 149] on div "Notes: Send alerts to manager Vend Gate * Vend will be performed using 1 tone S…" at bounding box center [293, 205] width 274 height 162
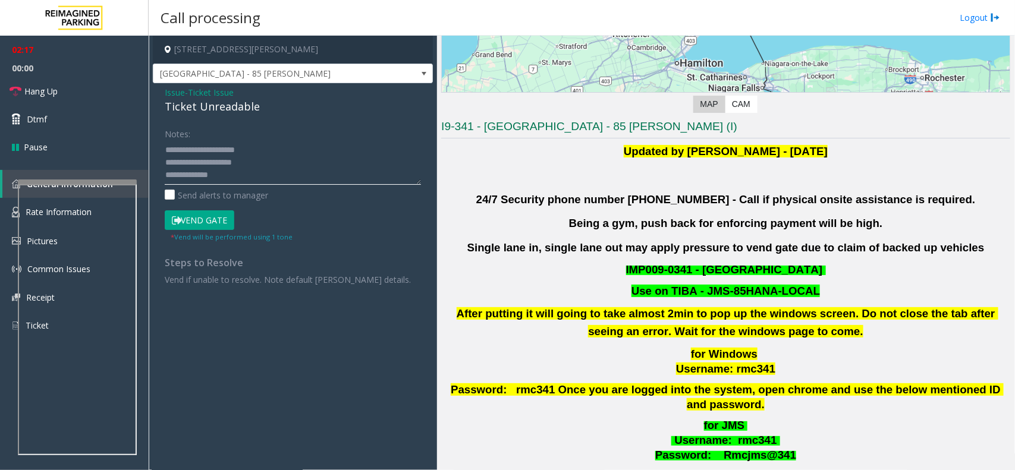
paste textarea
click at [256, 162] on textarea at bounding box center [293, 162] width 256 height 45
click at [201, 224] on button "Vend Gate" at bounding box center [200, 220] width 70 height 20
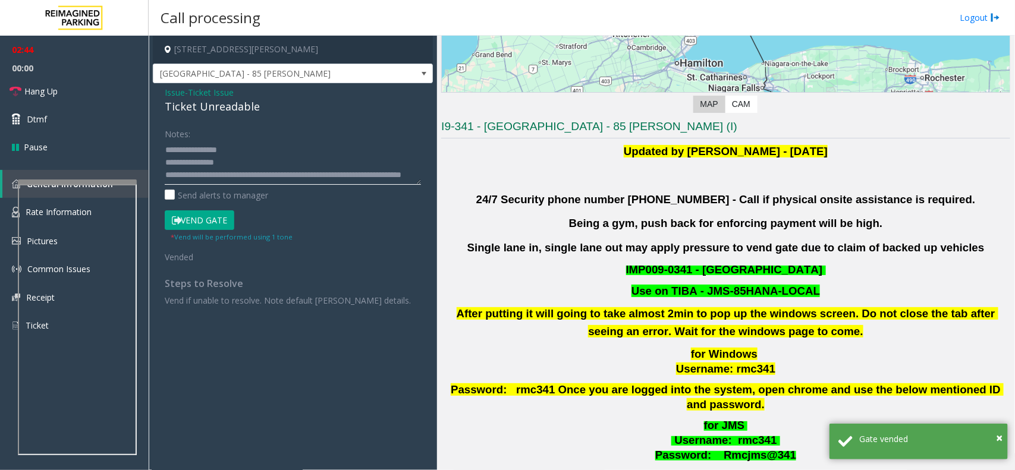
click at [293, 175] on textarea at bounding box center [293, 162] width 256 height 45
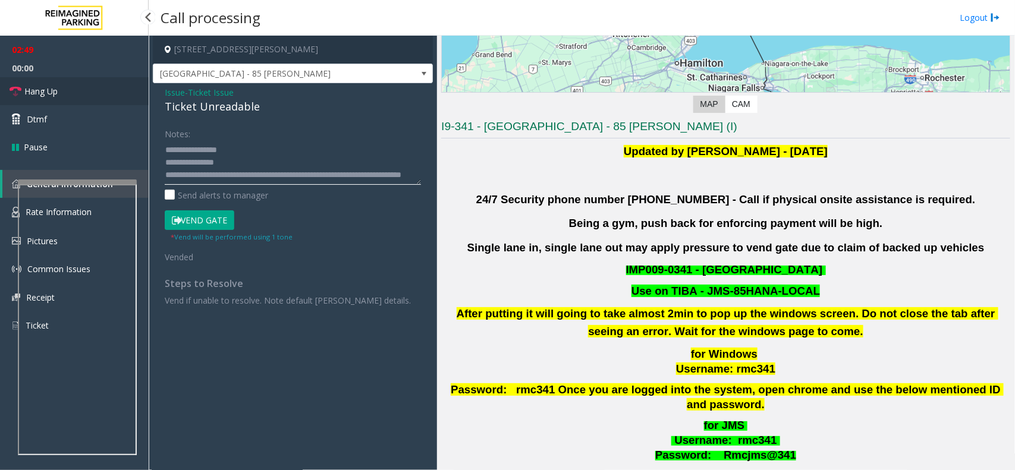
type textarea "**********"
click at [64, 84] on link "Hang Up" at bounding box center [74, 91] width 149 height 28
click at [45, 87] on span "Hang Up" at bounding box center [40, 91] width 33 height 12
click at [42, 90] on span "Hang Up" at bounding box center [40, 91] width 33 height 12
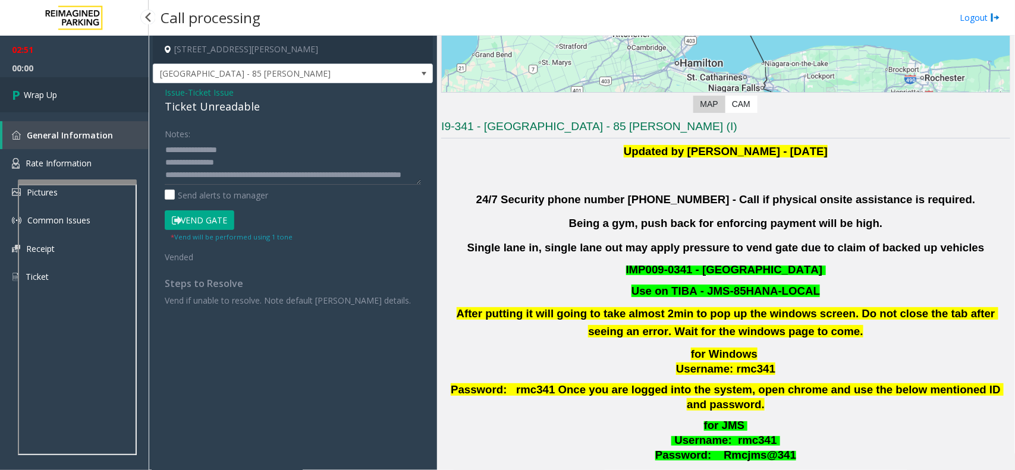
click at [54, 96] on span "Wrap Up" at bounding box center [40, 95] width 33 height 12
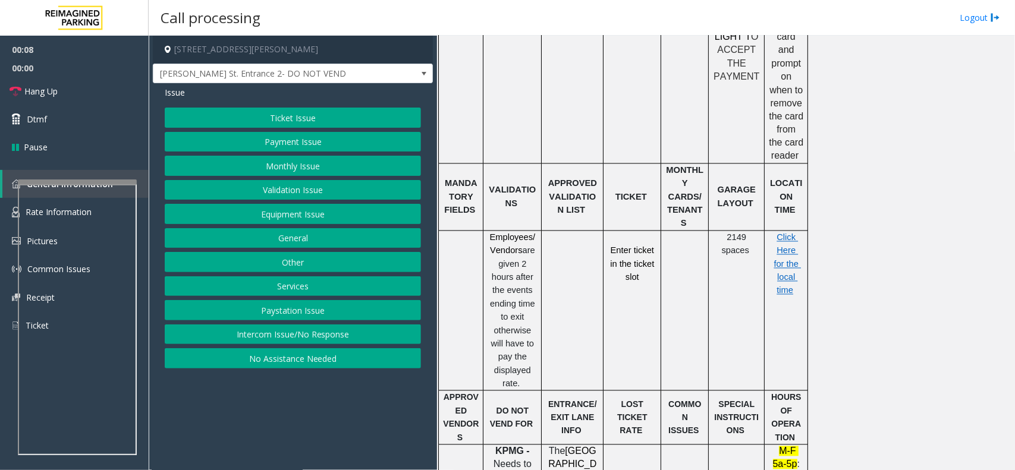
scroll to position [892, 0]
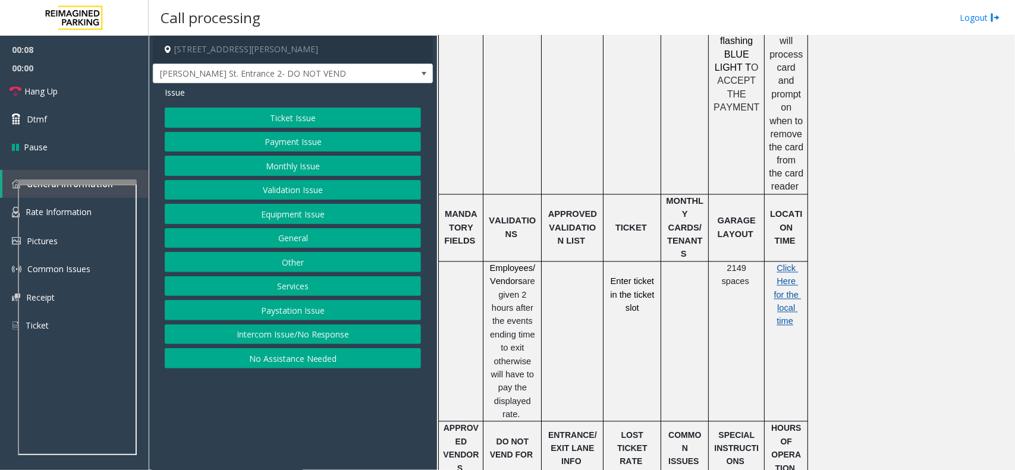
click at [779, 264] on link "Click Here for the local time" at bounding box center [787, 295] width 27 height 63
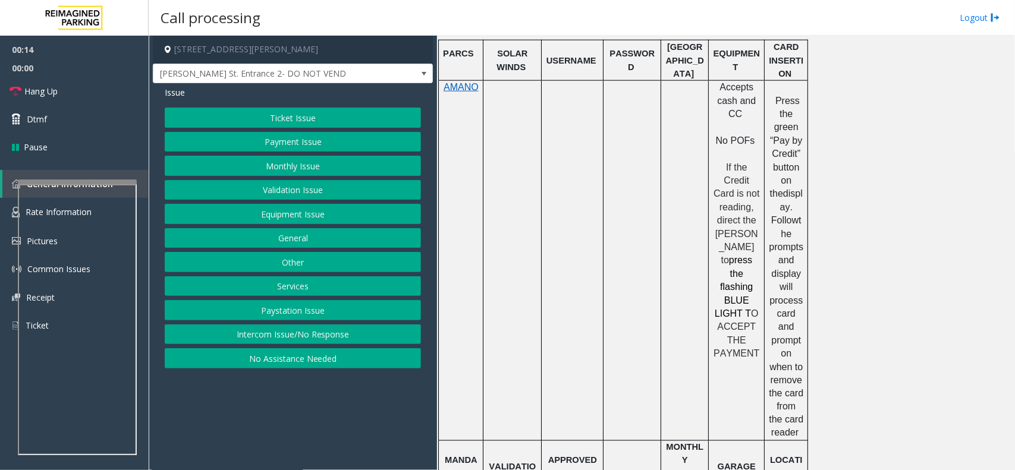
scroll to position [594, 0]
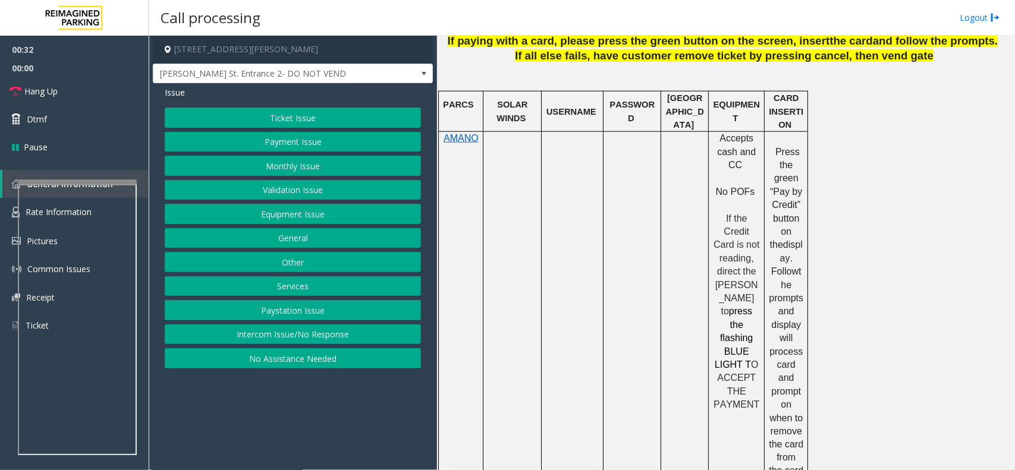
click at [284, 137] on button "Payment Issue" at bounding box center [293, 142] width 256 height 20
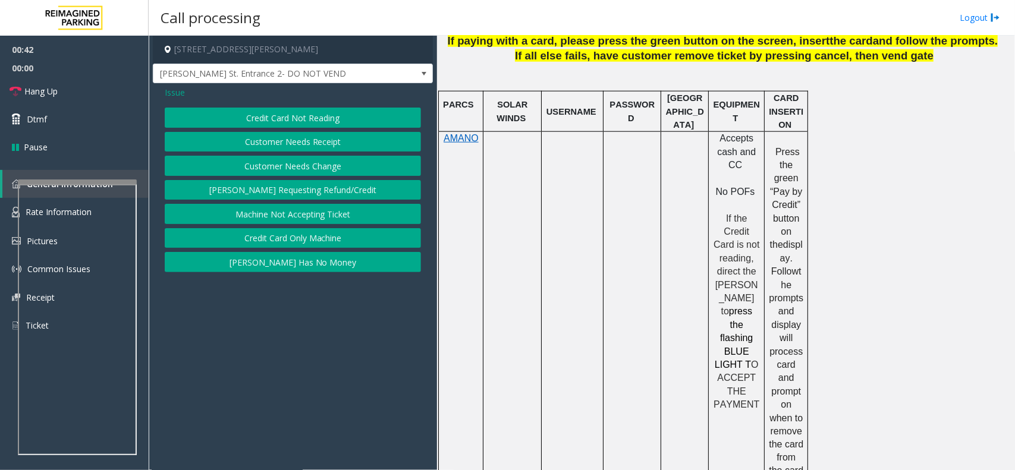
click at [272, 116] on button "Credit Card Not Reading" at bounding box center [293, 118] width 256 height 20
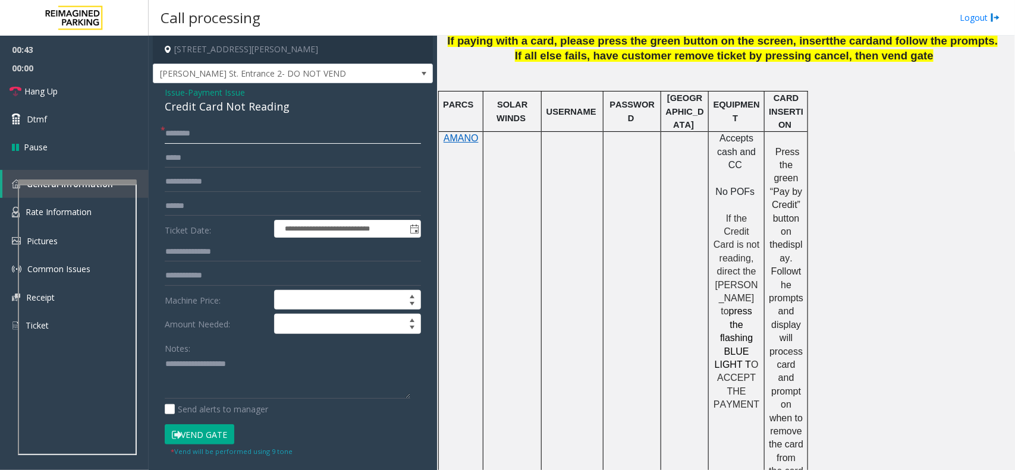
click at [217, 135] on input "text" at bounding box center [293, 134] width 256 height 20
type input "**"
click at [564, 143] on p at bounding box center [572, 145] width 53 height 27
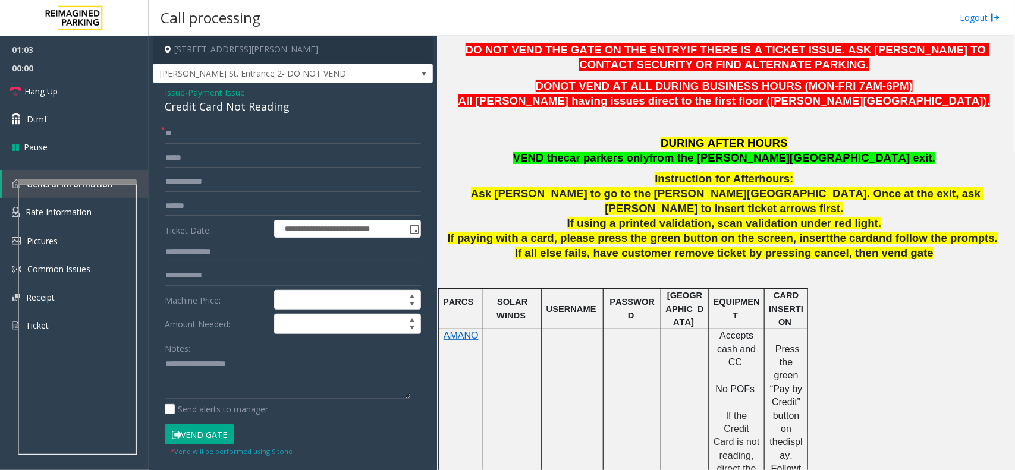
scroll to position [372, 0]
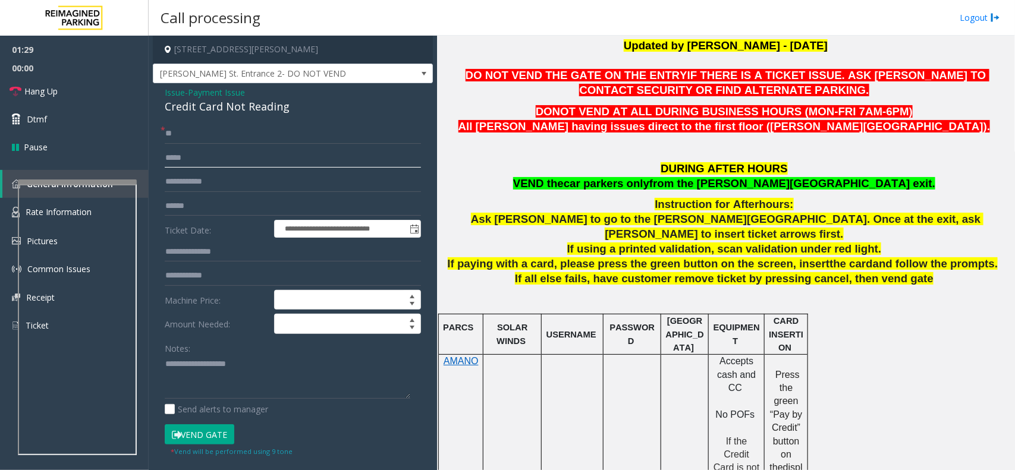
click at [245, 168] on input "text" at bounding box center [293, 158] width 256 height 20
click at [231, 180] on input "text" at bounding box center [293, 182] width 256 height 20
click at [207, 206] on input "text" at bounding box center [293, 206] width 256 height 20
click at [198, 232] on label "Ticket Date:" at bounding box center [216, 229] width 109 height 18
click at [196, 251] on input "text" at bounding box center [293, 252] width 256 height 20
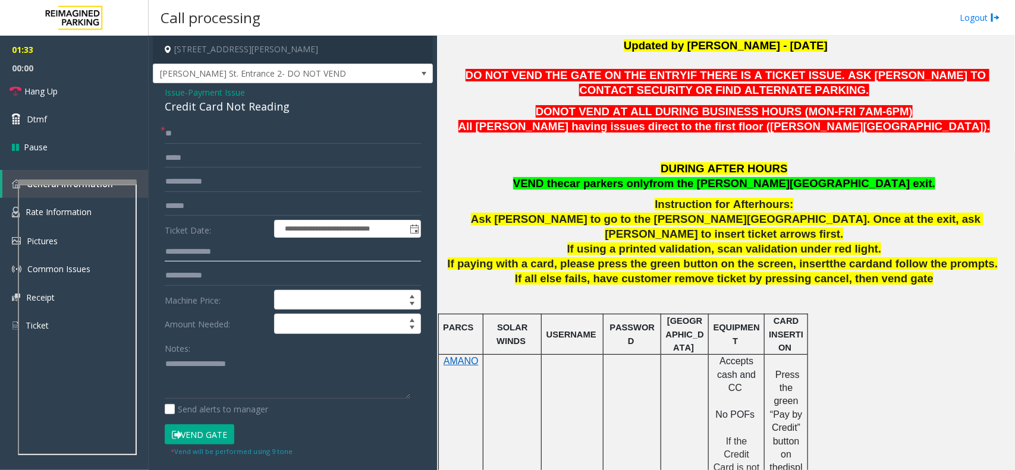
click at [203, 262] on input "text" at bounding box center [293, 252] width 256 height 20
click at [200, 278] on input "text" at bounding box center [293, 276] width 256 height 20
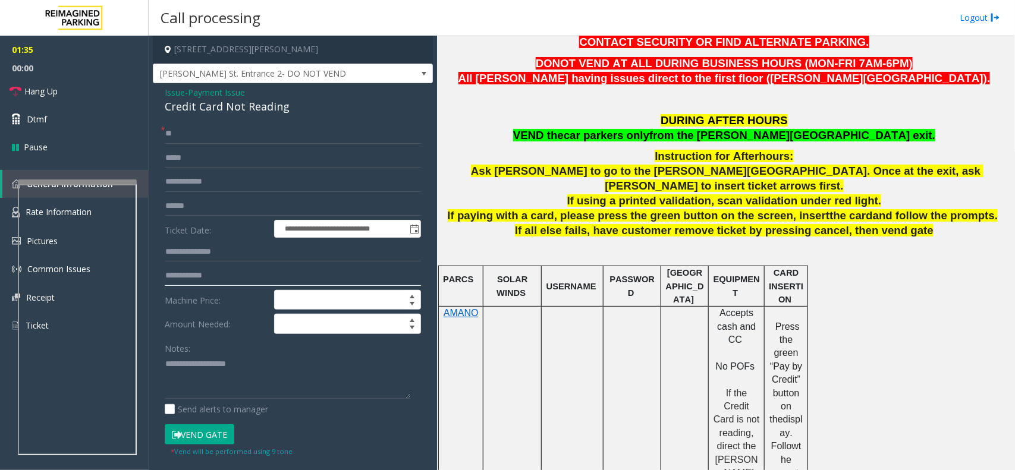
scroll to position [446, 0]
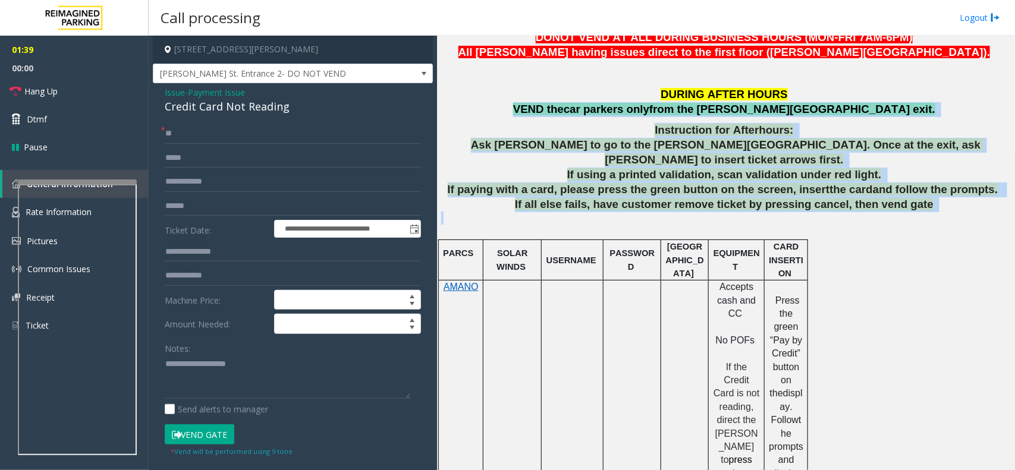
drag, startPoint x: 587, startPoint y: 109, endPoint x: 938, endPoint y: 198, distance: 362.4
click at [935, 212] on p at bounding box center [725, 218] width 569 height 13
drag, startPoint x: 916, startPoint y: 191, endPoint x: 578, endPoint y: 105, distance: 348.3
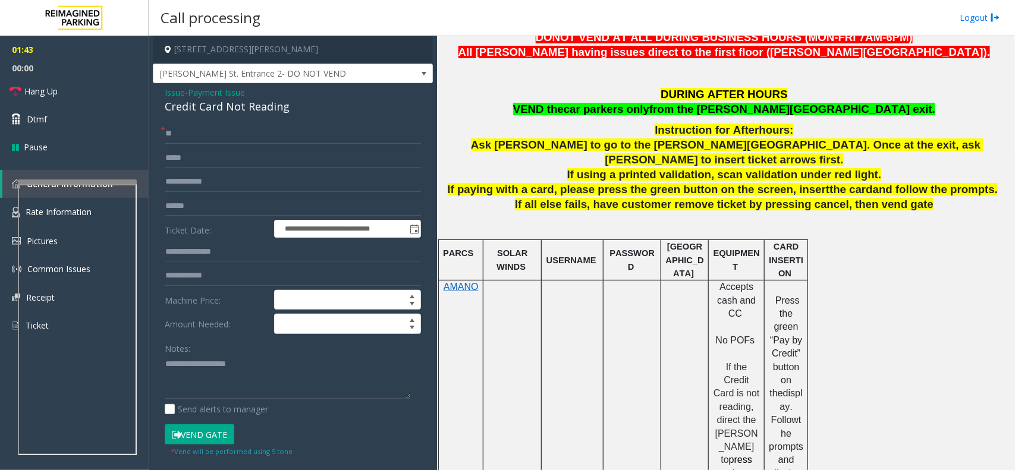
click at [584, 94] on p "DURING AFTER HOURS VEND the car parkers only from the [PERSON_NAME][GEOGRAPHIC_…" at bounding box center [725, 102] width 569 height 30
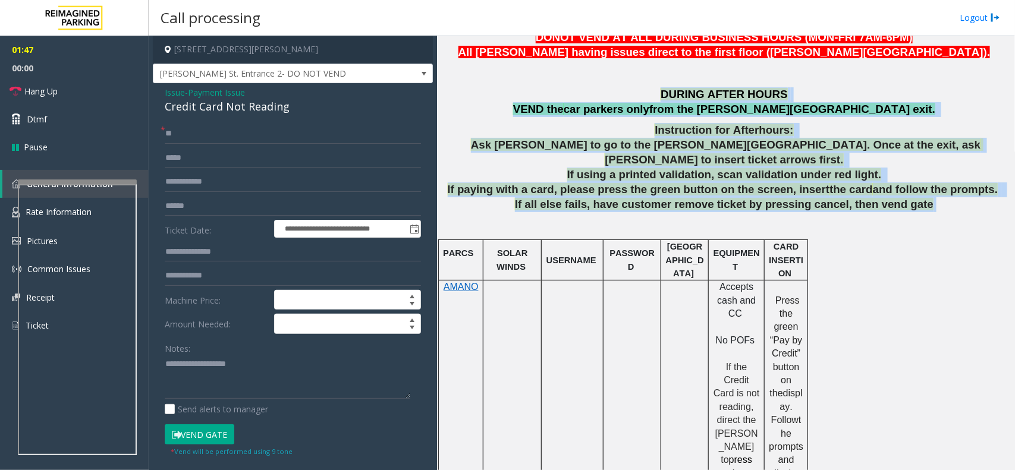
drag, startPoint x: 642, startPoint y: 90, endPoint x: 913, endPoint y: 186, distance: 287.7
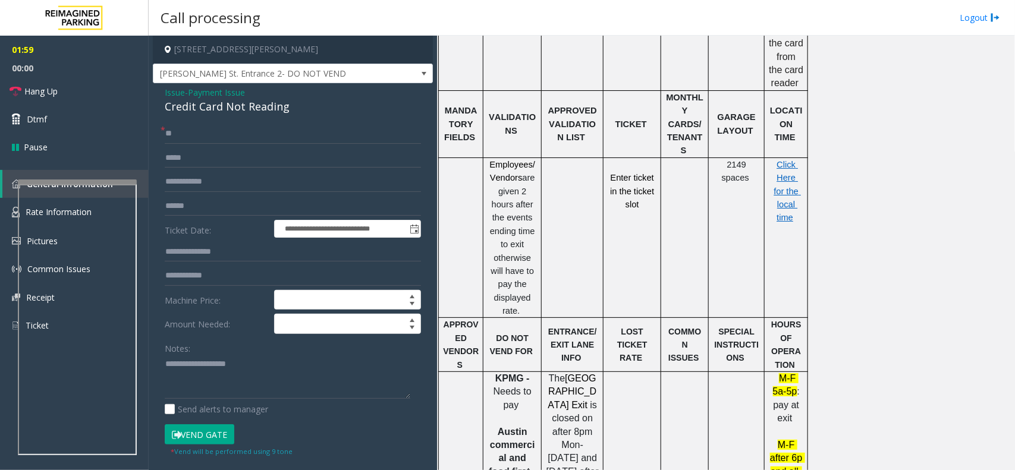
scroll to position [923, 0]
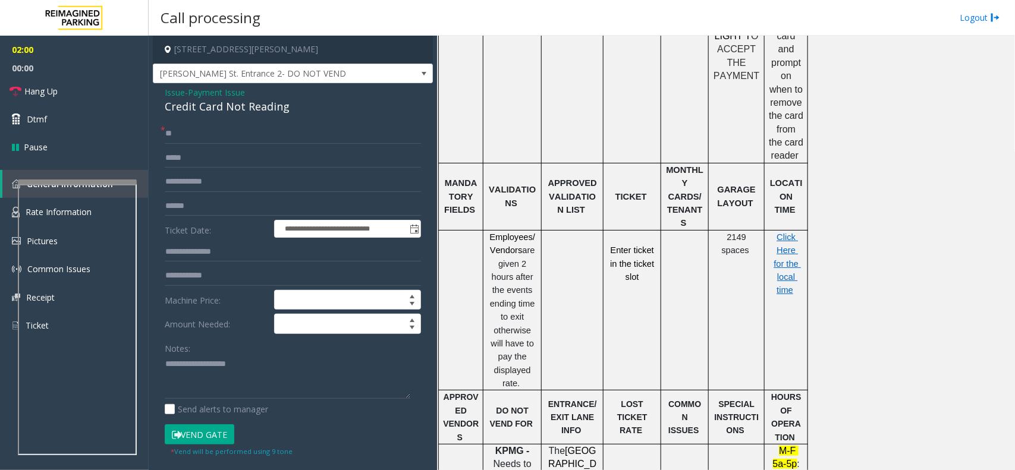
click at [786, 231] on p "Click Here for the local time" at bounding box center [786, 264] width 34 height 67
click at [780, 231] on p "Click Here for the local time" at bounding box center [786, 264] width 34 height 67
click at [786, 232] on span "Click Here for the local time" at bounding box center [787, 263] width 27 height 63
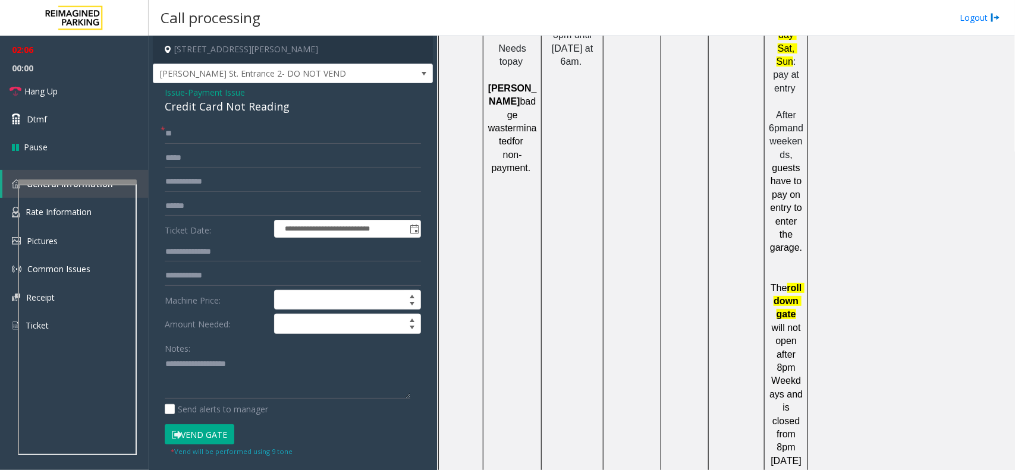
scroll to position [1518, 0]
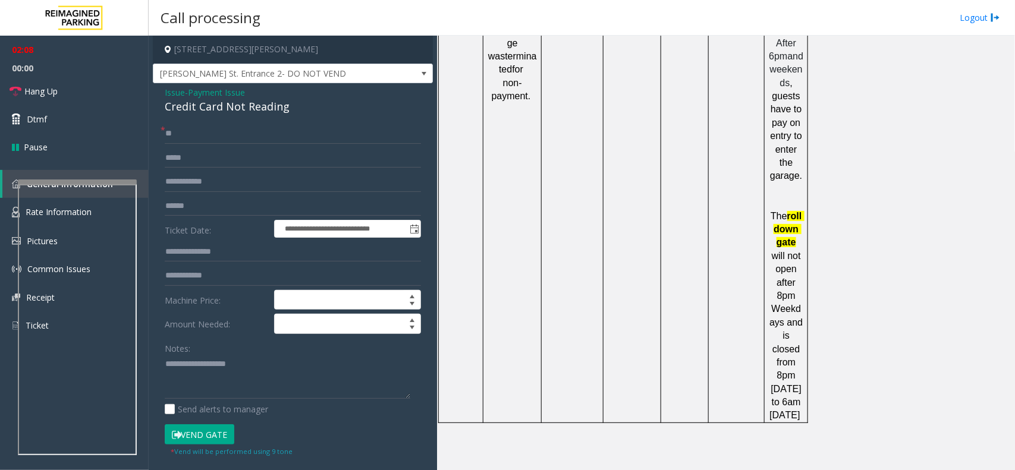
drag, startPoint x: 703, startPoint y: 418, endPoint x: 620, endPoint y: 415, distance: 82.7
copy button "[PHONE_NUMBER]"
click at [301, 112] on div "Credit Card Not Reading" at bounding box center [293, 107] width 256 height 16
click at [182, 372] on textarea at bounding box center [288, 377] width 246 height 45
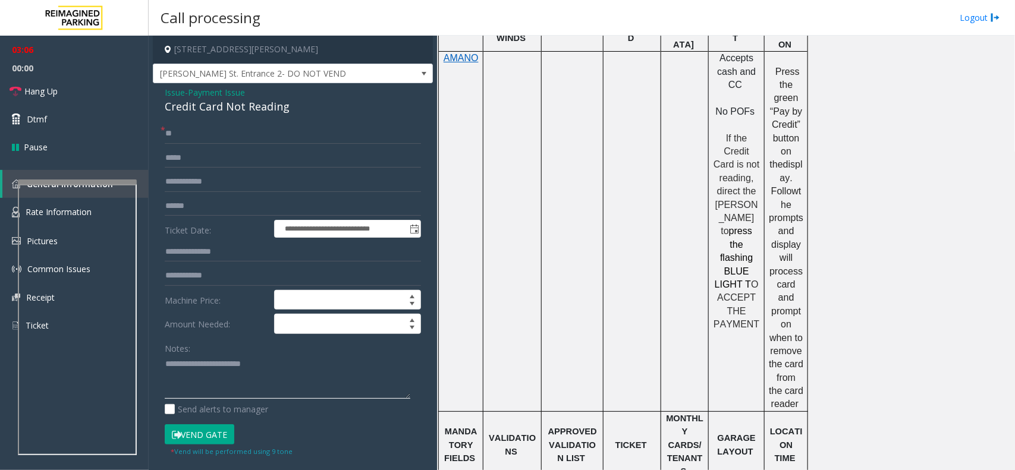
scroll to position [700, 0]
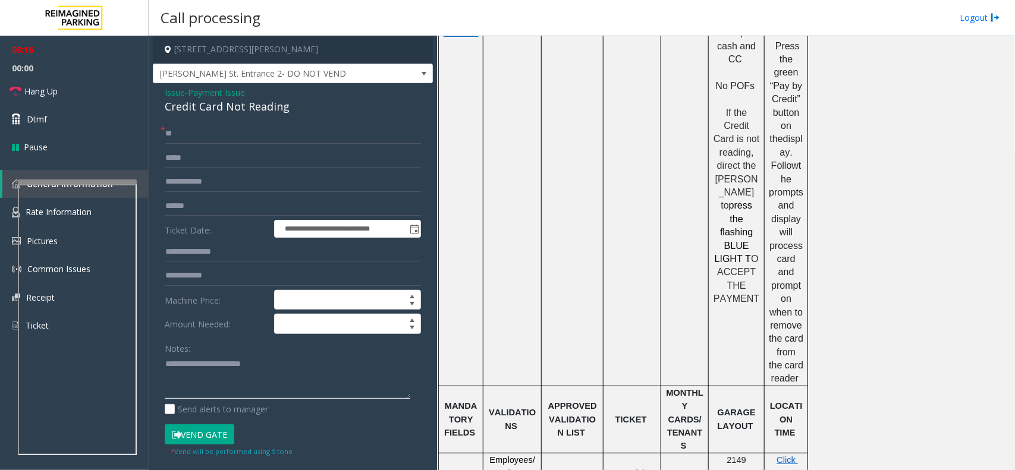
type textarea "**********"
drag, startPoint x: 788, startPoint y: 310, endPoint x: 802, endPoint y: 335, distance: 28.8
click at [802, 335] on p "Press the green “Pay by Credit” button on the display. Follow the prompts and d…" at bounding box center [786, 206] width 34 height 360
click at [622, 234] on td at bounding box center [632, 206] width 58 height 360
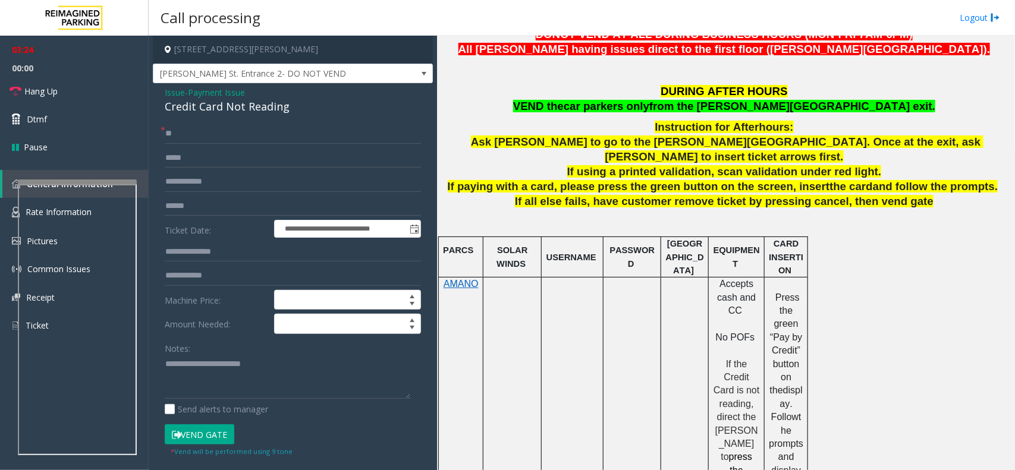
scroll to position [403, 0]
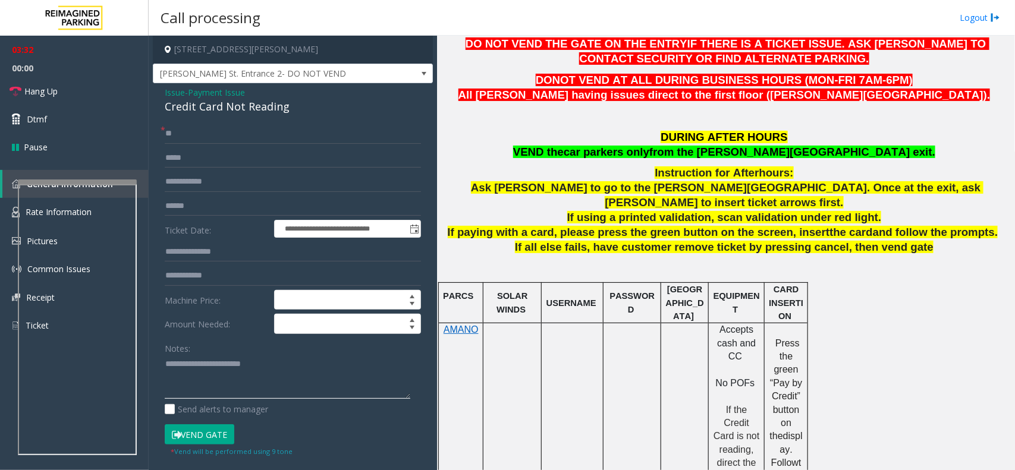
click at [292, 369] on textarea at bounding box center [288, 377] width 246 height 45
click at [173, 91] on span "Issue" at bounding box center [175, 92] width 20 height 12
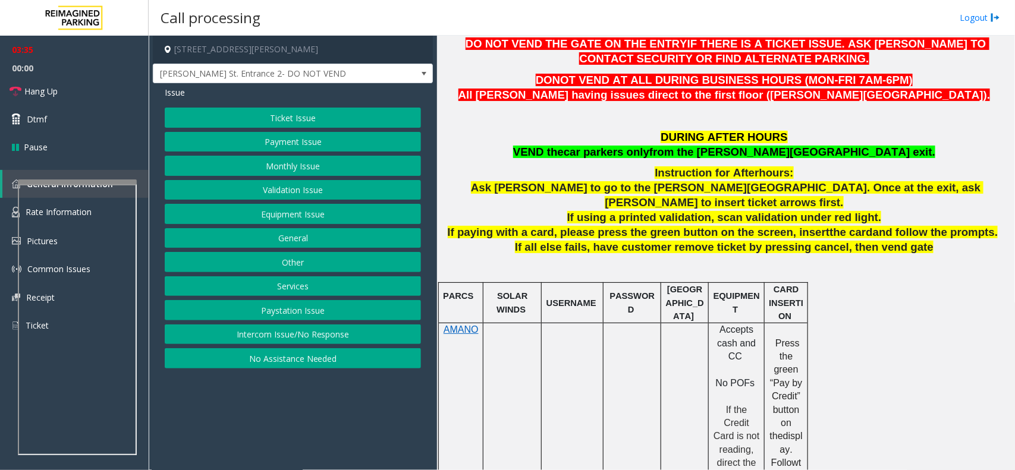
click at [277, 141] on button "Payment Issue" at bounding box center [293, 142] width 256 height 20
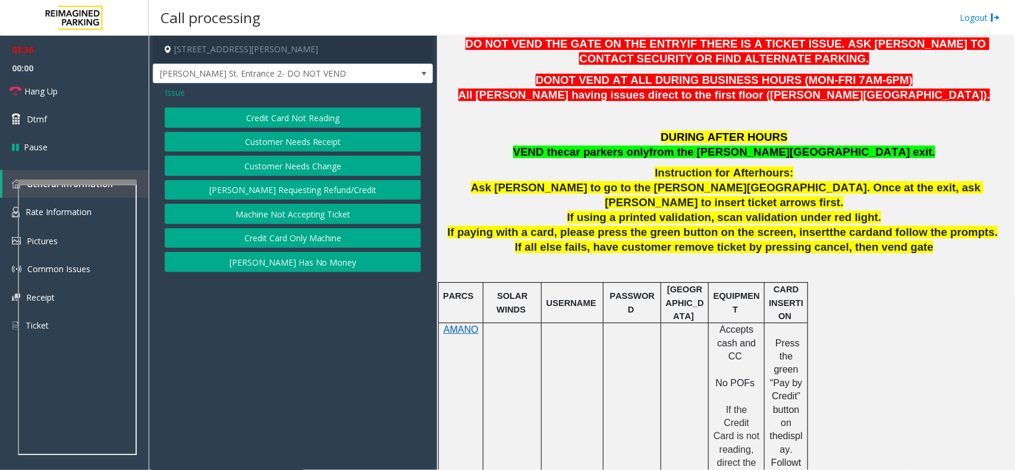
click at [307, 242] on button "Credit Card Only Machine" at bounding box center [293, 238] width 256 height 20
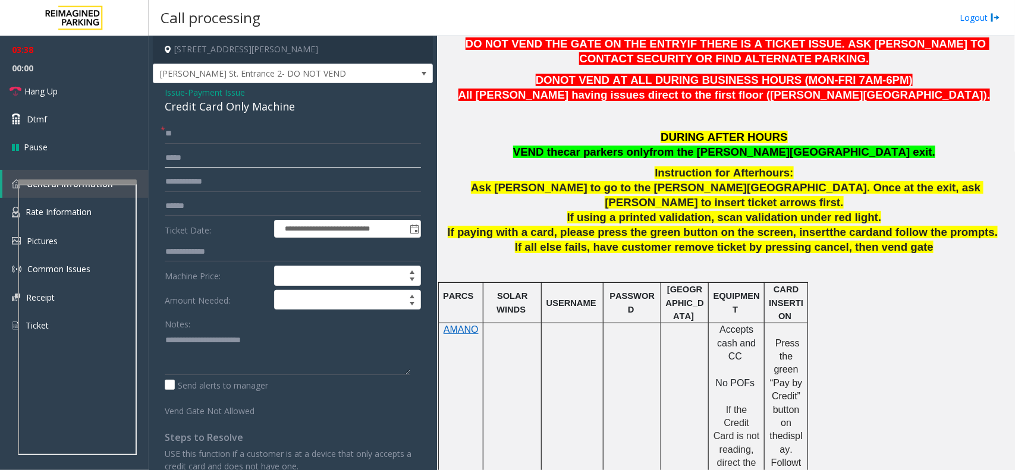
click at [254, 165] on input "text" at bounding box center [293, 158] width 256 height 20
click at [108, 100] on link "Hang Up" at bounding box center [74, 91] width 149 height 28
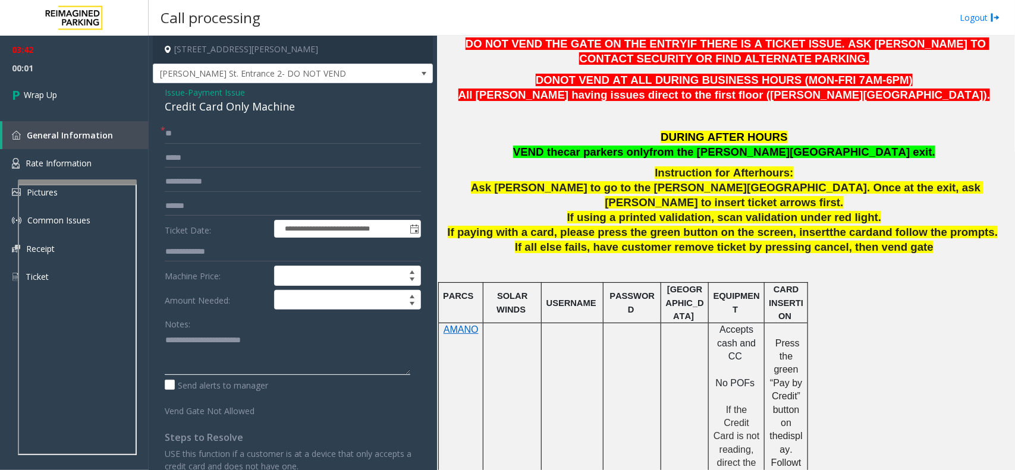
click at [283, 344] on textarea at bounding box center [288, 353] width 246 height 45
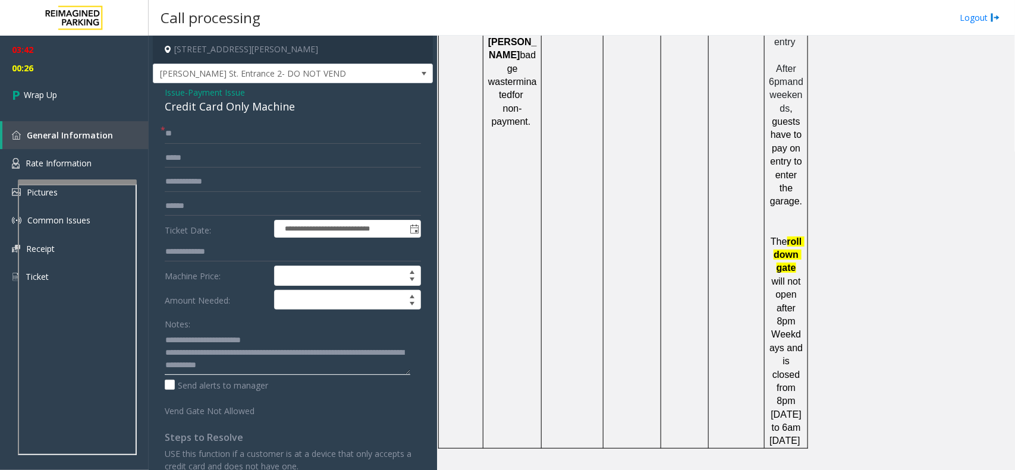
scroll to position [1518, 0]
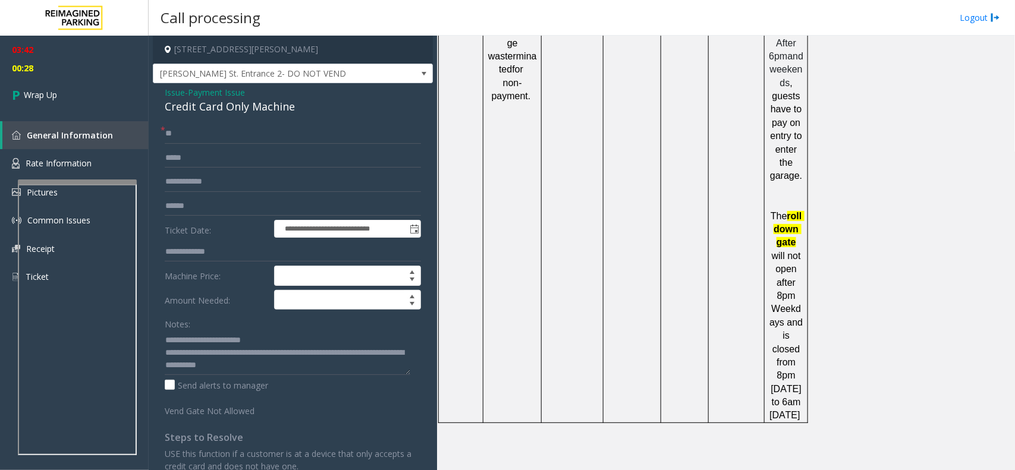
drag, startPoint x: 559, startPoint y: 426, endPoint x: 443, endPoint y: 421, distance: 116.0
copy td "[PERSON_NAME]"
paste textarea "**********"
click at [307, 372] on textarea at bounding box center [288, 353] width 246 height 45
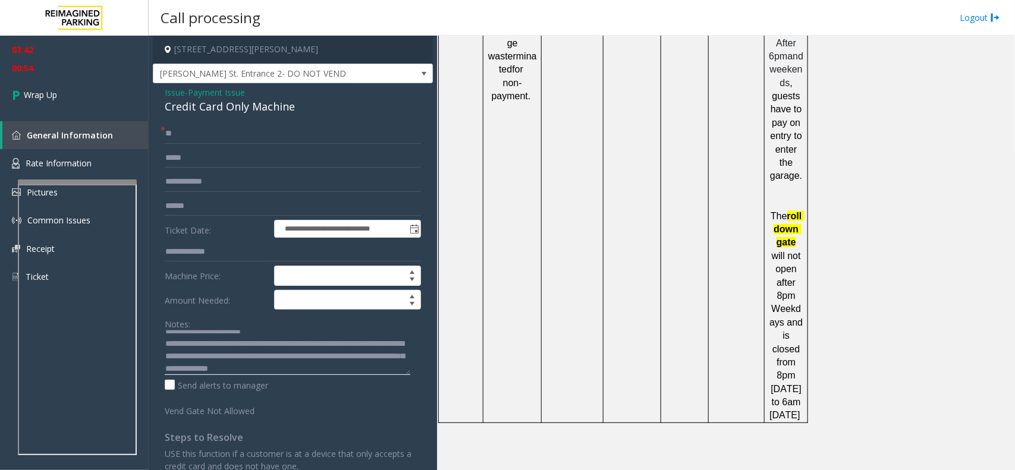
scroll to position [21, 0]
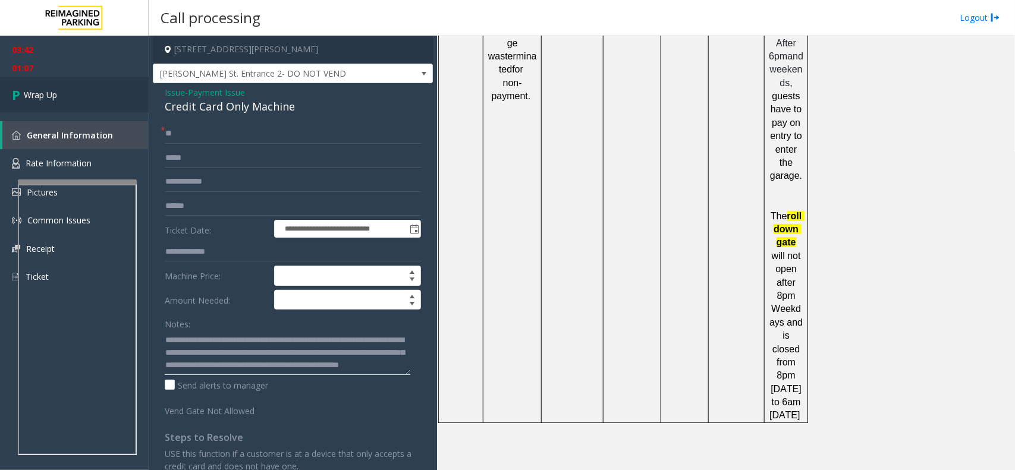
type textarea "**********"
click at [84, 80] on link "Wrap Up" at bounding box center [74, 94] width 149 height 35
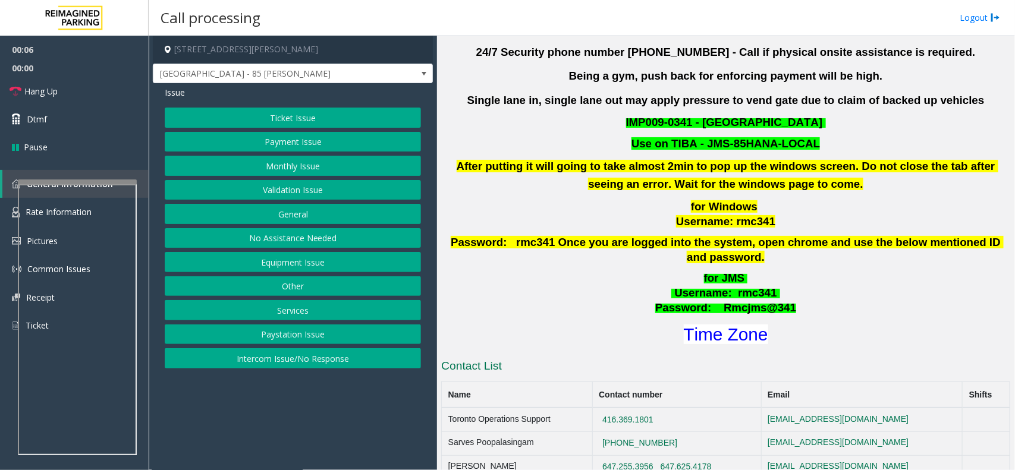
scroll to position [372, 0]
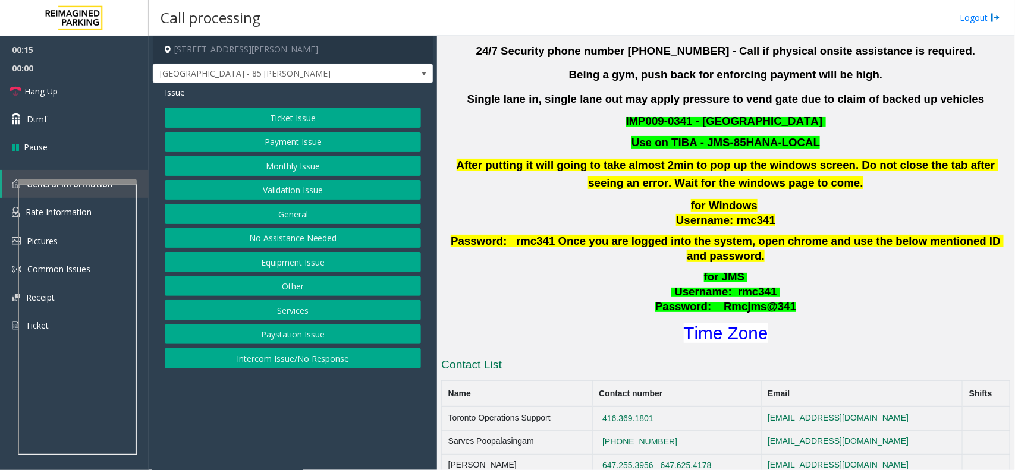
click at [286, 196] on button "Validation Issue" at bounding box center [293, 190] width 256 height 20
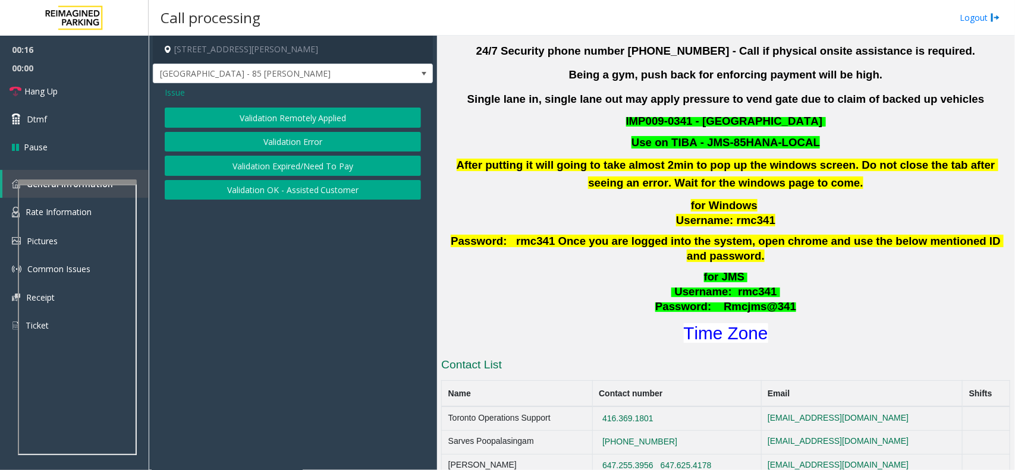
click at [301, 143] on button "Validation Error" at bounding box center [293, 142] width 256 height 20
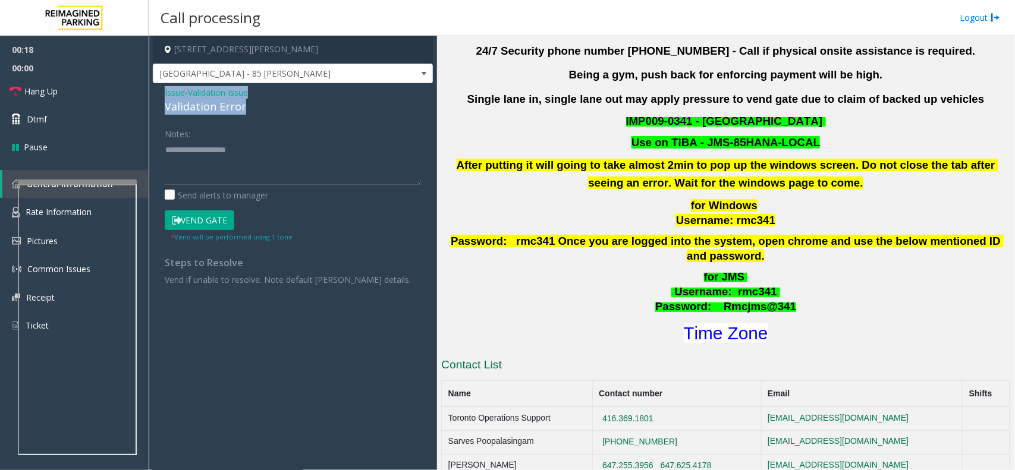
drag, startPoint x: 277, startPoint y: 104, endPoint x: 155, endPoint y: 95, distance: 122.2
click at [155, 95] on div "Issue - Validation Issue Validation Error Notes: Send alerts to manager Vend Ga…" at bounding box center [293, 190] width 280 height 214
click at [259, 159] on textarea at bounding box center [293, 162] width 256 height 45
type textarea "**********"
click at [168, 90] on span "Issue" at bounding box center [175, 92] width 20 height 12
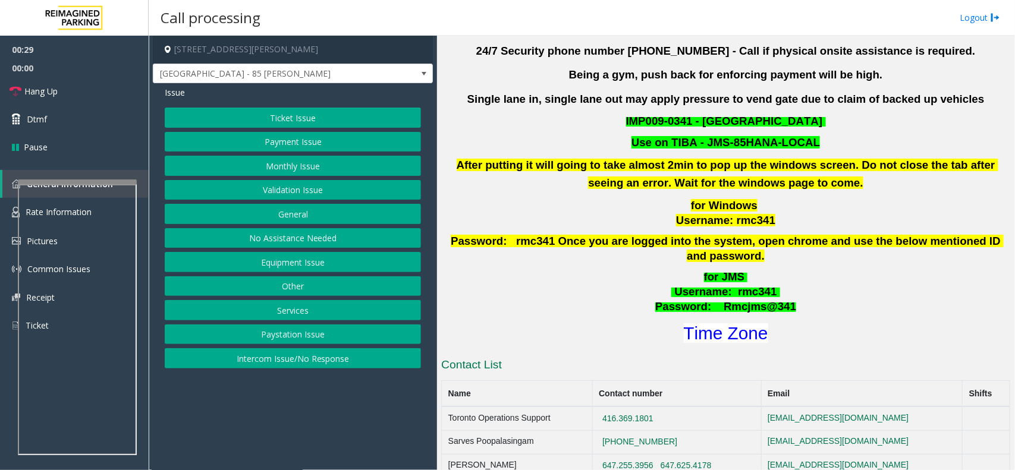
click at [226, 114] on button "Ticket Issue" at bounding box center [293, 118] width 256 height 20
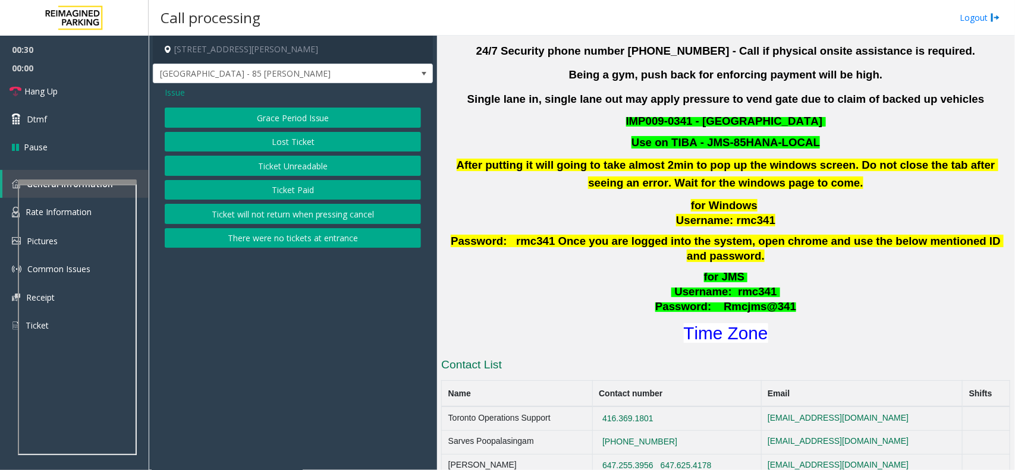
click at [277, 168] on button "Ticket Unreadable" at bounding box center [293, 166] width 256 height 20
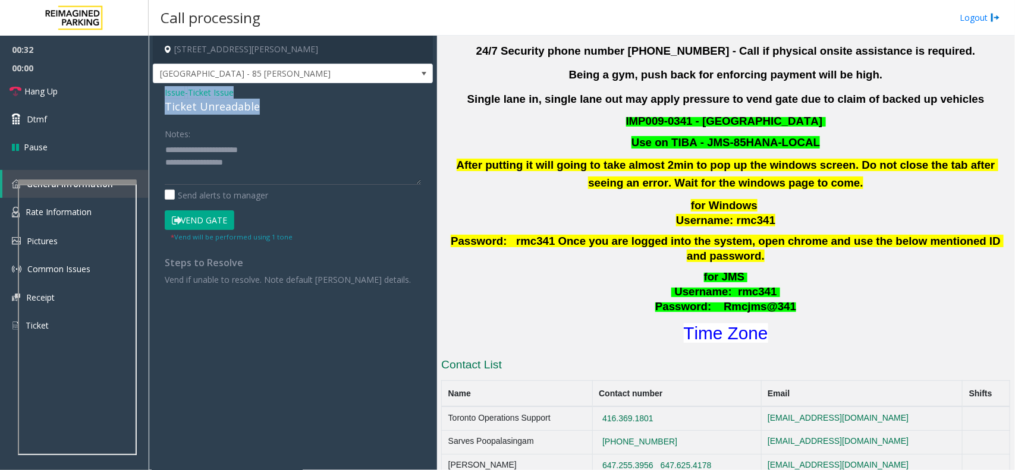
drag, startPoint x: 269, startPoint y: 104, endPoint x: 162, endPoint y: 96, distance: 107.3
click at [162, 96] on div "Issue - Ticket Issue Ticket Unreadable Notes: Send alerts to manager Vend Gate …" at bounding box center [293, 190] width 280 height 214
copy div "Issue - Ticket Issue Ticket Unreadable"
drag, startPoint x: 253, startPoint y: 167, endPoint x: 158, endPoint y: 144, distance: 97.2
click at [153, 143] on div "Issue - Ticket Issue Ticket Unreadable Notes: Send alerts to manager Vend Gate …" at bounding box center [293, 190] width 280 height 214
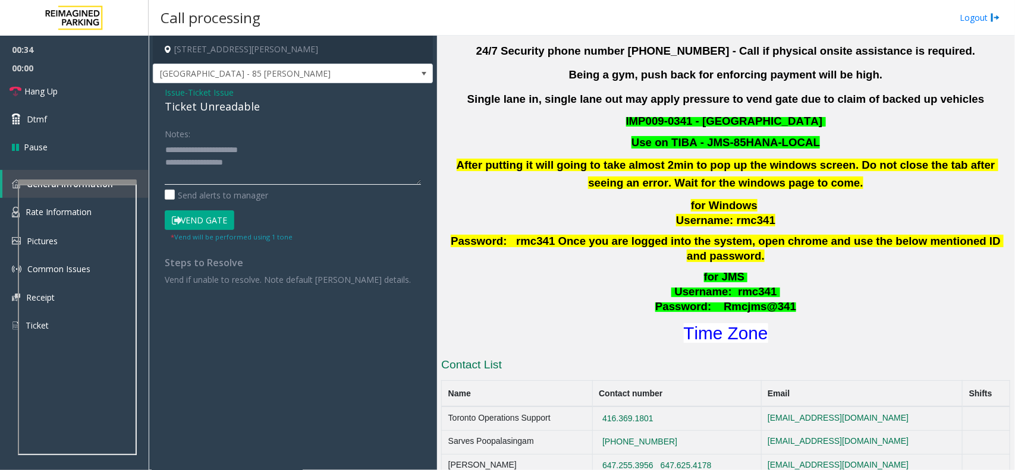
paste textarea
click at [240, 155] on textarea at bounding box center [293, 162] width 256 height 45
click at [229, 165] on textarea at bounding box center [293, 162] width 256 height 45
click at [195, 218] on button "Vend Gate" at bounding box center [200, 220] width 70 height 20
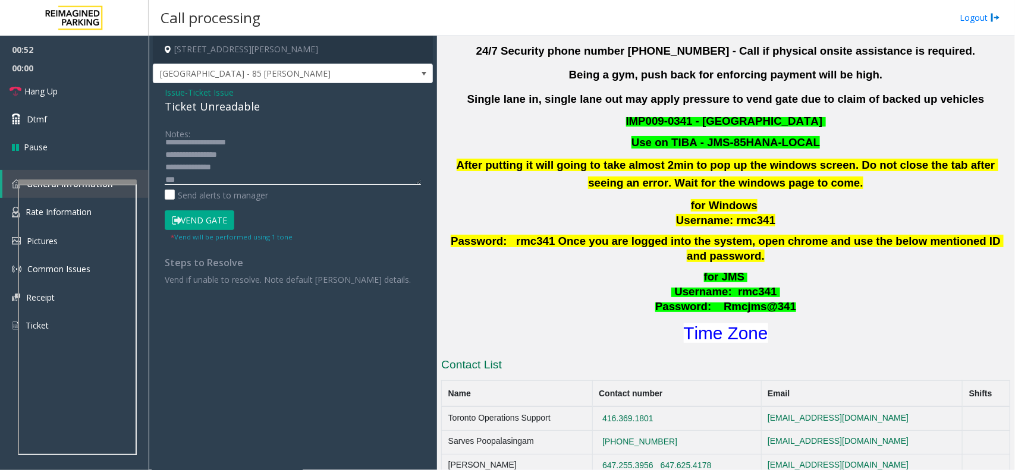
click at [190, 180] on textarea at bounding box center [293, 162] width 256 height 45
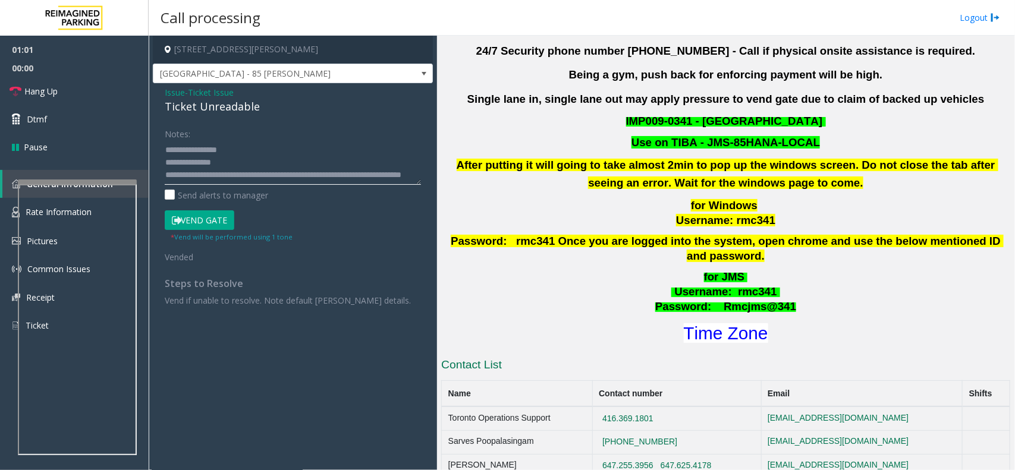
click at [289, 176] on textarea at bounding box center [293, 162] width 256 height 45
type textarea "**********"
click at [74, 93] on link "Hang Up" at bounding box center [74, 91] width 149 height 28
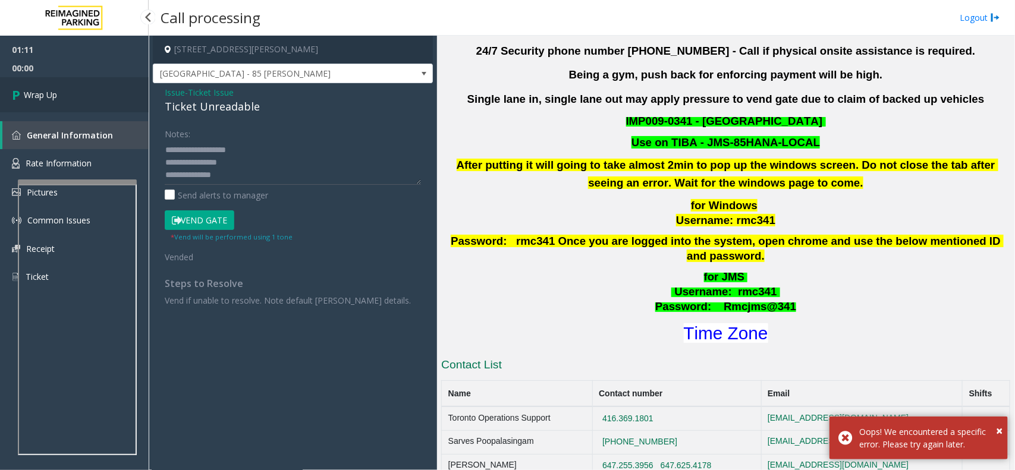
click at [28, 96] on span "Wrap Up" at bounding box center [40, 95] width 33 height 12
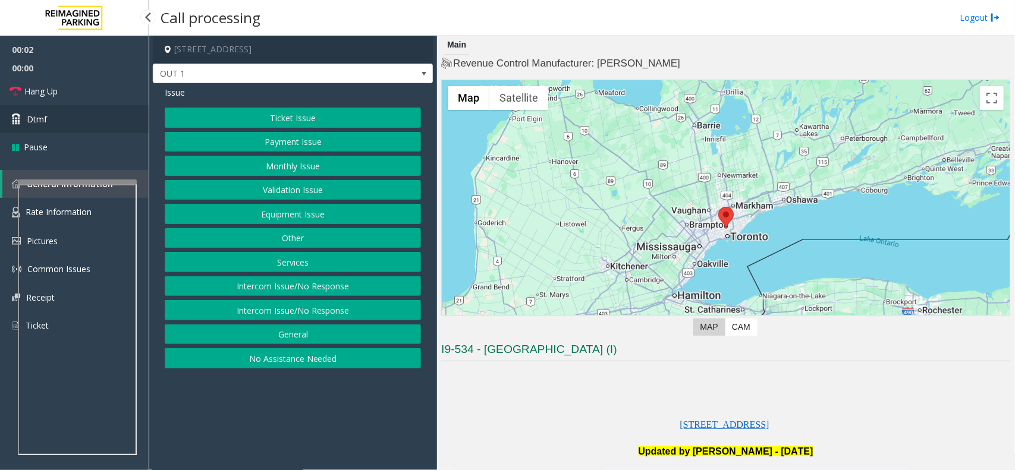
click at [125, 117] on link "Dtmf" at bounding box center [74, 119] width 149 height 28
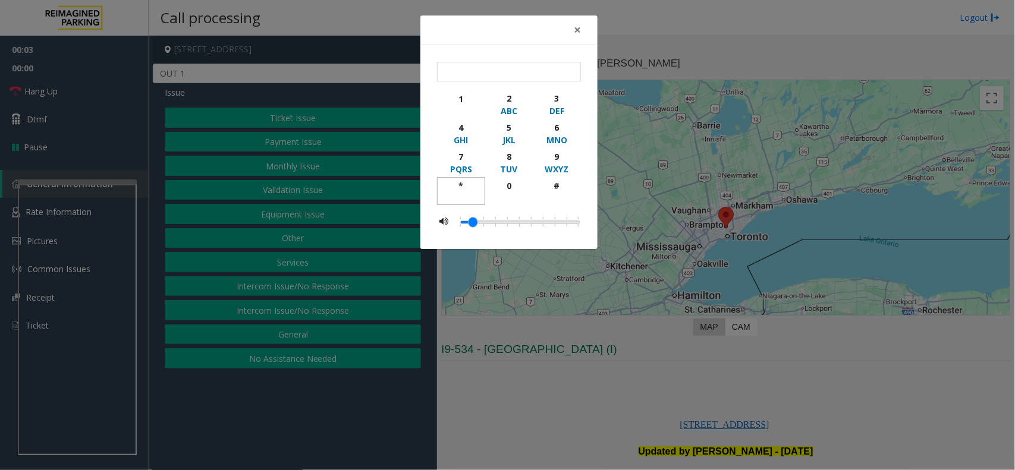
click at [455, 180] on div "*" at bounding box center [461, 186] width 33 height 12
click at [568, 152] on div "9" at bounding box center [556, 156] width 33 height 12
click at [554, 185] on div "#" at bounding box center [556, 186] width 33 height 12
type input "***"
click at [586, 27] on button "×" at bounding box center [577, 29] width 24 height 29
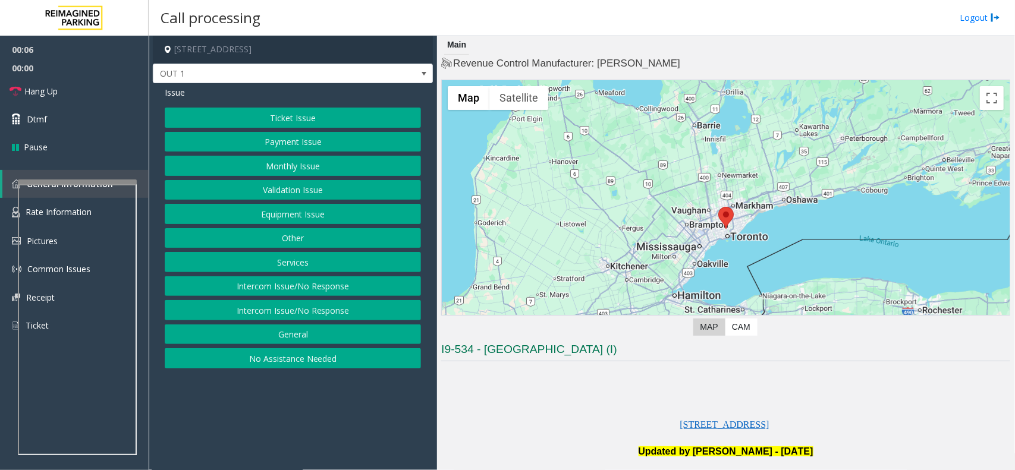
click at [318, 216] on button "Equipment Issue" at bounding box center [293, 214] width 256 height 20
click at [318, 216] on button "Gate / Door Won't Open" at bounding box center [293, 214] width 256 height 20
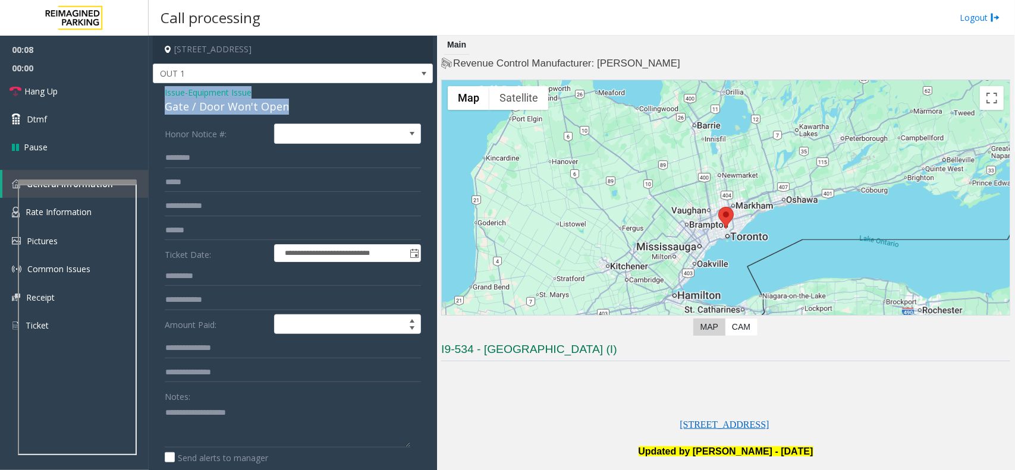
drag, startPoint x: 289, startPoint y: 103, endPoint x: 159, endPoint y: 93, distance: 130.0
click at [159, 93] on div "**********" at bounding box center [293, 359] width 280 height 552
click at [287, 430] on textarea at bounding box center [288, 425] width 246 height 45
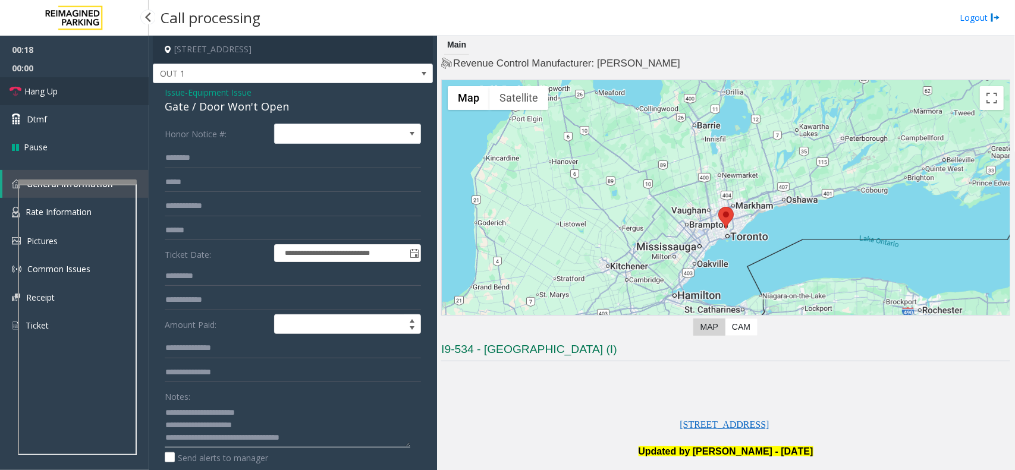
type textarea "**********"
click at [15, 99] on link "Hang Up" at bounding box center [74, 91] width 149 height 28
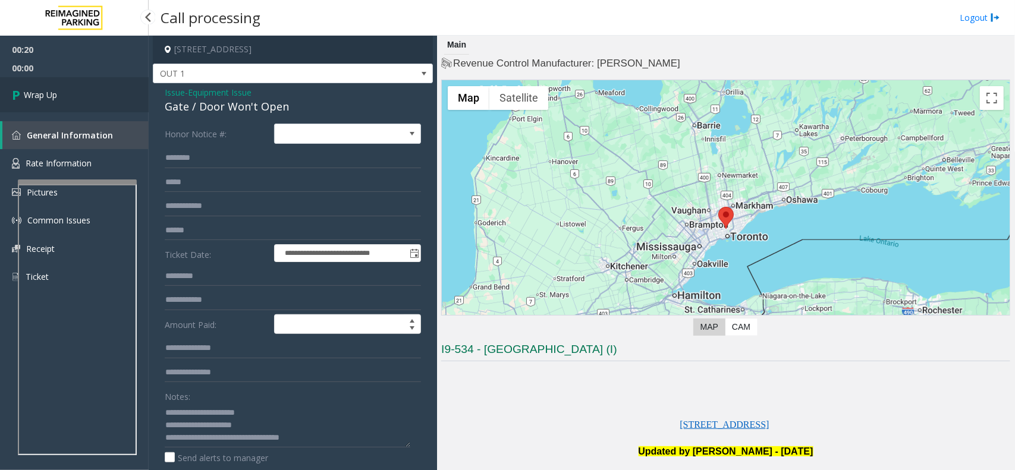
click at [33, 93] on span "Wrap Up" at bounding box center [40, 95] width 33 height 12
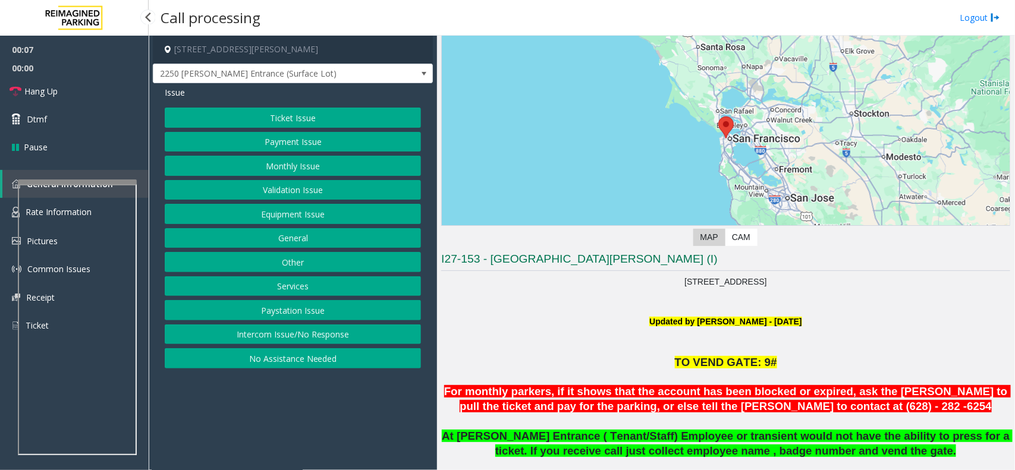
scroll to position [149, 0]
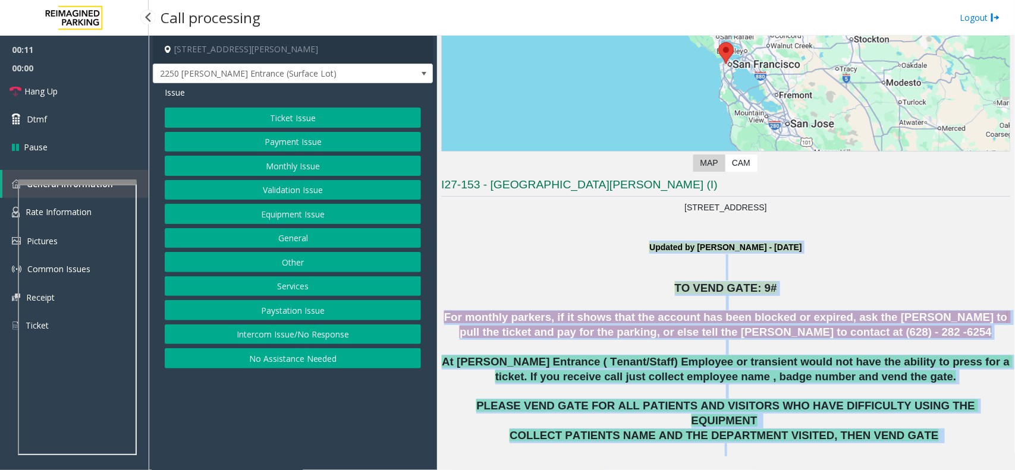
drag, startPoint x: 600, startPoint y: 248, endPoint x: 920, endPoint y: 434, distance: 369.2
click at [920, 443] on p at bounding box center [725, 449] width 569 height 13
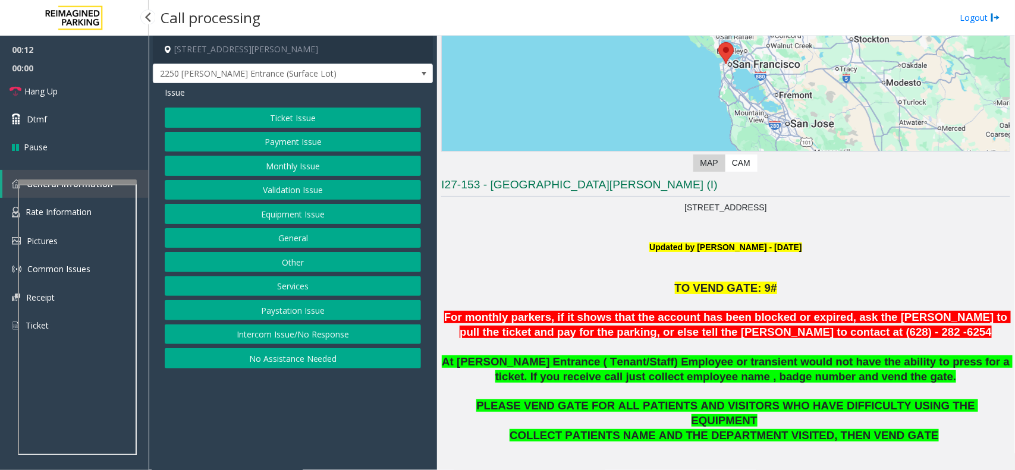
click at [917, 429] on p "COLLECT PATIENTS NAME AND THE DEPARTMENT VISITED, THEN VEND GATE" at bounding box center [725, 436] width 569 height 15
click at [295, 289] on button "Services" at bounding box center [293, 286] width 256 height 20
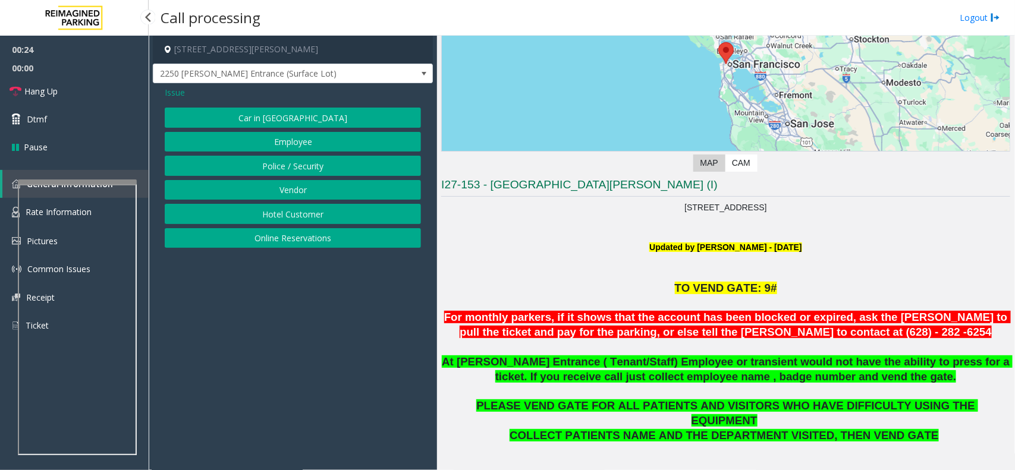
click at [175, 93] on span "Issue" at bounding box center [175, 92] width 20 height 12
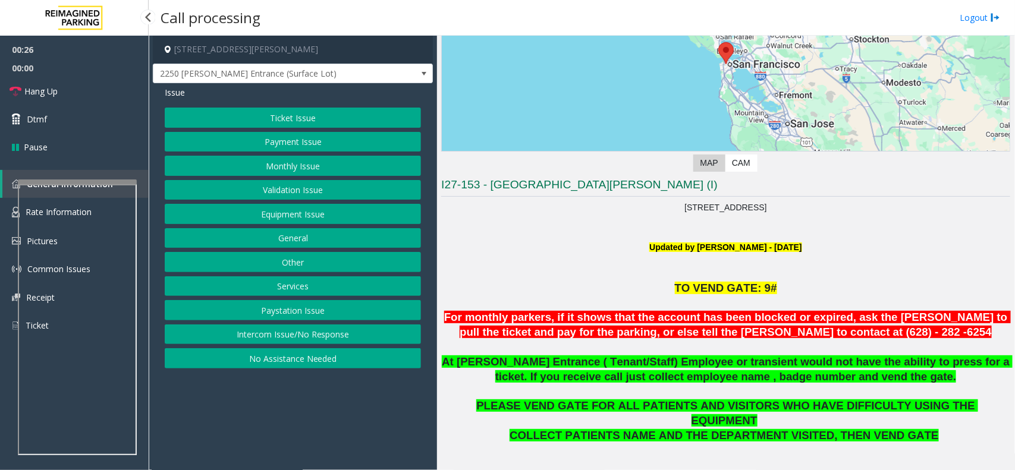
click at [281, 269] on button "Other" at bounding box center [293, 262] width 256 height 20
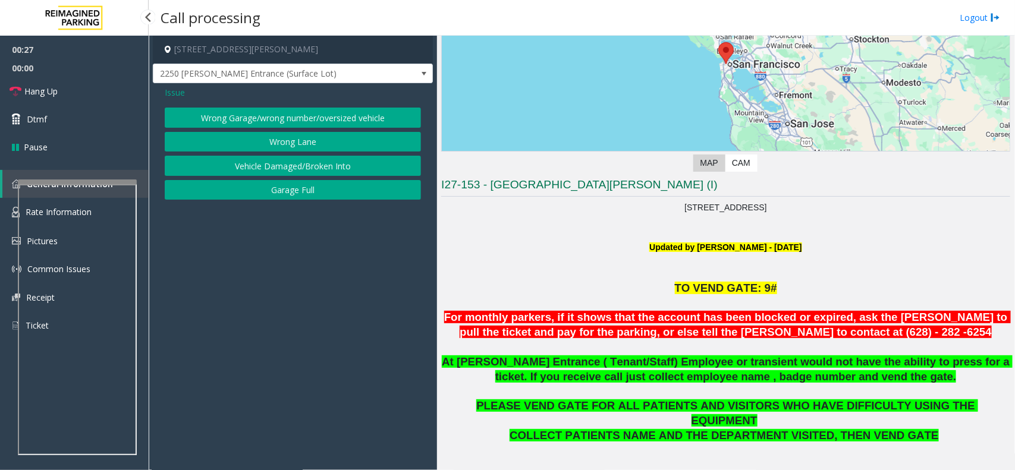
click at [251, 149] on button "Wrong Lane" at bounding box center [293, 142] width 256 height 20
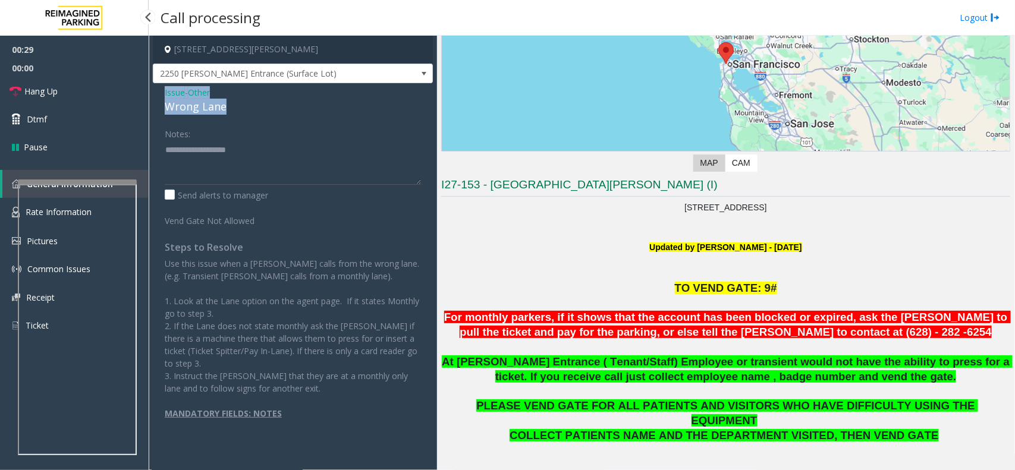
drag, startPoint x: 241, startPoint y: 105, endPoint x: 159, endPoint y: 93, distance: 82.8
click at [159, 93] on div "Issue - Other Wrong Lane Notes: Send alerts to manager Vend Gate Not Allowed St…" at bounding box center [293, 269] width 280 height 373
click at [235, 162] on textarea at bounding box center [293, 162] width 256 height 45
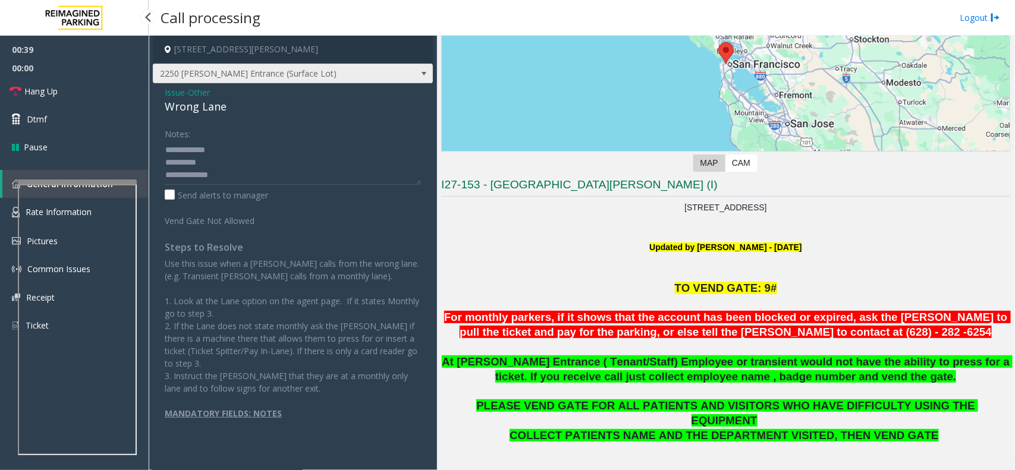
click at [289, 75] on span "2250 [PERSON_NAME] Entrance (Surface Lot)" at bounding box center [264, 73] width 223 height 19
click at [303, 224] on div "Vend Gate Not Allowed" at bounding box center [293, 218] width 262 height 17
click at [231, 170] on textarea at bounding box center [293, 162] width 256 height 45
click at [312, 73] on span "2250 [PERSON_NAME] Entrance (Surface Lot)" at bounding box center [264, 73] width 223 height 19
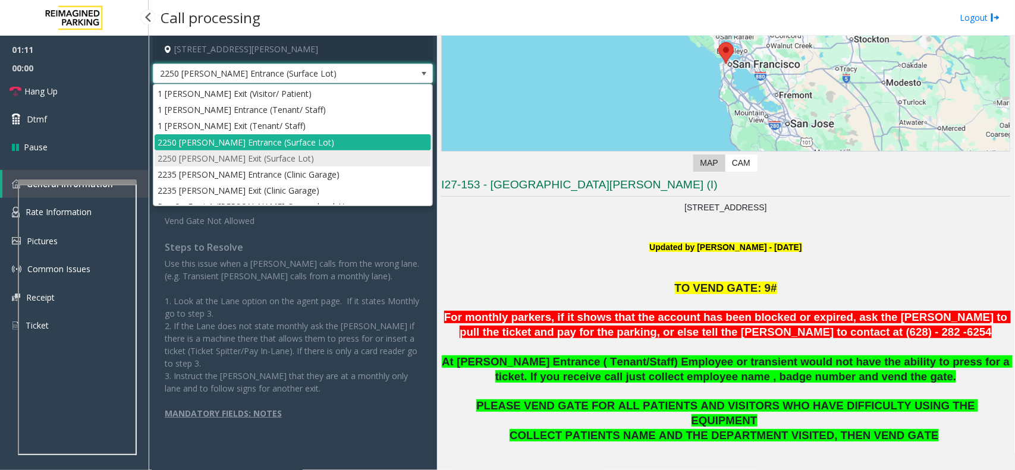
scroll to position [0, 0]
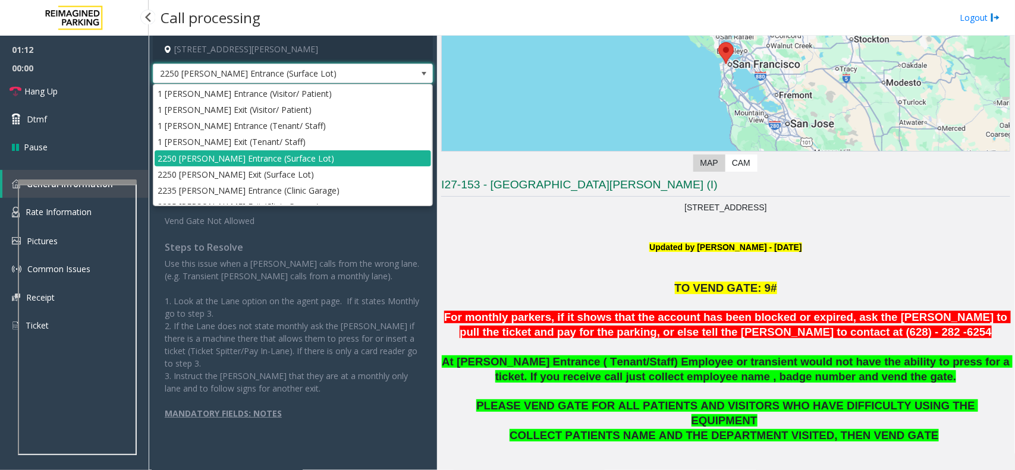
click at [313, 229] on div "Notes: Send alerts to manager Vend Gate Not Allowed Steps to Resolve Use this i…" at bounding box center [293, 284] width 274 height 321
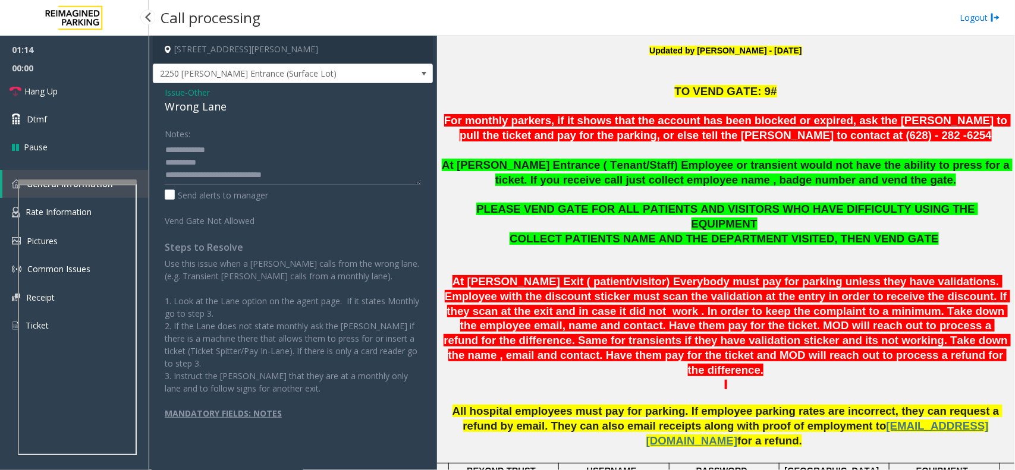
scroll to position [372, 0]
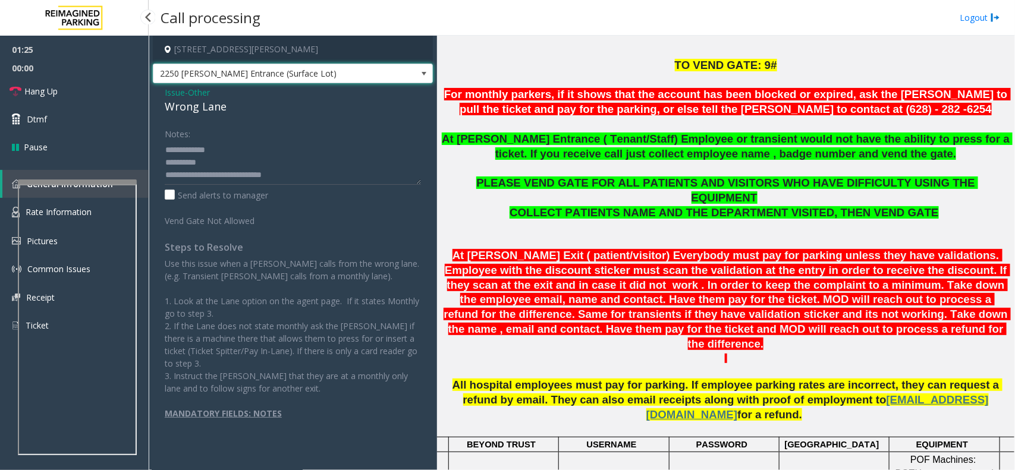
click at [334, 71] on span "2250 [PERSON_NAME] Entrance (Surface Lot)" at bounding box center [264, 73] width 223 height 19
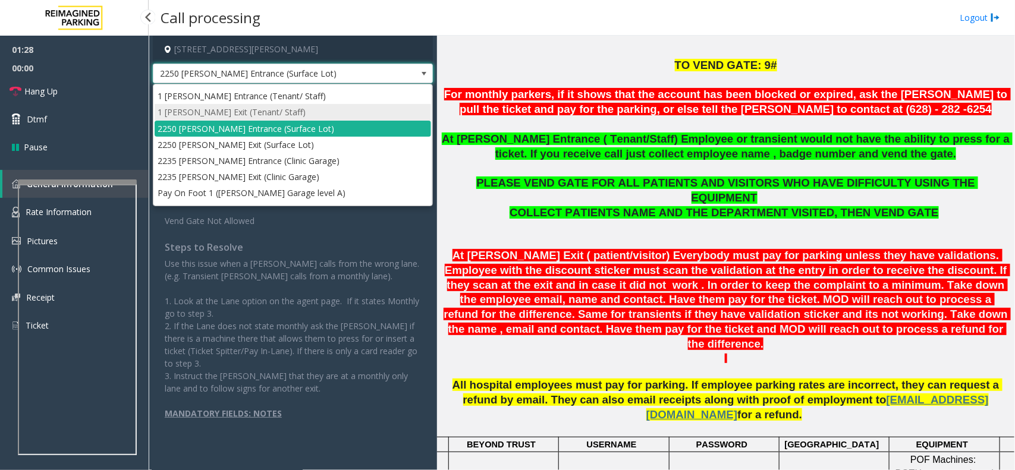
scroll to position [46, 0]
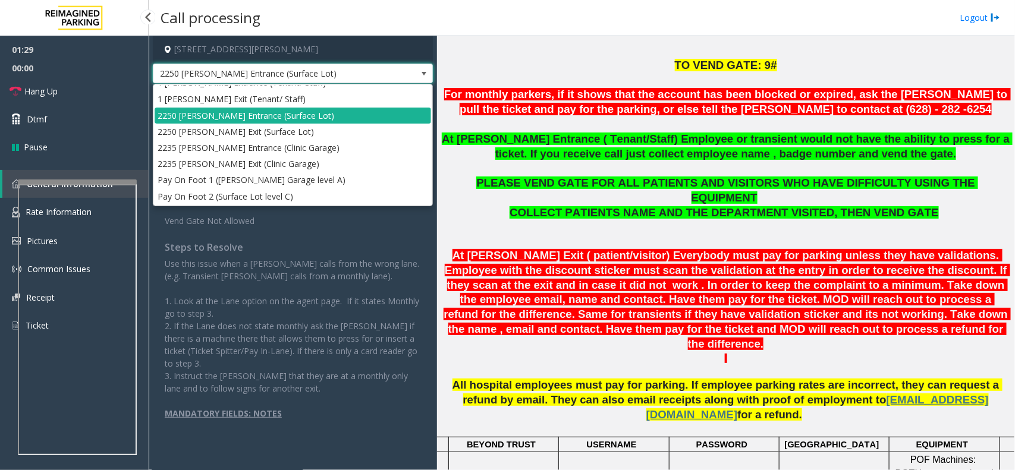
click at [327, 227] on div "Notes: Send alerts to manager Vend Gate Not Allowed Steps to Resolve Use this i…" at bounding box center [293, 284] width 274 height 321
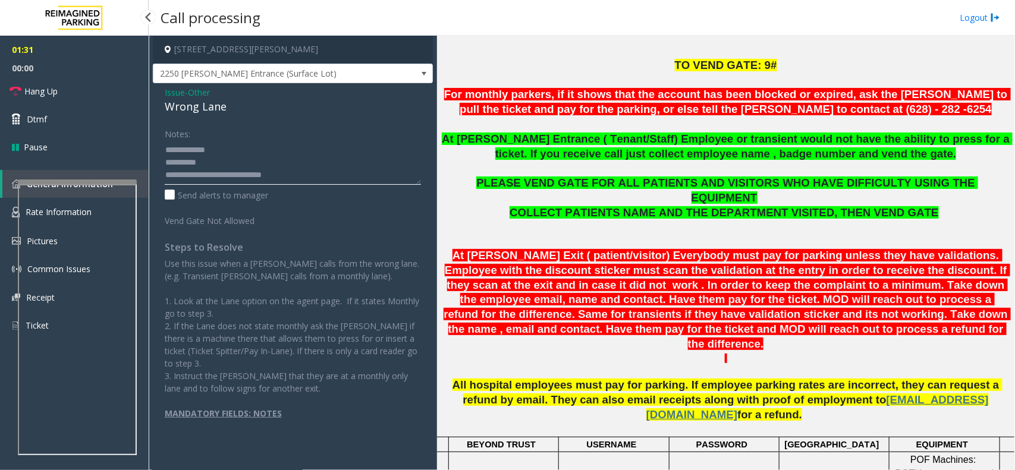
click at [308, 177] on textarea at bounding box center [293, 162] width 256 height 45
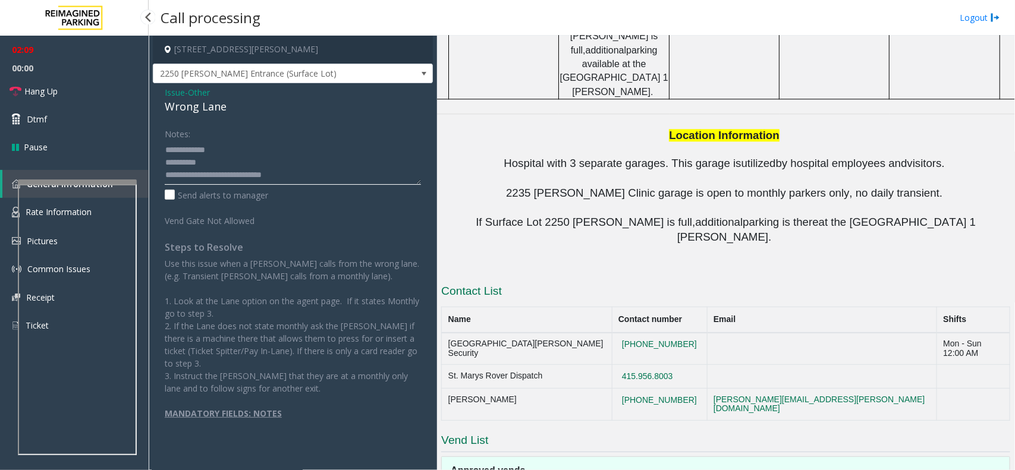
scroll to position [1317, 0]
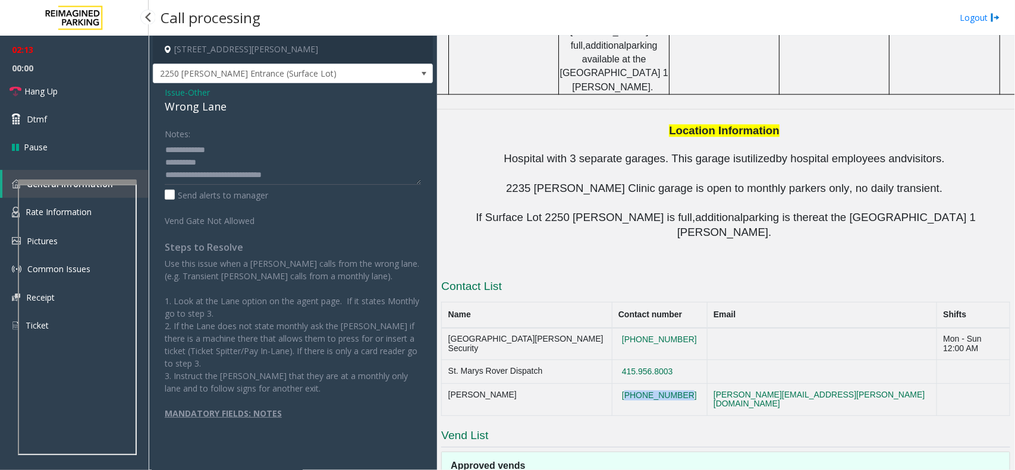
drag, startPoint x: 685, startPoint y: 211, endPoint x: 611, endPoint y: 211, distance: 74.3
click at [612, 384] on td "[PHONE_NUMBER]" at bounding box center [659, 400] width 95 height 32
click at [681, 428] on h3 "Vend List" at bounding box center [725, 438] width 569 height 20
drag, startPoint x: 608, startPoint y: 288, endPoint x: 628, endPoint y: 364, distance: 78.7
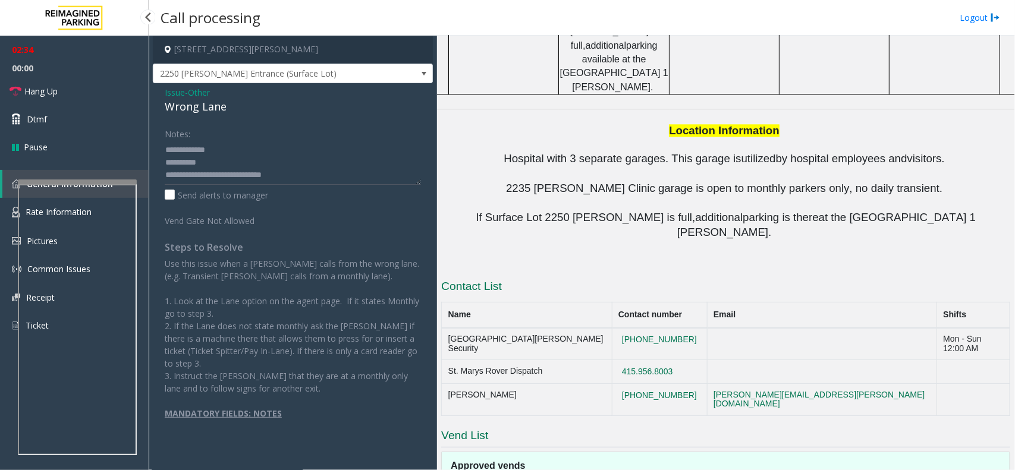
drag, startPoint x: 630, startPoint y: 361, endPoint x: 467, endPoint y: 281, distance: 181.6
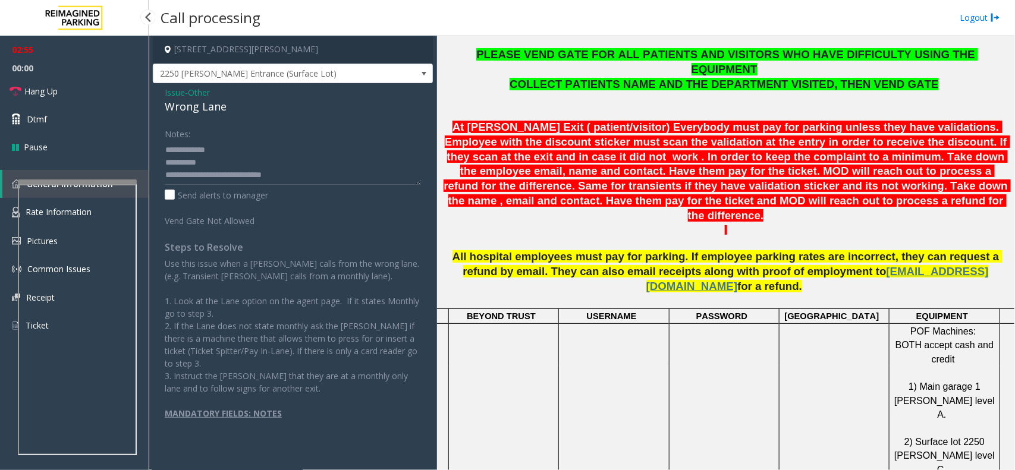
scroll to position [426, 0]
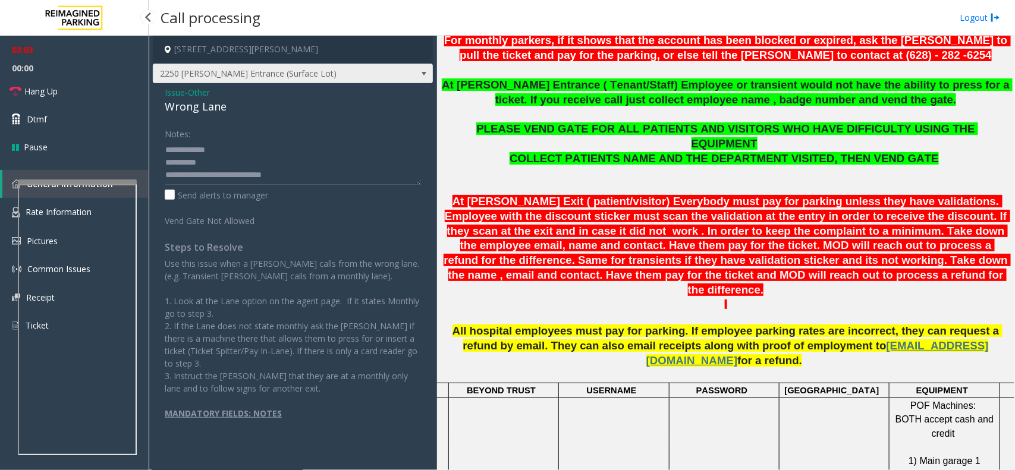
click at [311, 75] on span "2250 [PERSON_NAME] Entrance (Surface Lot)" at bounding box center [264, 73] width 223 height 19
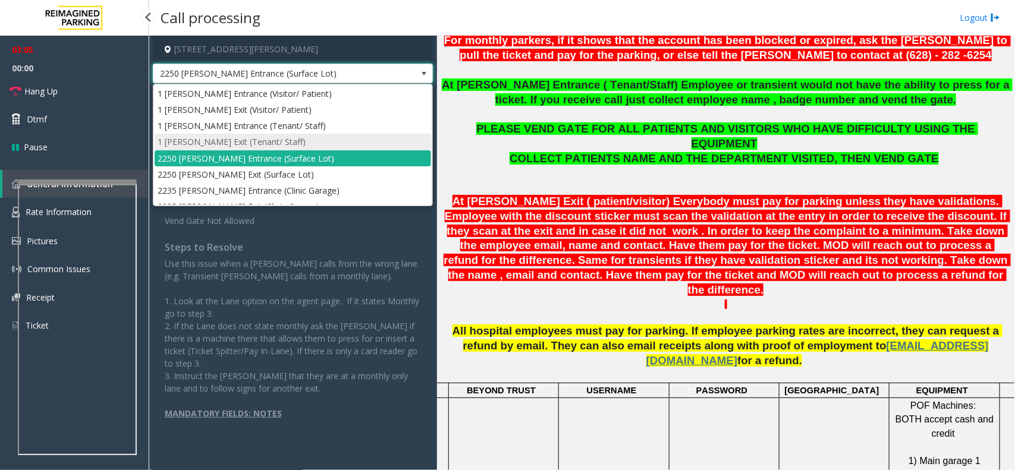
scroll to position [46, 0]
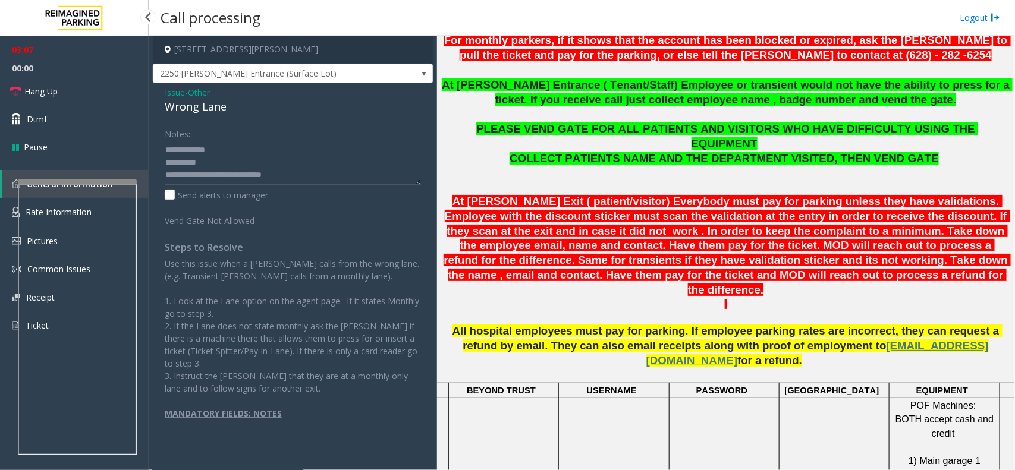
click at [476, 152] on p "COLLECT PATIENTS NAME AND THE DEPARTMENT VISITED, THEN VEND GATE" at bounding box center [725, 159] width 569 height 15
click at [351, 177] on textarea at bounding box center [293, 162] width 256 height 45
click at [367, 77] on span "2250 [PERSON_NAME] Entrance (Surface Lot)" at bounding box center [264, 73] width 223 height 19
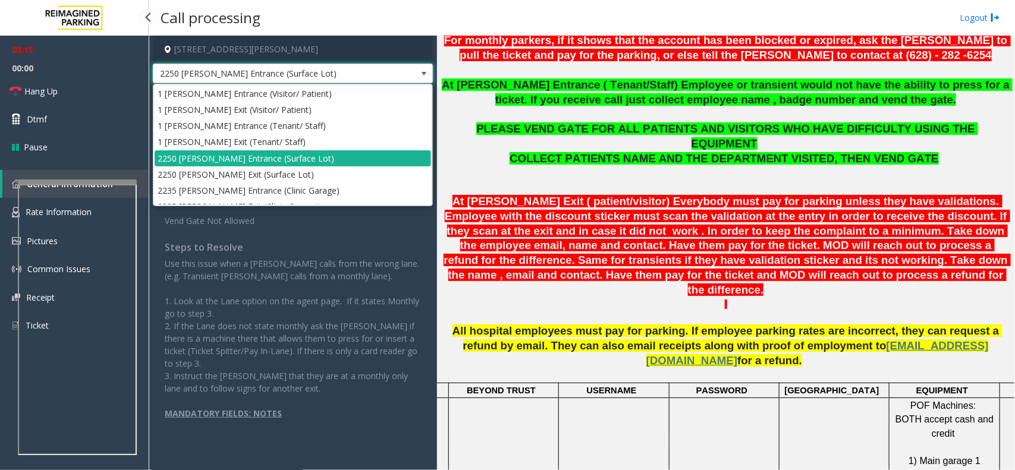
click at [367, 77] on span "2250 [PERSON_NAME] Entrance (Surface Lot)" at bounding box center [264, 73] width 223 height 19
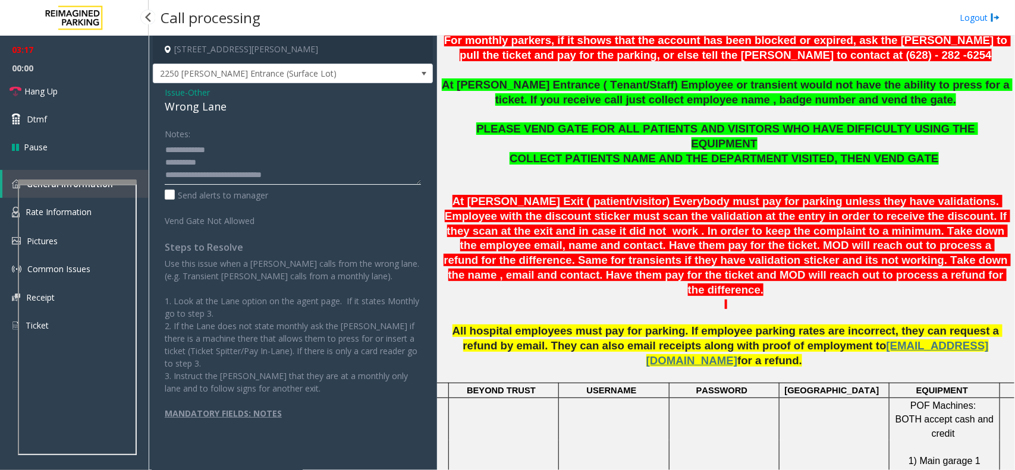
click at [324, 170] on textarea at bounding box center [293, 162] width 256 height 45
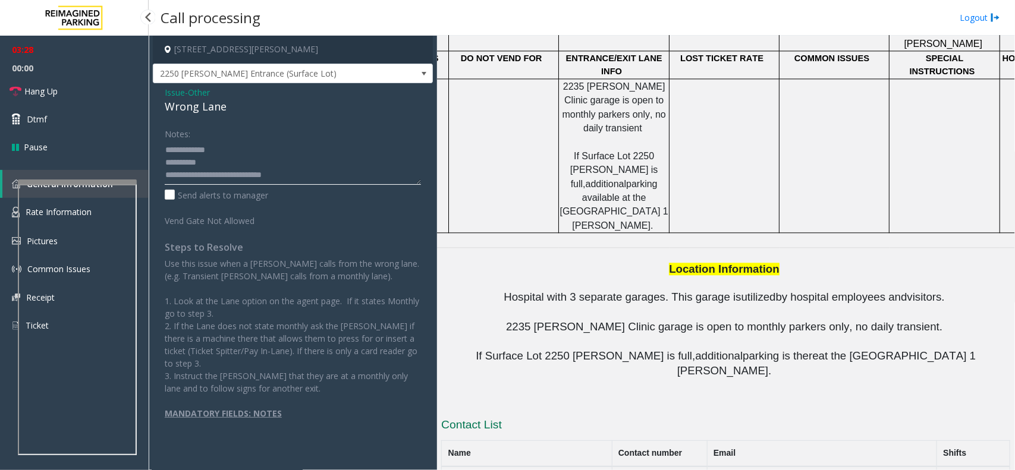
scroll to position [1317, 0]
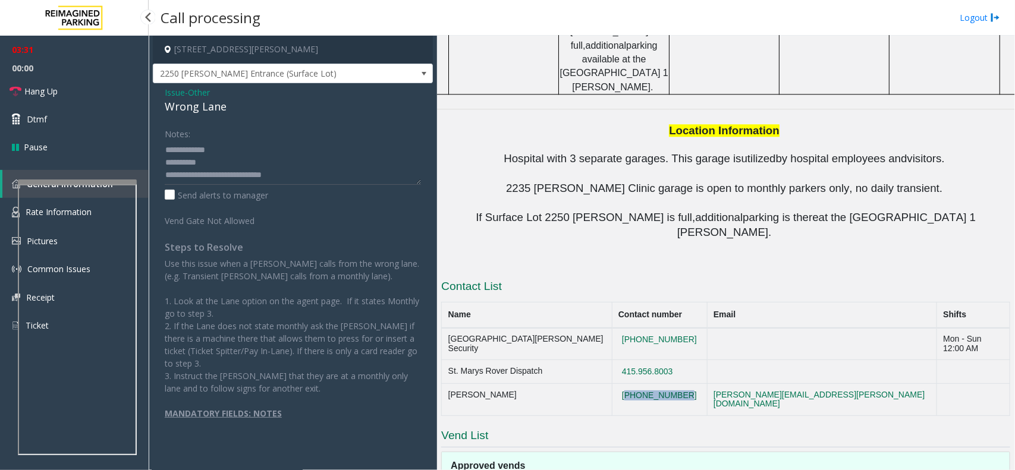
drag, startPoint x: 682, startPoint y: 206, endPoint x: 614, endPoint y: 209, distance: 68.4
click at [614, 384] on td "[PHONE_NUMBER]" at bounding box center [659, 400] width 95 height 32
copy button "[PHONE_NUMBER]"
click at [301, 174] on textarea at bounding box center [293, 162] width 256 height 45
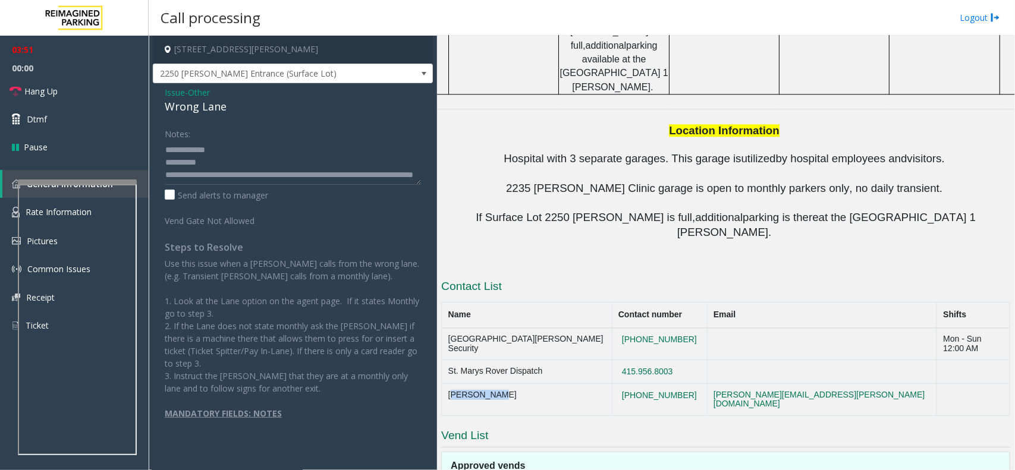
drag, startPoint x: 518, startPoint y: 206, endPoint x: 448, endPoint y: 202, distance: 70.3
click at [448, 384] on td "[PERSON_NAME]" at bounding box center [527, 400] width 170 height 32
copy td "[PERSON_NAME]"
click at [266, 182] on textarea at bounding box center [293, 162] width 256 height 45
paste textarea "**********"
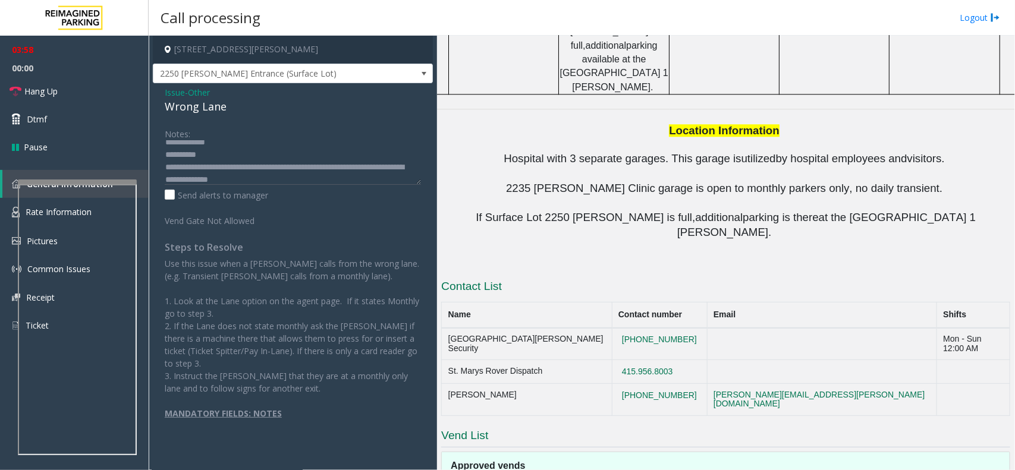
drag, startPoint x: 694, startPoint y: 184, endPoint x: 622, endPoint y: 178, distance: 72.2
click at [622, 360] on td "415.956.8003" at bounding box center [659, 372] width 95 height 24
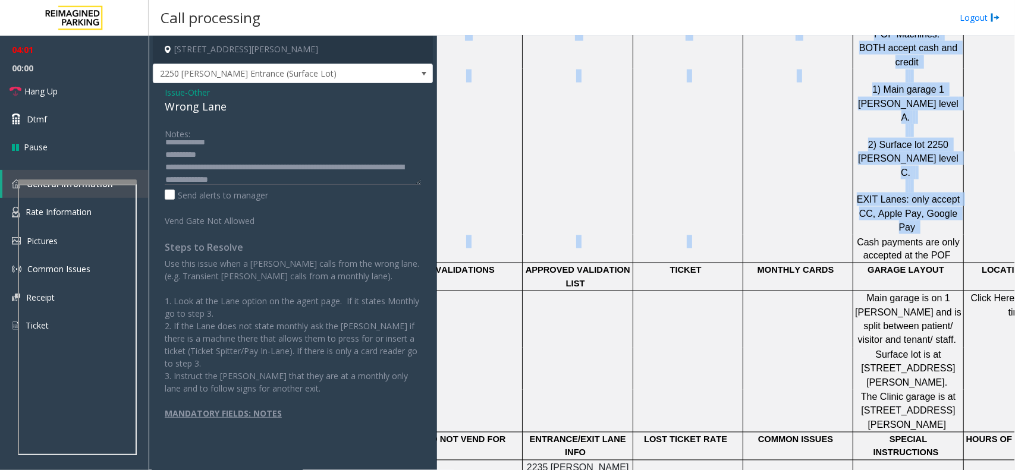
scroll to position [797, 101]
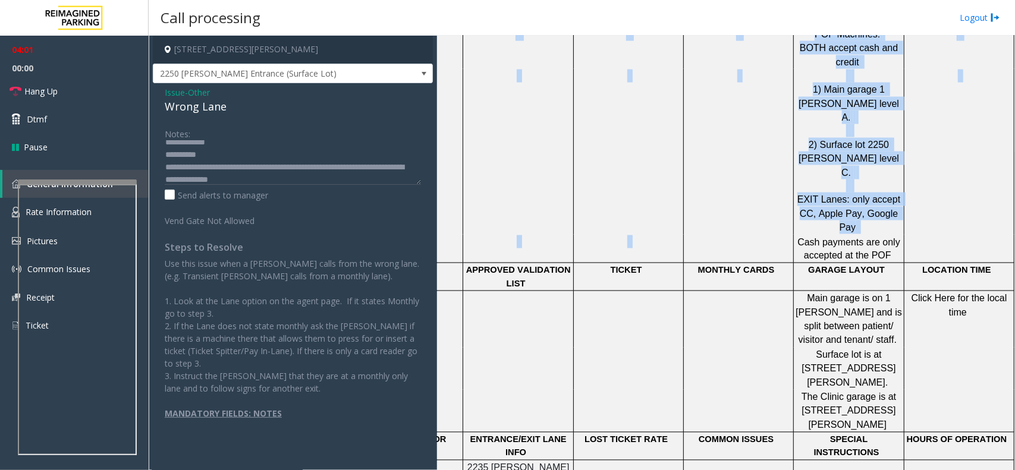
drag, startPoint x: 780, startPoint y: 168, endPoint x: 1014, endPoint y: 153, distance: 234.7
click at [1014, 153] on div "Main ← Move left → Move right ↑ Move up ↓ Move down + Zoom in - Zoom out Home J…" at bounding box center [725, 253] width 577 height 435
click at [950, 294] on span "Click Here for the local time" at bounding box center [960, 306] width 98 height 24
click at [948, 294] on span "Click Here for the local time" at bounding box center [960, 306] width 98 height 24
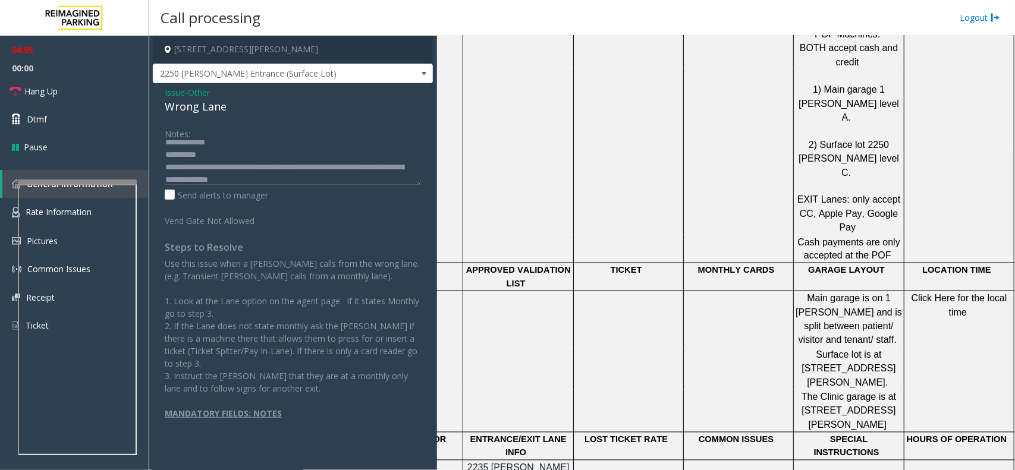
click at [684, 235] on p at bounding box center [738, 241] width 108 height 13
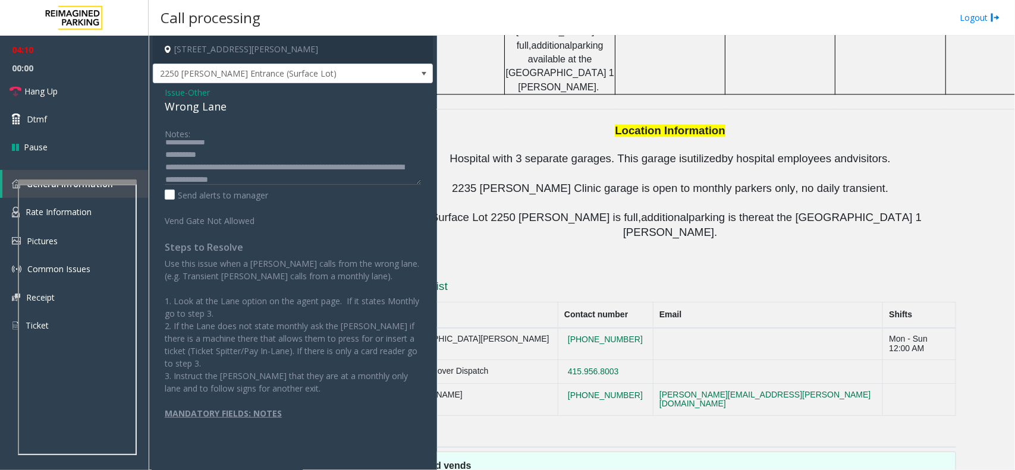
scroll to position [1317, 0]
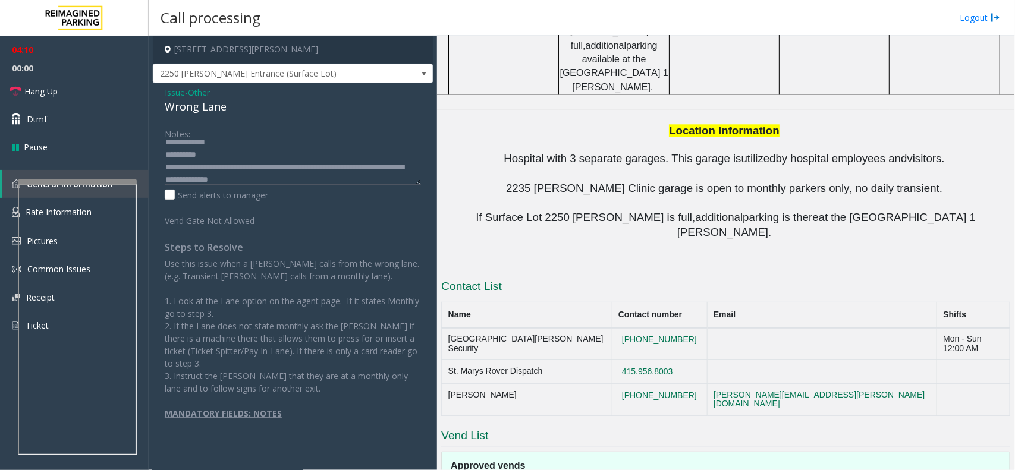
drag, startPoint x: 740, startPoint y: 343, endPoint x: 432, endPoint y: 347, distance: 308.5
click at [432, 347] on div "[STREET_ADDRESS][PERSON_NAME] [PERSON_NAME] Entrance (Surface Lot) Issue - Othe…" at bounding box center [581, 253] width 865 height 435
